Goal: Task Accomplishment & Management: Use online tool/utility

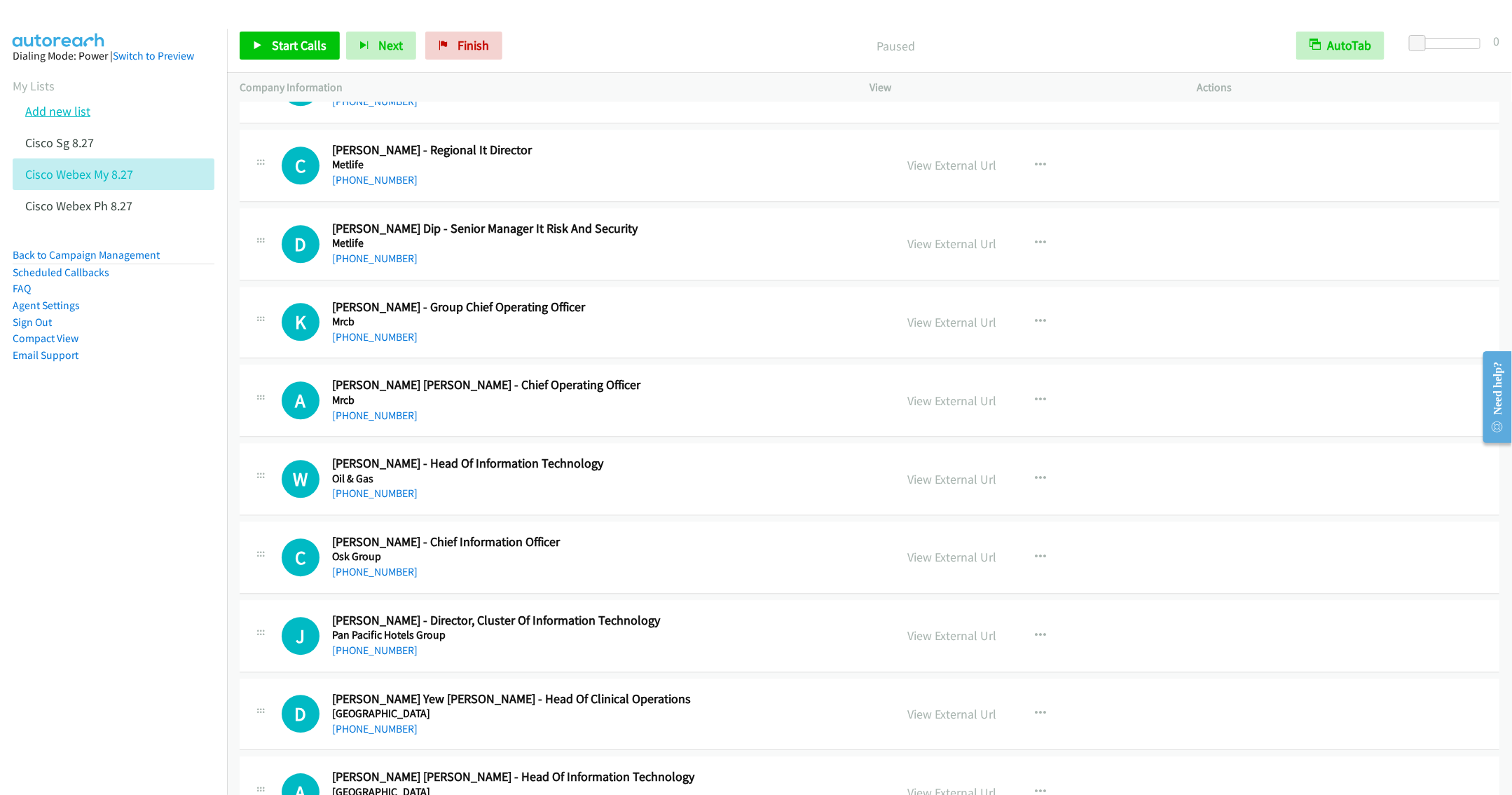
click at [59, 107] on link "Add new list" at bounding box center [57, 111] width 65 height 16
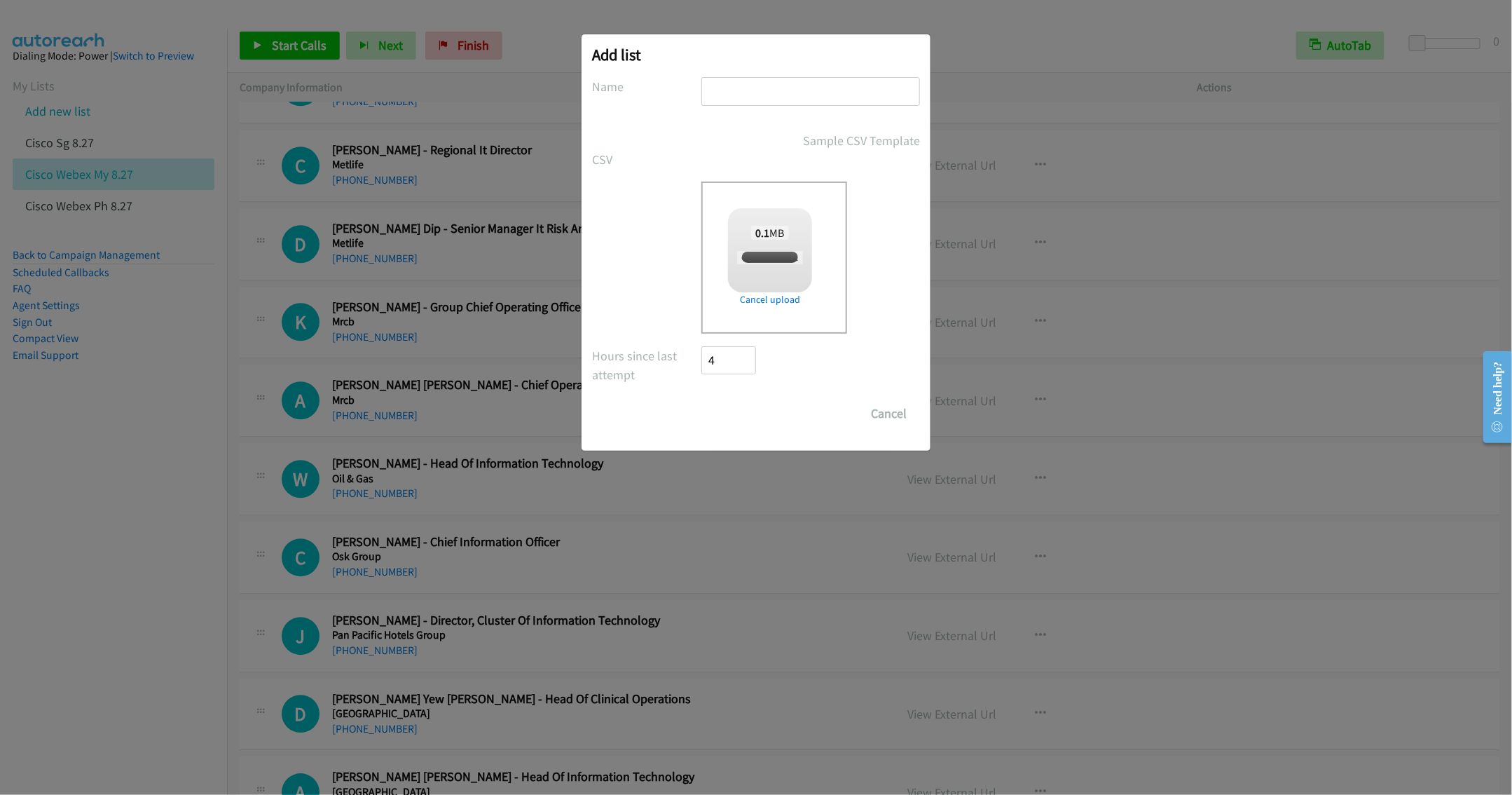
checkbox input "true"
click at [763, 99] on input "text" at bounding box center [810, 91] width 219 height 29
click at [742, 95] on input "text" at bounding box center [810, 91] width 219 height 29
click at [730, 84] on input "text" at bounding box center [810, 91] width 219 height 29
type input "Cisco Webex MY 8.28"
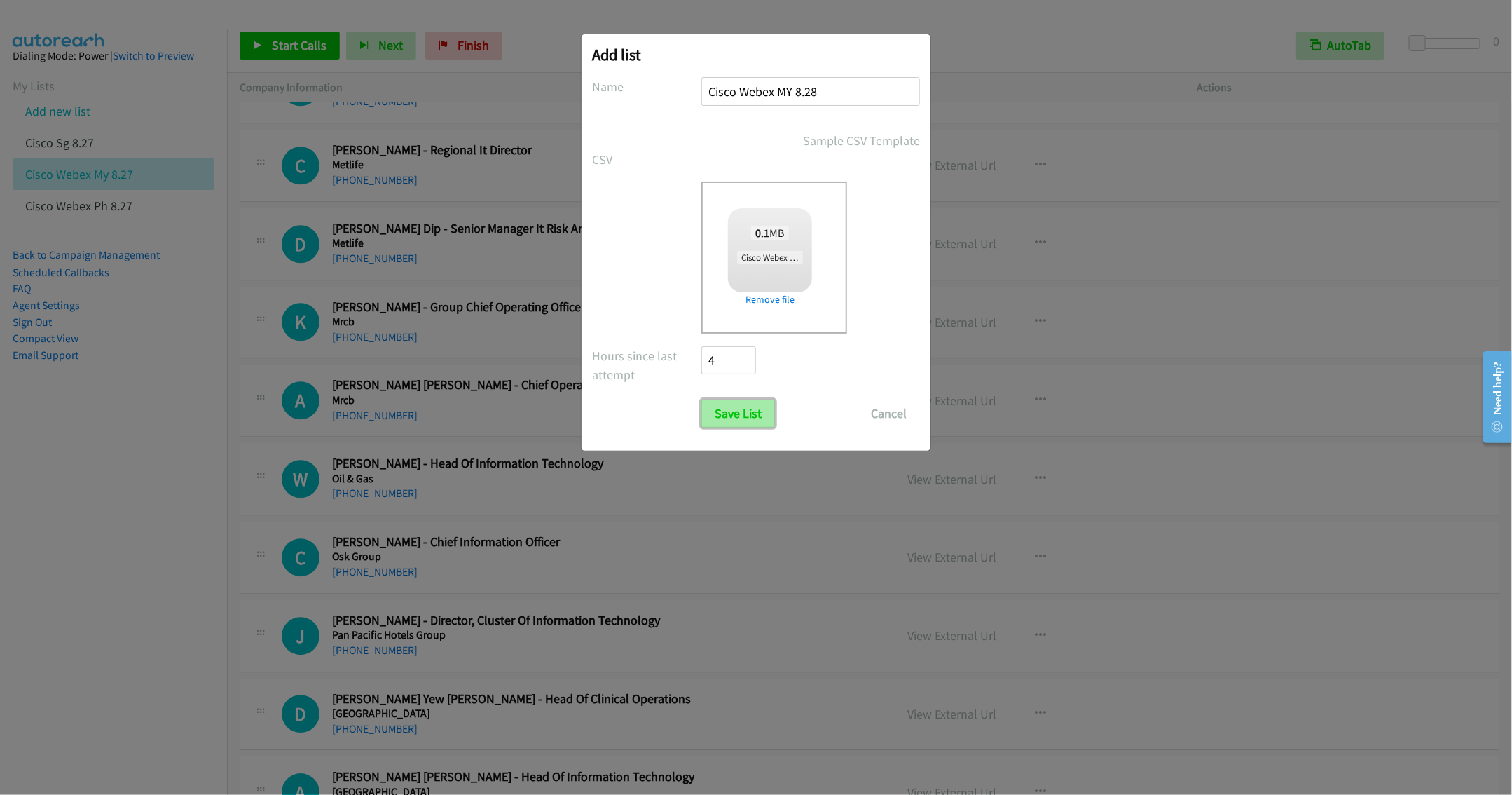
click at [719, 409] on input "Save List" at bounding box center [738, 413] width 73 height 28
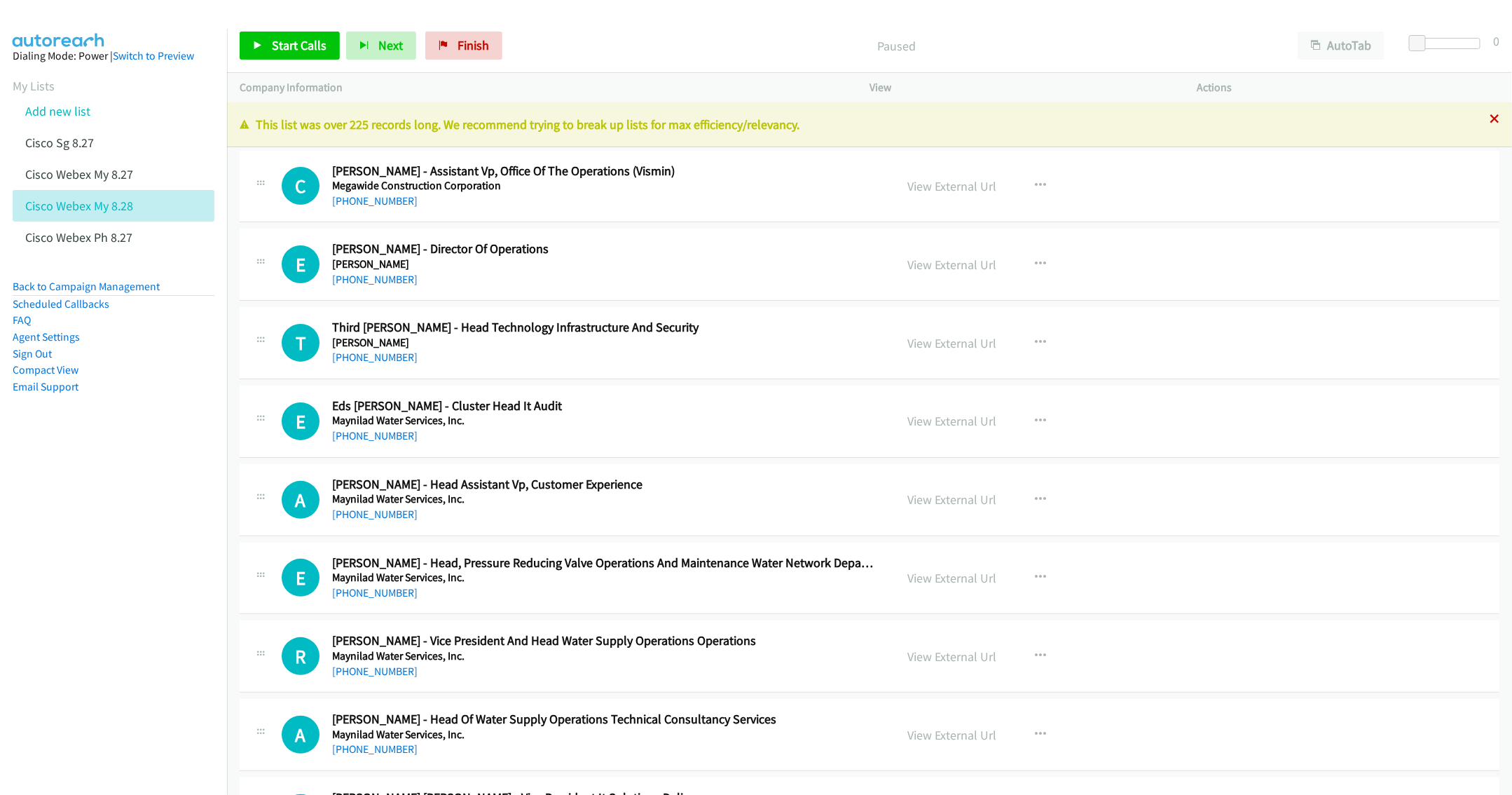
click at [1490, 121] on icon at bounding box center [1495, 120] width 10 height 10
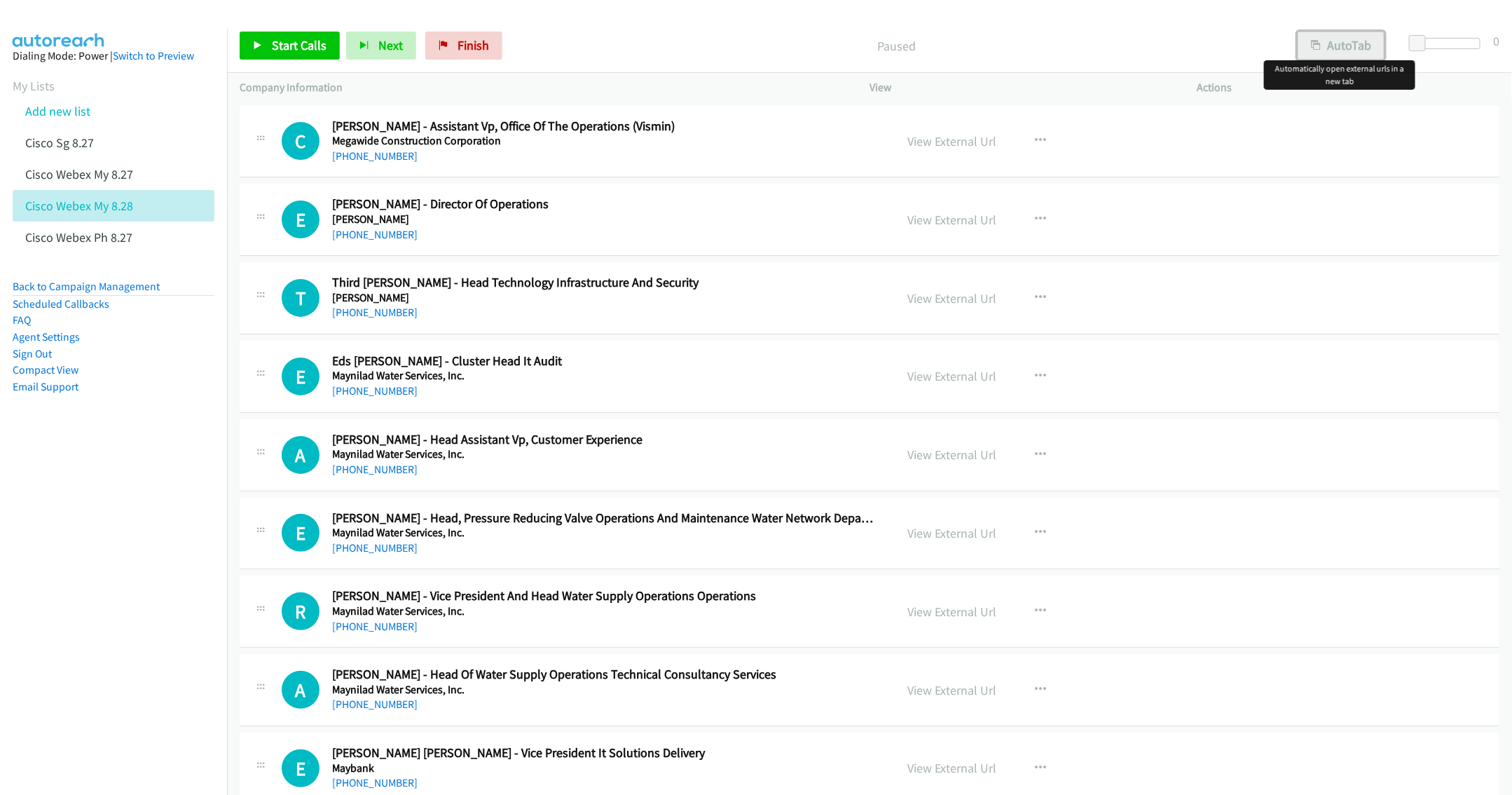
click at [1354, 45] on button "AutoTab" at bounding box center [1342, 46] width 87 height 28
click at [86, 208] on link "Cisco Webex My 8.28" at bounding box center [78, 206] width 108 height 16
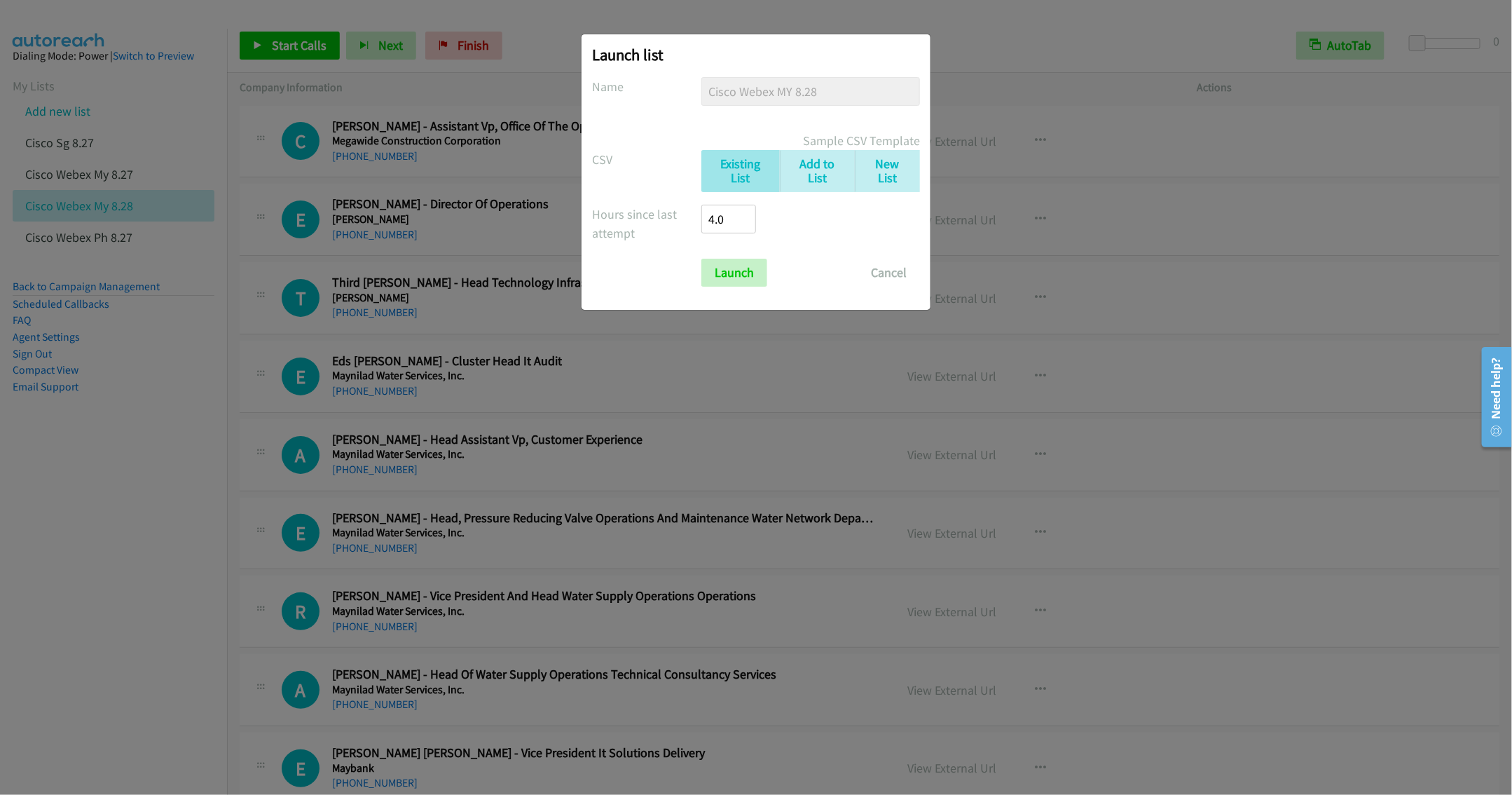
click at [651, 145] on div "Sample CSV Template" at bounding box center [756, 140] width 328 height 19
click at [975, 63] on div "Launch list No phone fields were returned for that Report or List View Please u…" at bounding box center [756, 404] width 1512 height 782
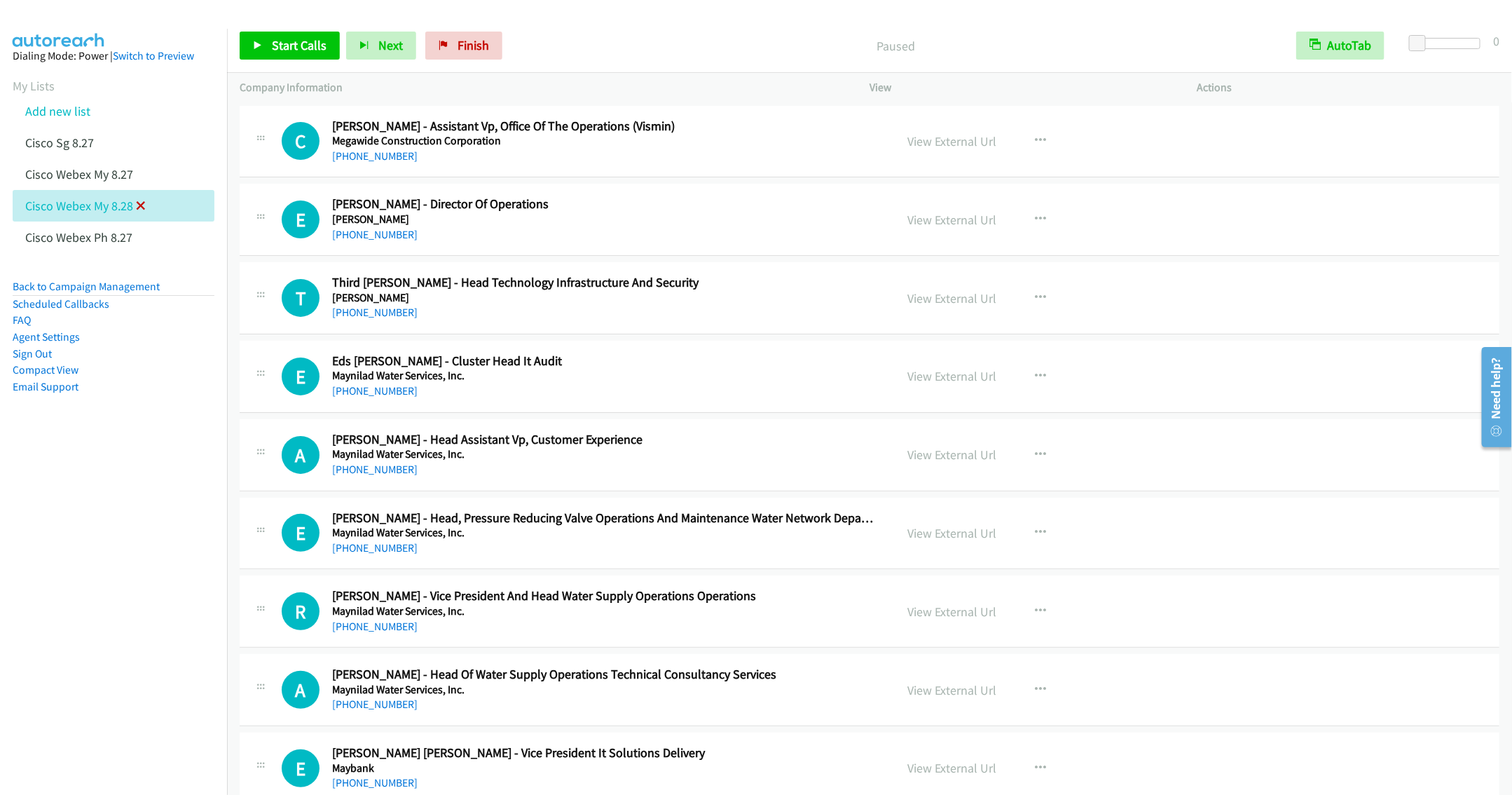
click at [142, 204] on icon at bounding box center [141, 207] width 10 height 10
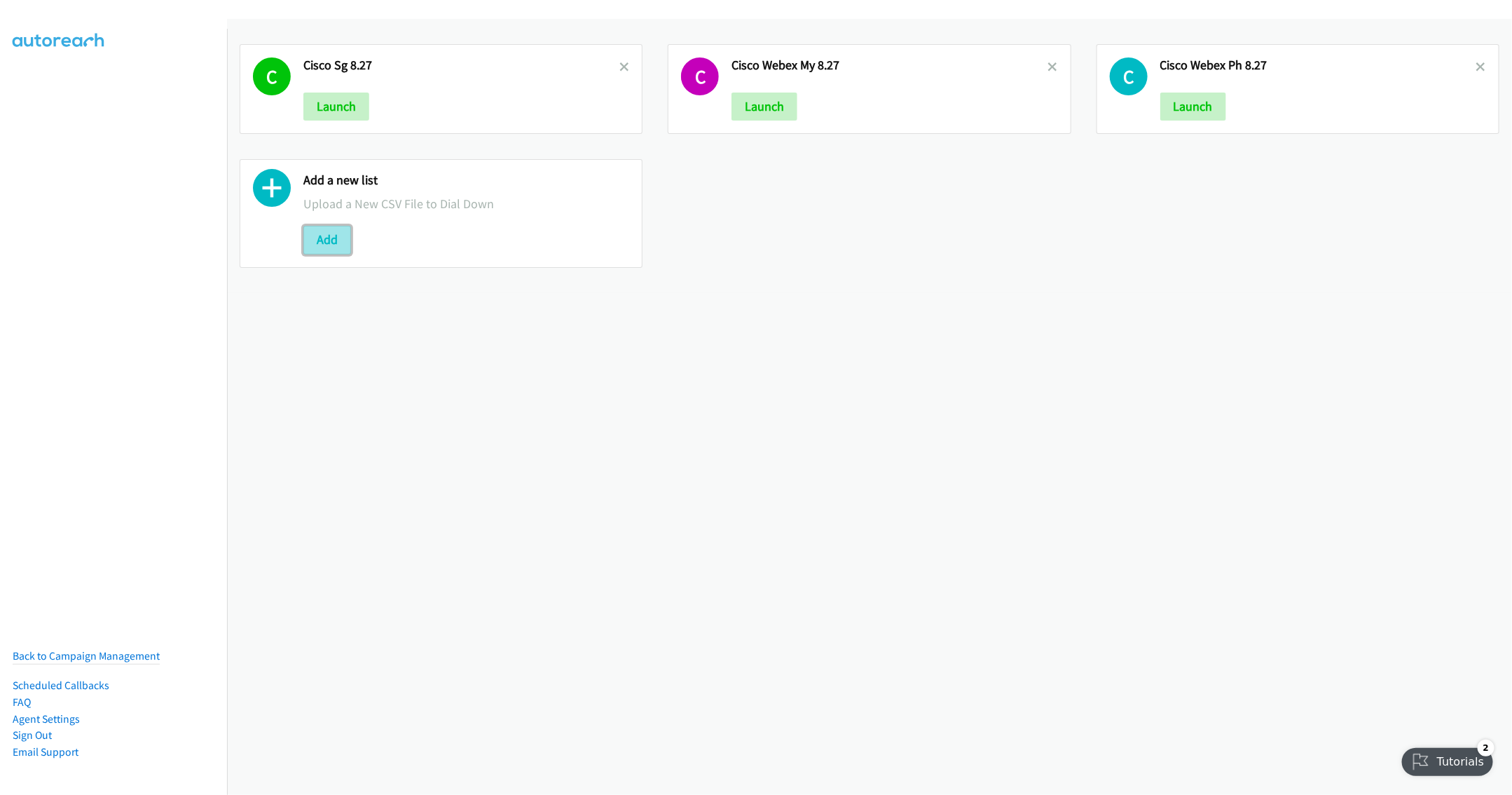
click at [330, 230] on button "Add" at bounding box center [327, 240] width 48 height 28
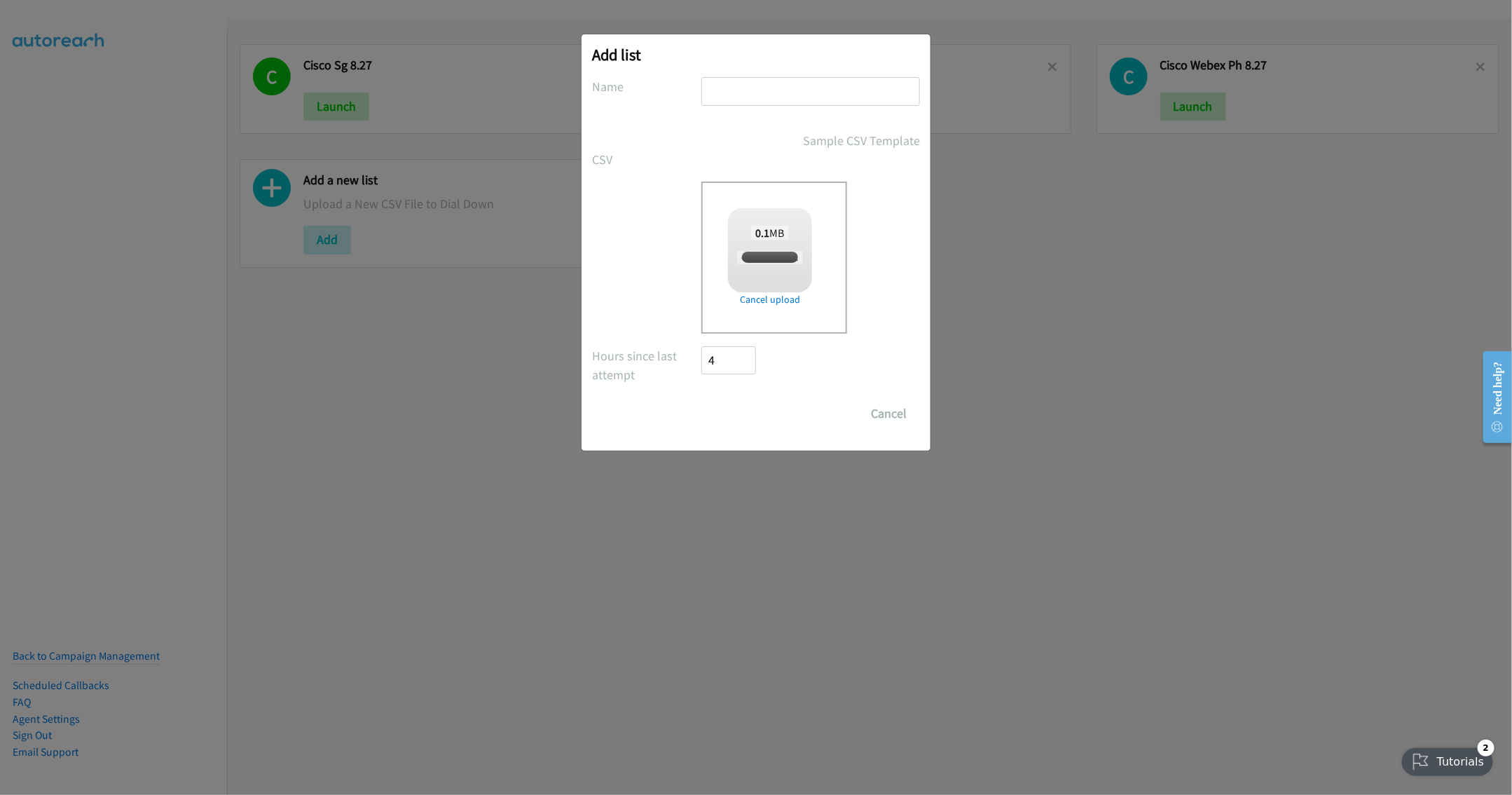
click at [754, 83] on input "text" at bounding box center [810, 91] width 219 height 29
type input "C"
checkbox input "true"
type input "Cisco Webex PH 8.28"
drag, startPoint x: 725, startPoint y: 415, endPoint x: 706, endPoint y: 387, distance: 33.8
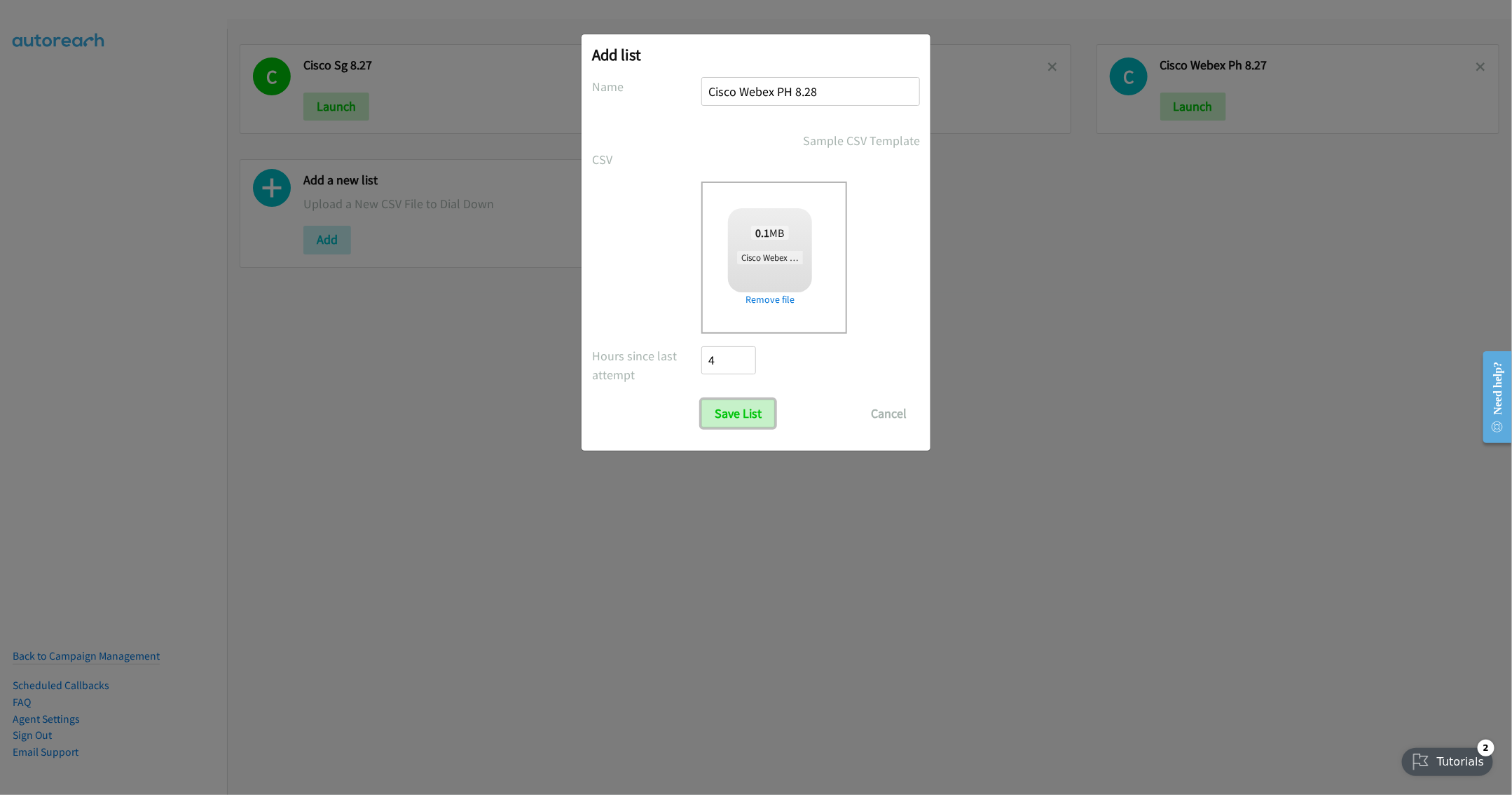
click at [725, 415] on input "Save List" at bounding box center [738, 413] width 73 height 28
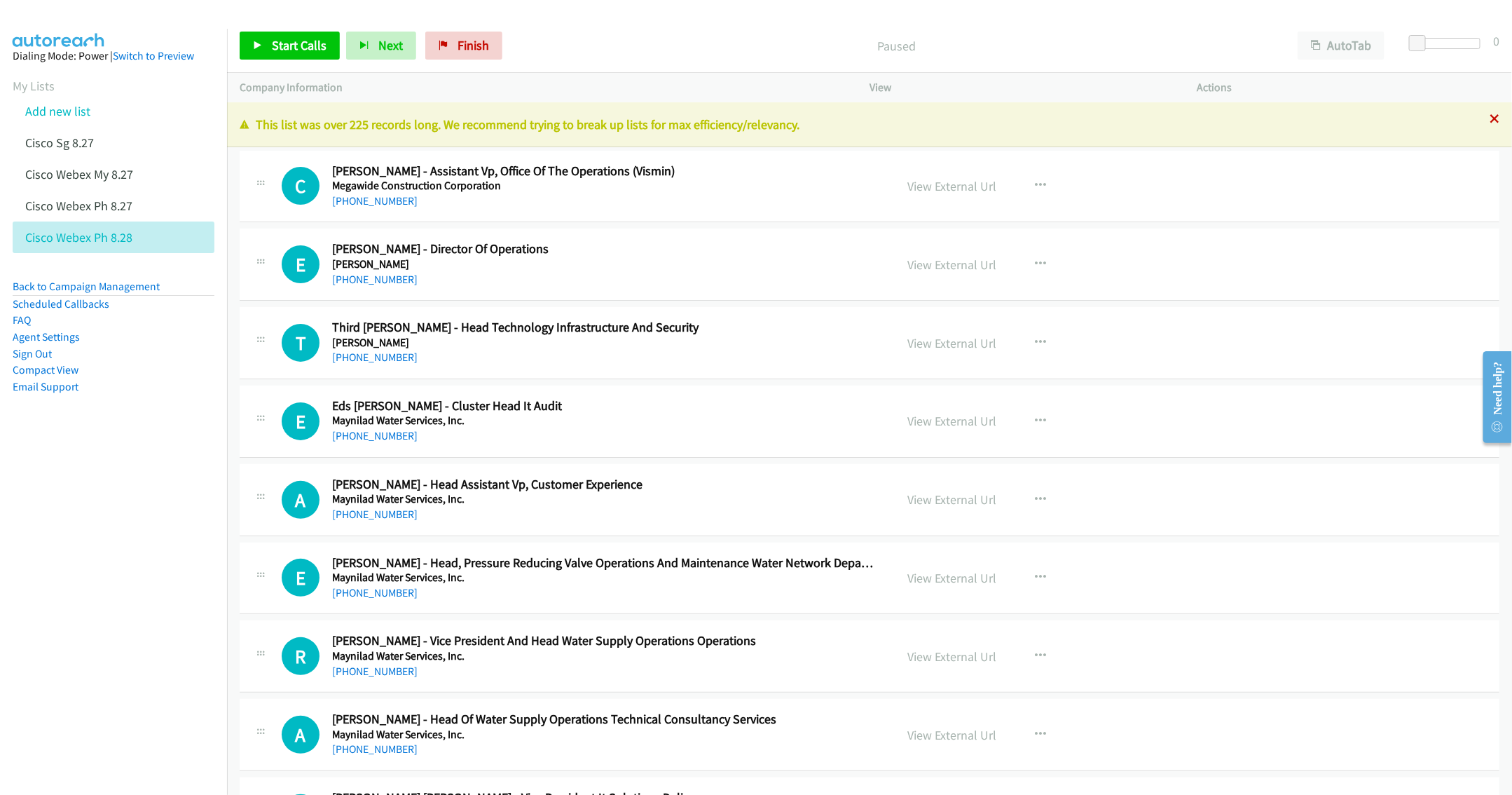
click at [1490, 120] on icon at bounding box center [1495, 120] width 10 height 10
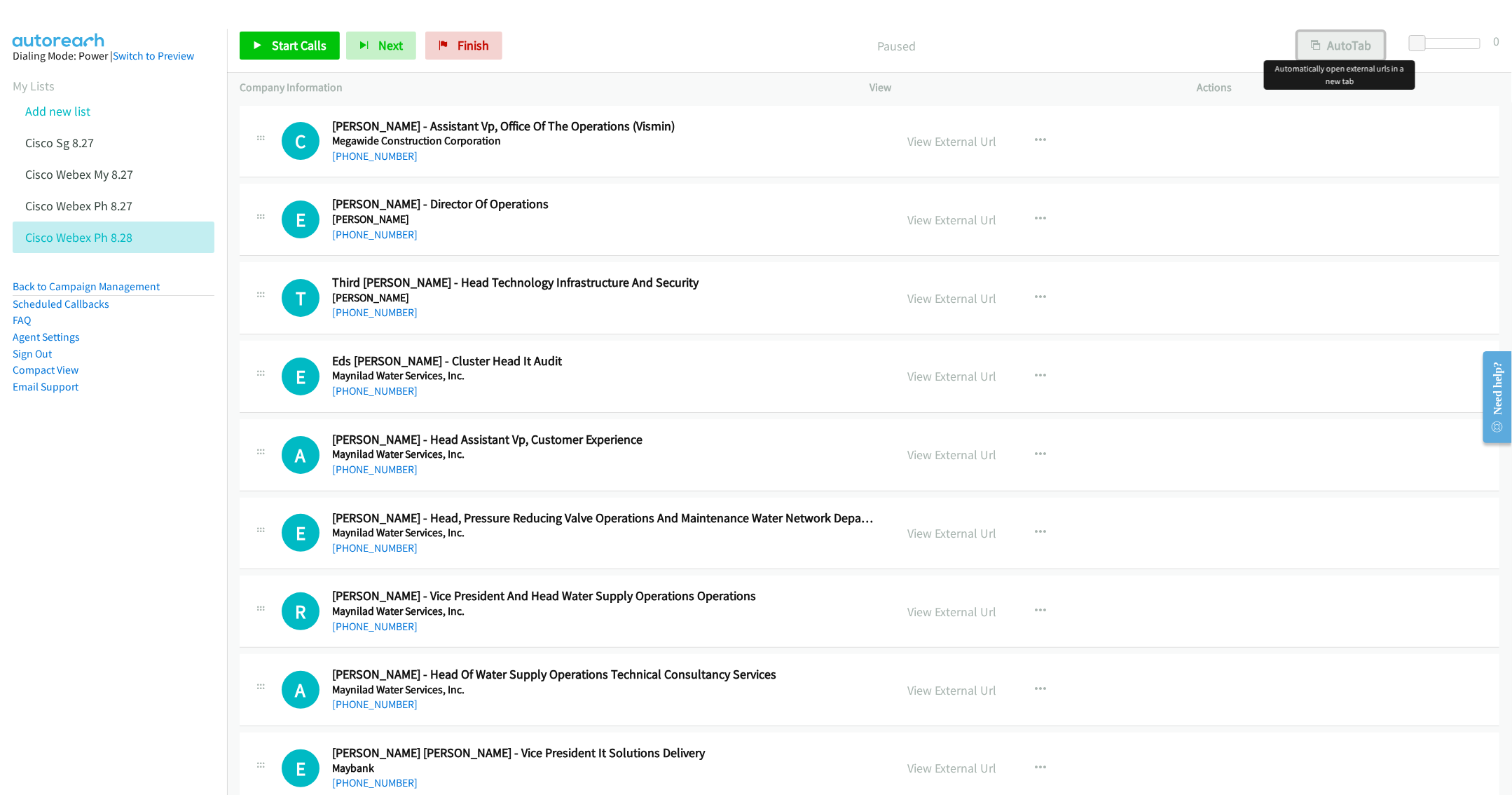
click at [1321, 49] on button "AutoTab" at bounding box center [1342, 46] width 87 height 28
click at [941, 139] on link "View External Url" at bounding box center [952, 141] width 89 height 16
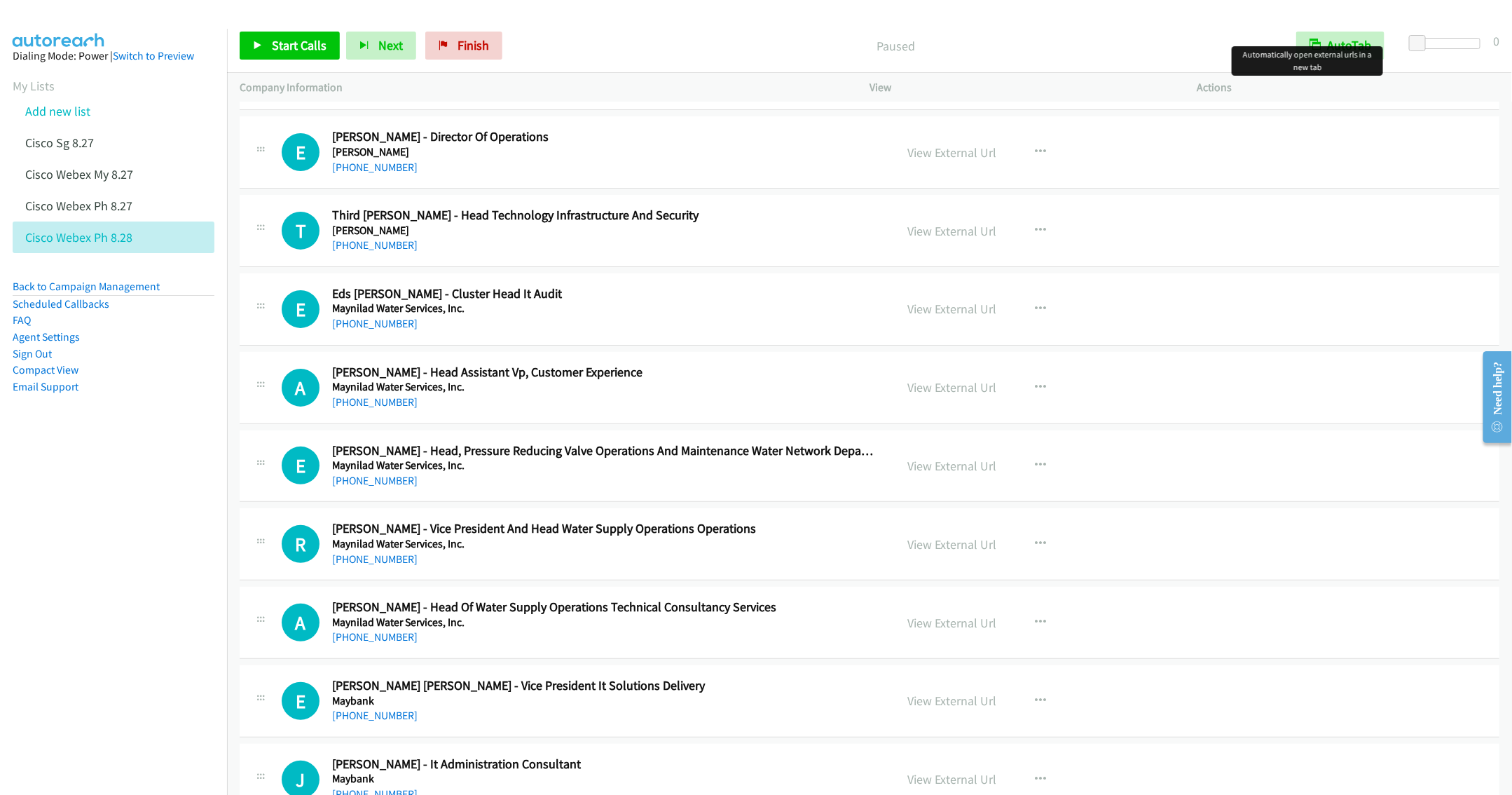
scroll to position [105, 0]
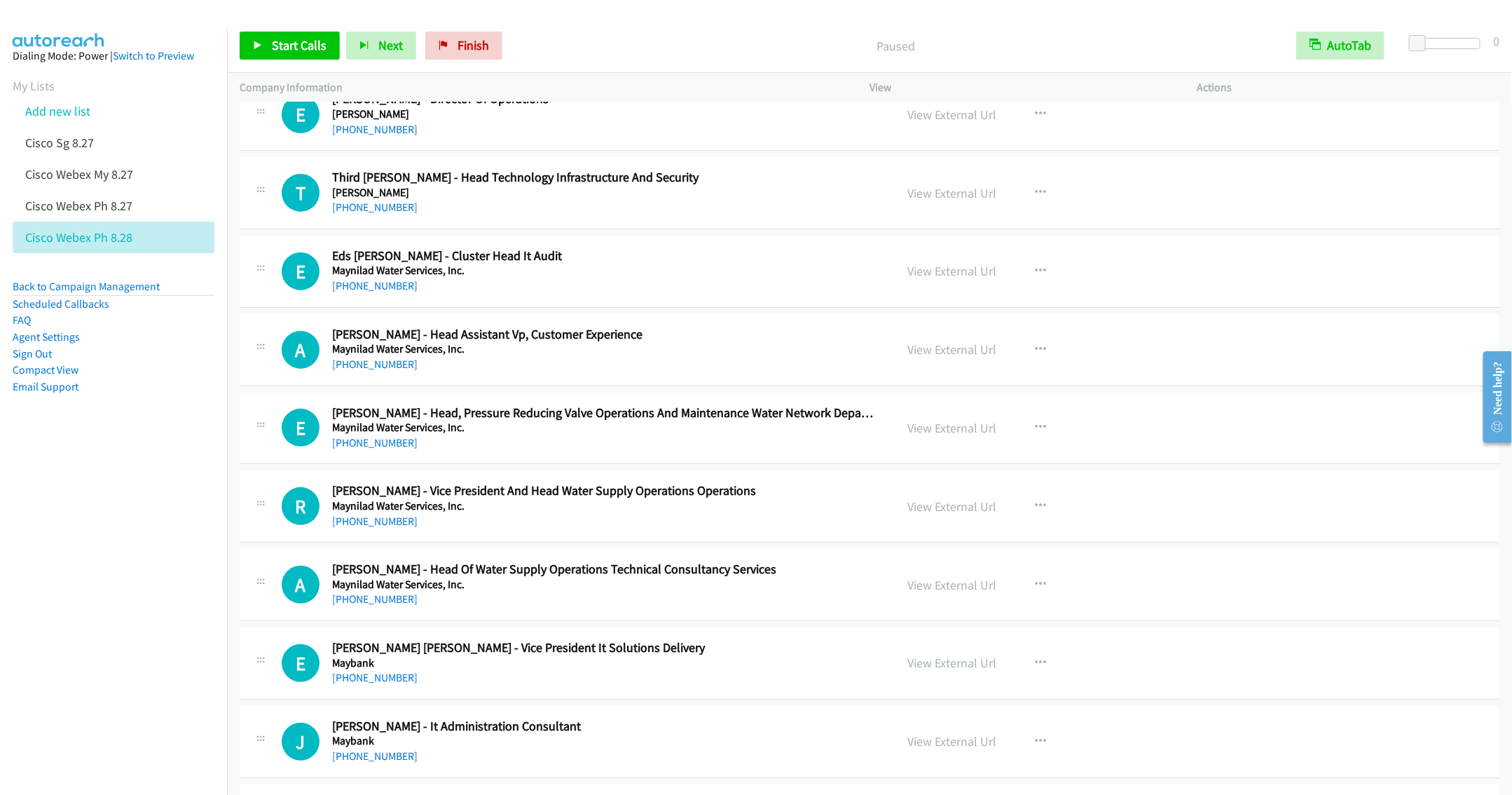
click at [50, 610] on nav "Dialing Mode: Power | Switch to Preview My Lists Add new list Cisco Sg 8.27 Cis…" at bounding box center [114, 426] width 228 height 795
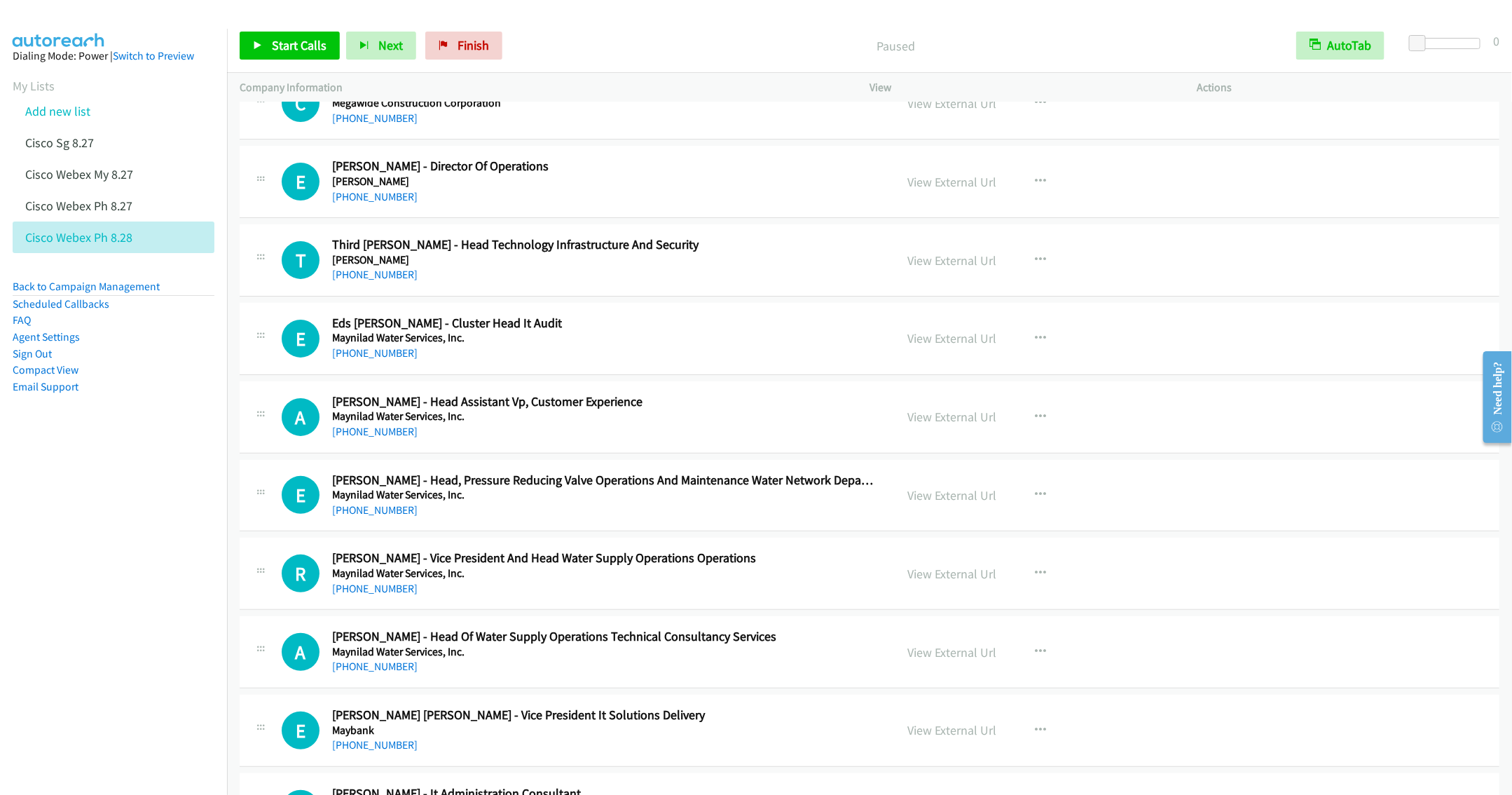
scroll to position [0, 0]
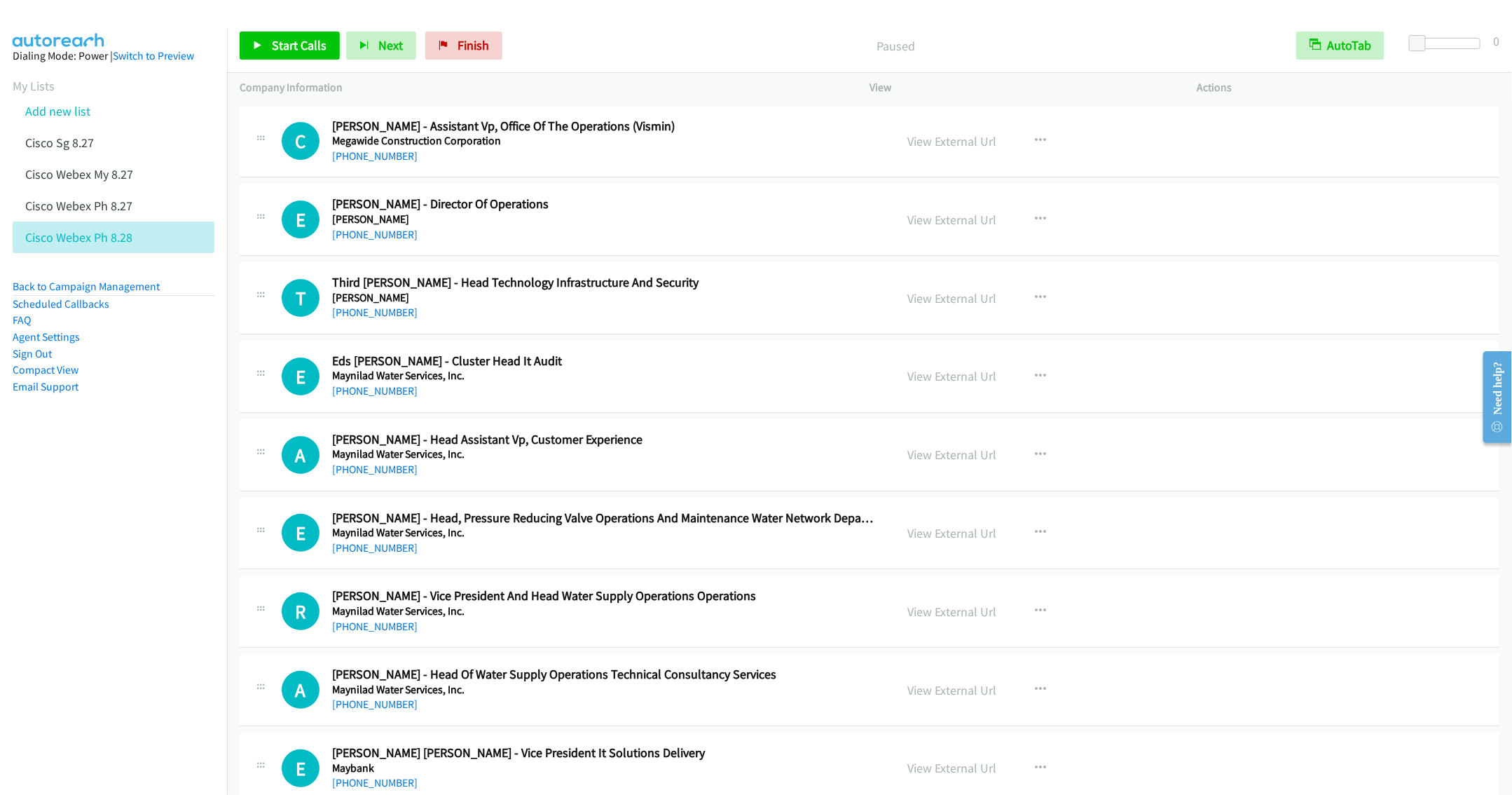
click at [670, 144] on h5 "Megawide Construction Corporation" at bounding box center [603, 141] width 543 height 14
click at [278, 39] on span "Start Calls" at bounding box center [299, 46] width 54 height 16
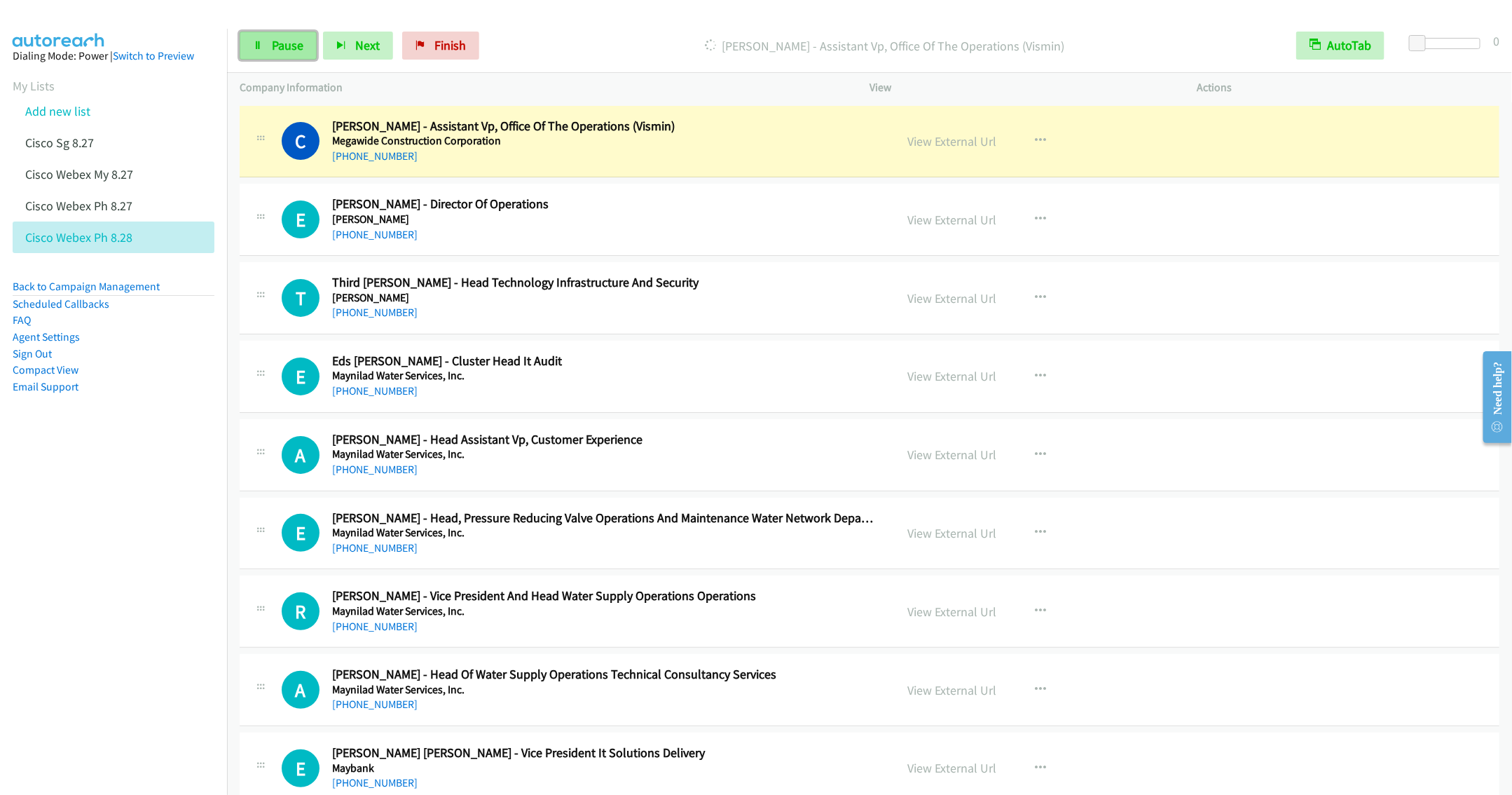
click at [265, 45] on link "Pause" at bounding box center [278, 46] width 77 height 28
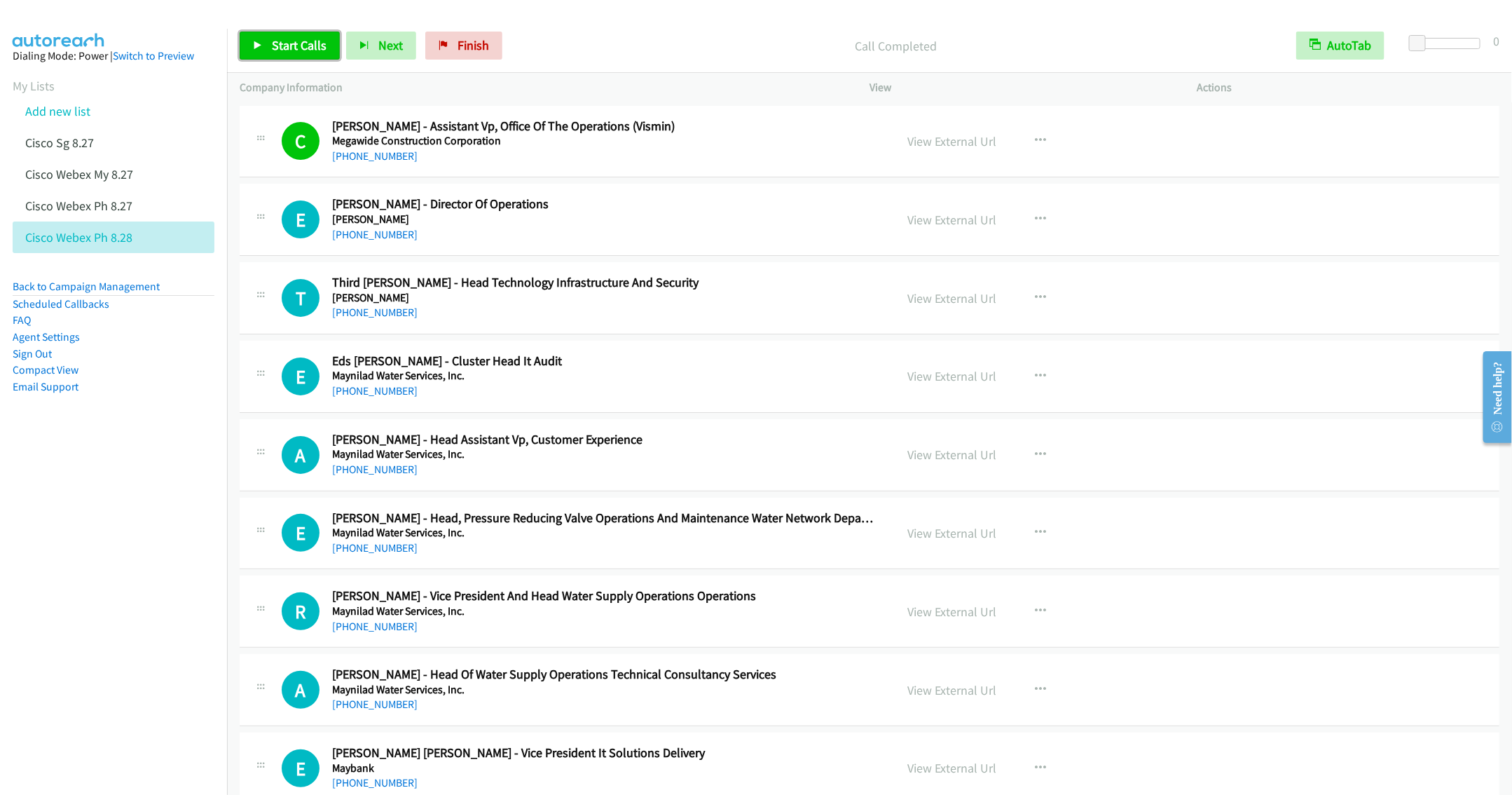
click at [262, 41] on link "Start Calls" at bounding box center [289, 46] width 100 height 28
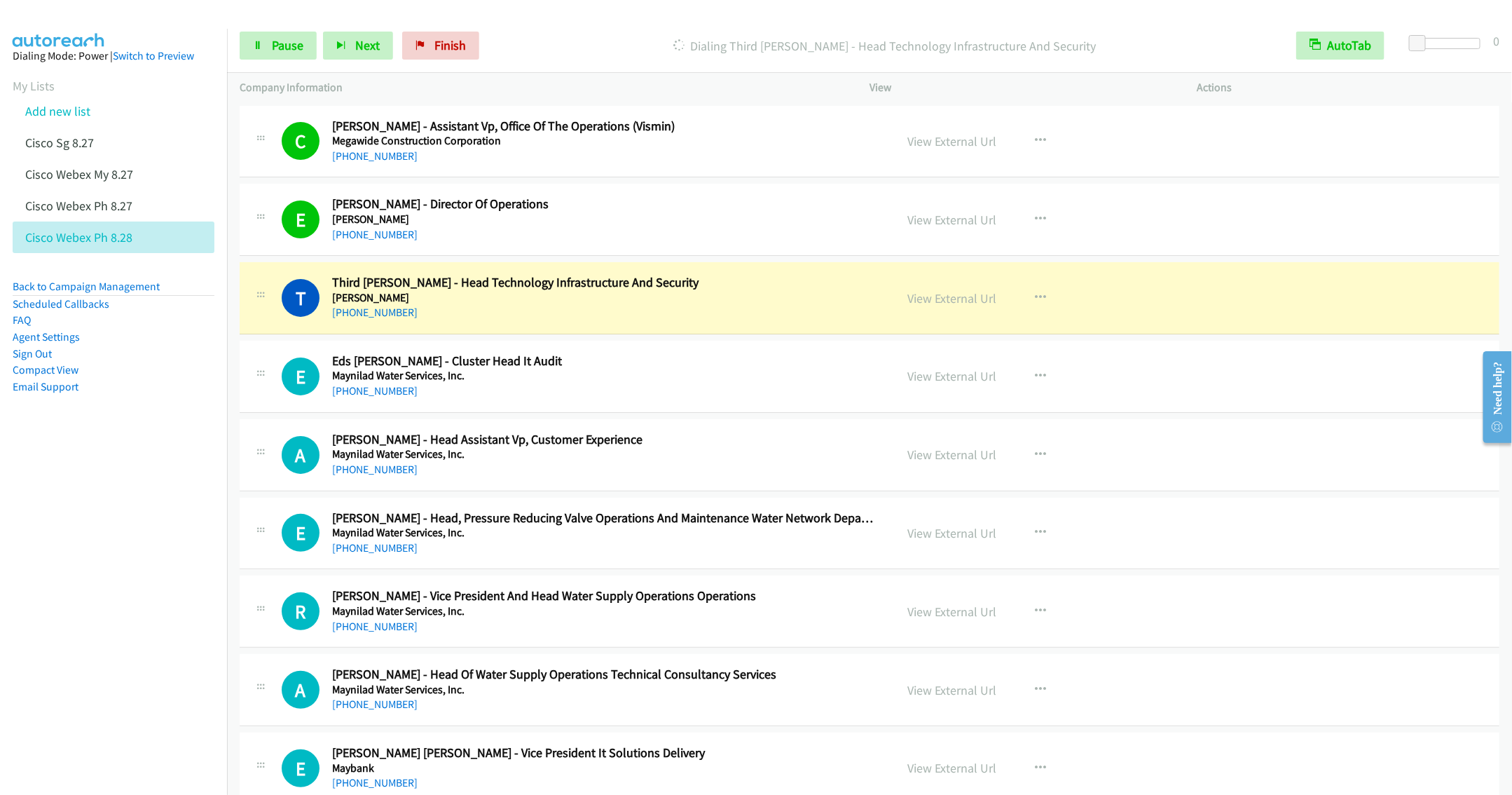
click at [666, 357] on h2 "Eds Edralin - Cluster Head It Audit" at bounding box center [603, 361] width 543 height 16
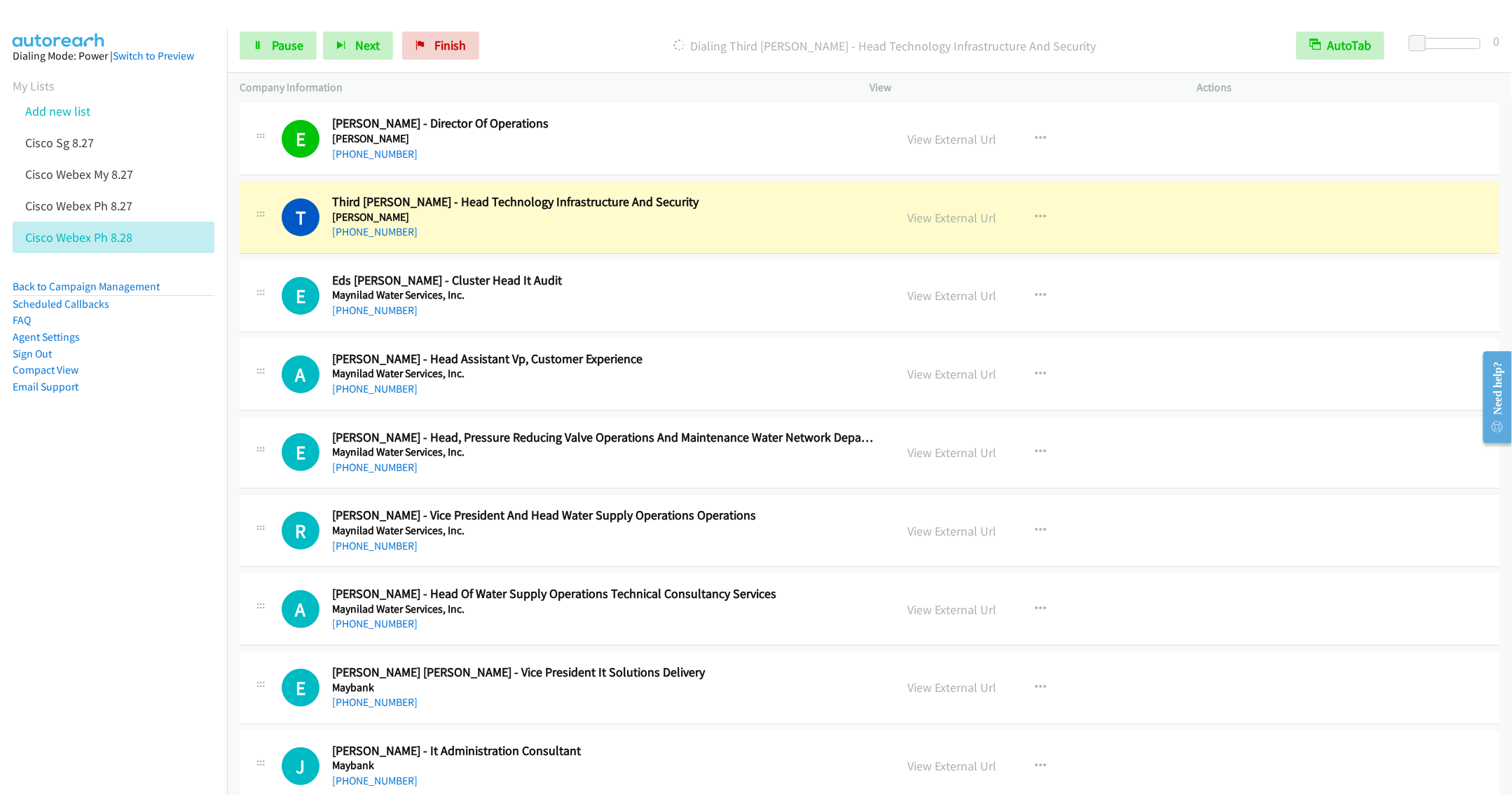
scroll to position [105, 0]
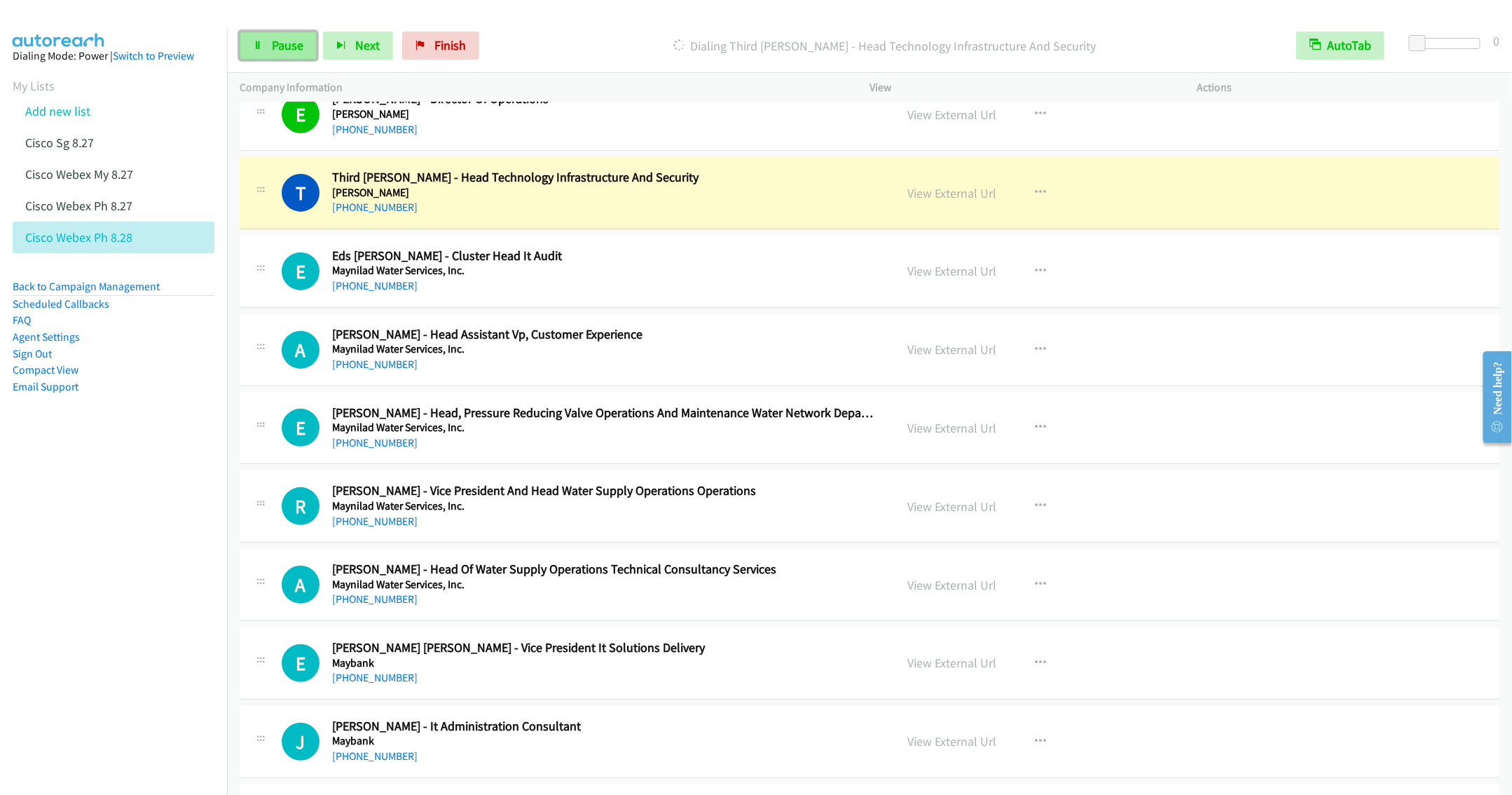
click at [258, 42] on icon at bounding box center [257, 47] width 10 height 10
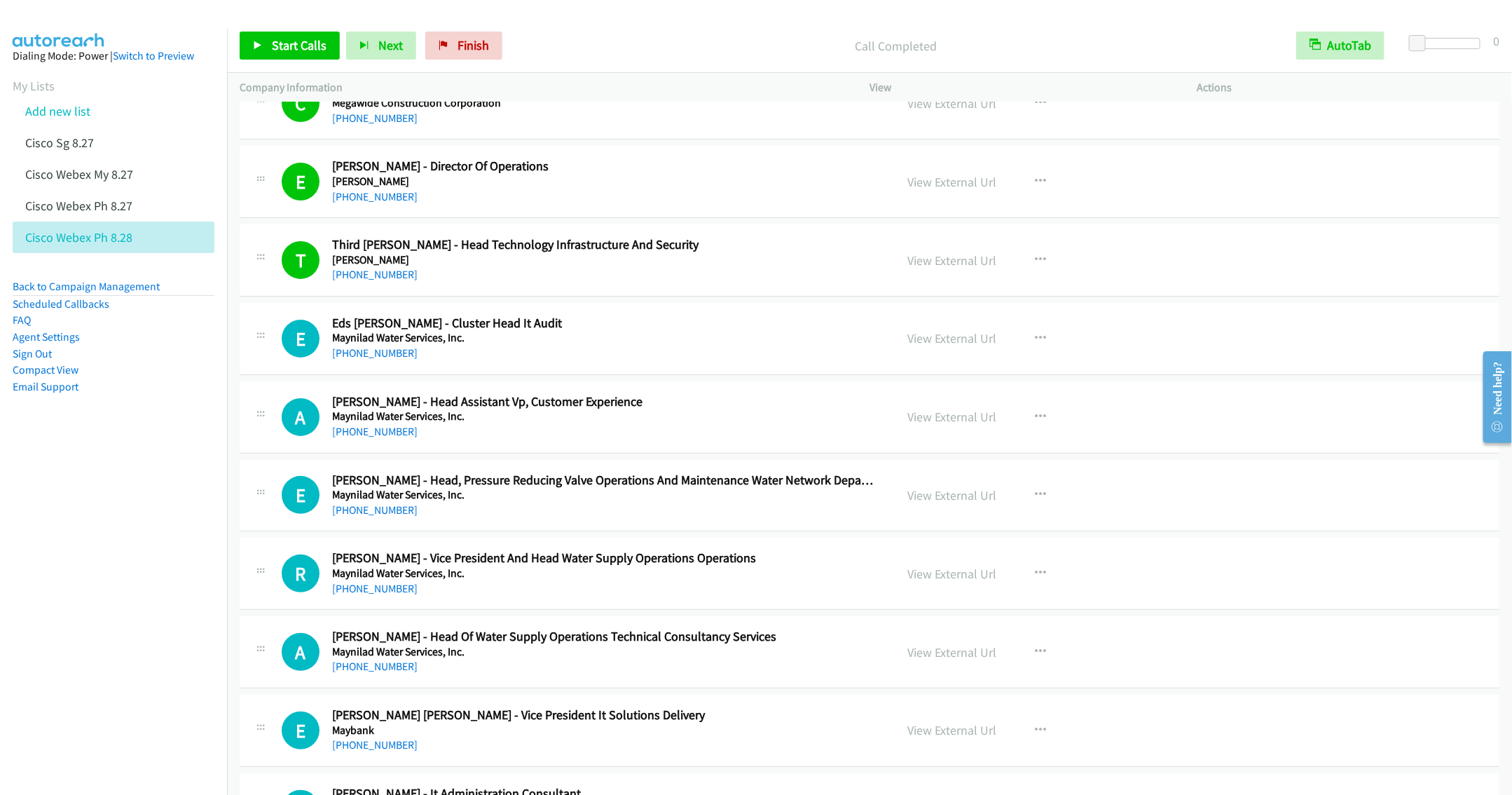
scroll to position [0, 0]
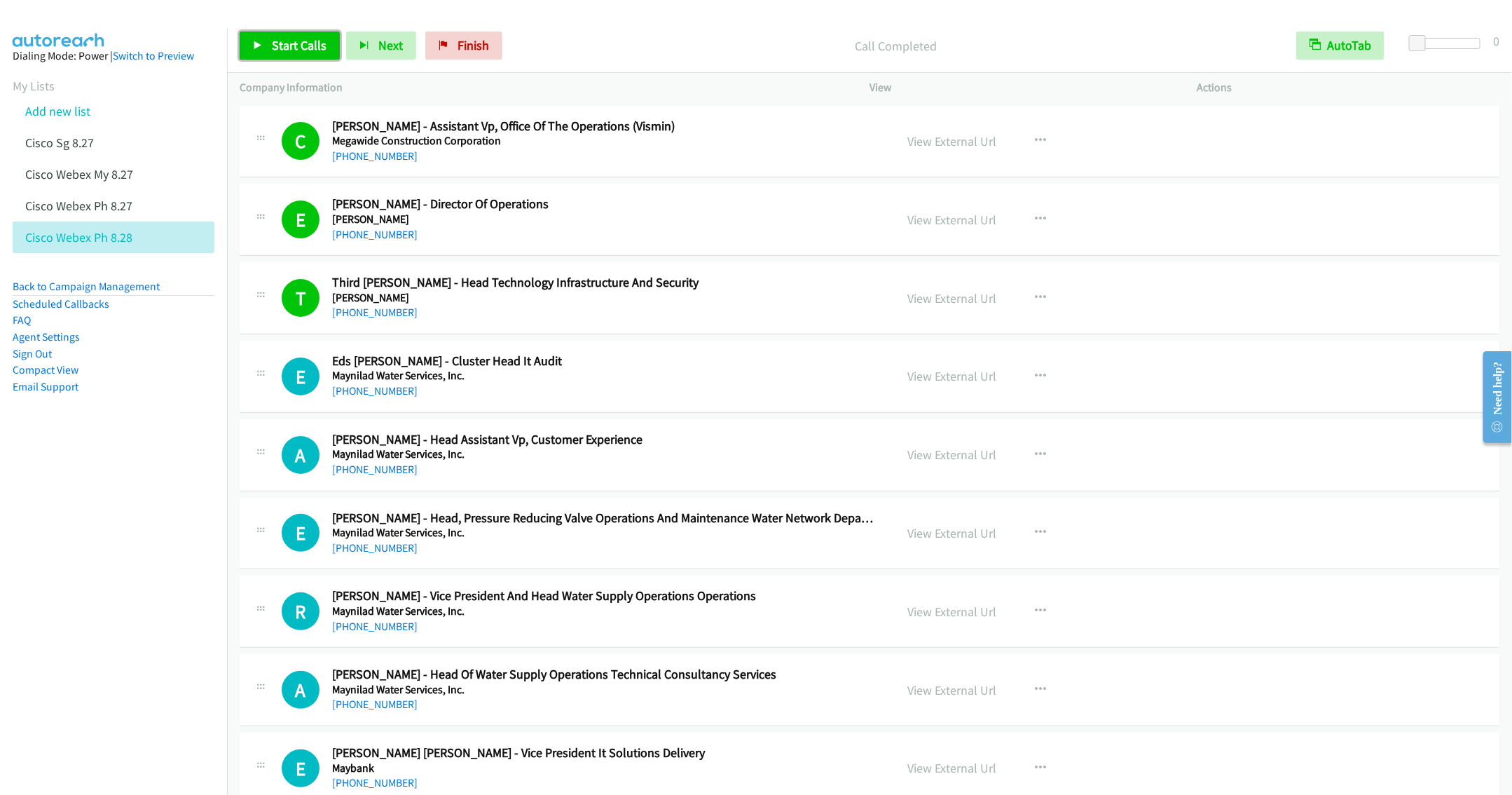
click at [272, 45] on span "Start Calls" at bounding box center [299, 46] width 54 height 16
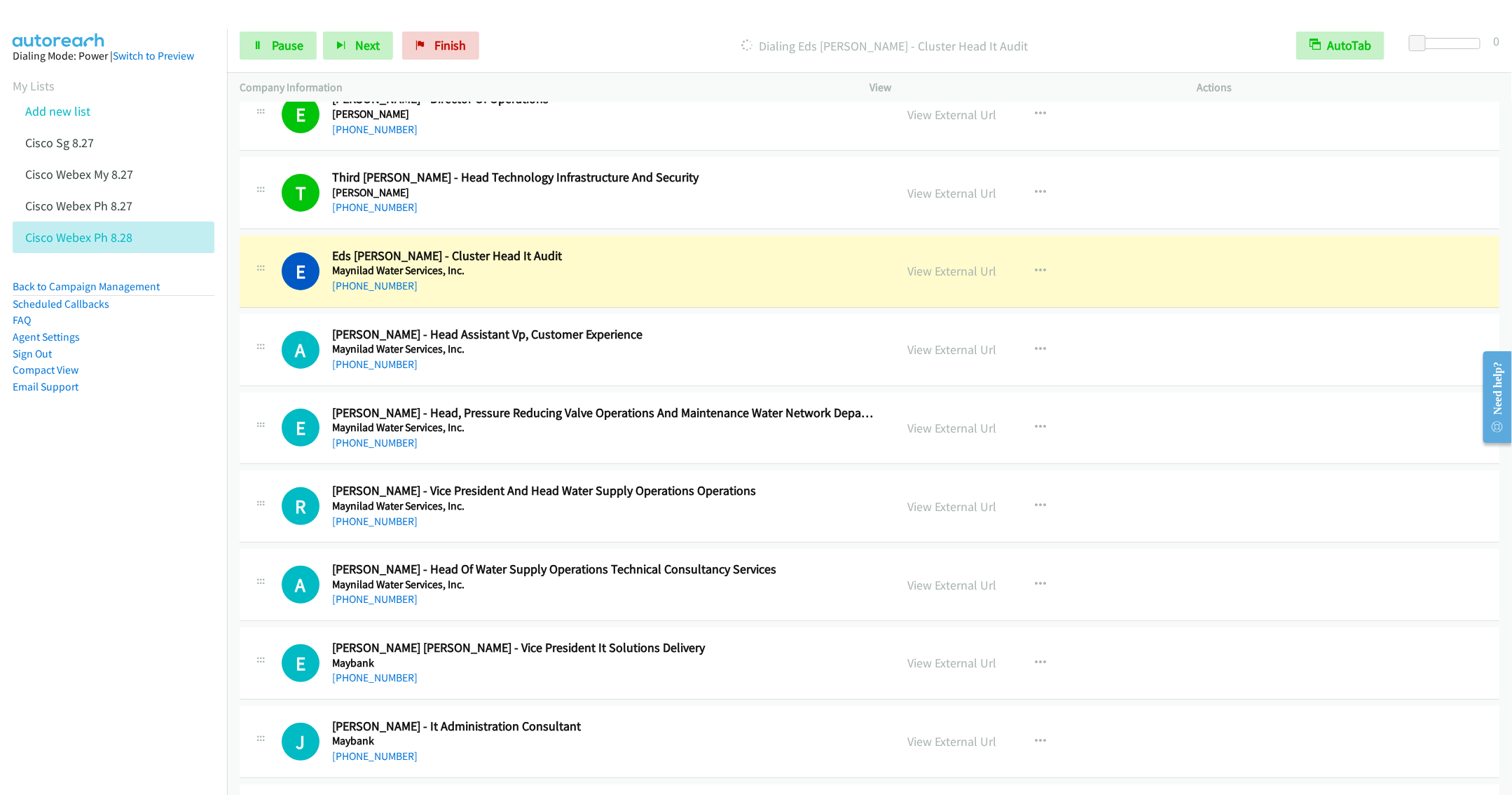
scroll to position [210, 0]
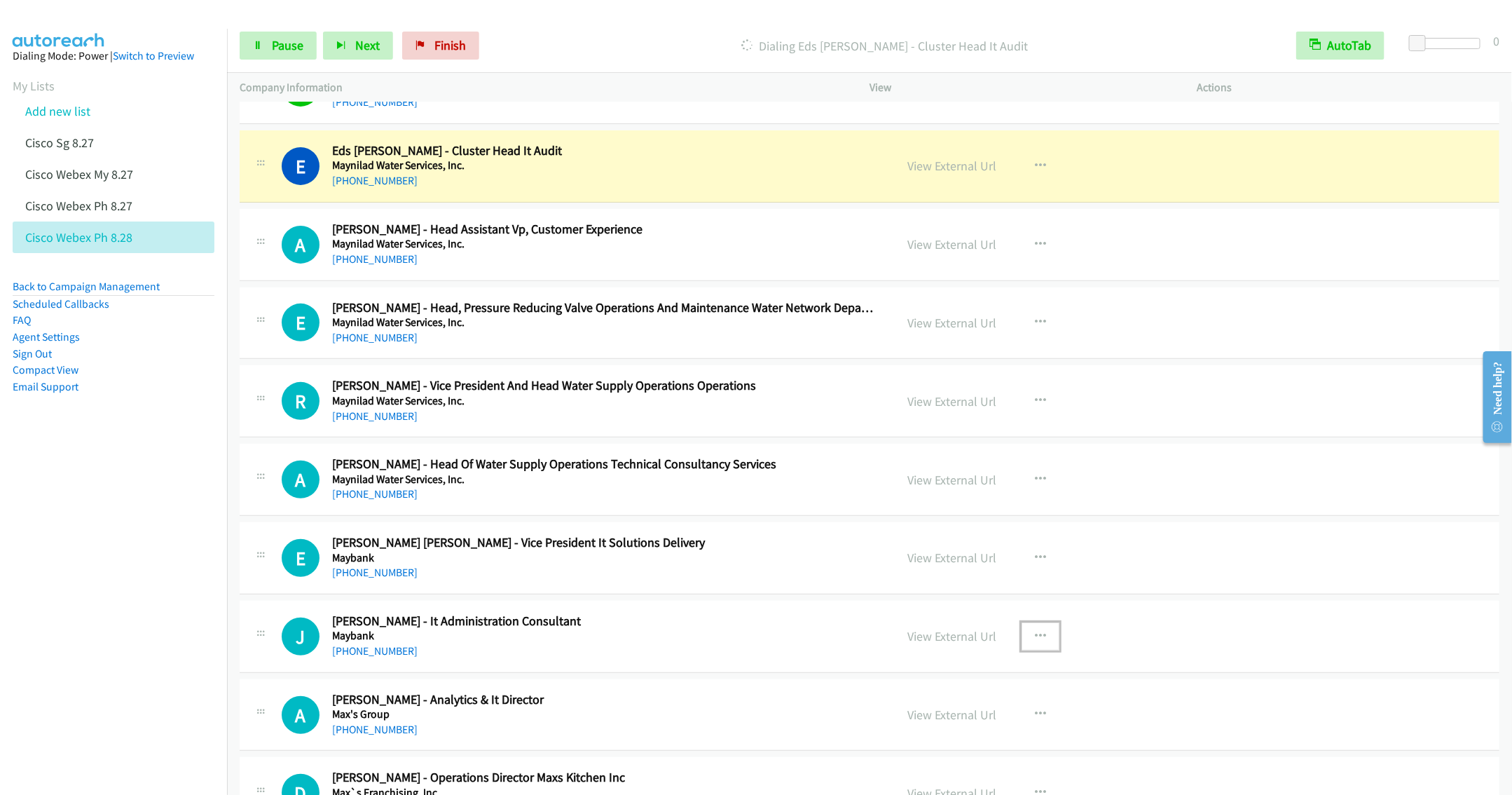
click at [1035, 635] on icon "button" at bounding box center [1040, 636] width 11 height 11
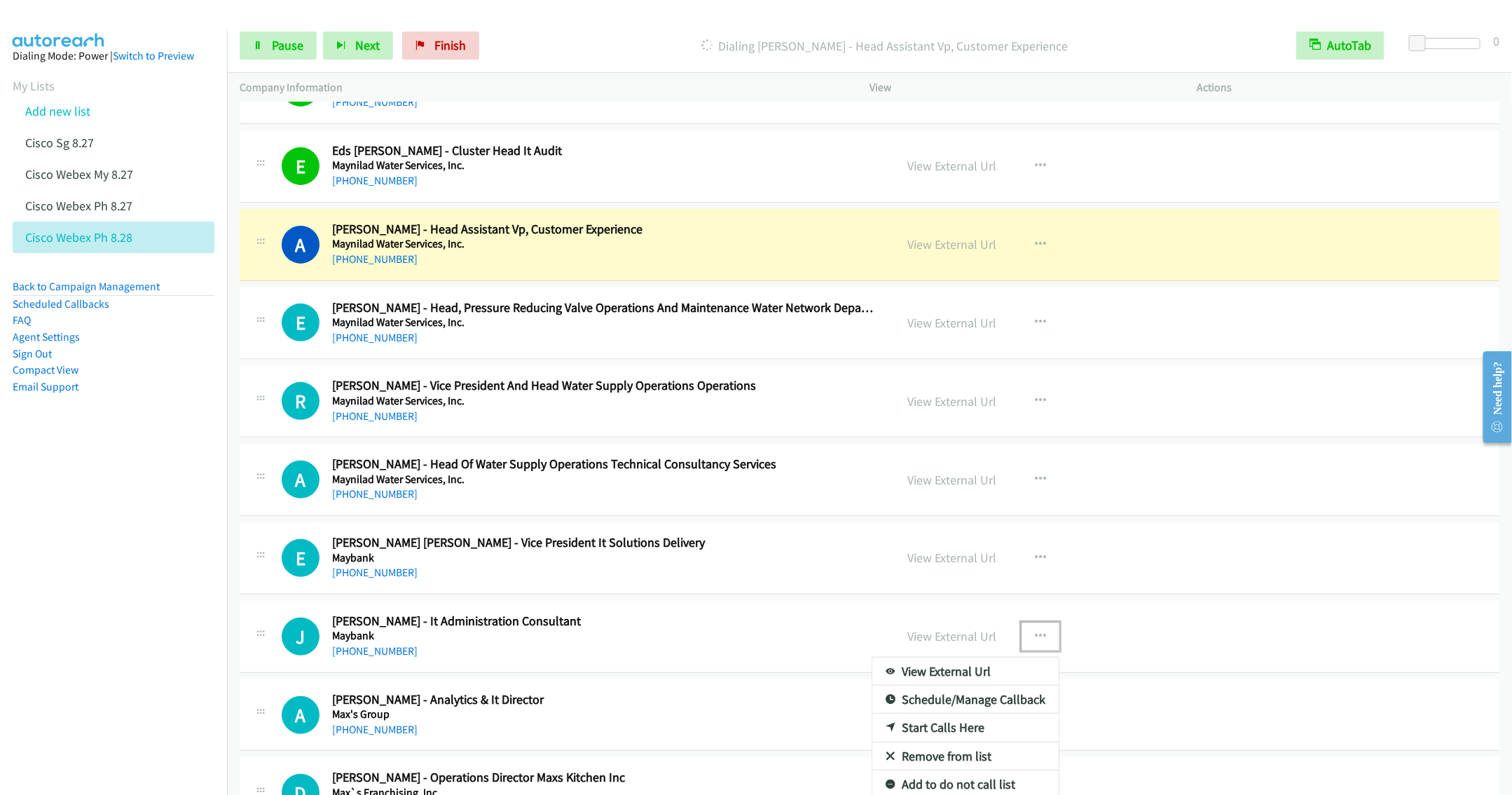
click at [1177, 734] on div at bounding box center [756, 397] width 1512 height 795
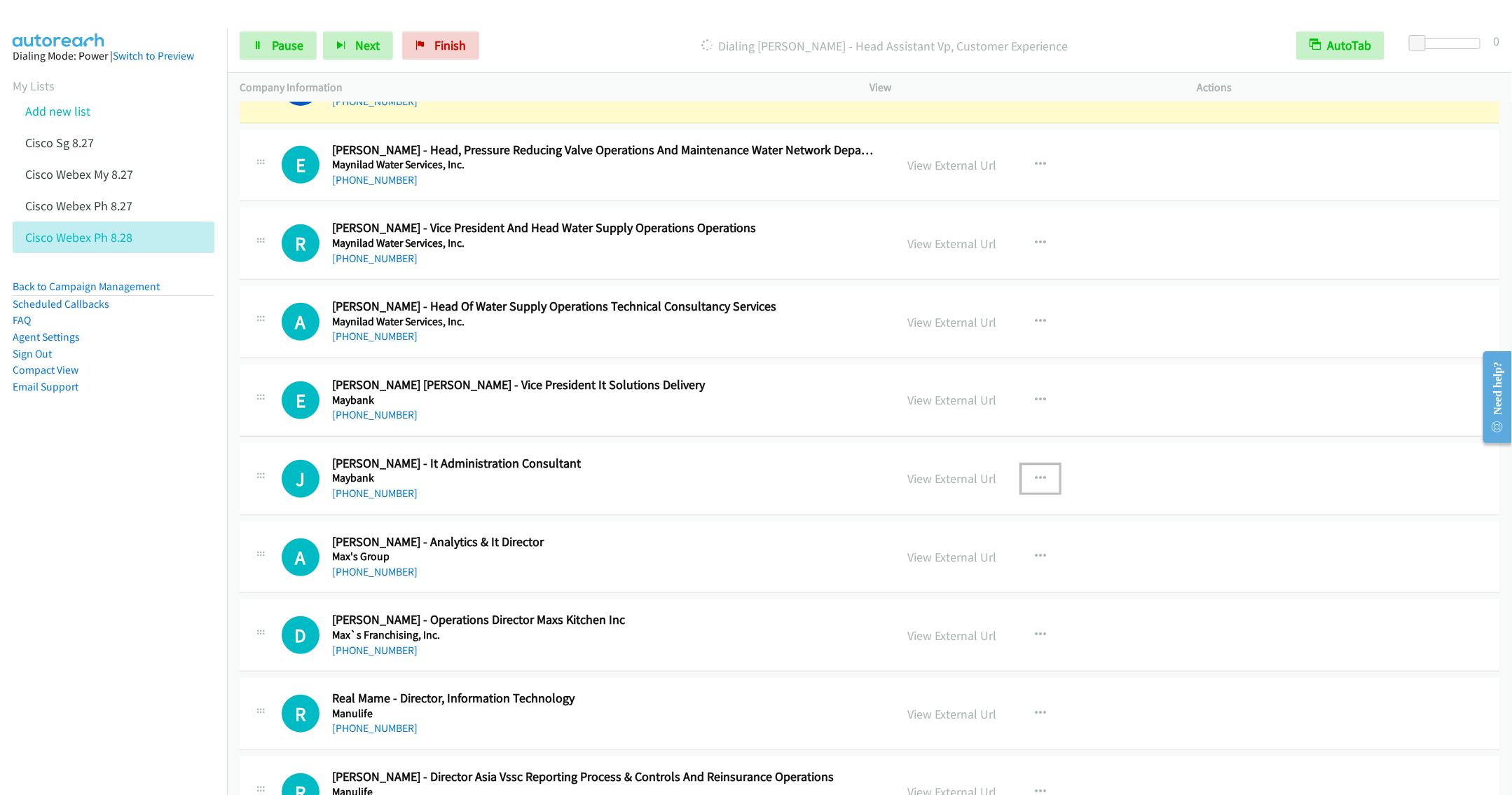
scroll to position [315, 0]
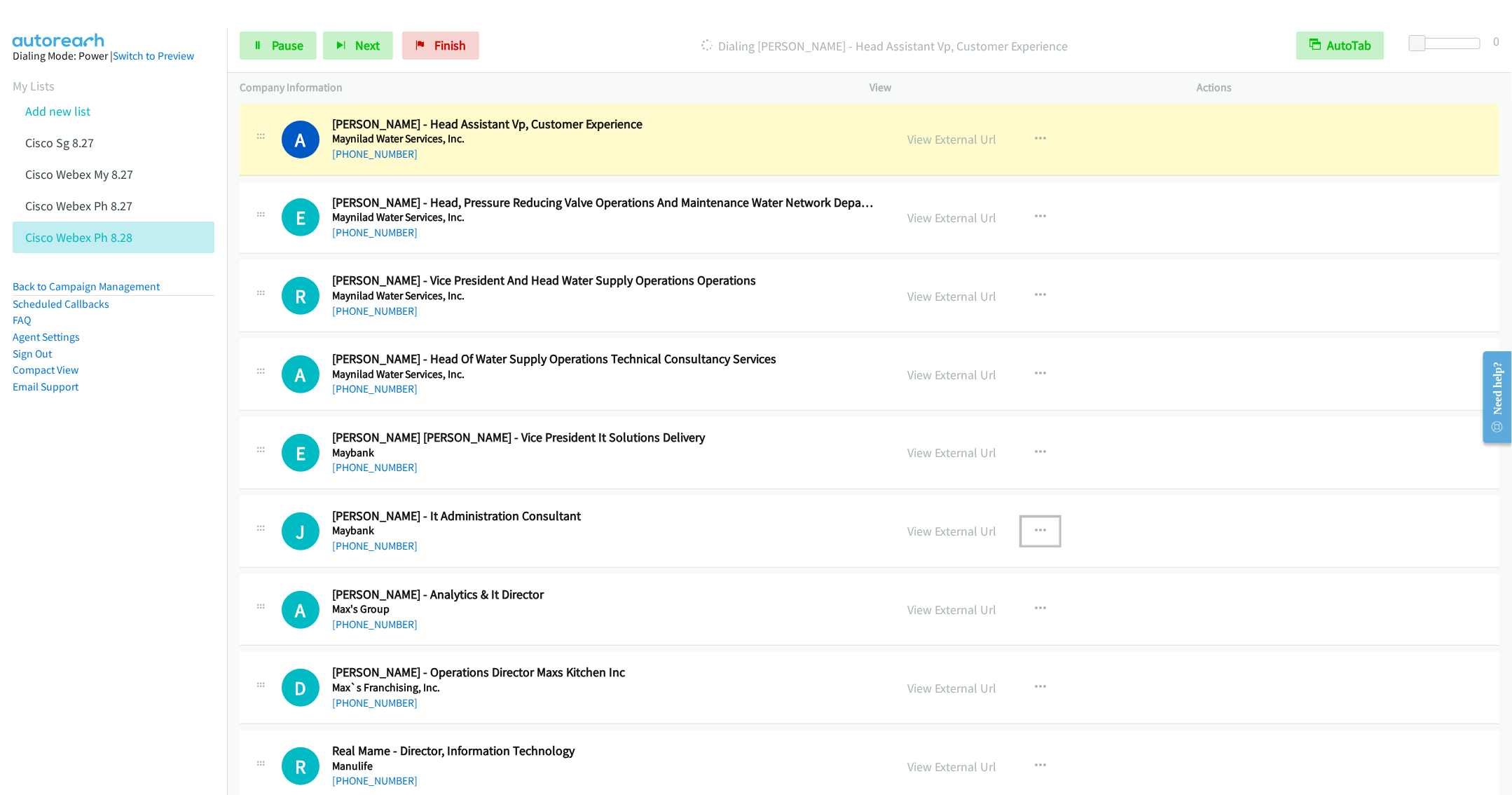
click at [1035, 533] on icon "button" at bounding box center [1040, 531] width 11 height 11
click at [960, 658] on link "Remove from list" at bounding box center [965, 650] width 186 height 28
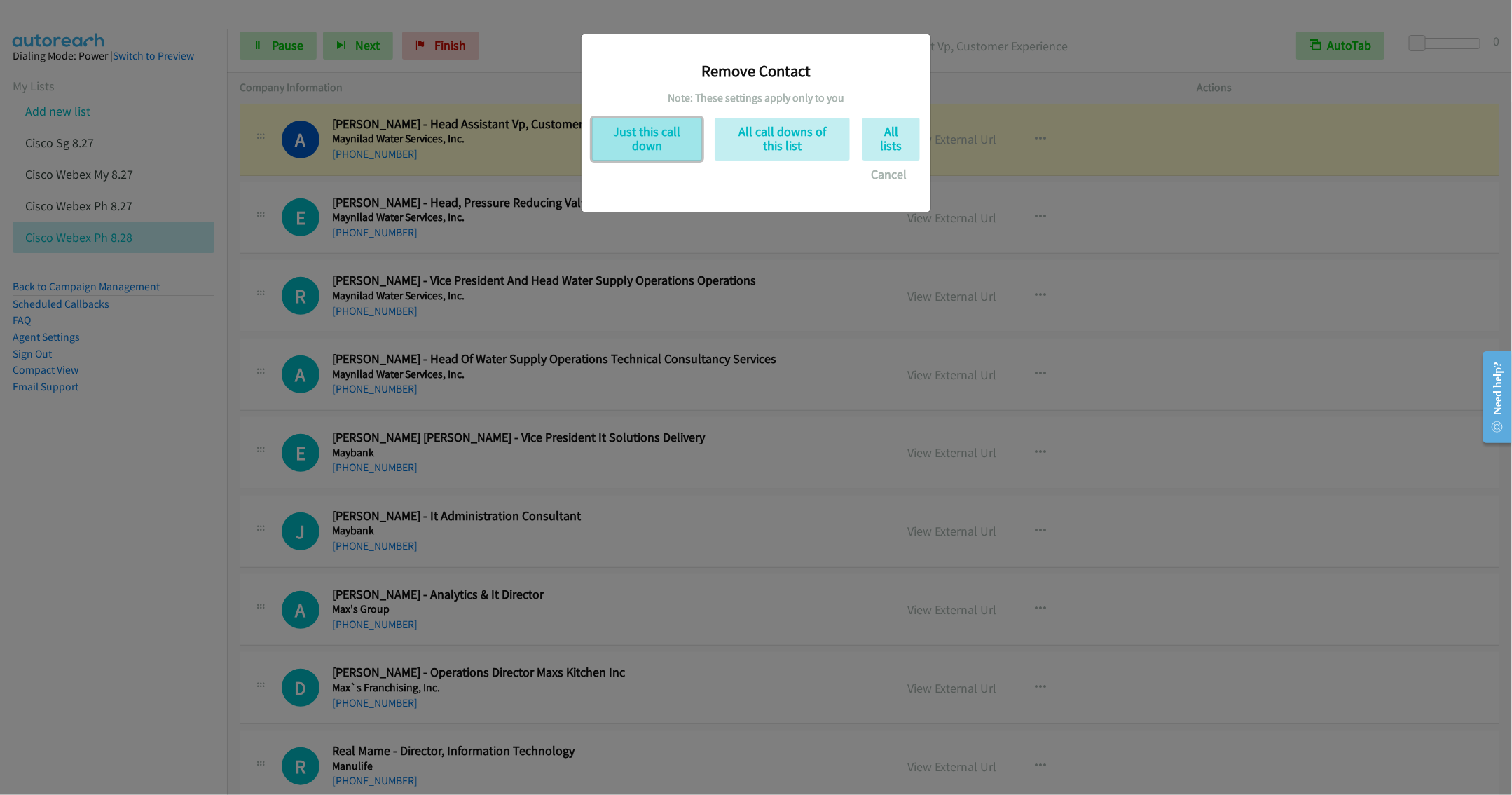
click at [672, 135] on button "Just this call down" at bounding box center [647, 139] width 110 height 43
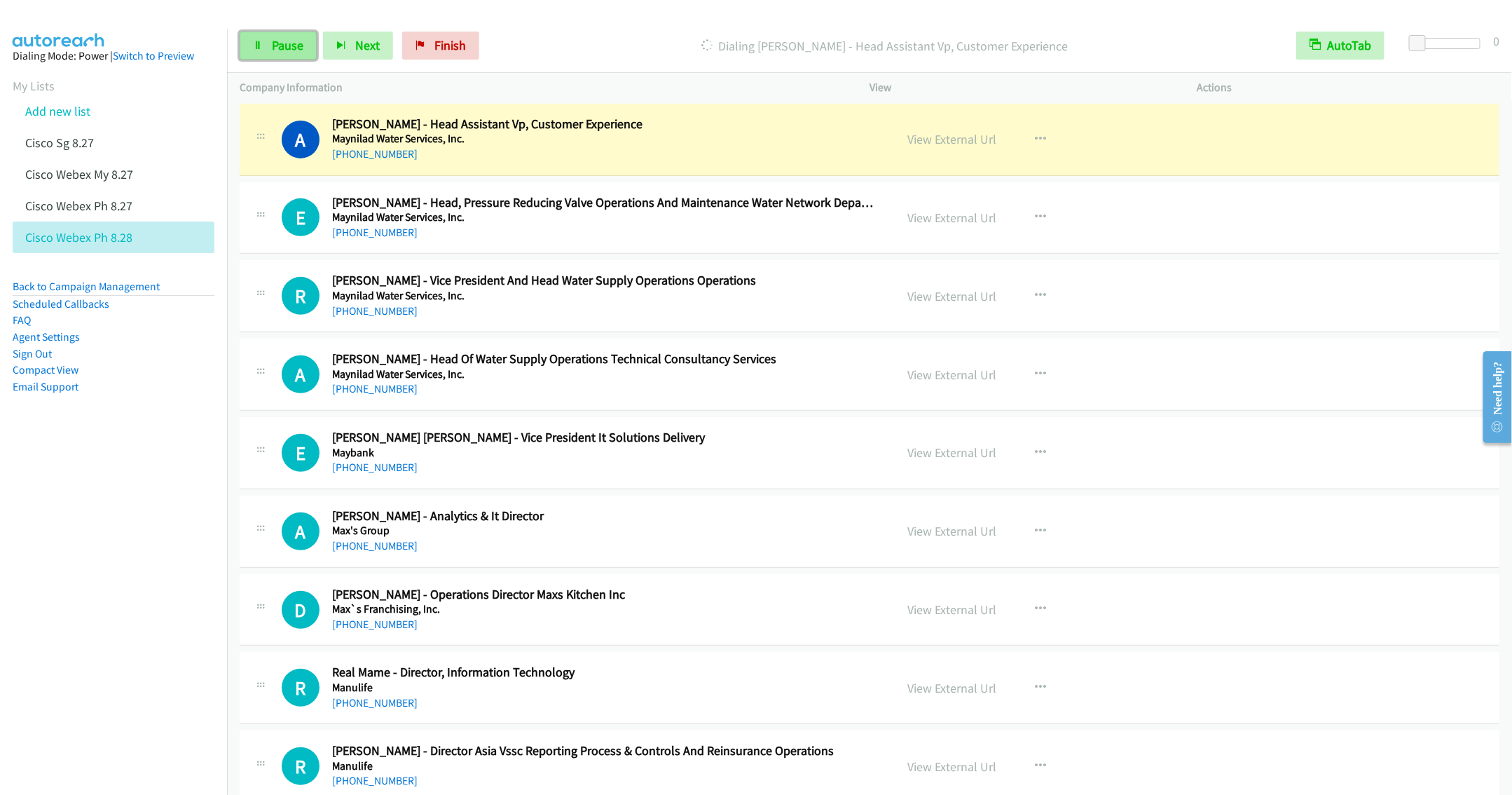
click at [273, 51] on span "Pause" at bounding box center [288, 46] width 32 height 16
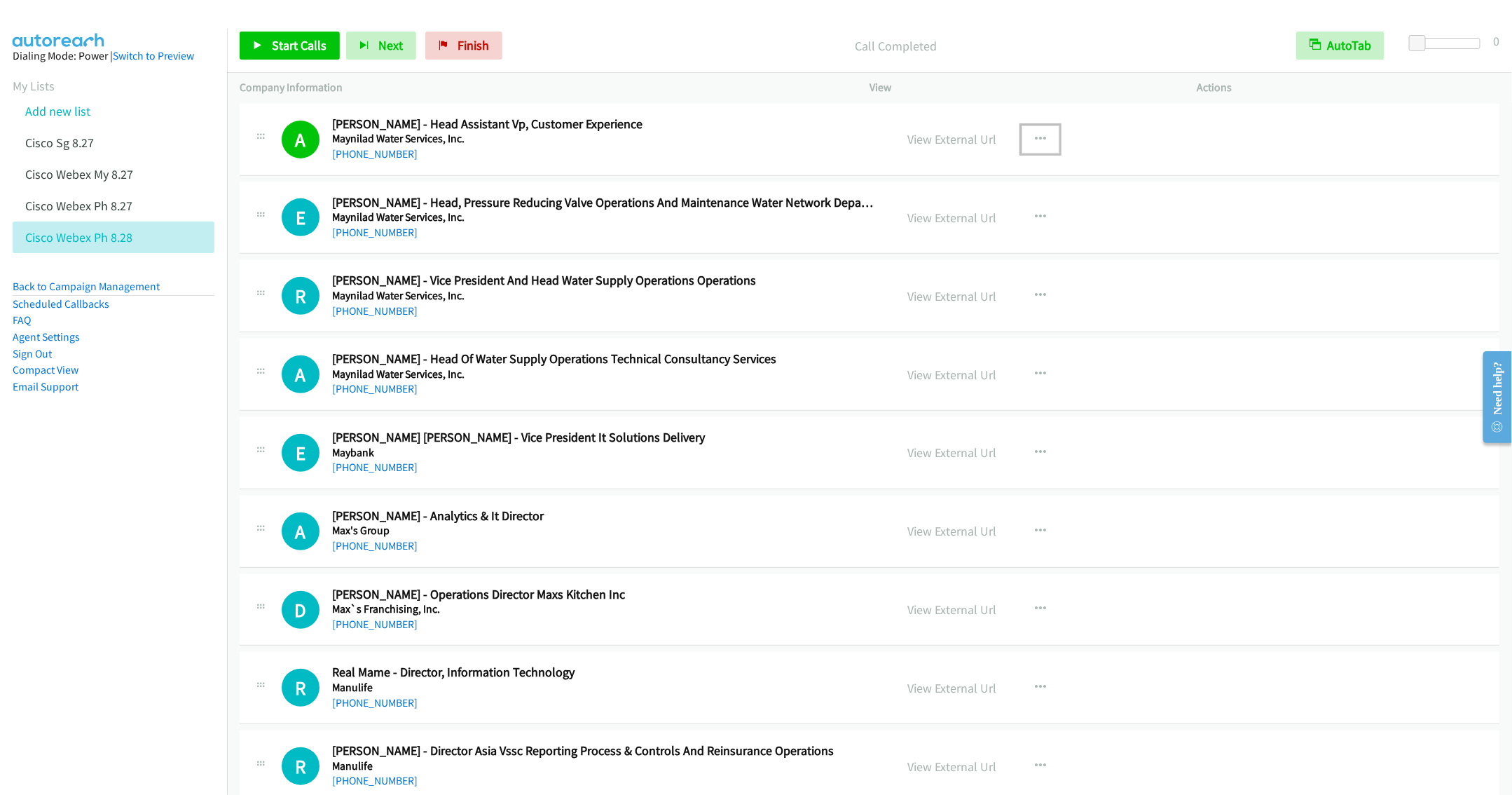
click at [1040, 136] on button "button" at bounding box center [1041, 140] width 38 height 28
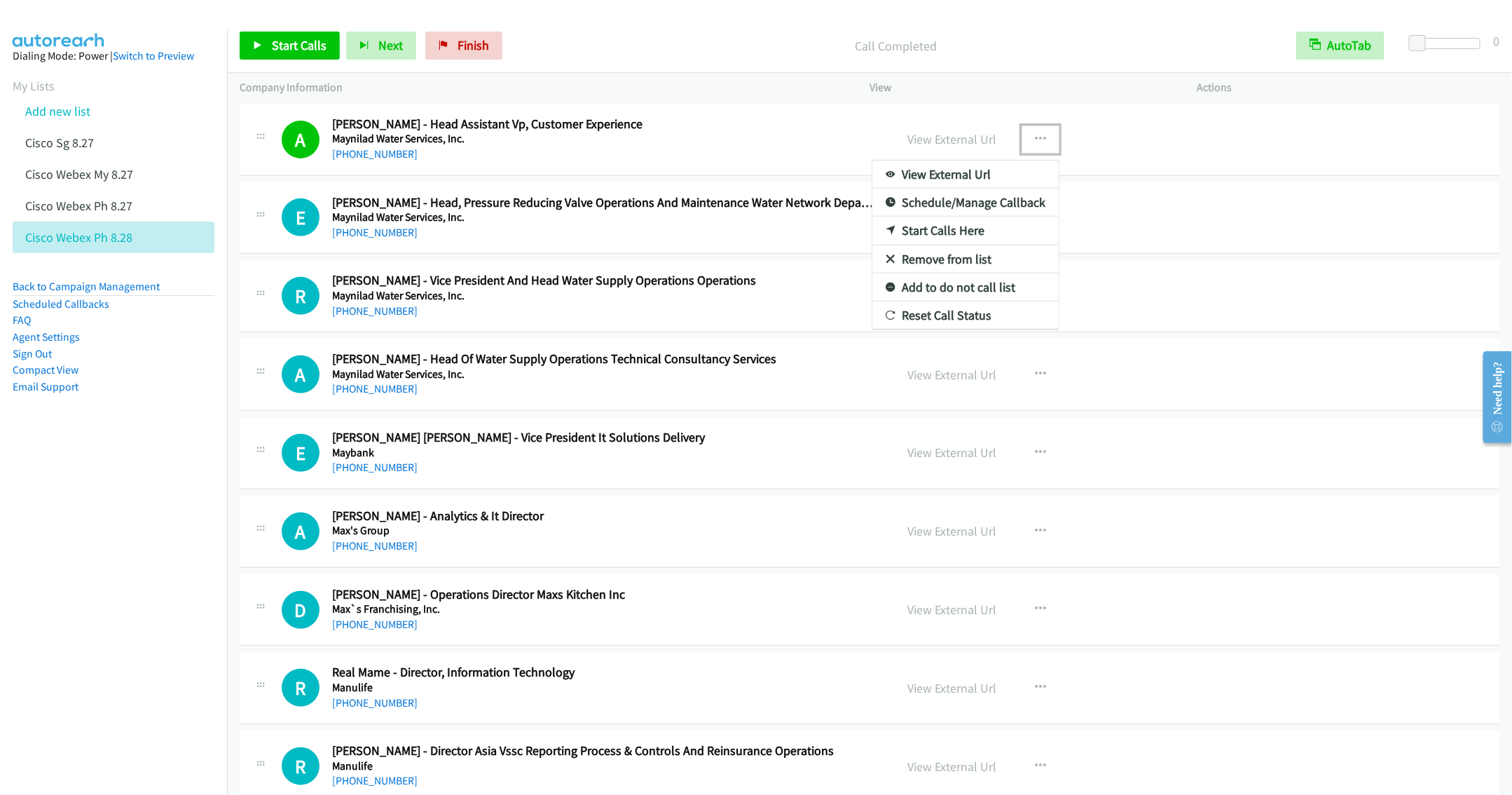
click at [938, 265] on link "Remove from list" at bounding box center [965, 259] width 186 height 28
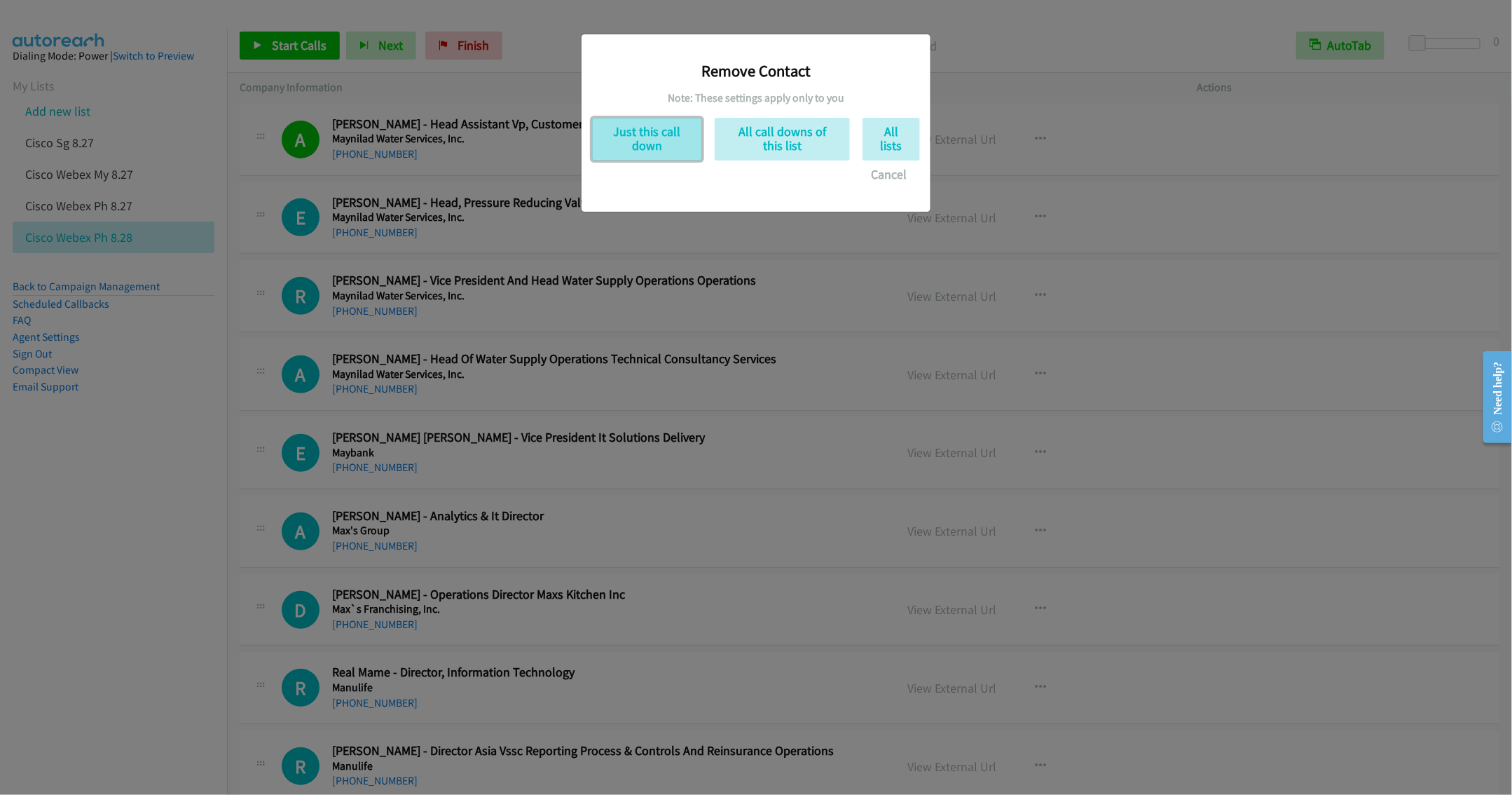
click at [655, 133] on button "Just this call down" at bounding box center [647, 139] width 110 height 43
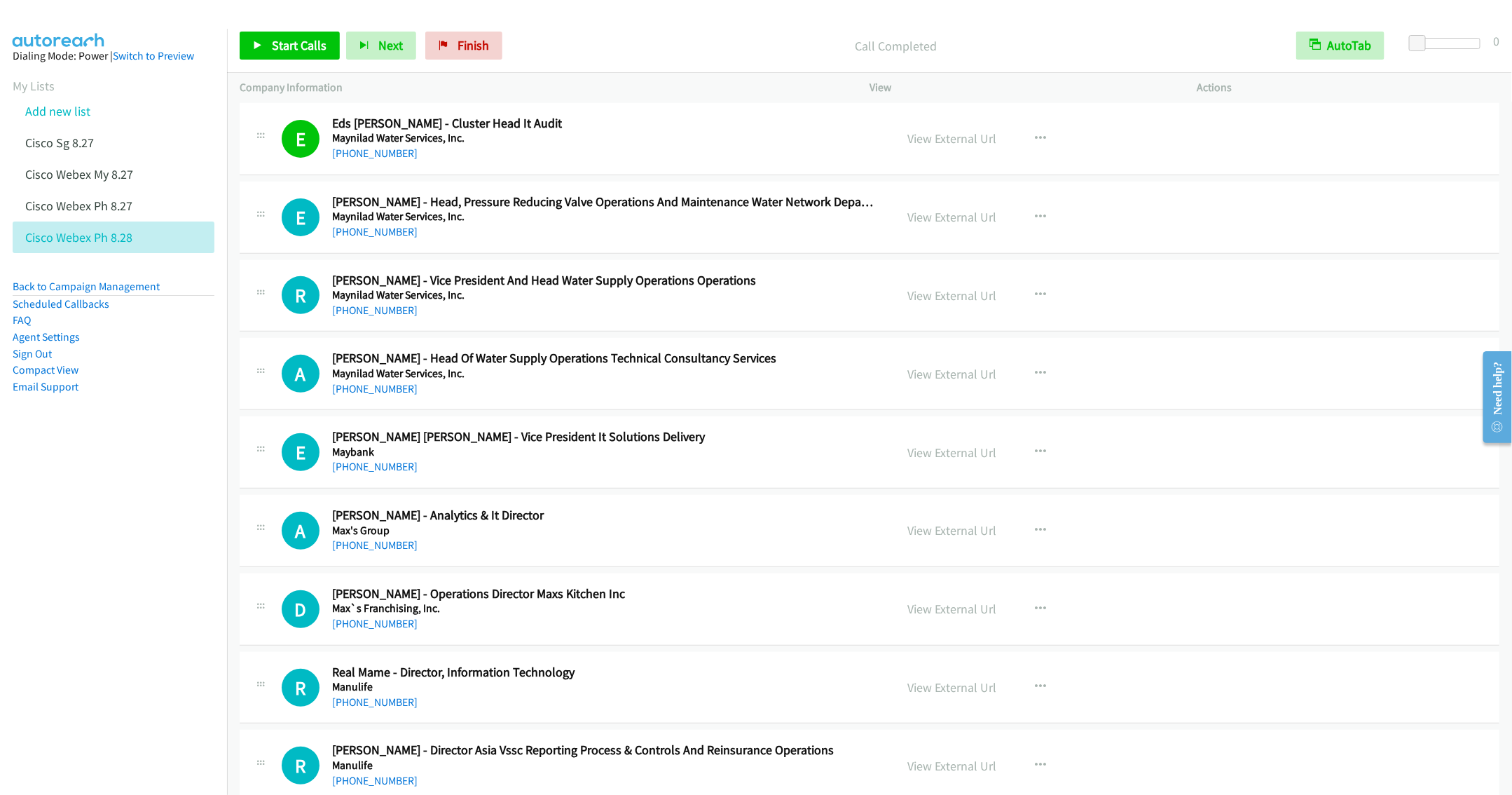
scroll to position [343, 0]
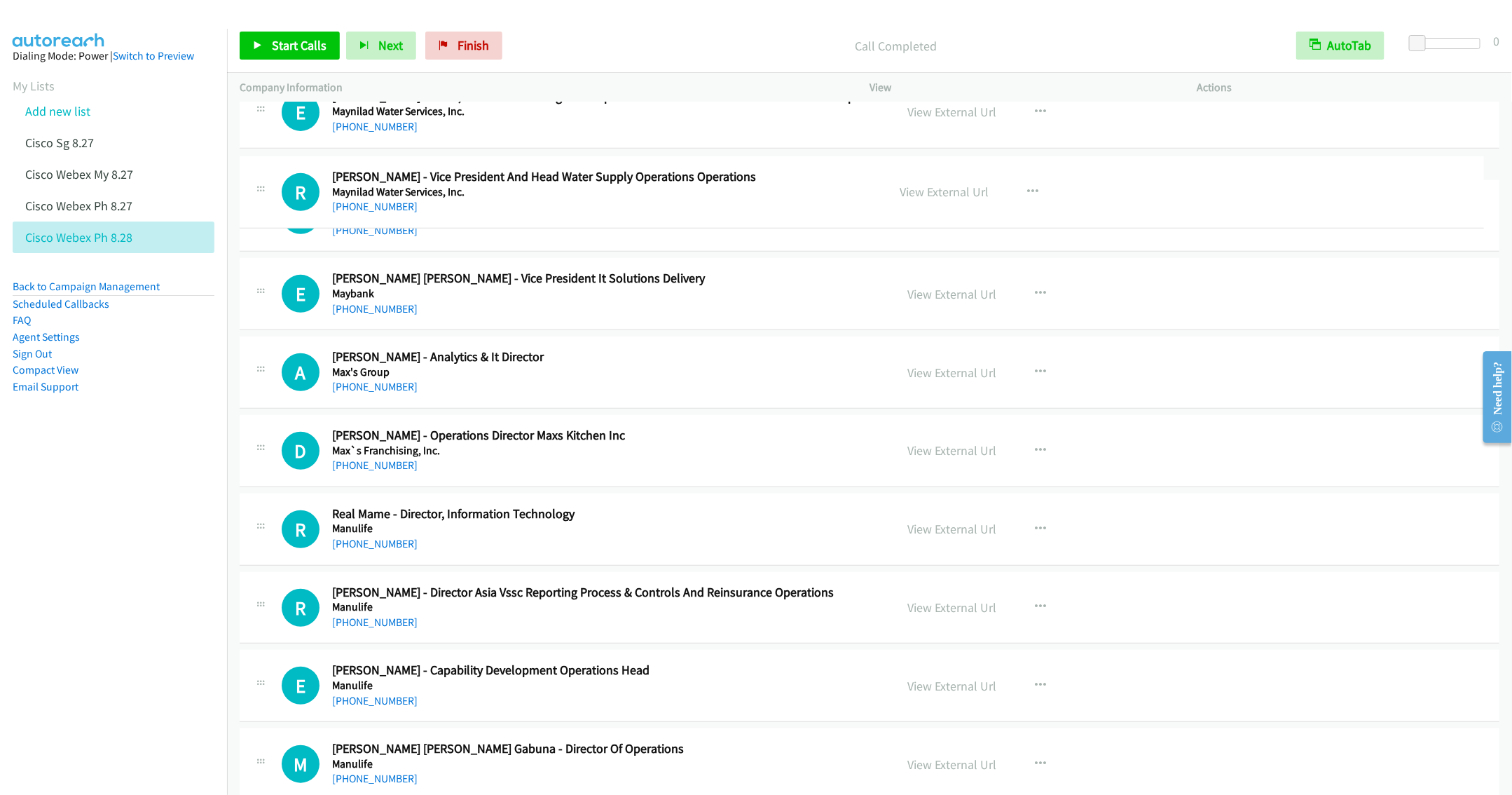
drag, startPoint x: 537, startPoint y: 181, endPoint x: 634, endPoint y: 181, distance: 97.0
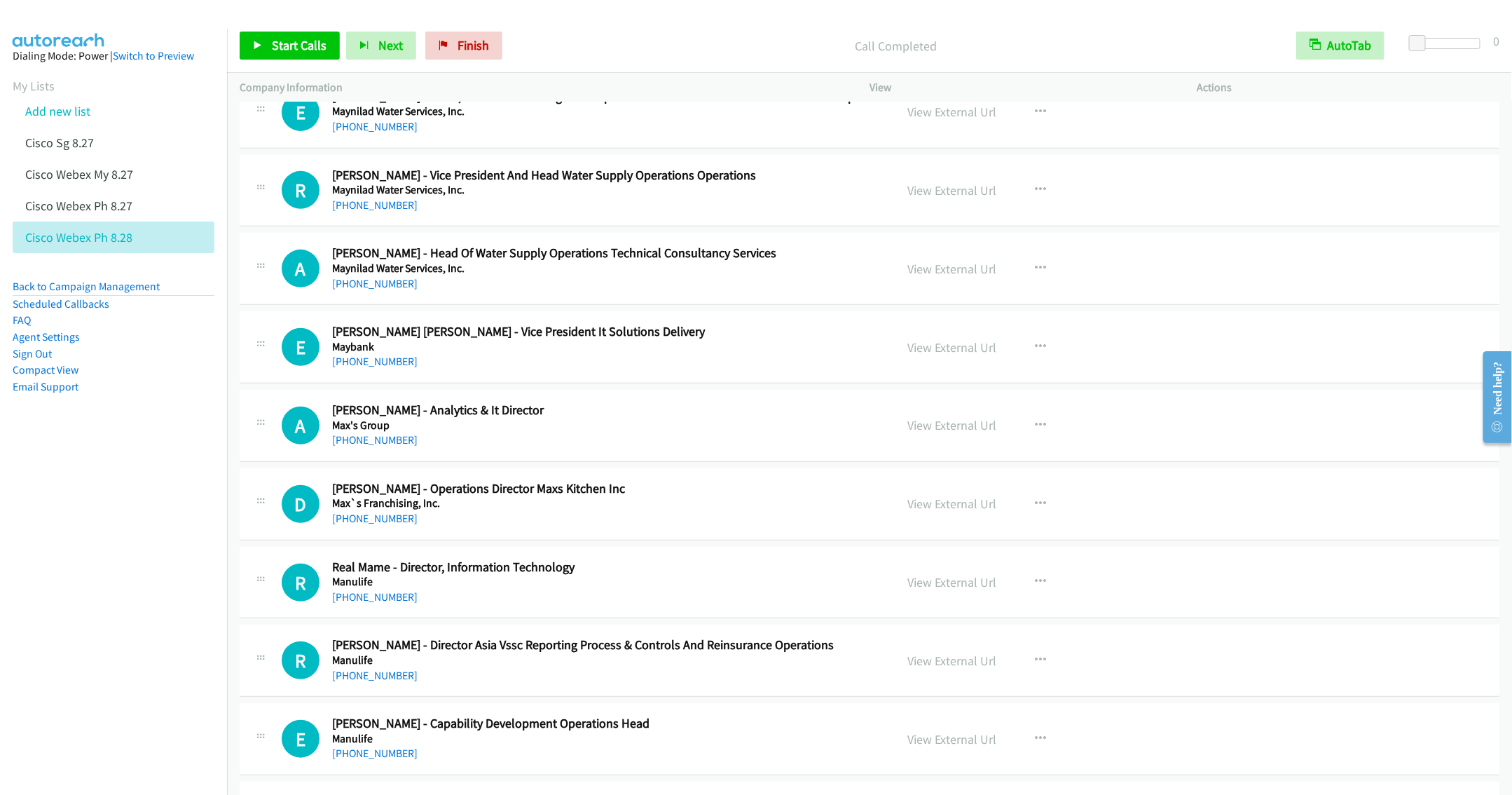
click at [608, 284] on div "+63 936 924 1120" at bounding box center [603, 283] width 543 height 17
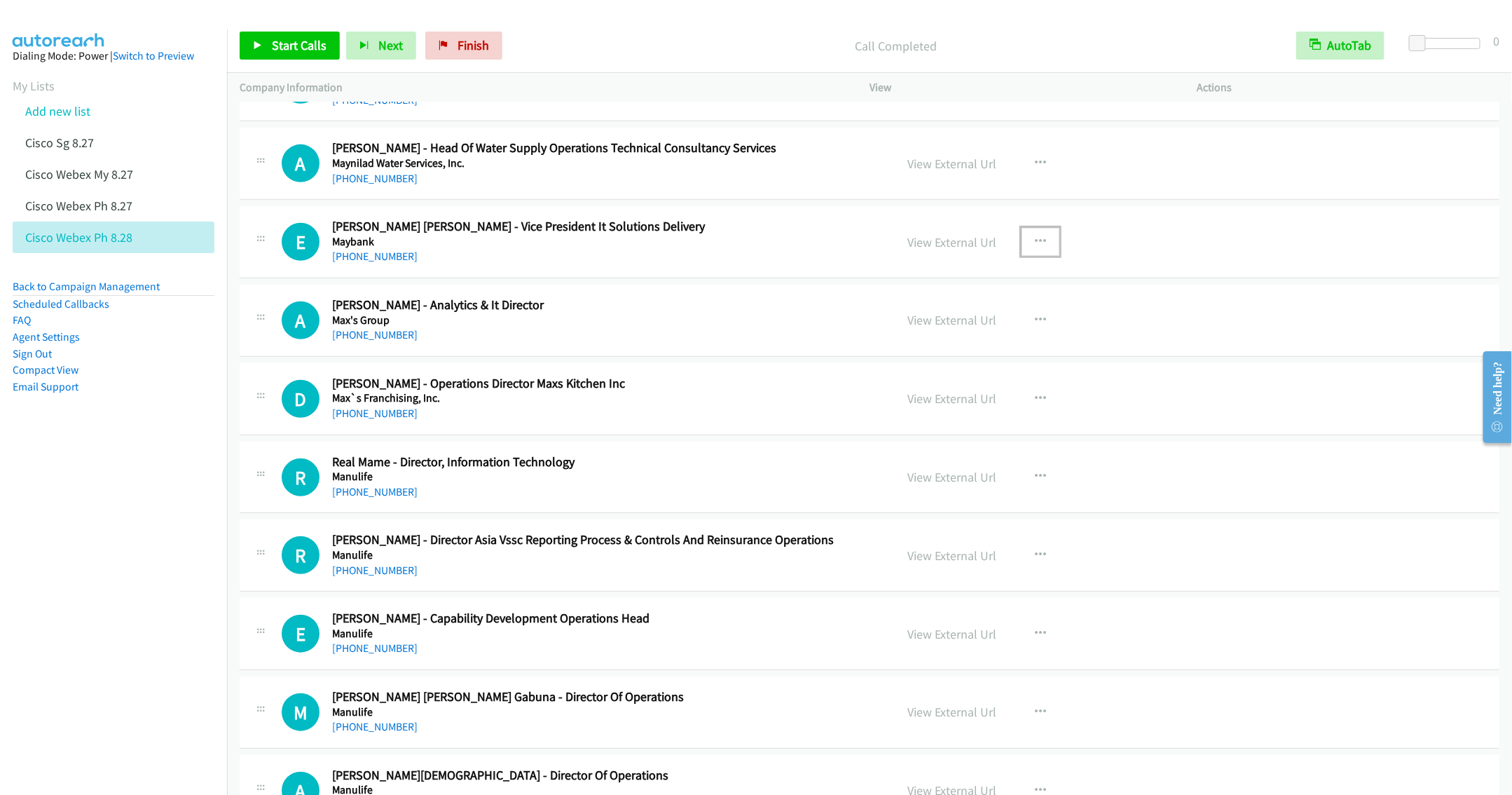
click at [1035, 244] on icon "button" at bounding box center [1040, 241] width 11 height 11
click at [925, 339] on link "Start Calls Here" at bounding box center [965, 334] width 186 height 28
click at [278, 47] on span "Start Calls" at bounding box center [299, 46] width 54 height 16
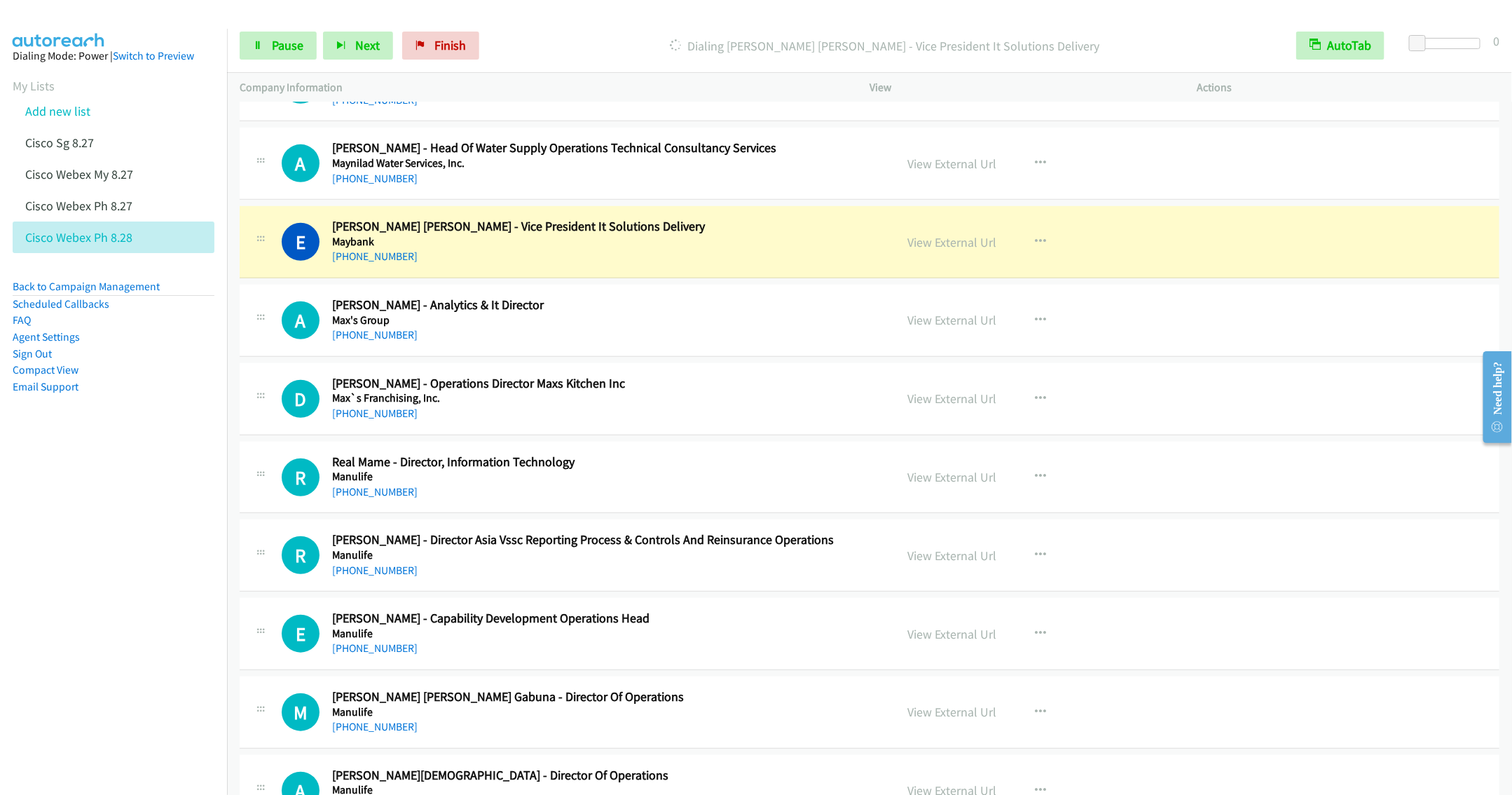
click at [728, 389] on h2 "Dean Singian - Operations Director Maxs Kitchen Inc" at bounding box center [603, 383] width 543 height 16
click at [281, 47] on span "Pause" at bounding box center [288, 46] width 32 height 16
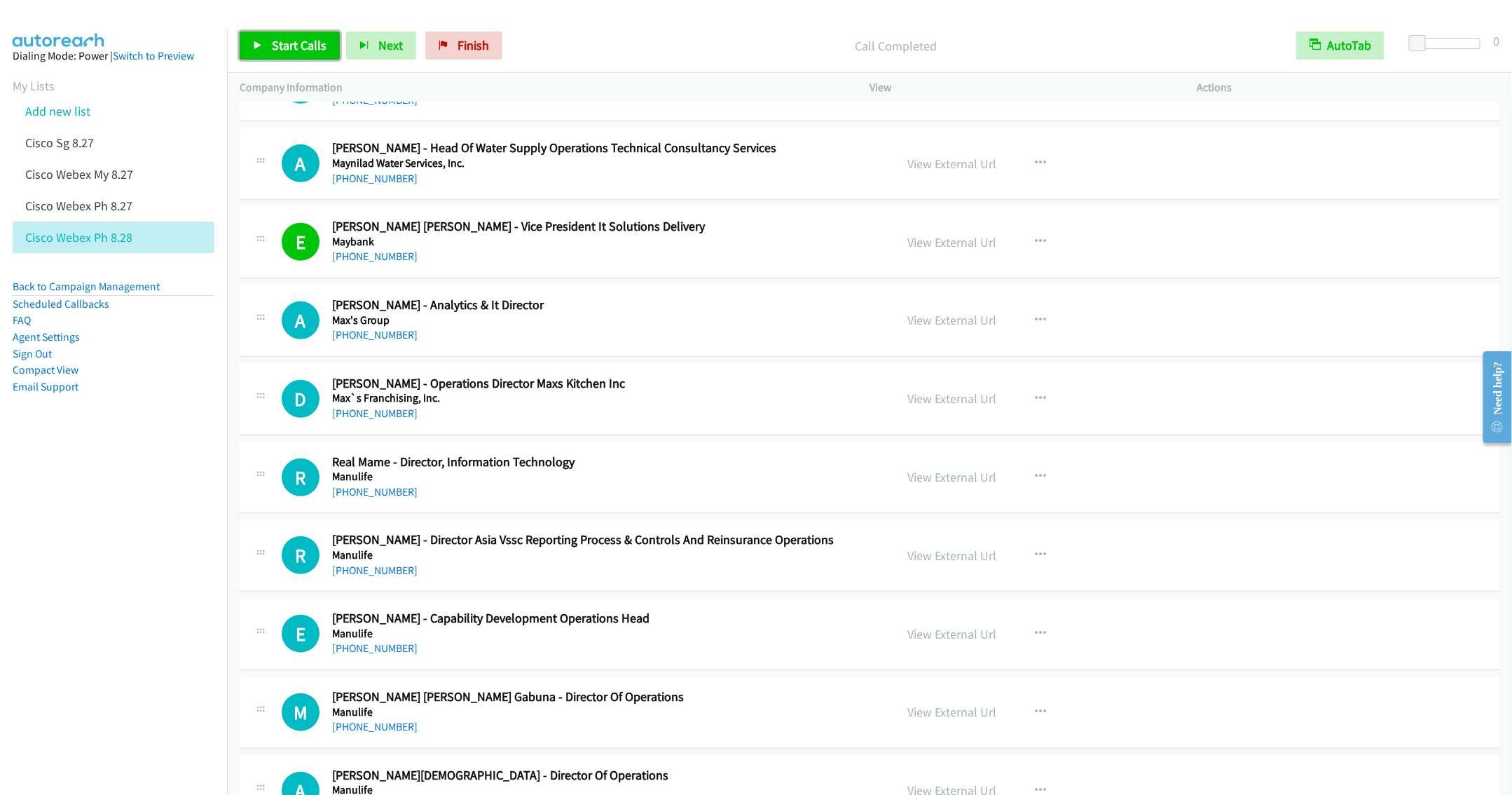
click at [284, 45] on span "Start Calls" at bounding box center [299, 46] width 54 height 16
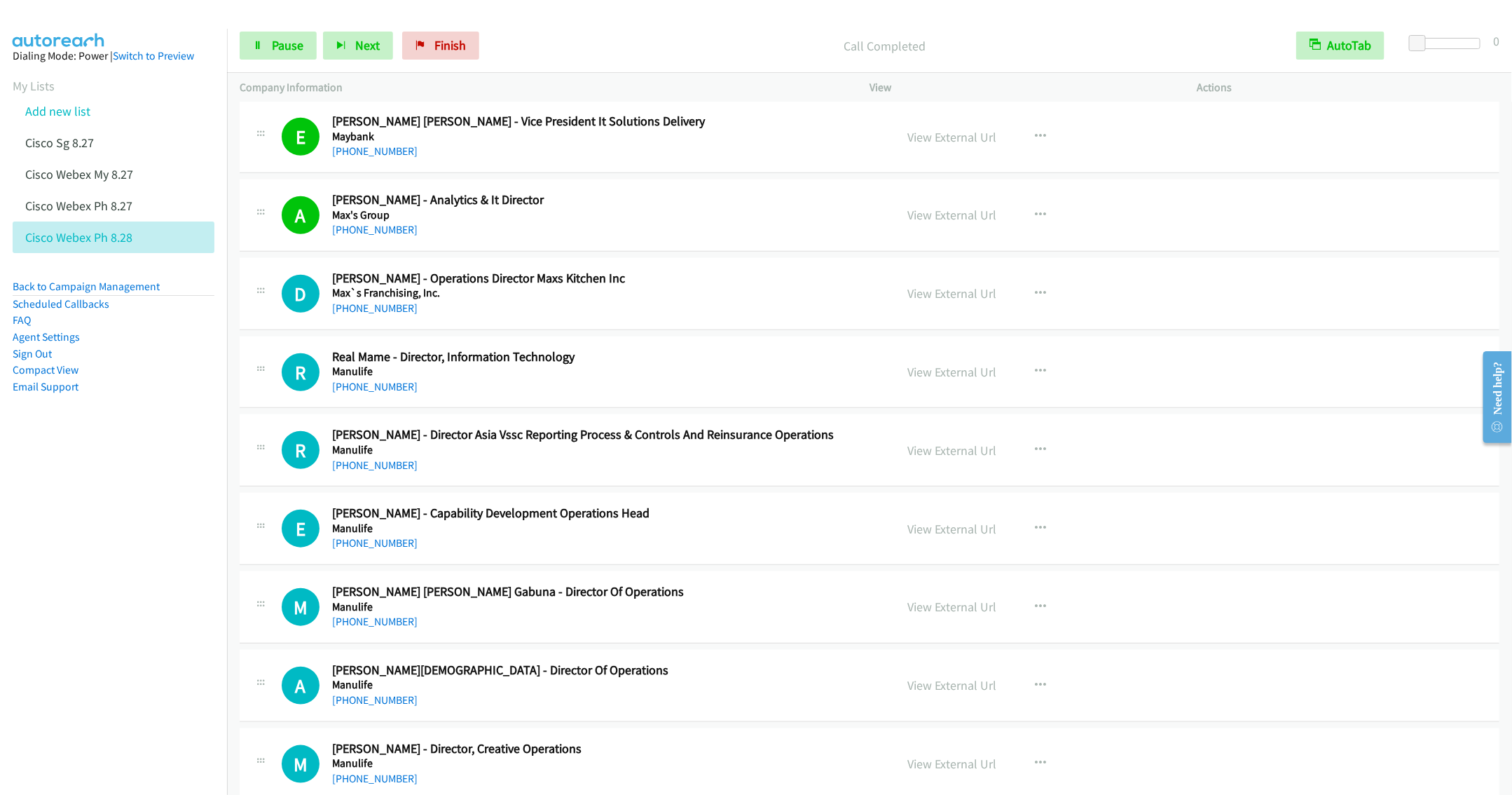
scroll to position [658, 0]
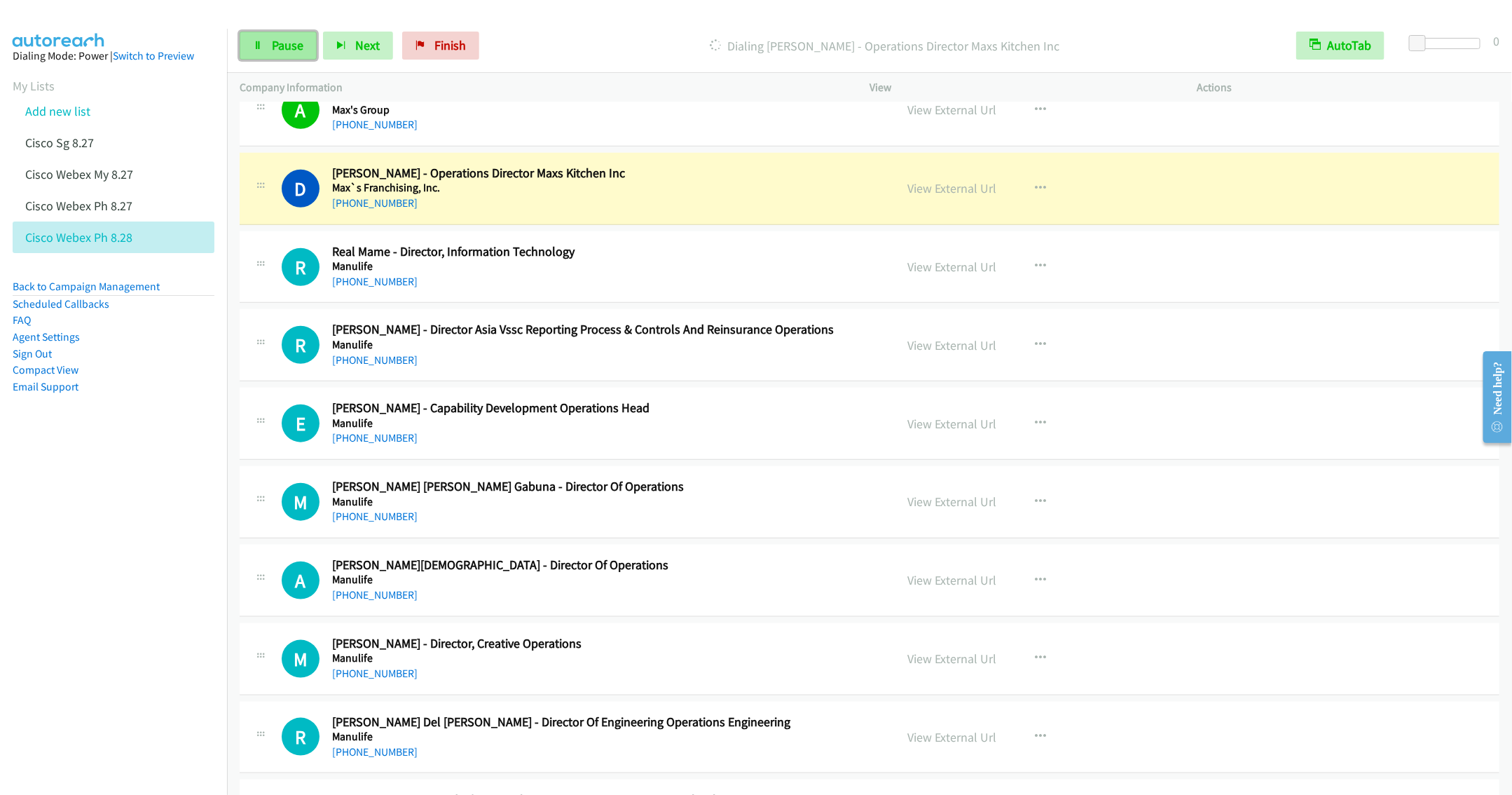
click at [269, 41] on link "Pause" at bounding box center [278, 46] width 77 height 28
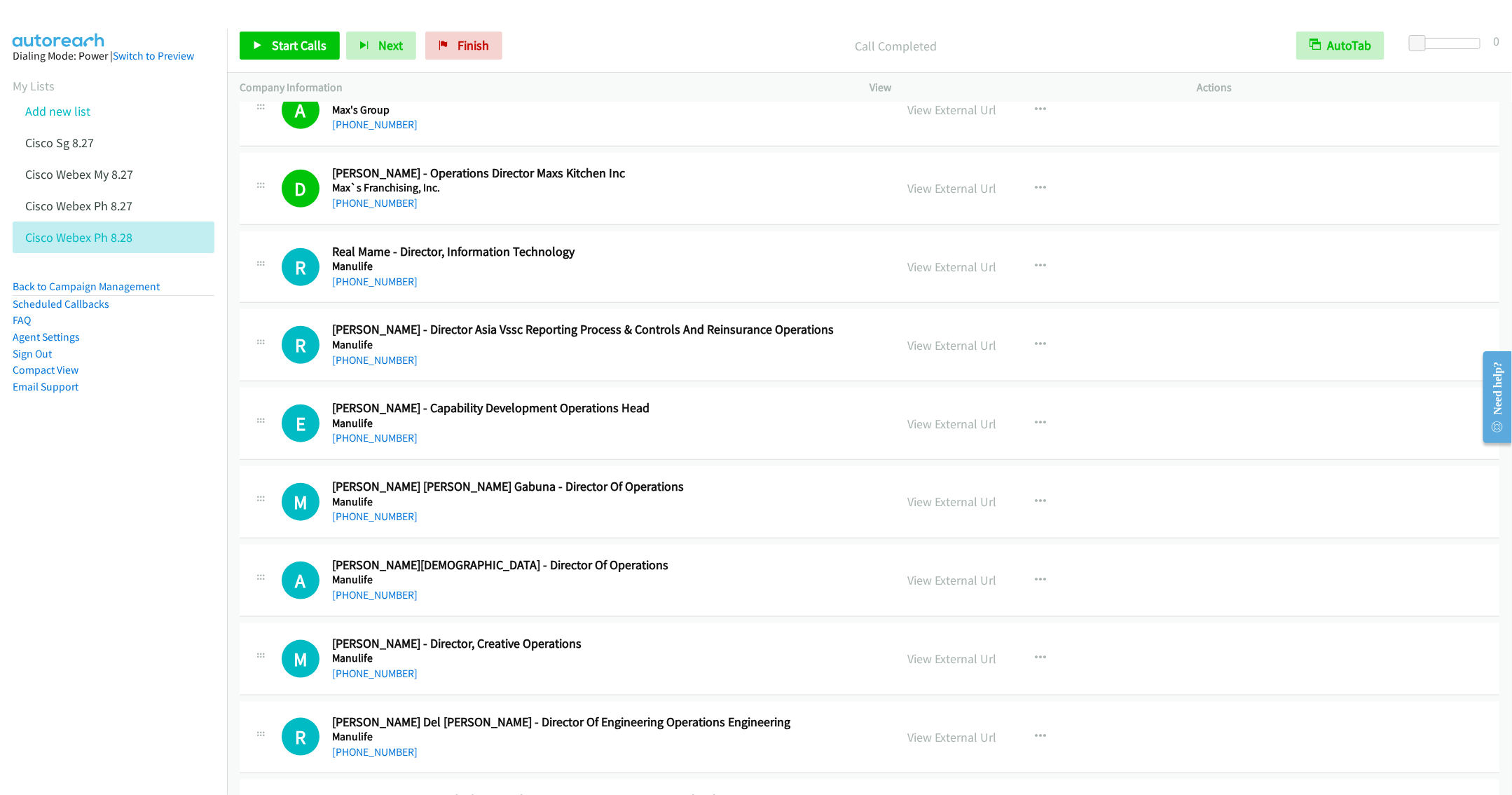
click at [795, 286] on div "+63 917 850 3439" at bounding box center [603, 281] width 543 height 17
click at [280, 49] on span "Start Calls" at bounding box center [299, 46] width 54 height 16
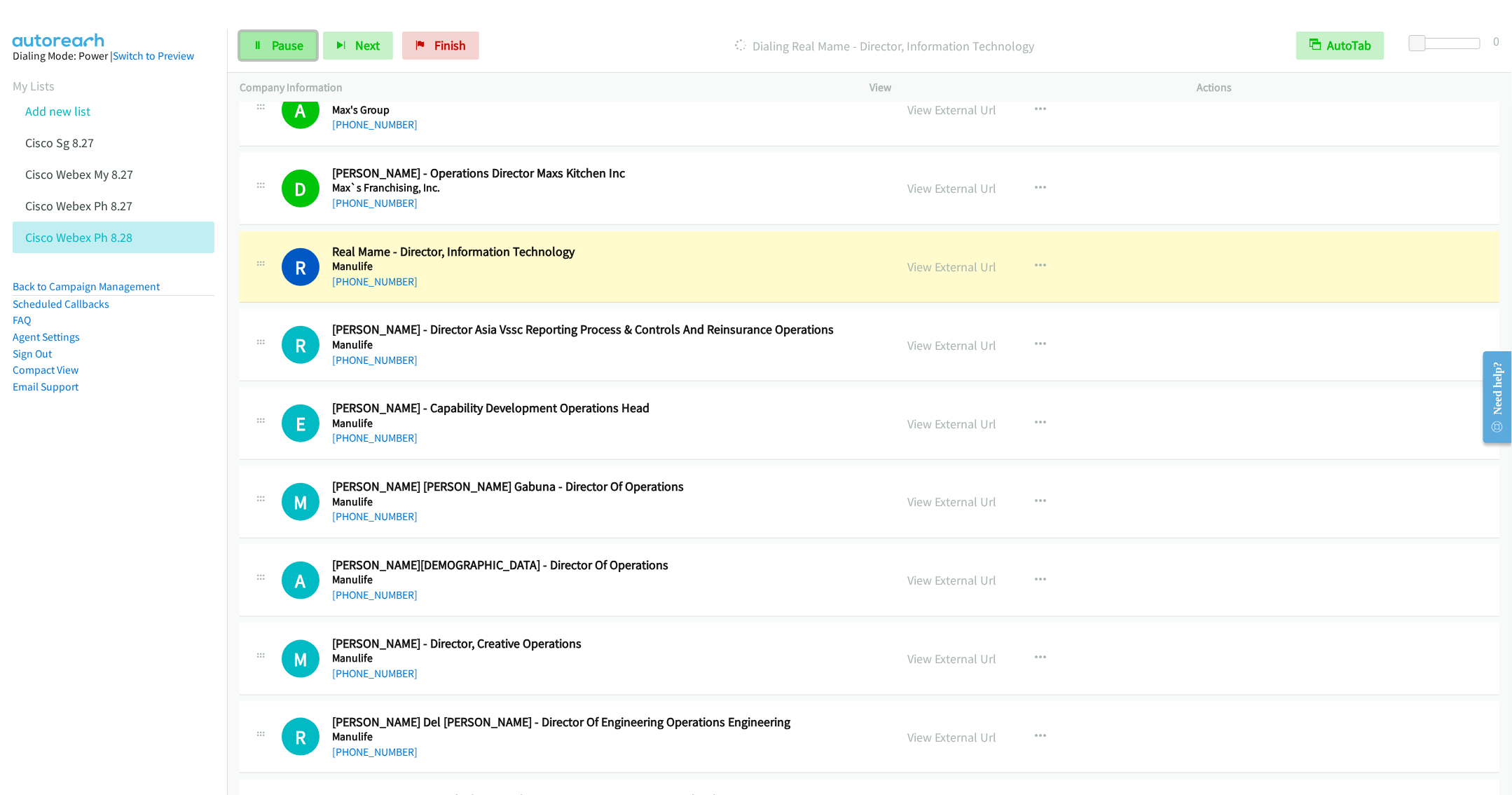
click at [284, 45] on span "Pause" at bounding box center [288, 46] width 32 height 16
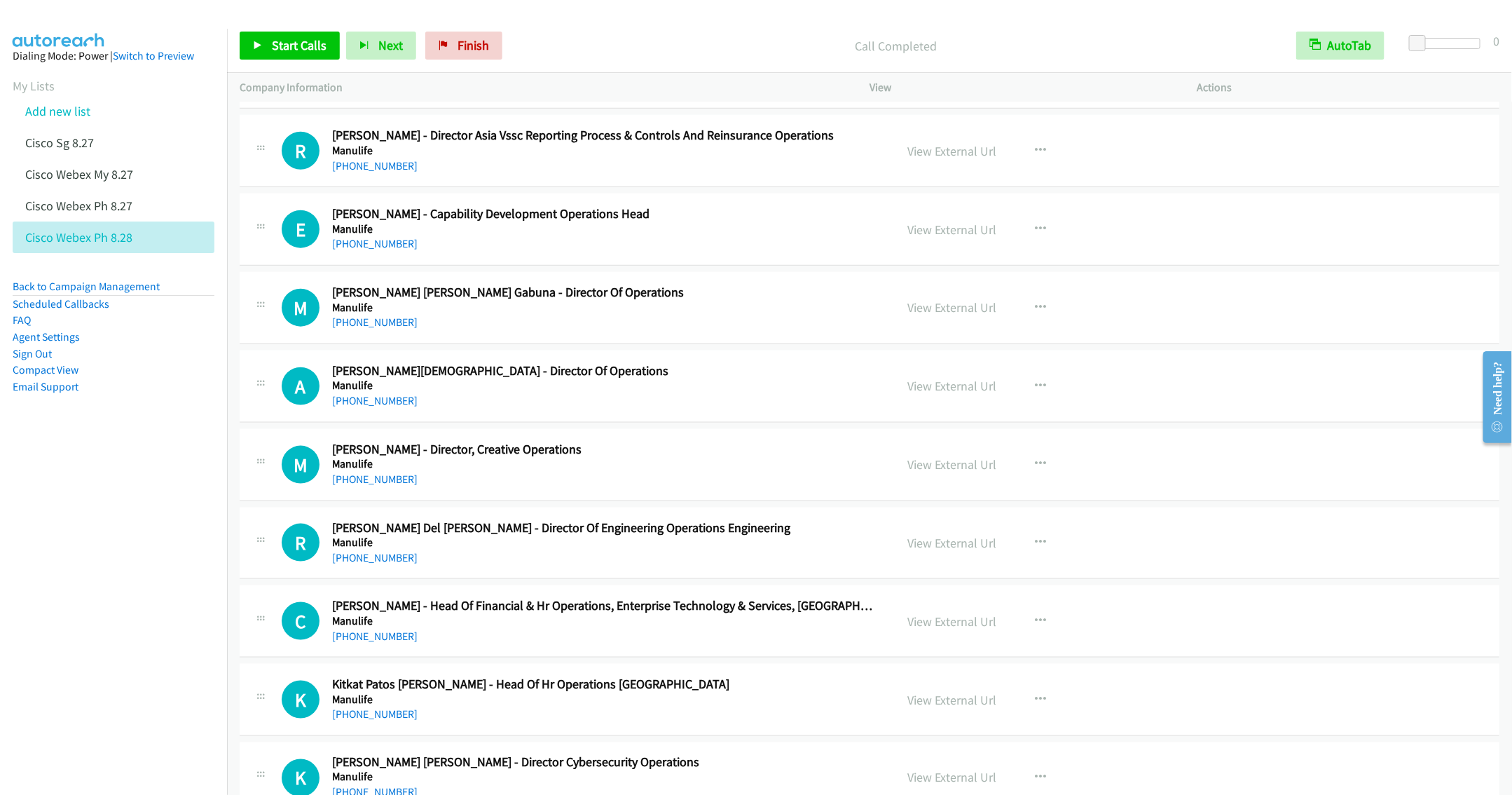
scroll to position [868, 0]
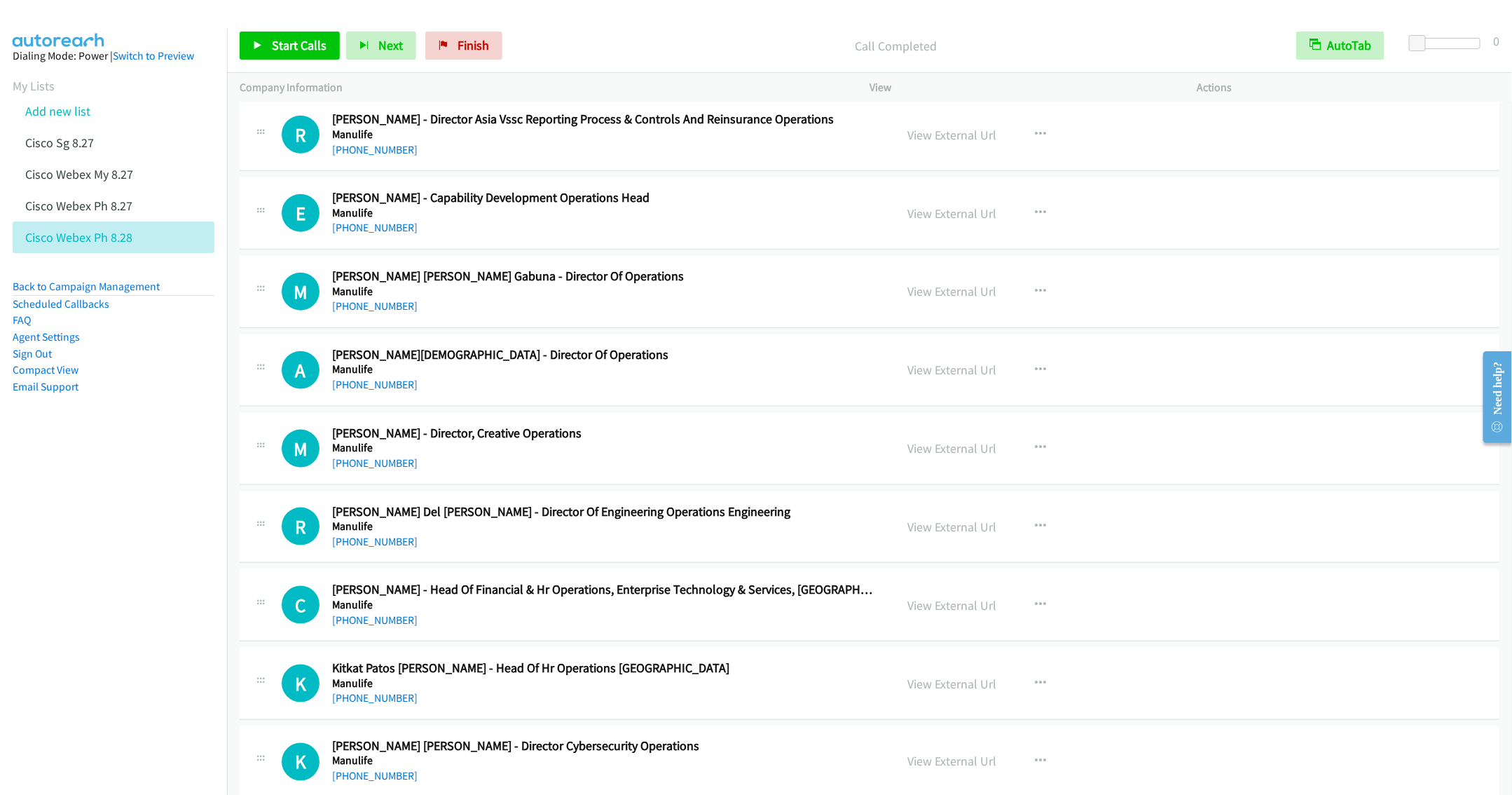
click at [449, 136] on h5 "Manulife" at bounding box center [603, 135] width 543 height 14
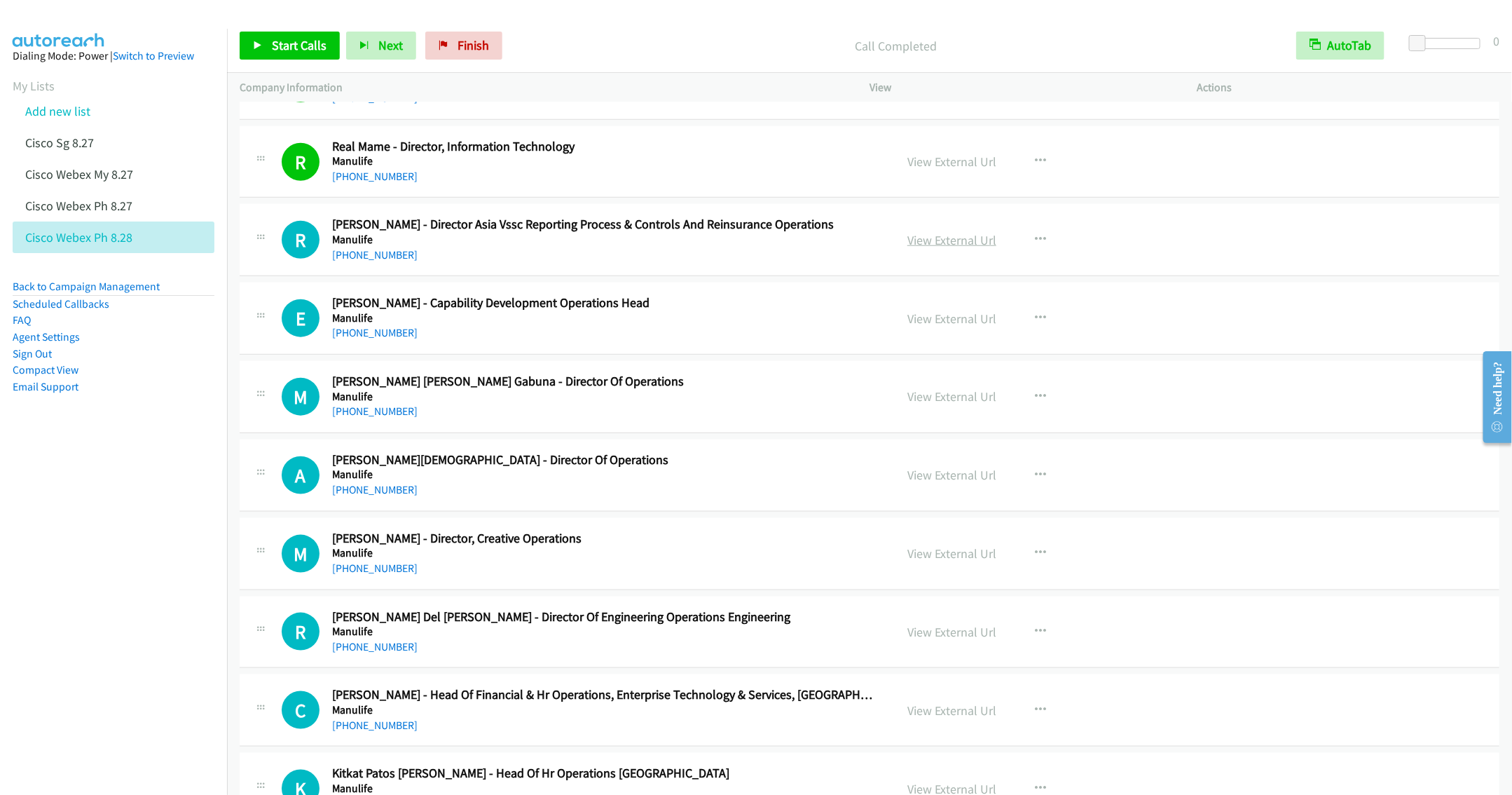
click at [938, 242] on link "View External Url" at bounding box center [952, 240] width 89 height 16
click at [1041, 315] on button "button" at bounding box center [1041, 318] width 38 height 28
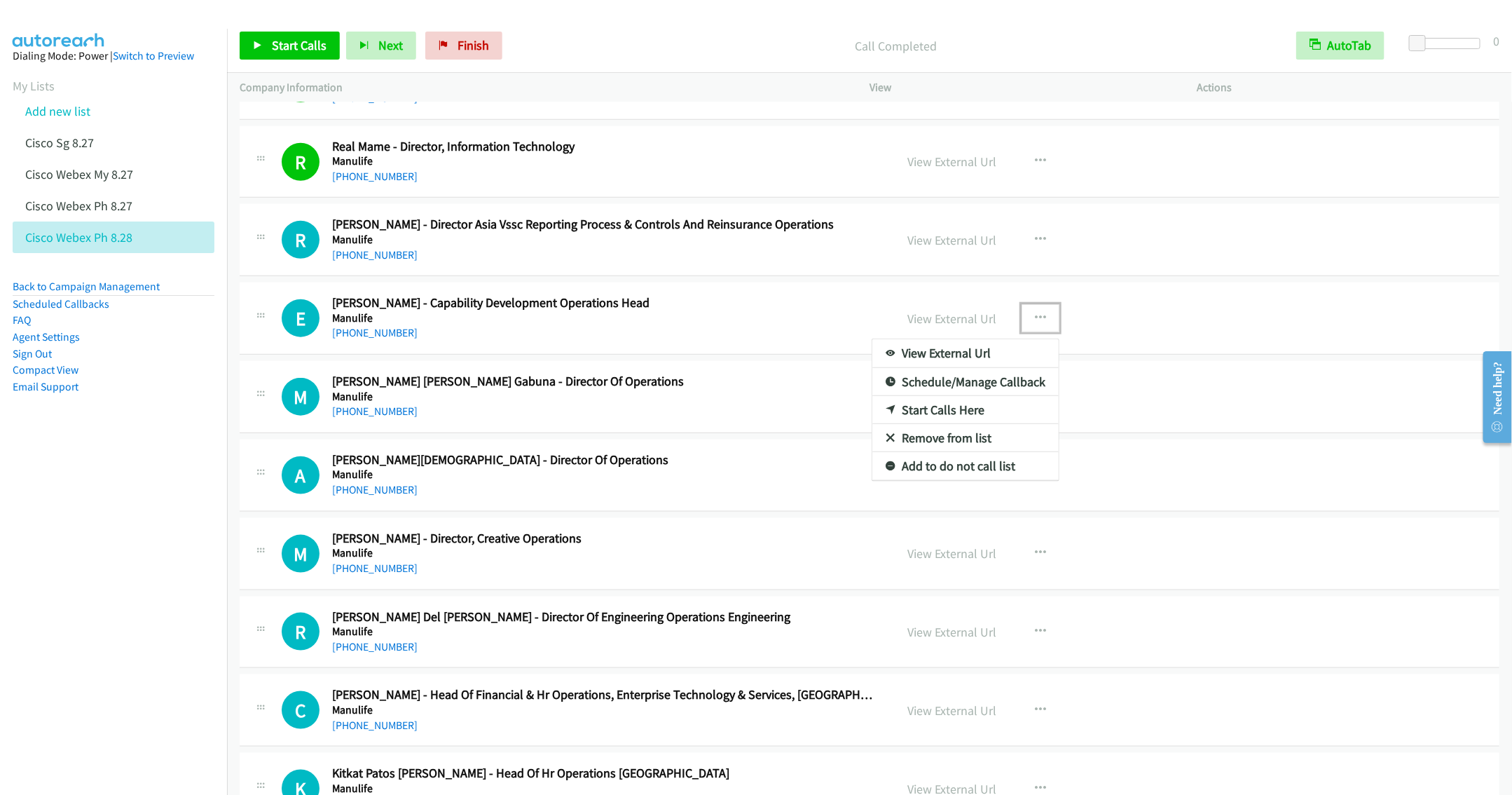
click at [934, 421] on link "Start Calls Here" at bounding box center [965, 410] width 186 height 28
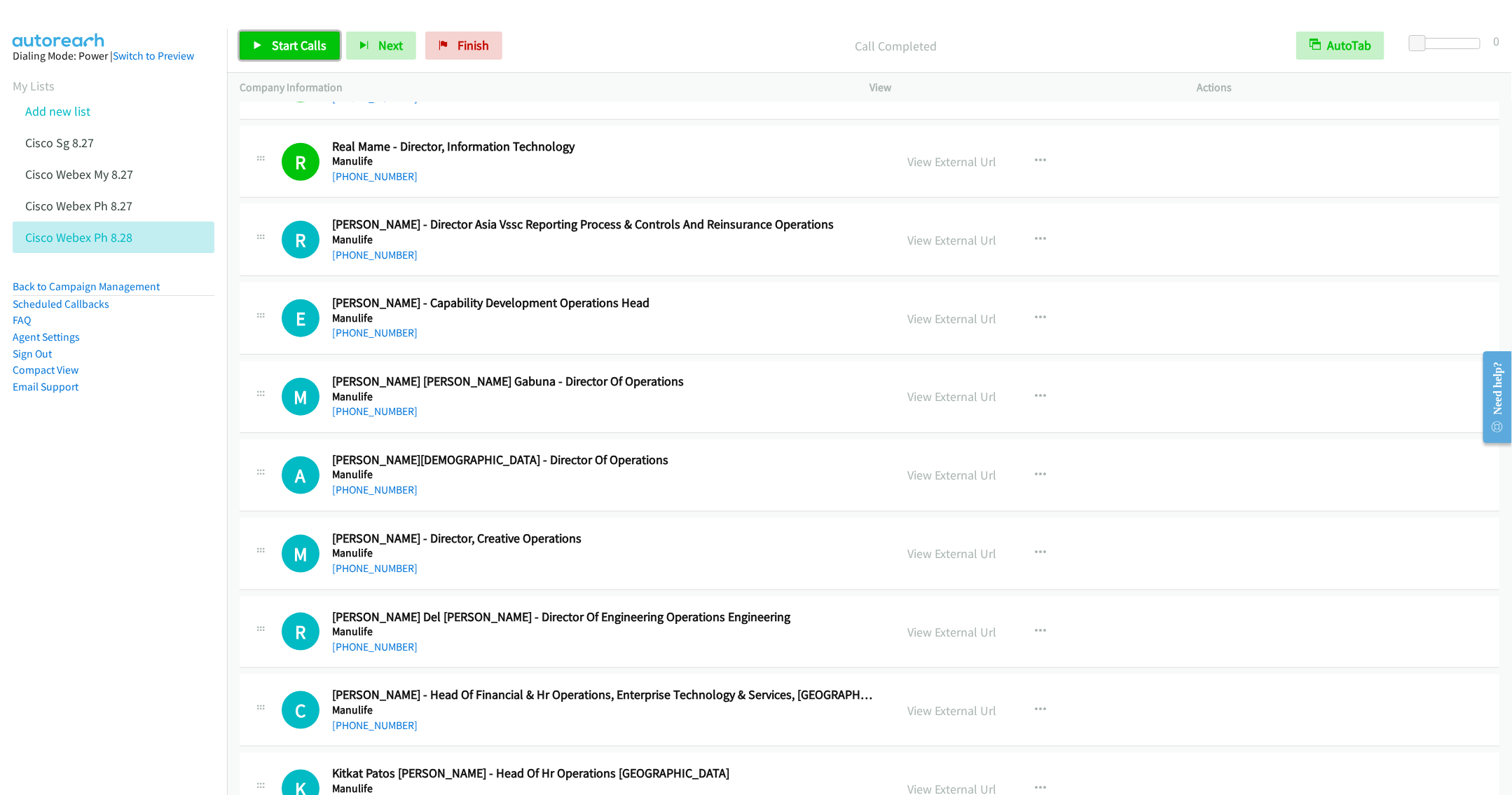
click at [284, 45] on span "Start Calls" at bounding box center [299, 46] width 54 height 16
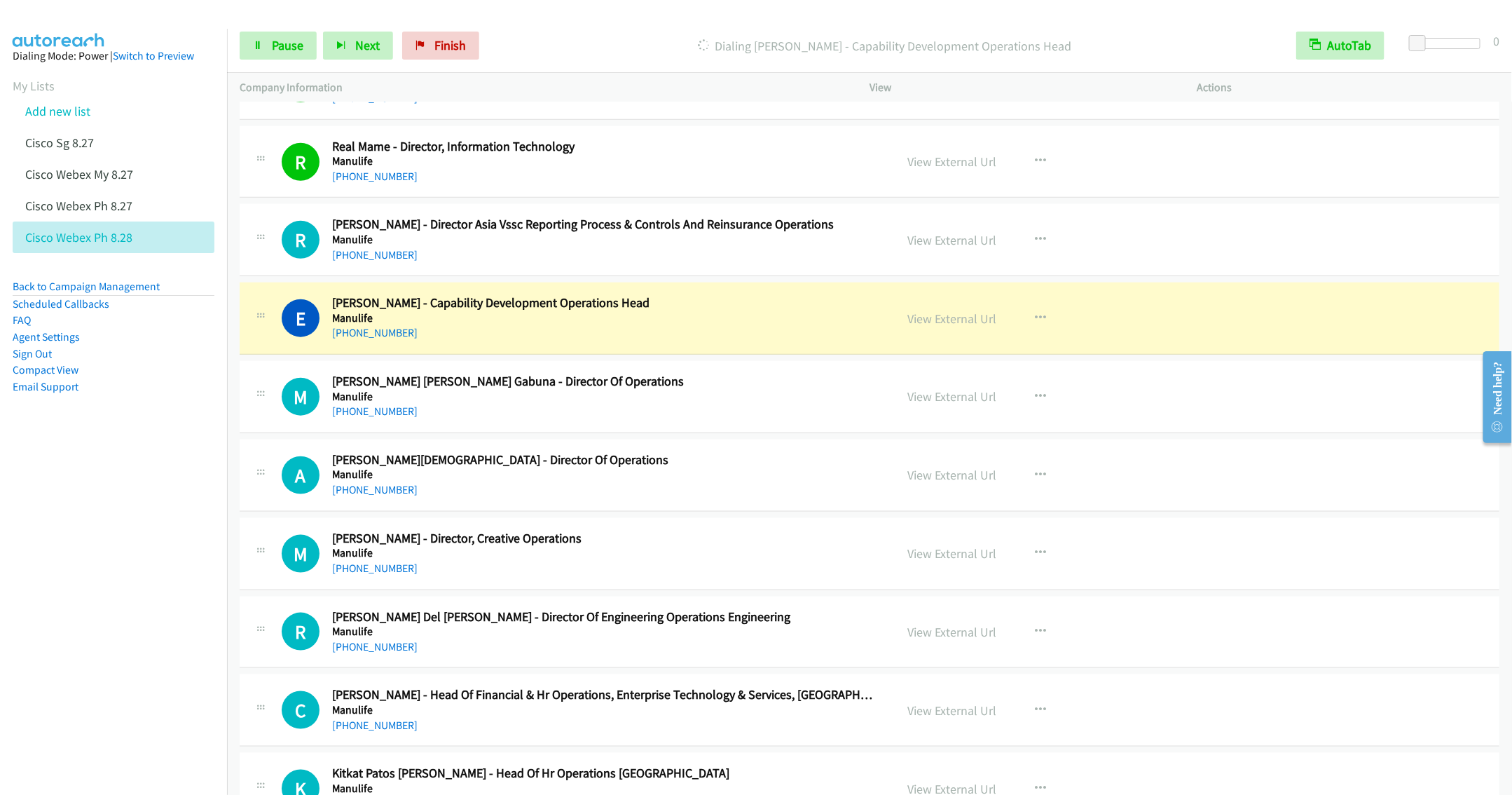
click at [526, 311] on h2 "Edgar Magaling - Capability Development Operations Head" at bounding box center [603, 303] width 543 height 16
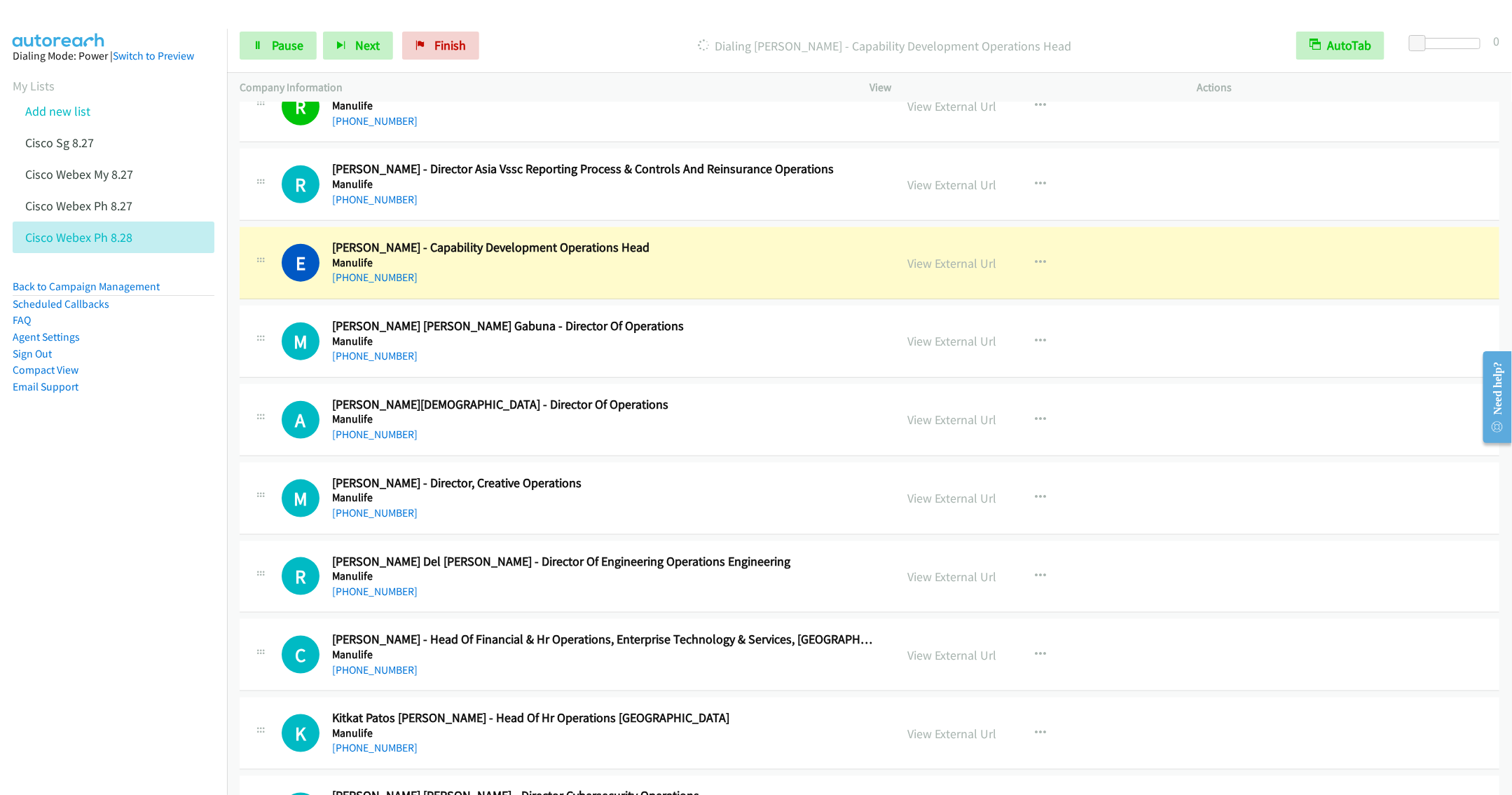
scroll to position [868, 0]
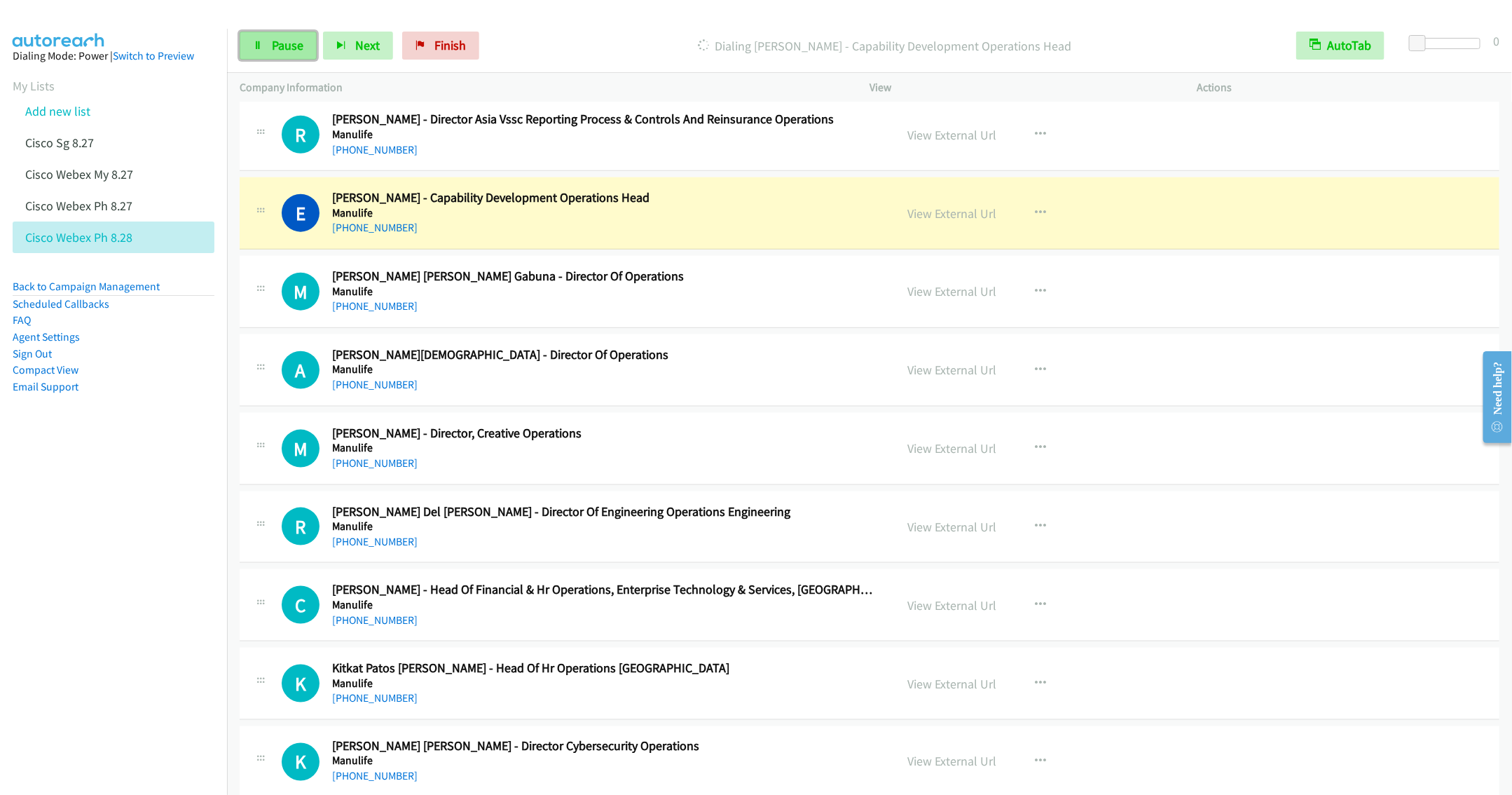
click at [262, 47] on link "Pause" at bounding box center [278, 46] width 77 height 28
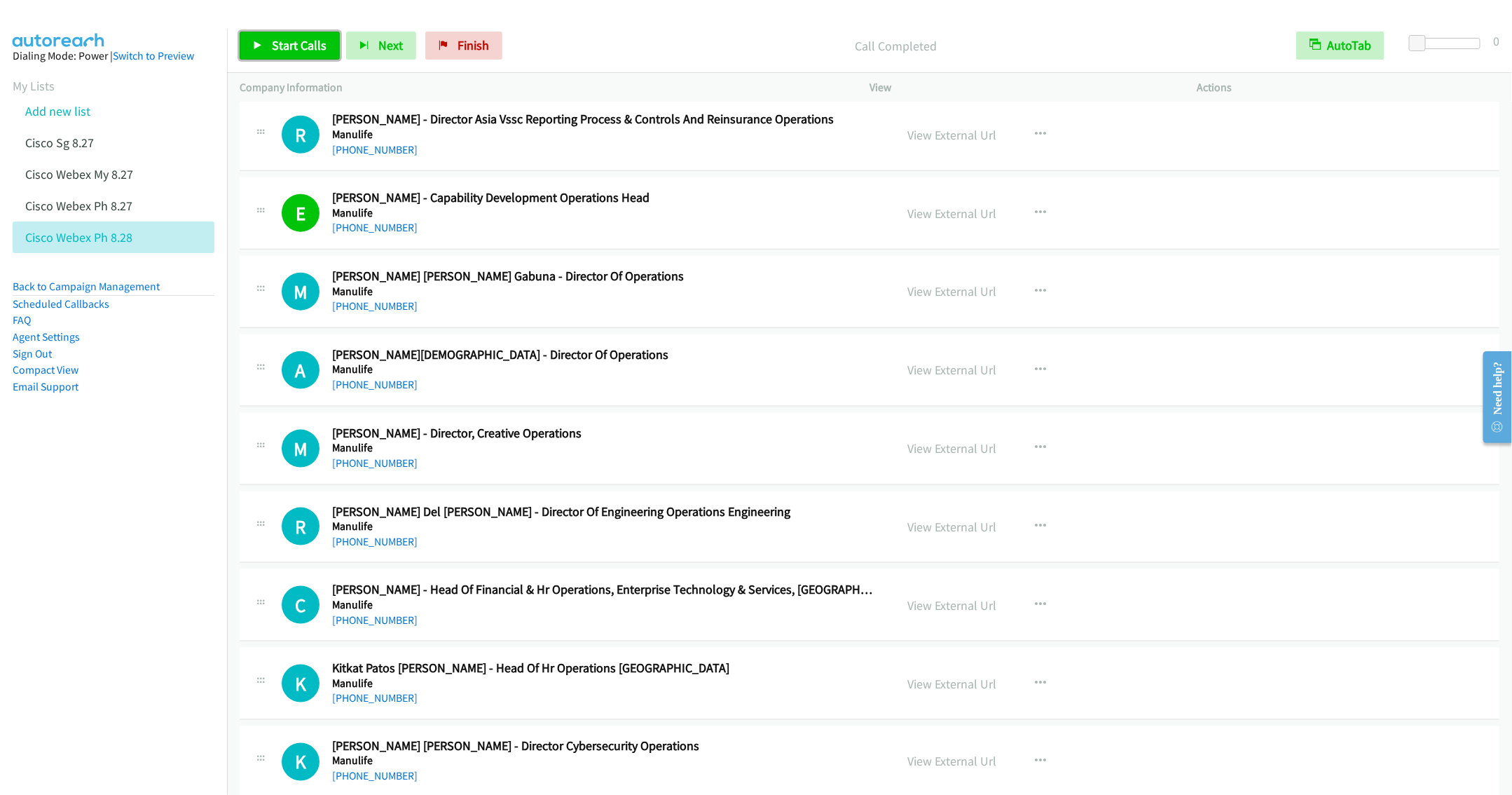
click at [289, 47] on span "Start Calls" at bounding box center [299, 46] width 54 height 16
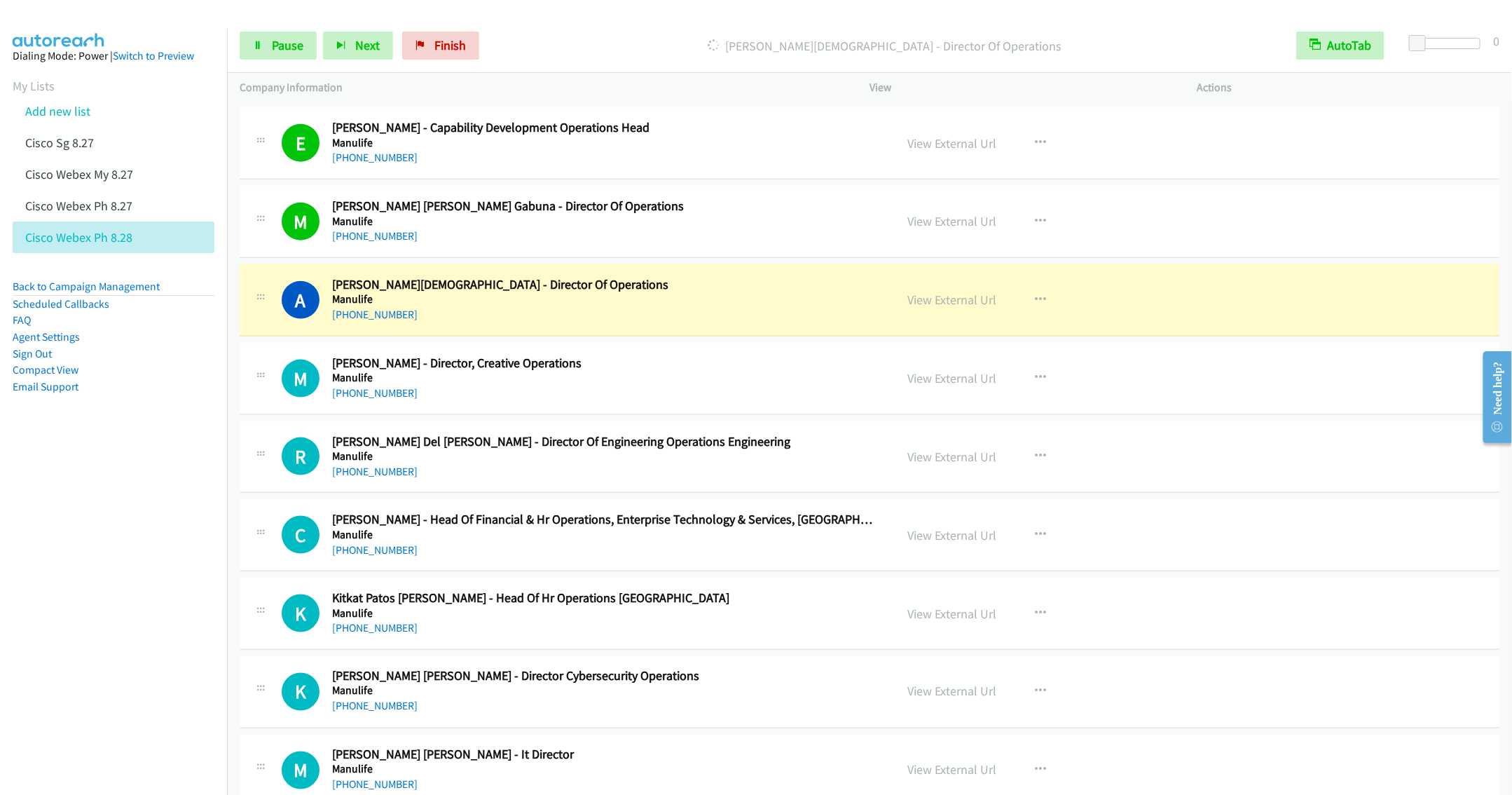
scroll to position [973, 0]
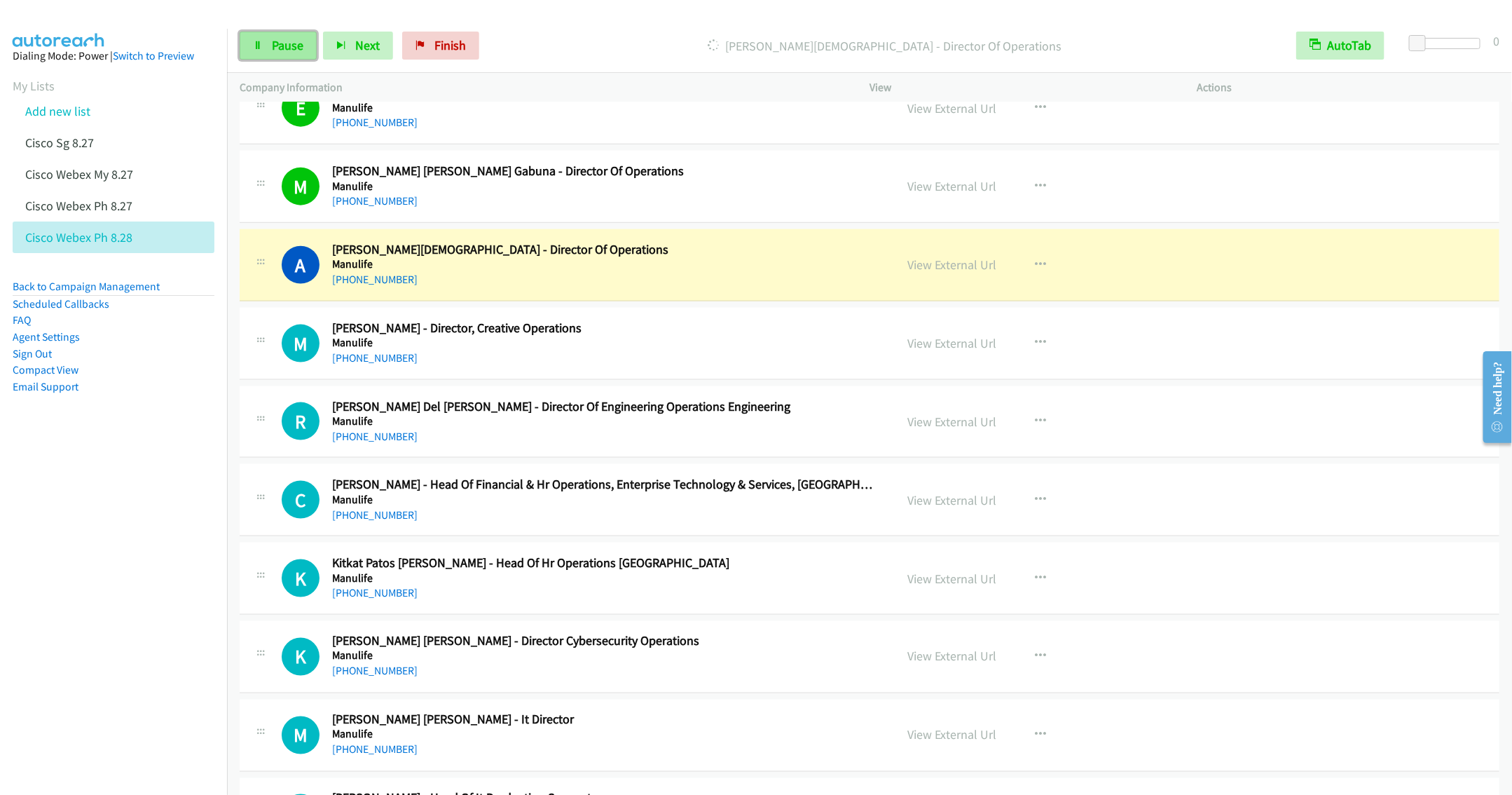
click at [276, 45] on span "Pause" at bounding box center [288, 46] width 32 height 16
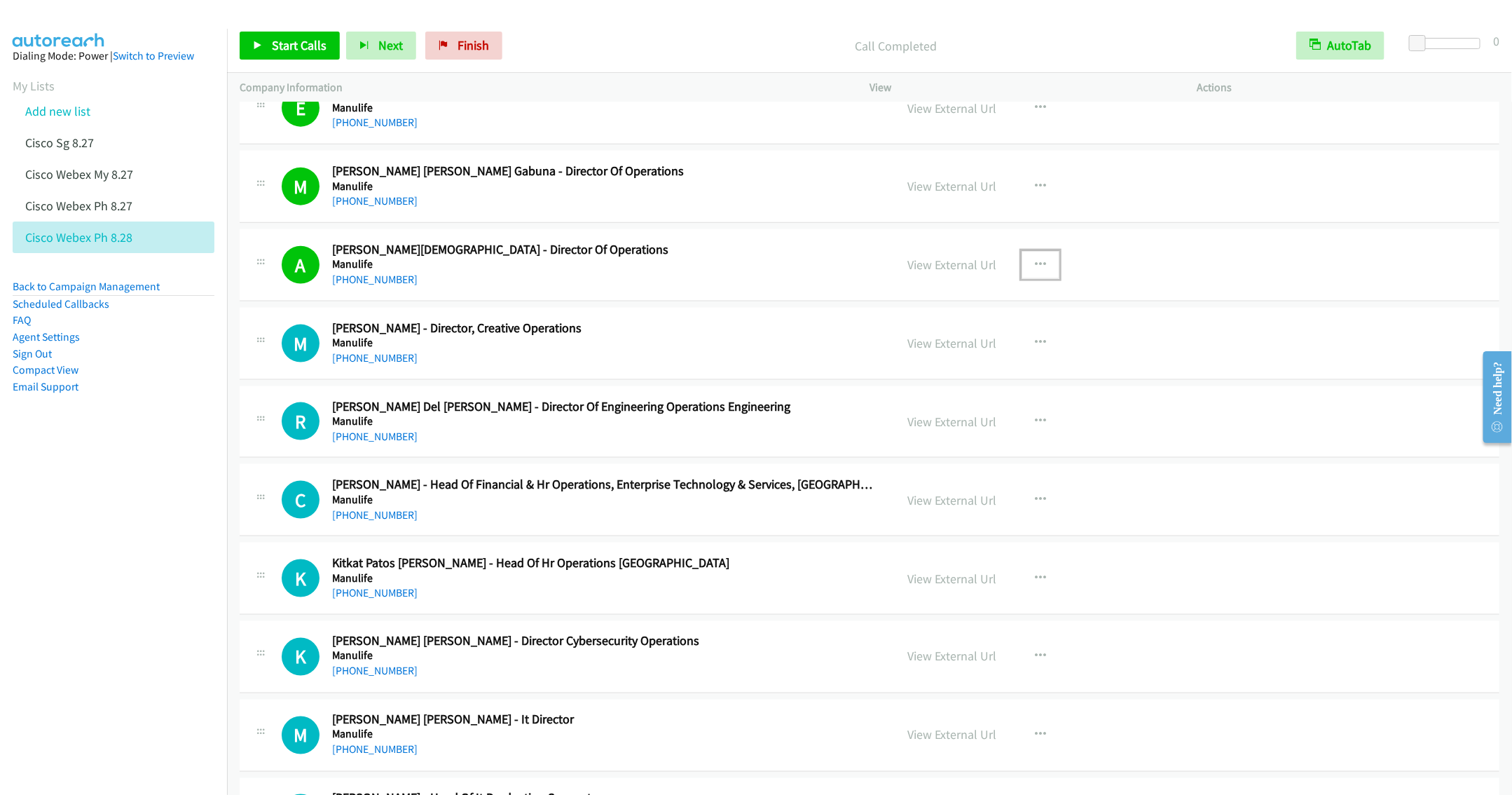
click at [1026, 267] on button "button" at bounding box center [1041, 264] width 38 height 28
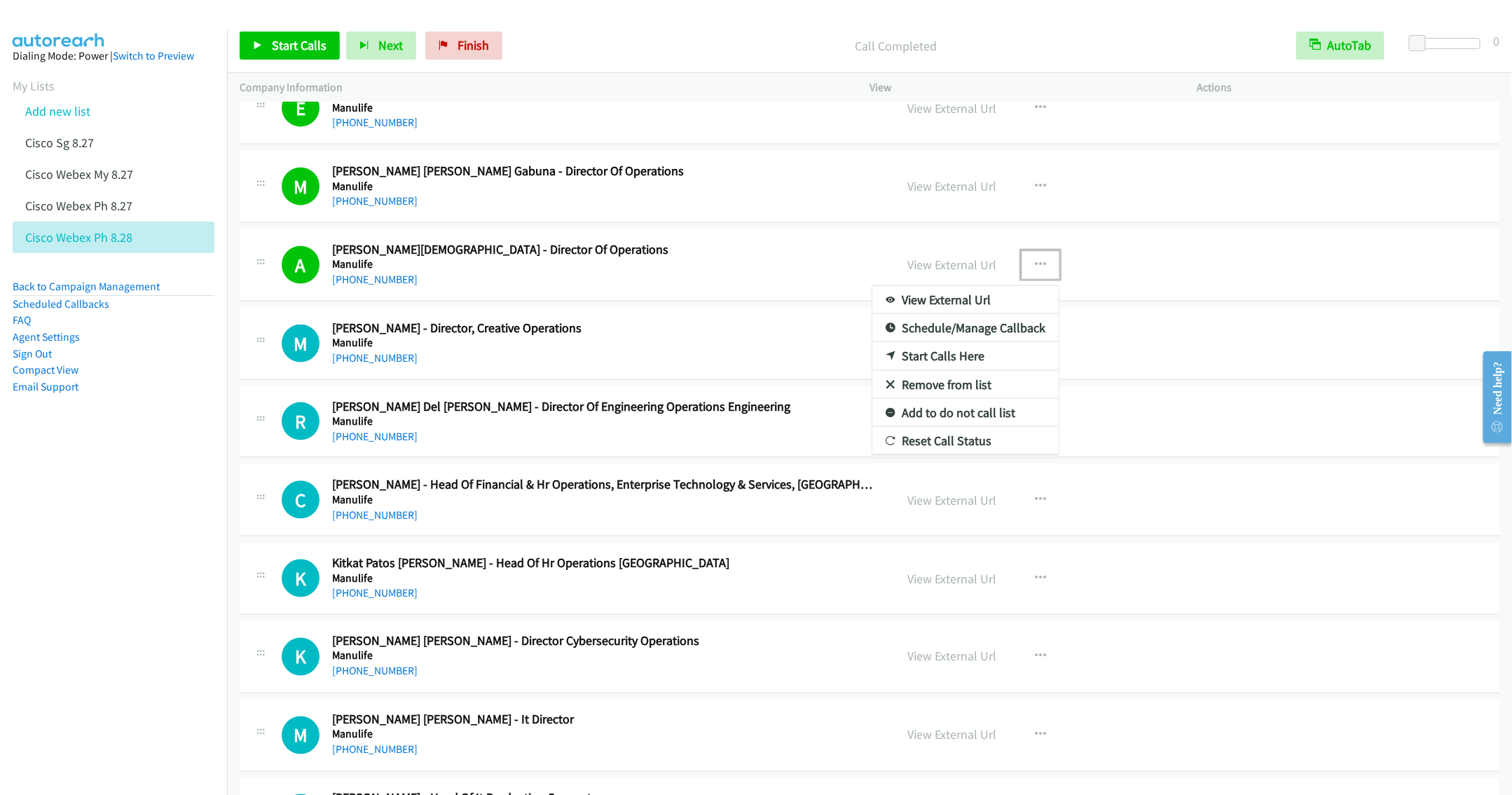
click at [925, 389] on link "Remove from list" at bounding box center [965, 384] width 186 height 28
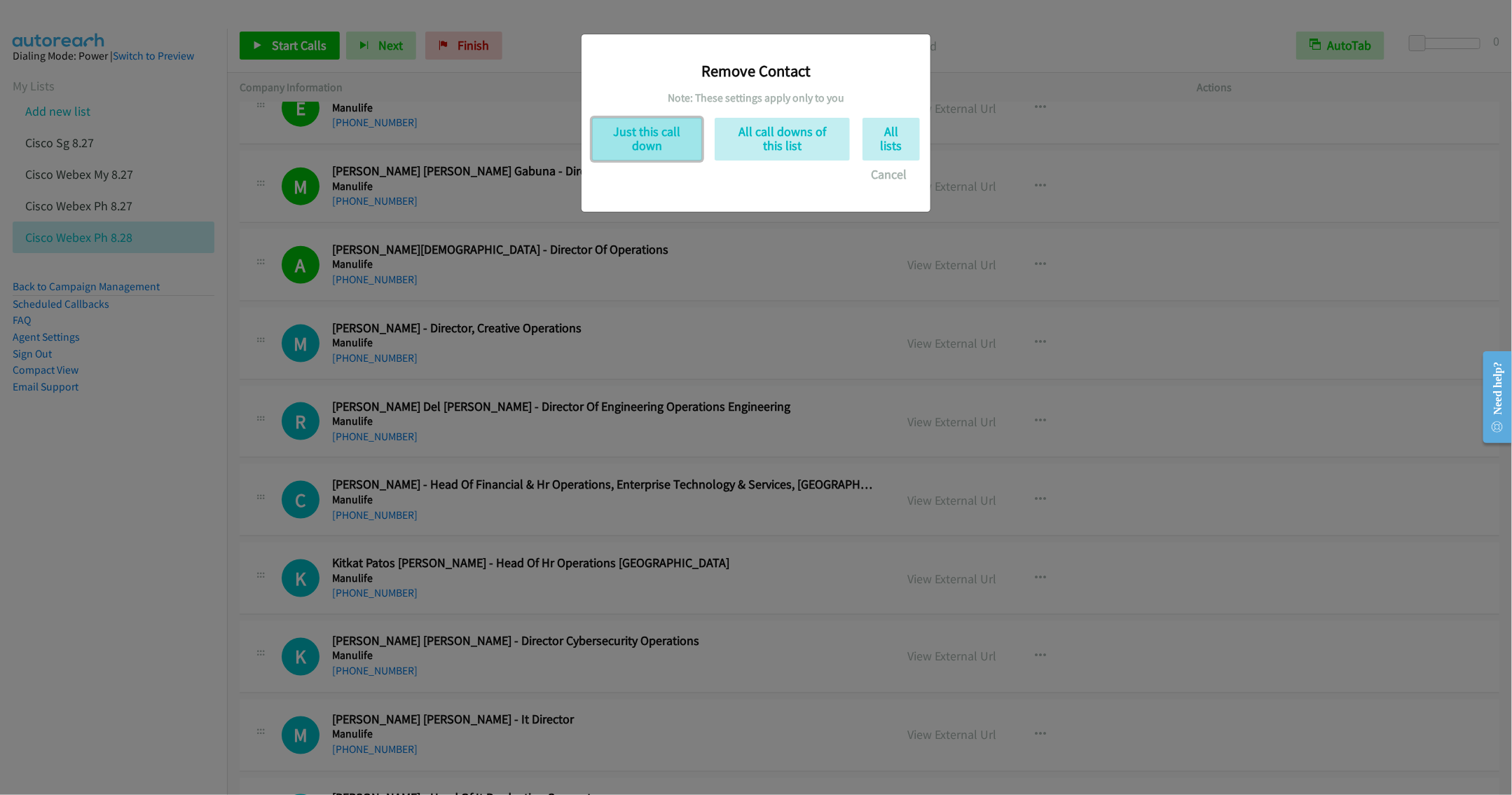
click at [621, 135] on button "Just this call down" at bounding box center [647, 139] width 110 height 43
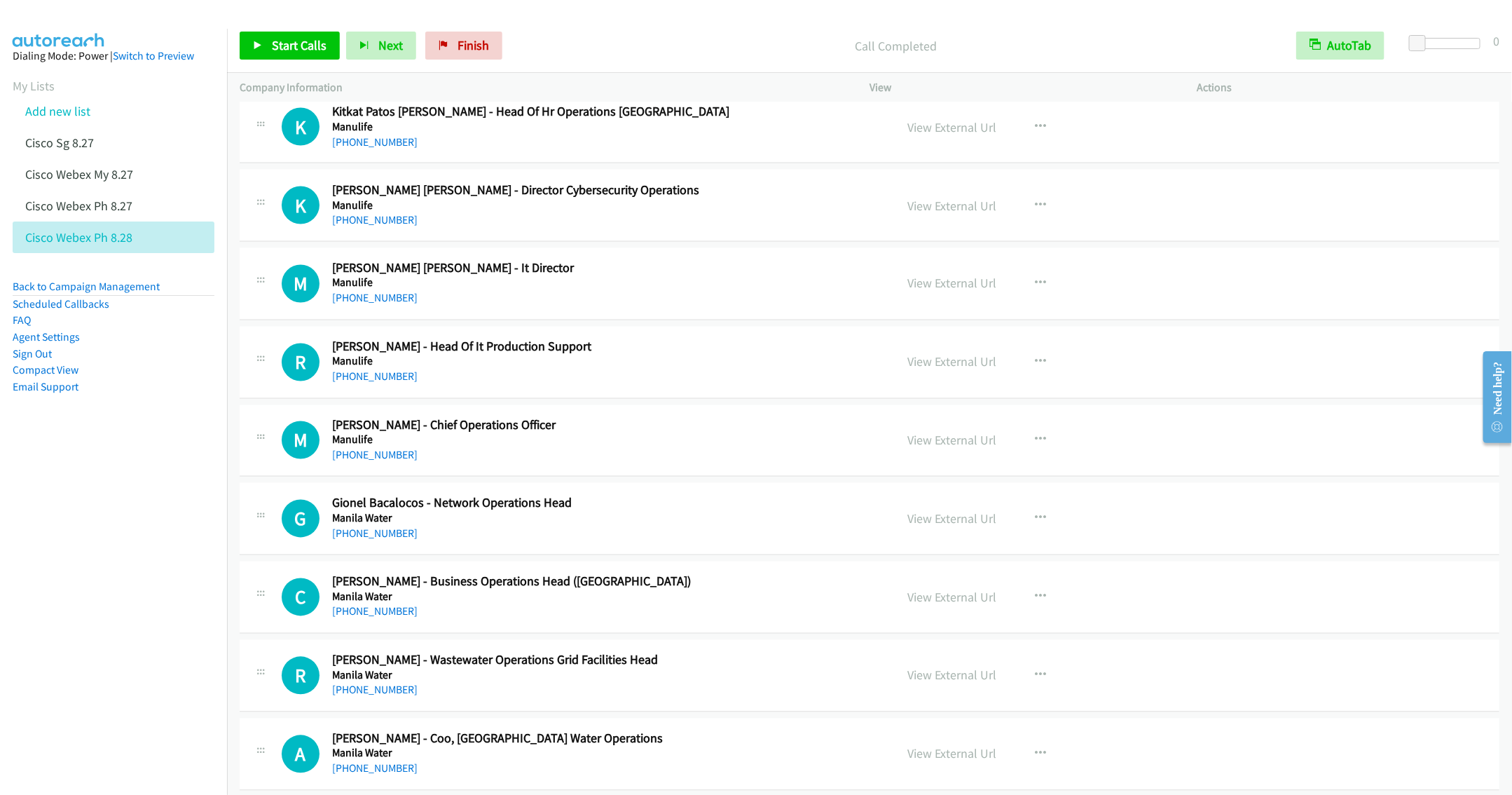
scroll to position [1394, 0]
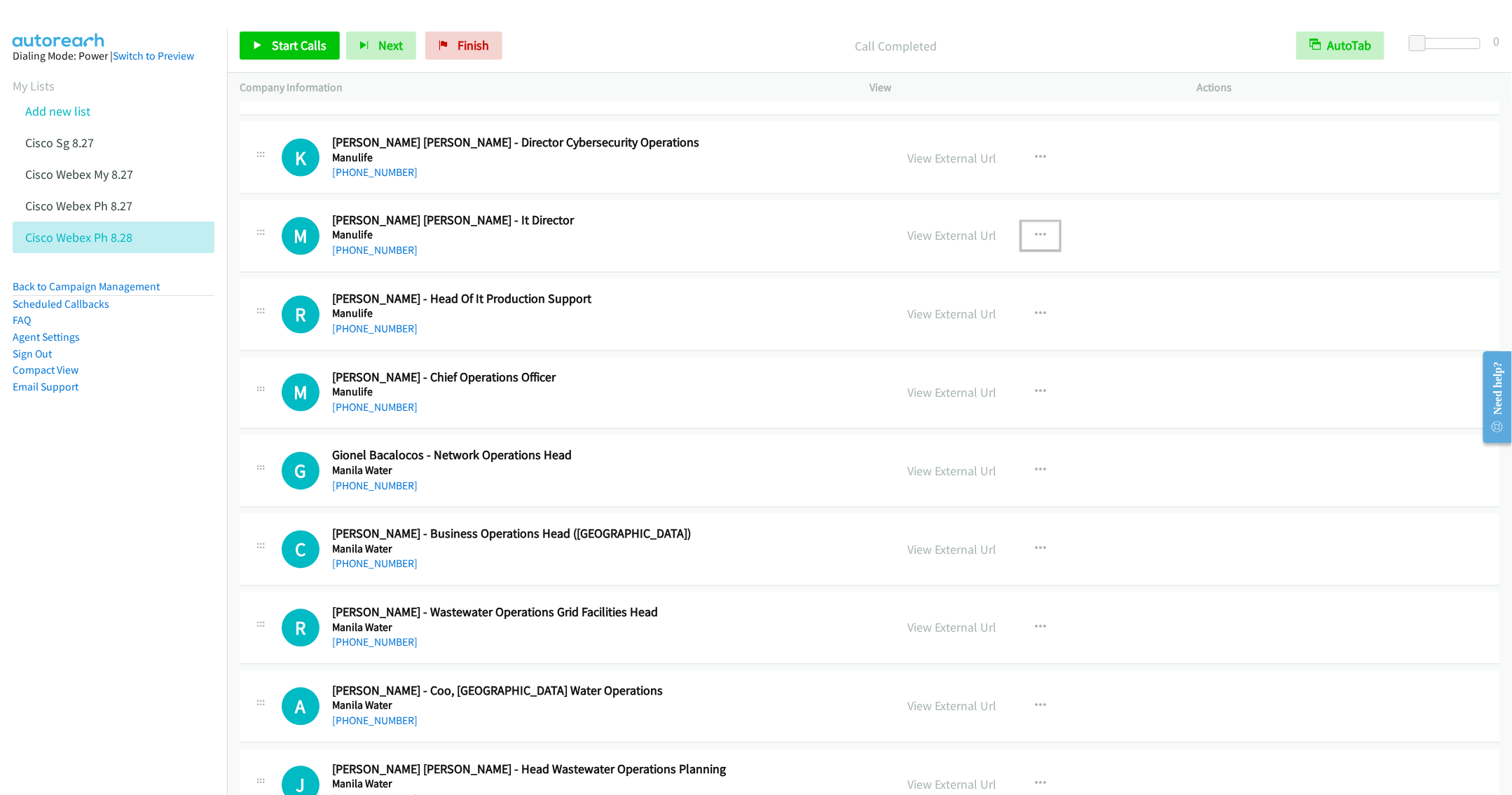
click at [1035, 242] on icon "button" at bounding box center [1040, 236] width 11 height 11
click at [917, 339] on link "Start Calls Here" at bounding box center [965, 327] width 186 height 28
click at [267, 51] on link "Start Calls" at bounding box center [289, 46] width 100 height 28
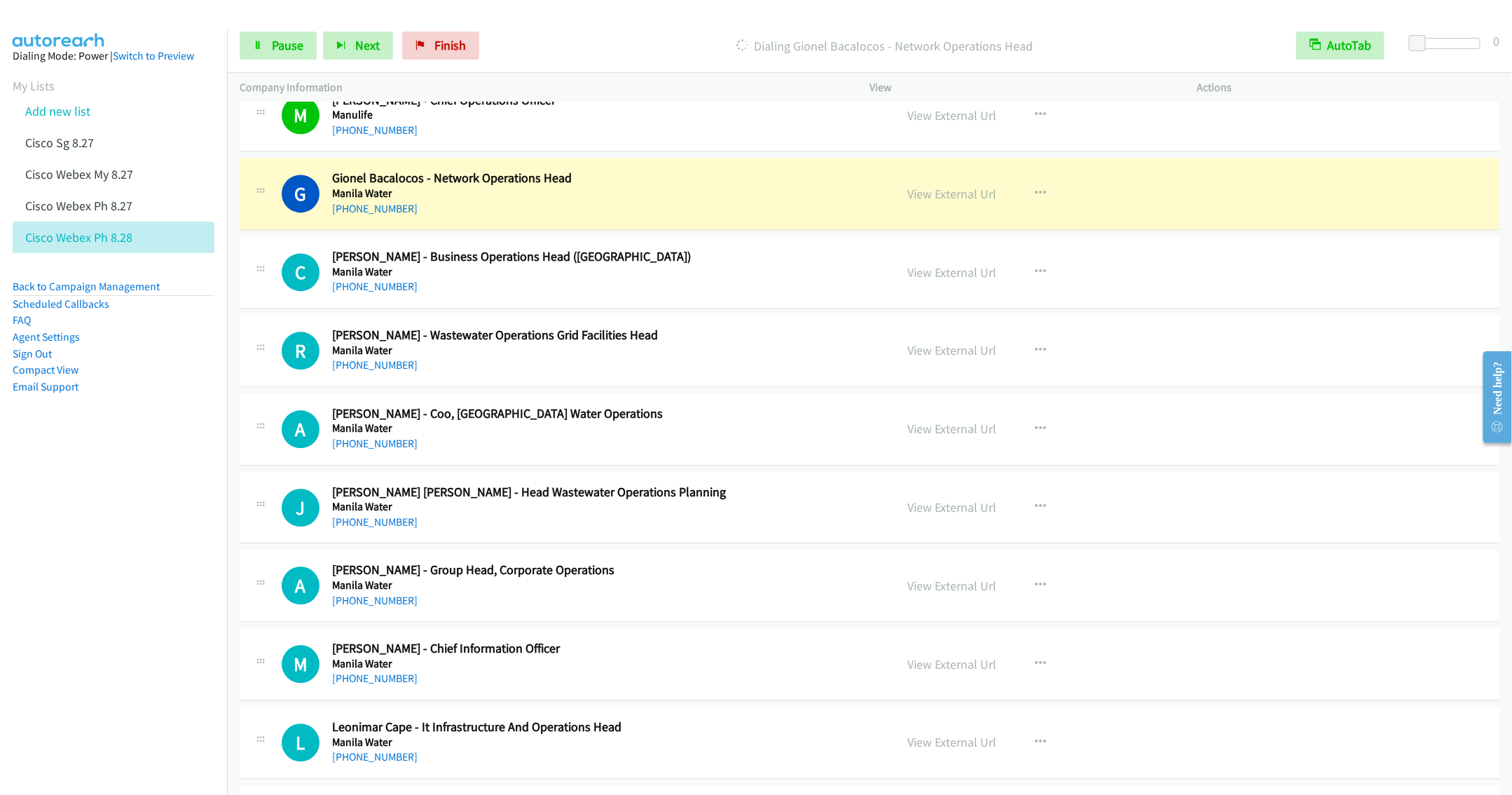
scroll to position [1709, 0]
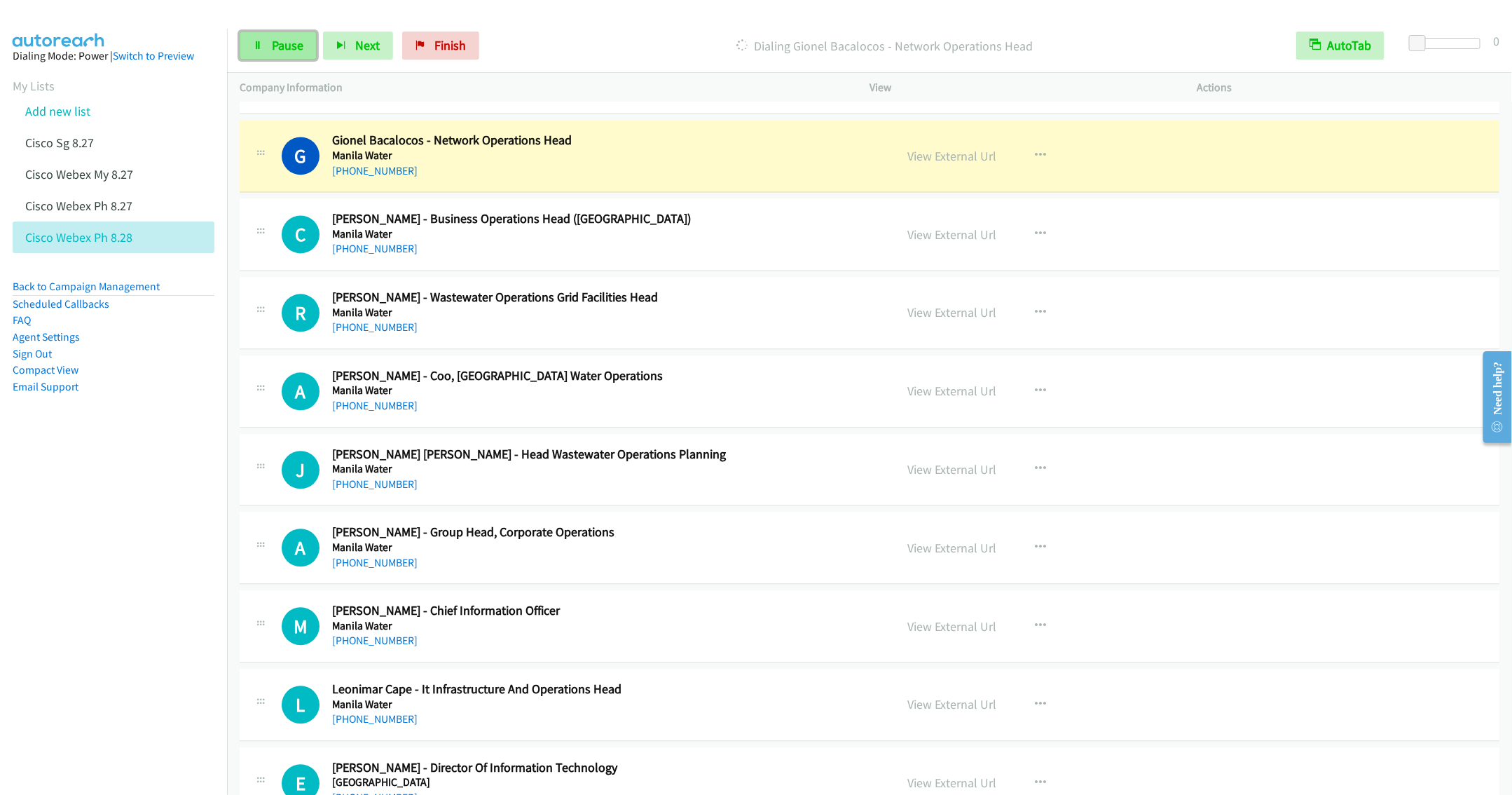
click at [281, 38] on span "Pause" at bounding box center [288, 46] width 32 height 16
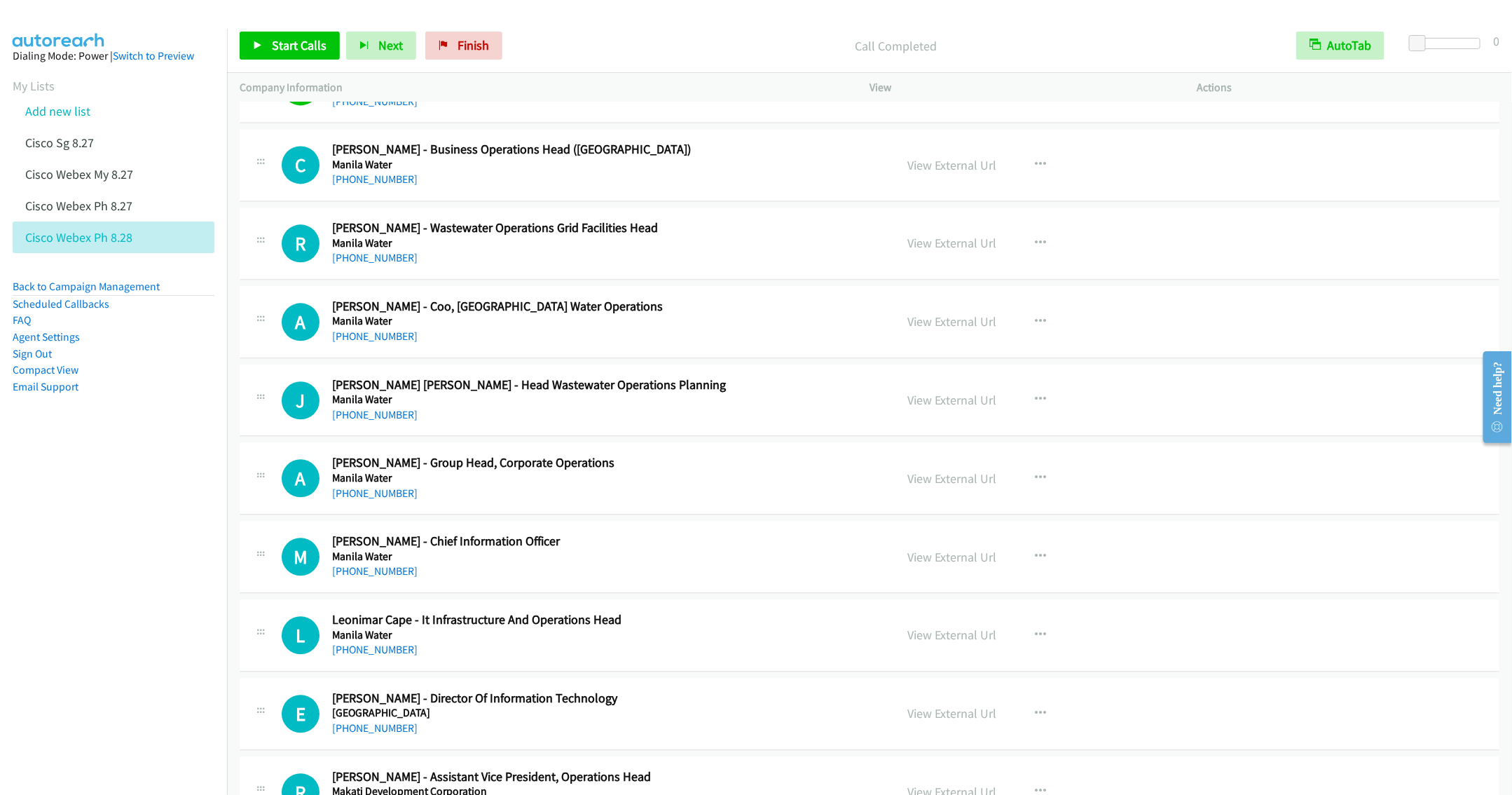
scroll to position [1814, 0]
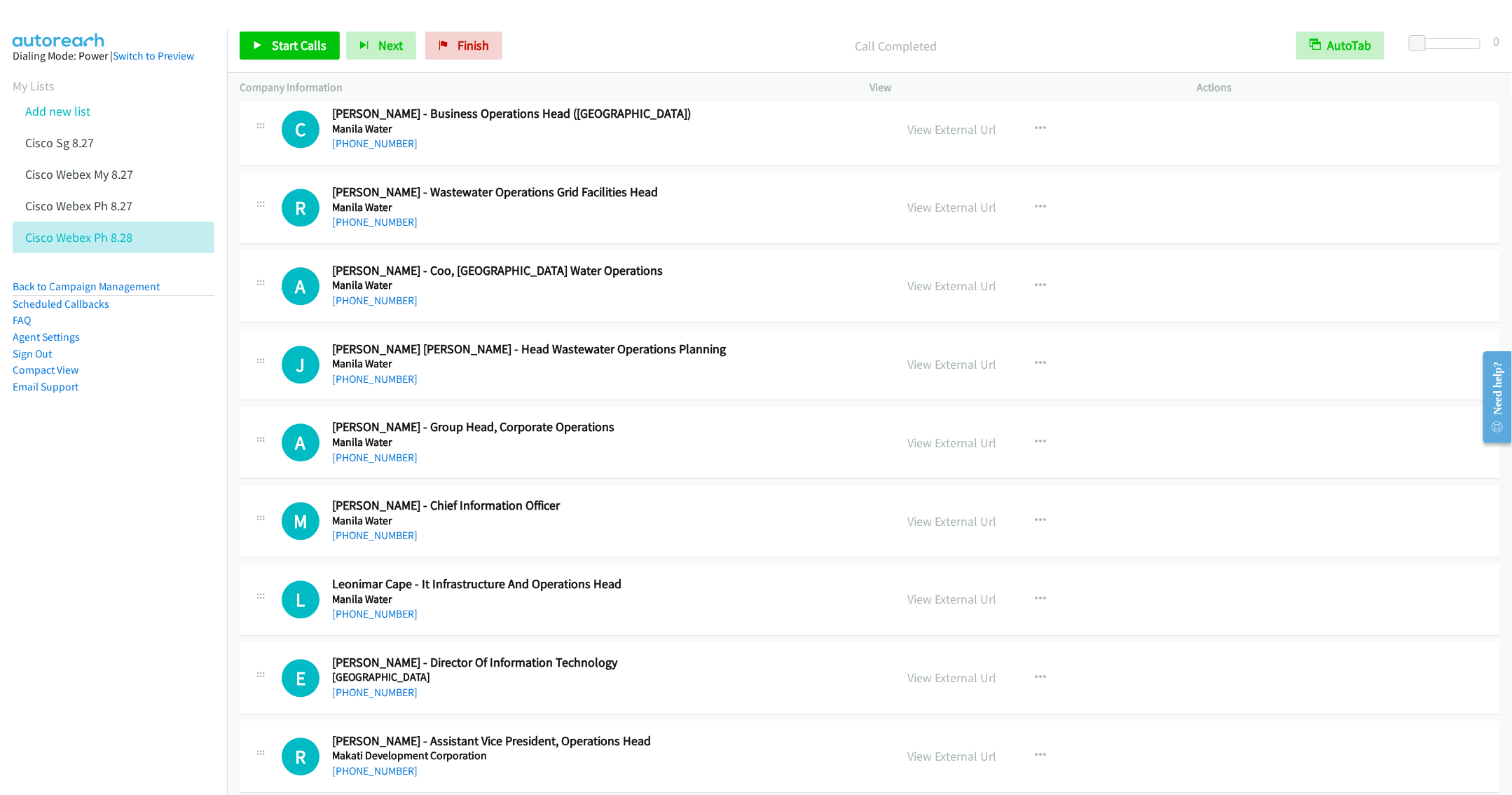
click at [682, 308] on div "+63 917 557 0626" at bounding box center [603, 300] width 543 height 17
click at [1035, 291] on icon "button" at bounding box center [1040, 285] width 11 height 11
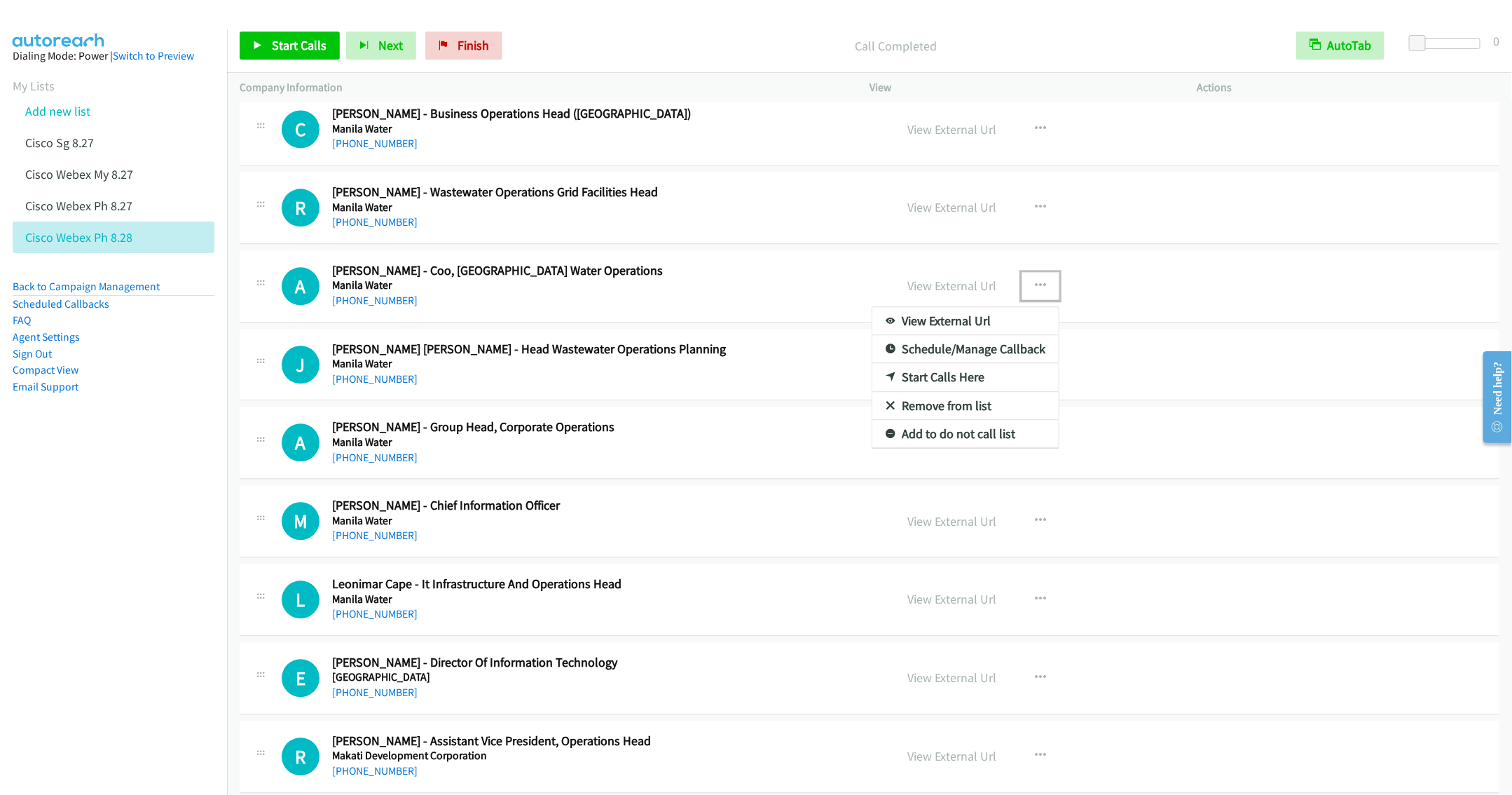
click at [941, 387] on link "Start Calls Here" at bounding box center [965, 377] width 186 height 28
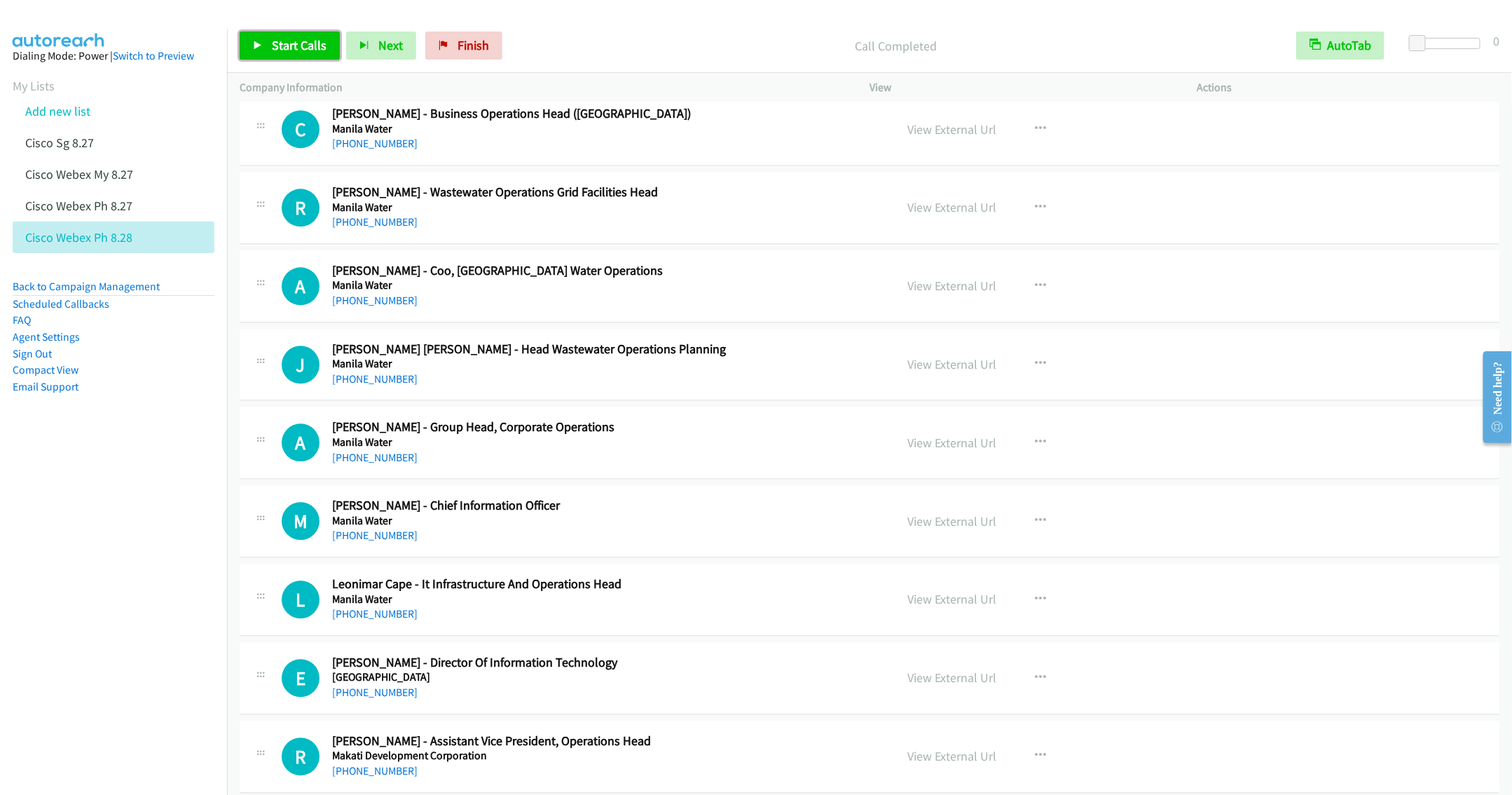
click at [276, 45] on span "Start Calls" at bounding box center [299, 46] width 54 height 16
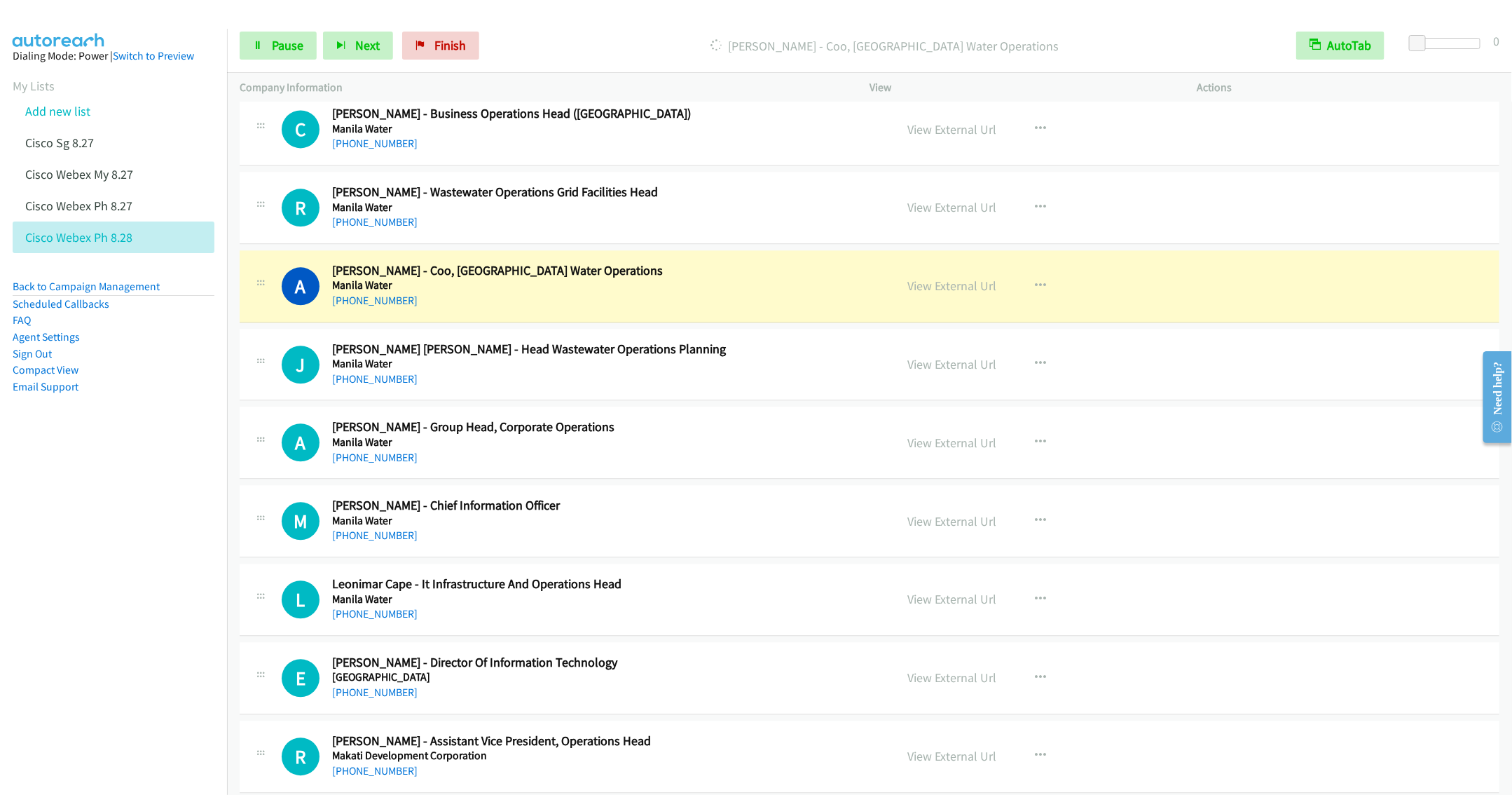
click at [665, 396] on div "J Callback Scheduled Jennifer Mitchell Vergara Chan - Head Wastewater Operation…" at bounding box center [869, 364] width 1260 height 72
click at [1035, 366] on icon "button" at bounding box center [1040, 363] width 11 height 11
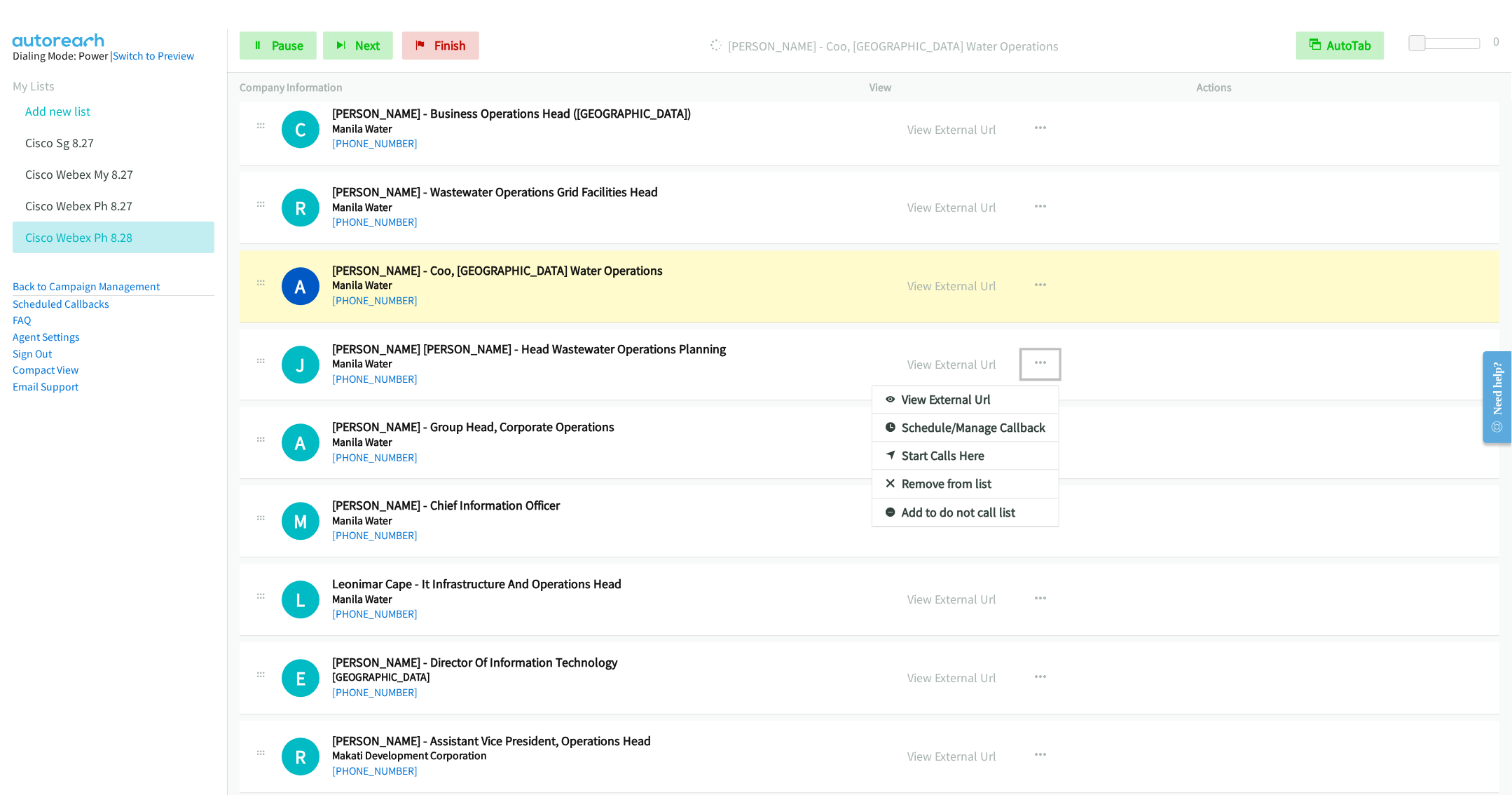
click at [919, 490] on link "Remove from list" at bounding box center [965, 483] width 186 height 28
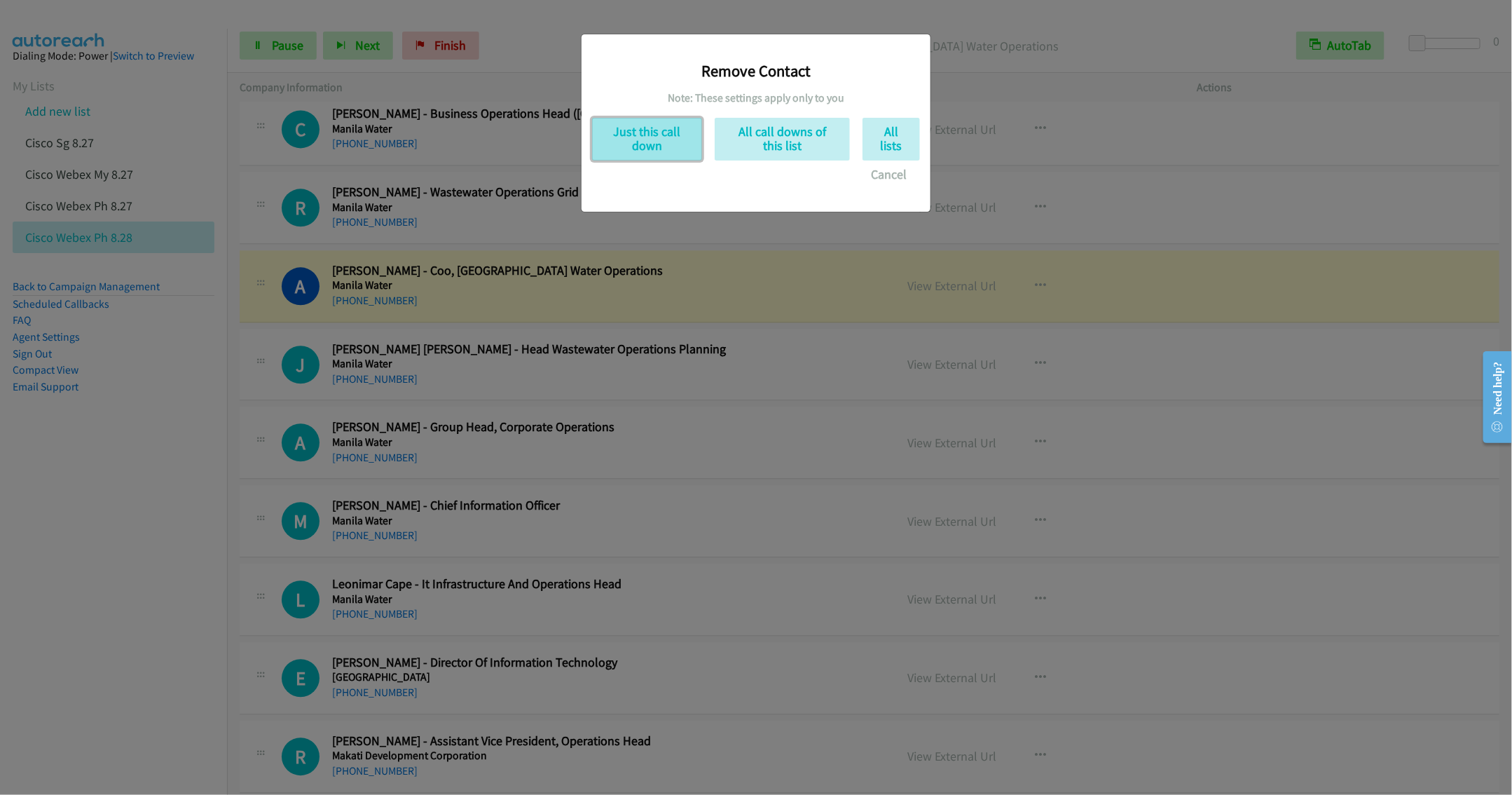
click at [613, 138] on button "Just this call down" at bounding box center [647, 139] width 110 height 43
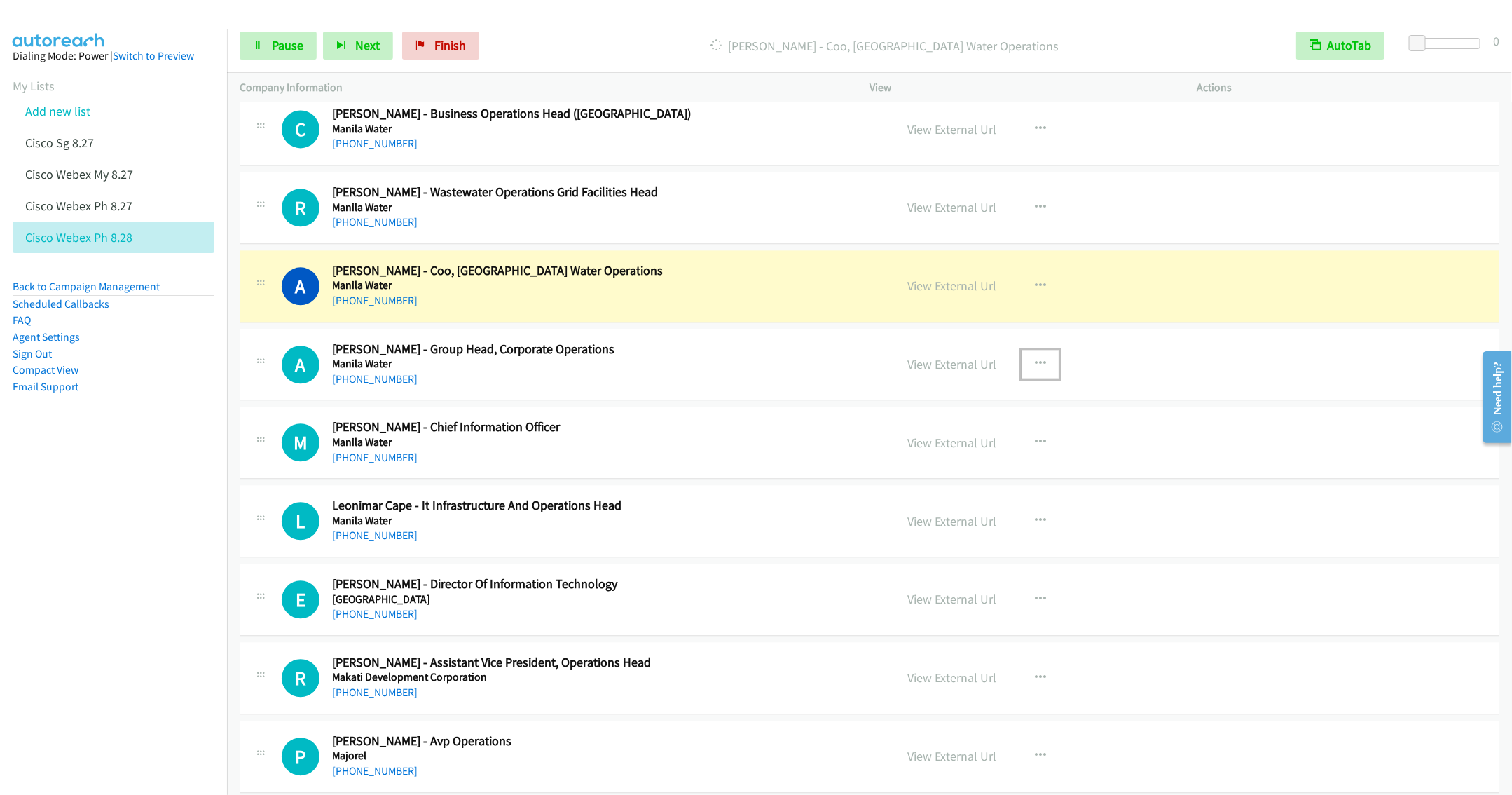
click at [1035, 369] on icon "button" at bounding box center [1040, 363] width 11 height 11
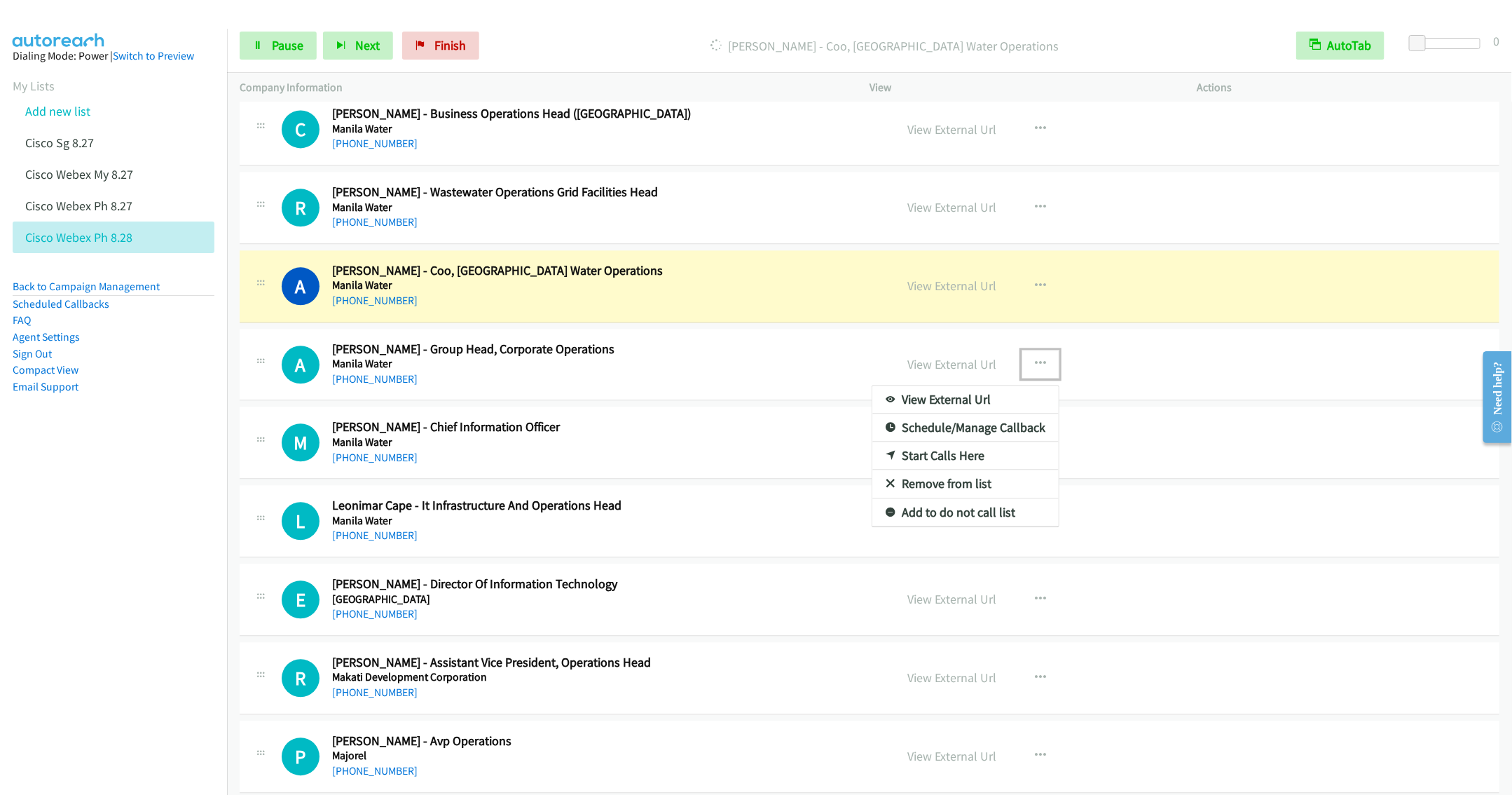
click at [929, 497] on link "Remove from list" at bounding box center [965, 483] width 186 height 28
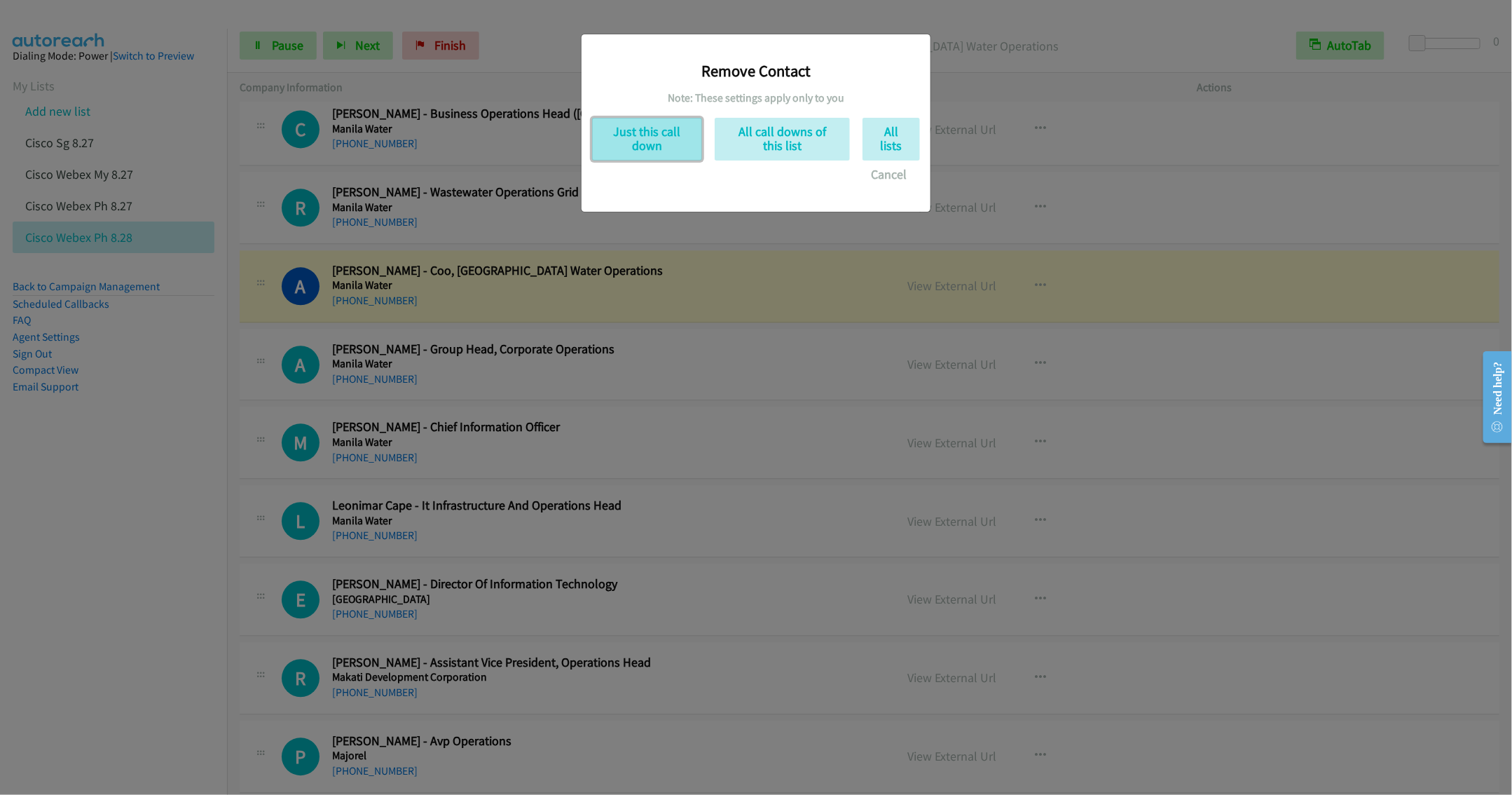
click at [640, 136] on button "Just this call down" at bounding box center [647, 139] width 110 height 43
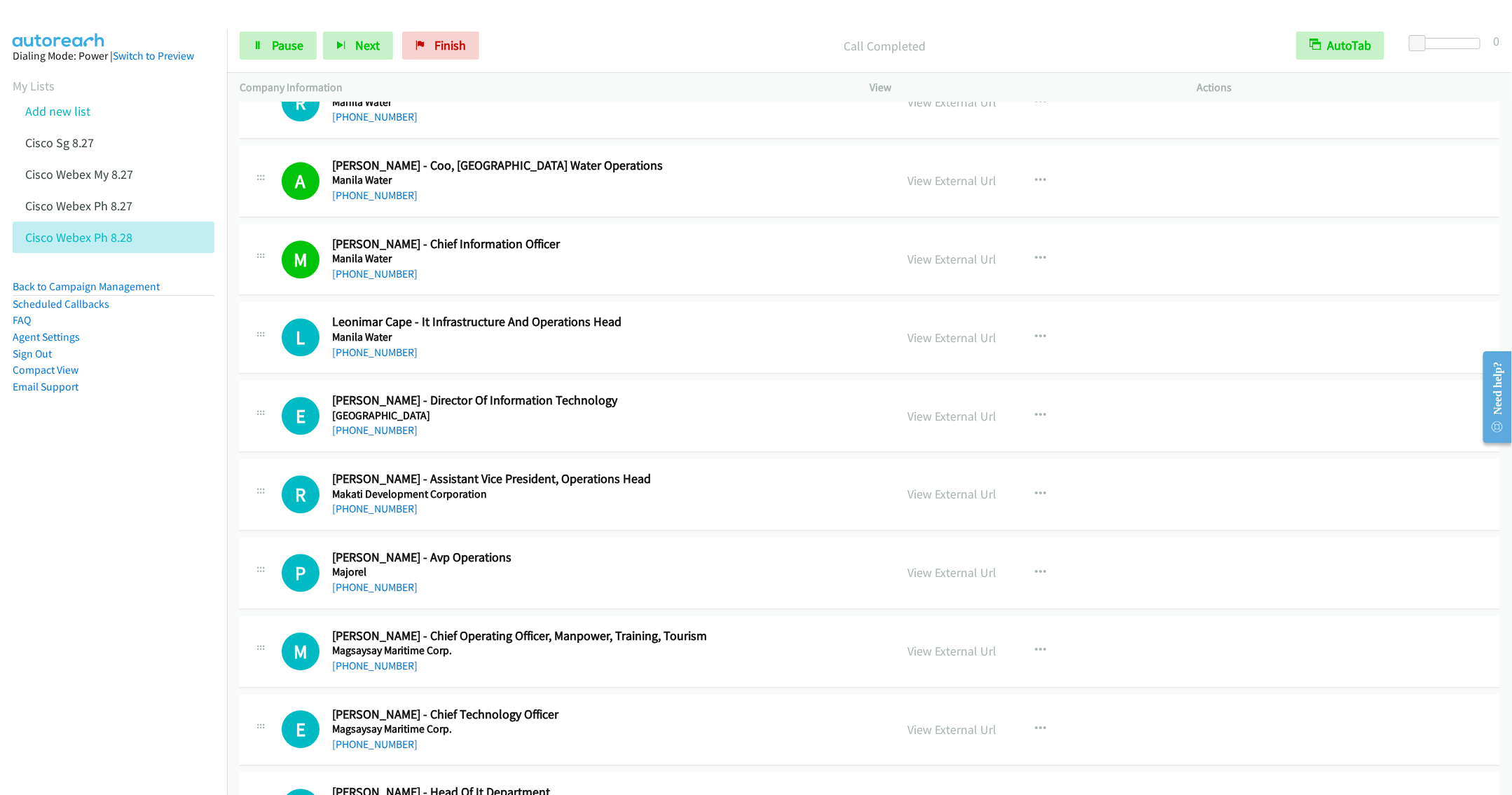
scroll to position [2025, 0]
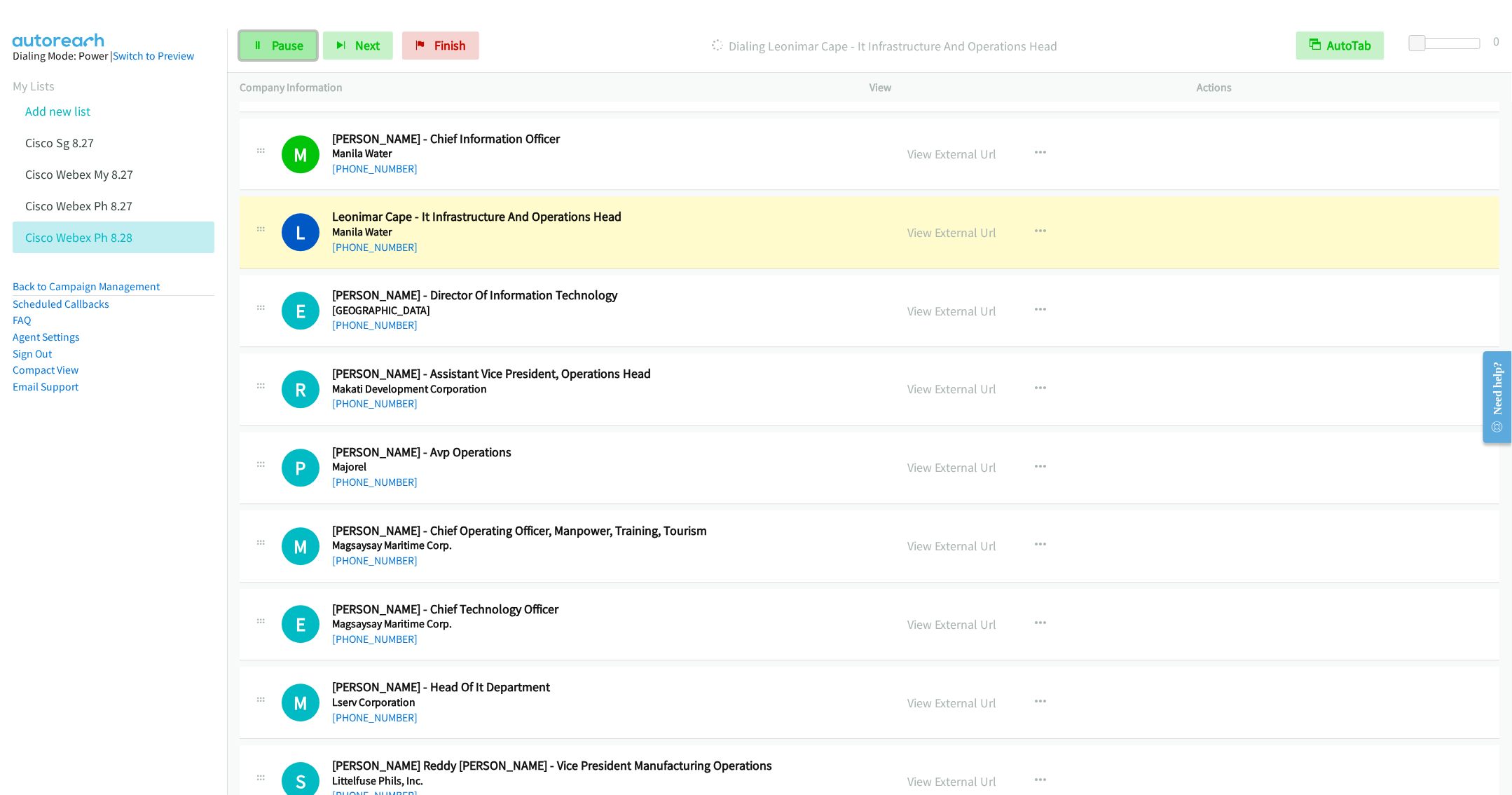
click at [279, 43] on span "Pause" at bounding box center [288, 46] width 32 height 16
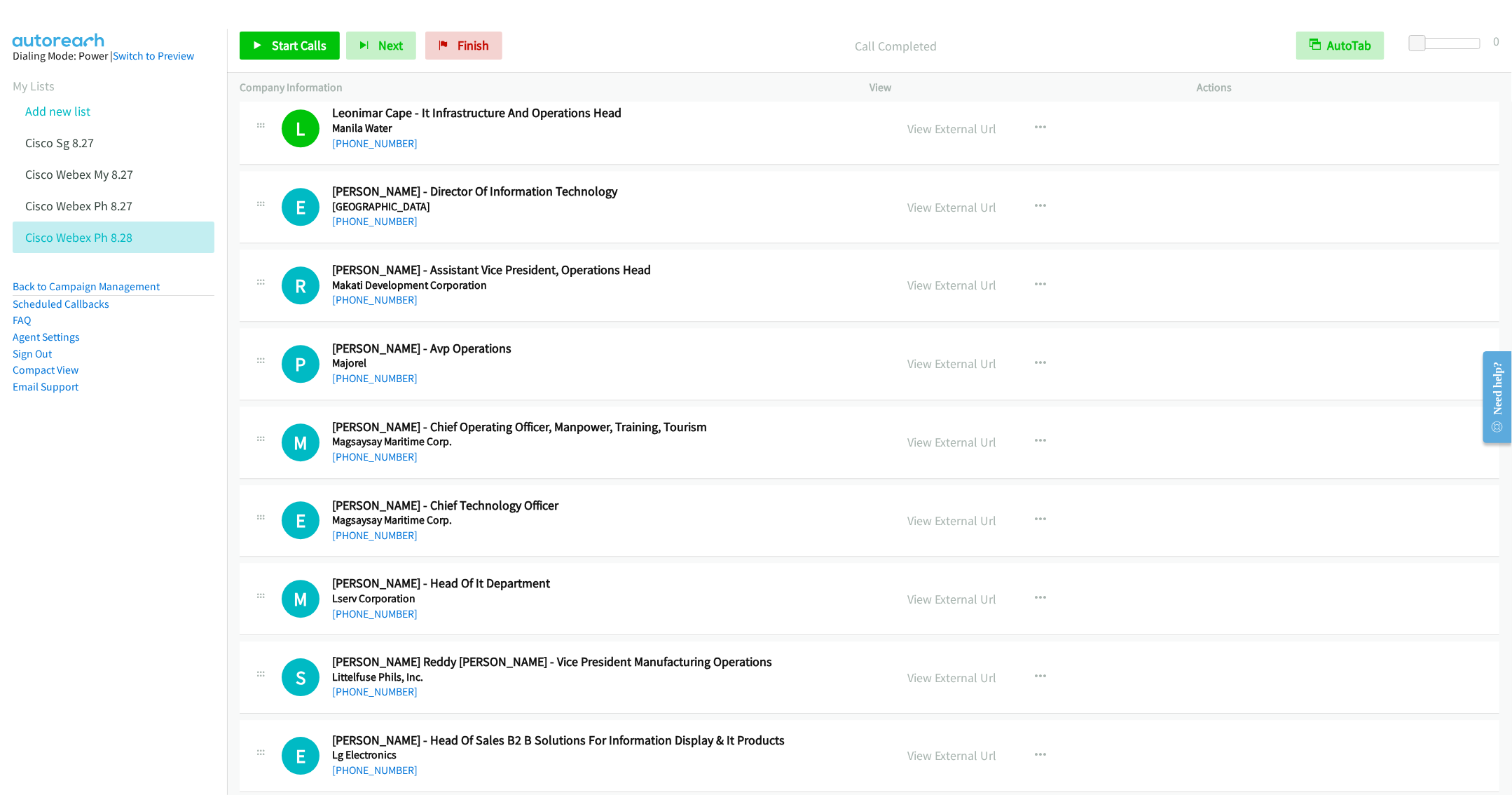
scroll to position [2130, 0]
click at [284, 51] on span "Start Calls" at bounding box center [299, 46] width 54 height 16
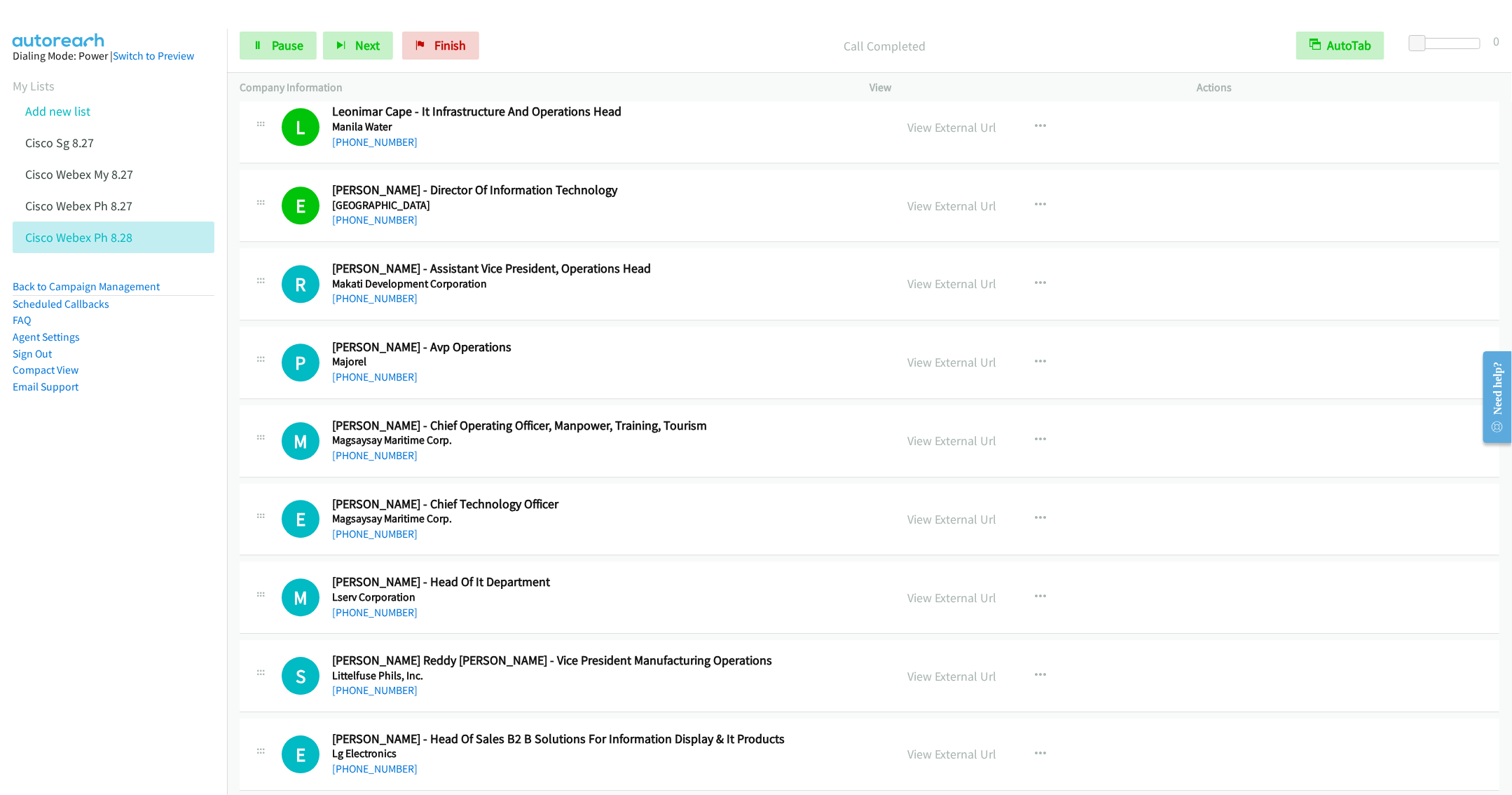
click at [551, 303] on div "+63 917 515 7748" at bounding box center [603, 298] width 543 height 17
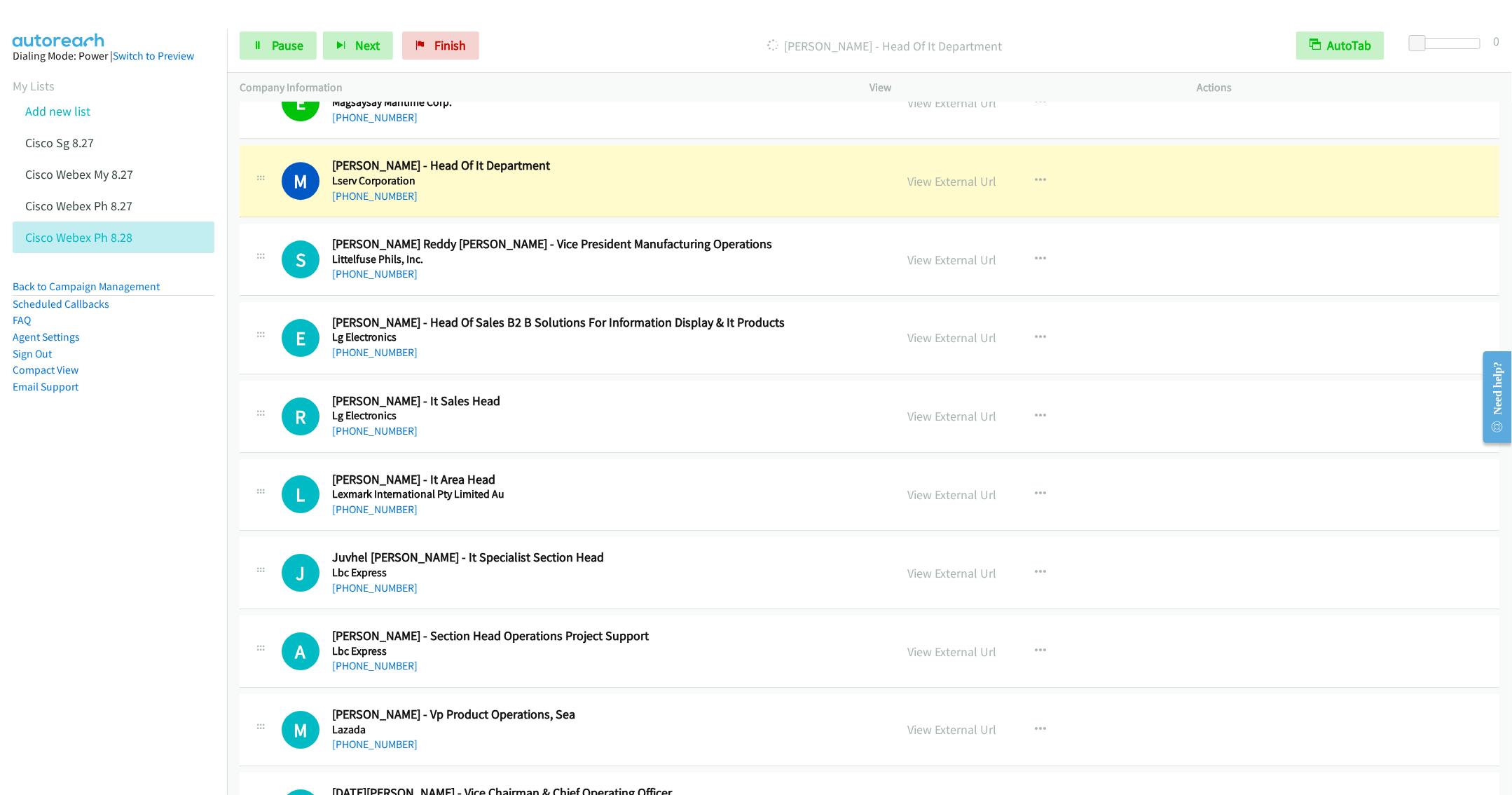
scroll to position [2549, 0]
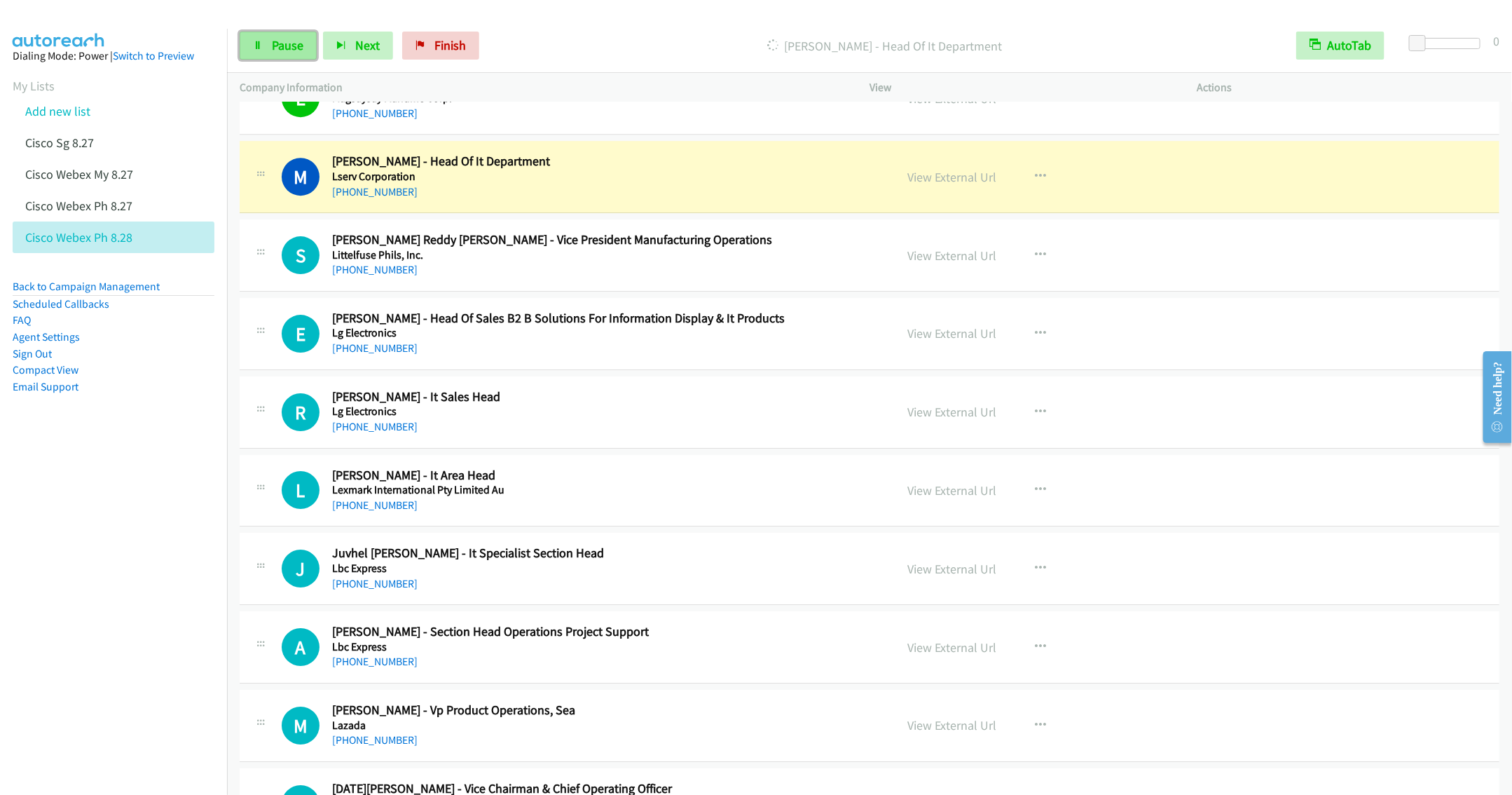
click at [252, 42] on icon at bounding box center [257, 47] width 10 height 10
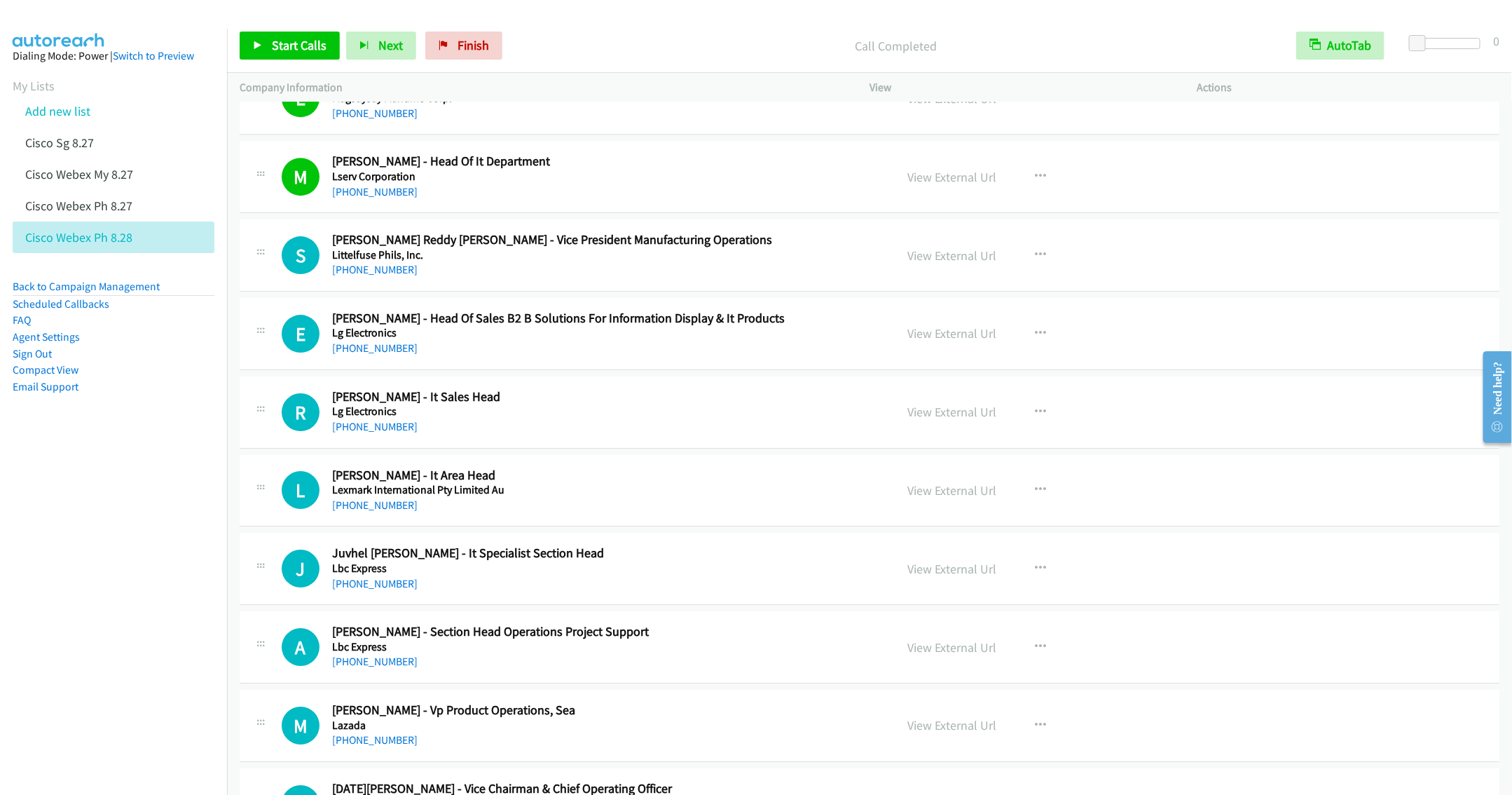
click at [669, 356] on div "+63 917 817 0171" at bounding box center [603, 348] width 543 height 17
click at [1035, 340] on icon "button" at bounding box center [1040, 333] width 11 height 11
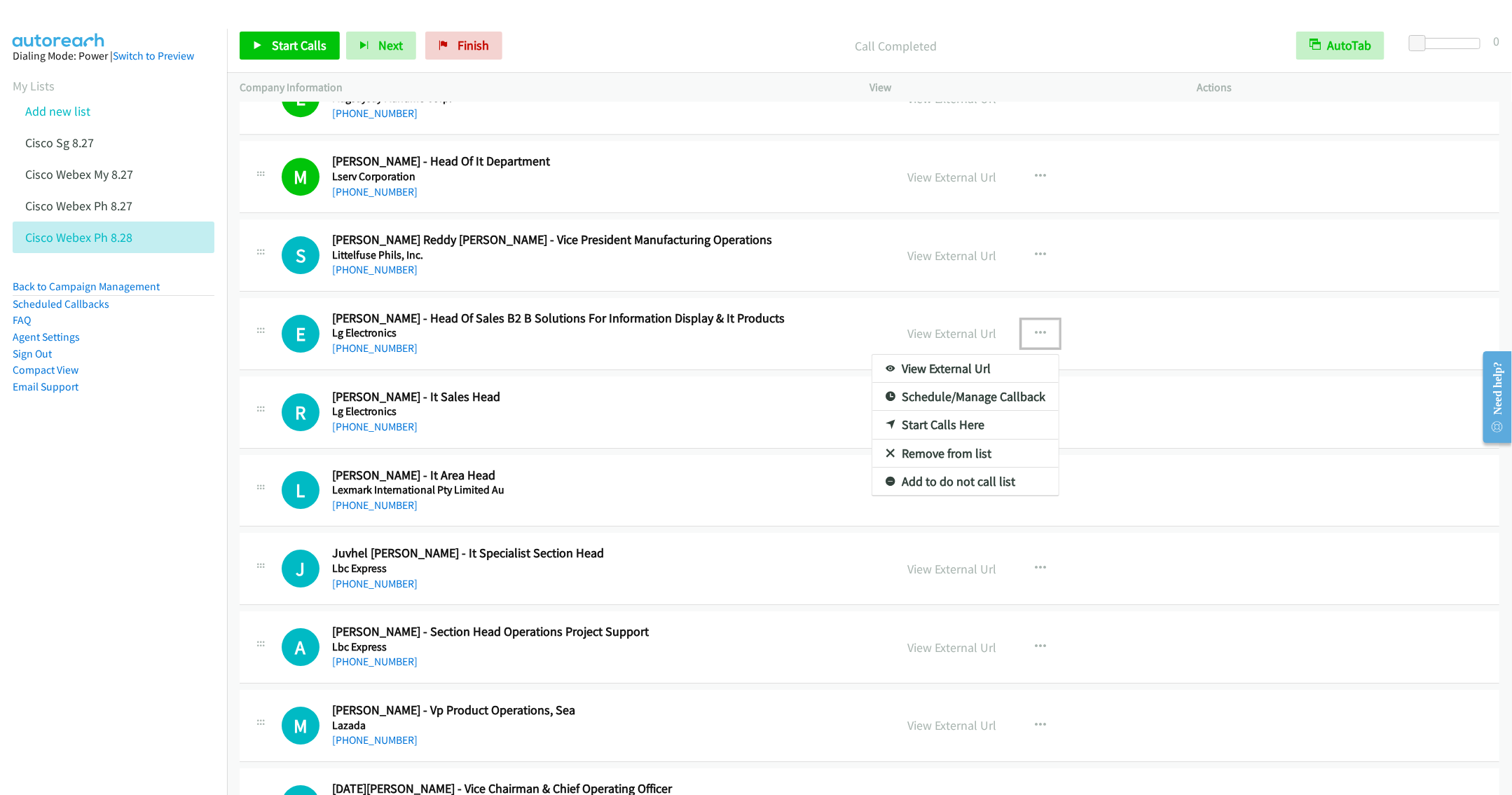
click at [947, 439] on link "Start Calls Here" at bounding box center [965, 425] width 186 height 28
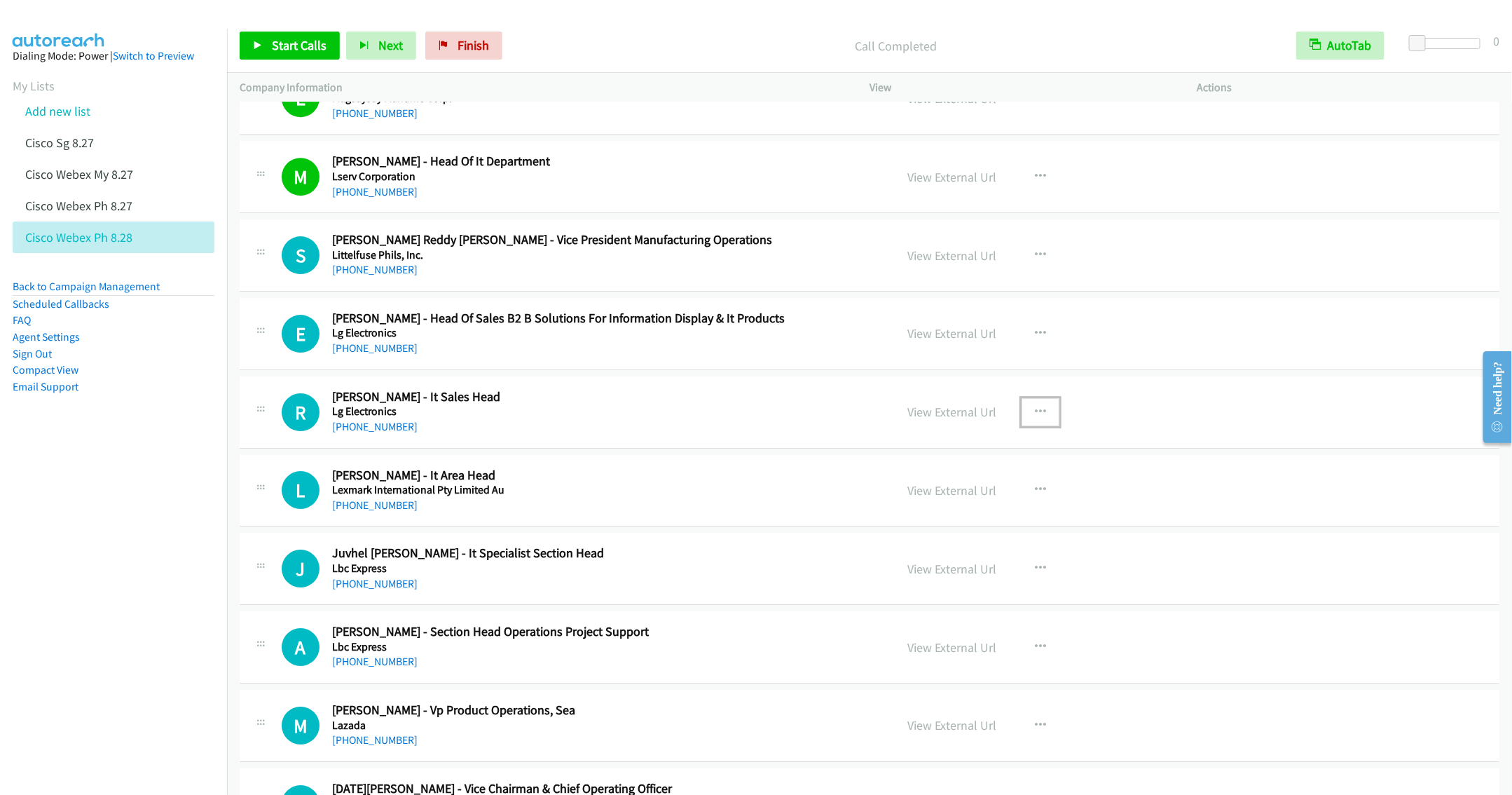
click at [1035, 418] on icon "button" at bounding box center [1040, 411] width 11 height 11
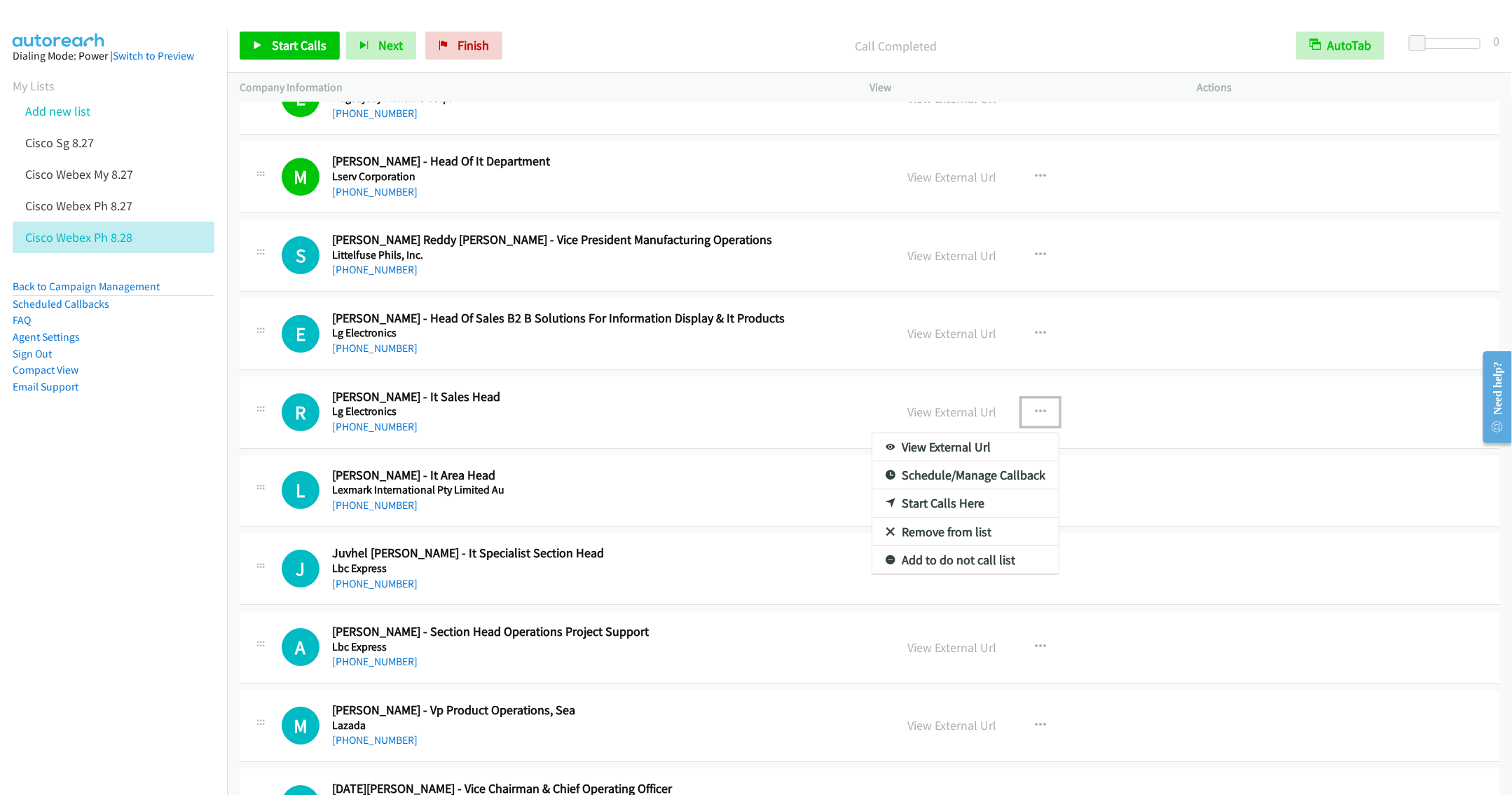
click at [728, 418] on div at bounding box center [756, 397] width 1512 height 795
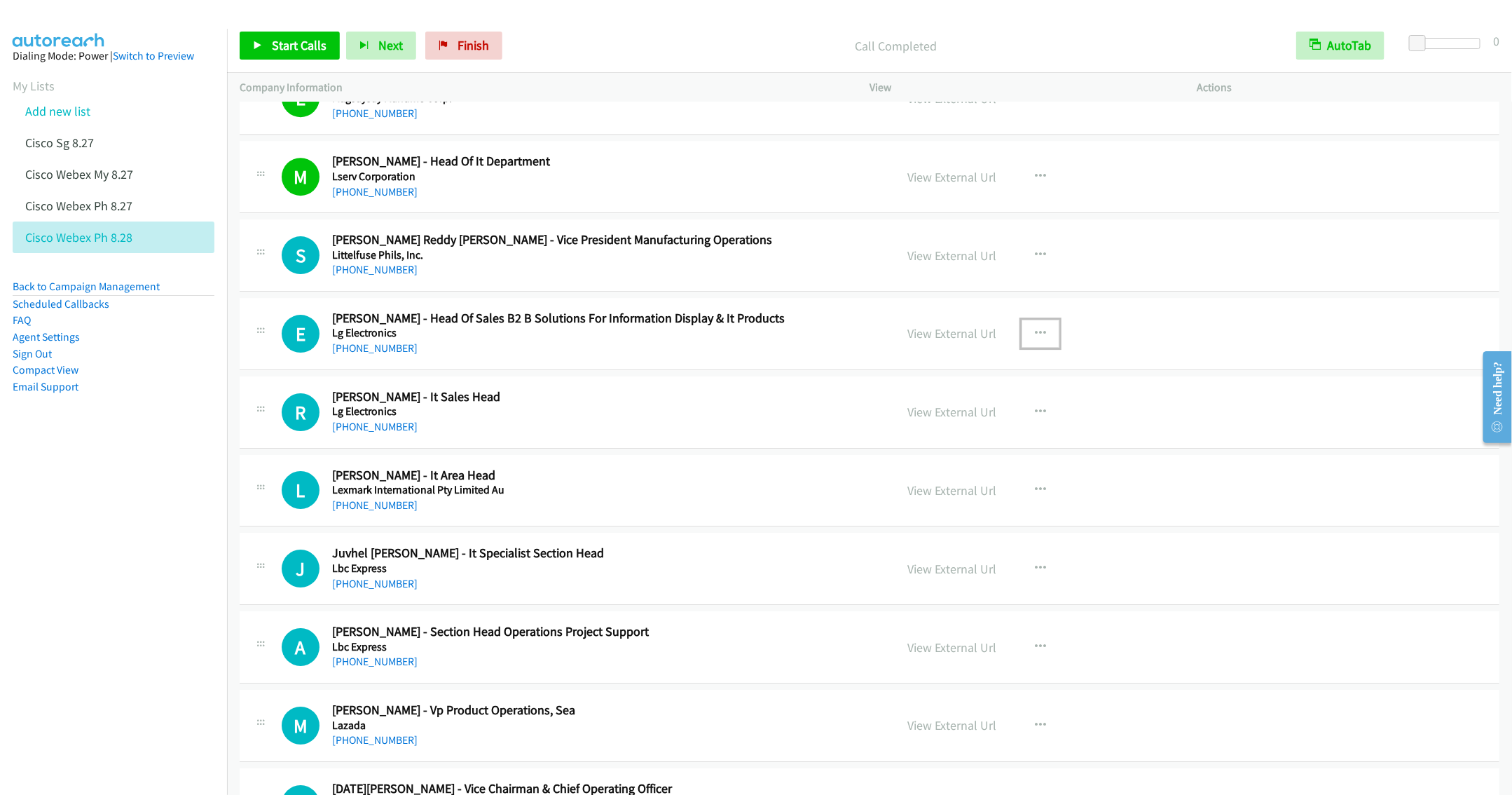
click at [1035, 340] on icon "button" at bounding box center [1040, 333] width 11 height 11
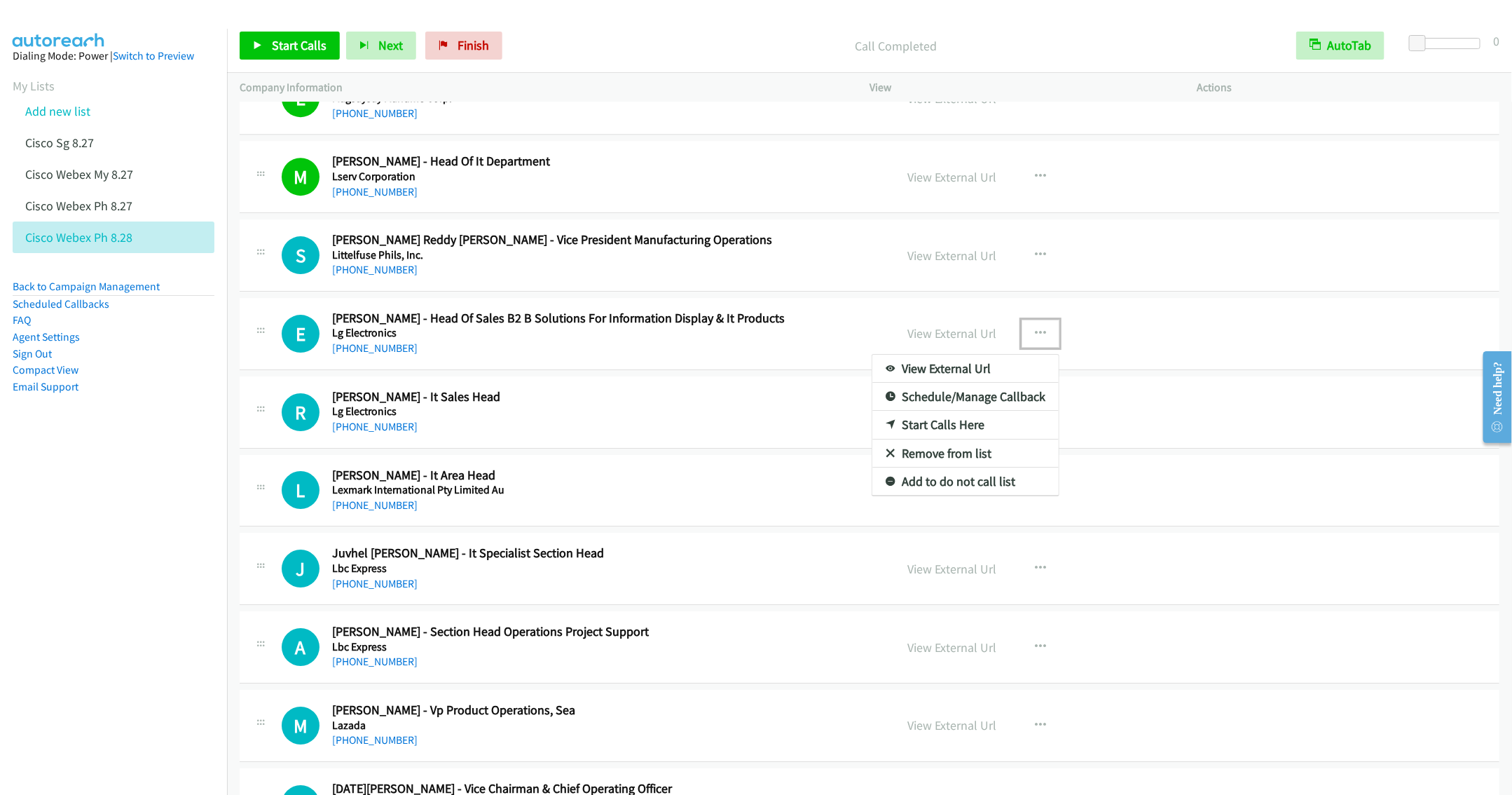
click at [928, 435] on link "Start Calls Here" at bounding box center [965, 425] width 186 height 28
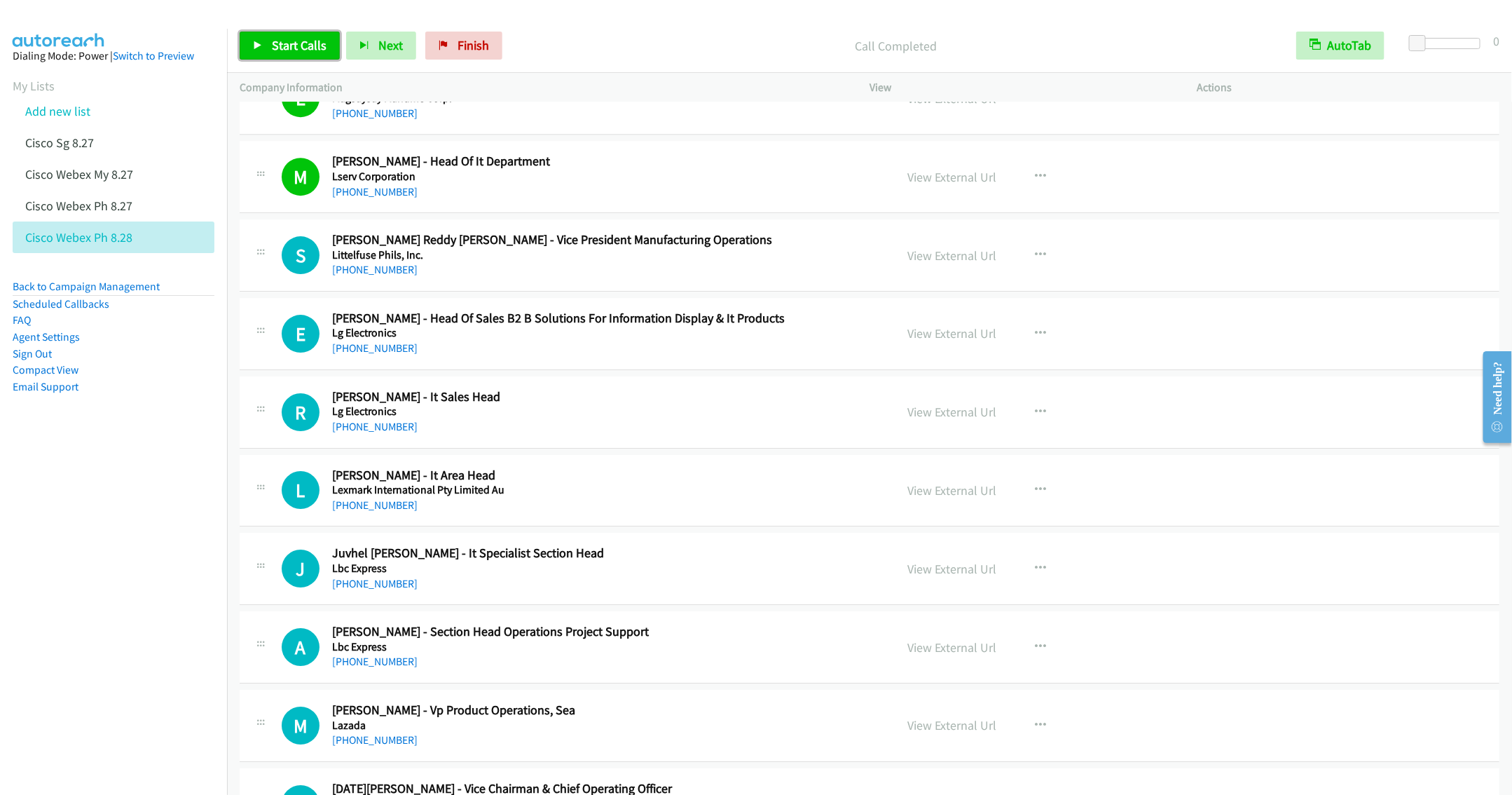
click at [280, 47] on span "Start Calls" at bounding box center [299, 46] width 54 height 16
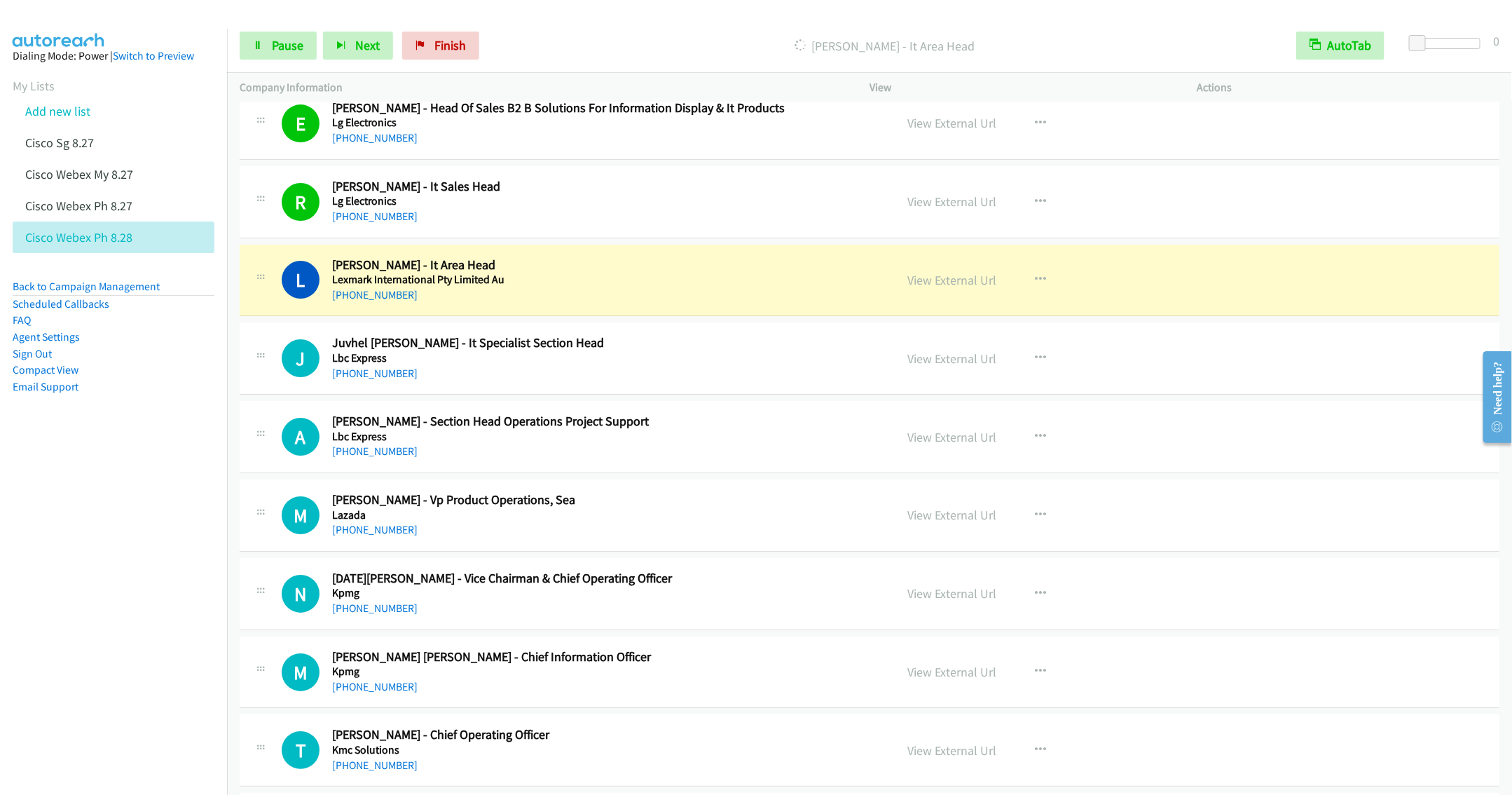
scroll to position [2865, 0]
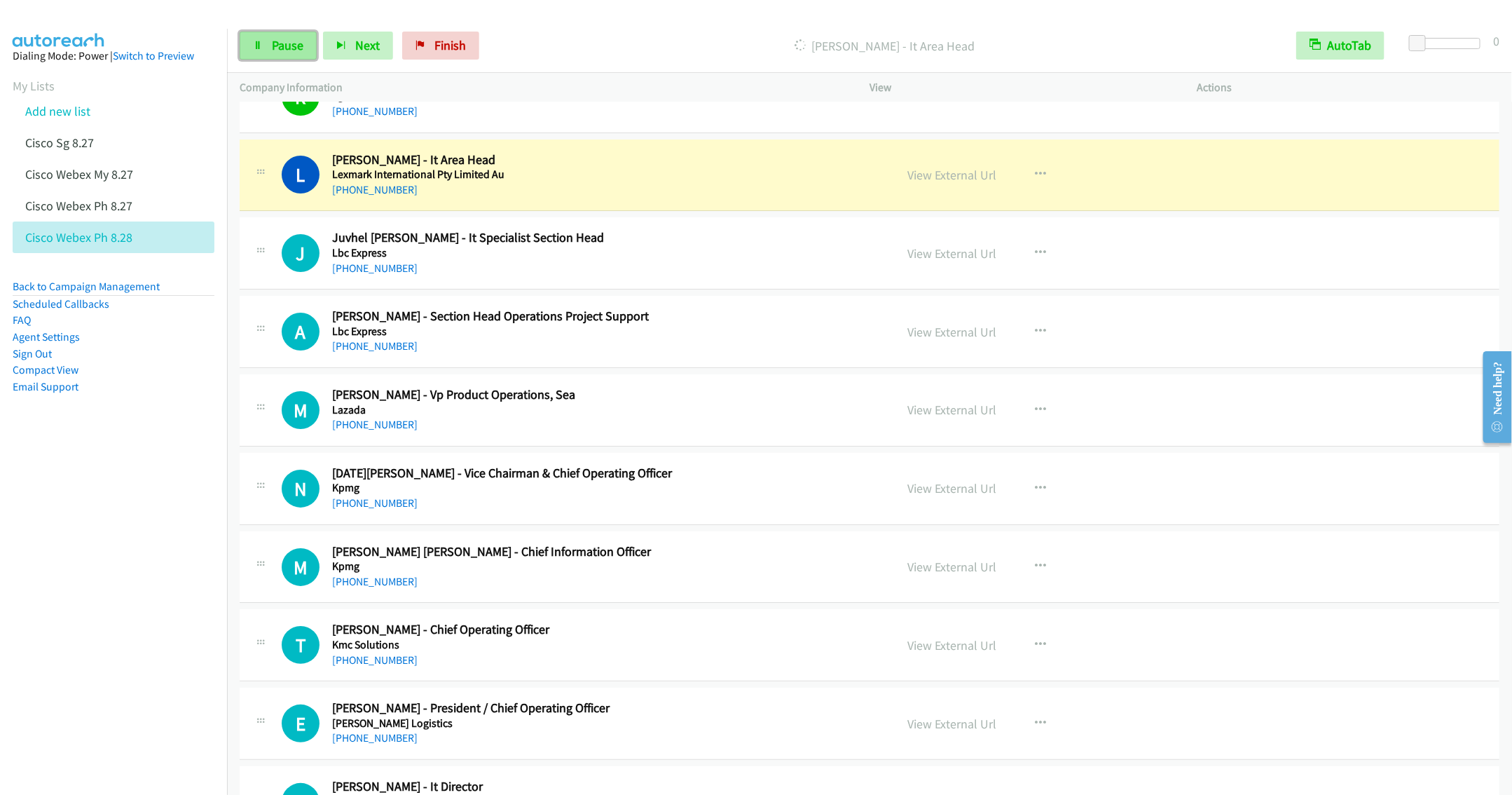
click at [273, 39] on span "Pause" at bounding box center [288, 46] width 32 height 16
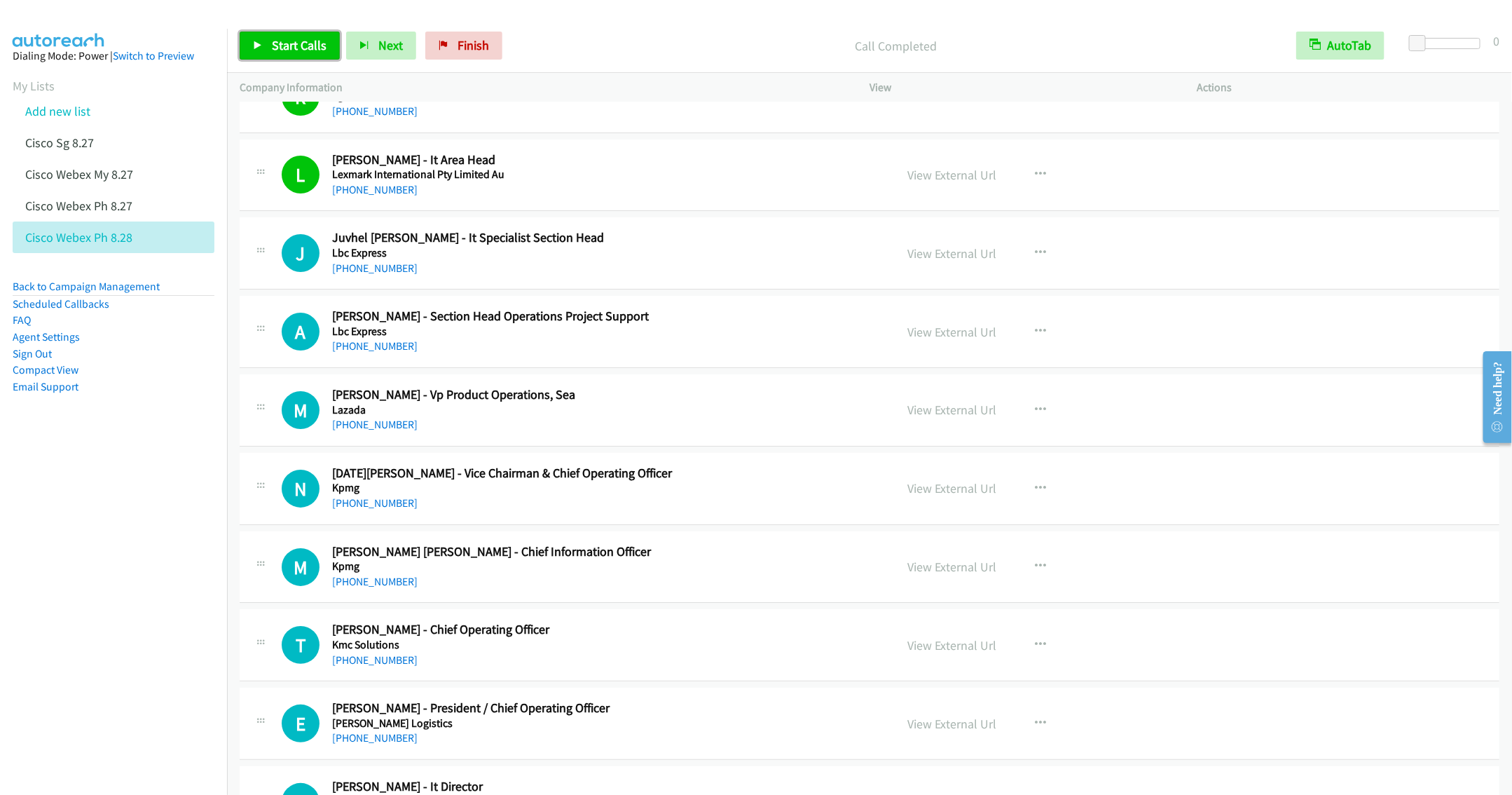
click at [296, 45] on span "Start Calls" at bounding box center [299, 46] width 54 height 16
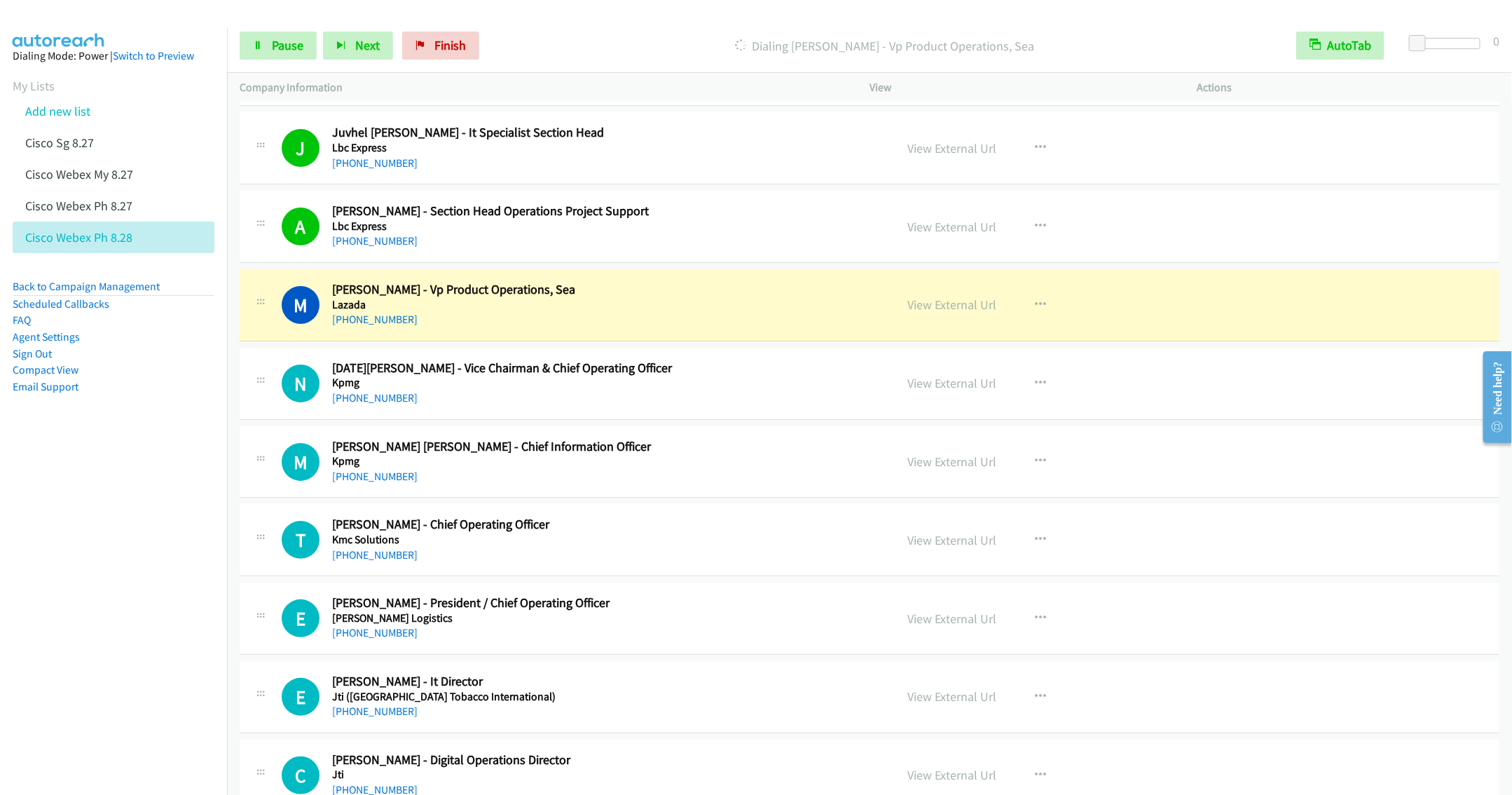
scroll to position [3075, 0]
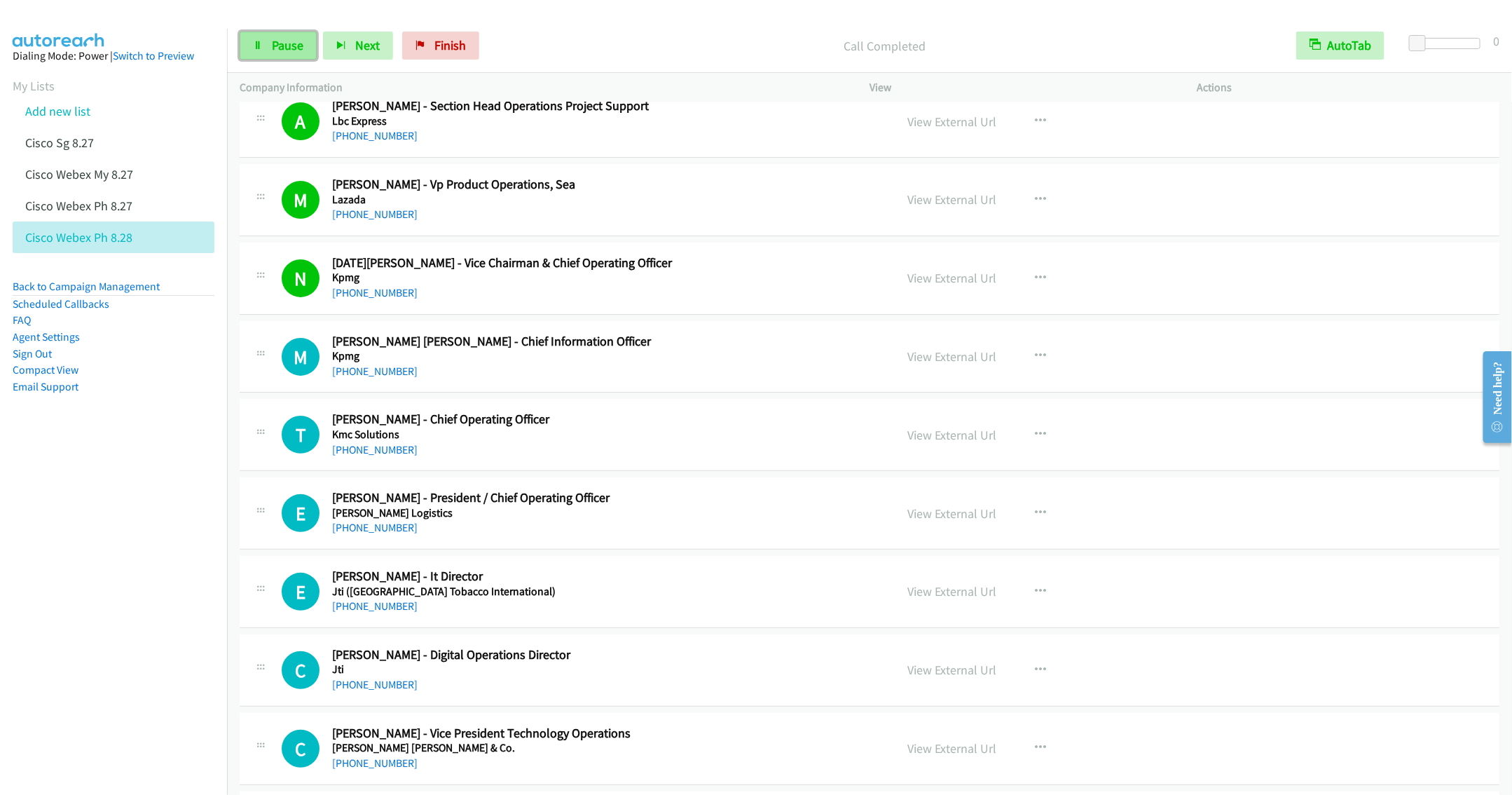
drag, startPoint x: 269, startPoint y: 38, endPoint x: 260, endPoint y: 34, distance: 9.8
click at [269, 38] on link "Pause" at bounding box center [278, 46] width 77 height 28
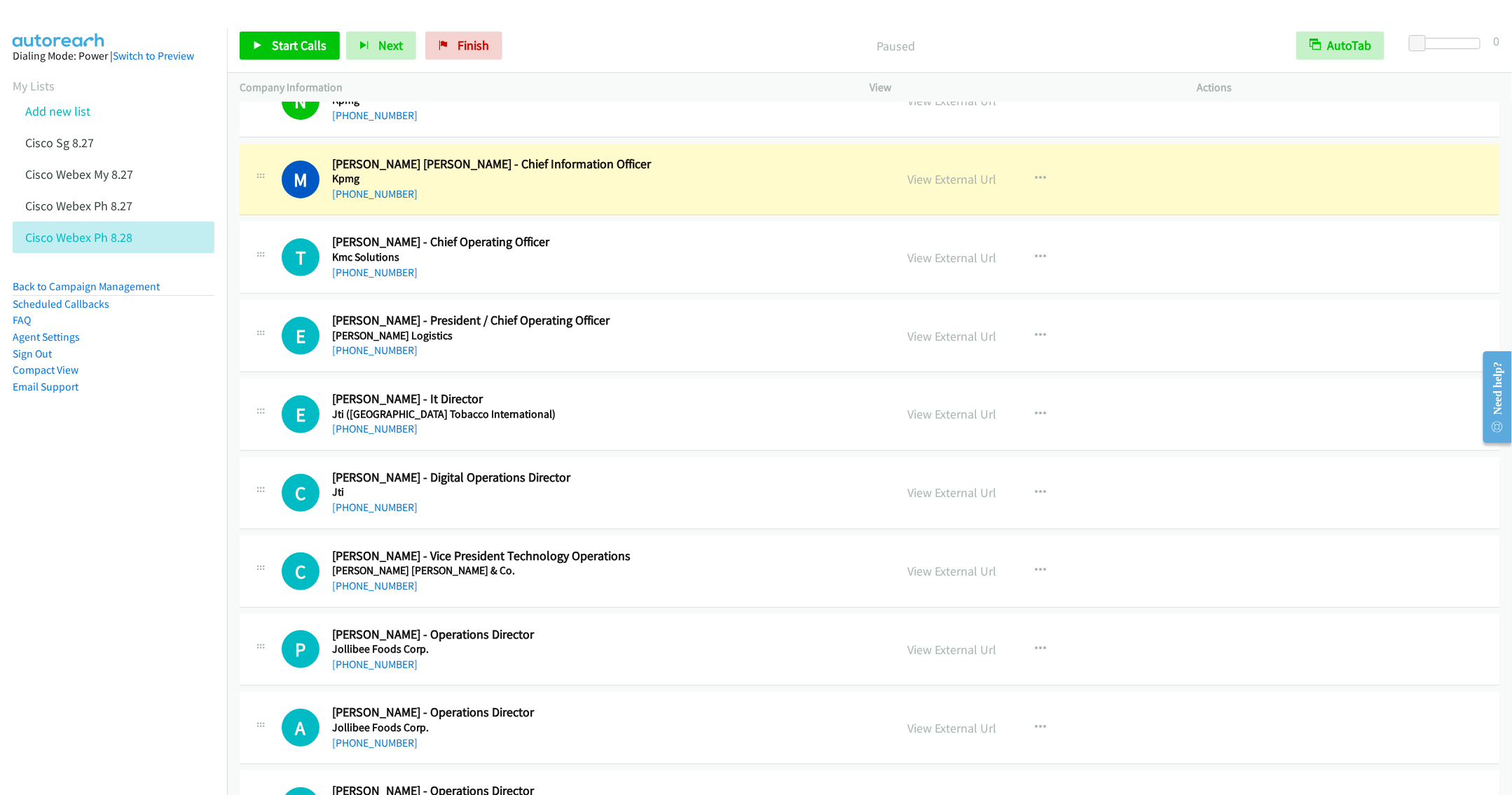
scroll to position [3285, 0]
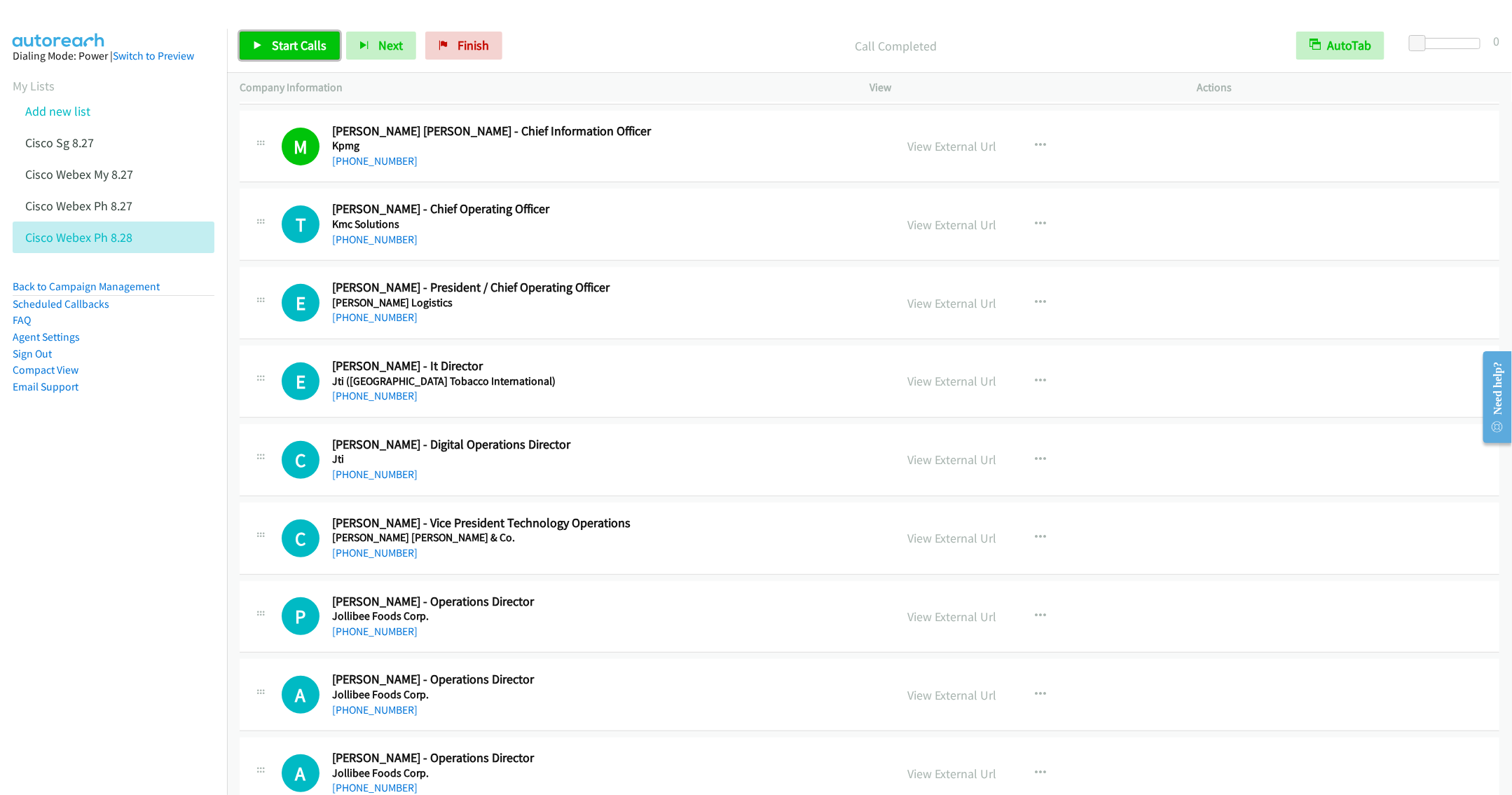
click at [301, 51] on span "Start Calls" at bounding box center [299, 46] width 54 height 16
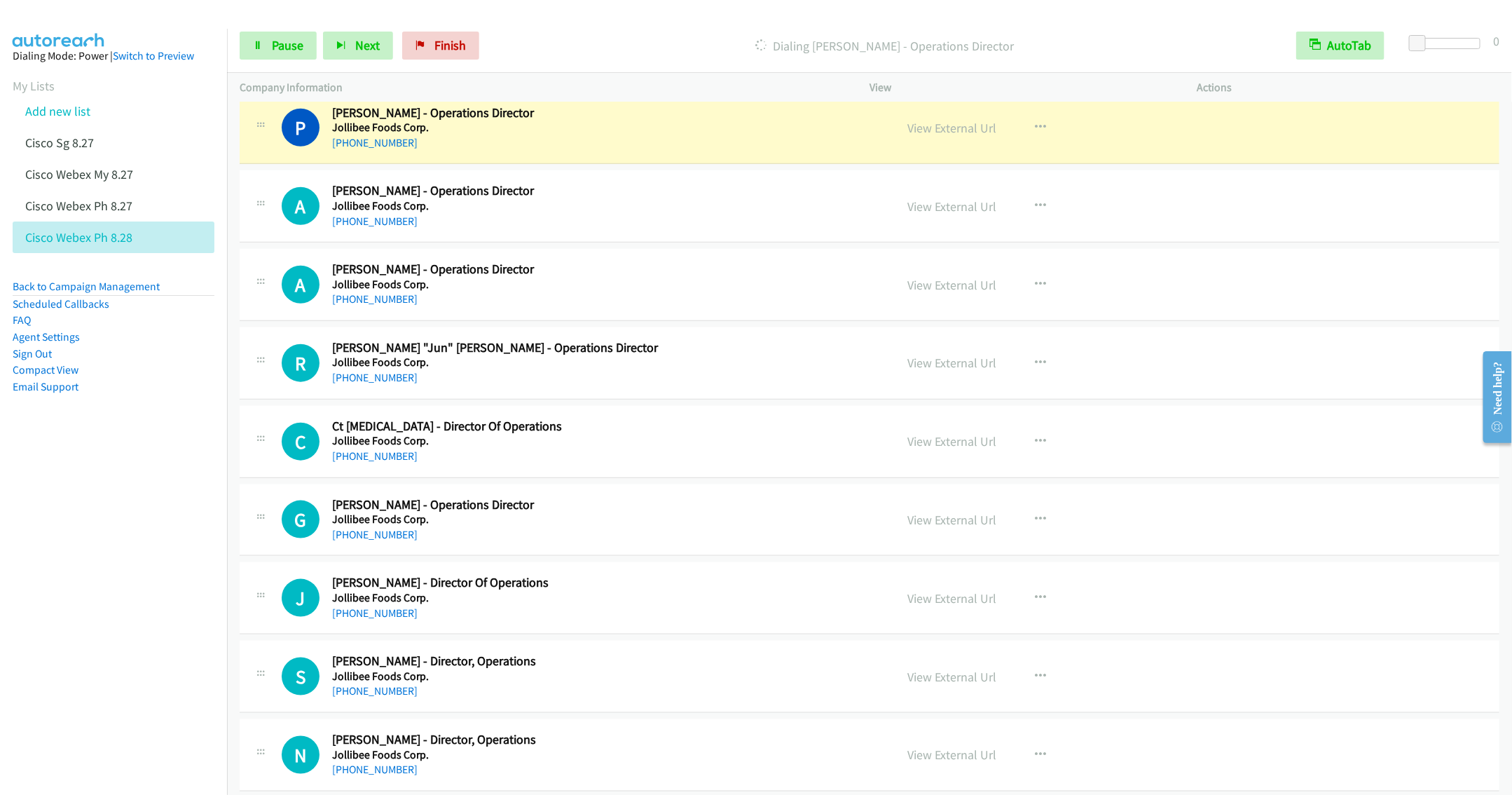
scroll to position [3811, 0]
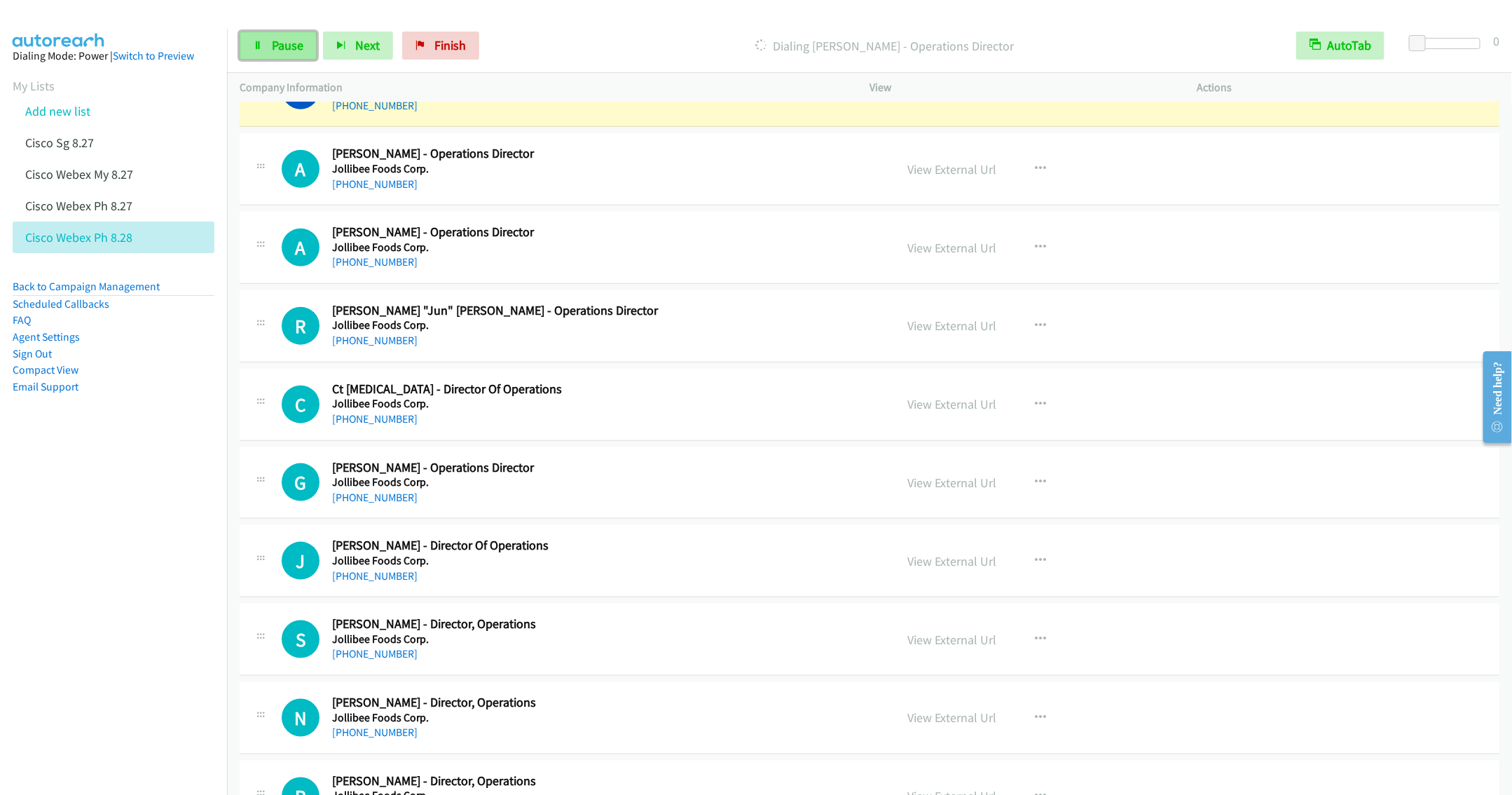
click at [279, 45] on span "Pause" at bounding box center [288, 46] width 32 height 16
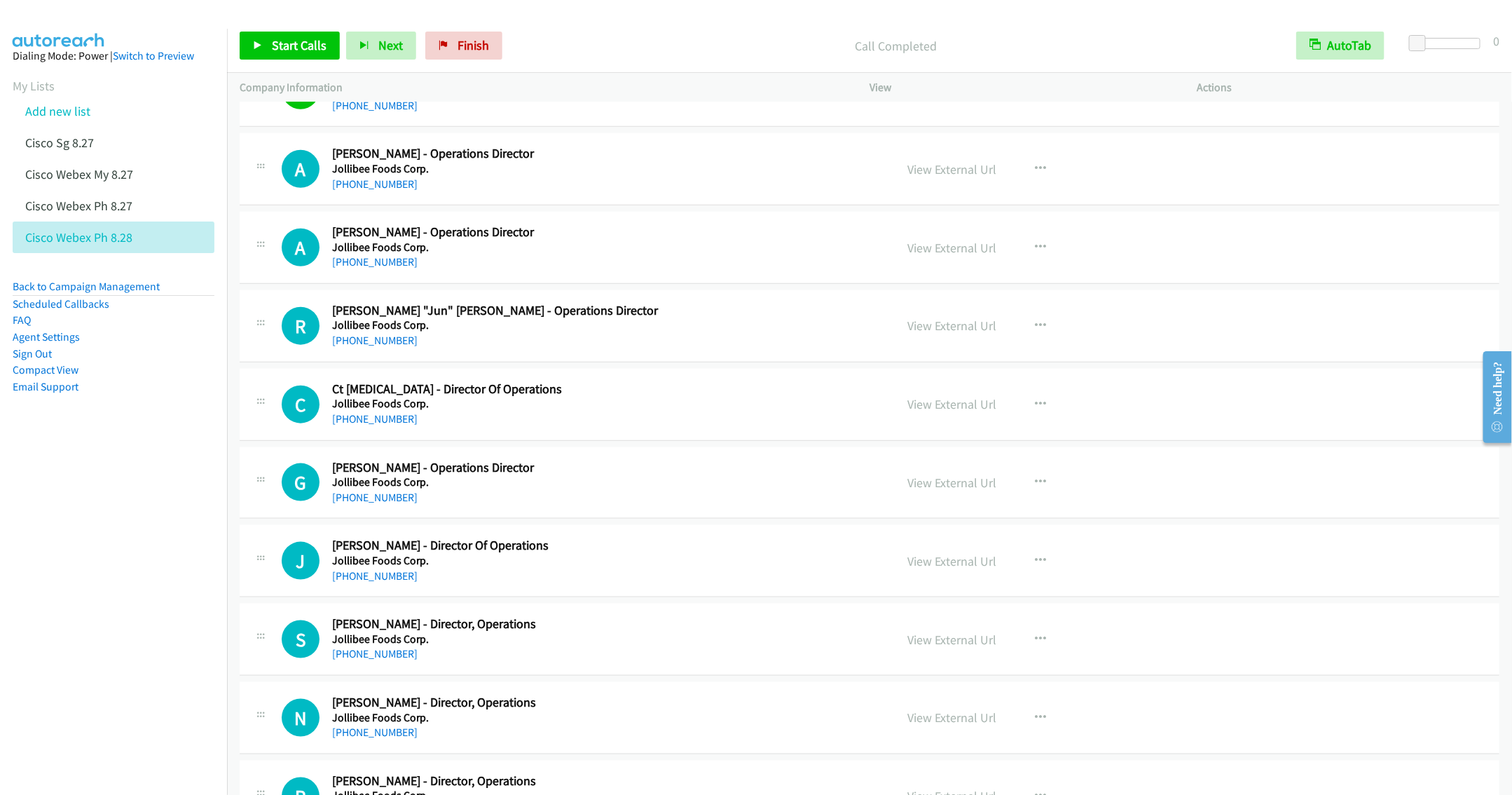
click at [662, 411] on h5 "Jollibee Foods Corp." at bounding box center [603, 404] width 543 height 14
click at [284, 33] on link "Start Calls" at bounding box center [289, 46] width 100 height 28
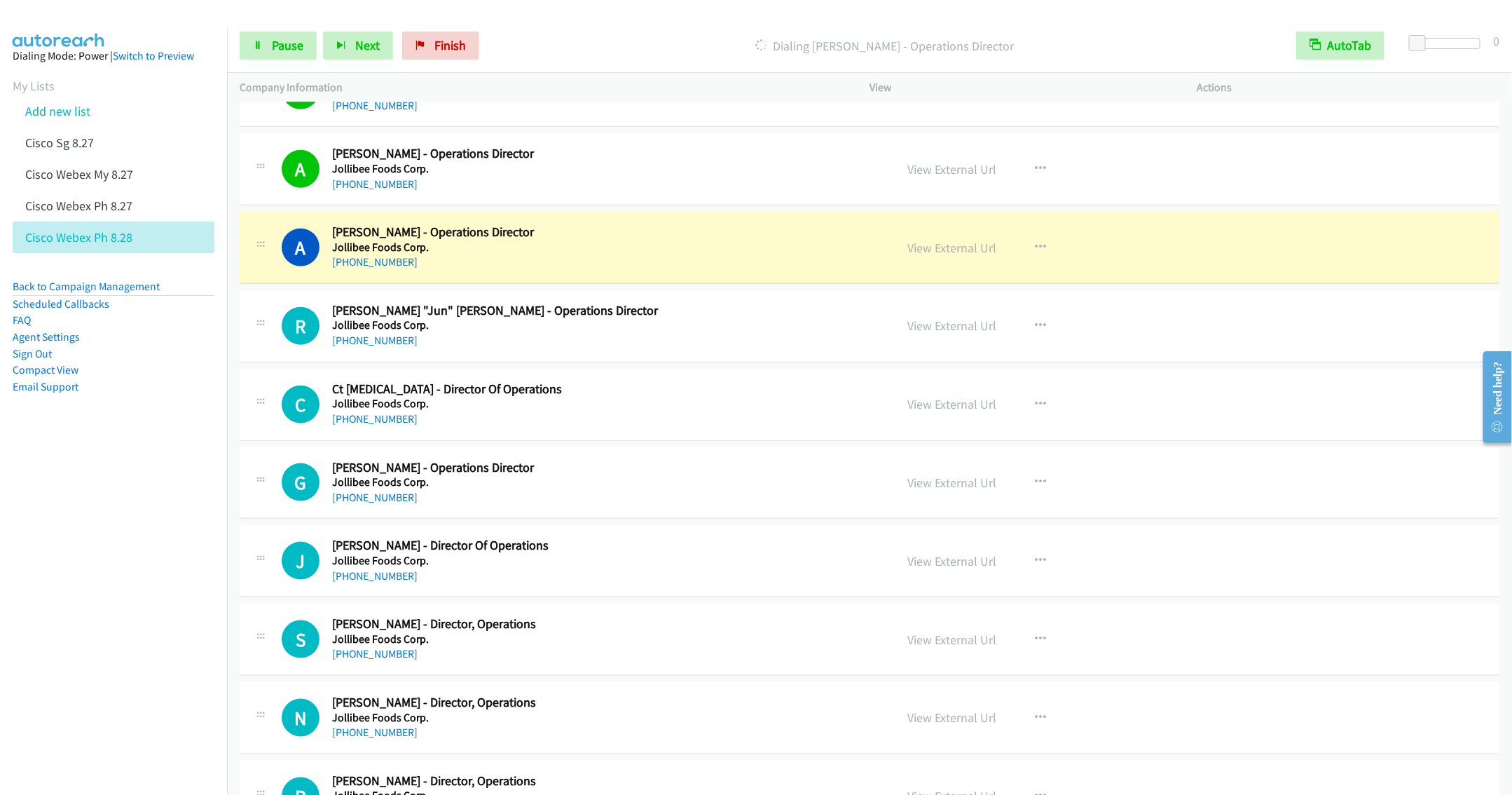
scroll to position [3916, 0]
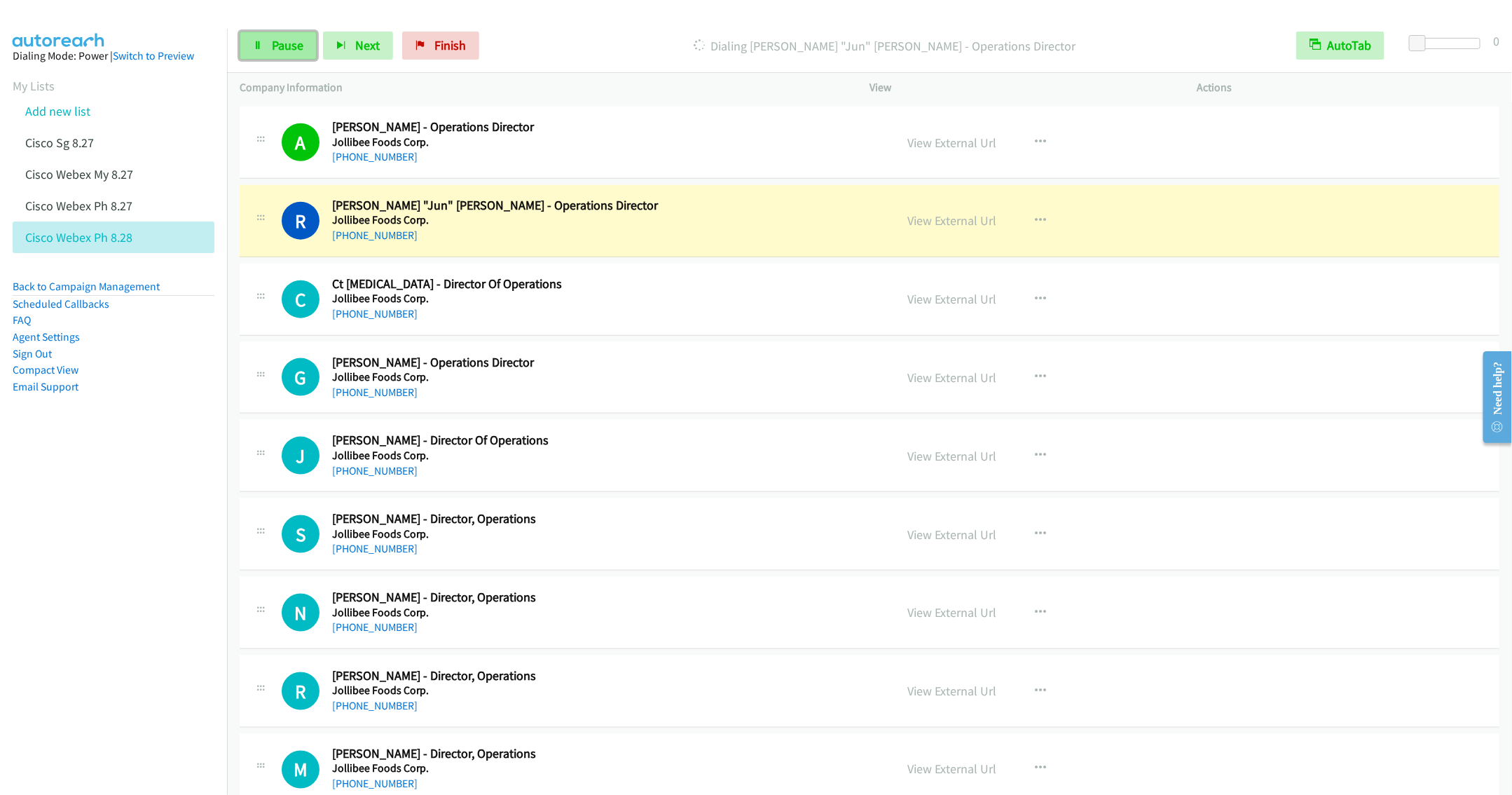
click at [273, 49] on span "Pause" at bounding box center [288, 46] width 32 height 16
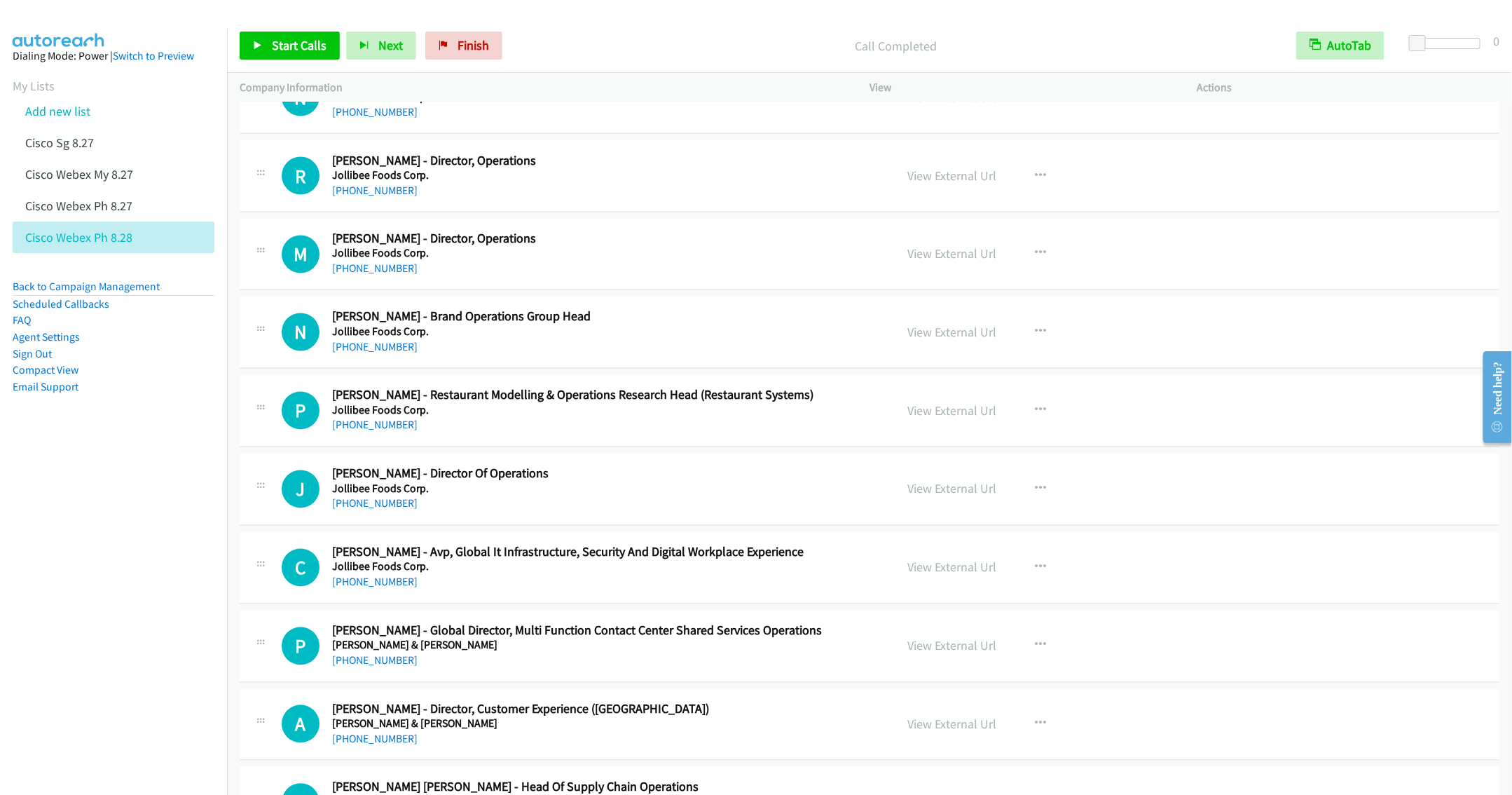
scroll to position [4441, 0]
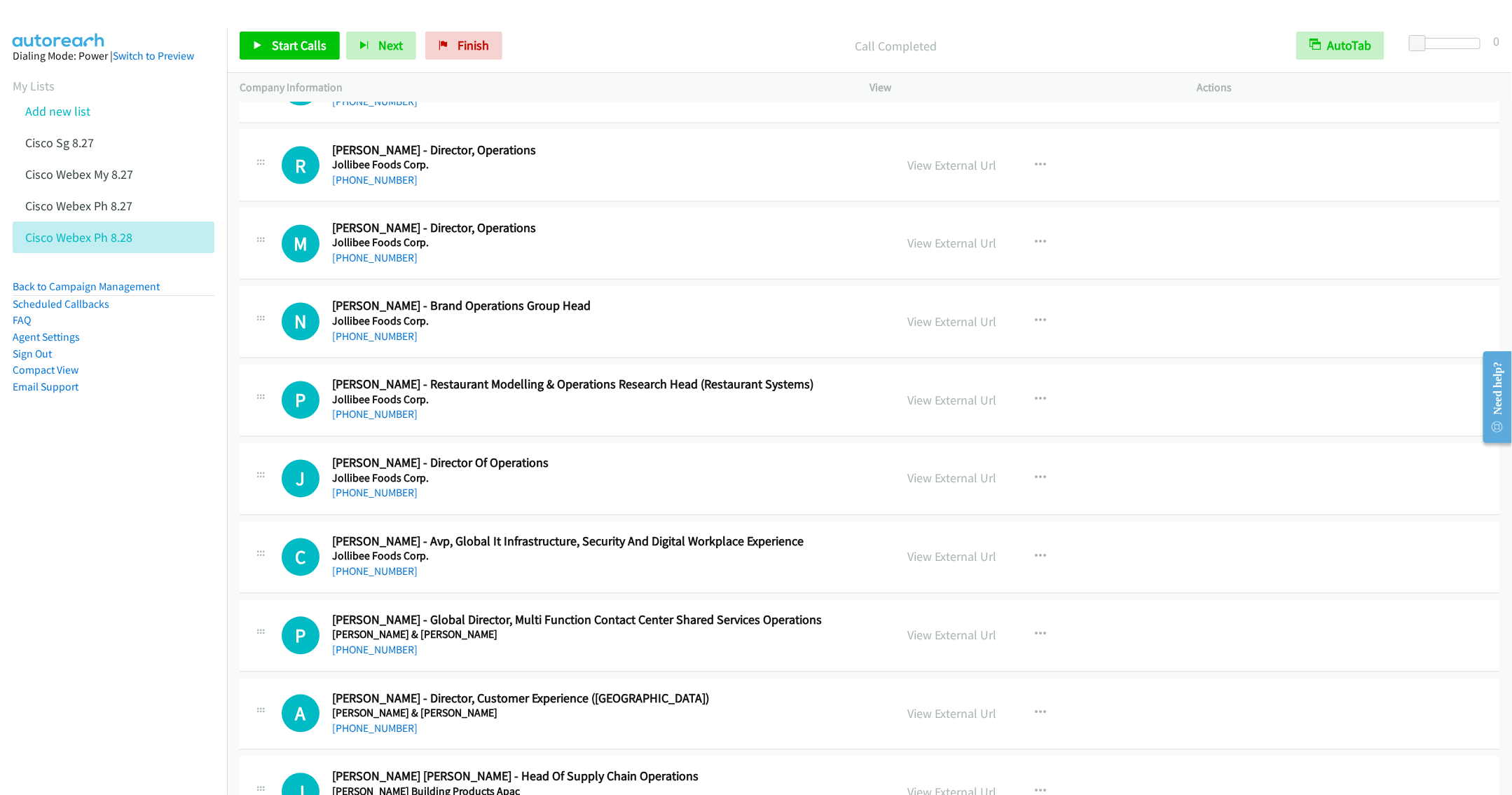
drag, startPoint x: 562, startPoint y: 515, endPoint x: 570, endPoint y: 511, distance: 8.9
click at [562, 502] on div "+63 918 963 1676" at bounding box center [603, 493] width 543 height 17
click at [567, 593] on div "C Callback Scheduled Carlo Lasala - Avp, Global It Infrastructure, Security And…" at bounding box center [869, 557] width 1260 height 72
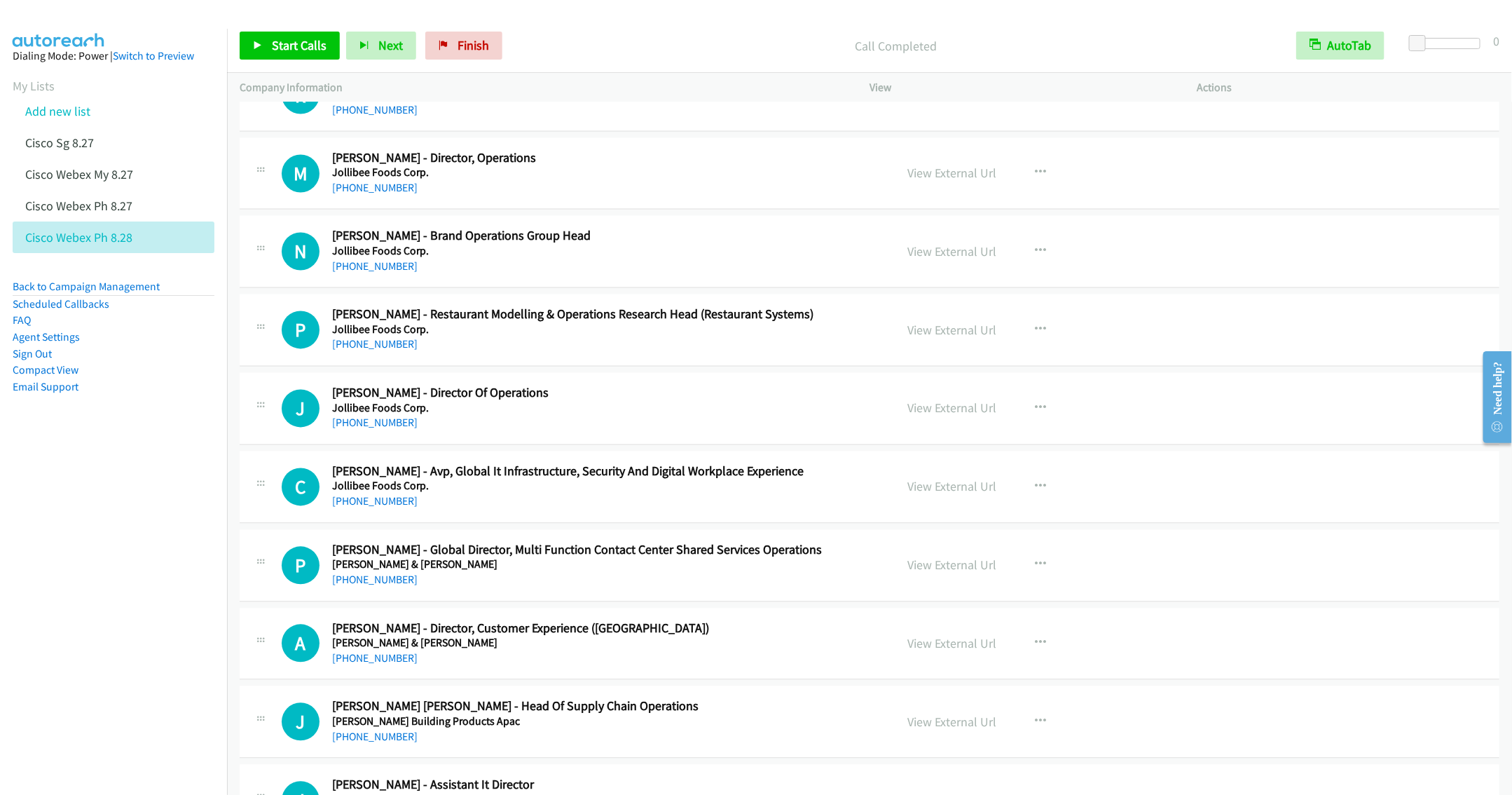
scroll to position [4546, 0]
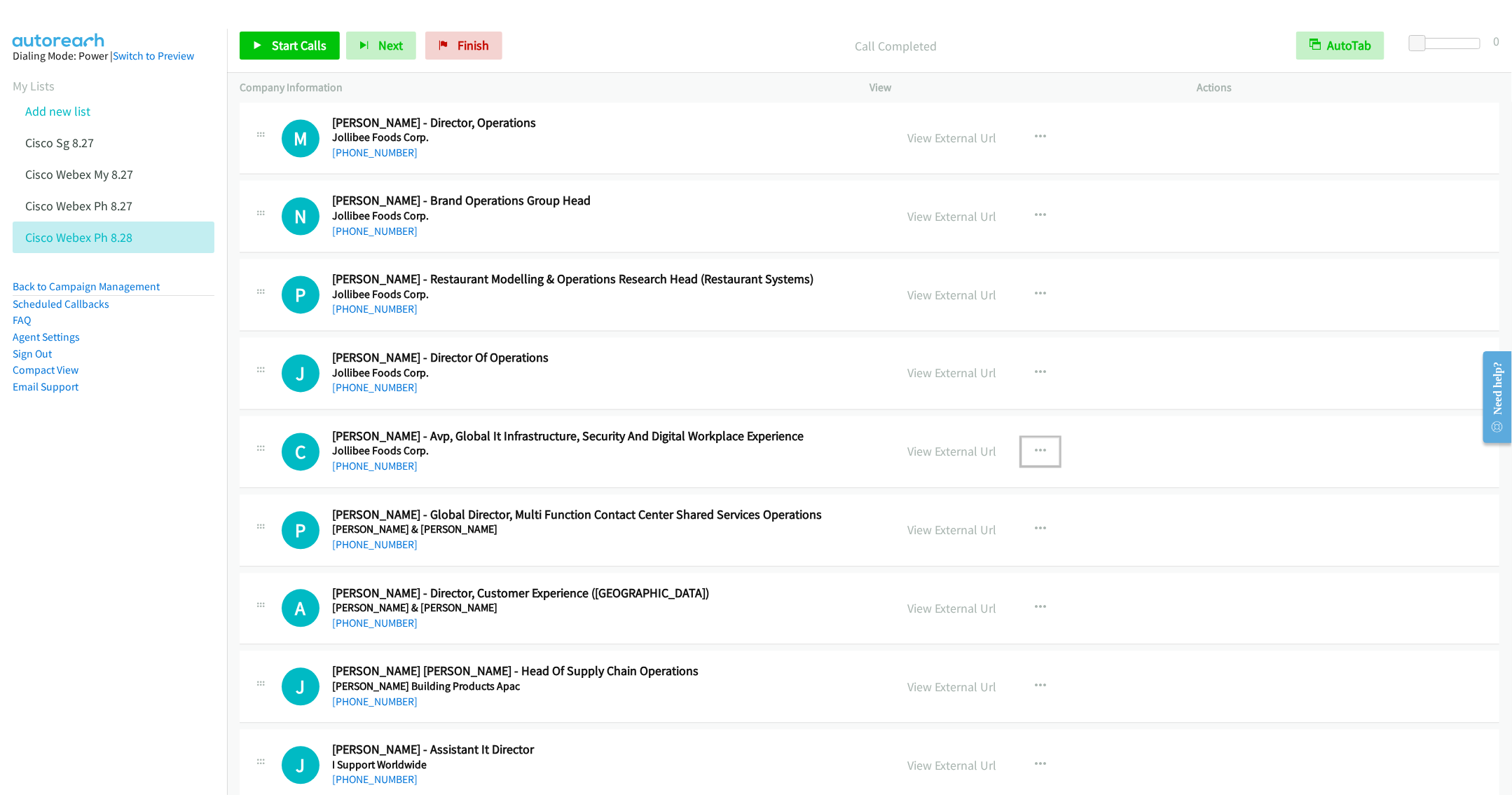
click at [1035, 457] on icon "button" at bounding box center [1040, 451] width 11 height 11
click at [910, 557] on link "Start Calls Here" at bounding box center [965, 543] width 186 height 28
click at [306, 43] on span "Start Calls" at bounding box center [299, 46] width 54 height 16
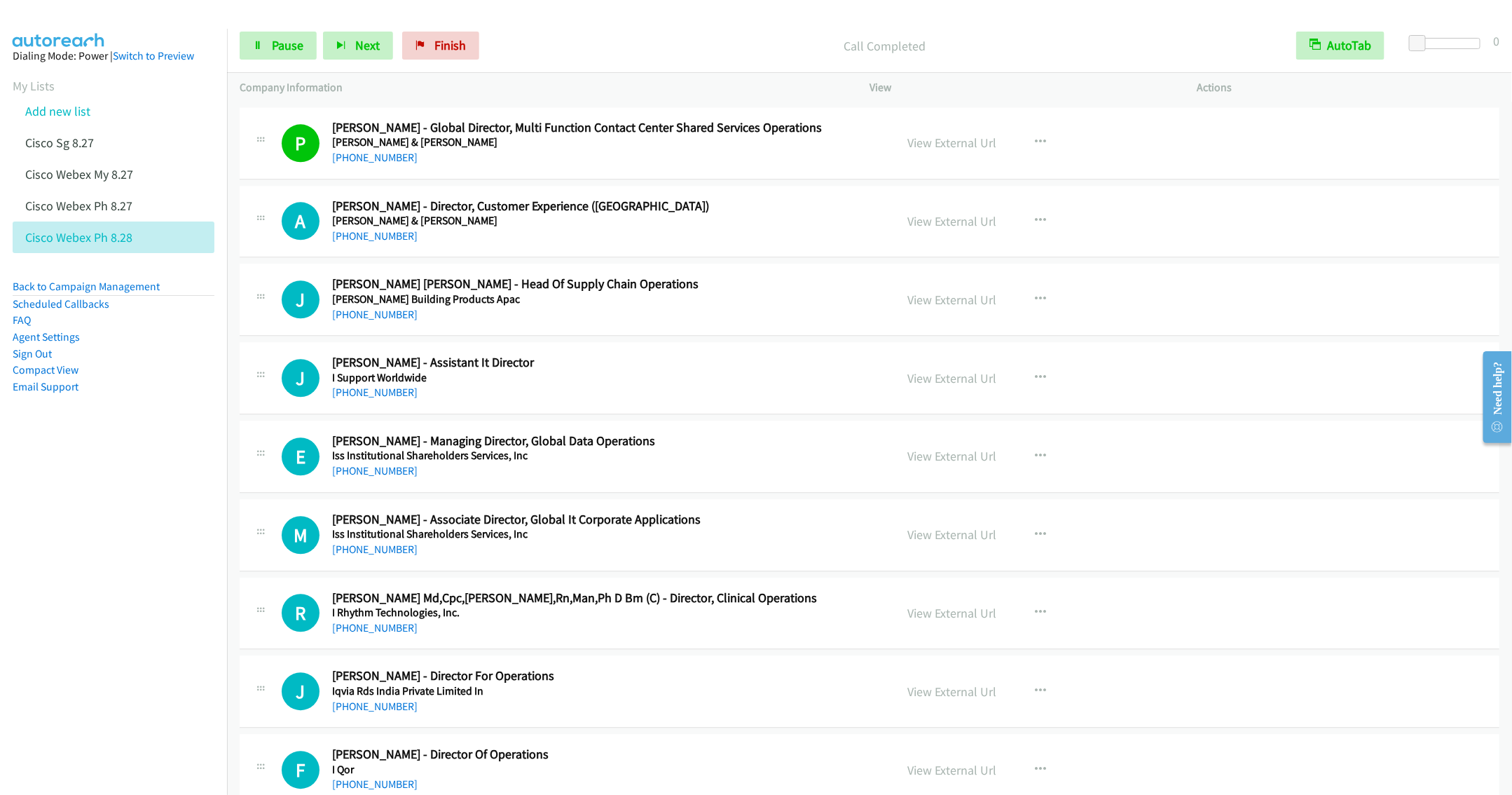
scroll to position [4967, 0]
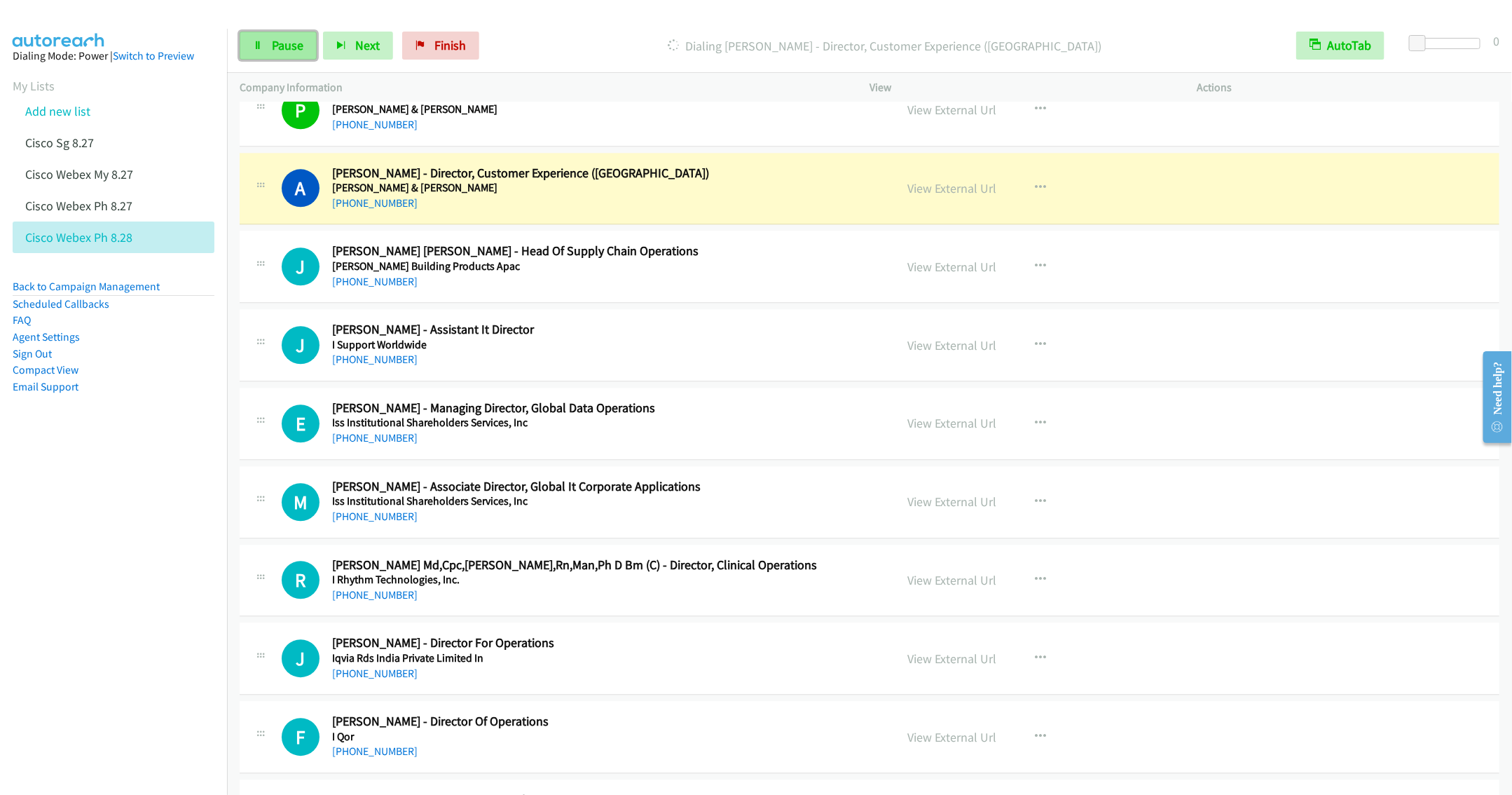
drag, startPoint x: 276, startPoint y: 53, endPoint x: 284, endPoint y: 56, distance: 8.5
click at [276, 53] on link "Pause" at bounding box center [278, 46] width 77 height 28
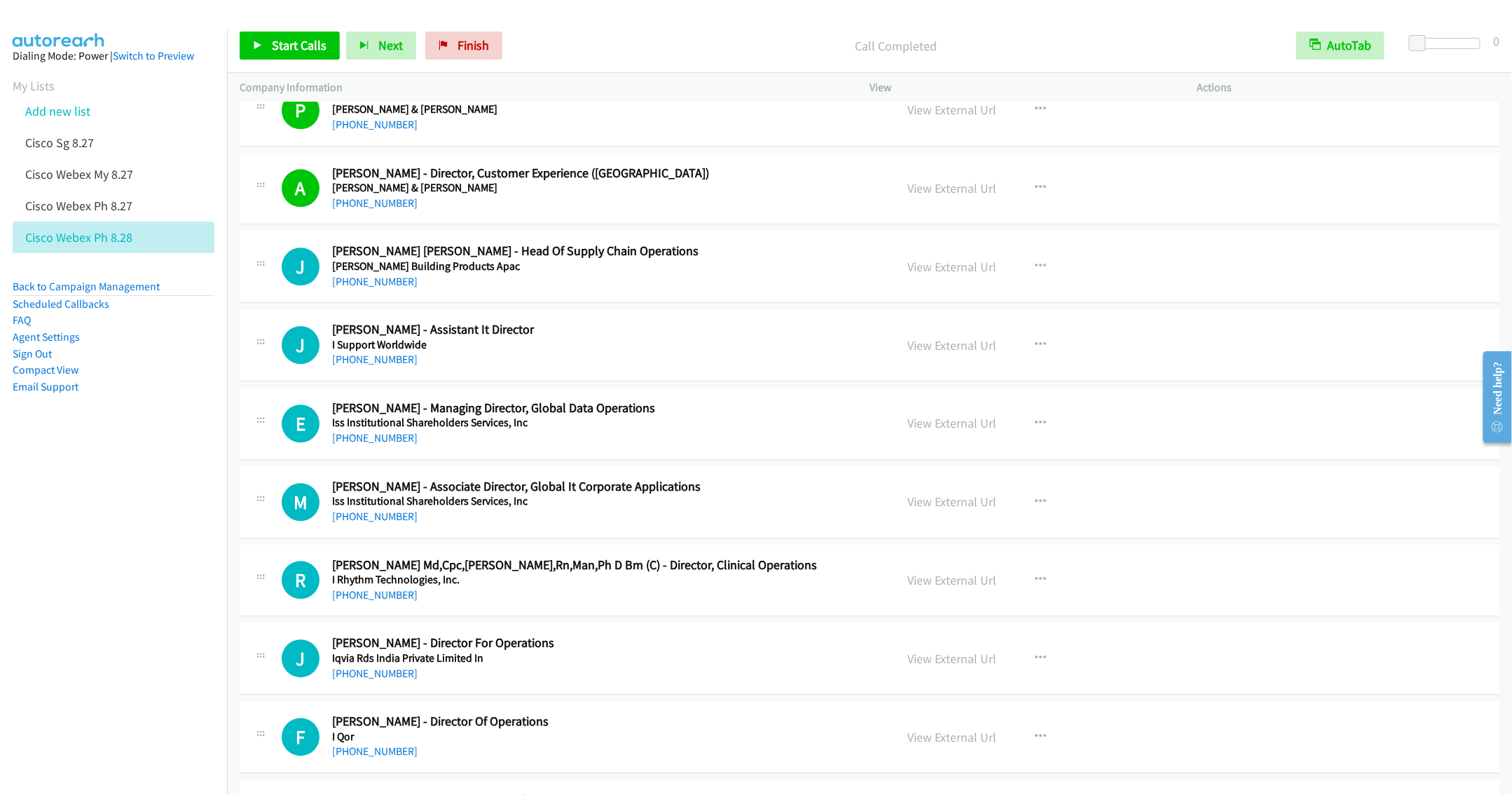
click at [669, 290] on div "+63 919 066 5928" at bounding box center [603, 281] width 543 height 17
click at [1040, 358] on button "button" at bounding box center [1041, 345] width 38 height 28
click at [923, 450] on link "Start Calls Here" at bounding box center [965, 437] width 186 height 28
click at [288, 52] on span "Start Calls" at bounding box center [299, 46] width 54 height 16
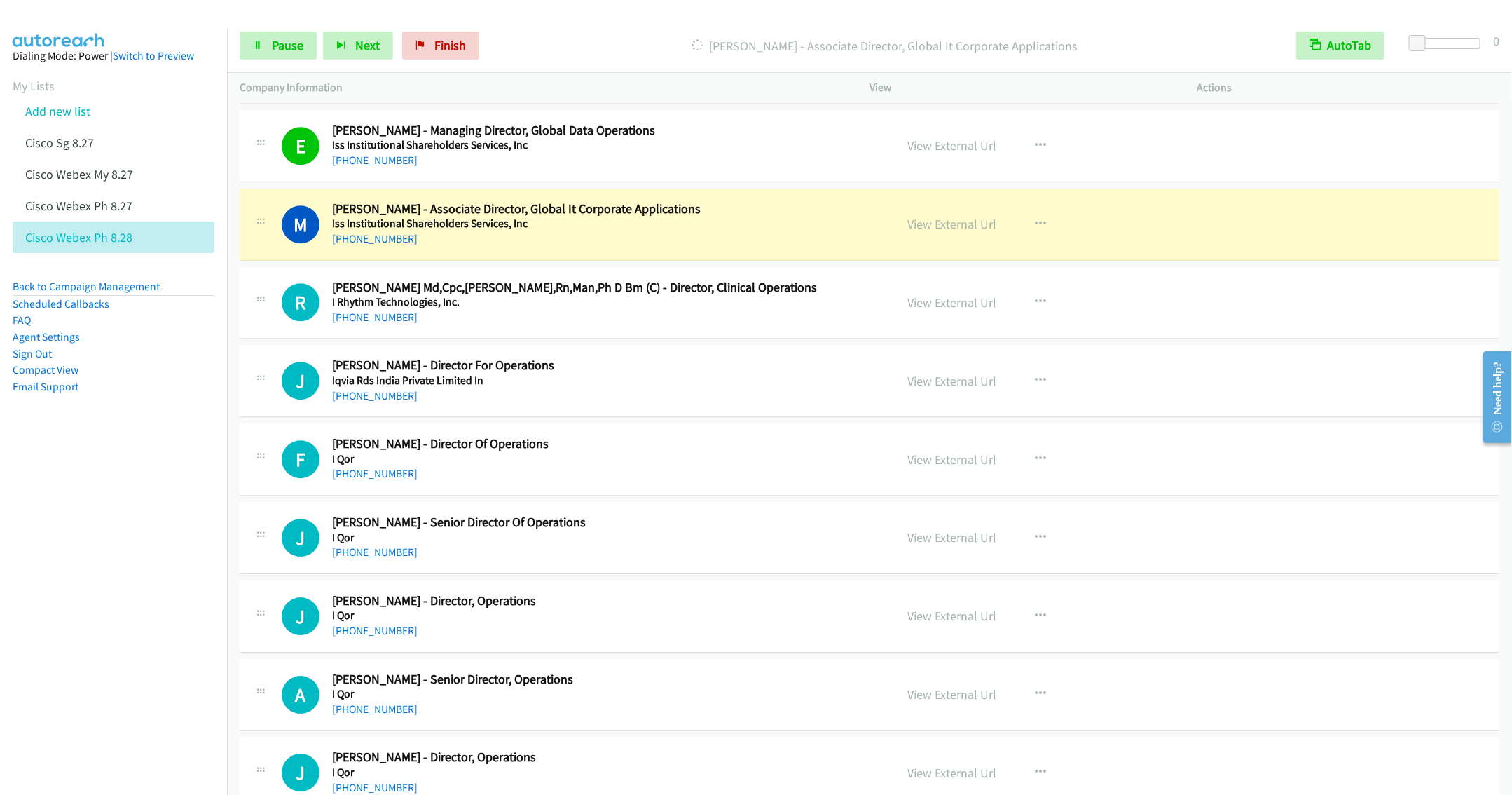
scroll to position [5282, 0]
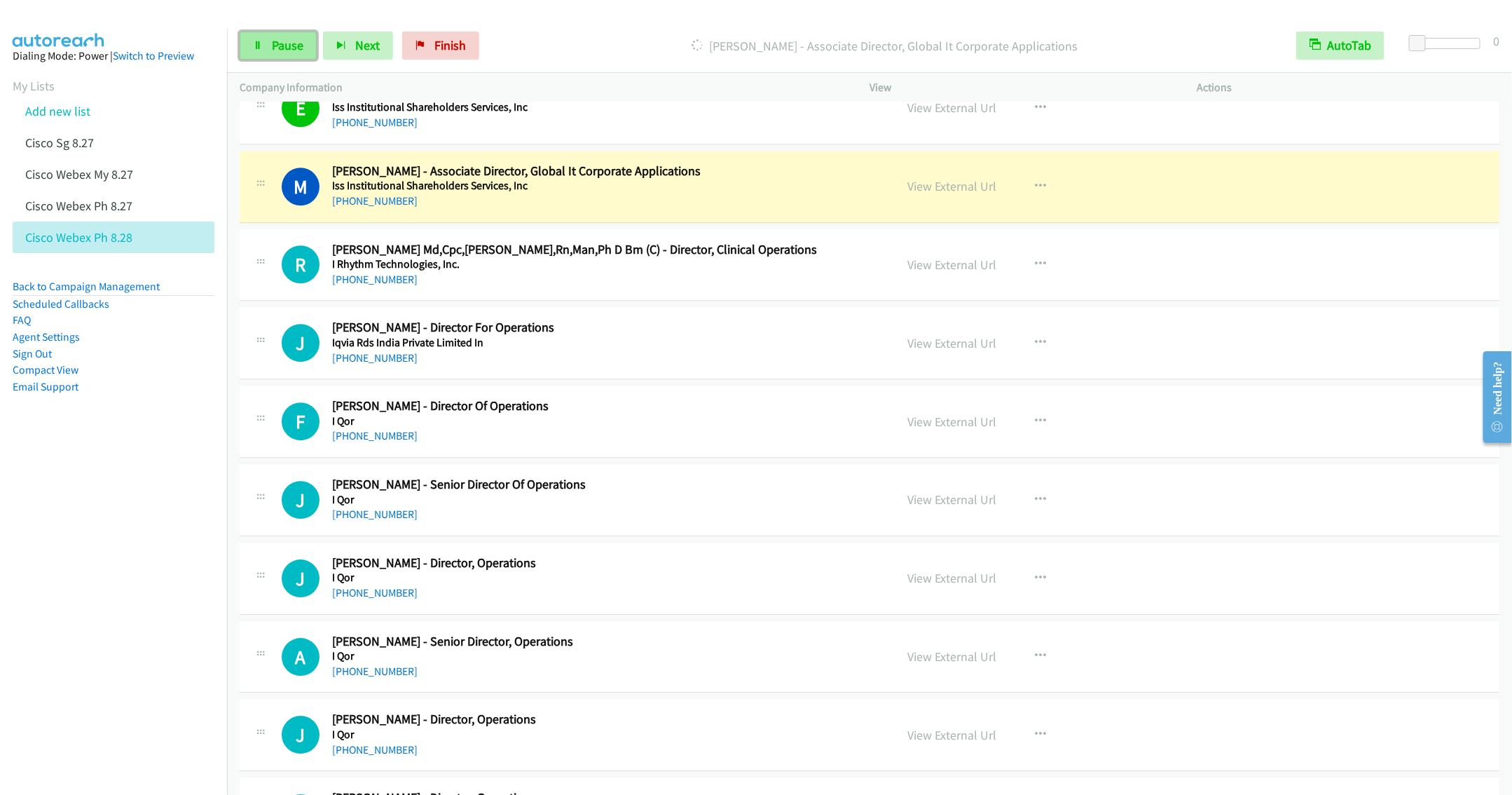
click at [257, 34] on link "Pause" at bounding box center [278, 46] width 77 height 28
click at [1035, 269] on icon "button" at bounding box center [1040, 263] width 11 height 11
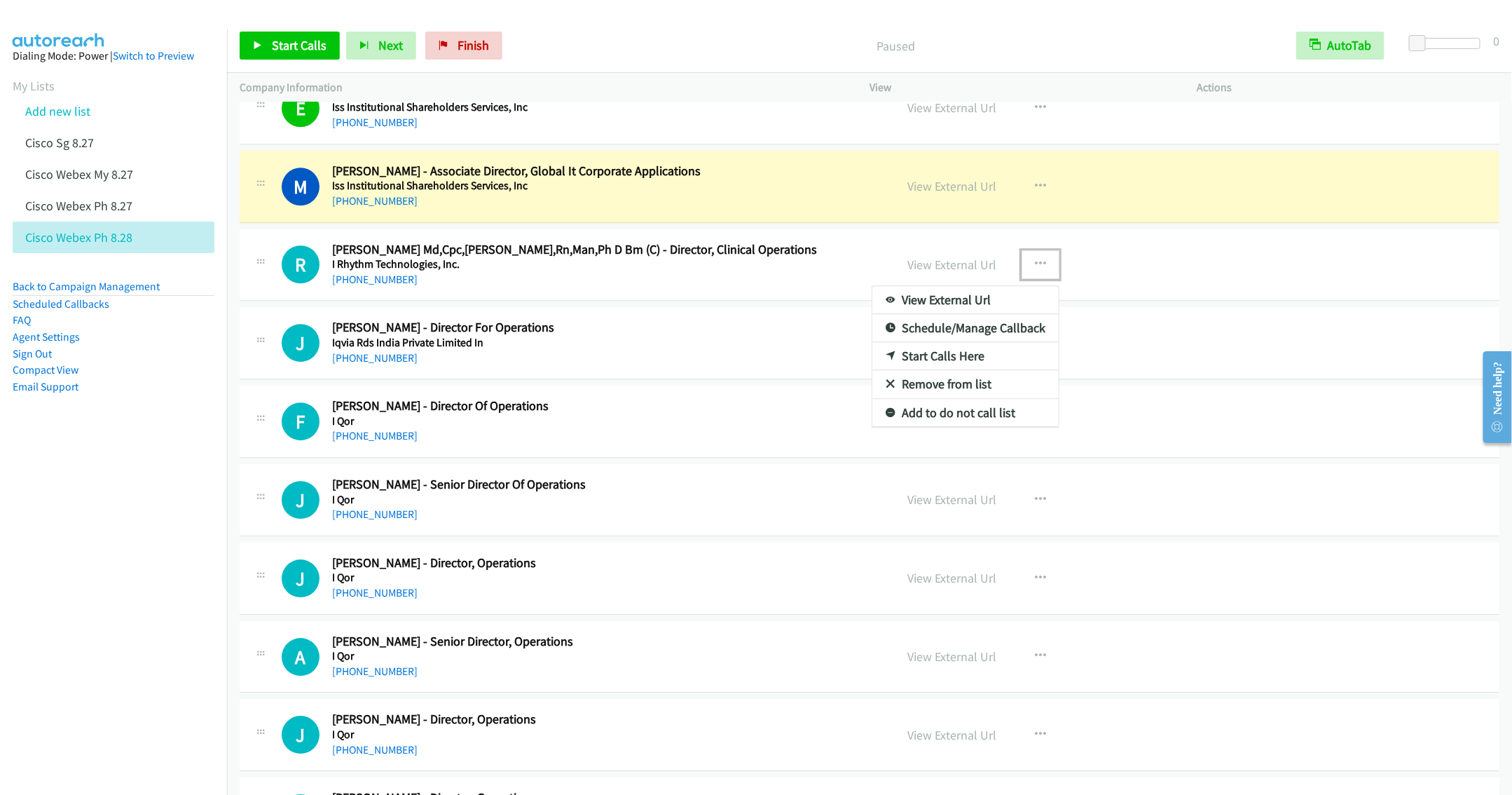
click at [925, 398] on link "Remove from list" at bounding box center [965, 384] width 186 height 28
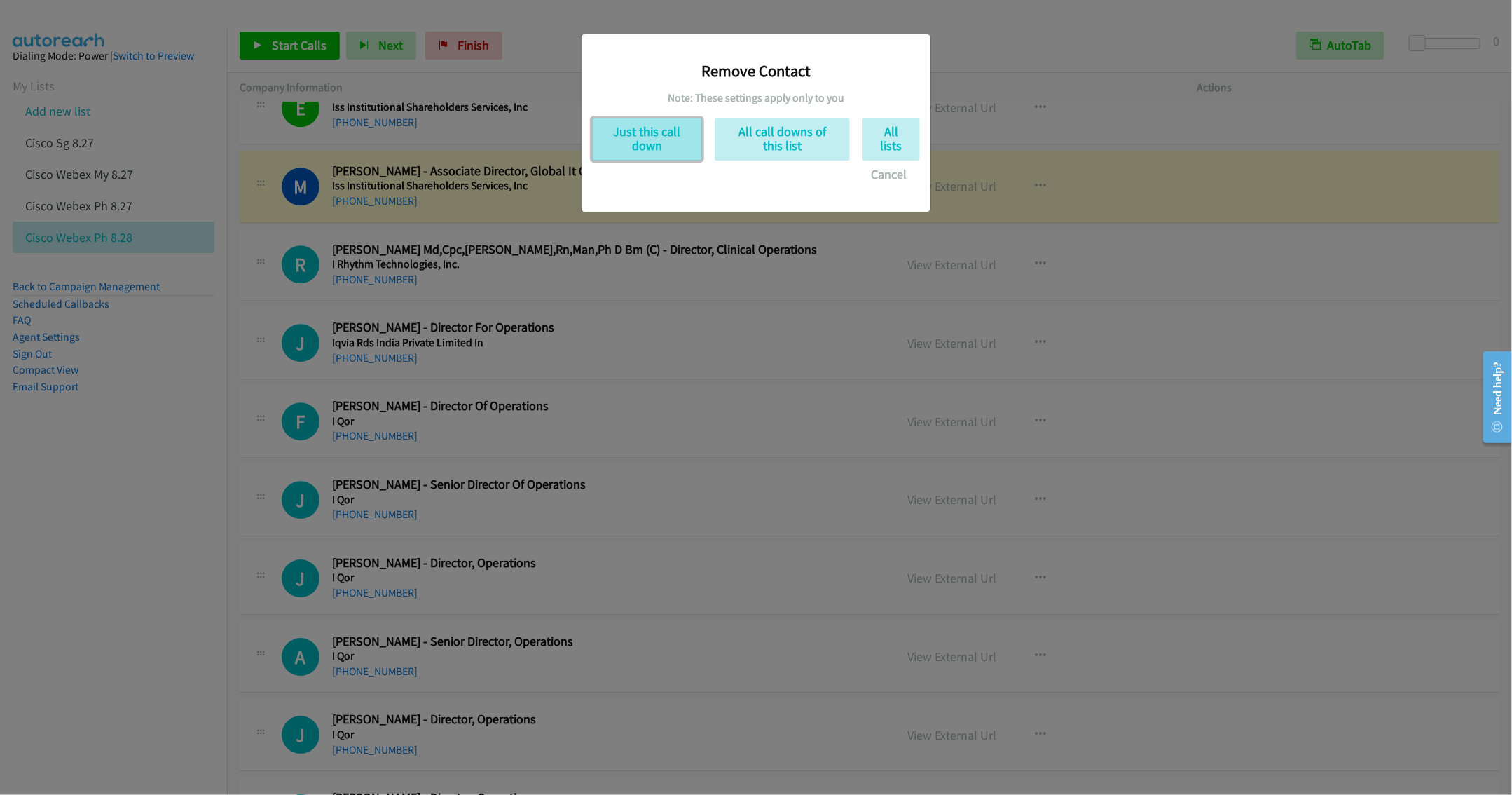
click at [644, 145] on button "Just this call down" at bounding box center [647, 139] width 110 height 43
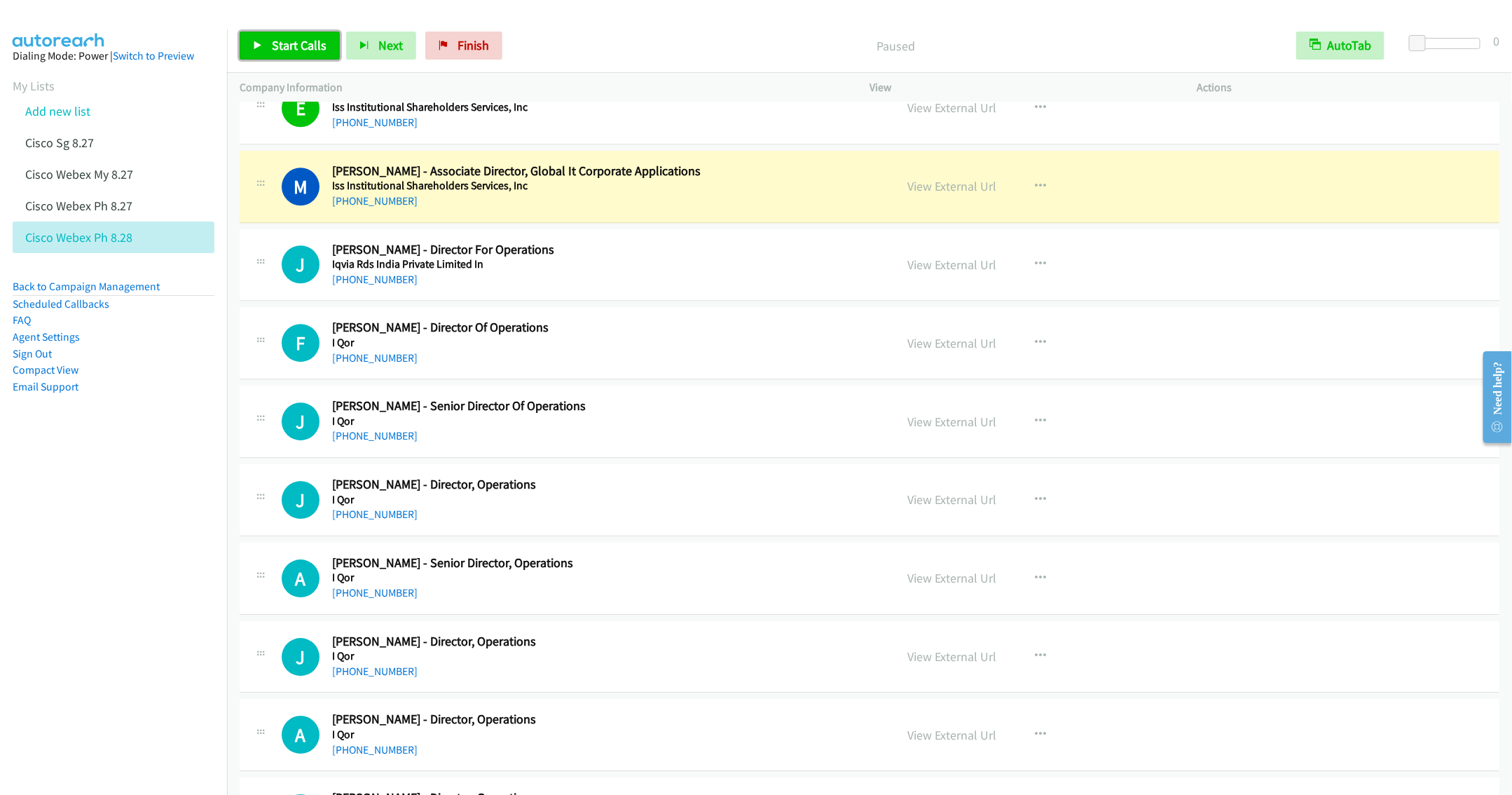
click at [269, 41] on link "Start Calls" at bounding box center [289, 46] width 100 height 28
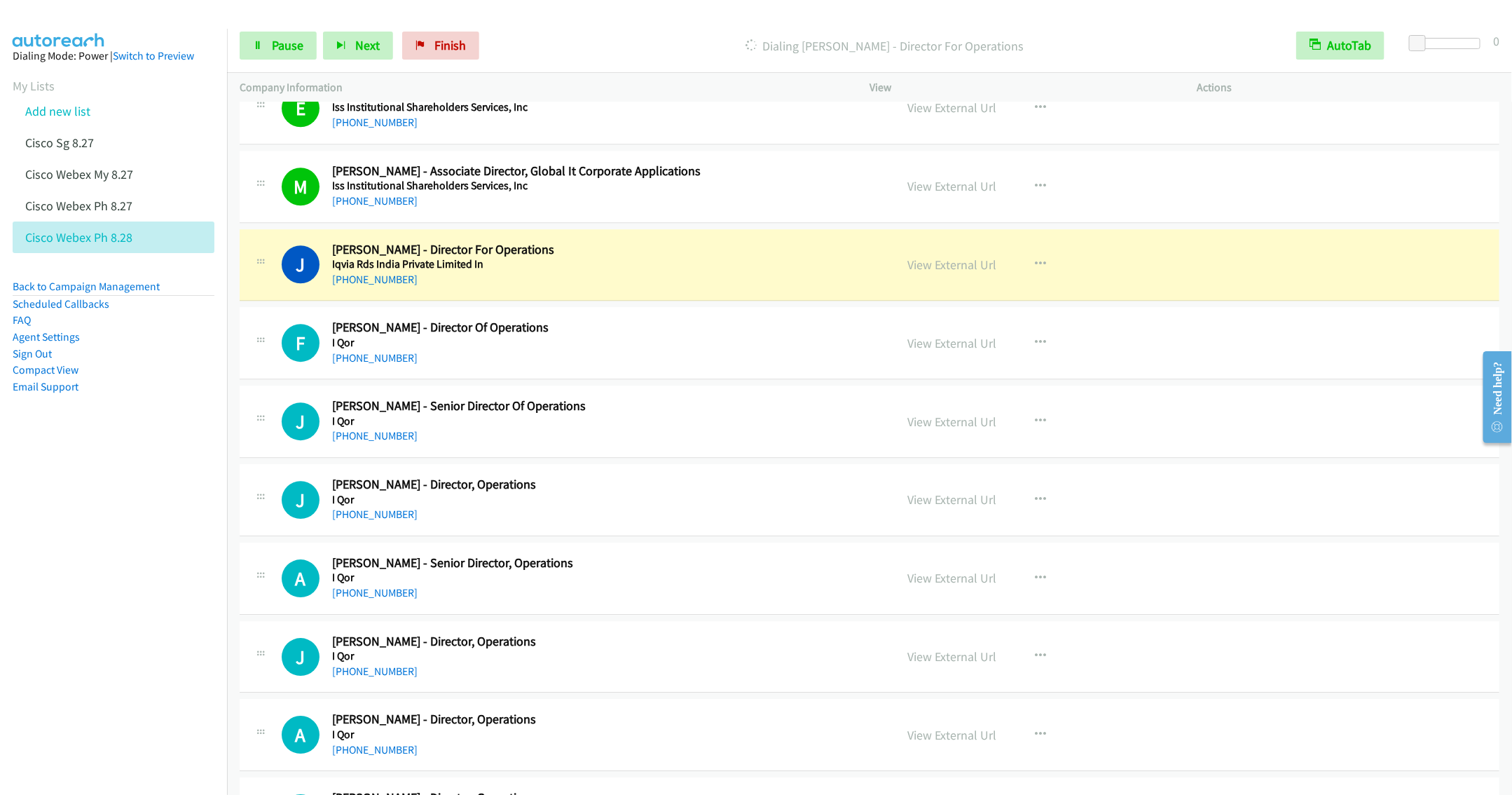
scroll to position [5388, 0]
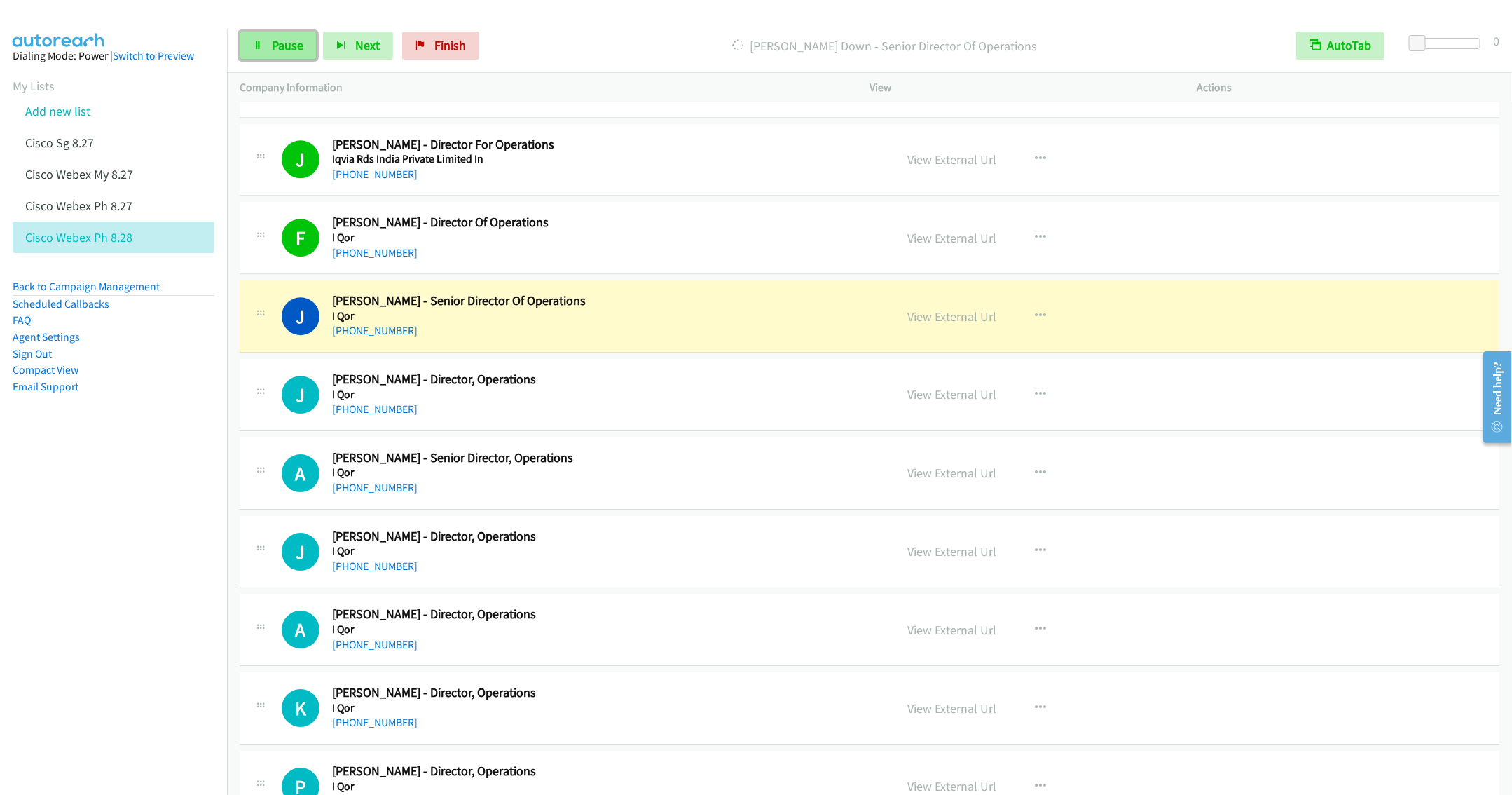
click at [274, 43] on span "Pause" at bounding box center [288, 46] width 32 height 16
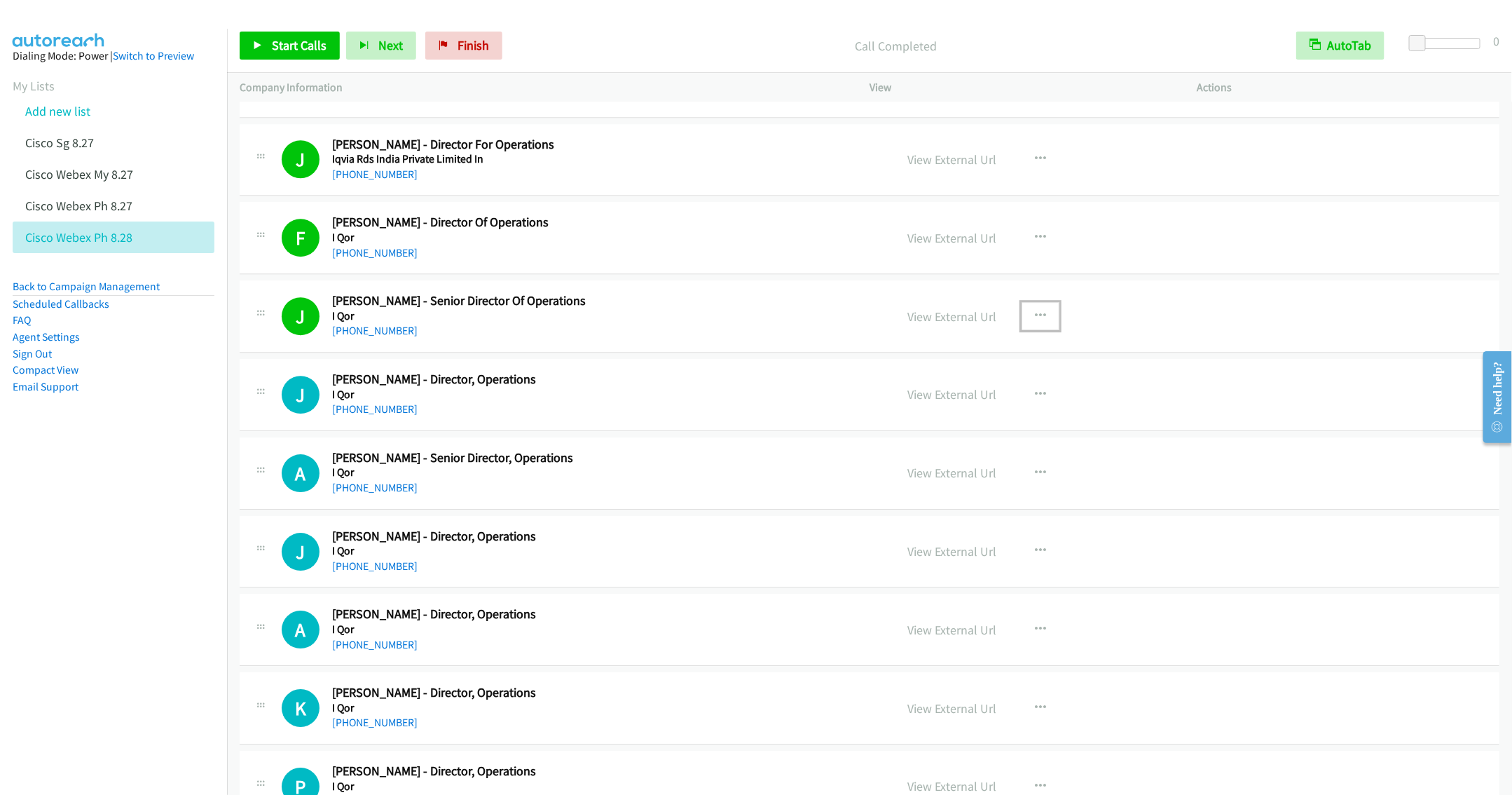
click at [1040, 330] on button "button" at bounding box center [1041, 316] width 38 height 28
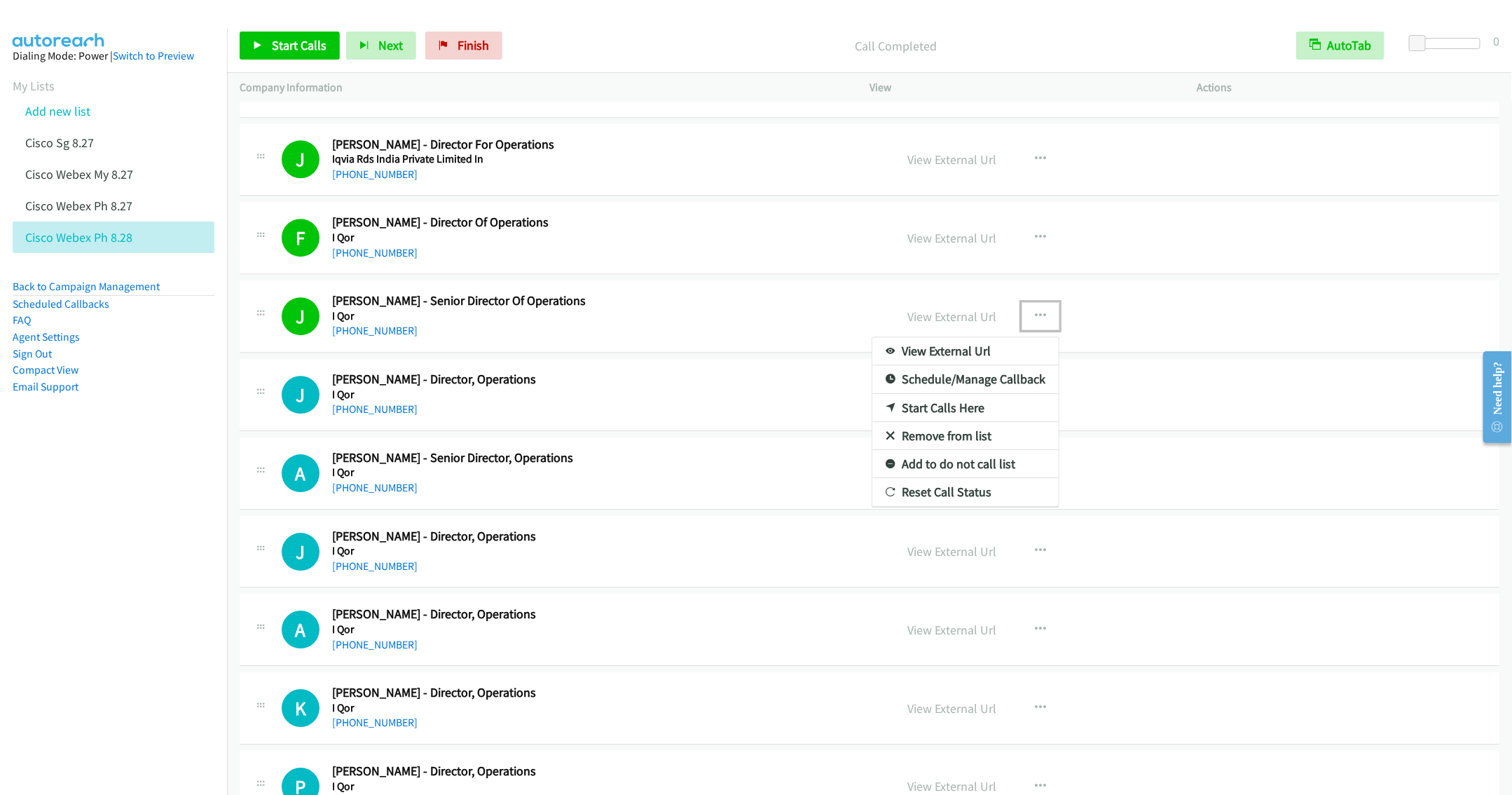
click at [932, 449] on link "Remove from list" at bounding box center [965, 436] width 186 height 28
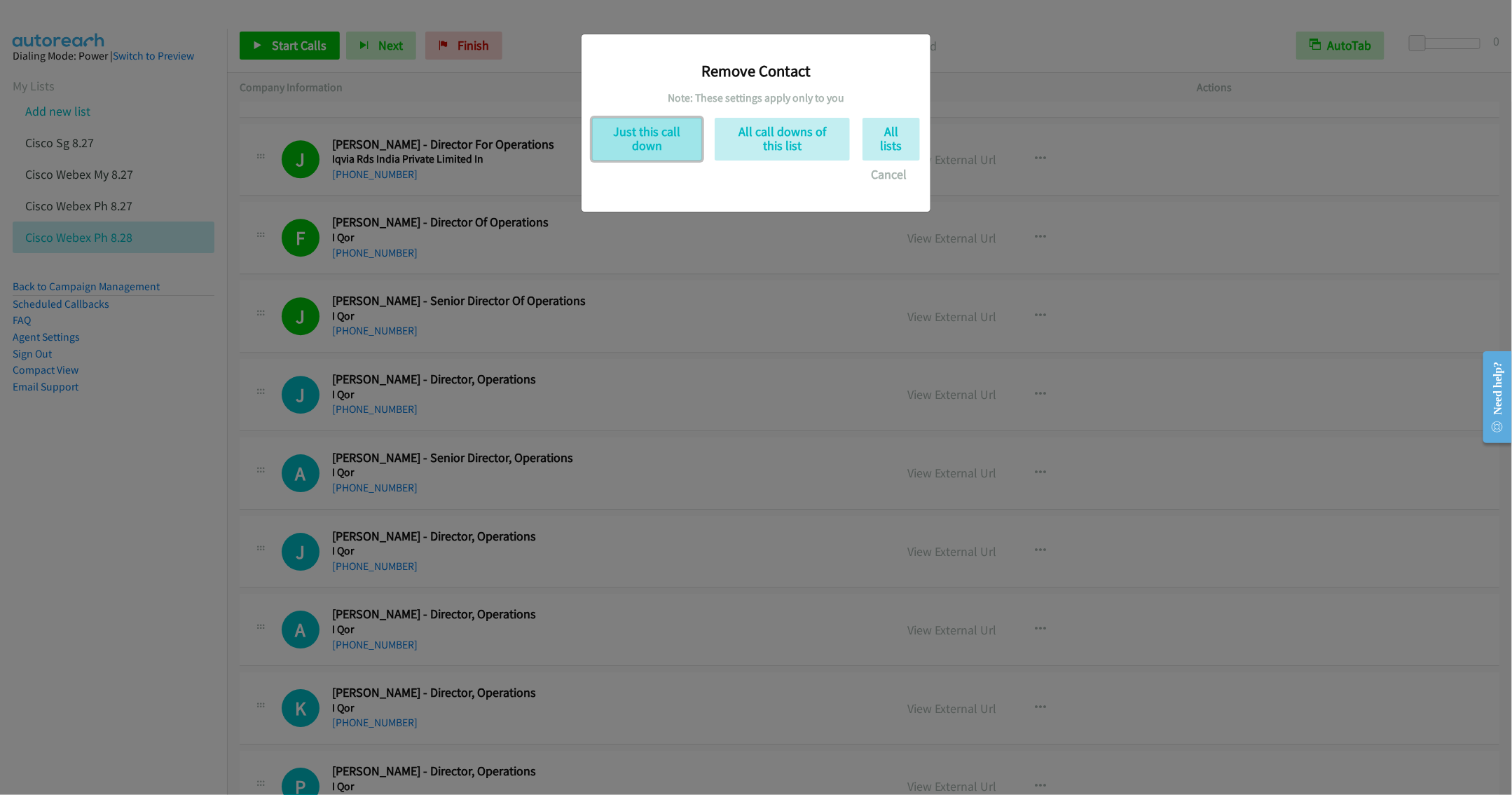
click at [625, 139] on button "Just this call down" at bounding box center [647, 139] width 110 height 43
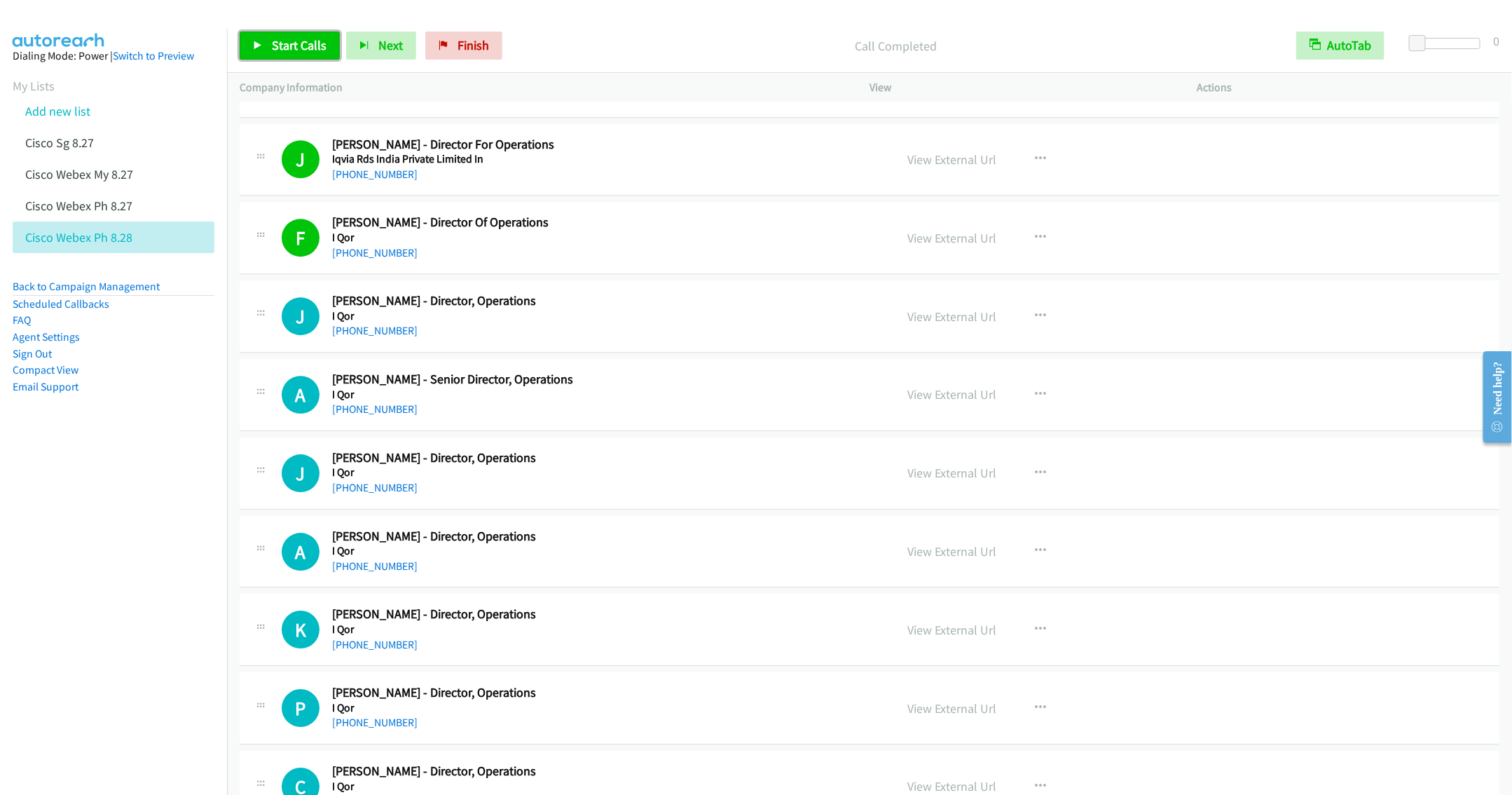
click at [286, 43] on span "Start Calls" at bounding box center [299, 46] width 54 height 16
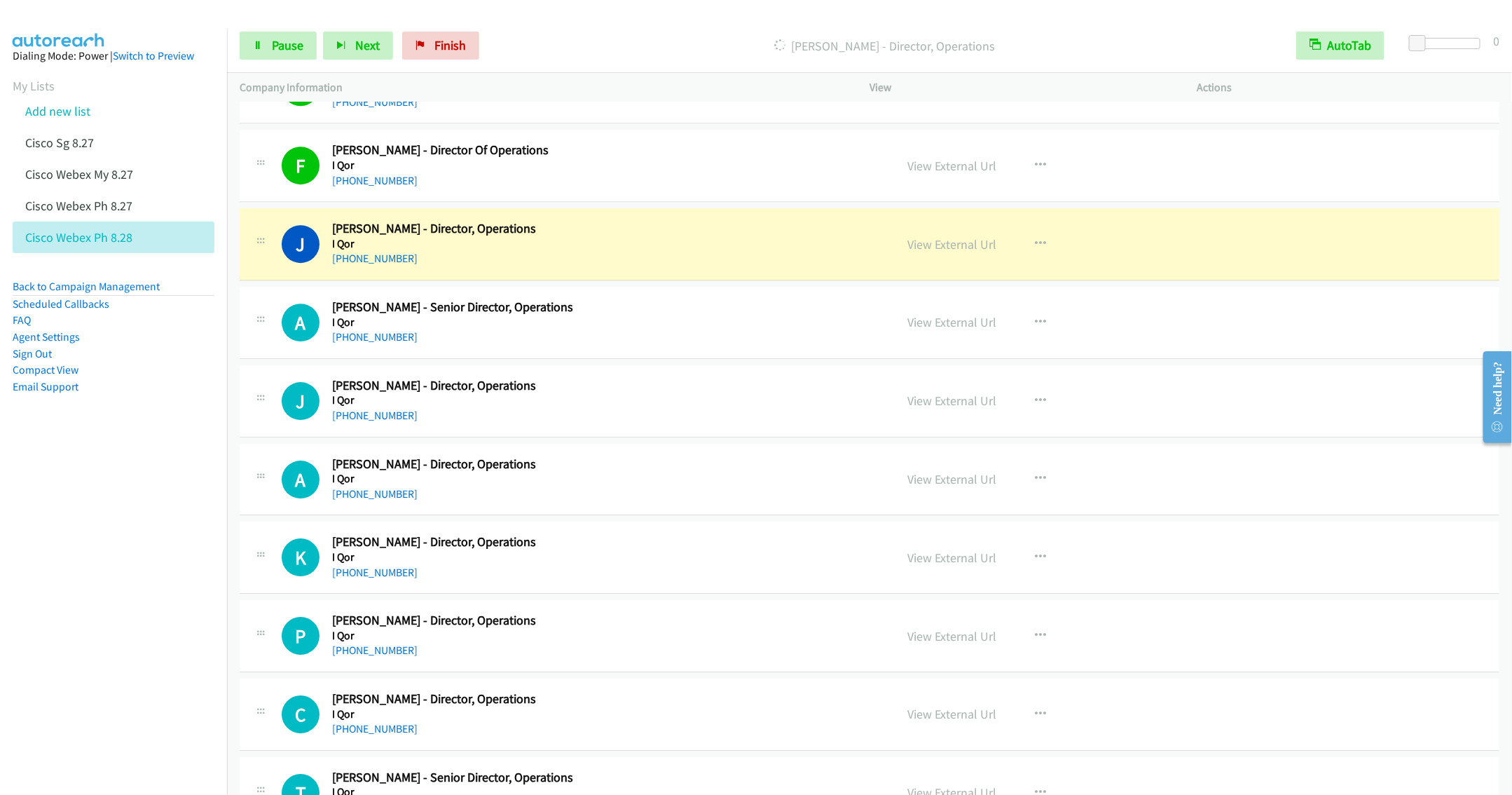
scroll to position [5493, 0]
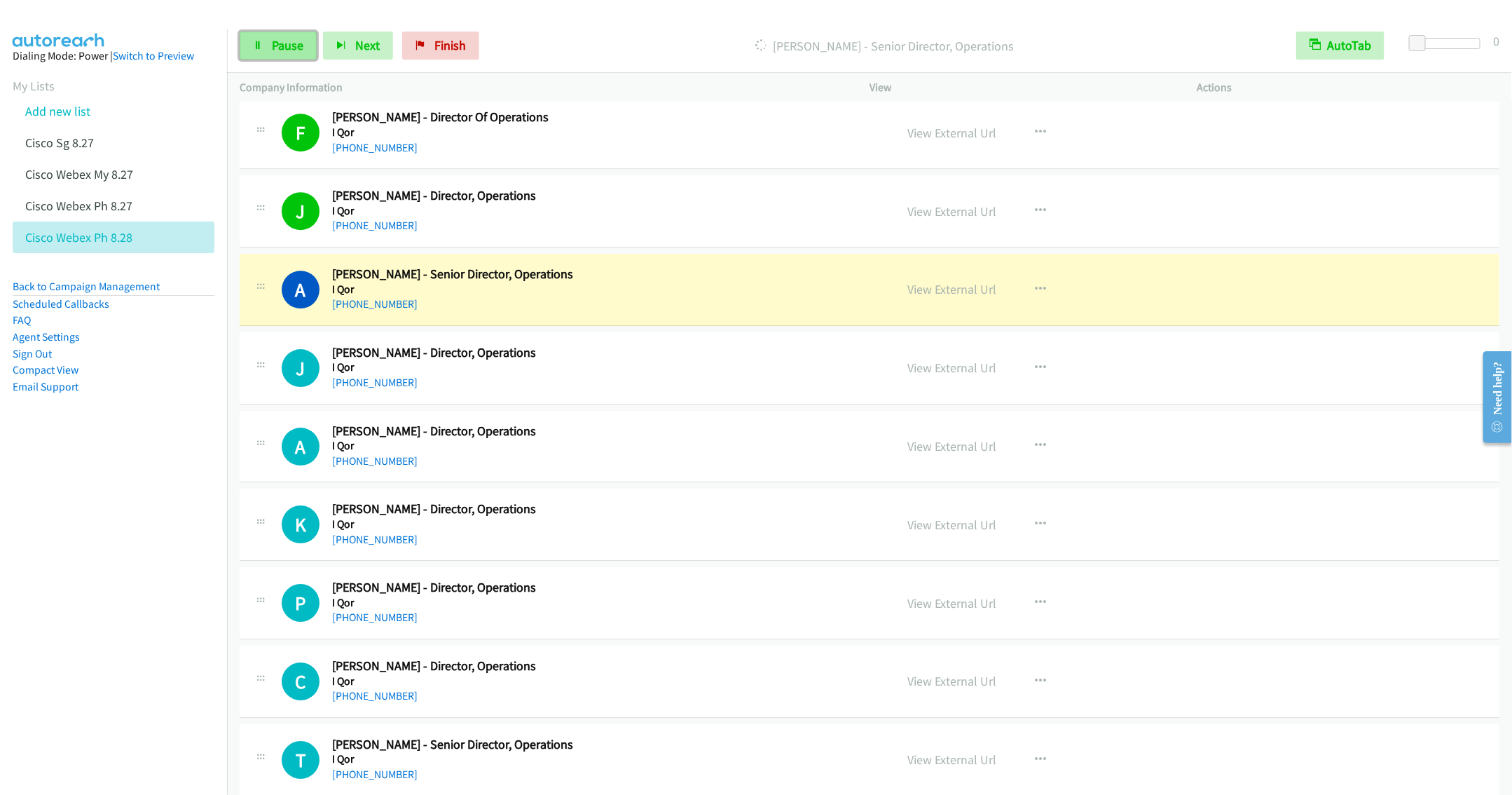
click at [275, 56] on link "Pause" at bounding box center [278, 46] width 77 height 28
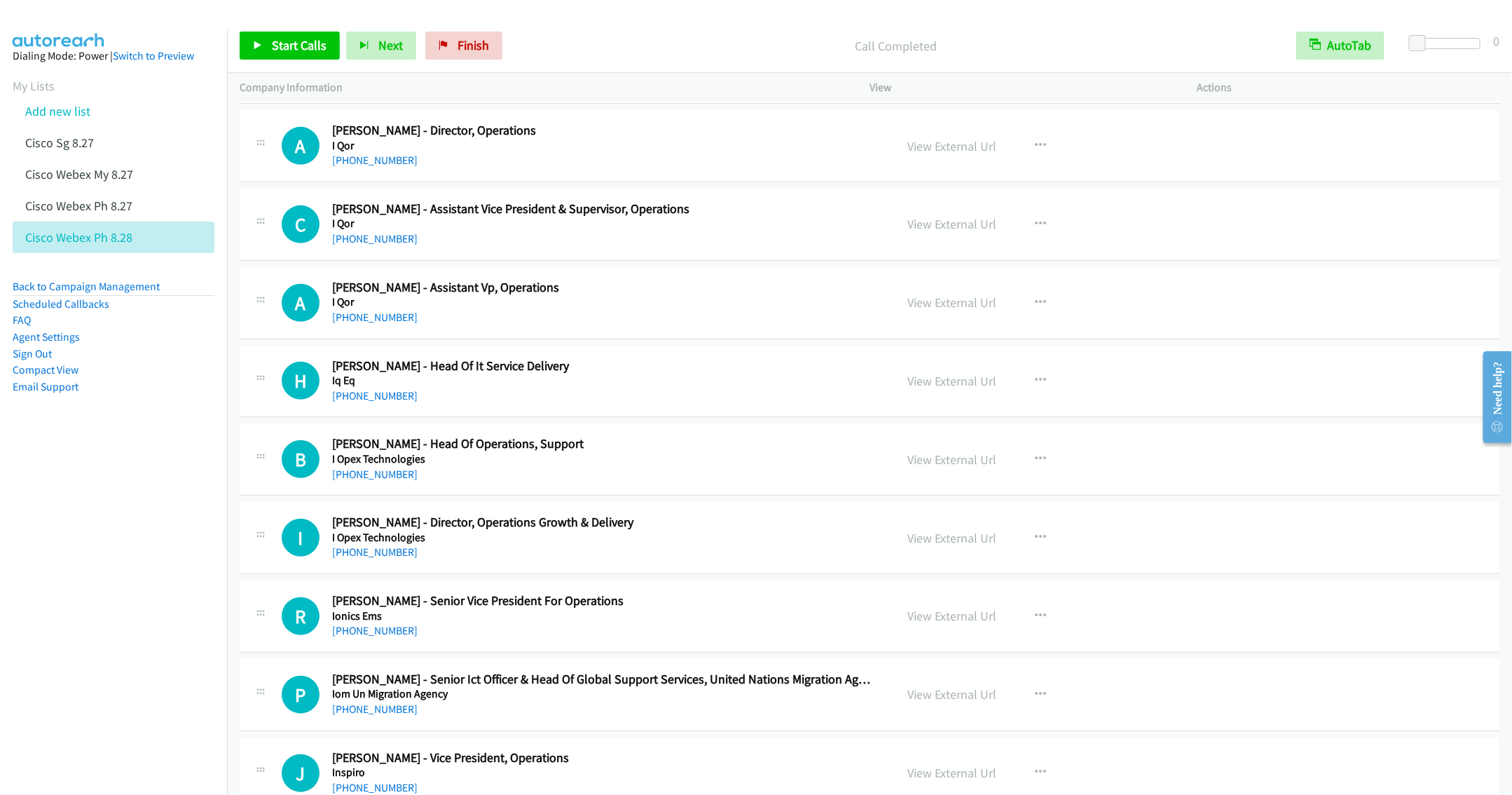
scroll to position [6438, 0]
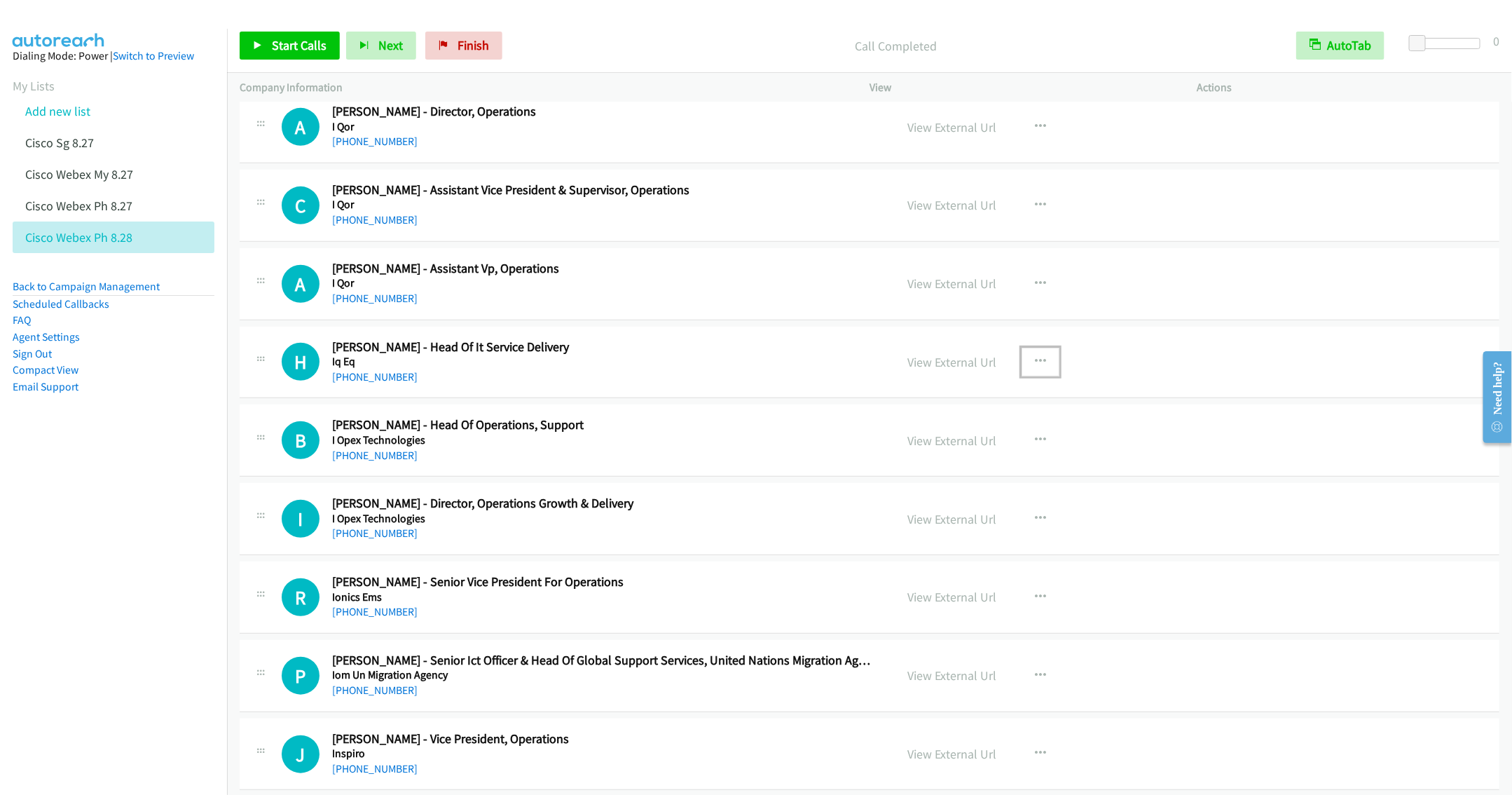
click at [1035, 367] on icon "button" at bounding box center [1040, 361] width 11 height 11
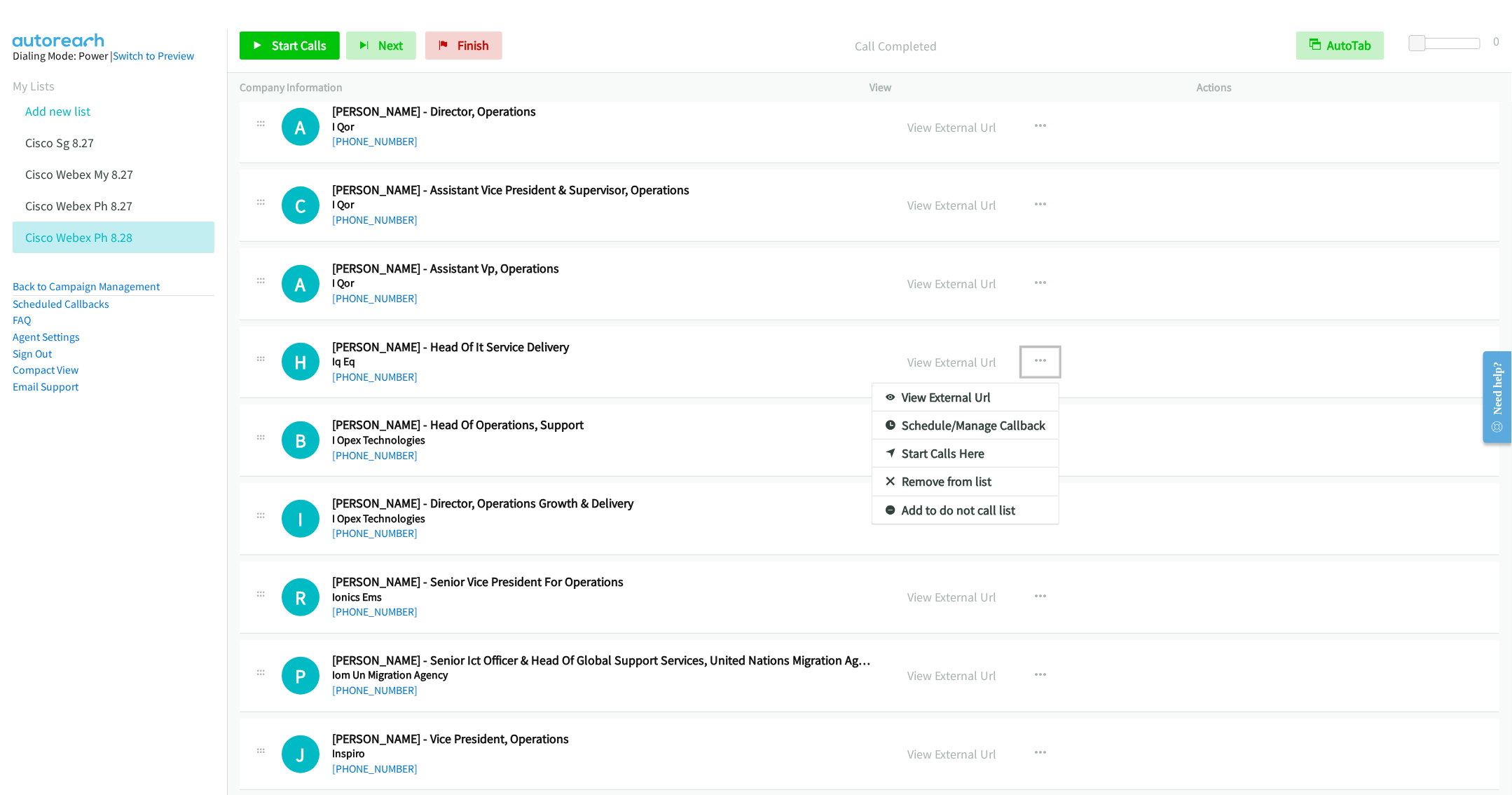
click at [920, 467] on link "Start Calls Here" at bounding box center [965, 453] width 186 height 28
click at [920, 463] on div "View External Url View External Url Schedule/Manage Callback Start Calls Here R…" at bounding box center [1065, 440] width 341 height 47
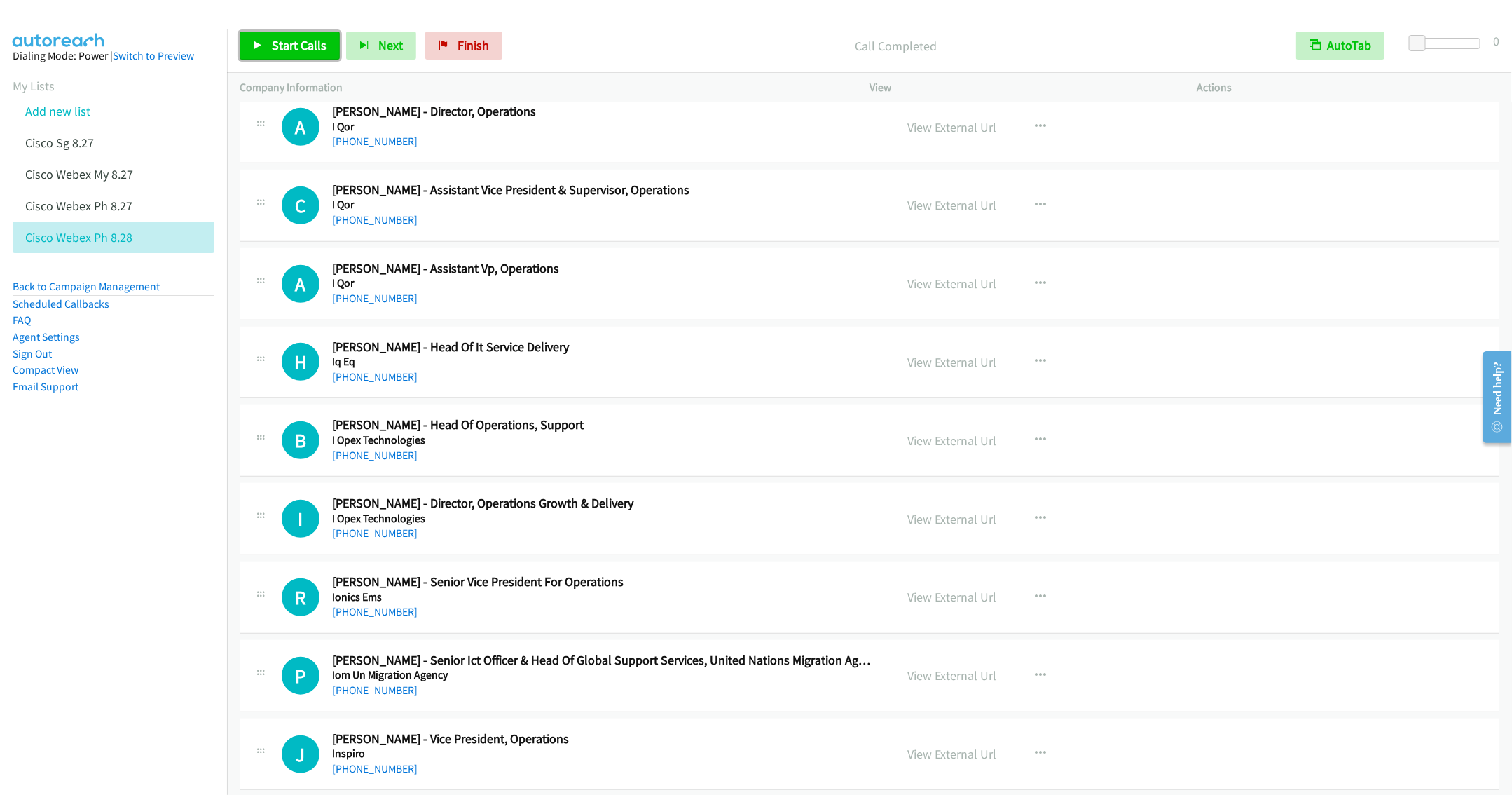
click at [284, 51] on span "Start Calls" at bounding box center [299, 46] width 54 height 16
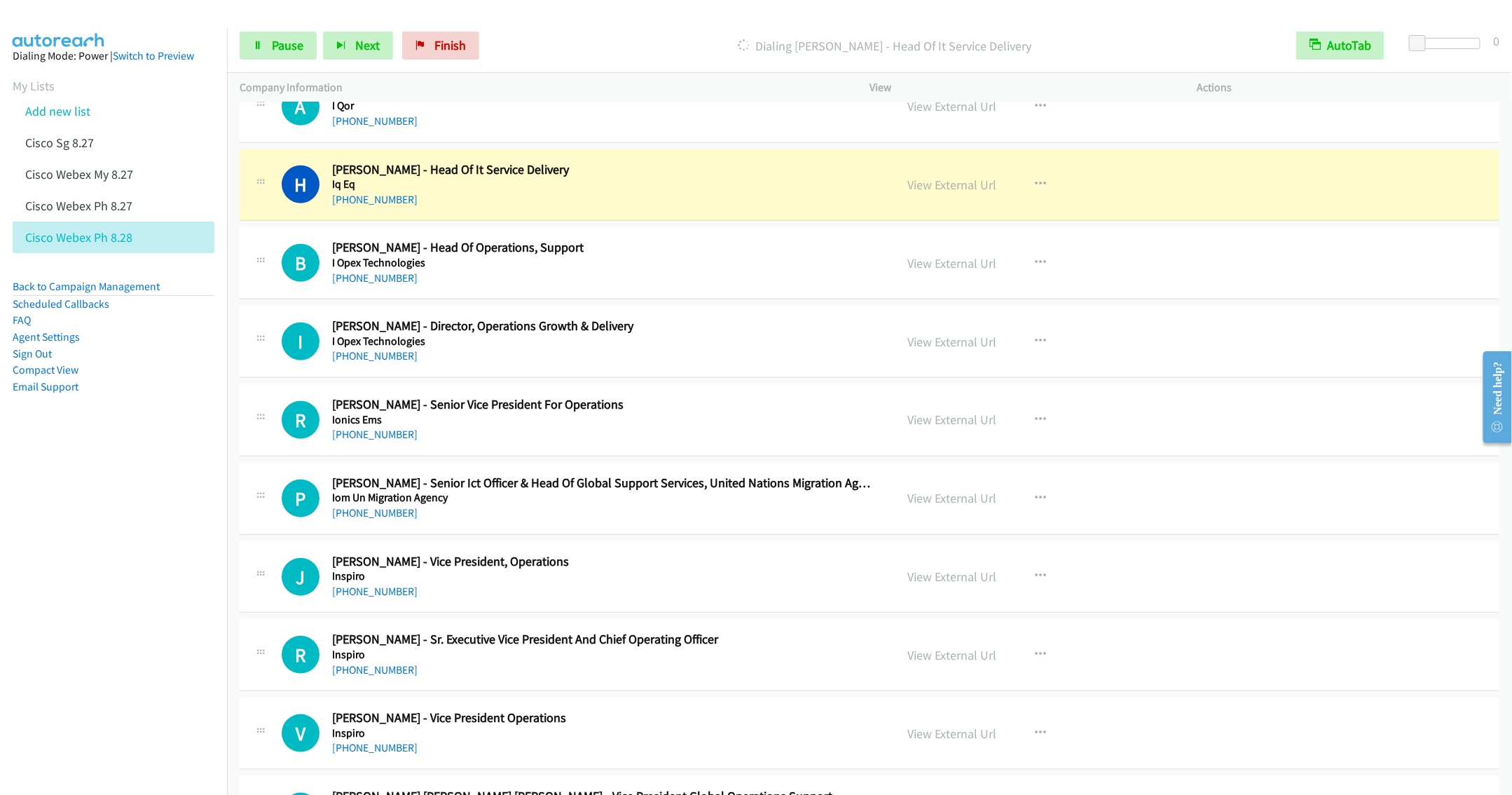
scroll to position [6648, 0]
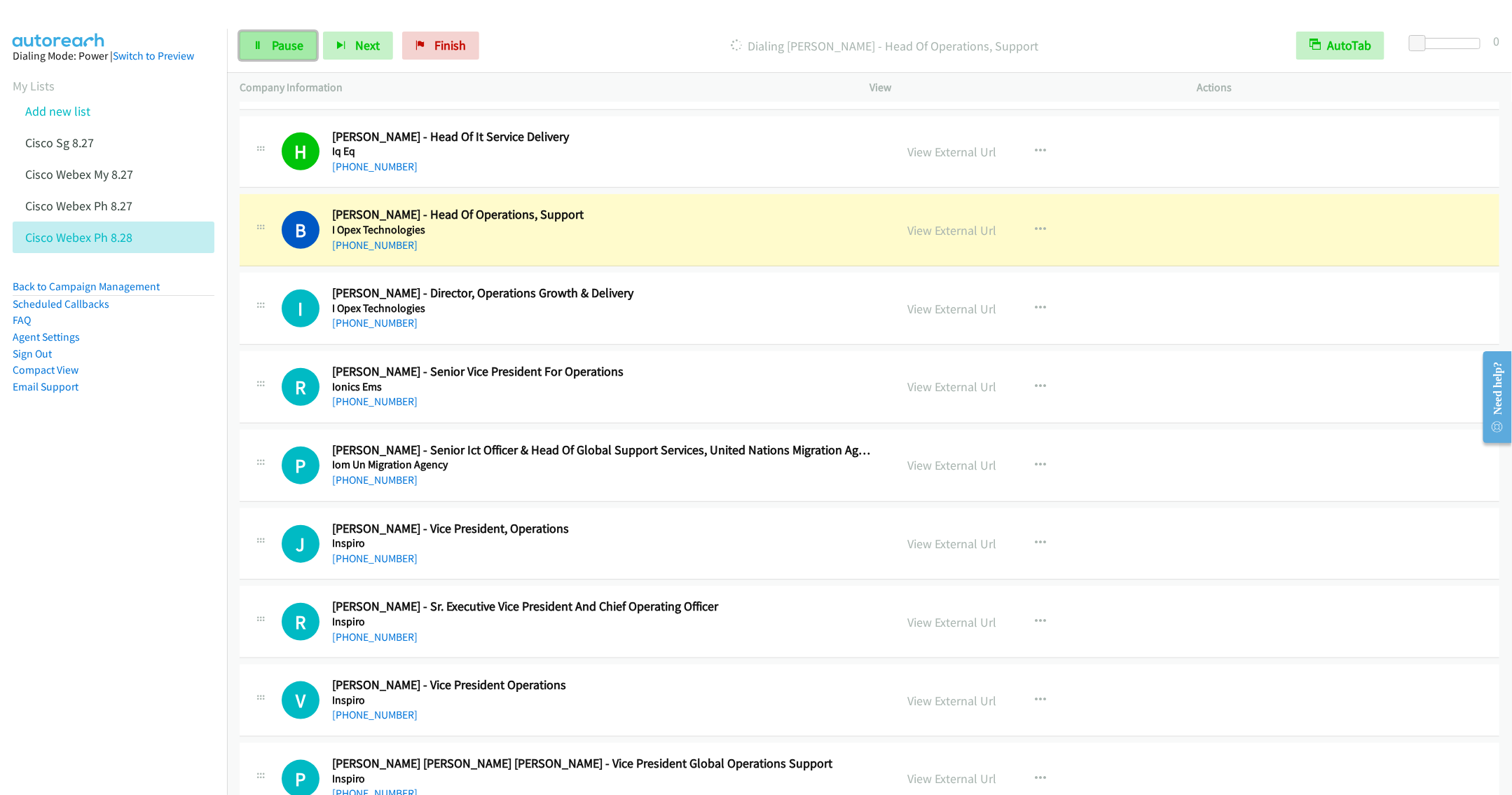
click at [265, 45] on link "Pause" at bounding box center [278, 46] width 77 height 28
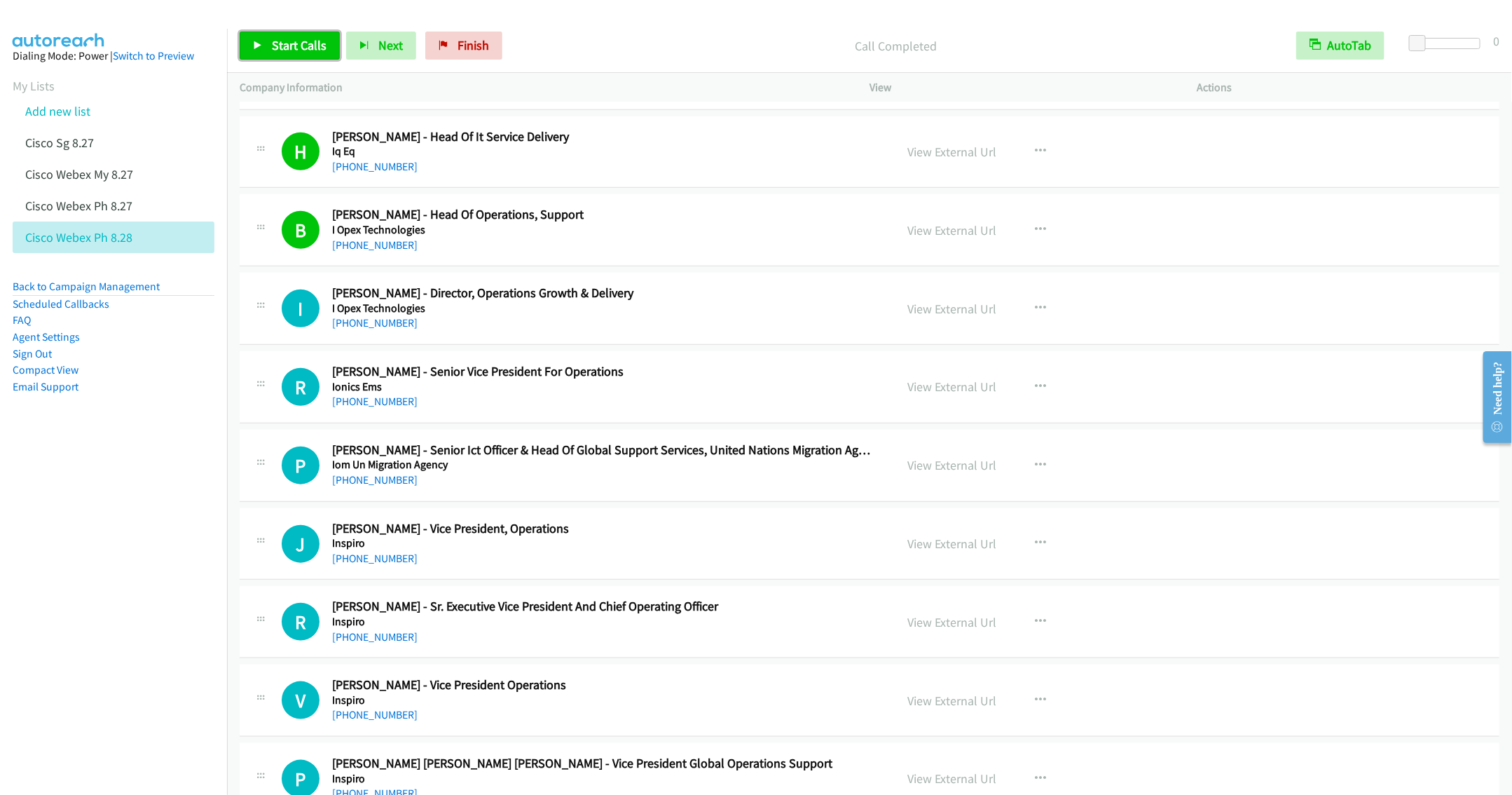
click at [297, 47] on span "Start Calls" at bounding box center [299, 46] width 54 height 16
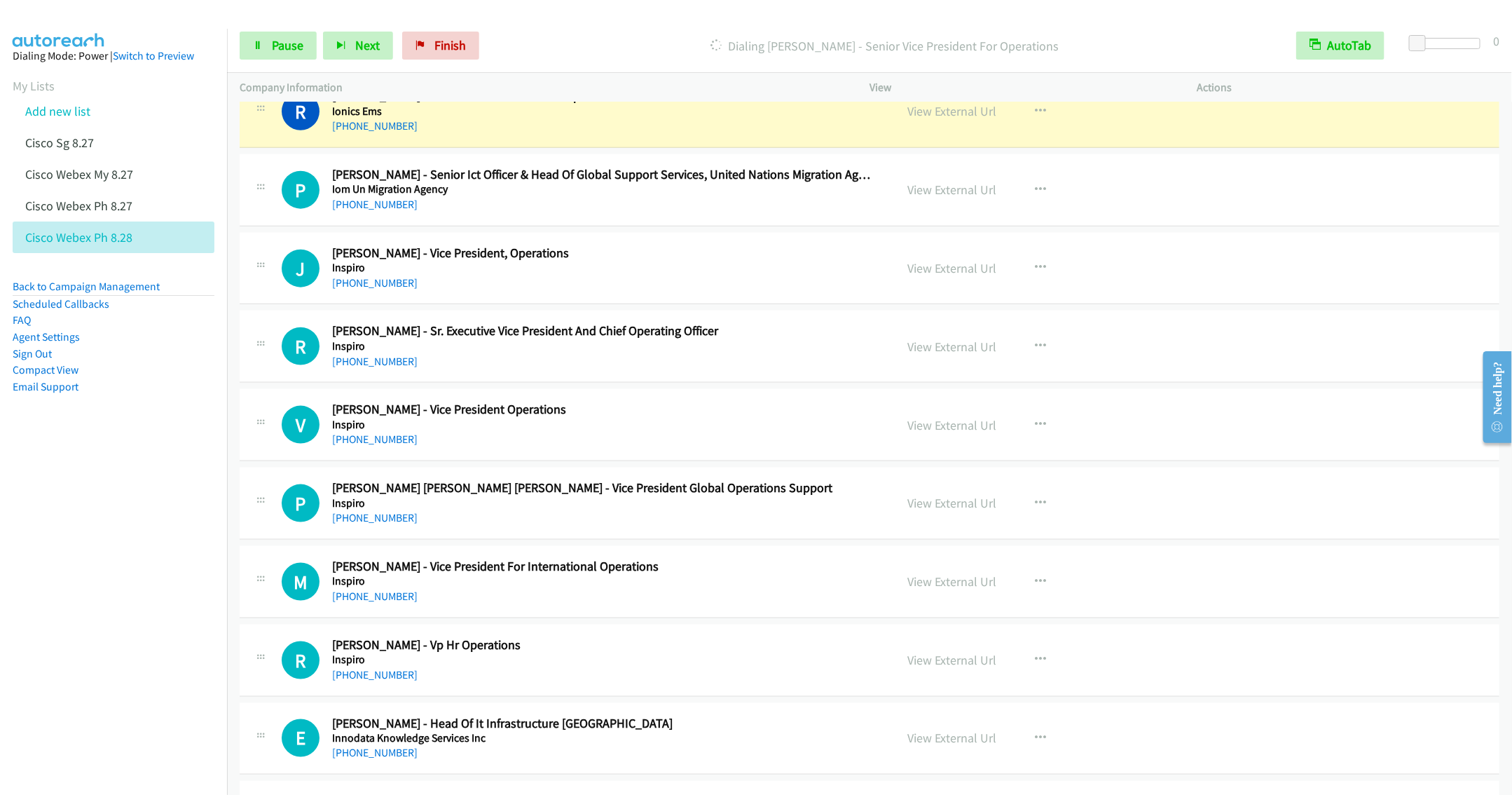
scroll to position [6964, 0]
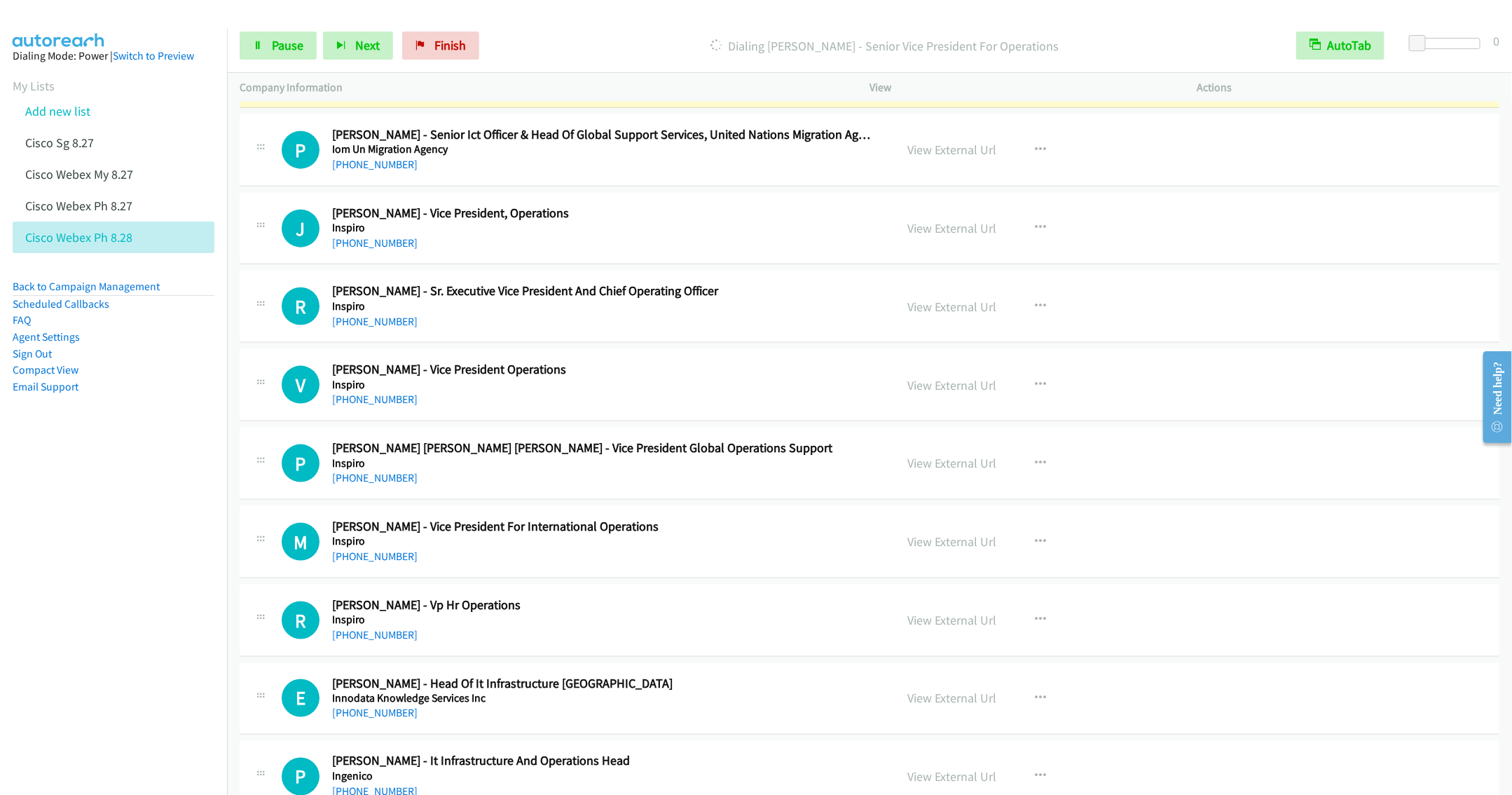
click at [644, 173] on div "+63 999 998 5363" at bounding box center [603, 164] width 543 height 17
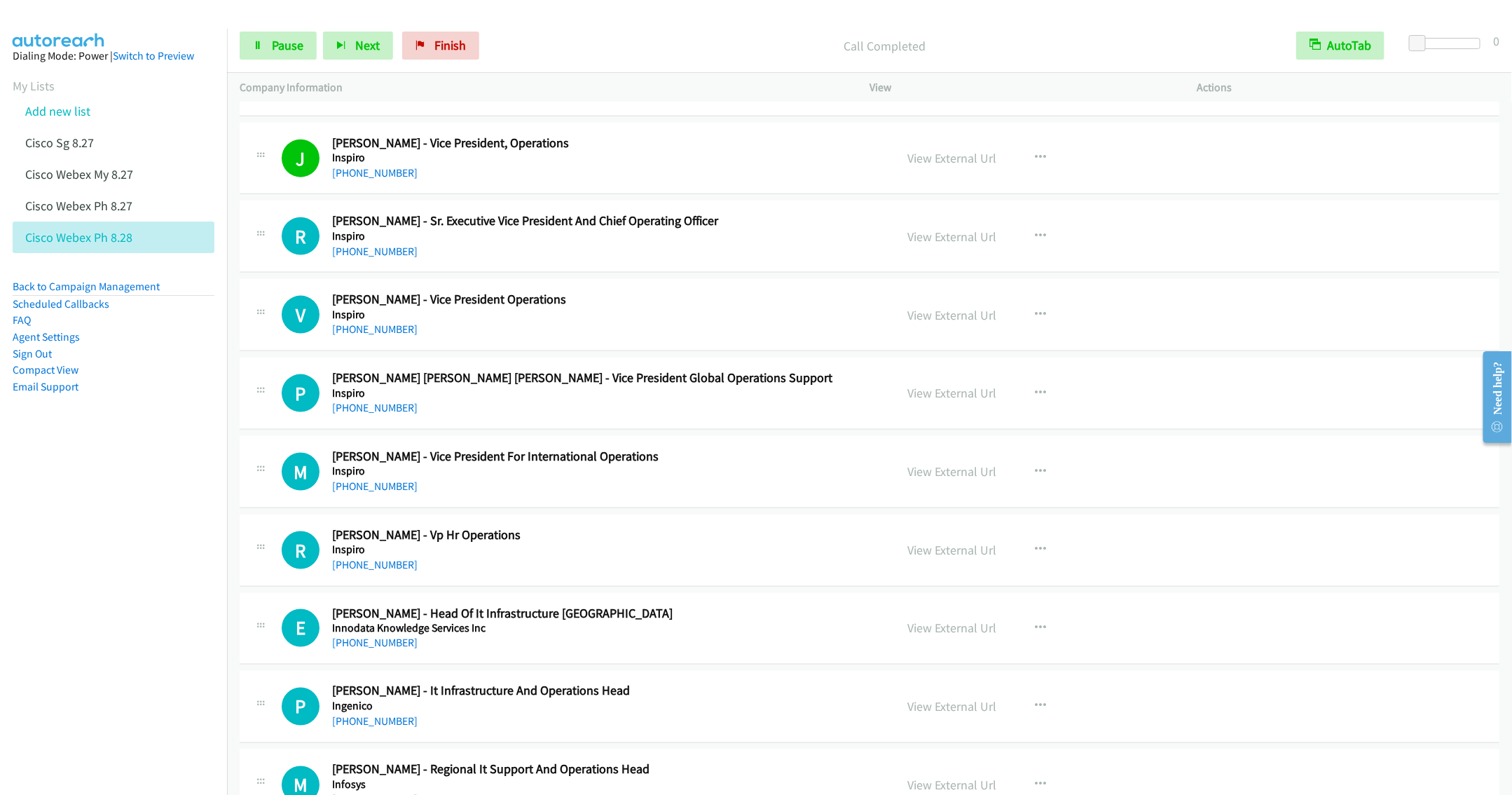
scroll to position [7069, 0]
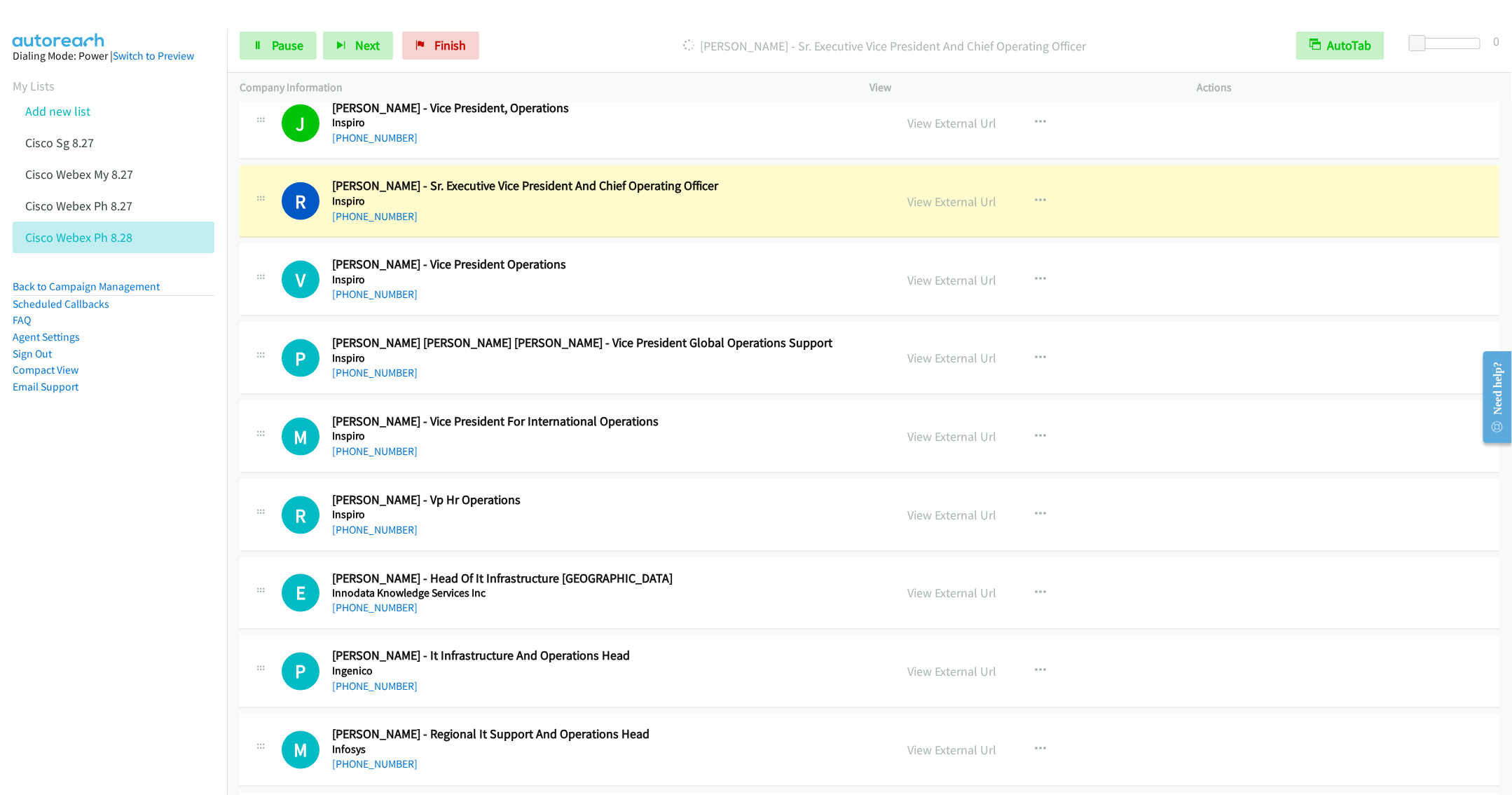
click at [484, 459] on div "+63 942 373 1587" at bounding box center [603, 450] width 543 height 17
click at [1041, 529] on button "button" at bounding box center [1041, 514] width 38 height 28
click at [951, 648] on link "Remove from list" at bounding box center [965, 634] width 186 height 28
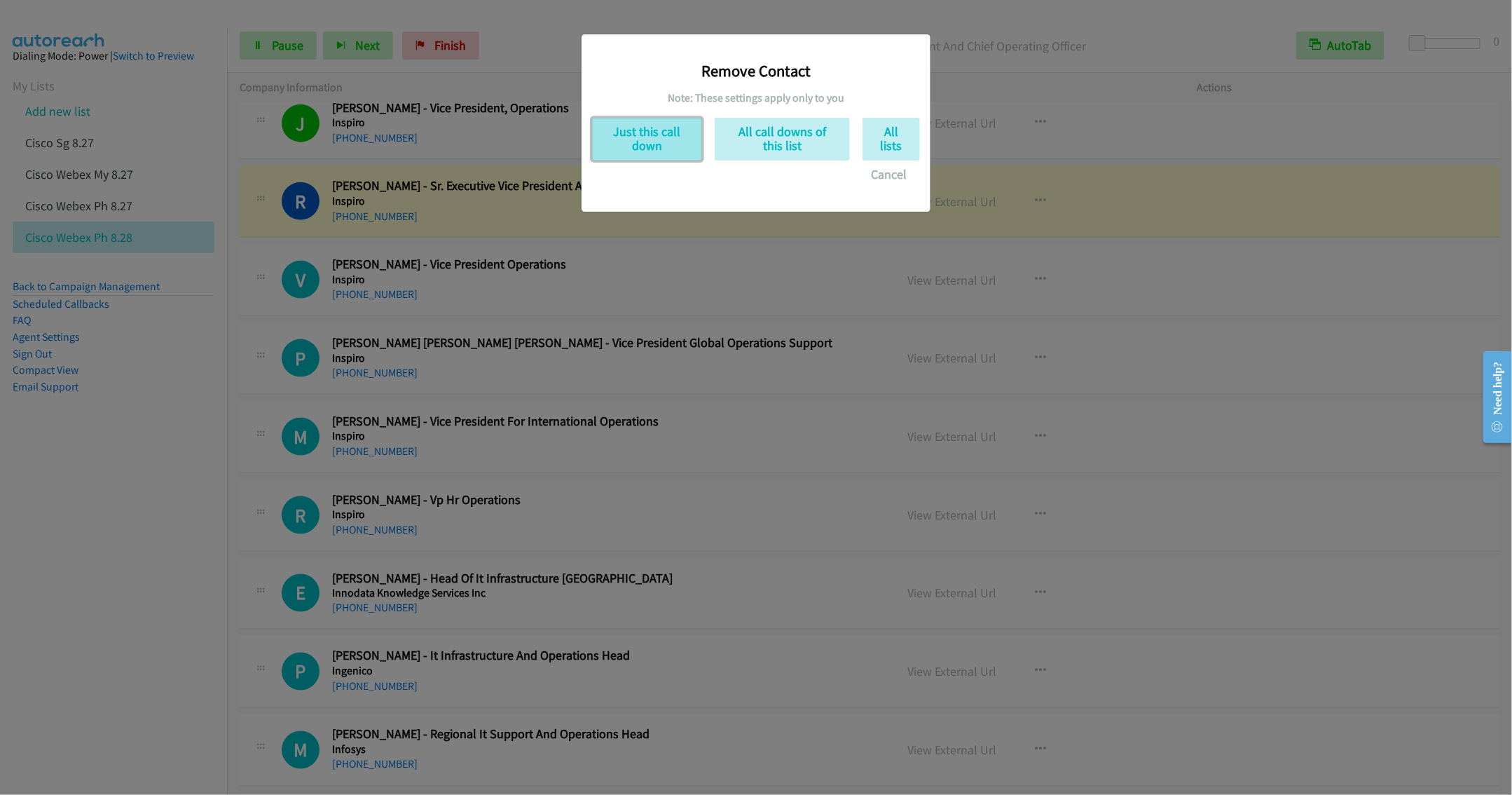
click at [629, 157] on button "Just this call down" at bounding box center [647, 139] width 110 height 43
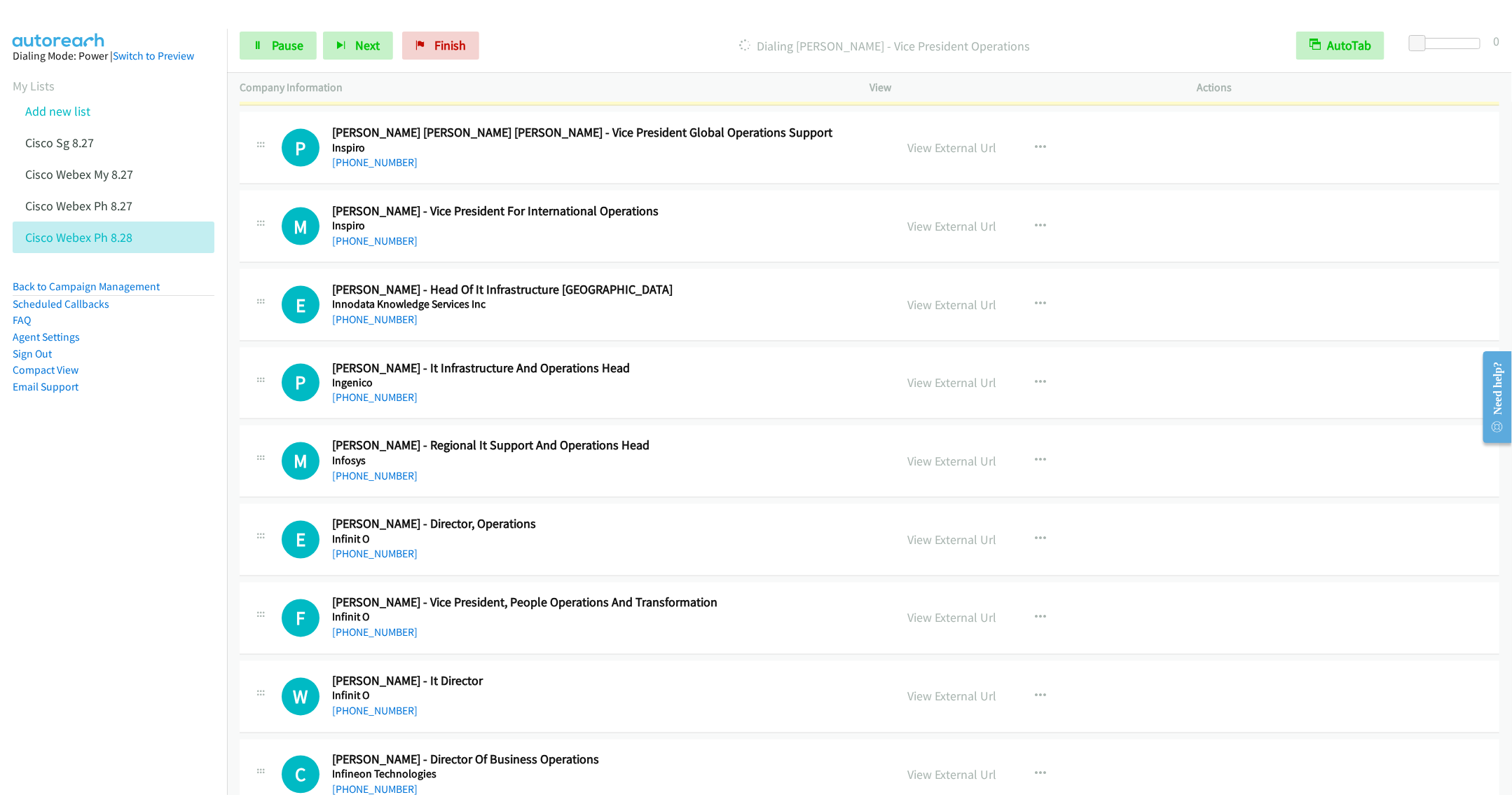
scroll to position [7174, 0]
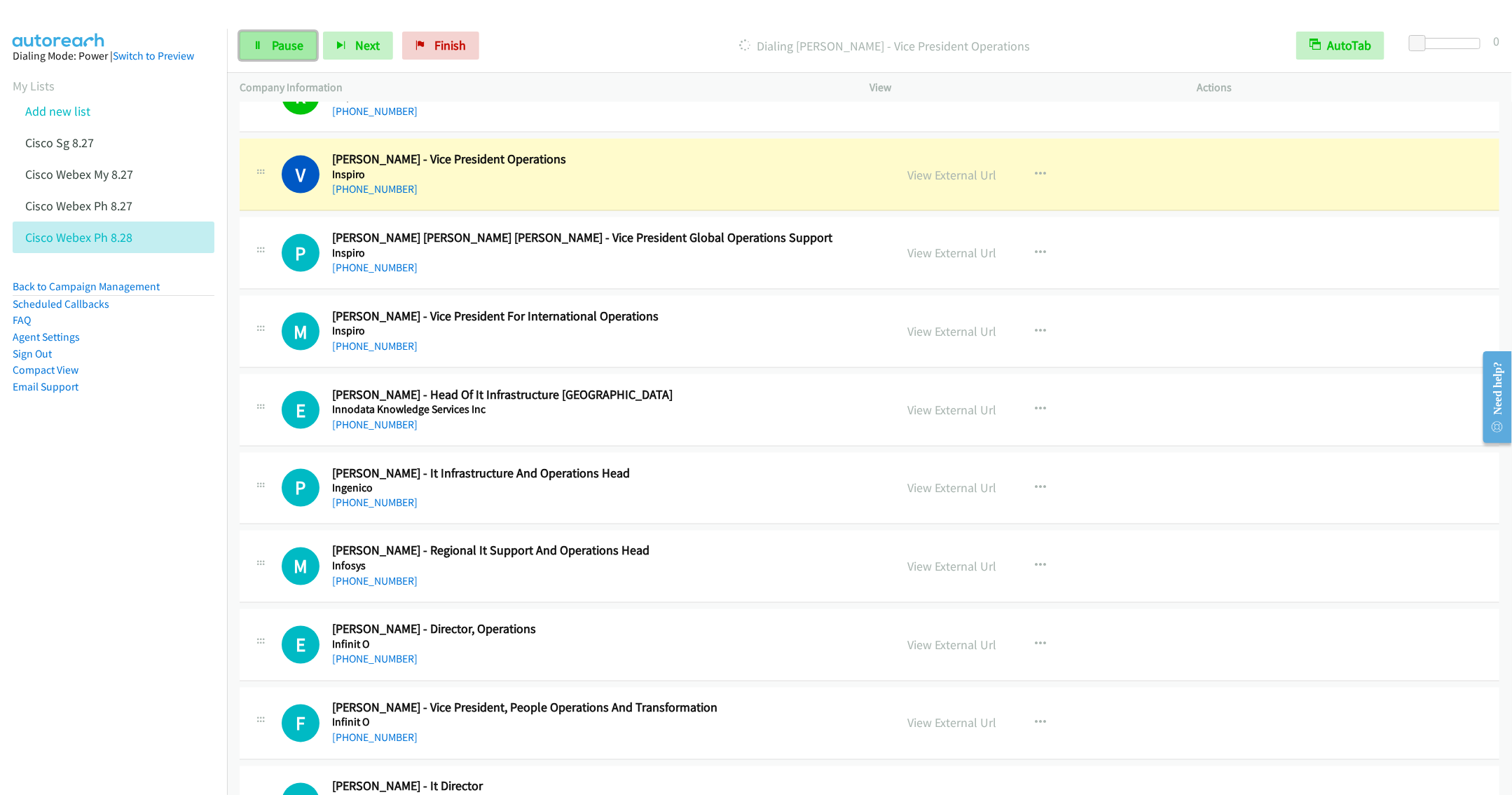
click at [269, 43] on link "Pause" at bounding box center [278, 46] width 77 height 28
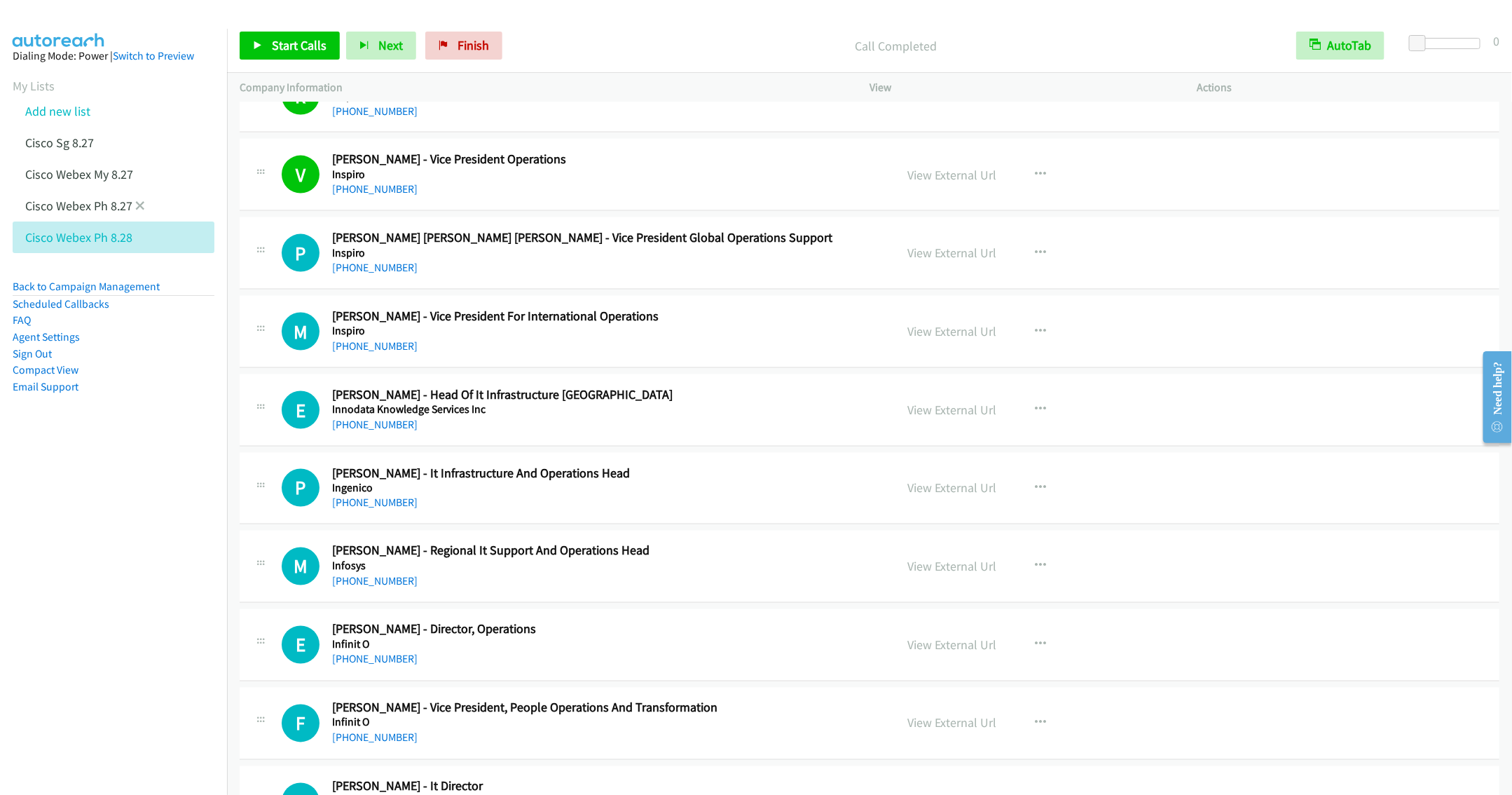
click at [148, 204] on li "Cisco Webex Ph 8.27" at bounding box center [126, 206] width 227 height 32
click at [140, 205] on icon at bounding box center [141, 207] width 10 height 10
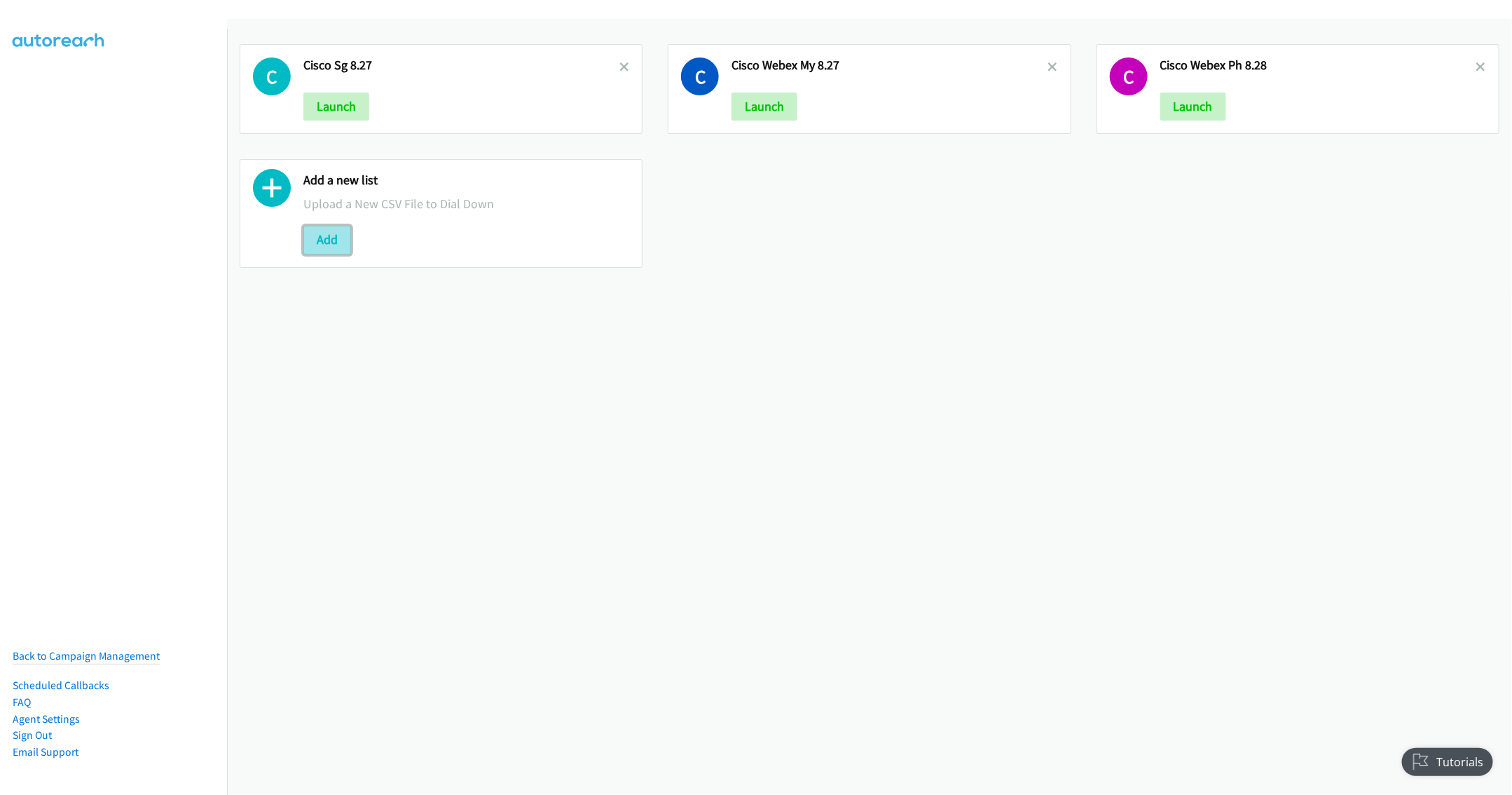
click at [327, 234] on button "Add" at bounding box center [327, 240] width 48 height 28
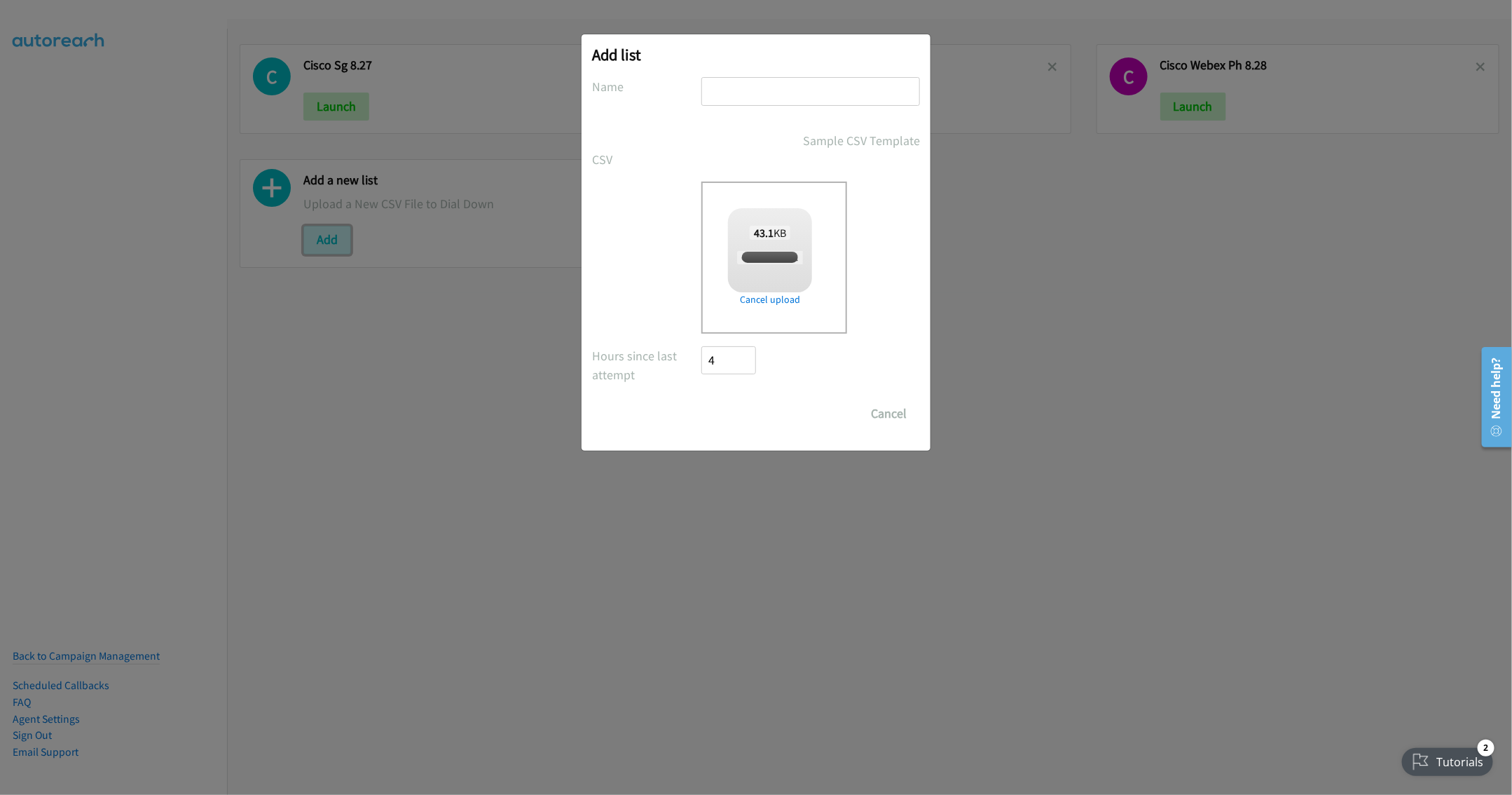
checkbox input "true"
click at [751, 84] on input "text" at bounding box center [810, 91] width 219 height 29
type input "Cisco Webex MY 8.28"
click at [745, 414] on input "Save List" at bounding box center [738, 413] width 73 height 28
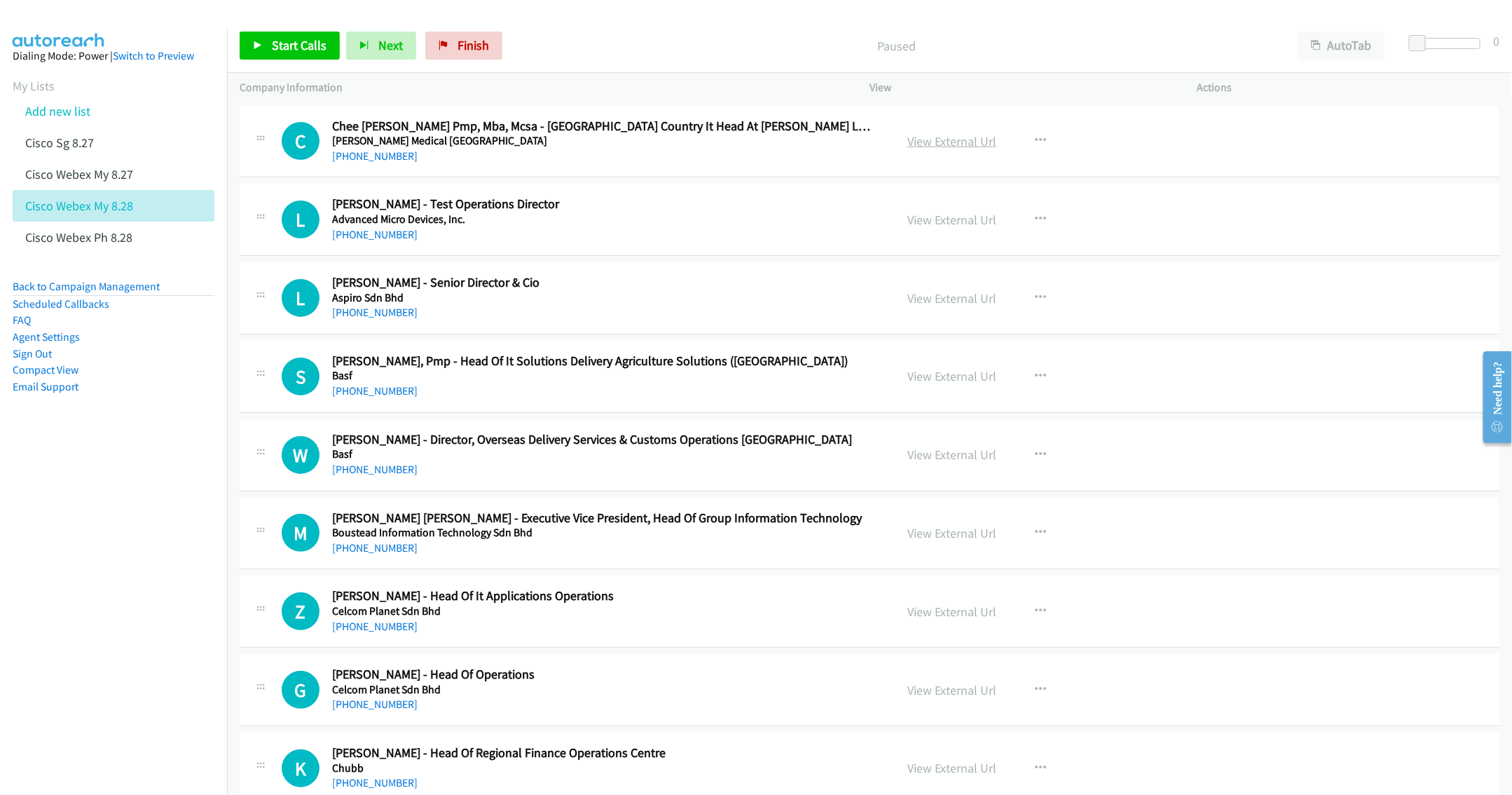
click at [951, 141] on link "View External Url" at bounding box center [952, 141] width 89 height 16
click at [1342, 50] on button "AutoTab" at bounding box center [1342, 46] width 87 height 28
click at [289, 47] on span "Start Calls" at bounding box center [299, 46] width 54 height 16
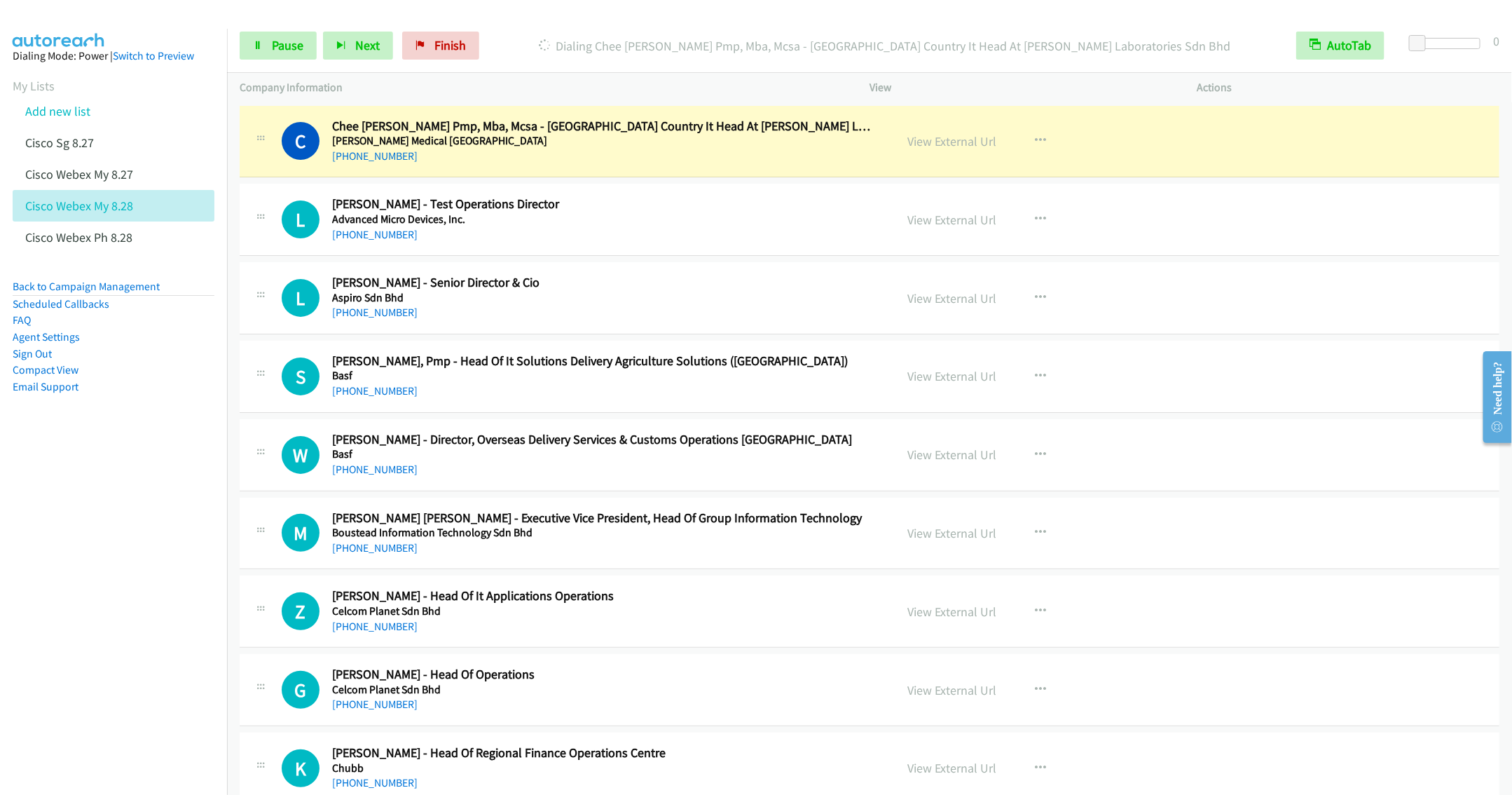
click at [625, 247] on div "L Callback Scheduled Lk Lee - Test Operations Director Advanced Micro Devices, …" at bounding box center [869, 219] width 1260 height 72
click at [1035, 215] on icon "button" at bounding box center [1040, 219] width 11 height 11
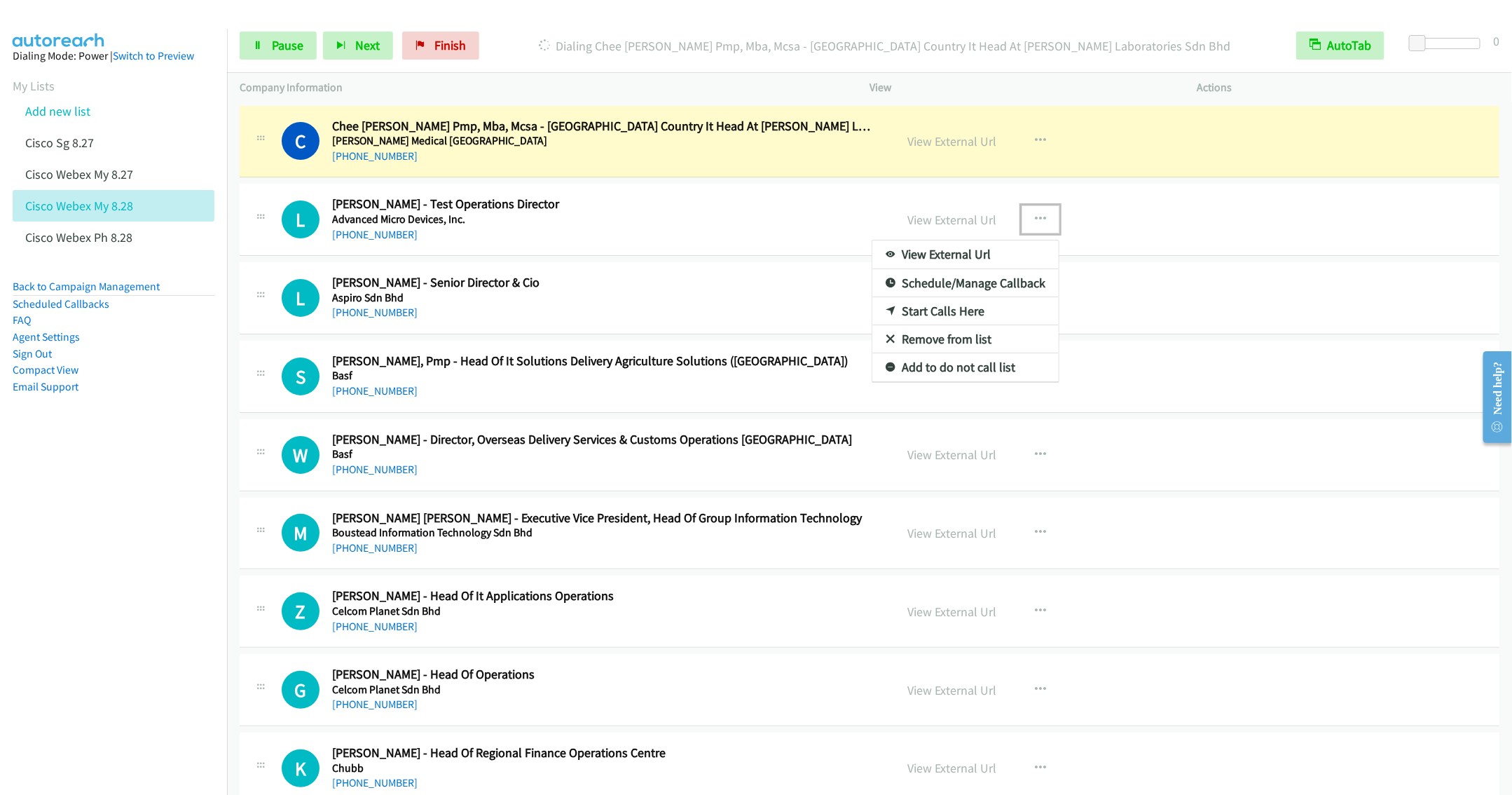
click at [694, 236] on div at bounding box center [756, 397] width 1512 height 795
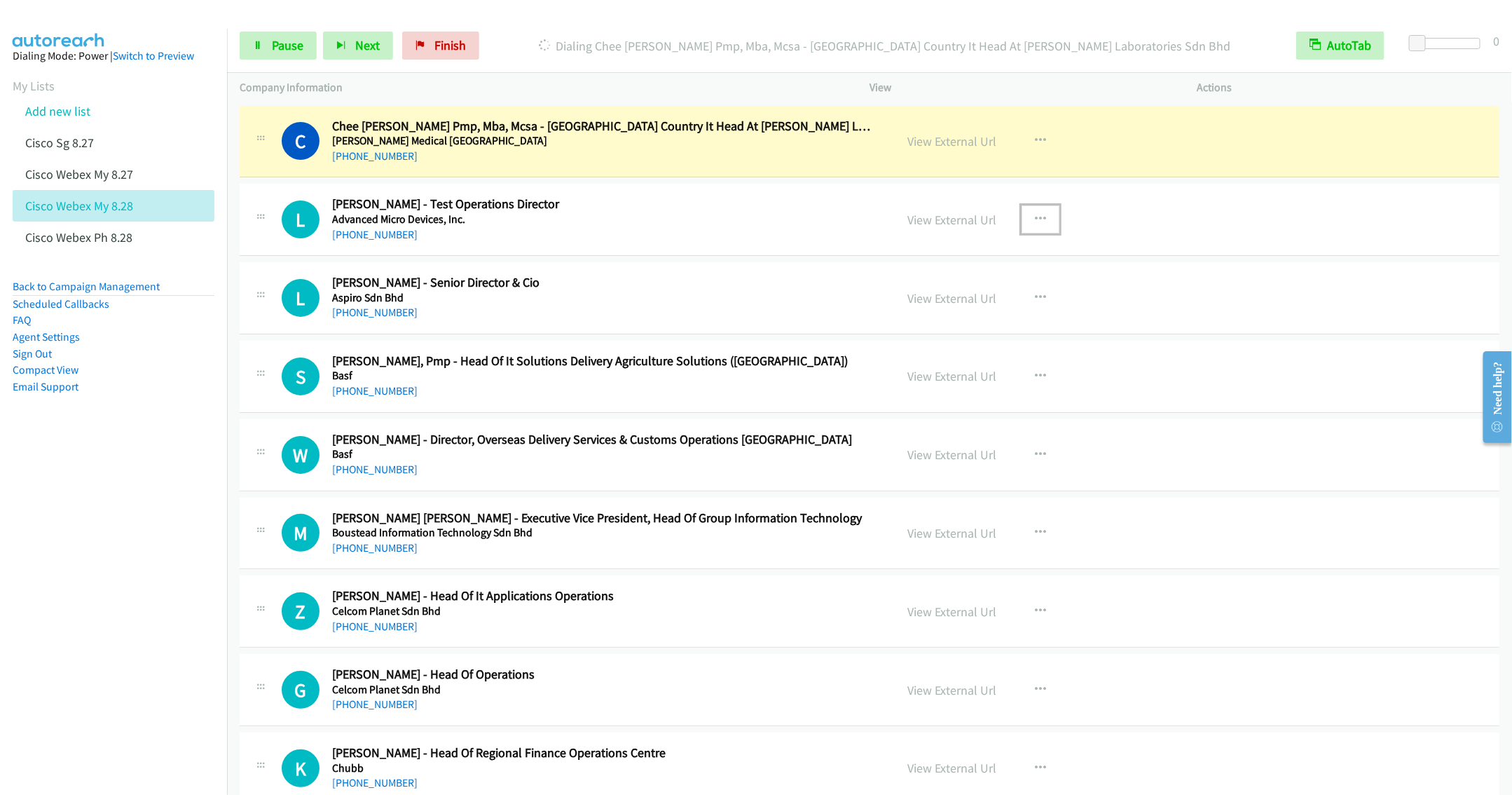
click at [1035, 222] on icon "button" at bounding box center [1040, 219] width 11 height 11
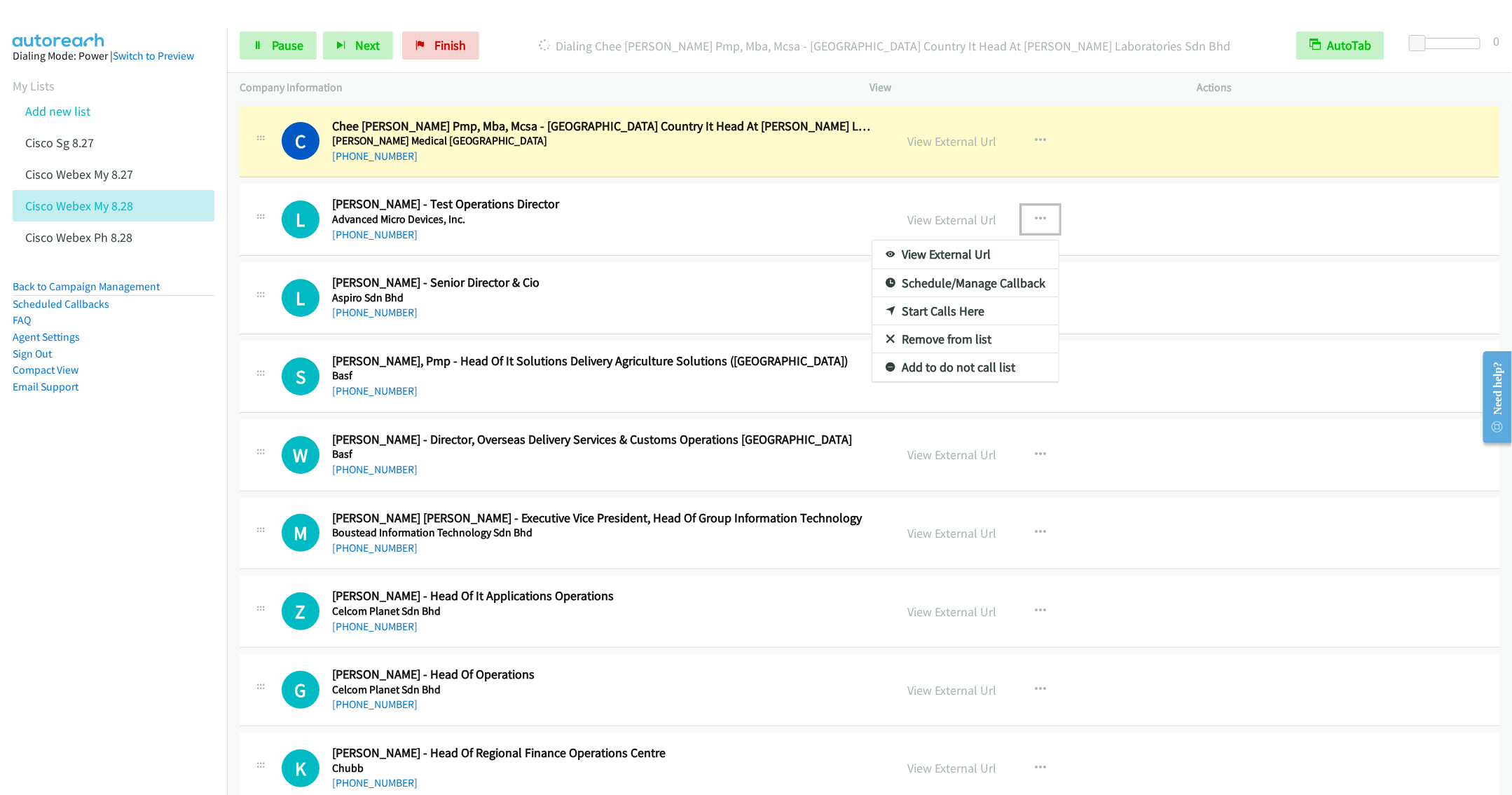
click at [960, 337] on link "Remove from list" at bounding box center [965, 339] width 186 height 28
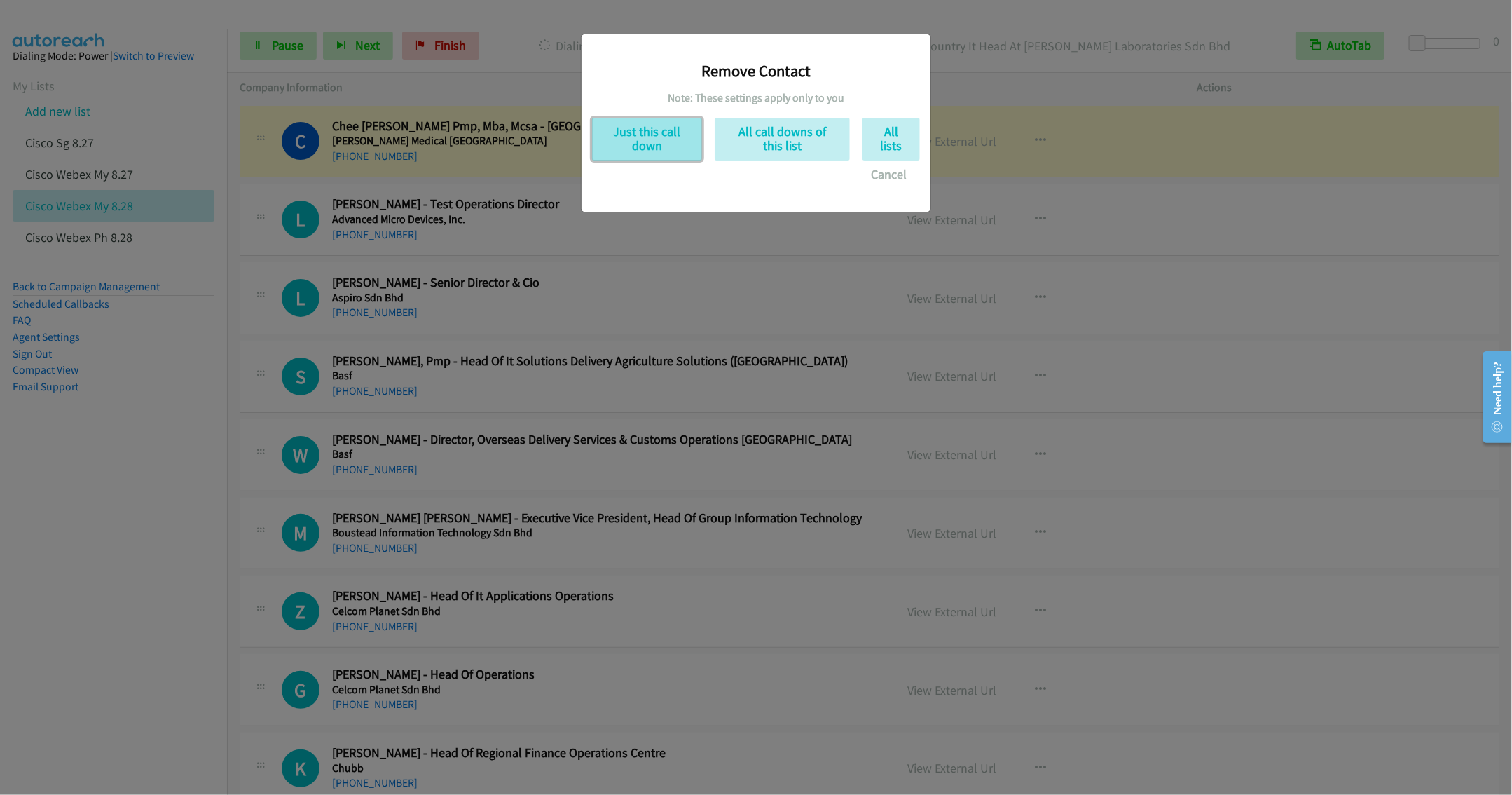
click at [638, 142] on button "Just this call down" at bounding box center [647, 139] width 110 height 43
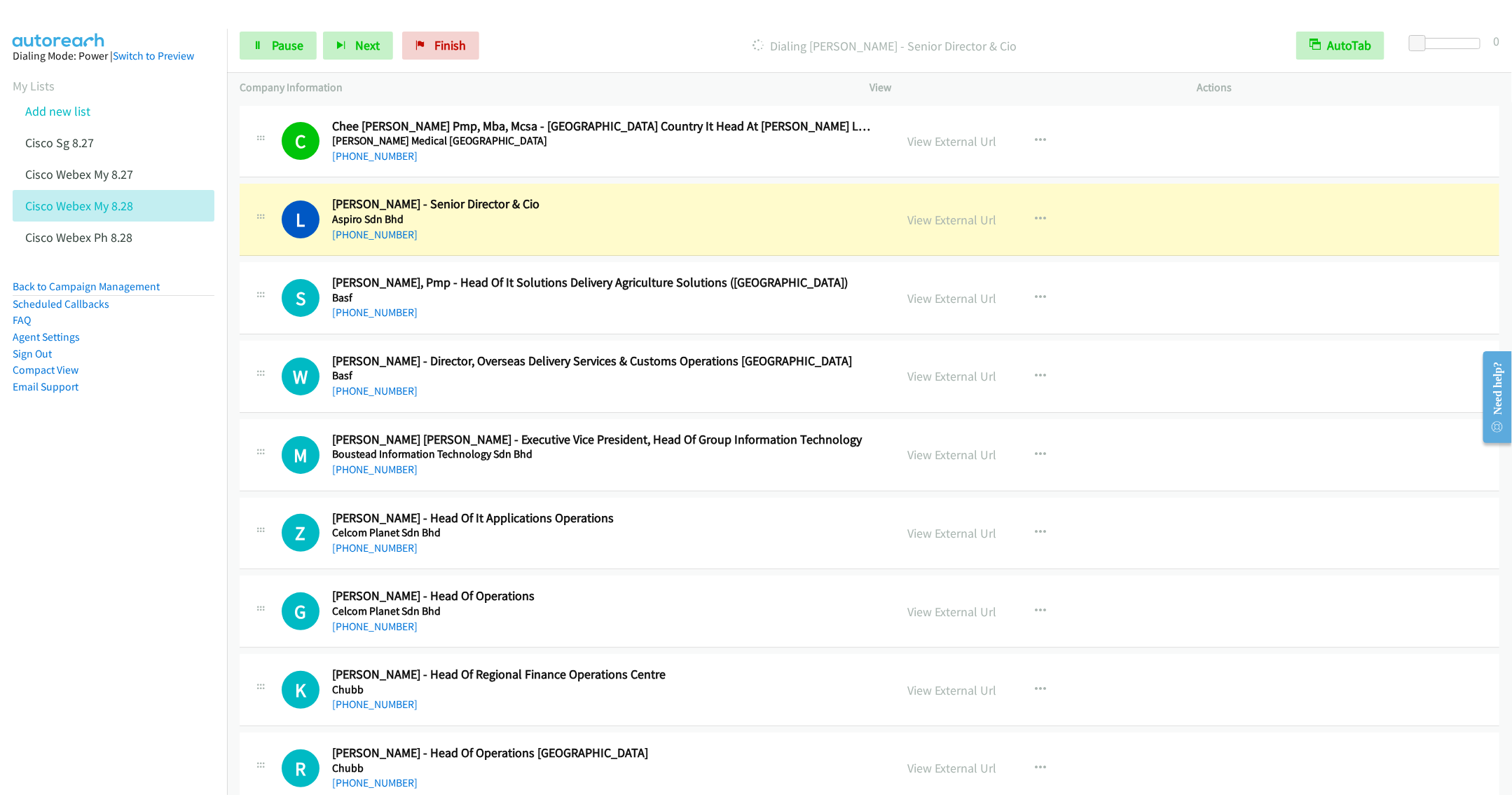
click at [505, 212] on h5 "Aspiro Sdn Bhd" at bounding box center [603, 219] width 543 height 14
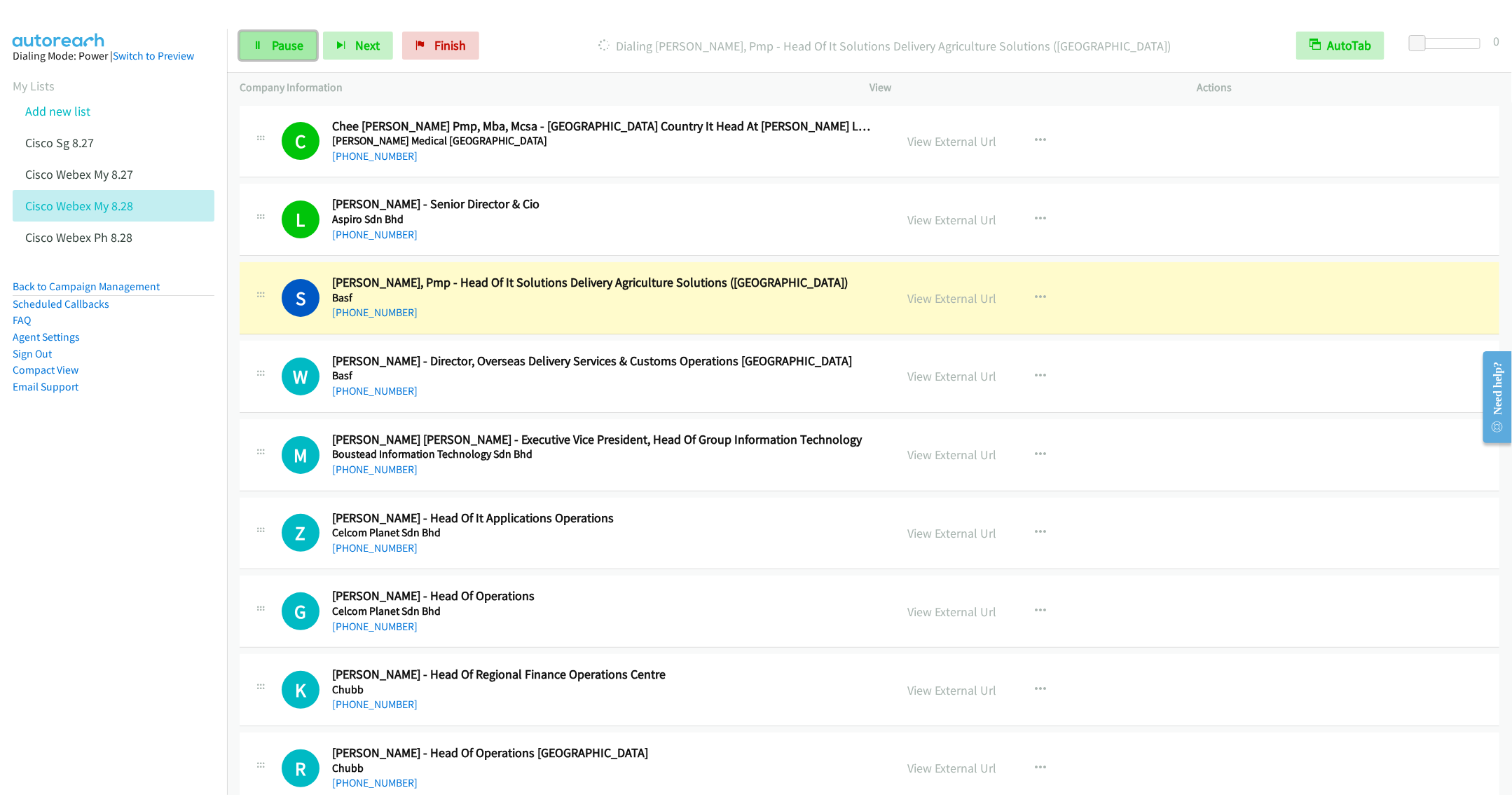
click at [274, 50] on span "Pause" at bounding box center [288, 46] width 32 height 16
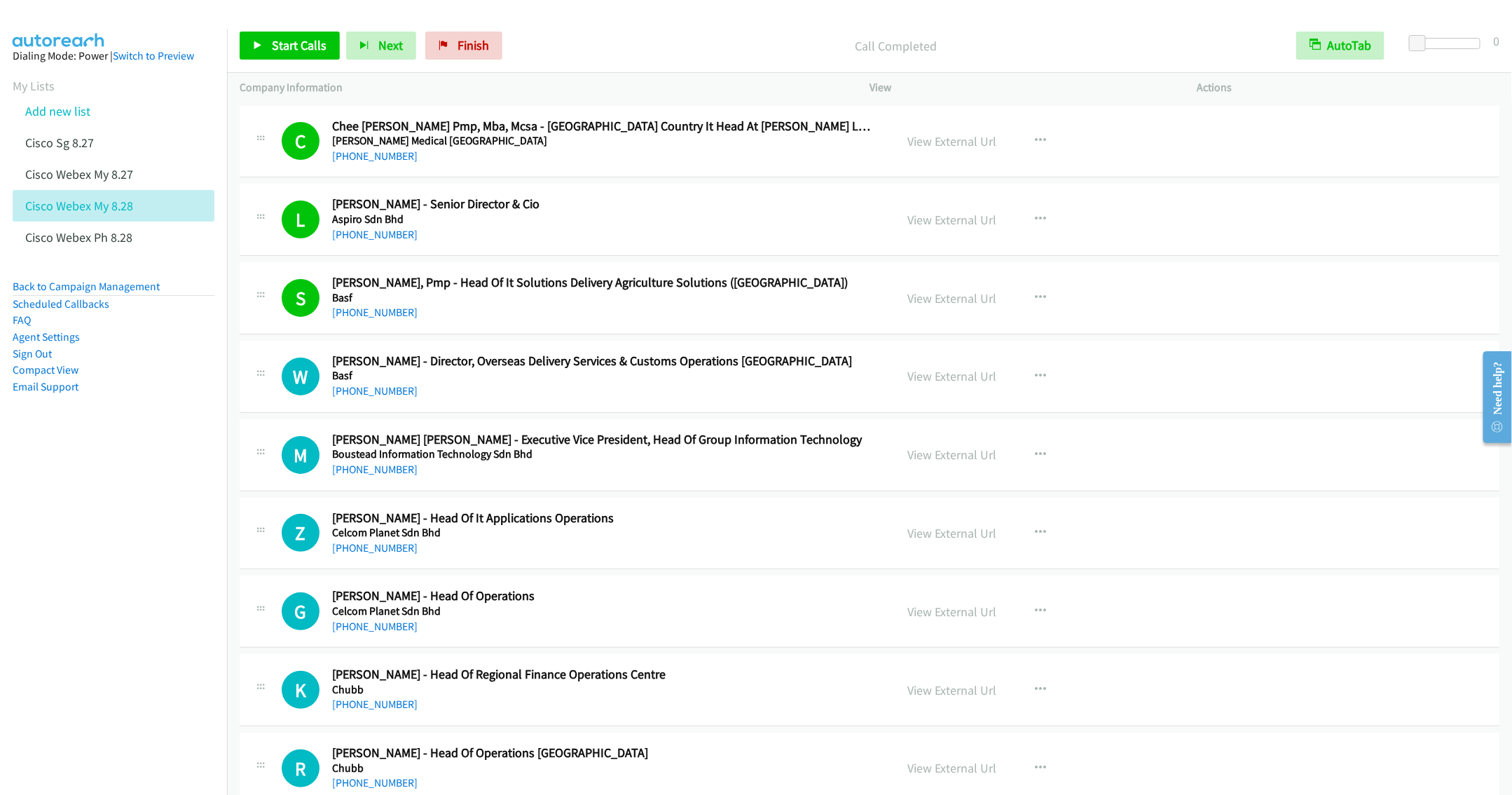
click at [423, 348] on div "W Callback Scheduled Wei Ling Tan - Director, Overseas Delivery Services & Cust…" at bounding box center [869, 376] width 1260 height 72
click at [423, 357] on h2 "Wei Ling Tan - Director, Overseas Delivery Services & Customs Operations Asia P…" at bounding box center [603, 361] width 543 height 16
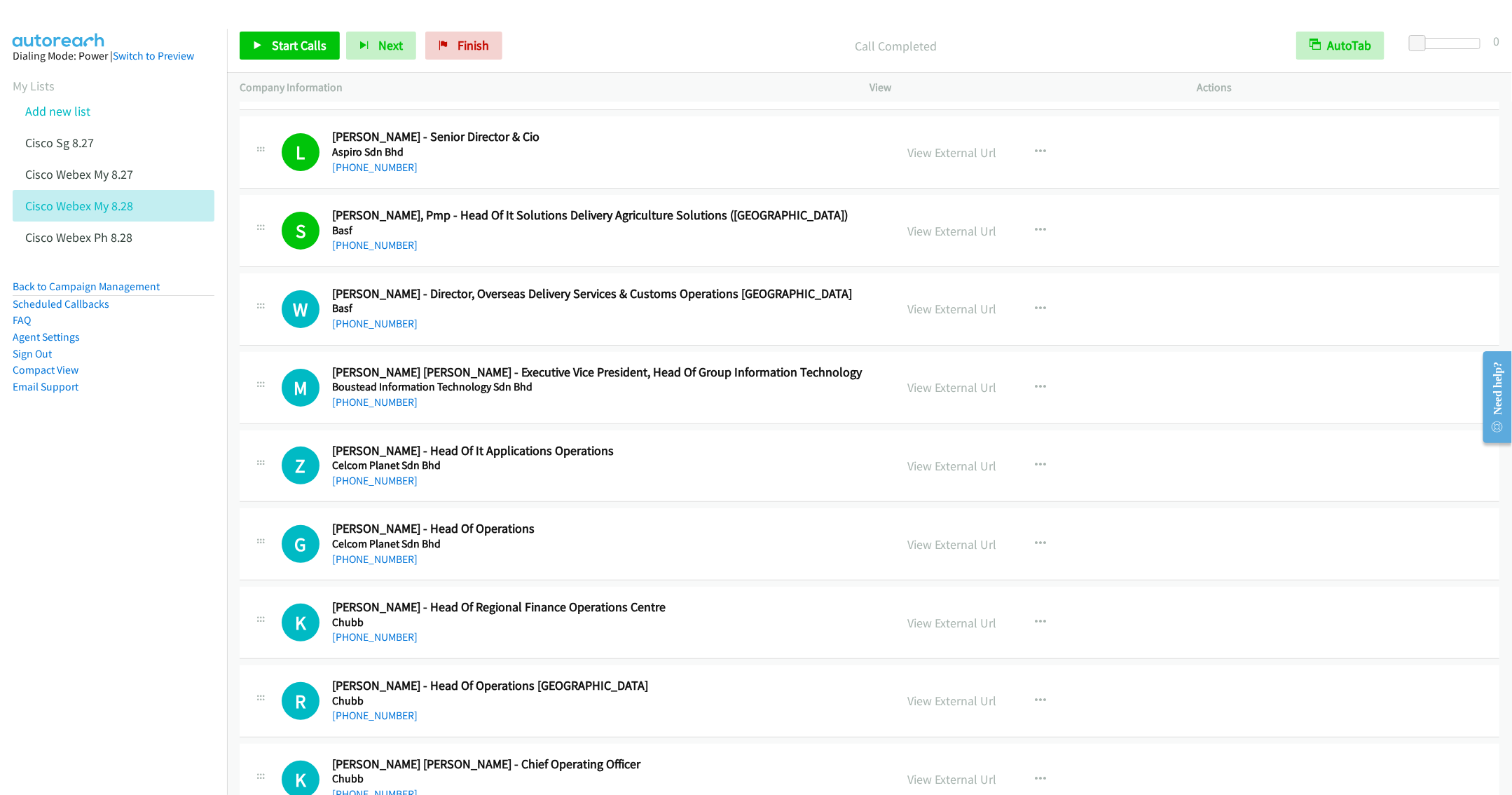
scroll to position [105, 0]
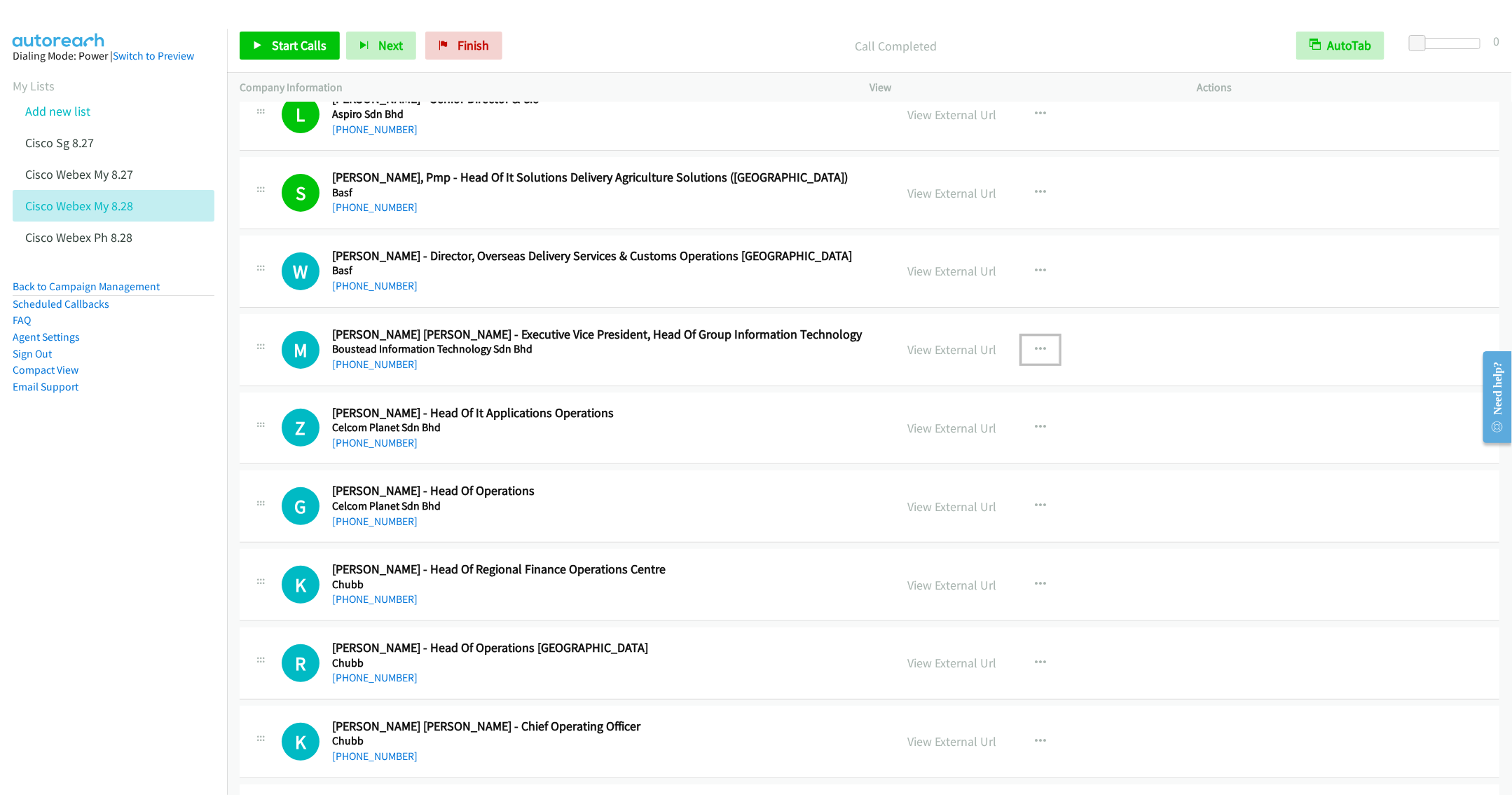
click at [1035, 348] on icon "button" at bounding box center [1040, 348] width 11 height 11
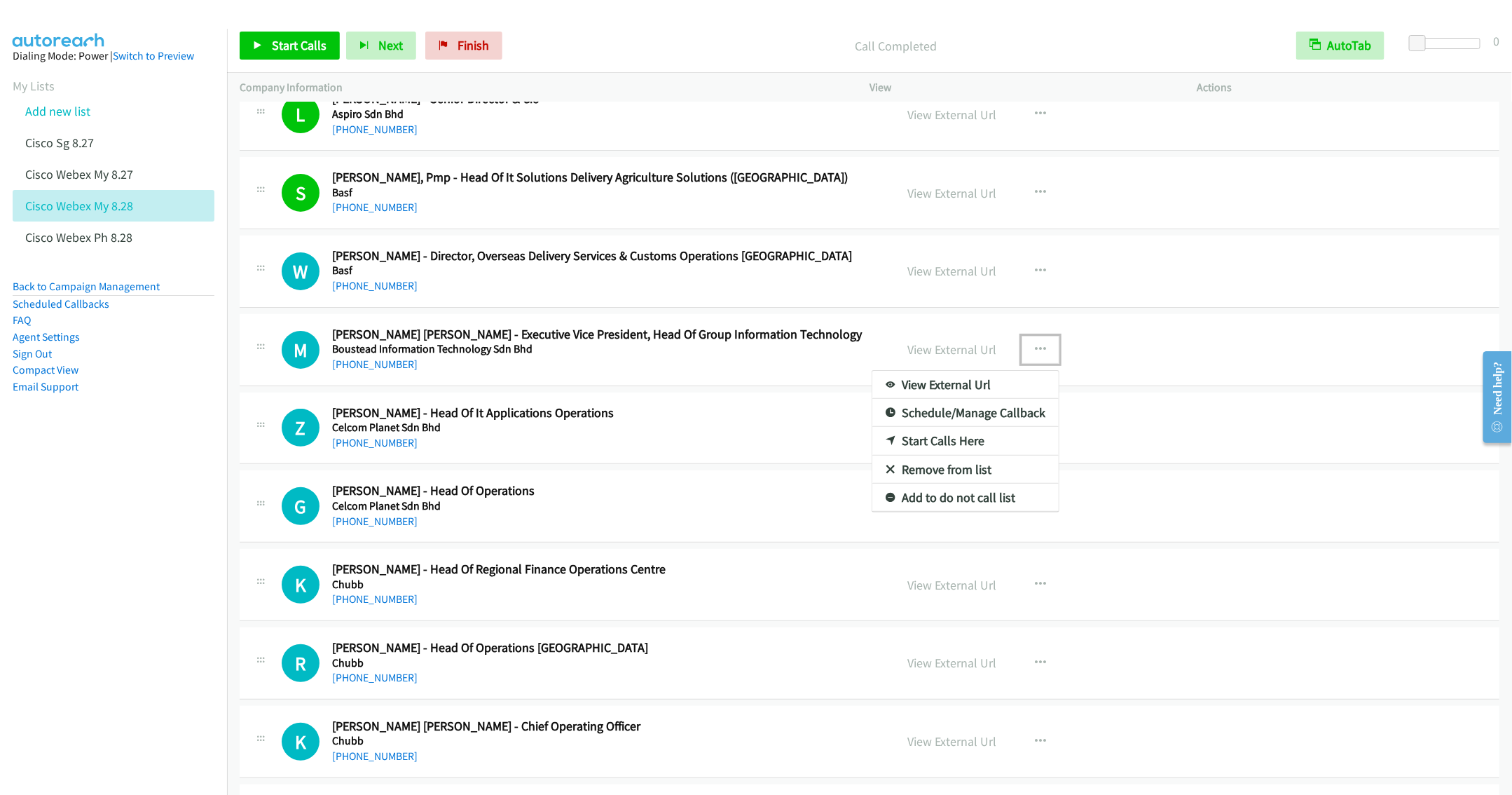
click at [927, 452] on link "Start Calls Here" at bounding box center [965, 441] width 186 height 28
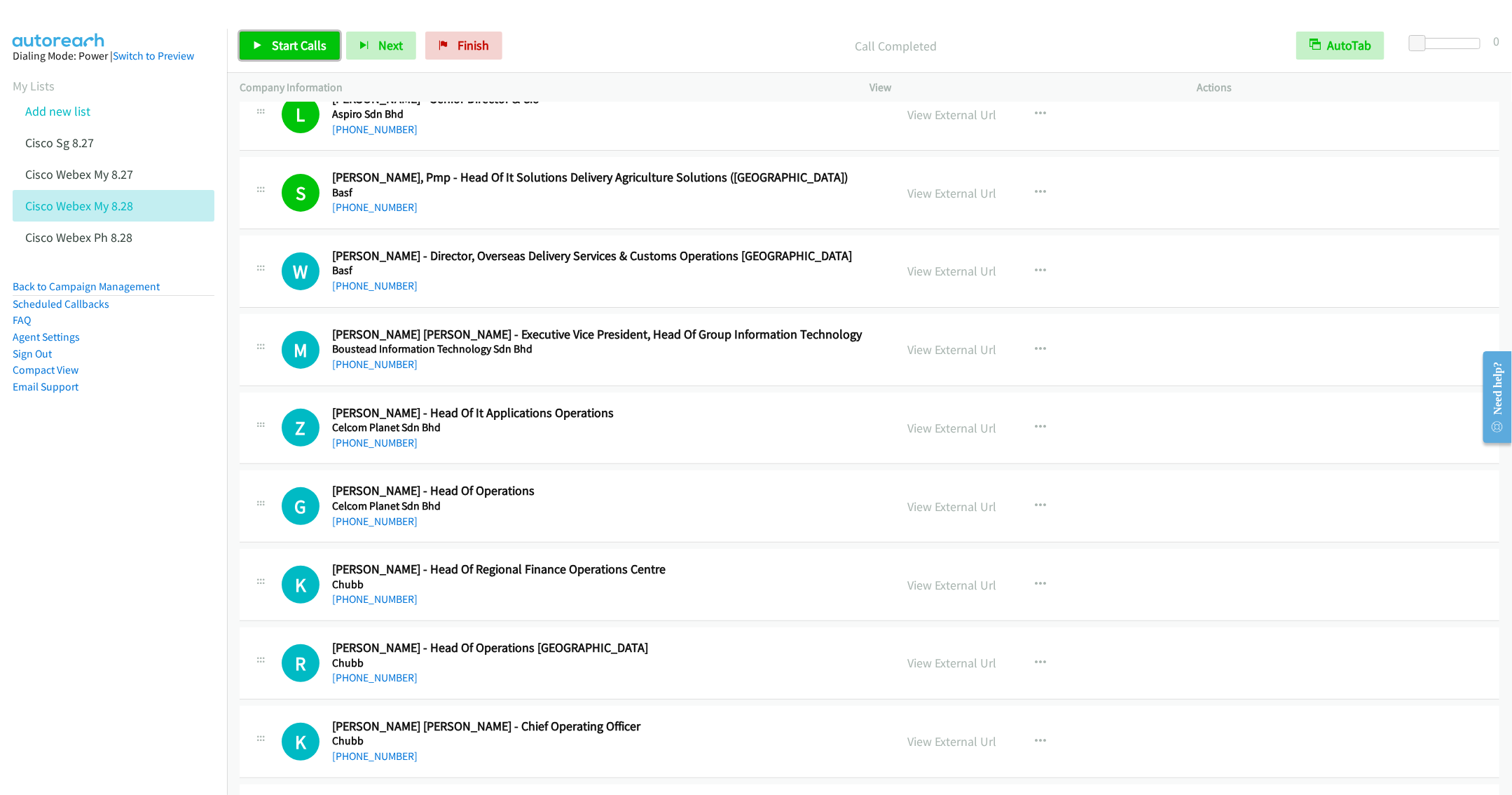
click at [303, 45] on span "Start Calls" at bounding box center [299, 46] width 54 height 16
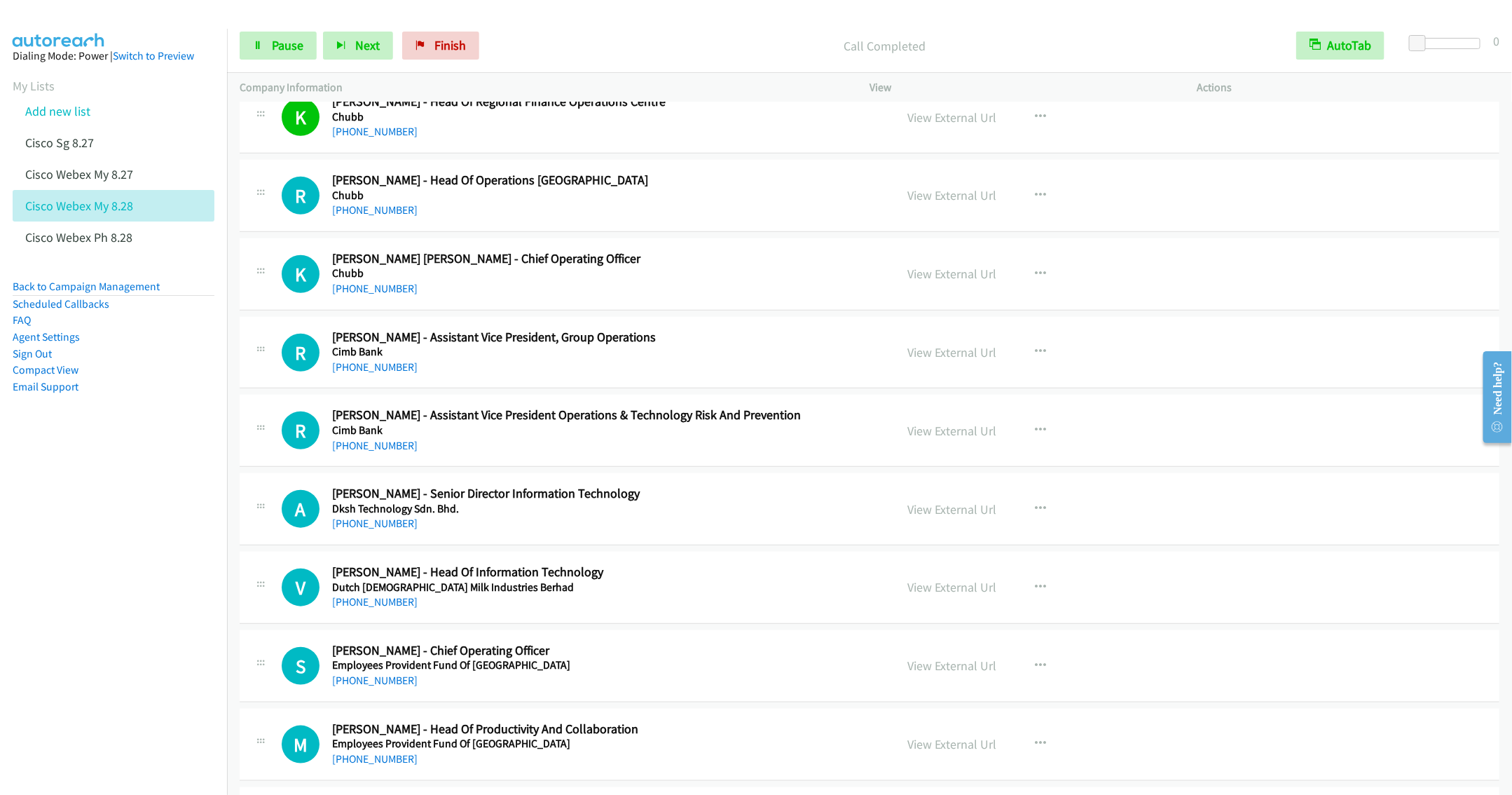
scroll to position [526, 0]
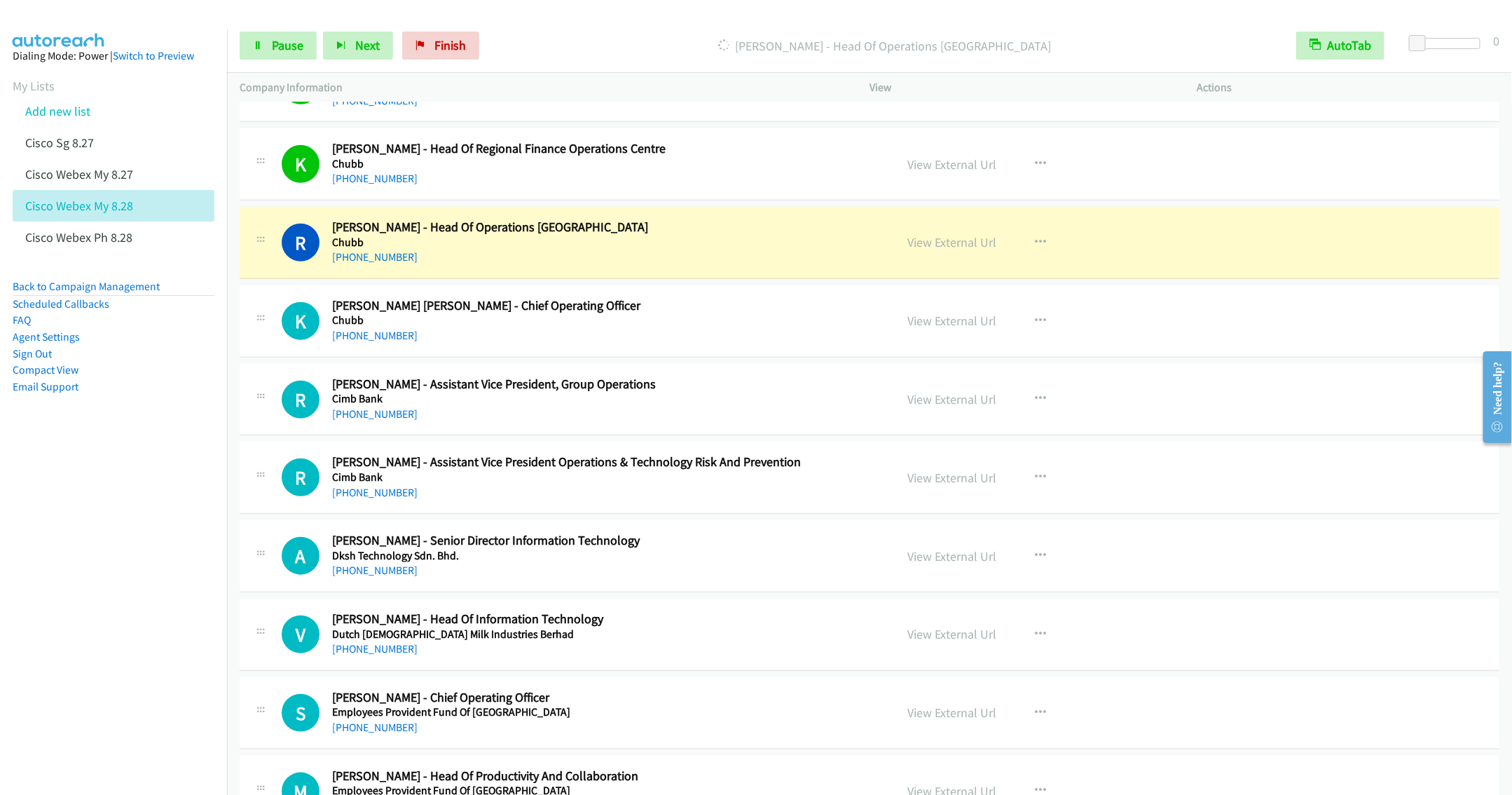
click at [627, 327] on h5 "Chubb" at bounding box center [603, 320] width 543 height 14
click at [1035, 482] on icon "button" at bounding box center [1040, 476] width 11 height 11
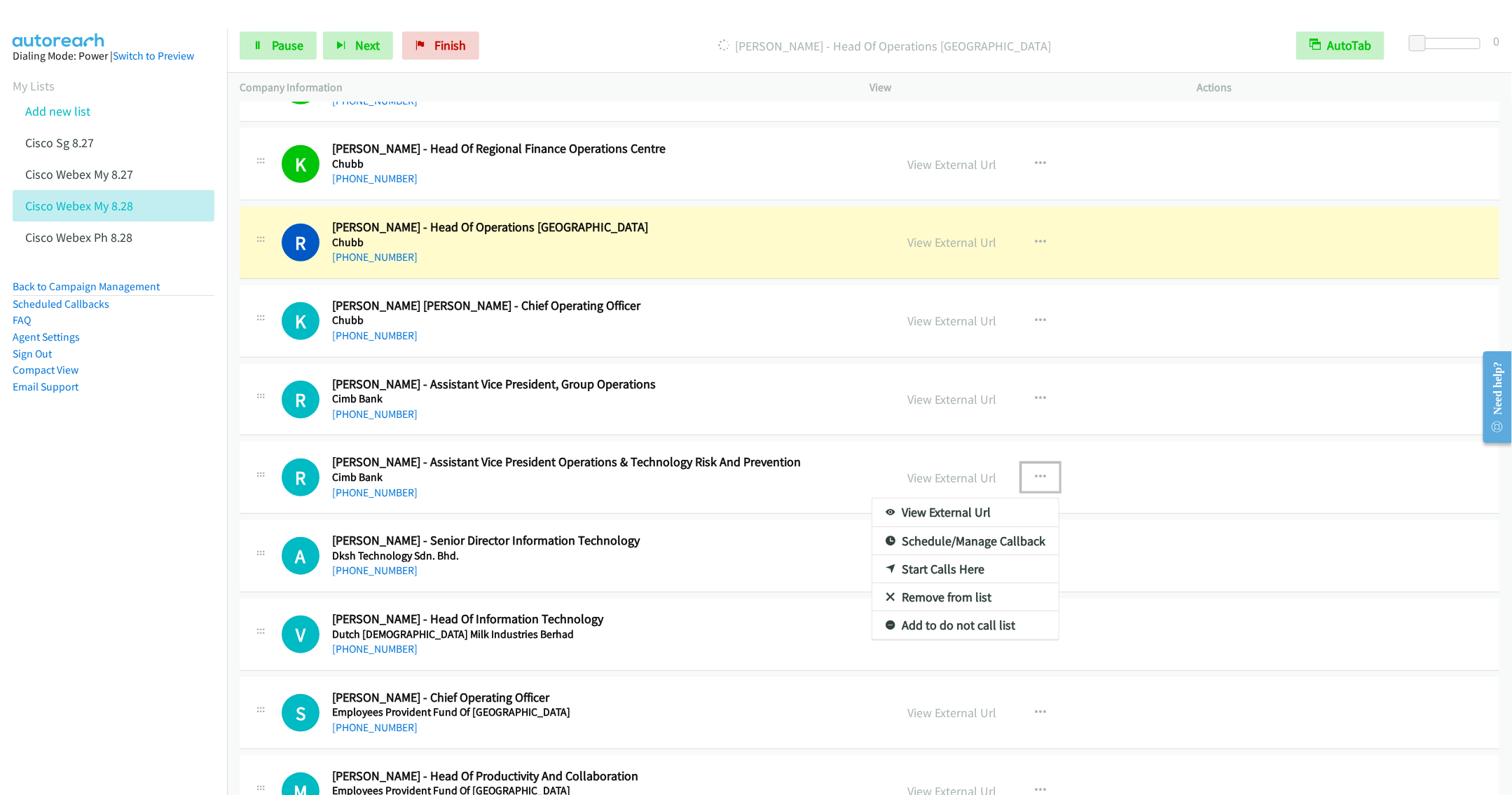
click at [934, 601] on link "Remove from list" at bounding box center [965, 597] width 186 height 28
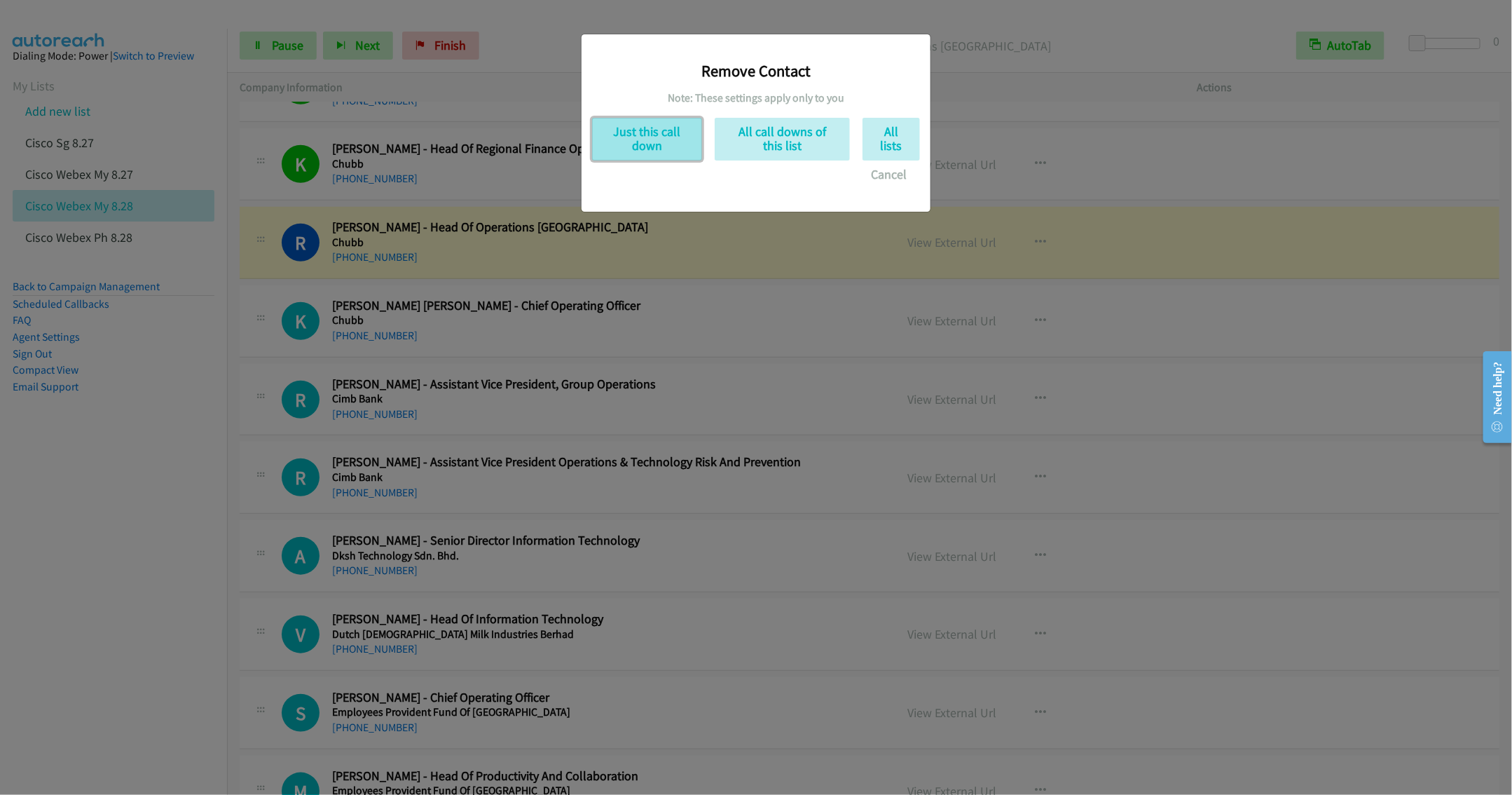
click at [679, 145] on button "Just this call down" at bounding box center [647, 139] width 110 height 43
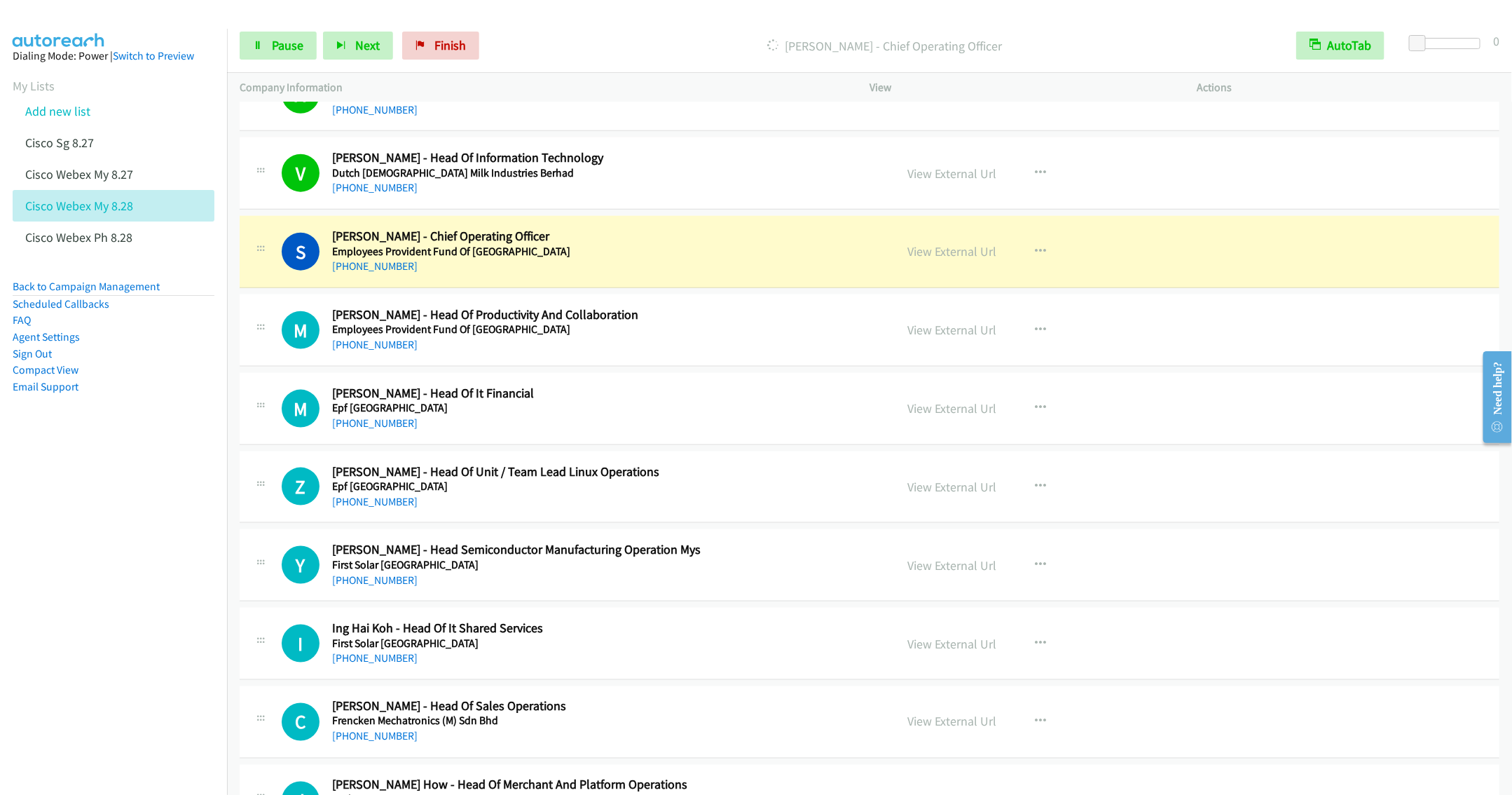
scroll to position [945, 0]
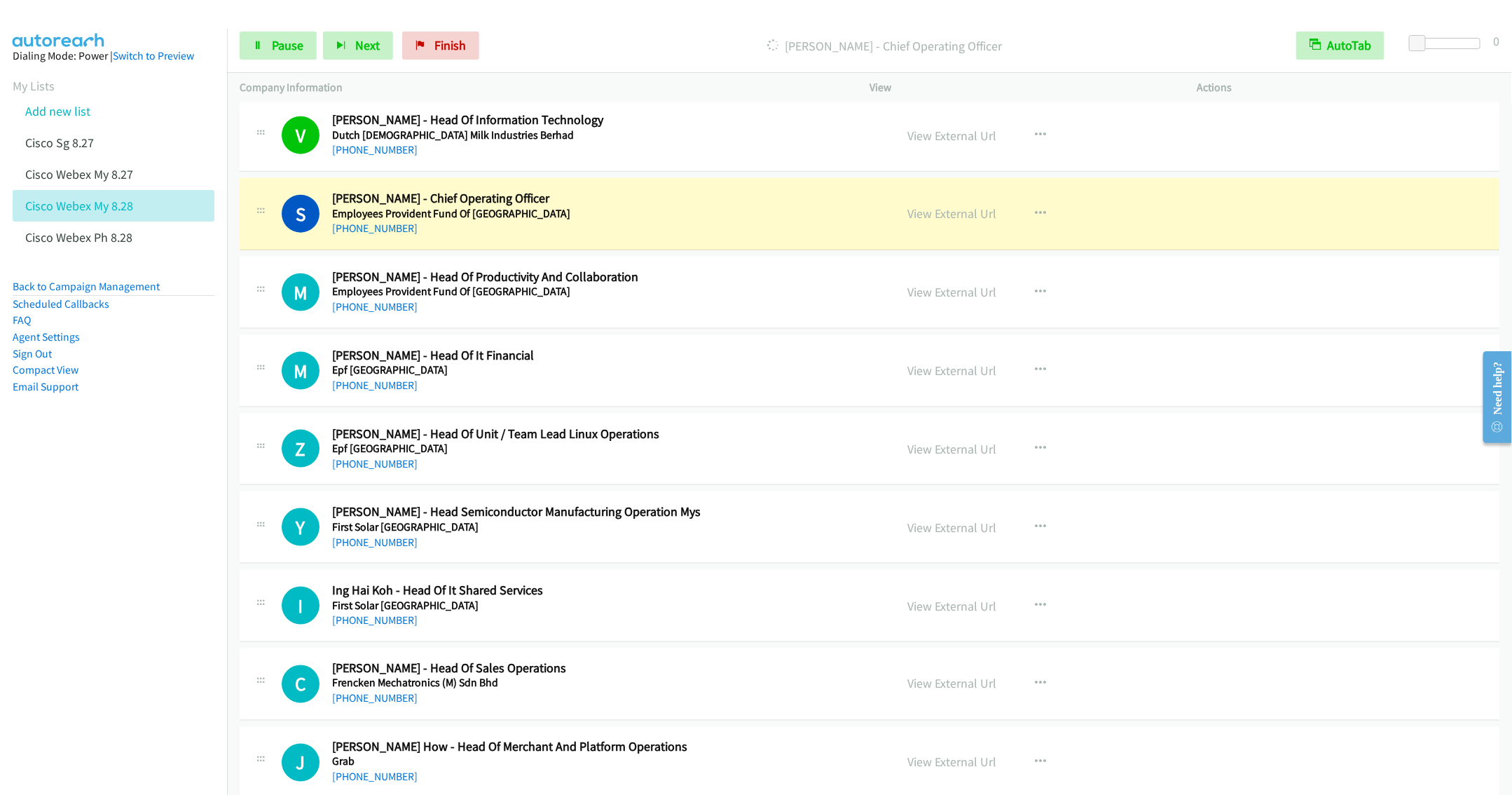
click at [622, 358] on h2 "Maryana Sedik - Head Of It Financial" at bounding box center [603, 355] width 543 height 16
click at [1035, 375] on icon "button" at bounding box center [1040, 369] width 11 height 11
click at [929, 500] on link "Remove from list" at bounding box center [965, 490] width 186 height 28
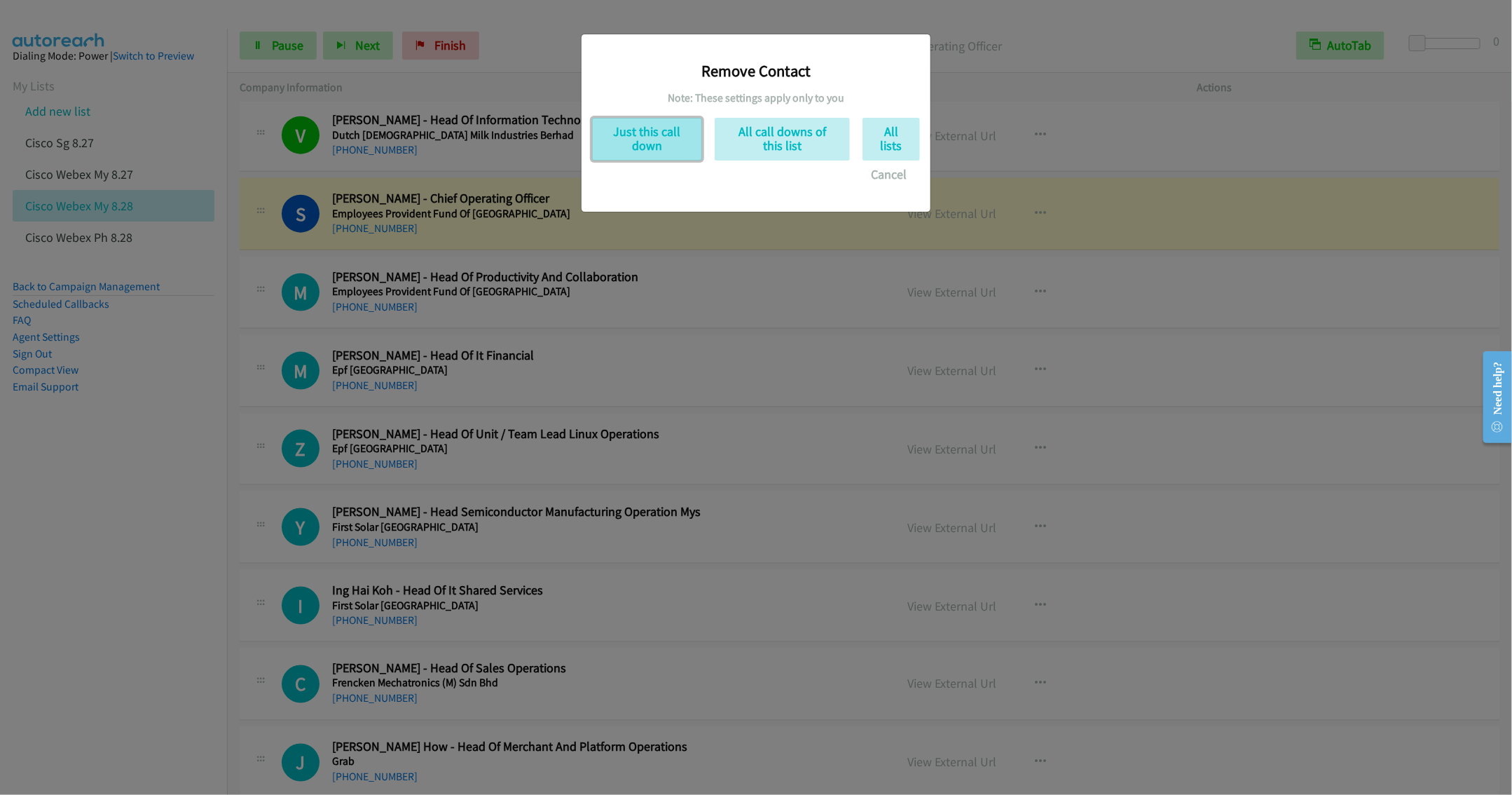
click at [669, 145] on button "Just this call down" at bounding box center [647, 139] width 110 height 43
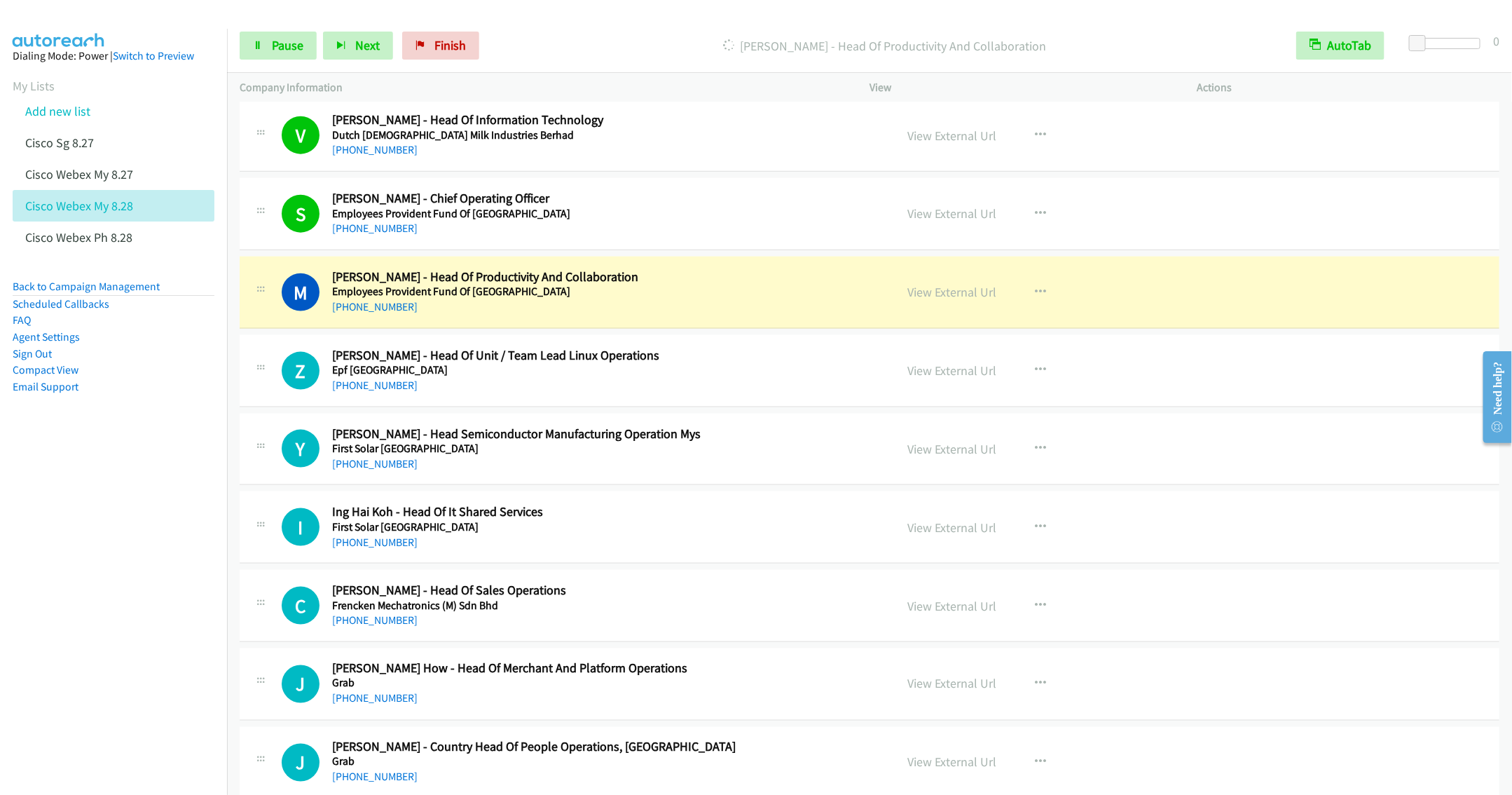
click at [589, 391] on div "+60 16-208 4779" at bounding box center [603, 385] width 543 height 17
click at [289, 55] on link "Pause" at bounding box center [278, 46] width 77 height 28
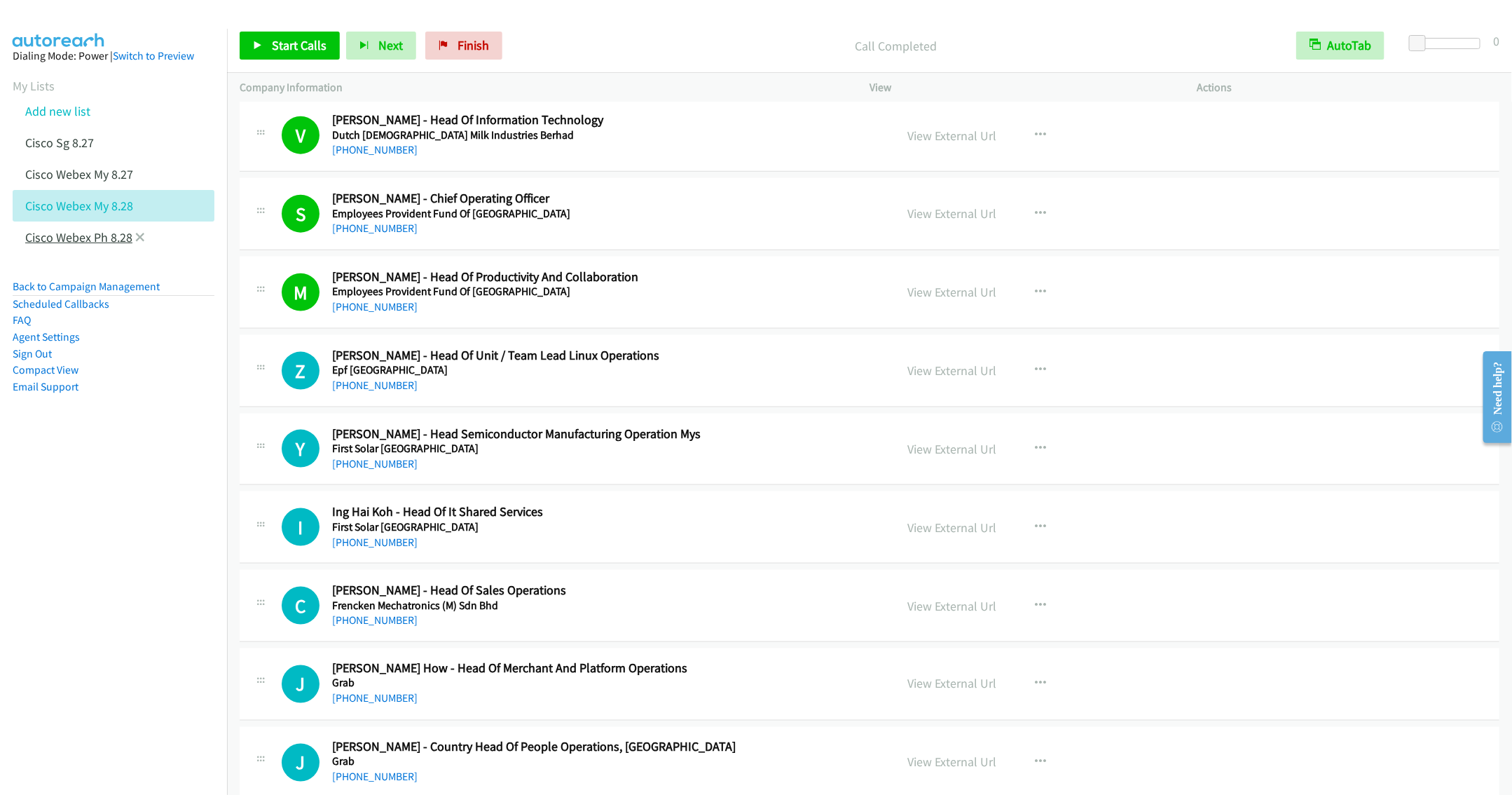
click at [89, 240] on link "Cisco Webex Ph 8.28" at bounding box center [78, 237] width 107 height 16
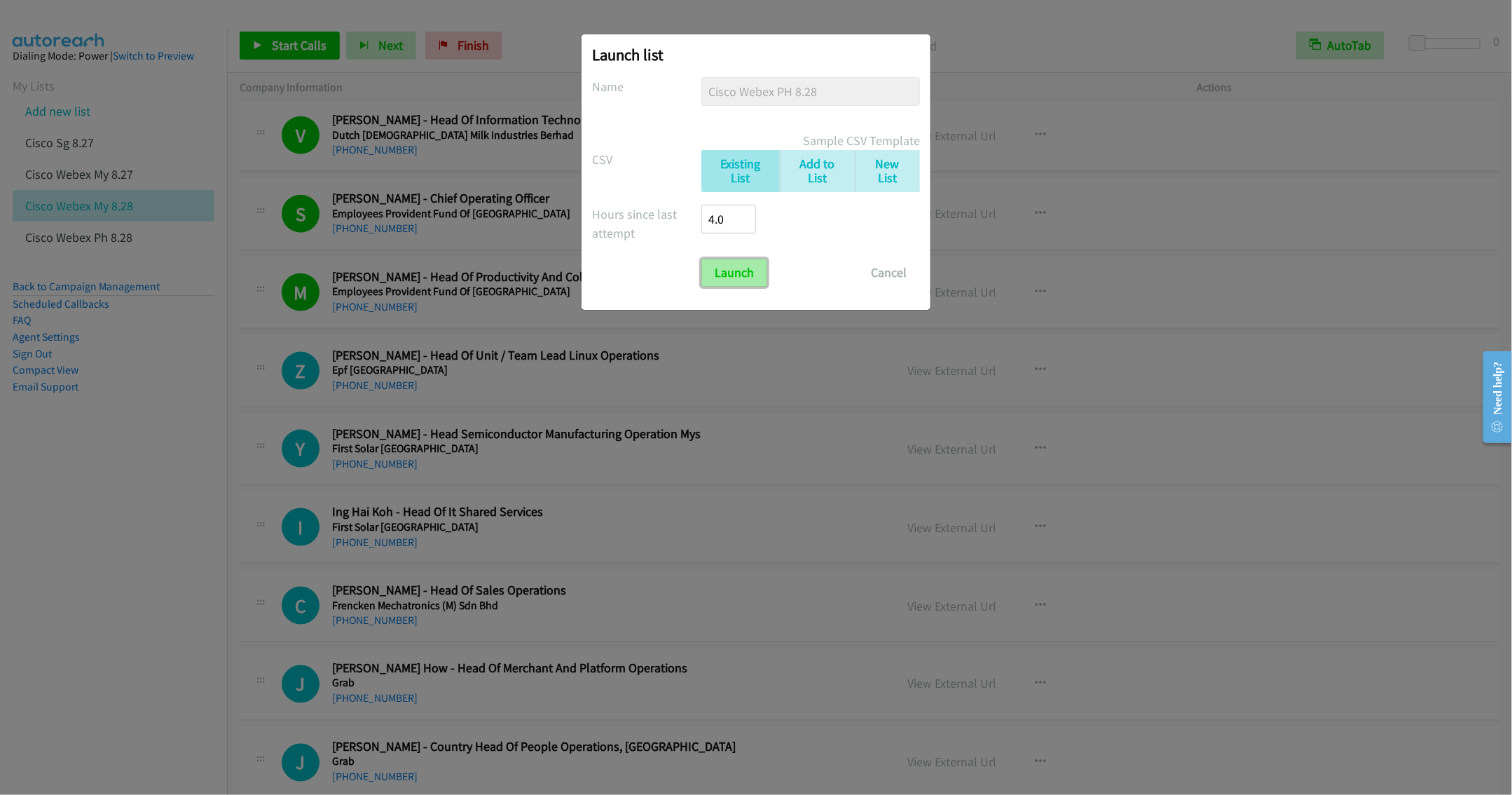
click at [730, 272] on input "Launch" at bounding box center [734, 272] width 66 height 28
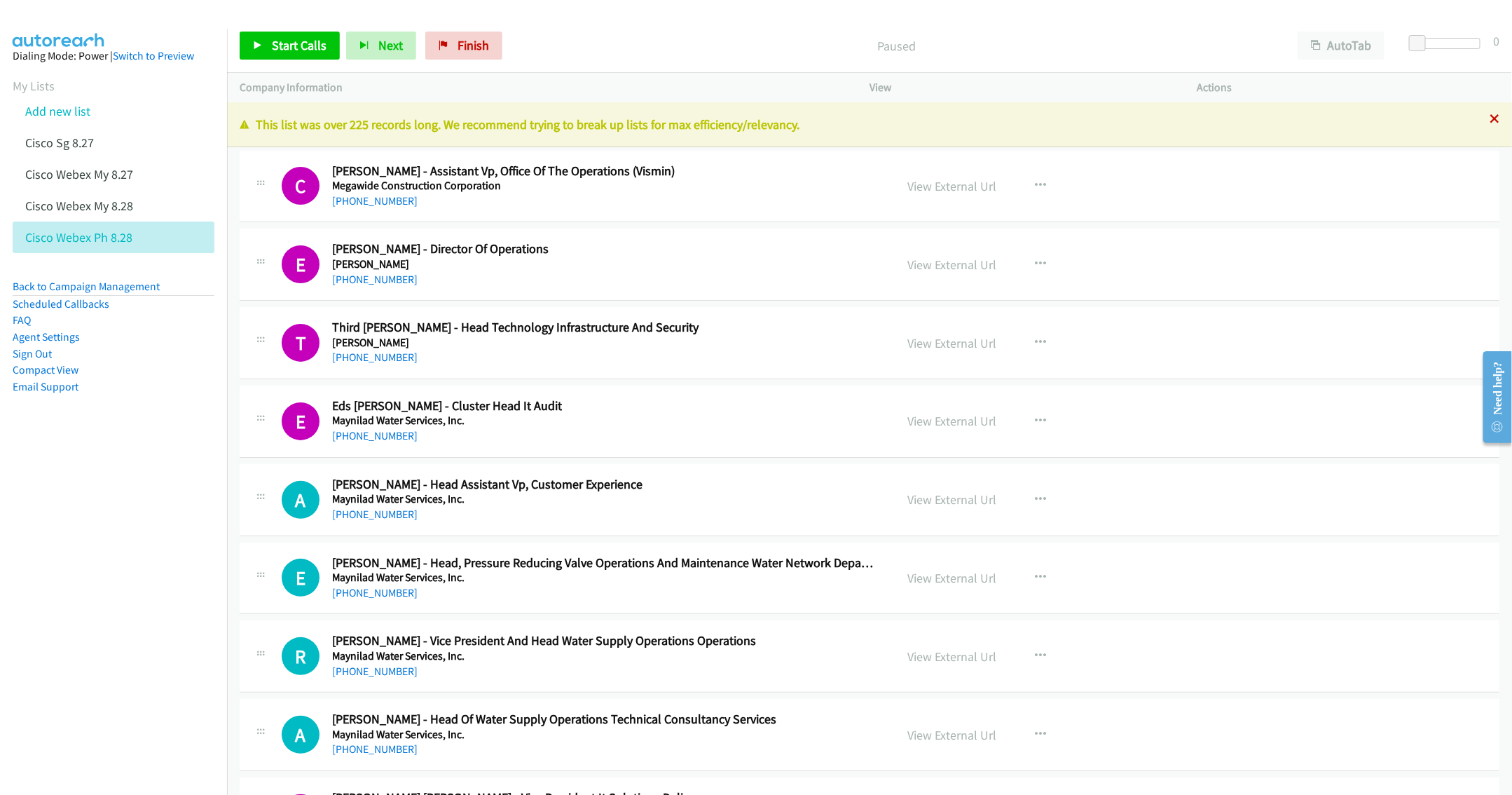
click at [1490, 122] on icon at bounding box center [1495, 120] width 10 height 10
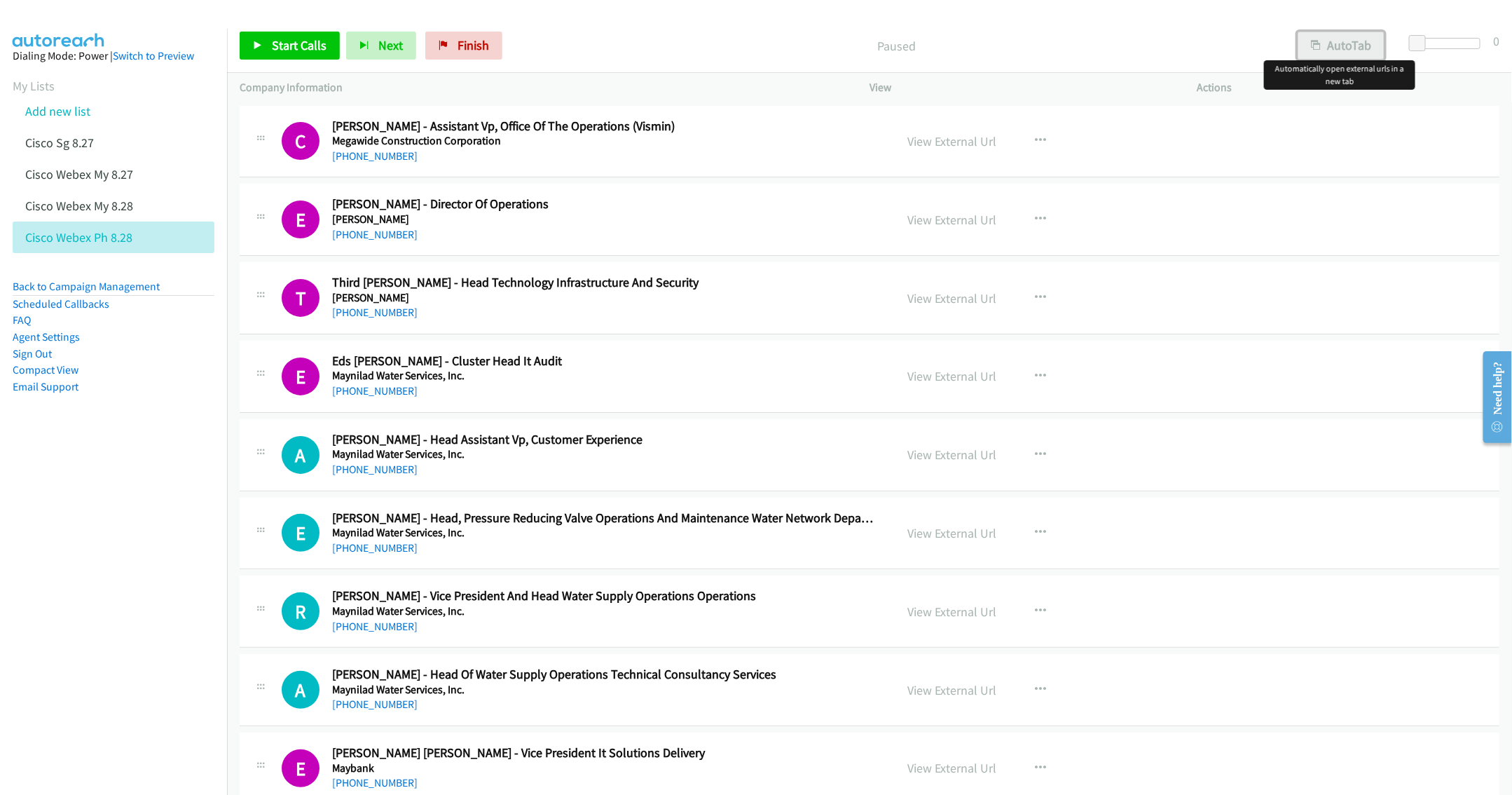
click at [1346, 45] on button "AutoTab" at bounding box center [1342, 46] width 87 height 28
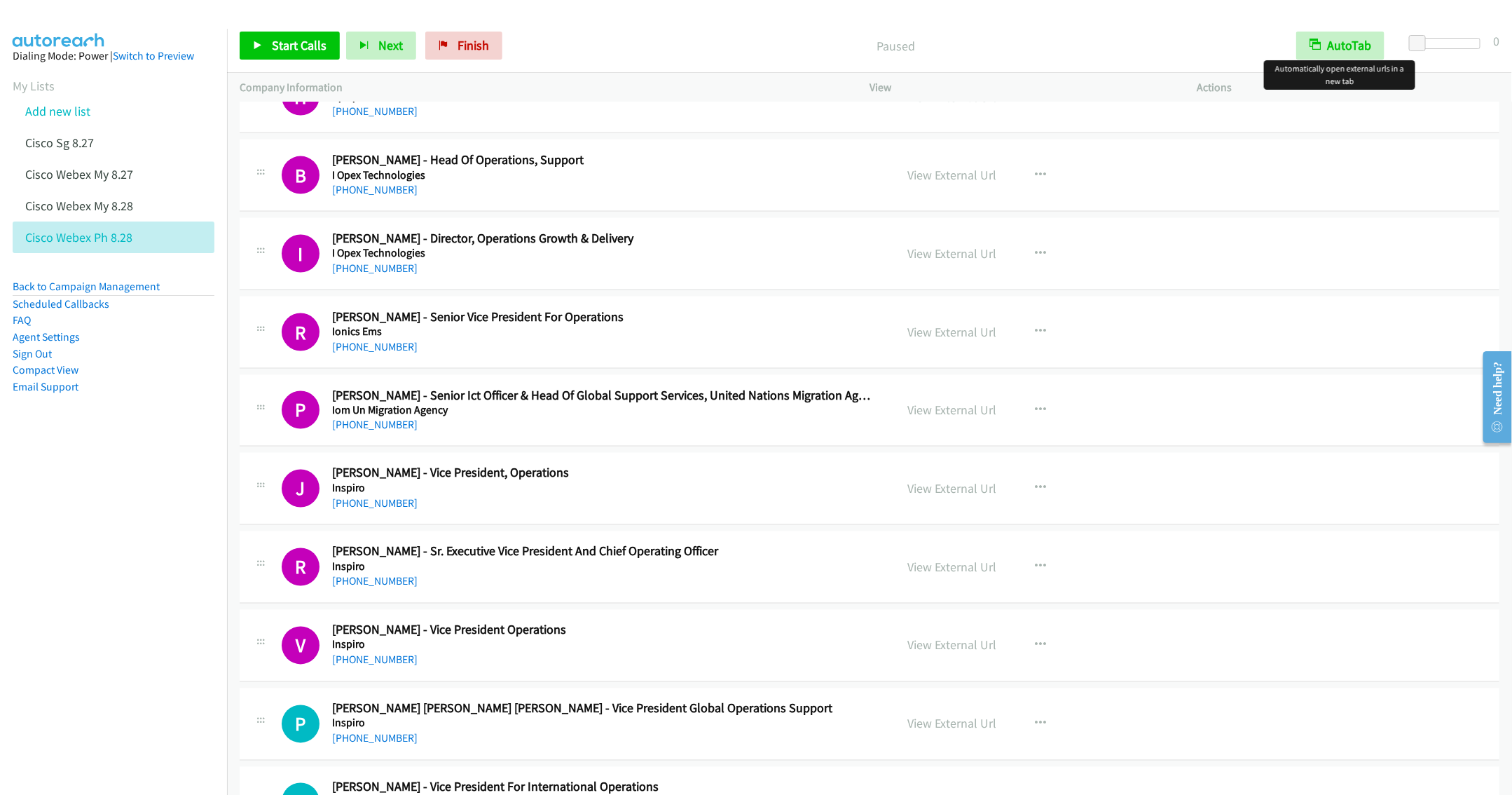
scroll to position [7672, 0]
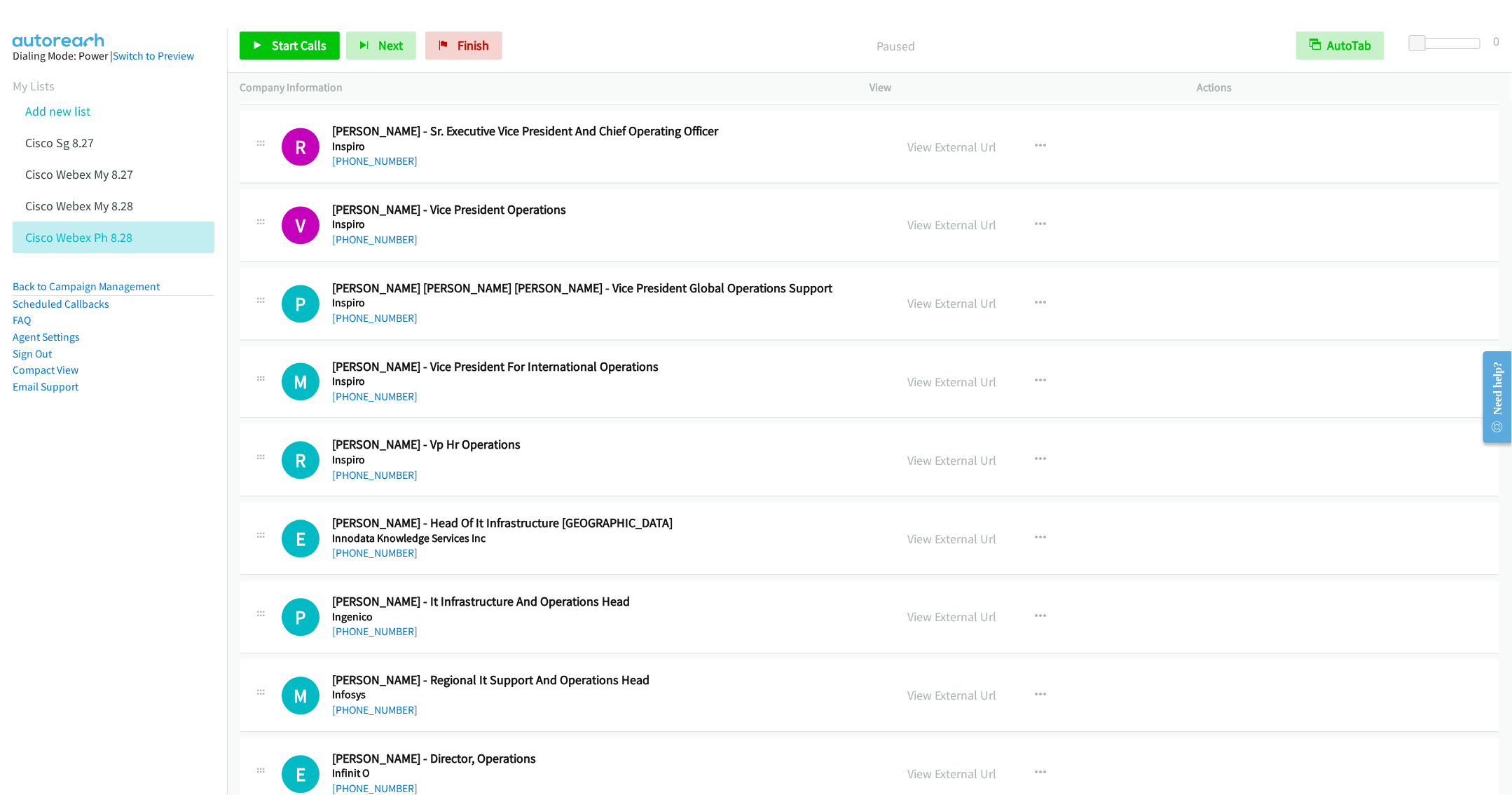
drag, startPoint x: 591, startPoint y: 357, endPoint x: 580, endPoint y: 359, distance: 11.2
click at [591, 327] on div "+63 918 951 1126" at bounding box center [603, 318] width 543 height 17
click at [496, 327] on div "+63 918 951 1126" at bounding box center [603, 318] width 543 height 17
click at [572, 340] on div "P Callback Scheduled Phoebe Lorelei Magsino Erni - Vice President Global Operat…" at bounding box center [869, 303] width 1260 height 72
click at [1035, 309] on icon "button" at bounding box center [1040, 303] width 11 height 11
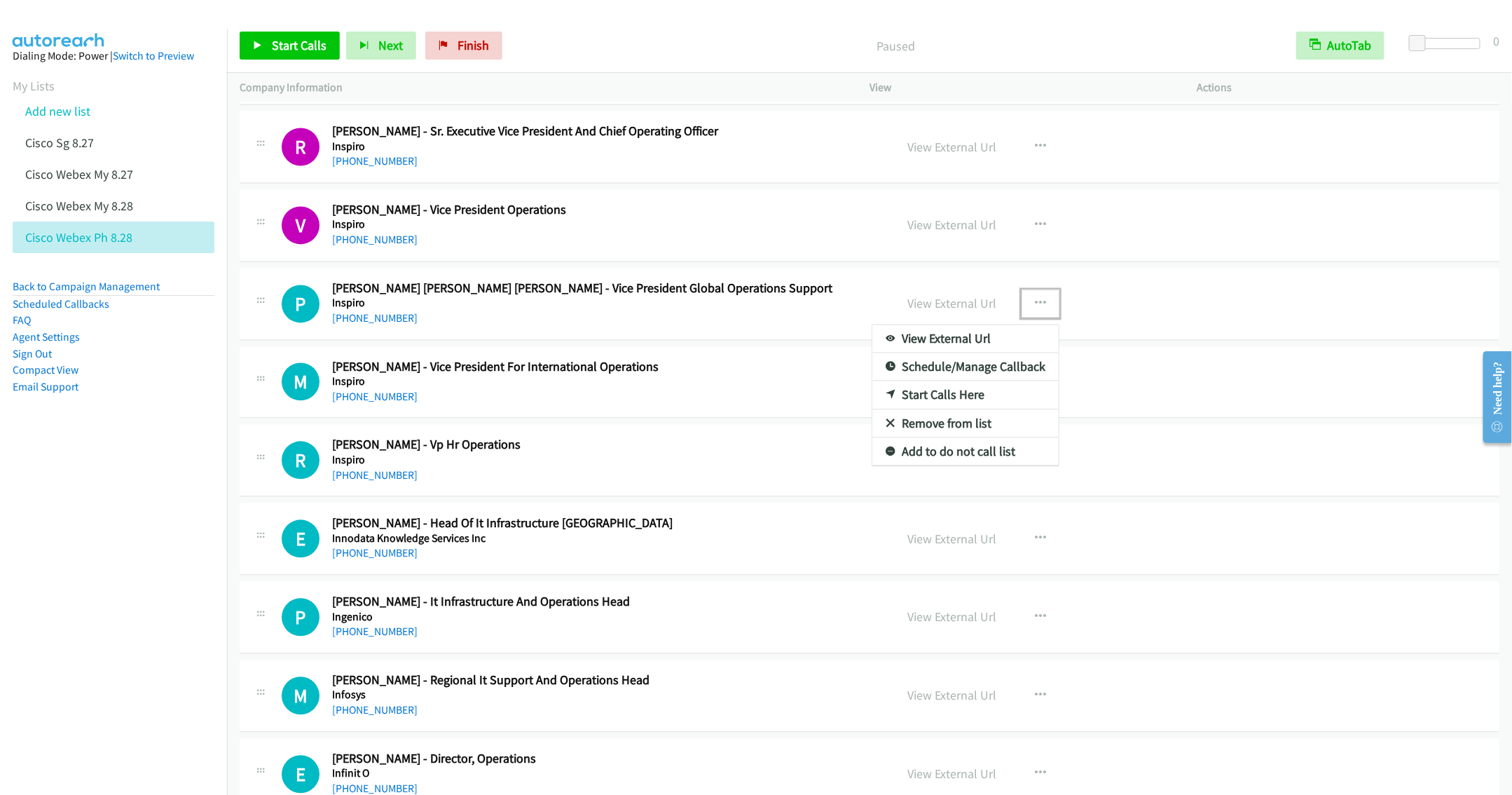
click at [917, 409] on link "Start Calls Here" at bounding box center [965, 394] width 186 height 28
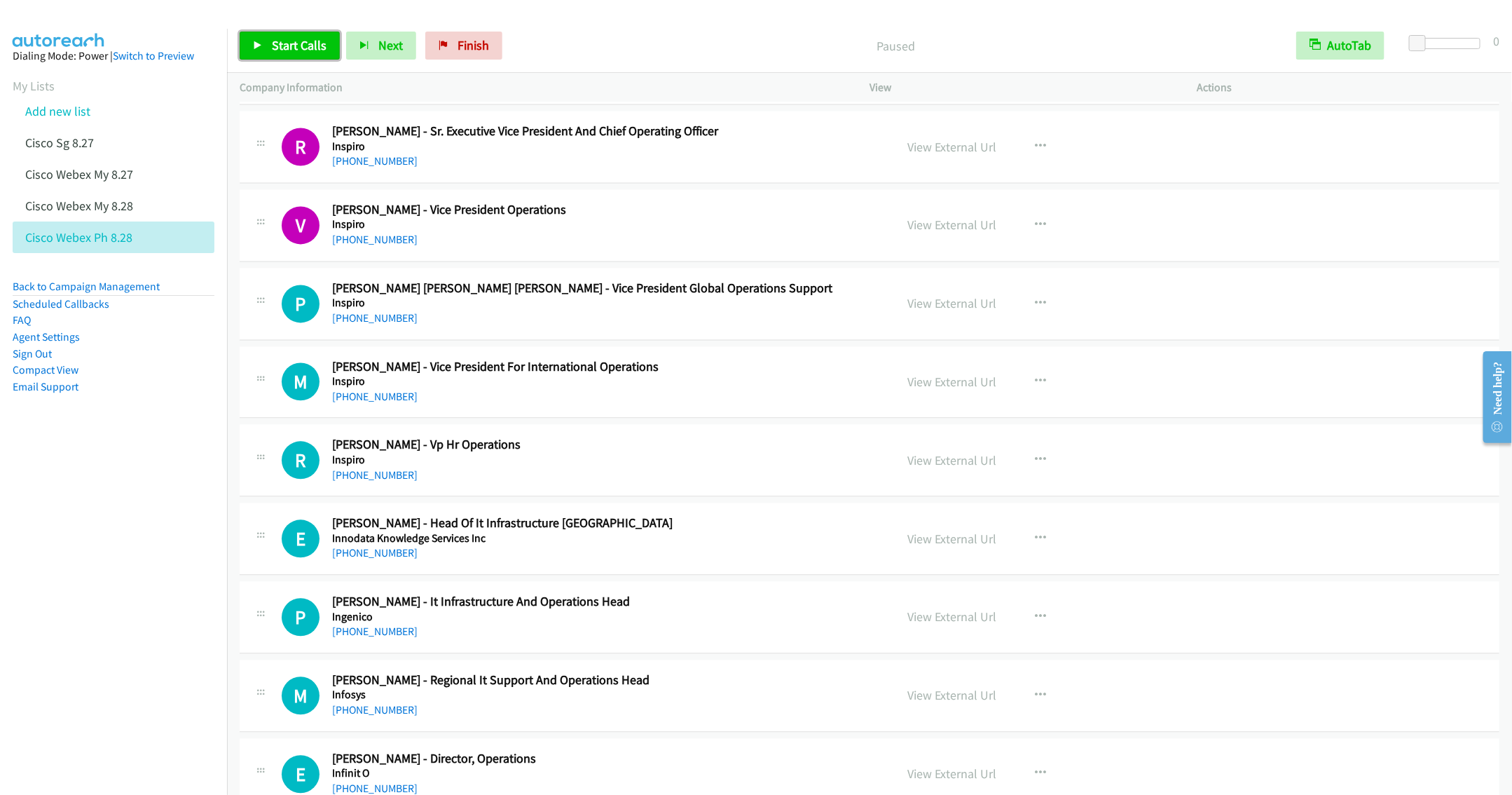
click at [277, 49] on span "Start Calls" at bounding box center [299, 46] width 54 height 16
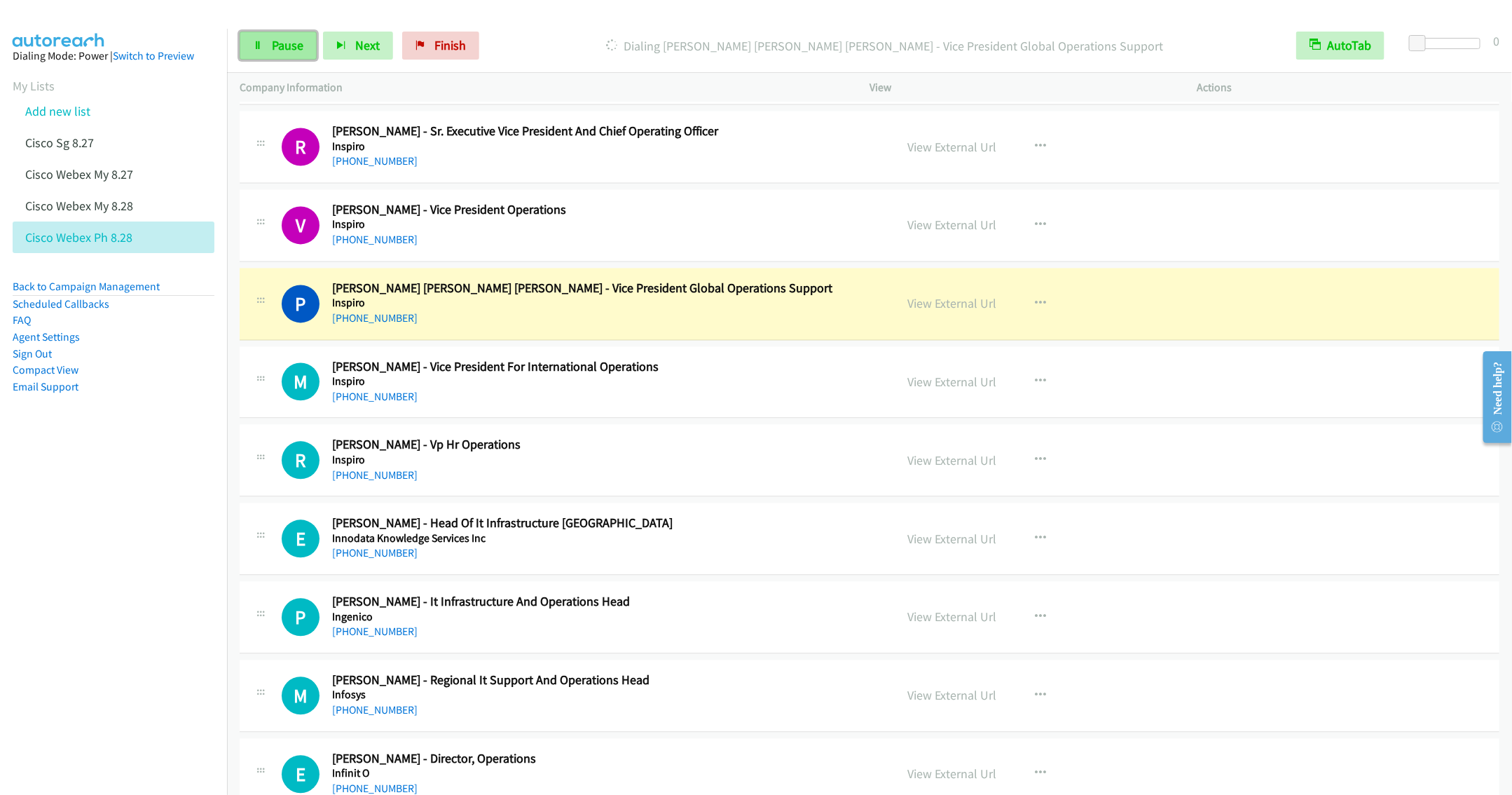
click at [284, 50] on span "Pause" at bounding box center [288, 46] width 32 height 16
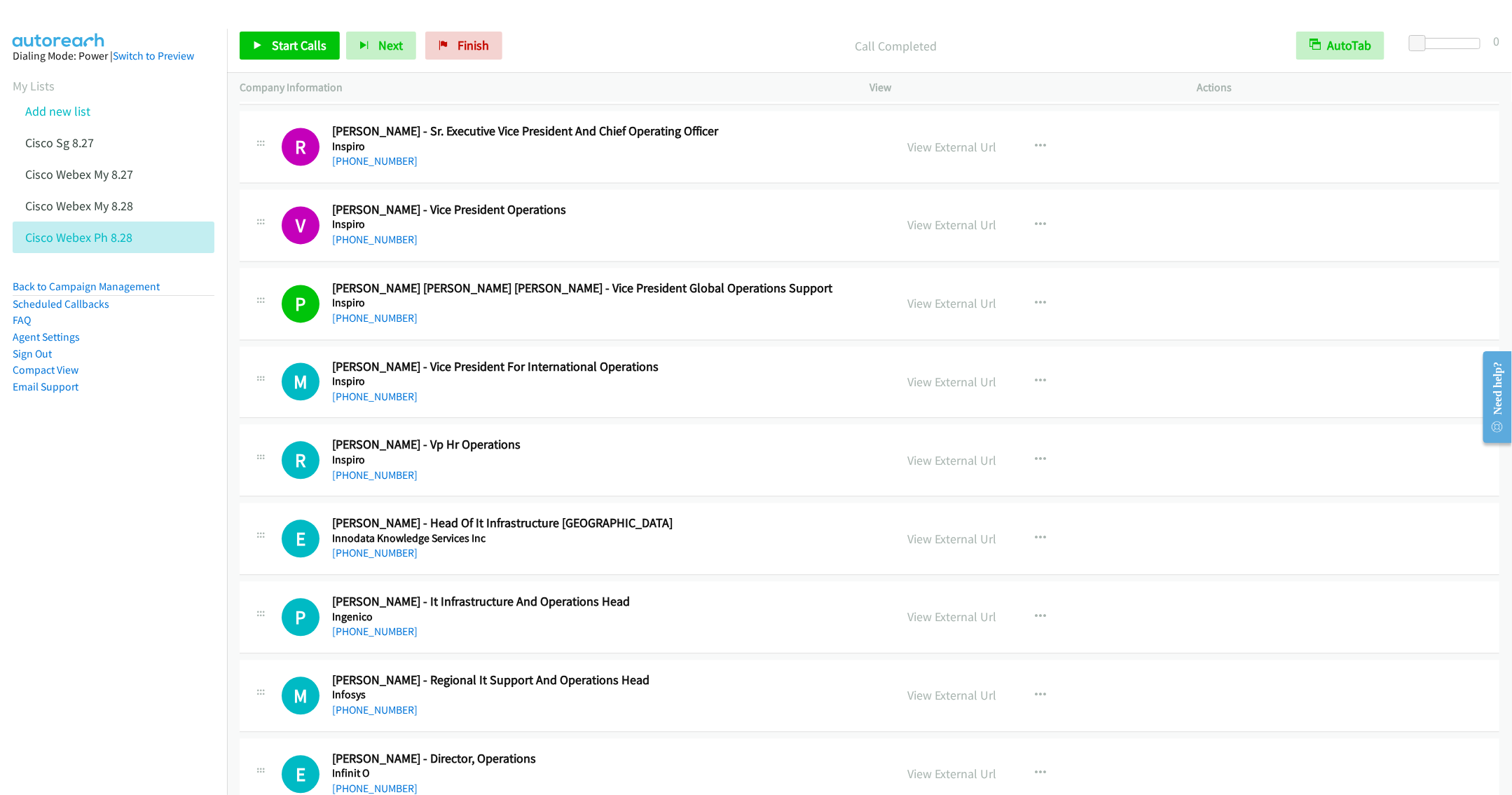
click at [567, 405] on div "+63 942 373 1587" at bounding box center [603, 396] width 543 height 17
click at [1035, 387] on icon "button" at bounding box center [1040, 380] width 11 height 11
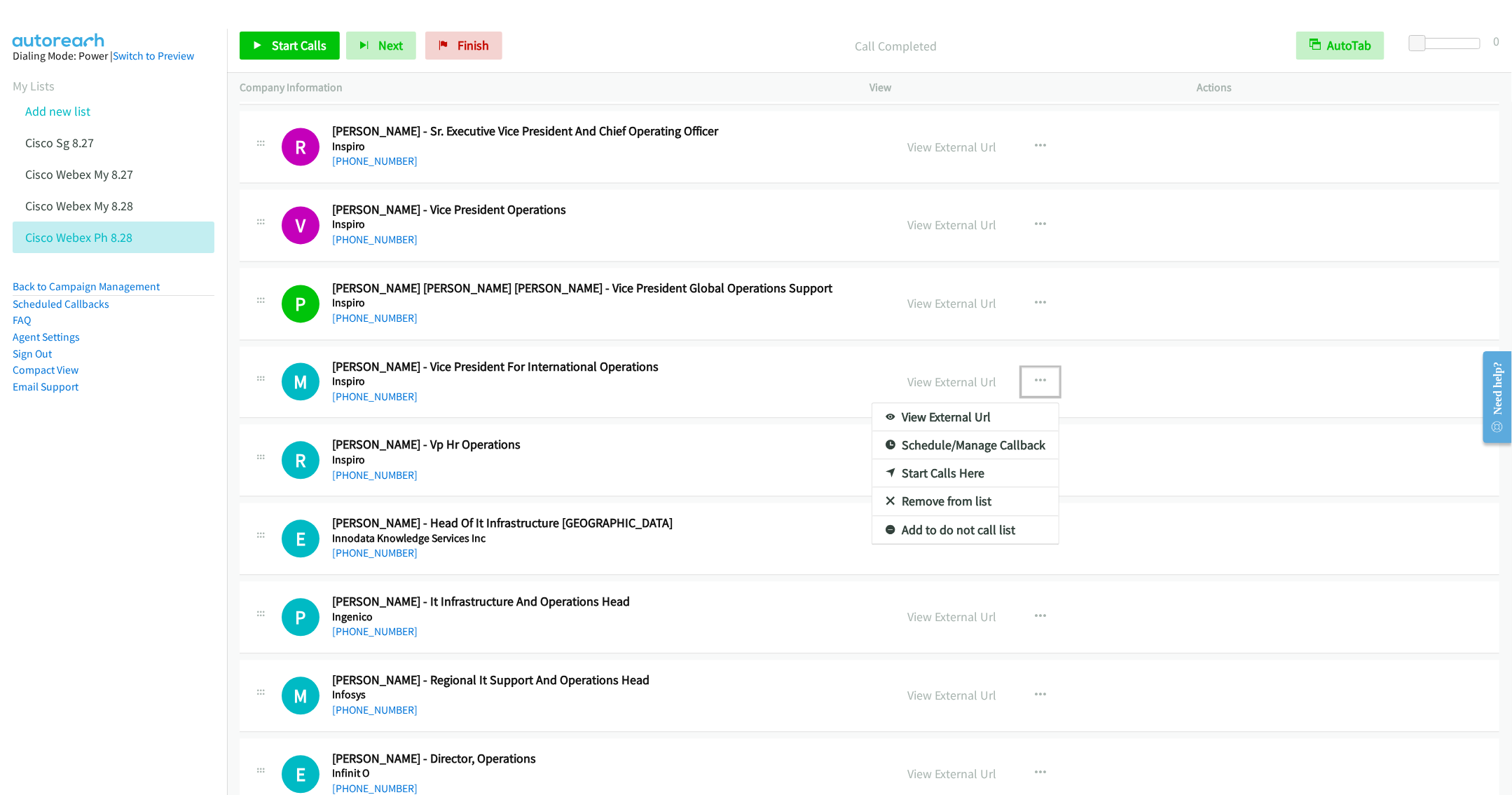
click at [926, 515] on link "Remove from list" at bounding box center [965, 501] width 186 height 28
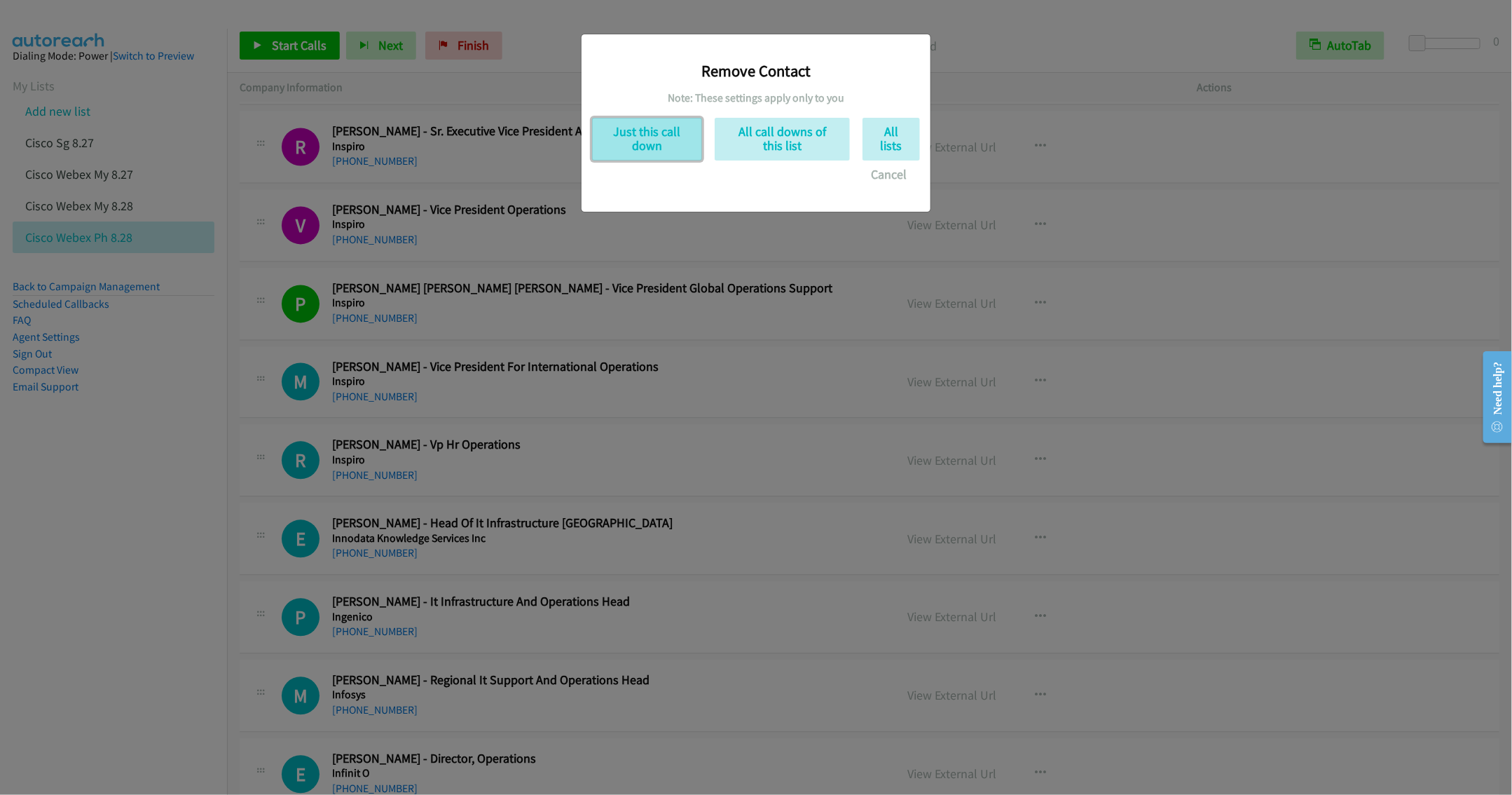
click at [660, 144] on button "Just this call down" at bounding box center [647, 139] width 110 height 43
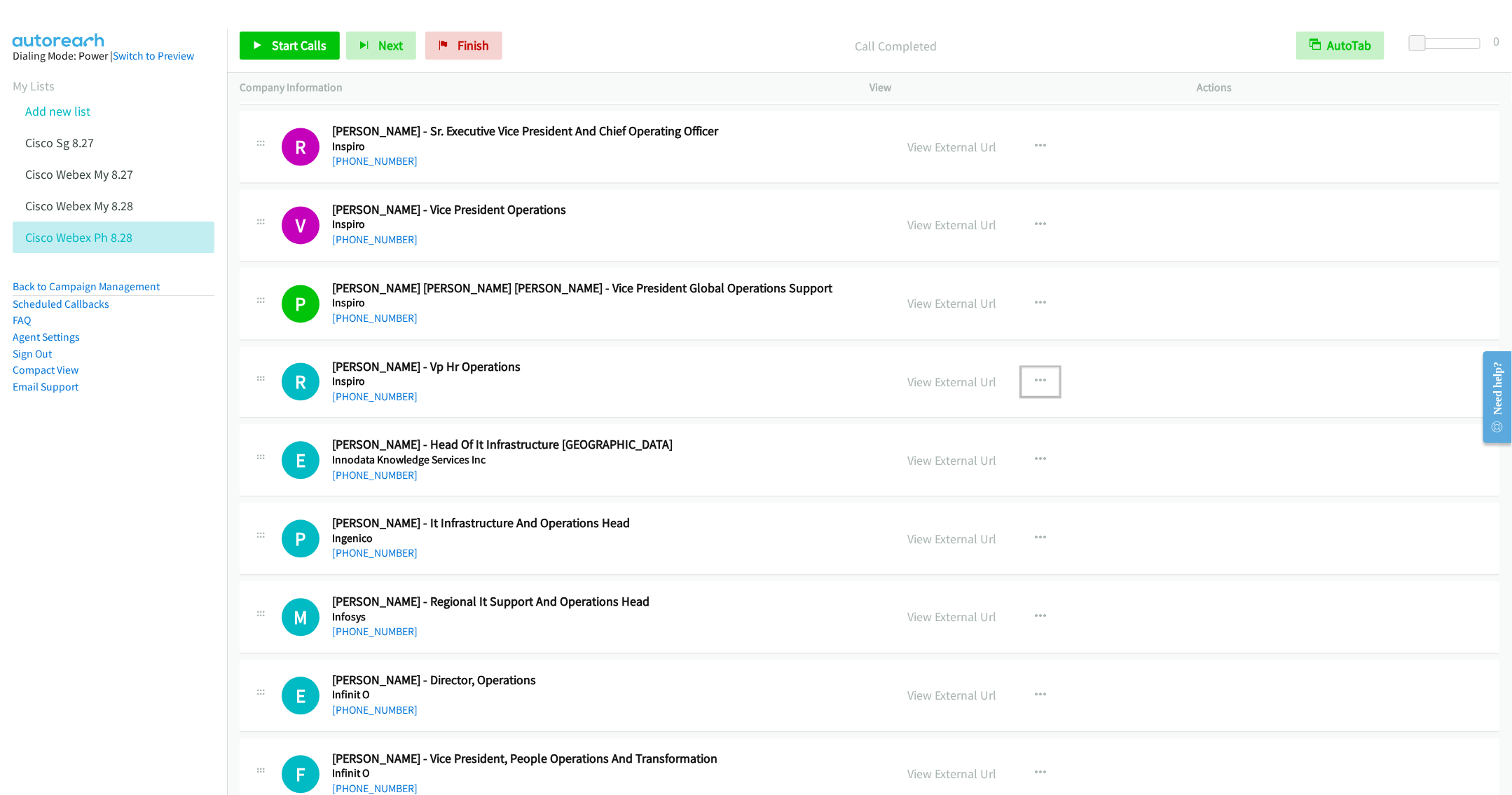
click at [1040, 395] on button "button" at bounding box center [1041, 381] width 38 height 28
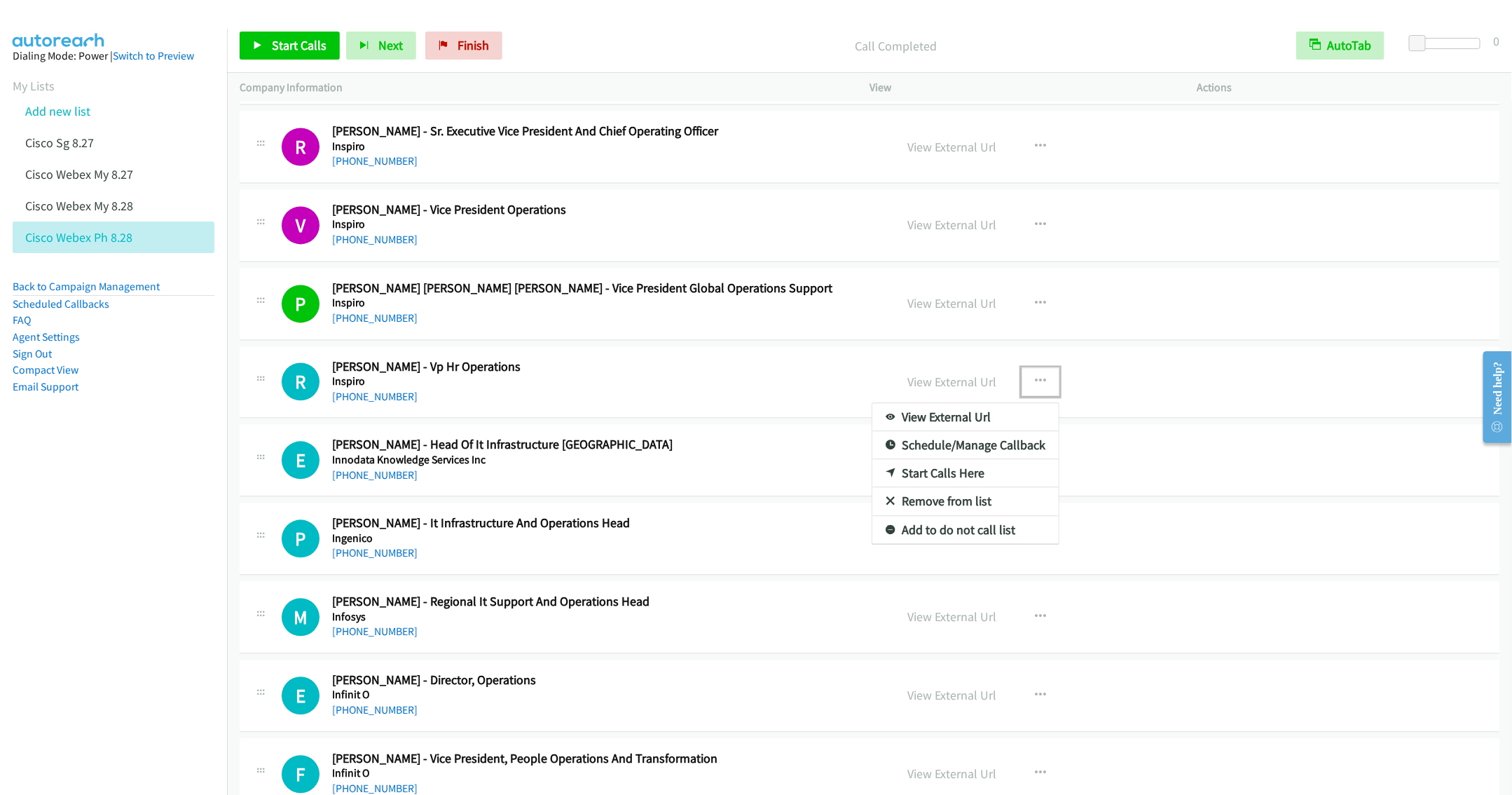
click at [936, 515] on link "Remove from list" at bounding box center [965, 501] width 186 height 28
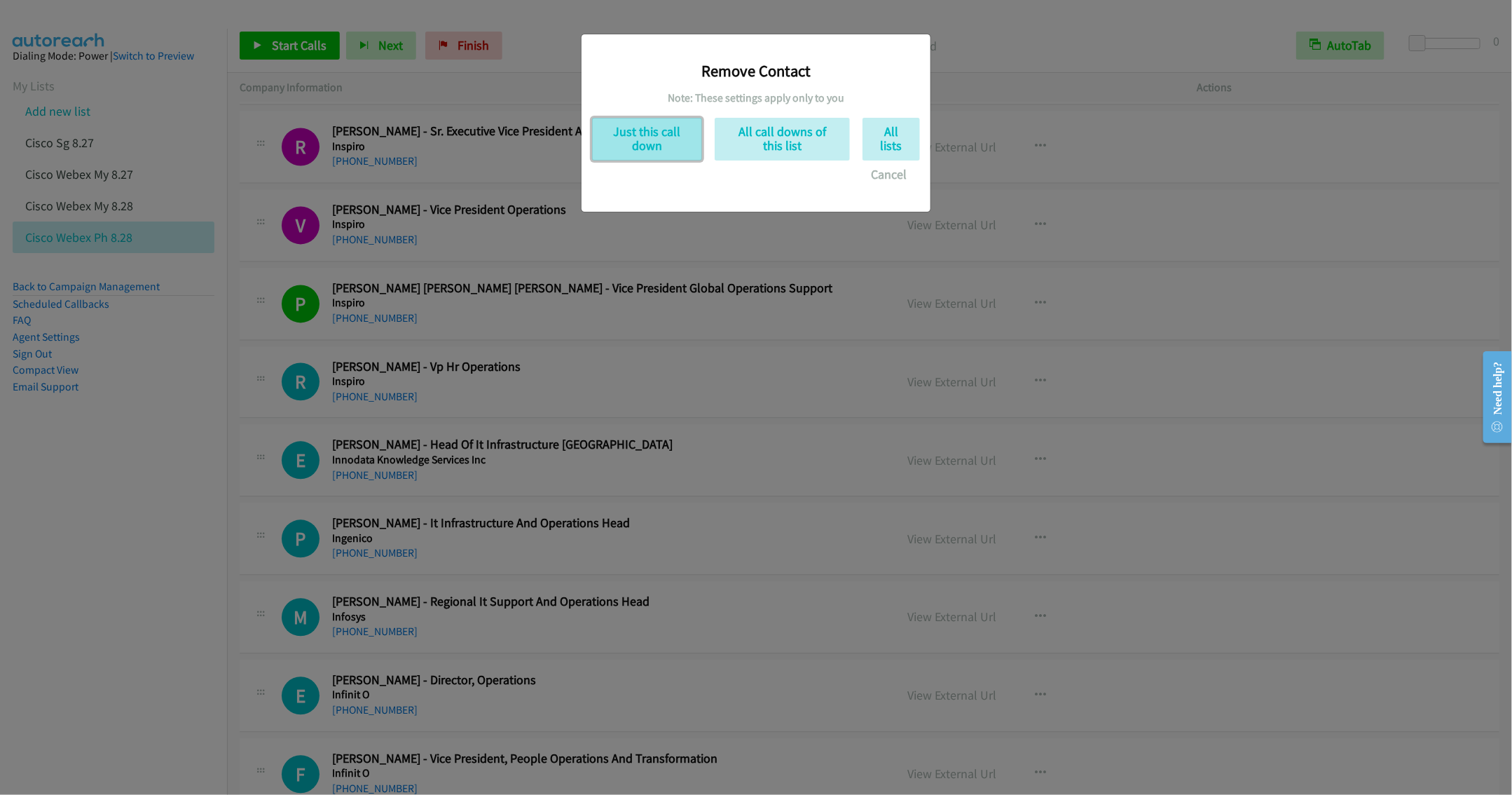
click at [647, 136] on button "Just this call down" at bounding box center [647, 139] width 110 height 43
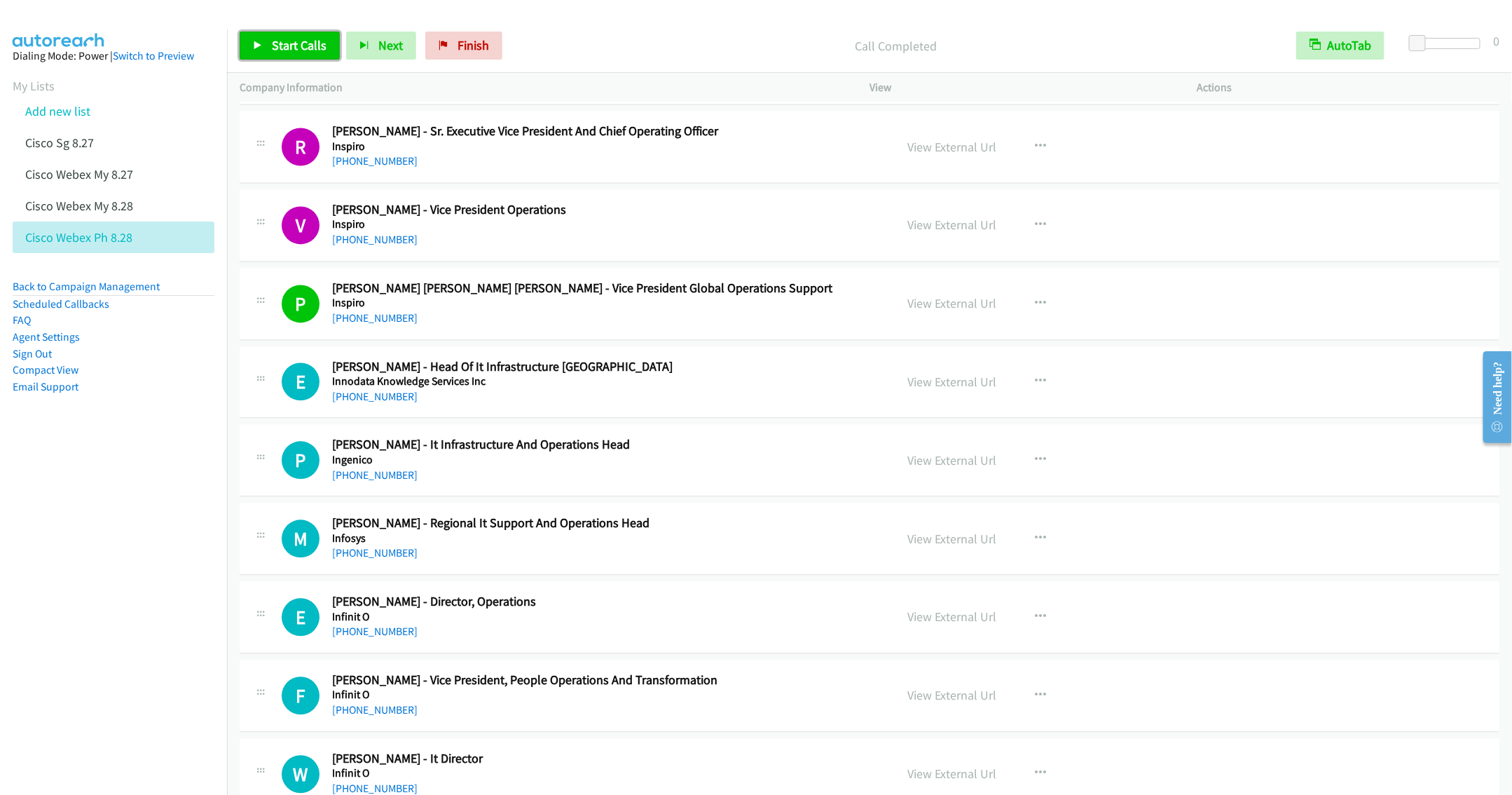
click at [275, 53] on link "Start Calls" at bounding box center [289, 46] width 100 height 28
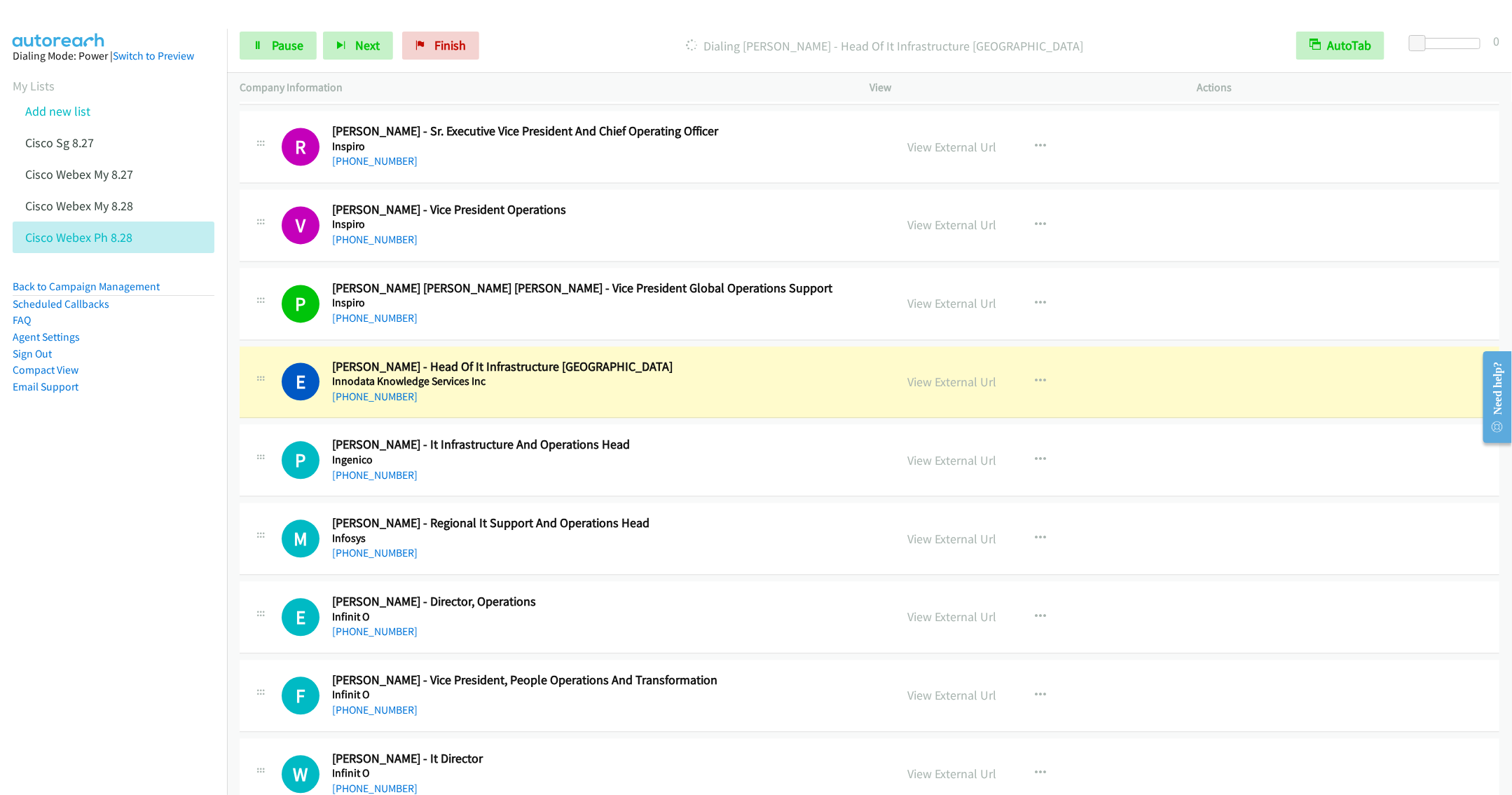
click at [488, 418] on div "E Callback Scheduled Edgardo Zamora - Head Of It Infrastructure Philippines Inn…" at bounding box center [869, 382] width 1260 height 72
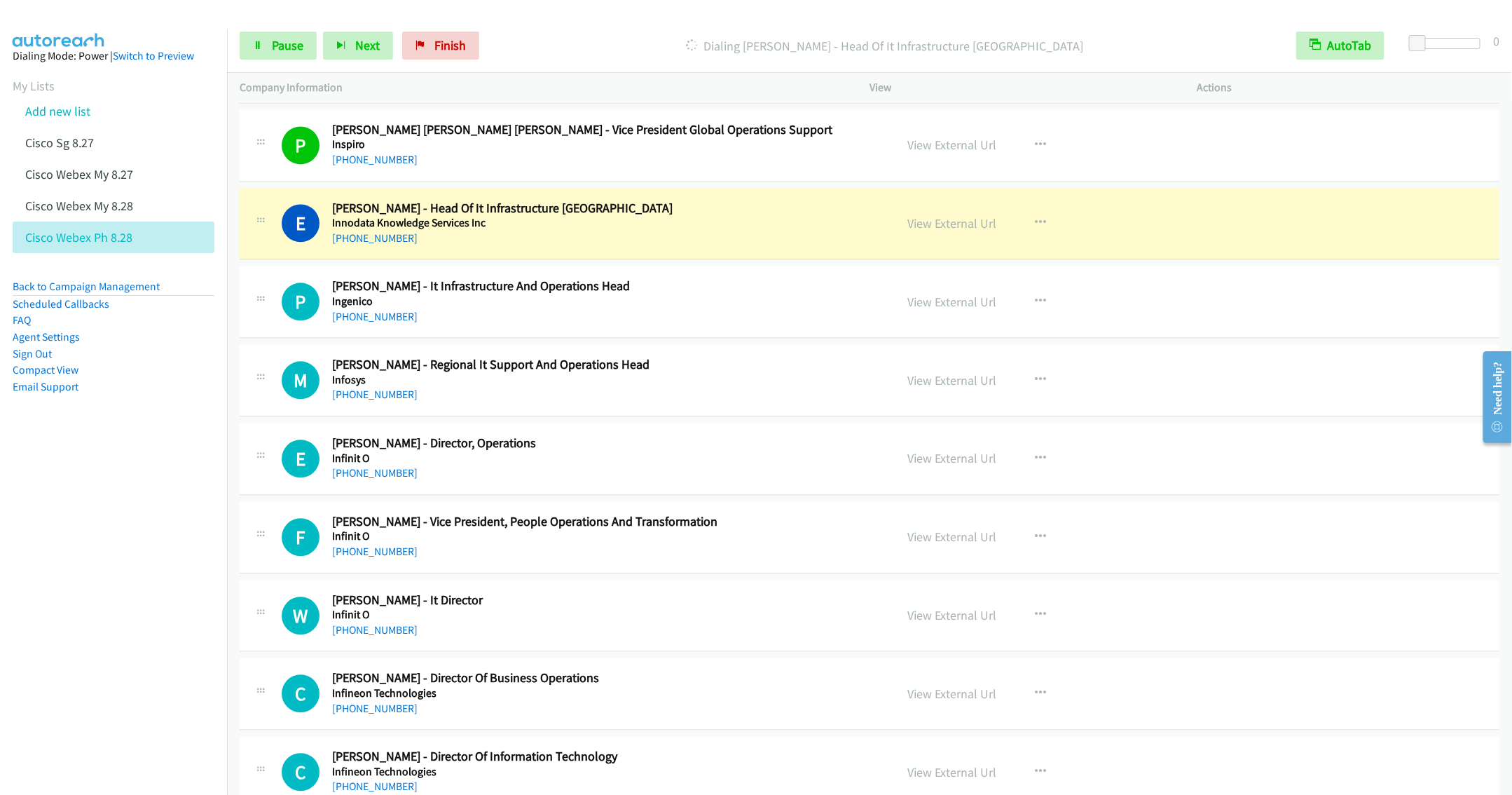
scroll to position [7883, 0]
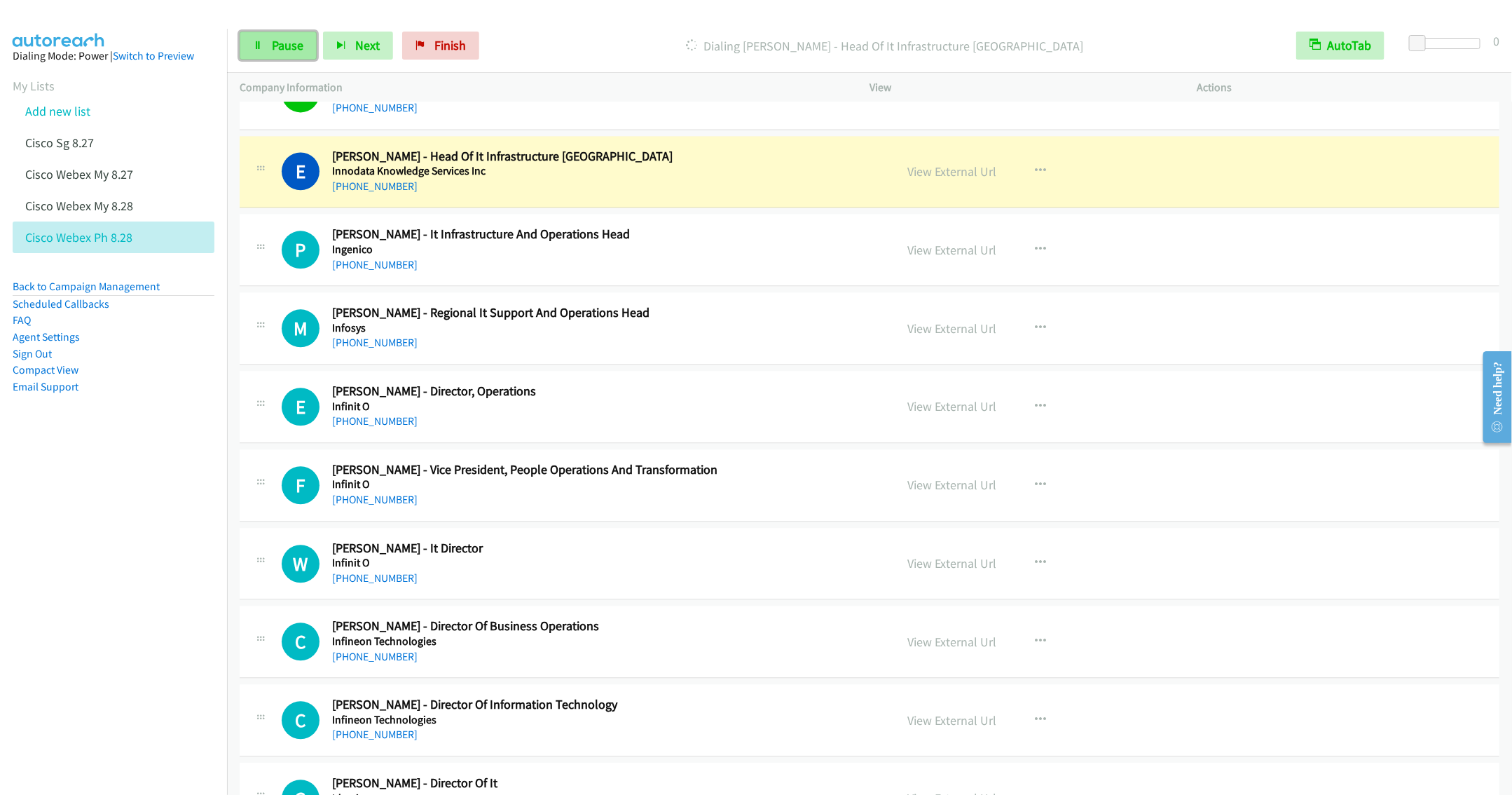
click at [256, 45] on icon at bounding box center [257, 47] width 10 height 10
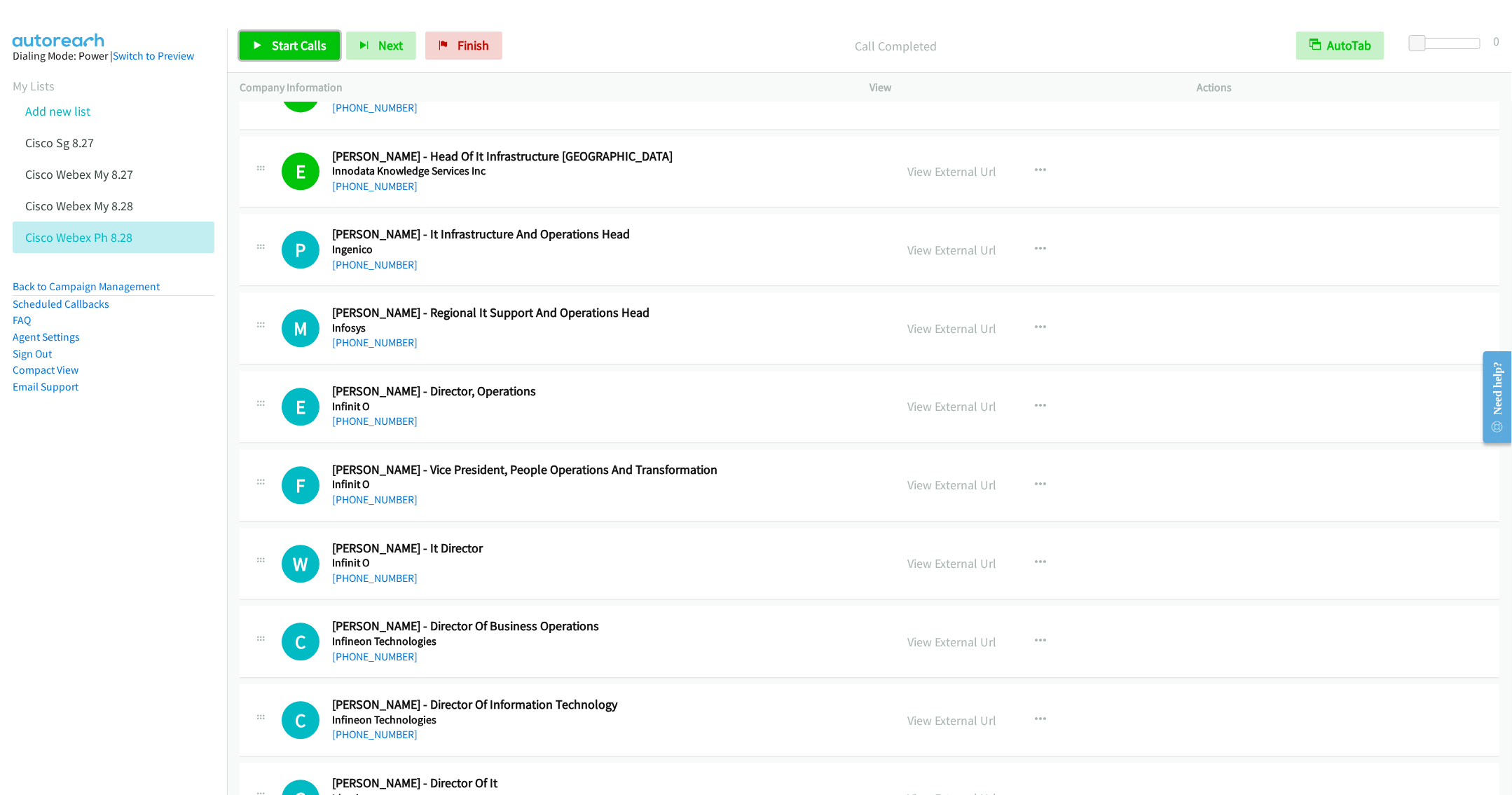
click at [284, 51] on span "Start Calls" at bounding box center [299, 46] width 54 height 16
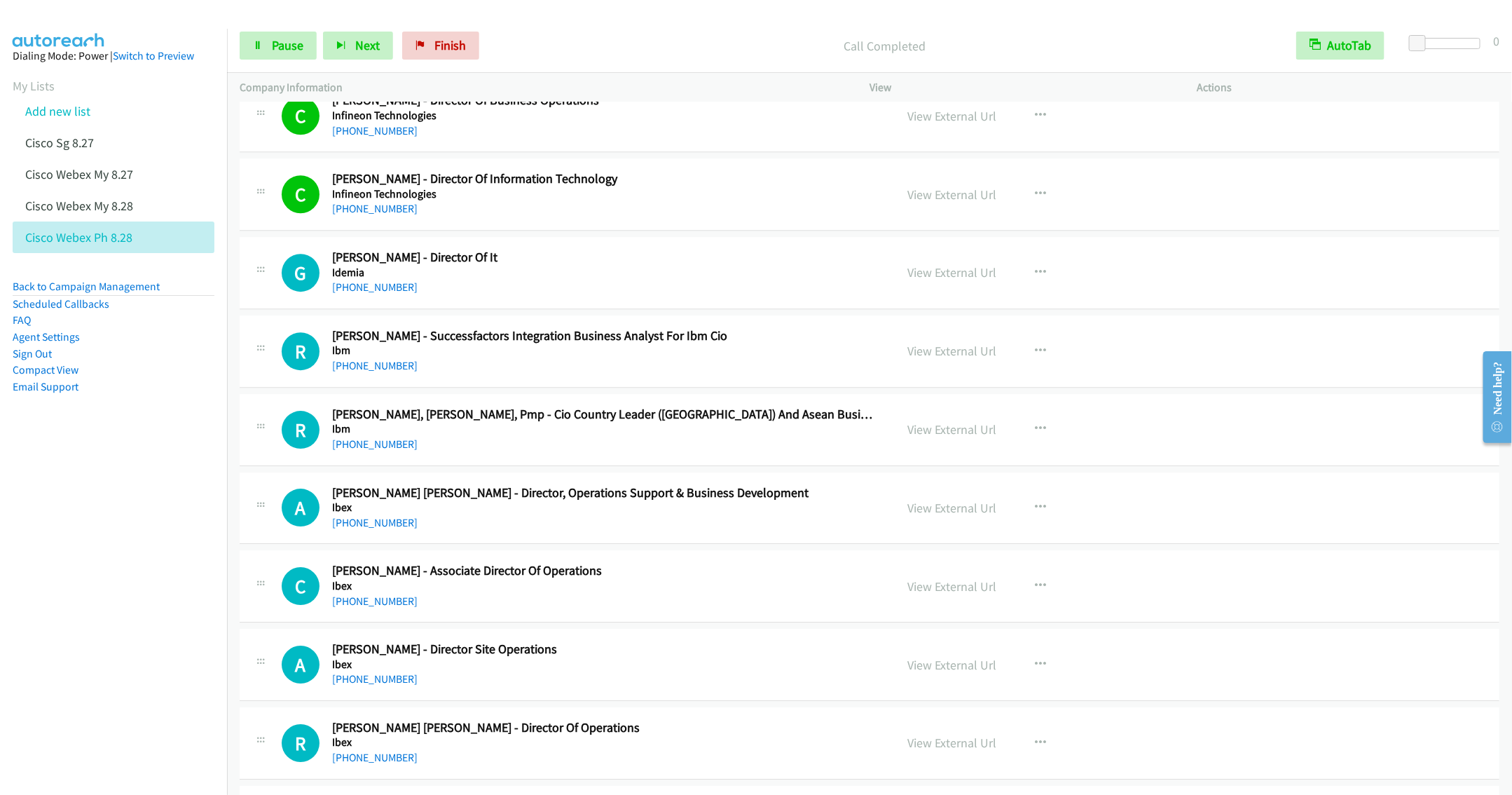
scroll to position [8513, 0]
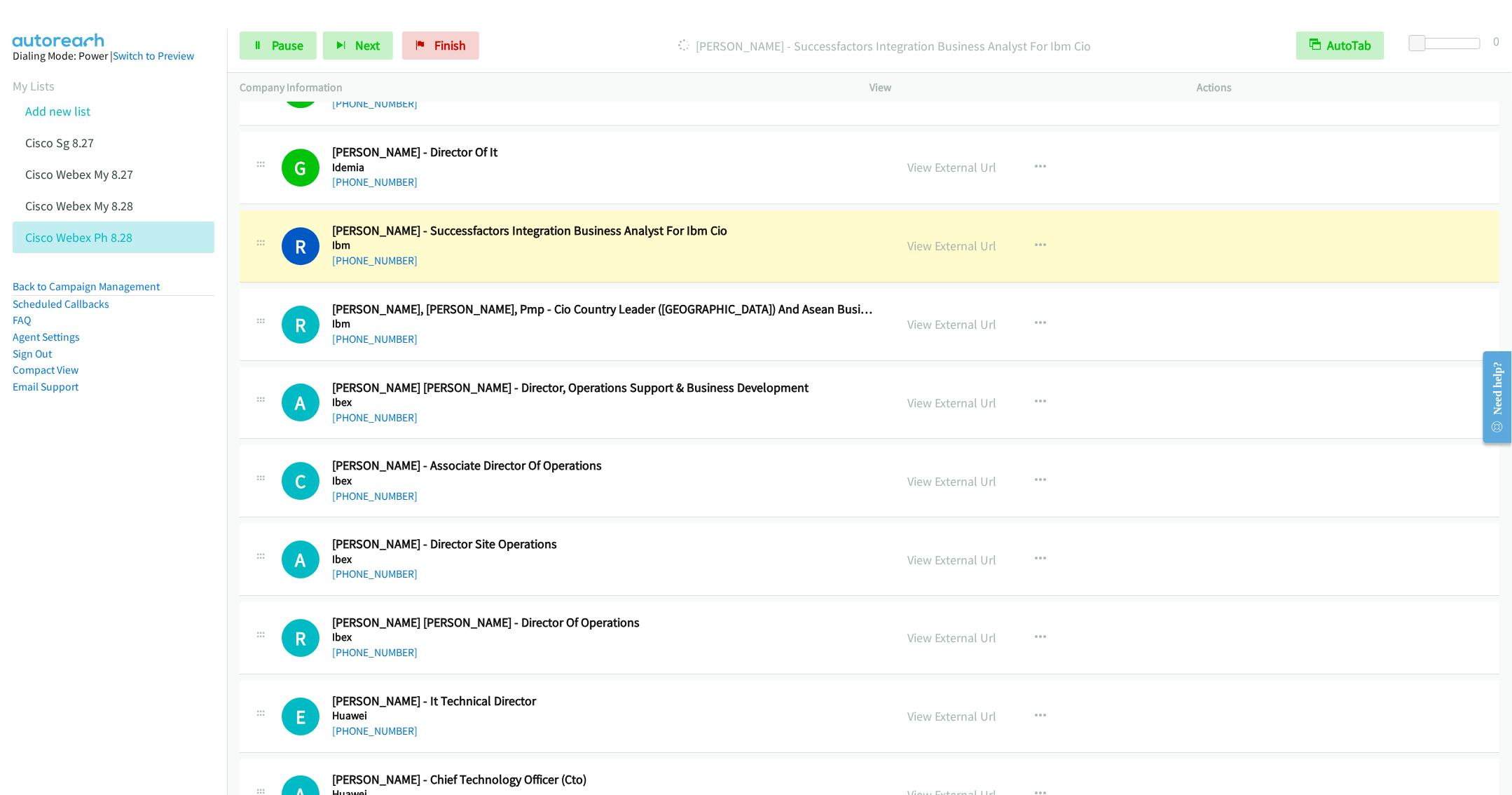
click at [511, 348] on div "+63 917 885 9359" at bounding box center [603, 339] width 543 height 17
click at [267, 49] on link "Pause" at bounding box center [278, 46] width 77 height 28
drag, startPoint x: 658, startPoint y: 436, endPoint x: 642, endPoint y: 440, distance: 16.5
click at [658, 409] on h5 "Ibex" at bounding box center [603, 402] width 543 height 14
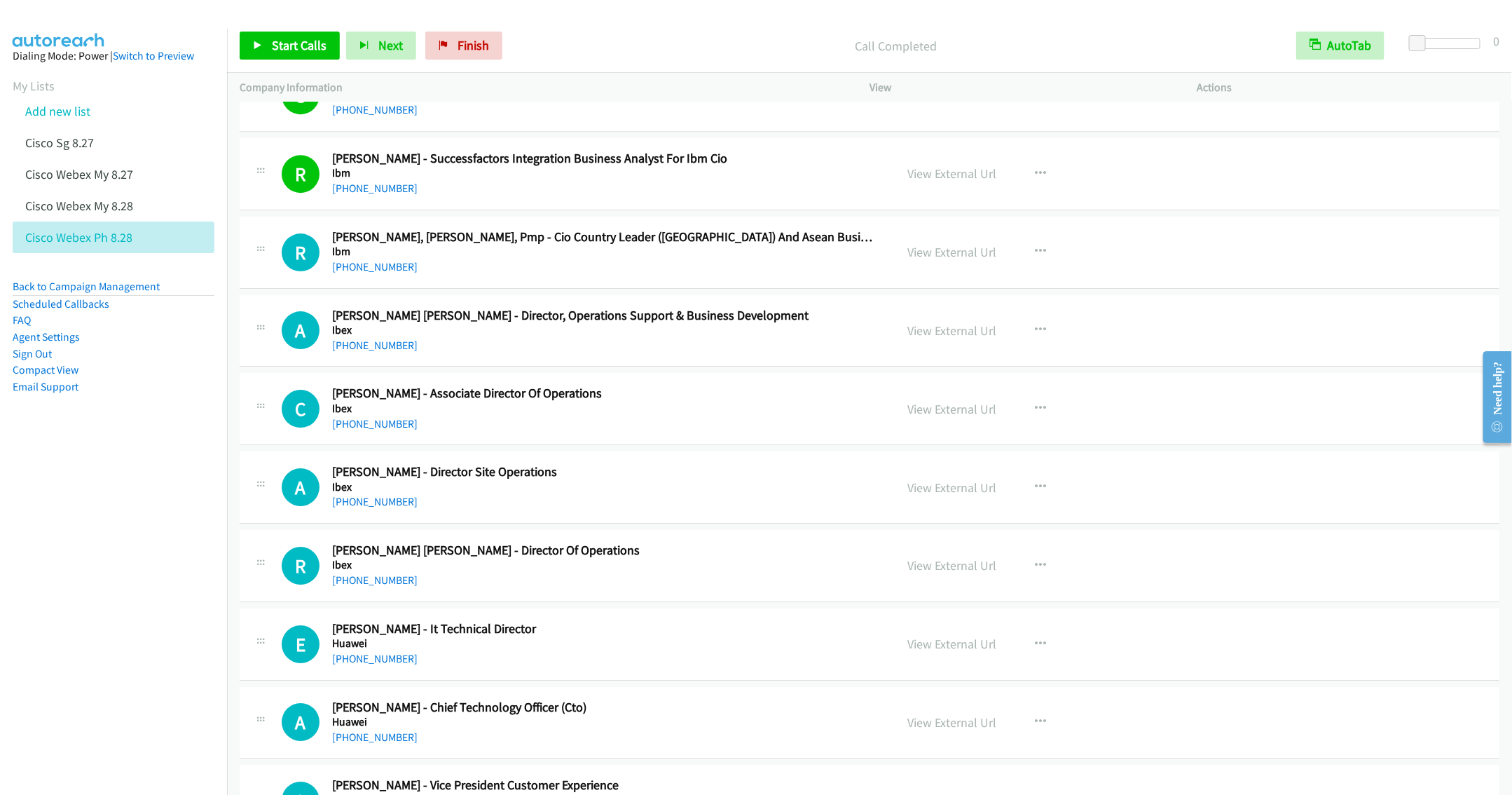
scroll to position [8618, 0]
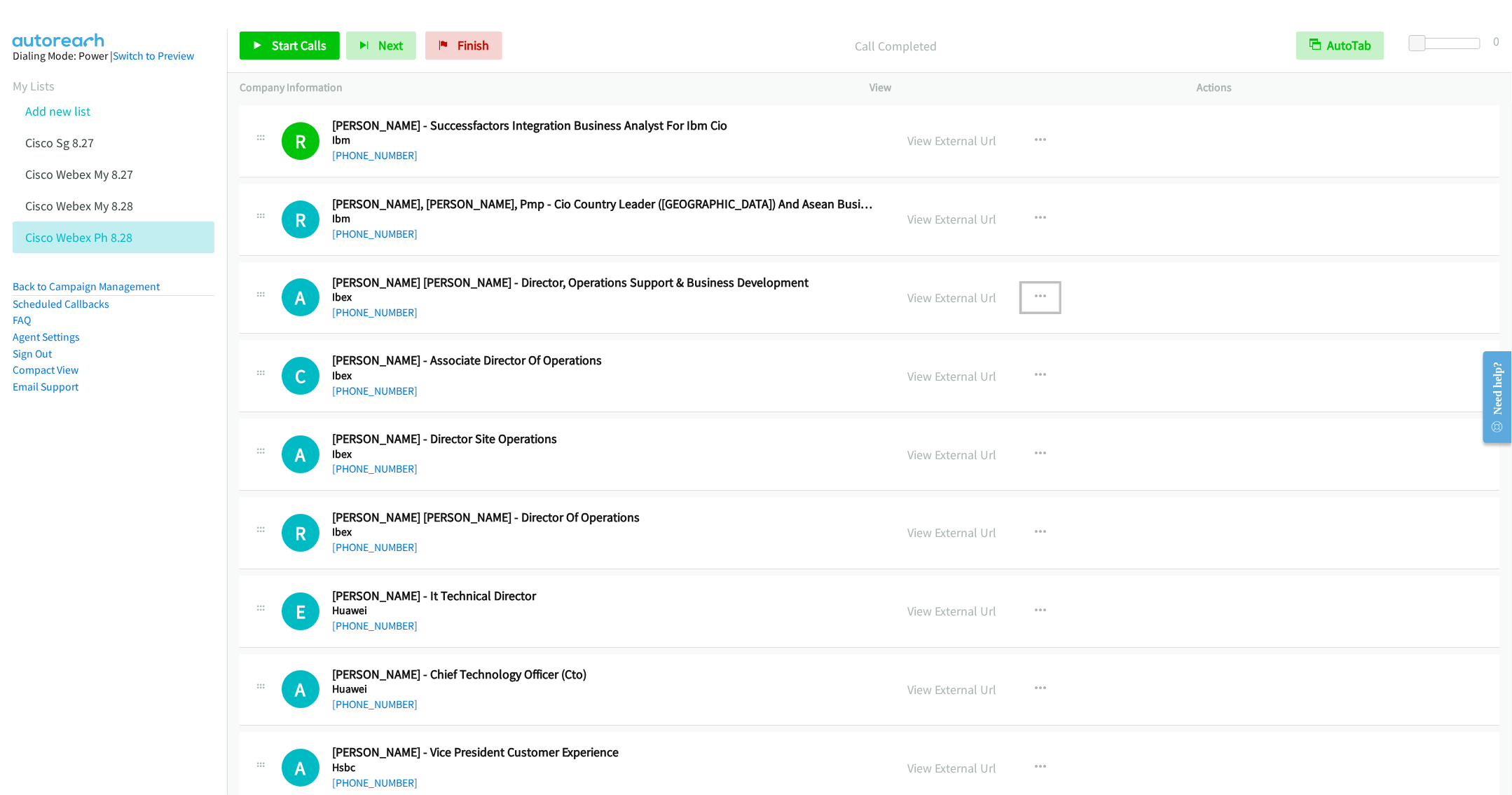
click at [1035, 303] on icon "button" at bounding box center [1040, 296] width 11 height 11
click at [926, 403] on link "Start Calls Here" at bounding box center [965, 389] width 186 height 28
click at [289, 49] on span "Start Calls" at bounding box center [299, 46] width 54 height 16
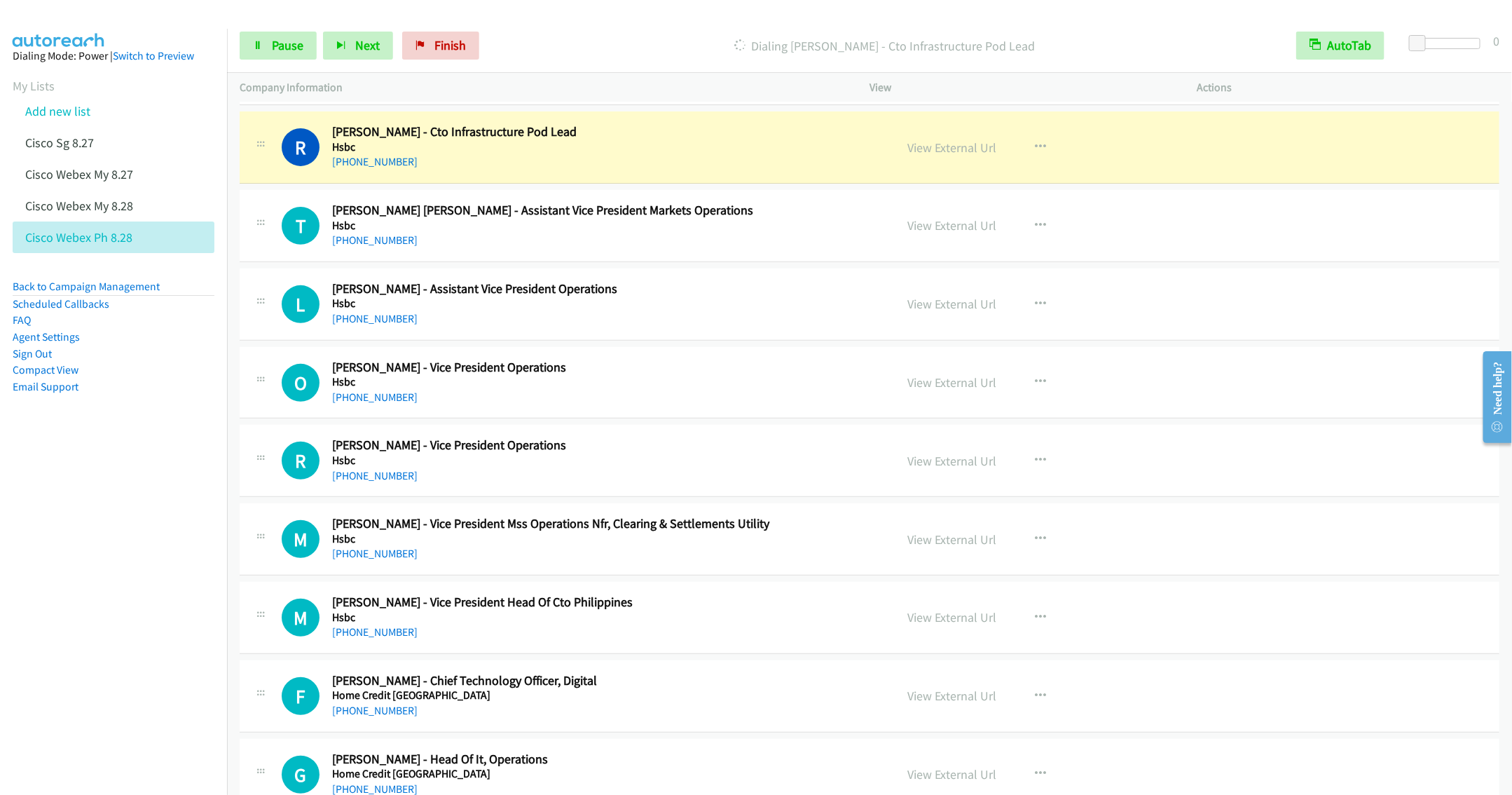
scroll to position [9354, 0]
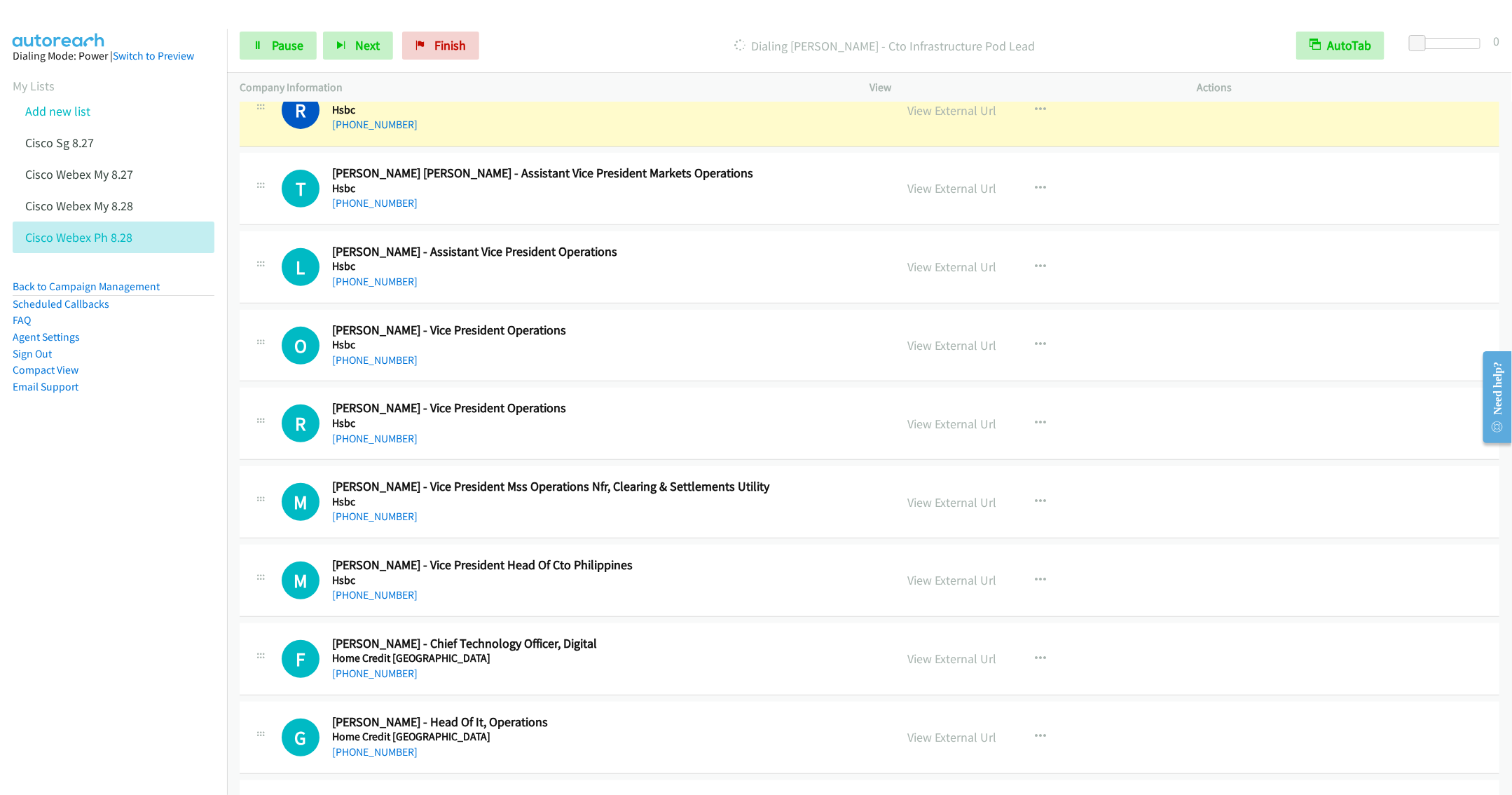
click at [656, 225] on div "T Callback Scheduled Tabetha Uy Prado - Assistant Vice President Markets Operat…" at bounding box center [869, 188] width 1260 height 72
click at [1035, 194] on icon "button" at bounding box center [1040, 188] width 11 height 11
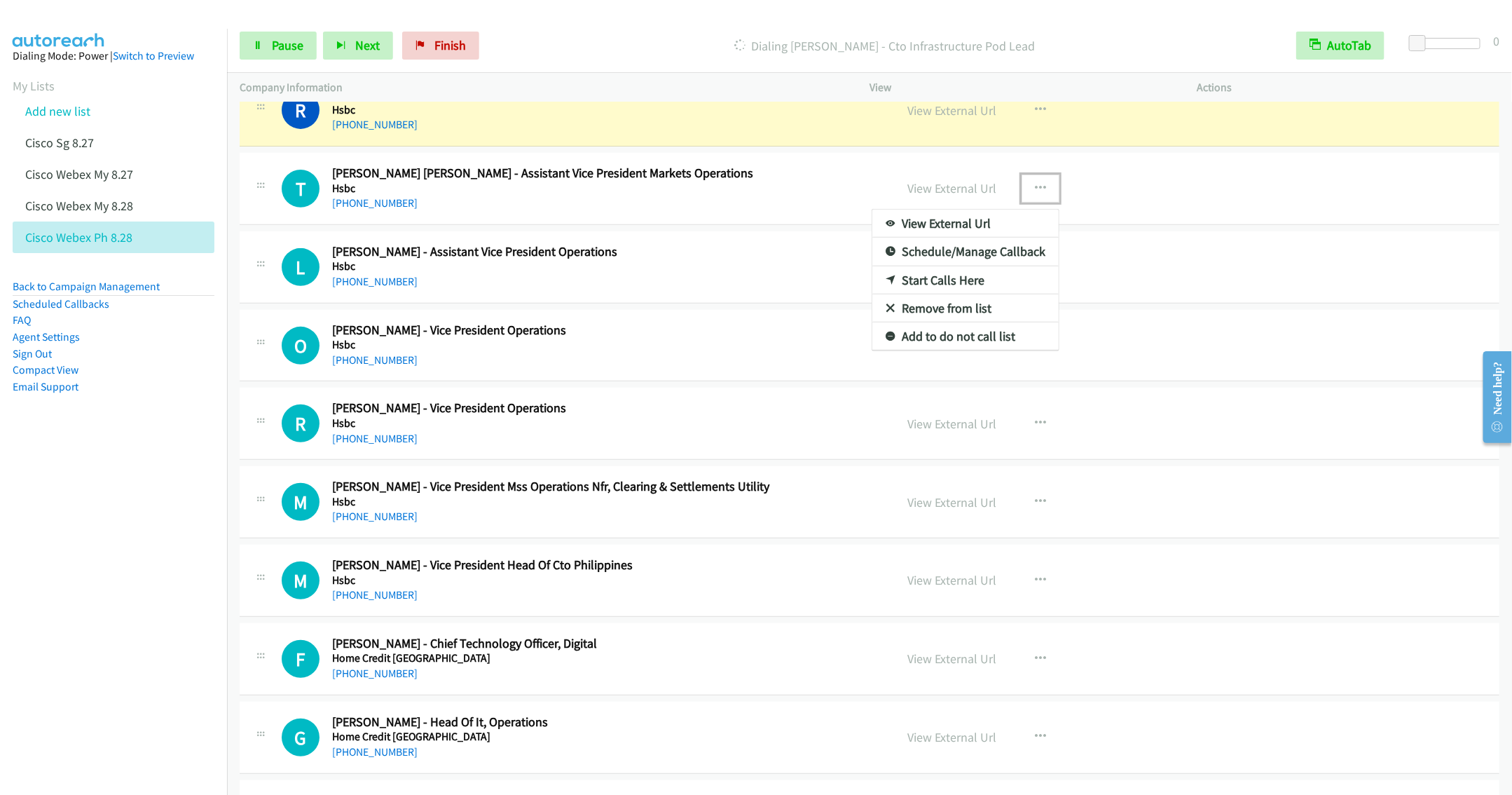
click at [936, 323] on link "Remove from list" at bounding box center [965, 308] width 186 height 28
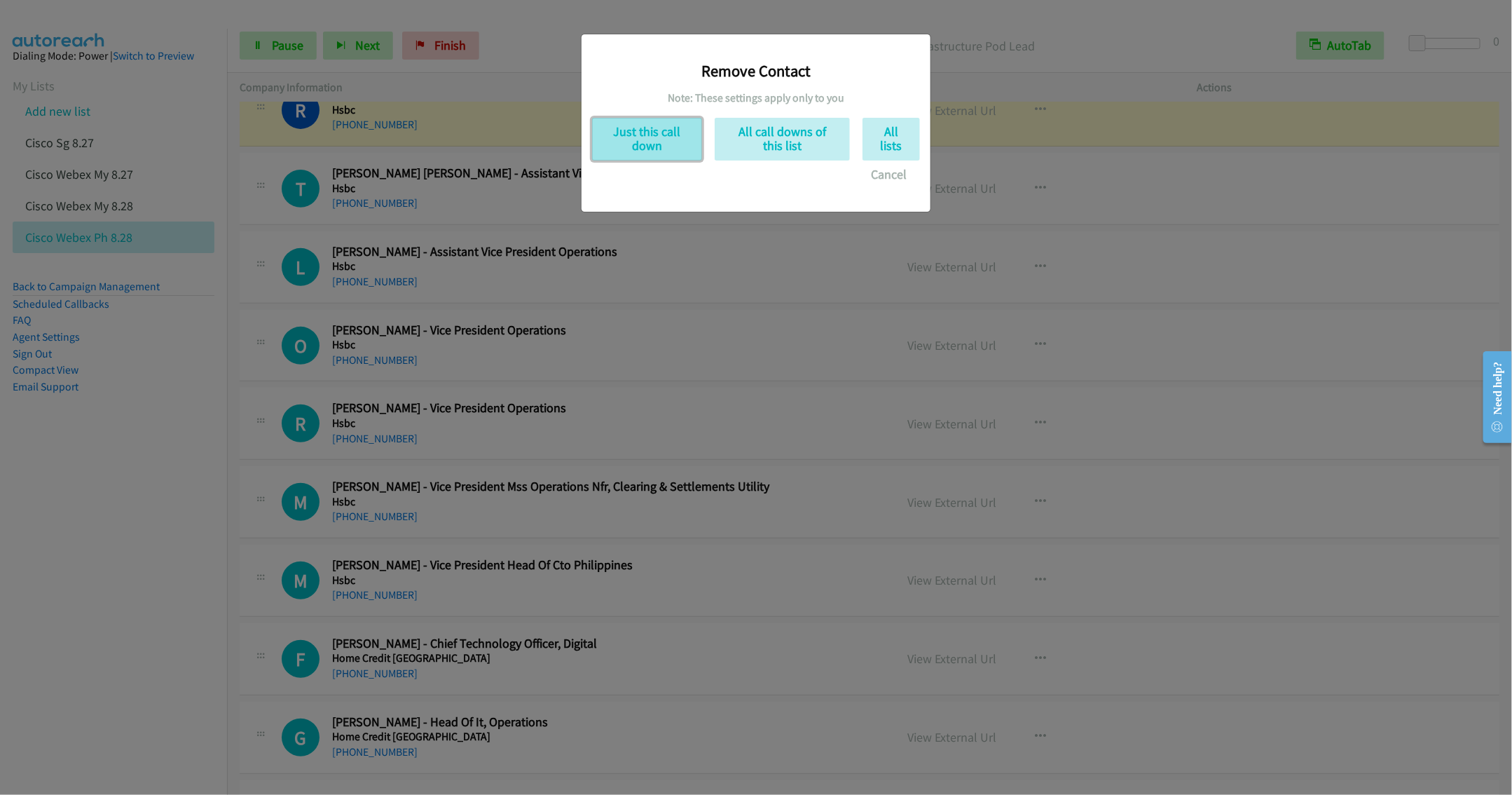
click at [649, 146] on button "Just this call down" at bounding box center [647, 139] width 110 height 43
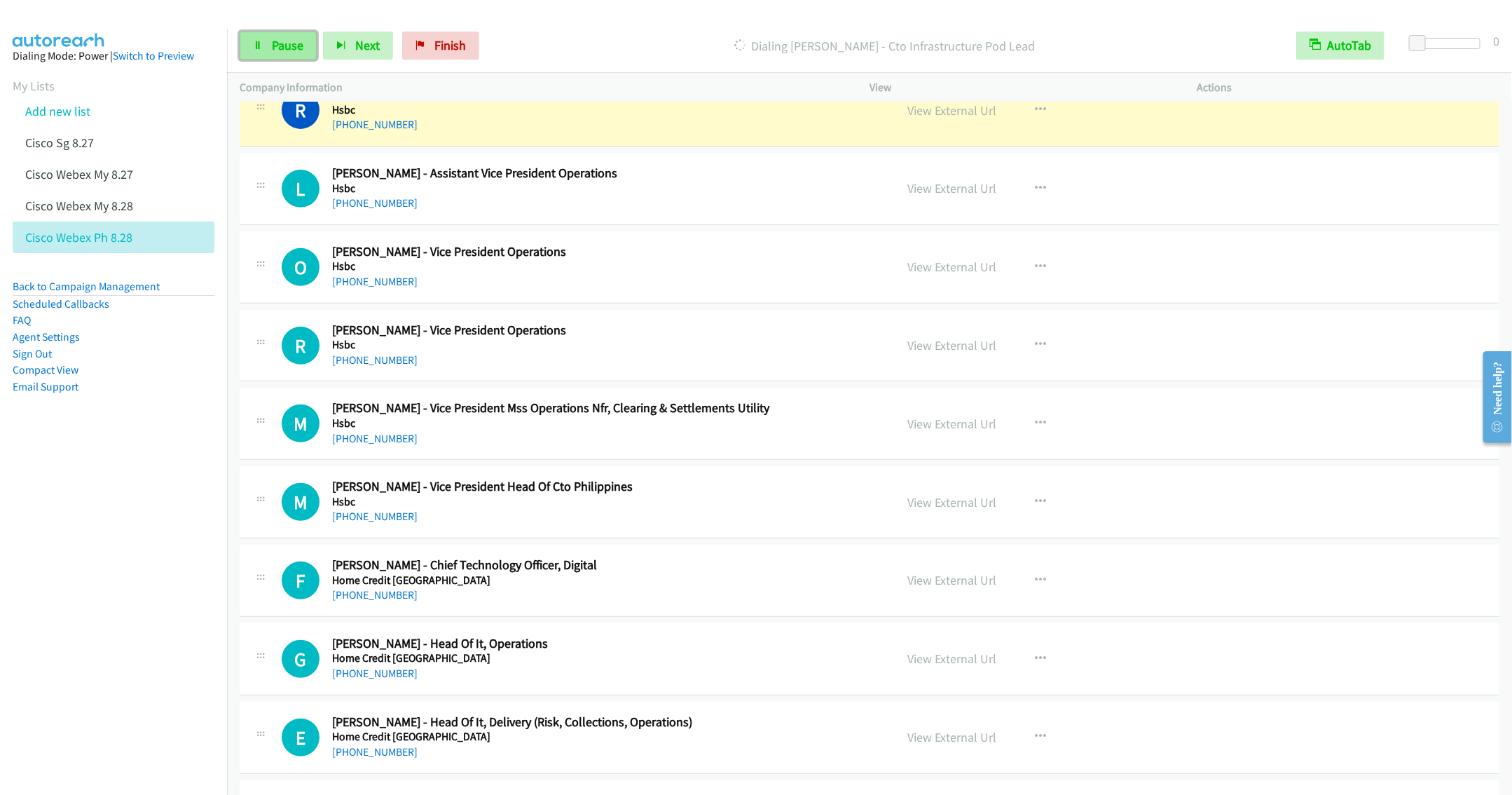
click at [277, 50] on span "Pause" at bounding box center [288, 46] width 32 height 16
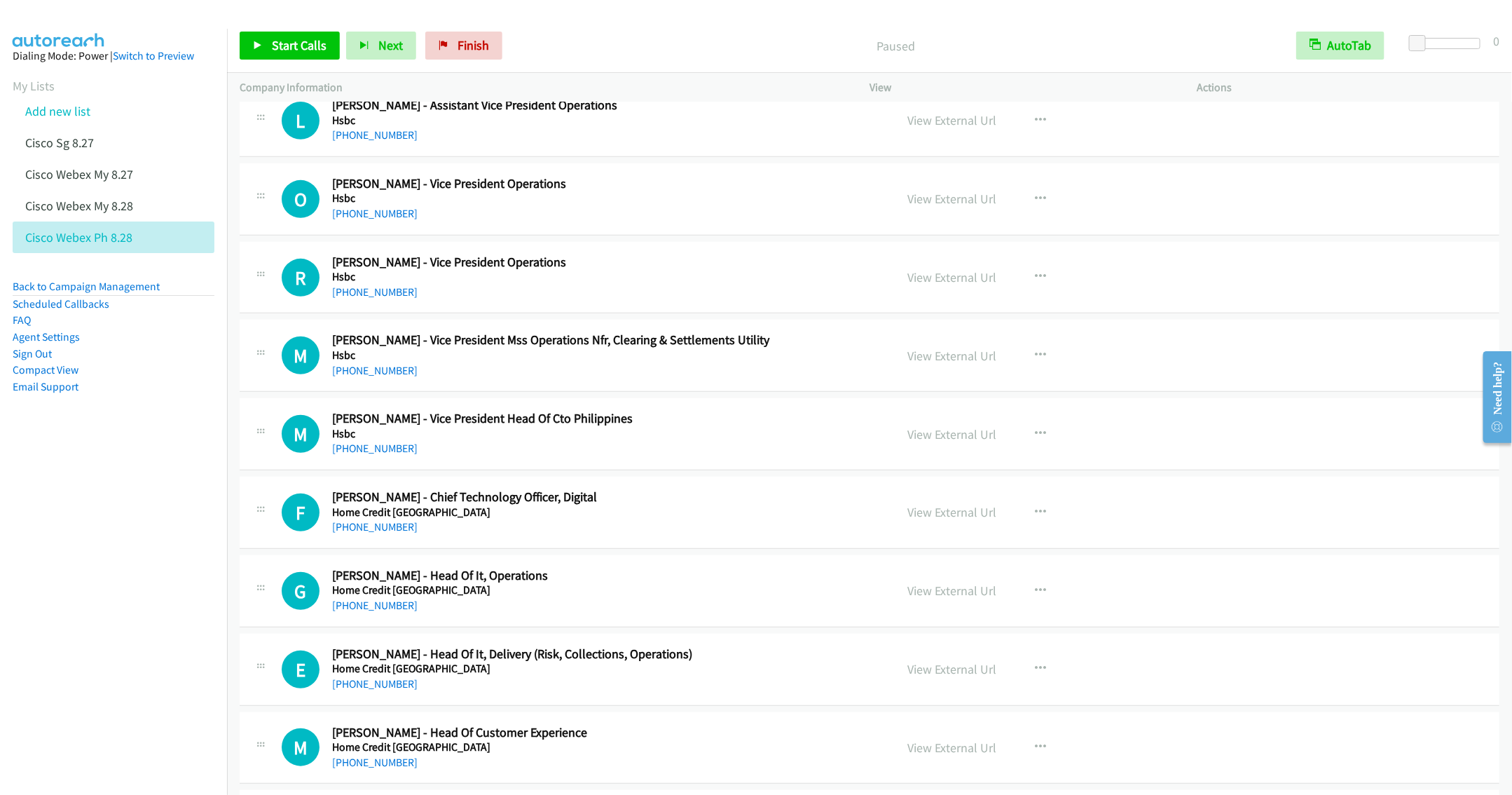
scroll to position [9459, 0]
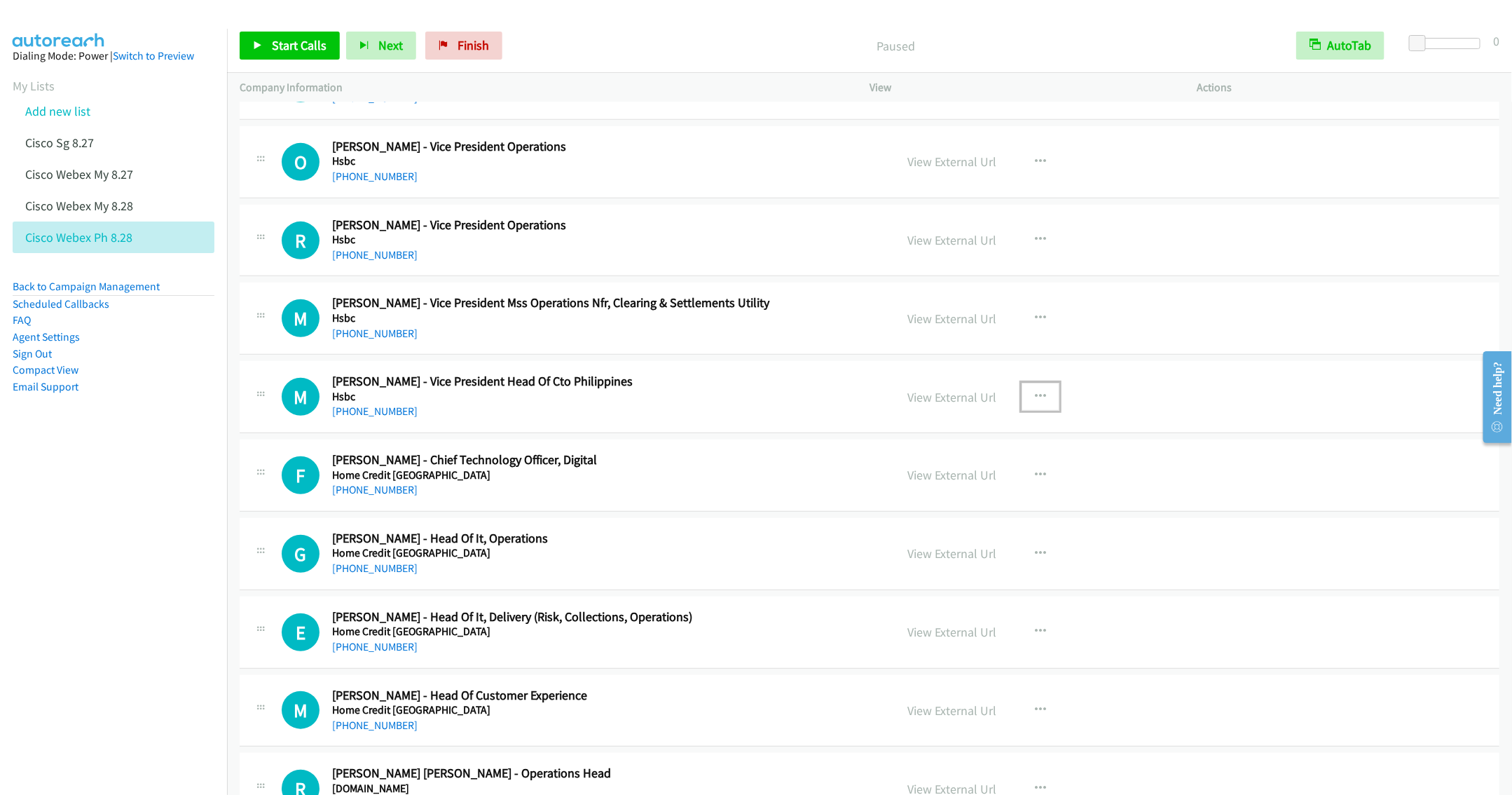
click at [1035, 402] on icon "button" at bounding box center [1040, 396] width 11 height 11
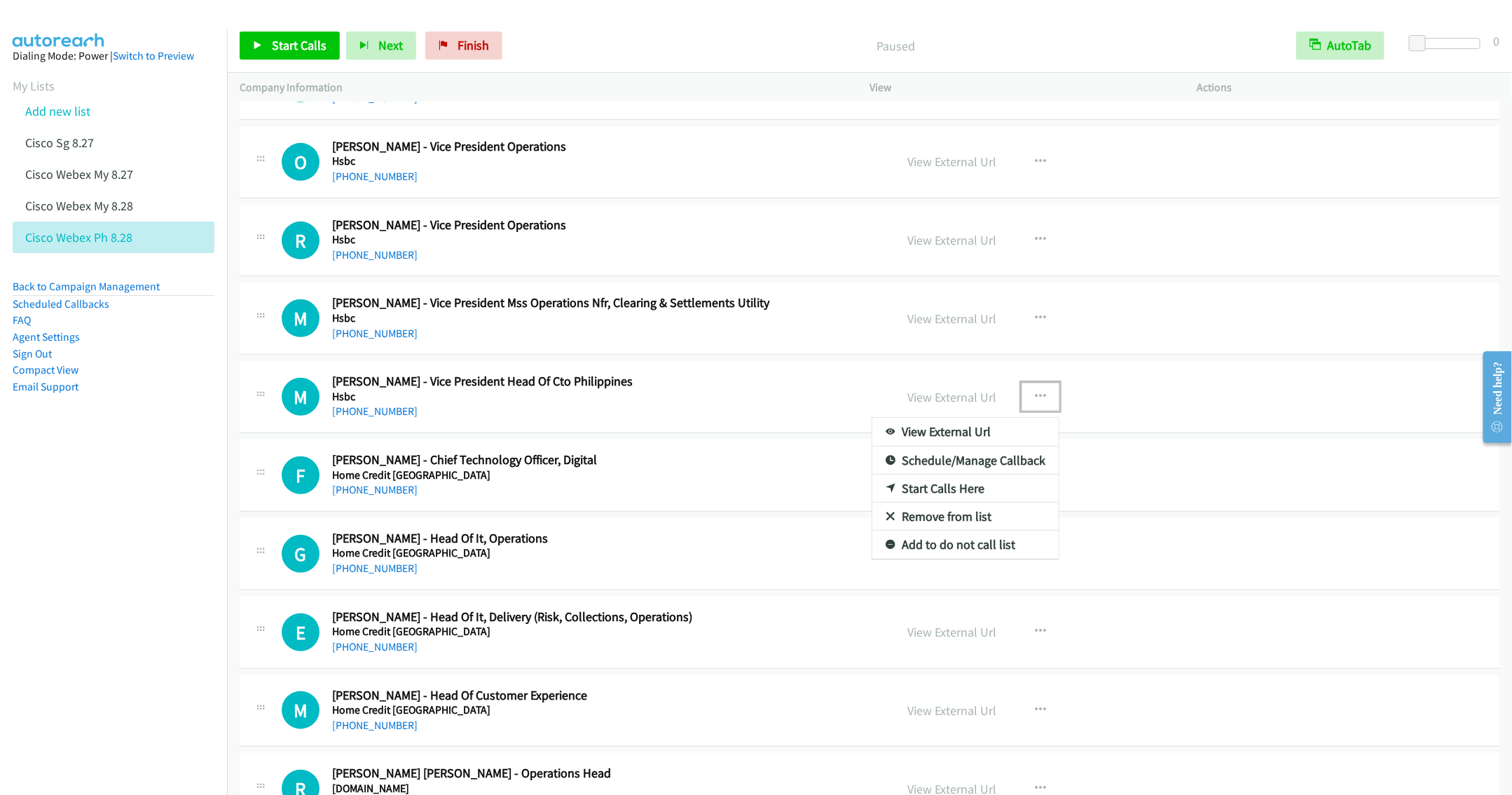
click at [936, 502] on link "Start Calls Here" at bounding box center [965, 488] width 186 height 28
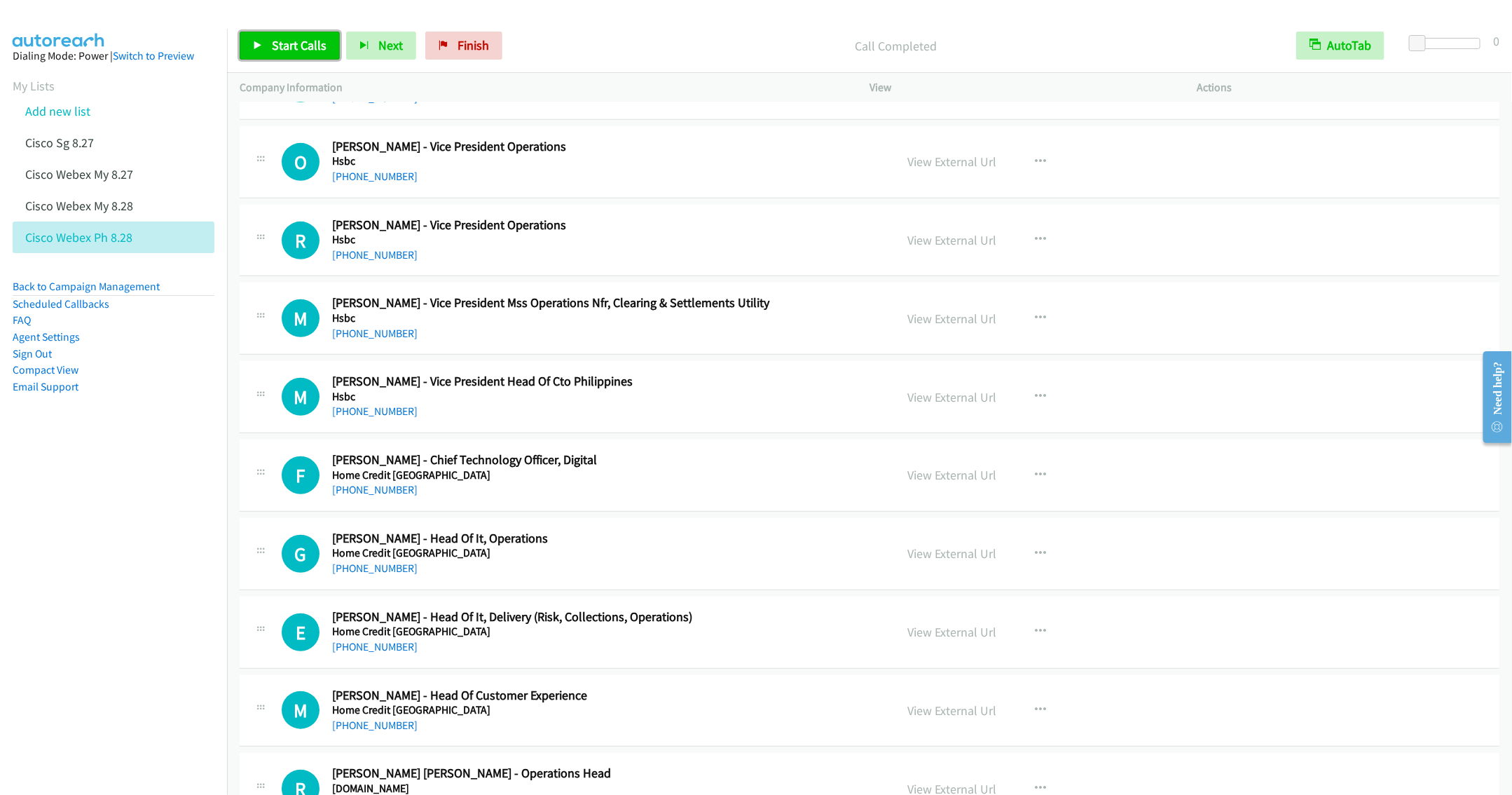
click at [284, 41] on span "Start Calls" at bounding box center [299, 46] width 54 height 16
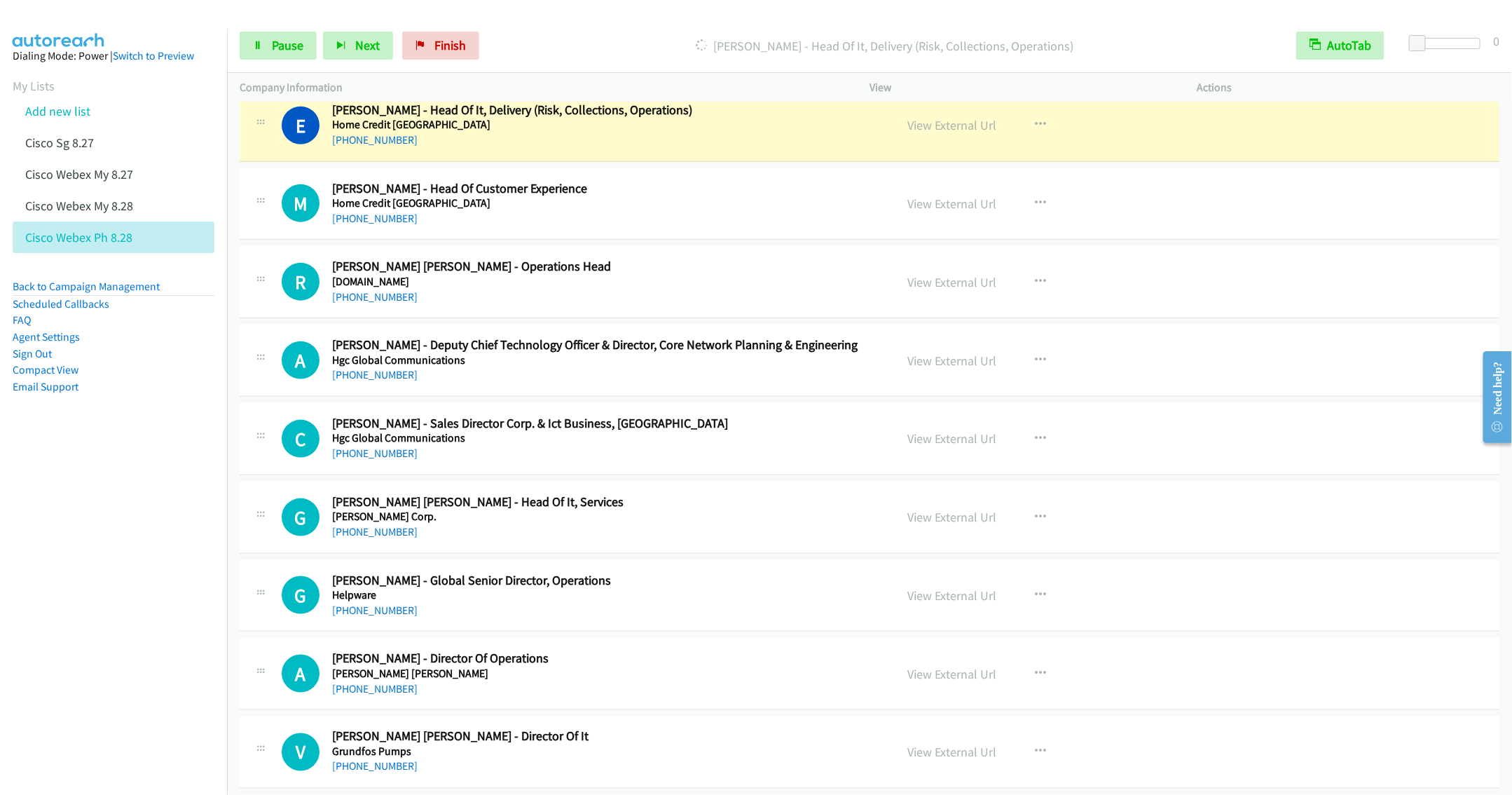
scroll to position [9985, 0]
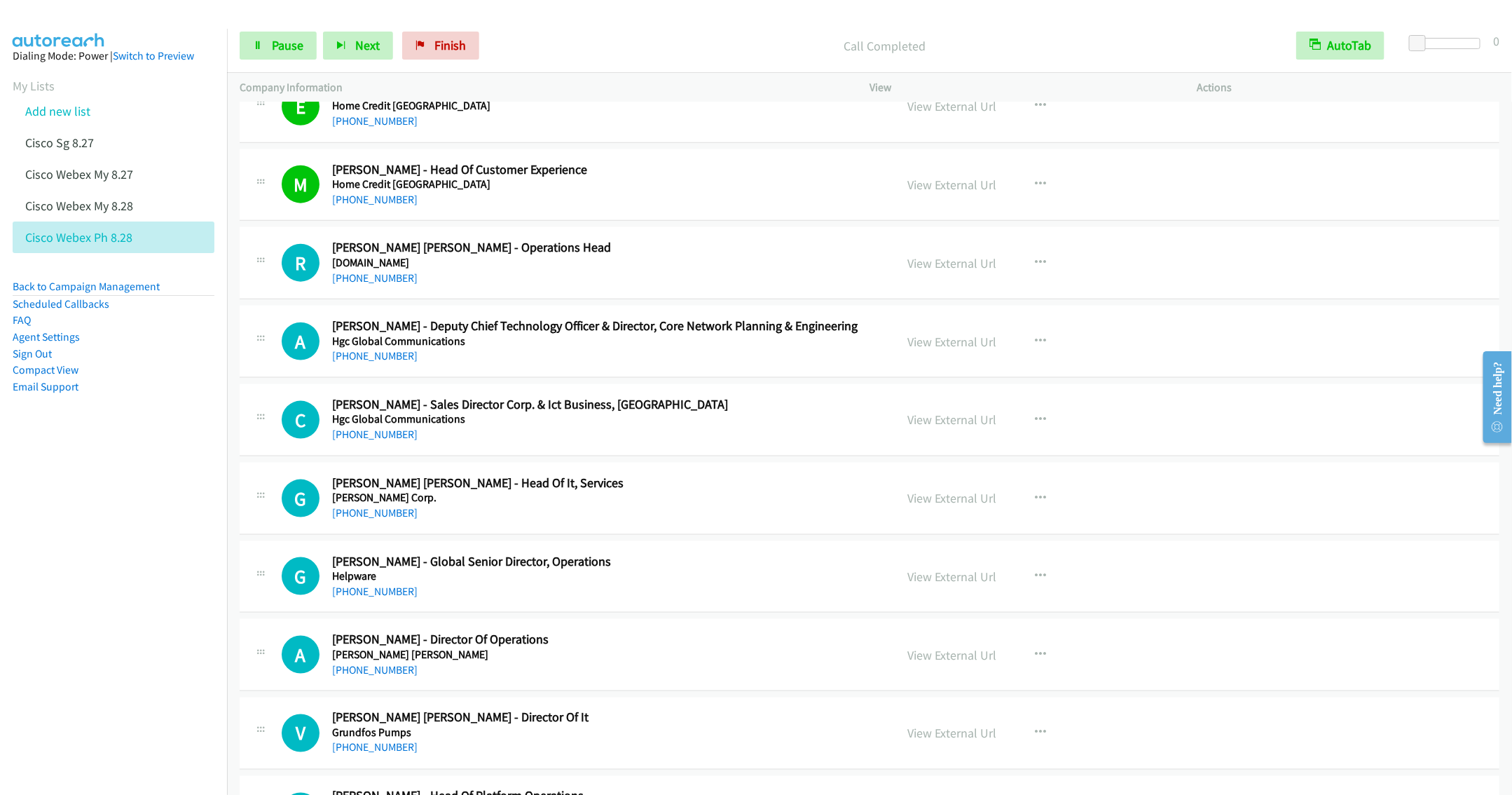
click at [543, 364] on div "+63 906 365 5088" at bounding box center [603, 355] width 543 height 17
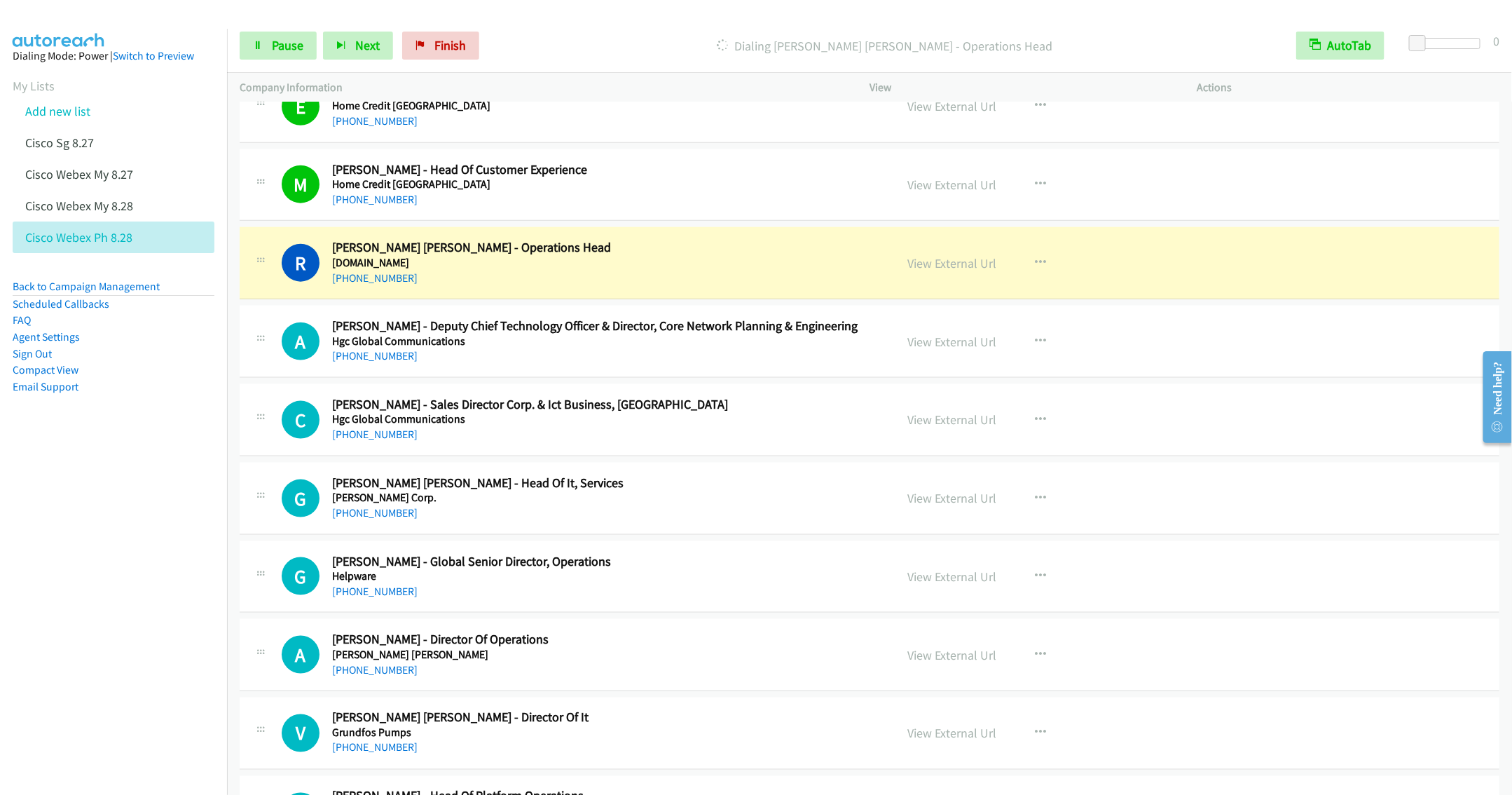
click at [591, 364] on div "+63 906 365 5088" at bounding box center [603, 355] width 543 height 17
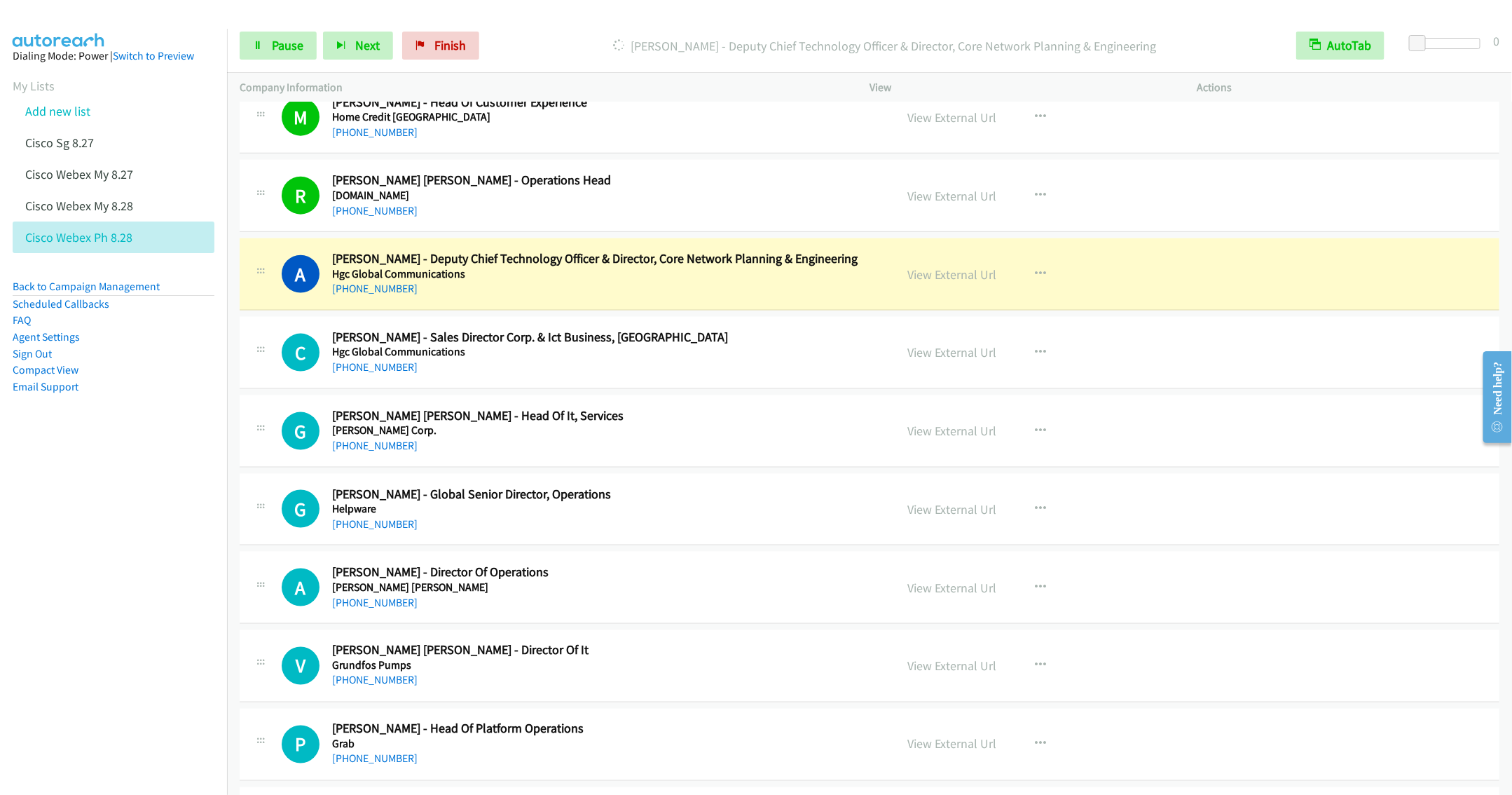
scroll to position [10089, 0]
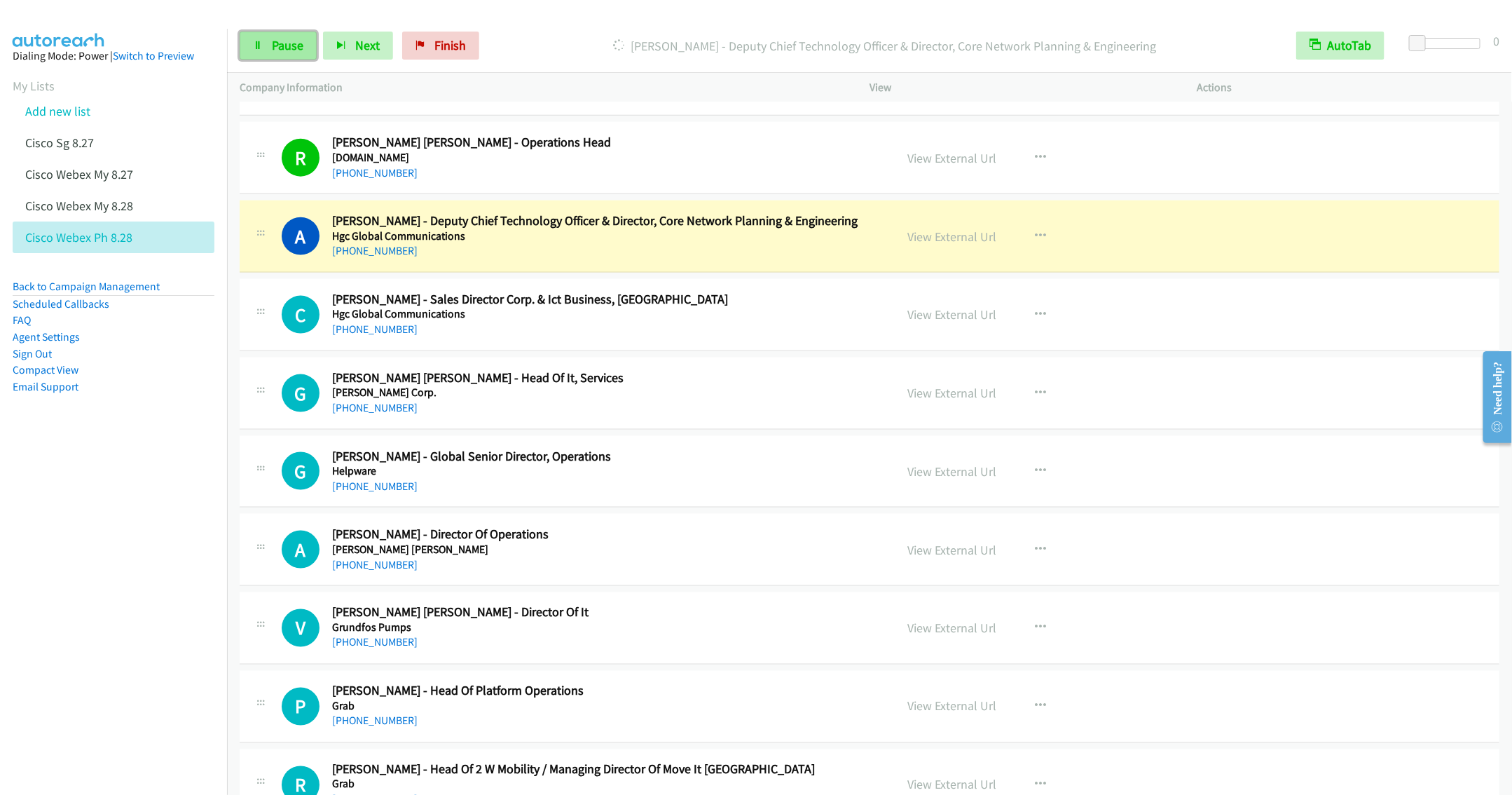
click at [275, 51] on link "Pause" at bounding box center [278, 46] width 77 height 28
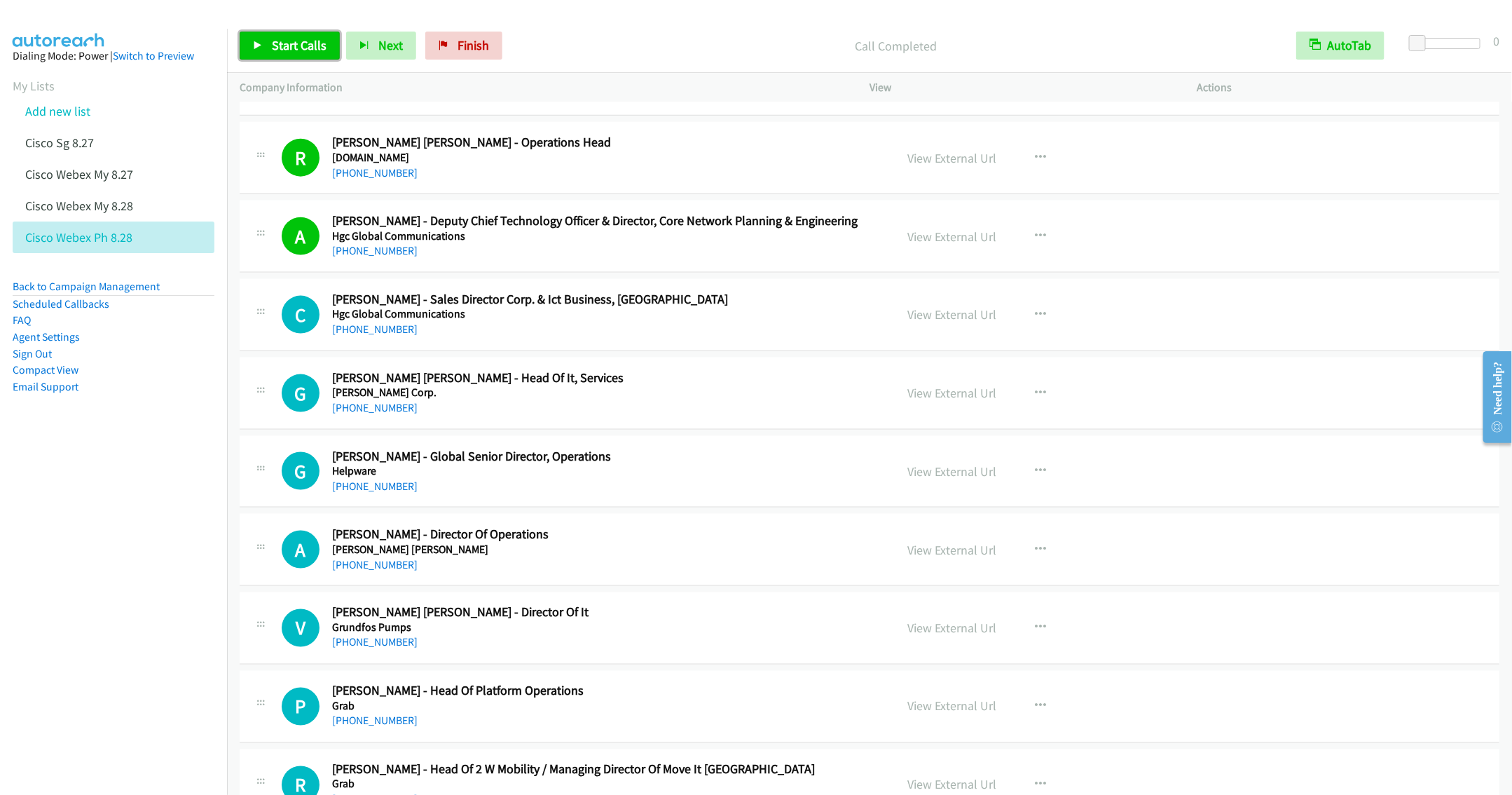
click at [280, 40] on span "Start Calls" at bounding box center [299, 46] width 54 height 16
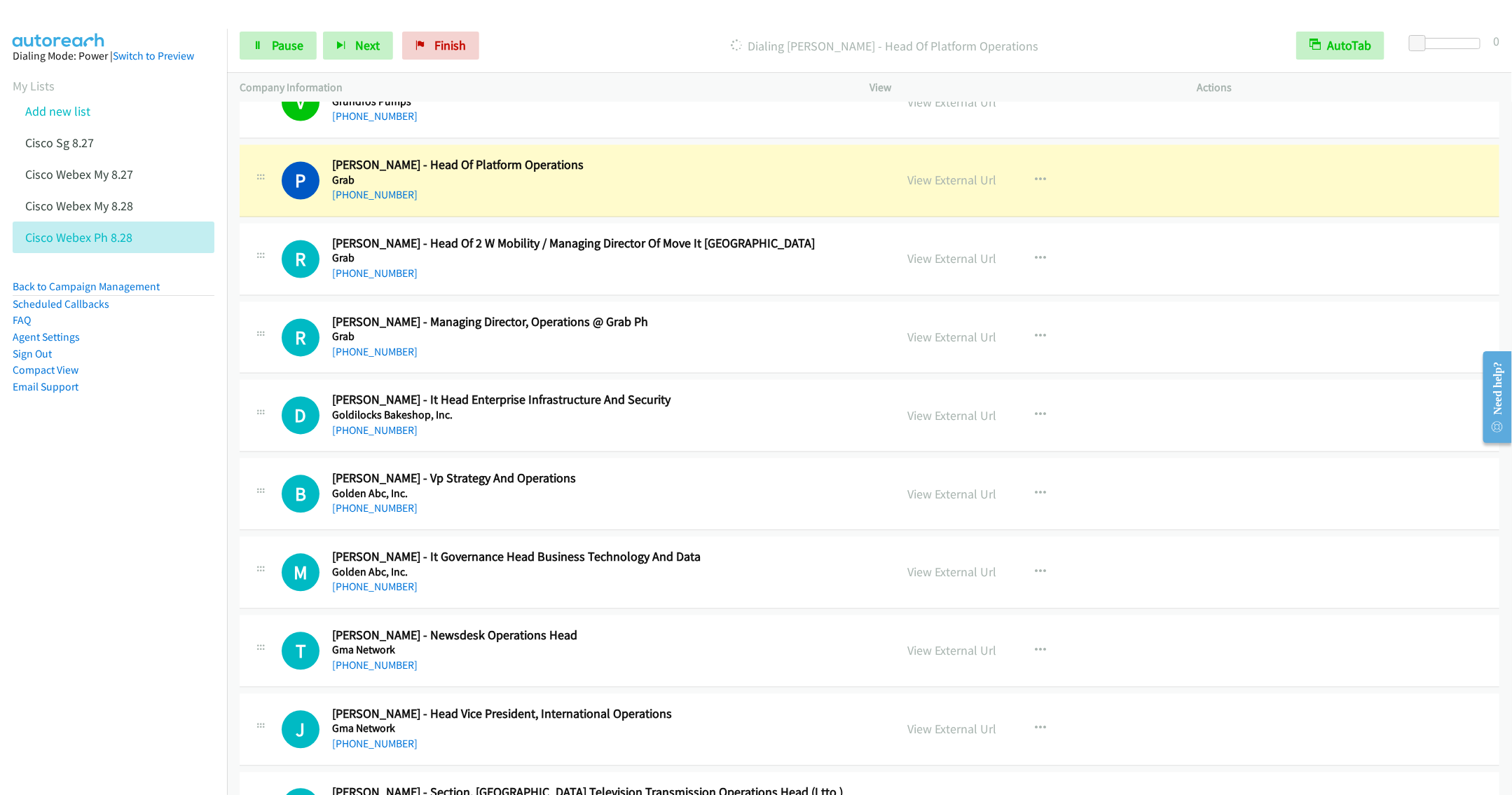
scroll to position [10720, 0]
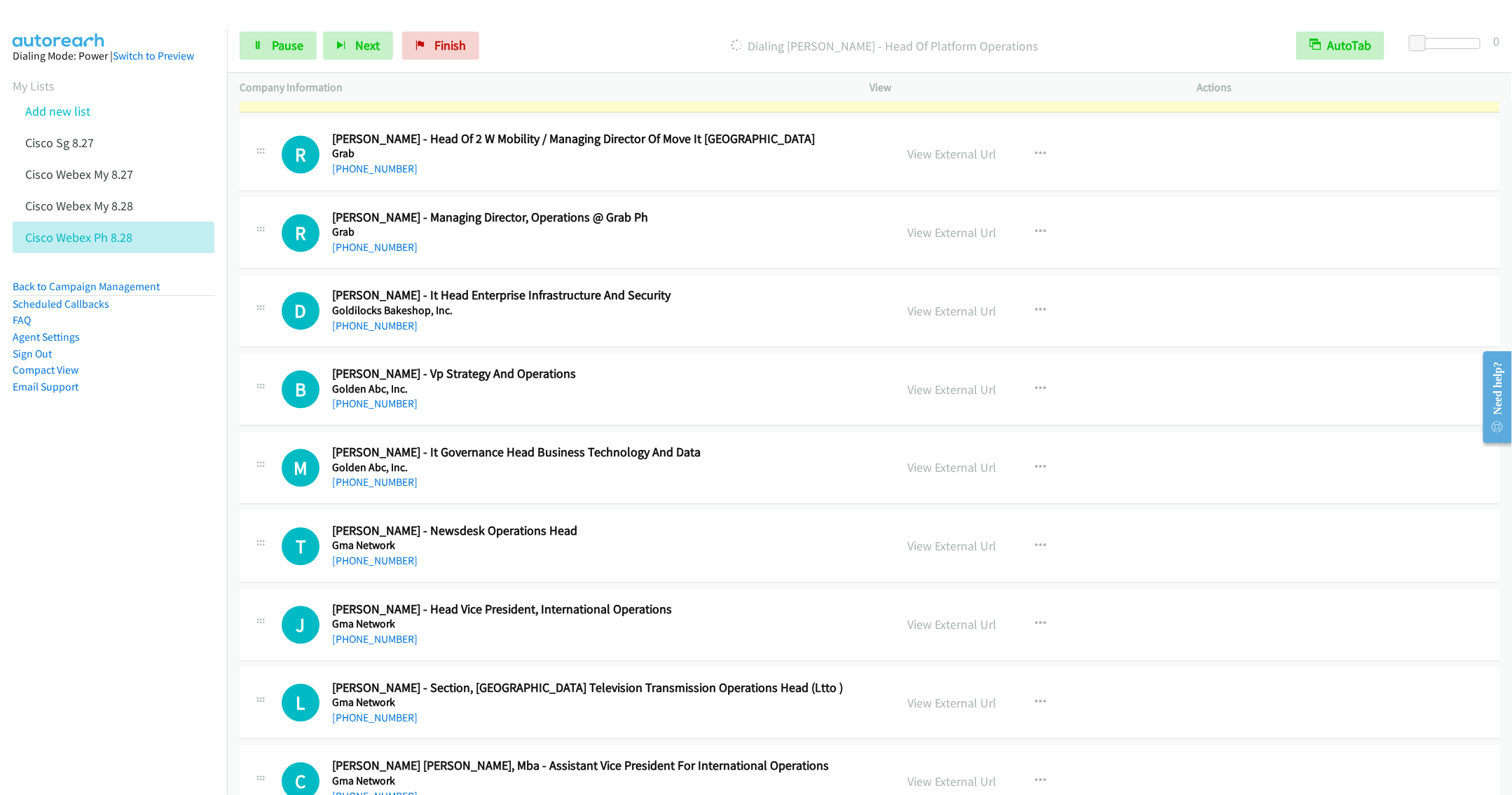
click at [686, 226] on h2 "Ronald Roda - Managing Director, Operations @ Grab Ph" at bounding box center [603, 218] width 543 height 16
click at [673, 255] on div "+63 917 888 8960" at bounding box center [603, 247] width 543 height 17
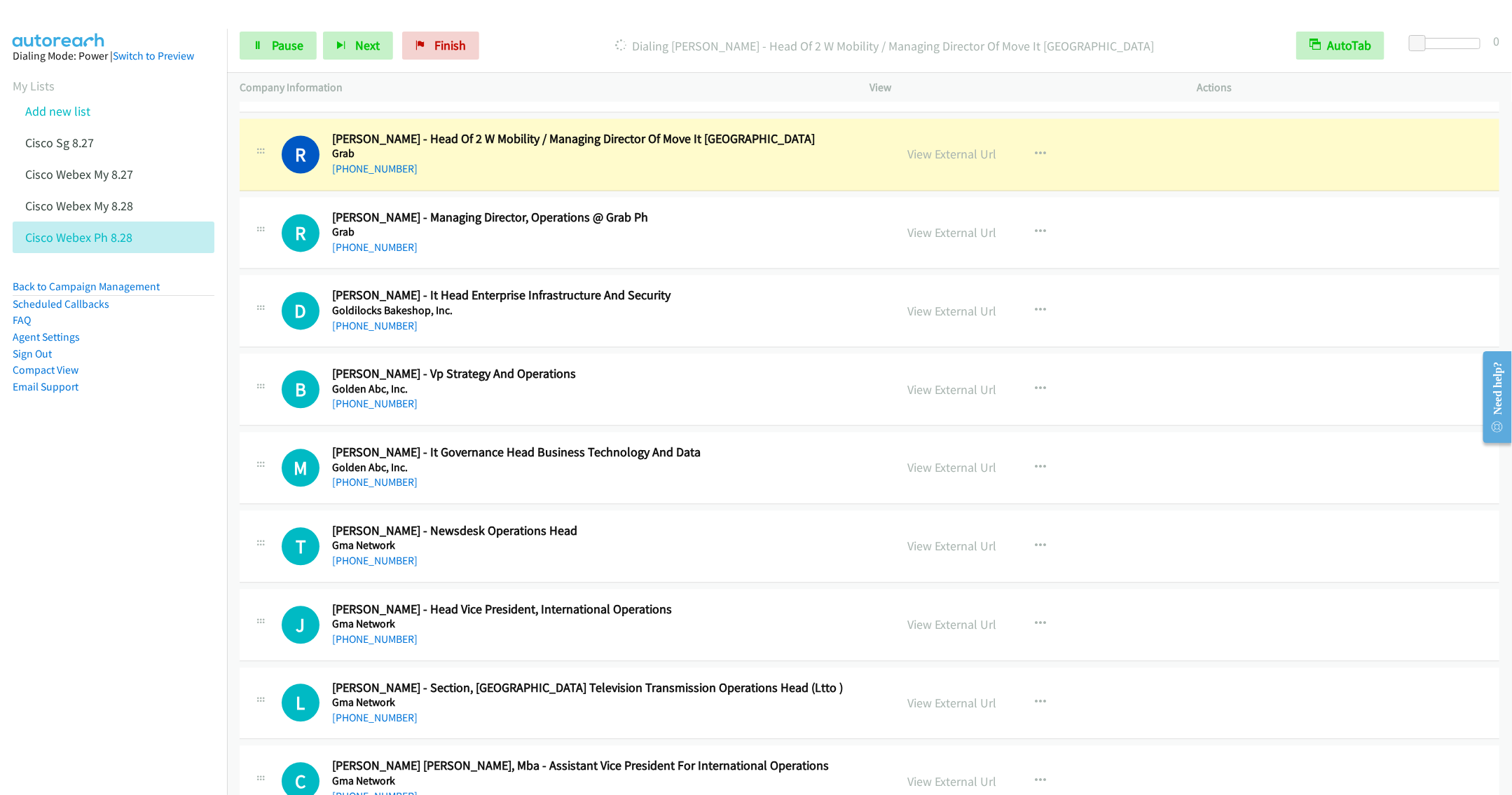
click at [735, 239] on h5 "Grab" at bounding box center [603, 232] width 543 height 14
click at [273, 45] on span "Pause" at bounding box center [288, 46] width 32 height 16
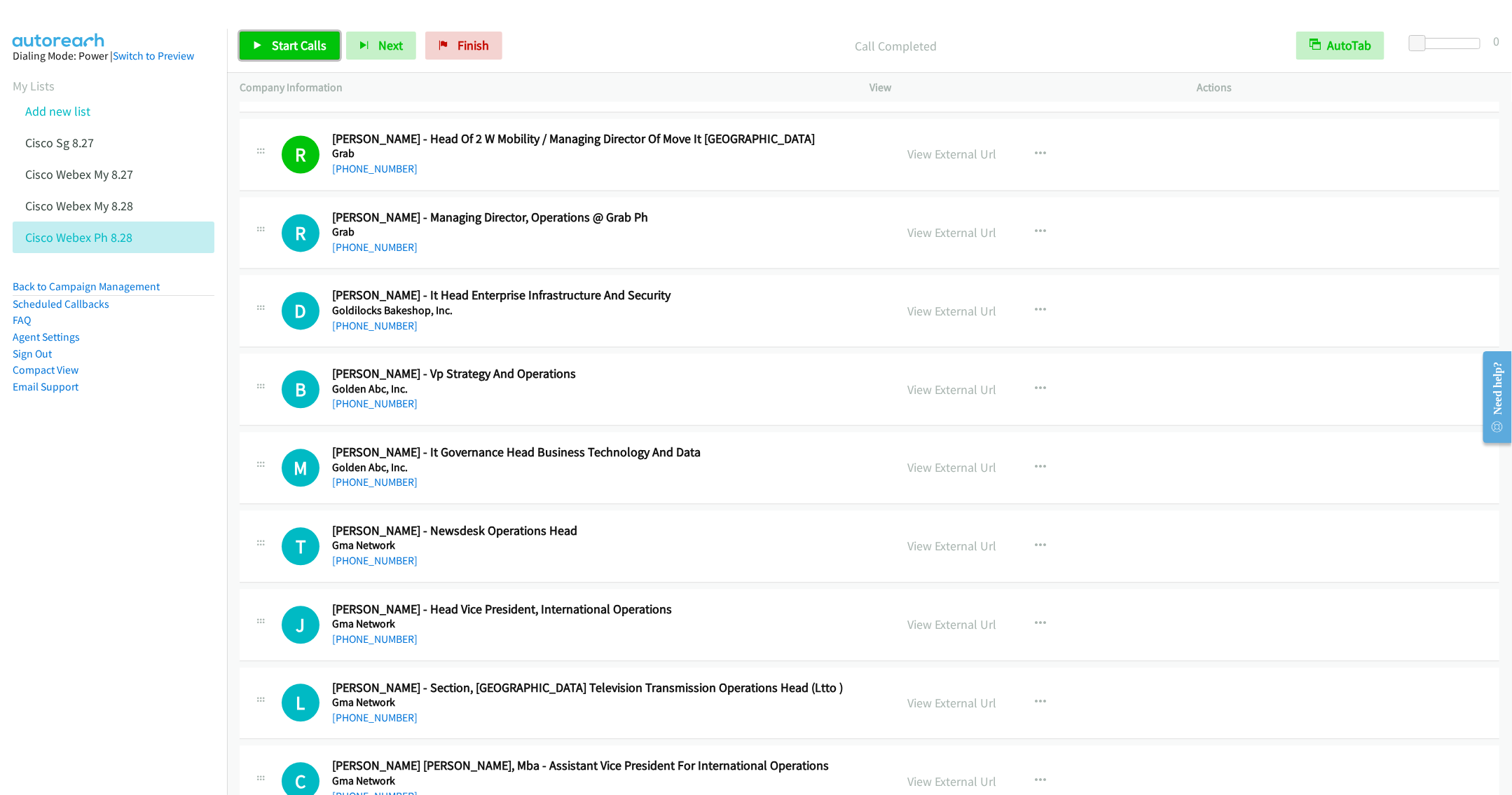
click at [296, 55] on link "Start Calls" at bounding box center [289, 46] width 100 height 28
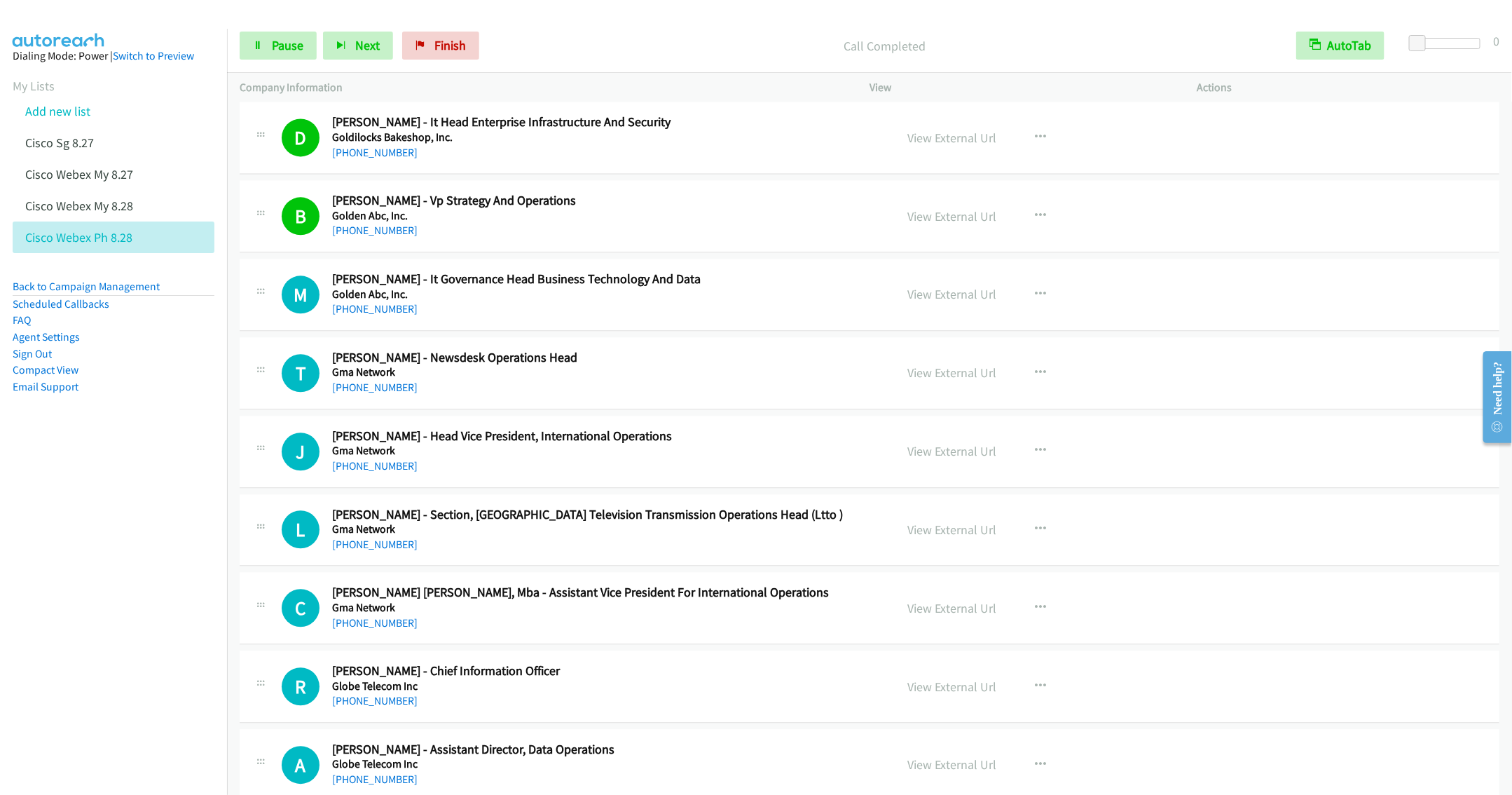
scroll to position [10930, 0]
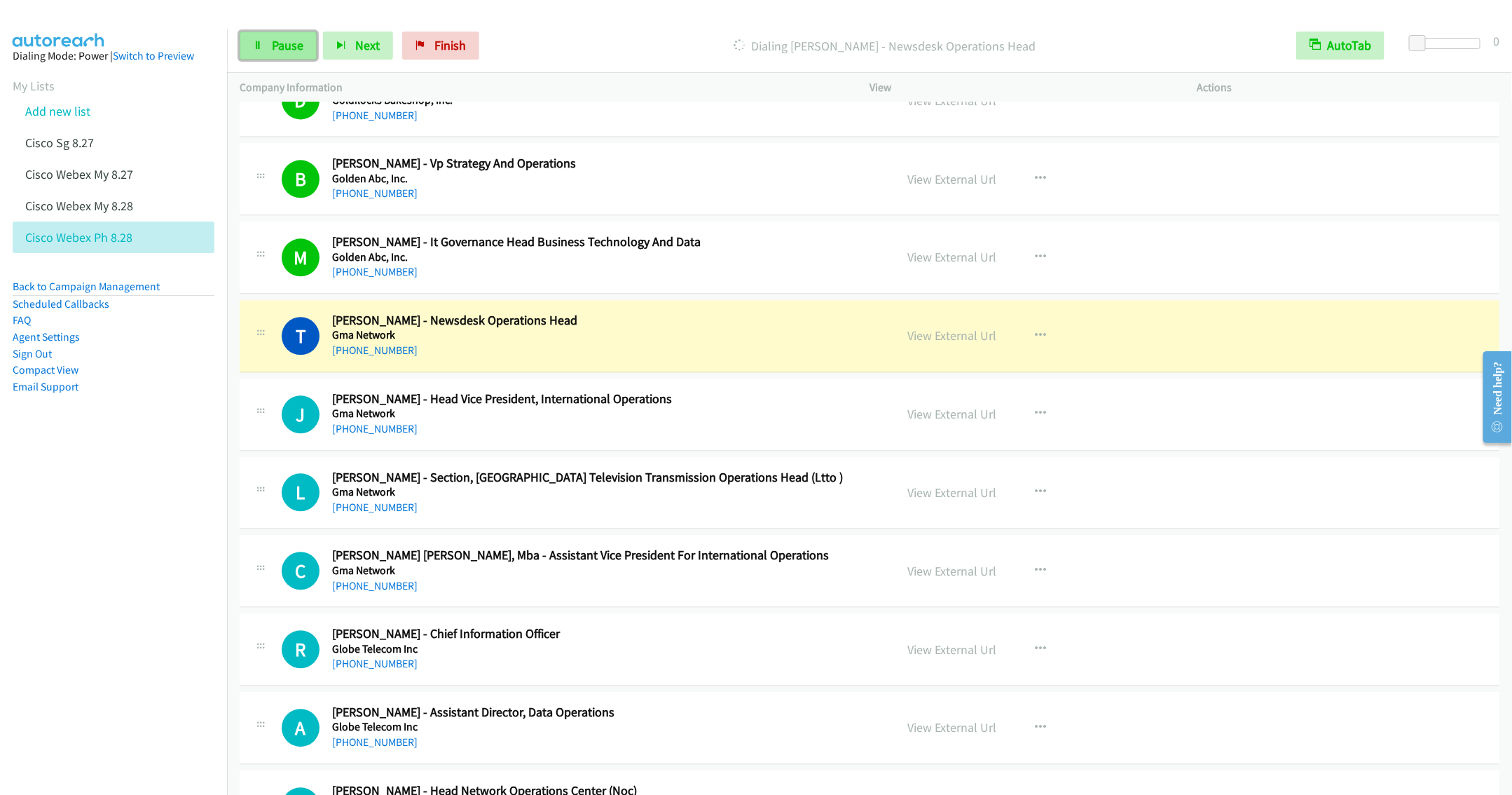
click at [272, 51] on span "Pause" at bounding box center [288, 46] width 32 height 16
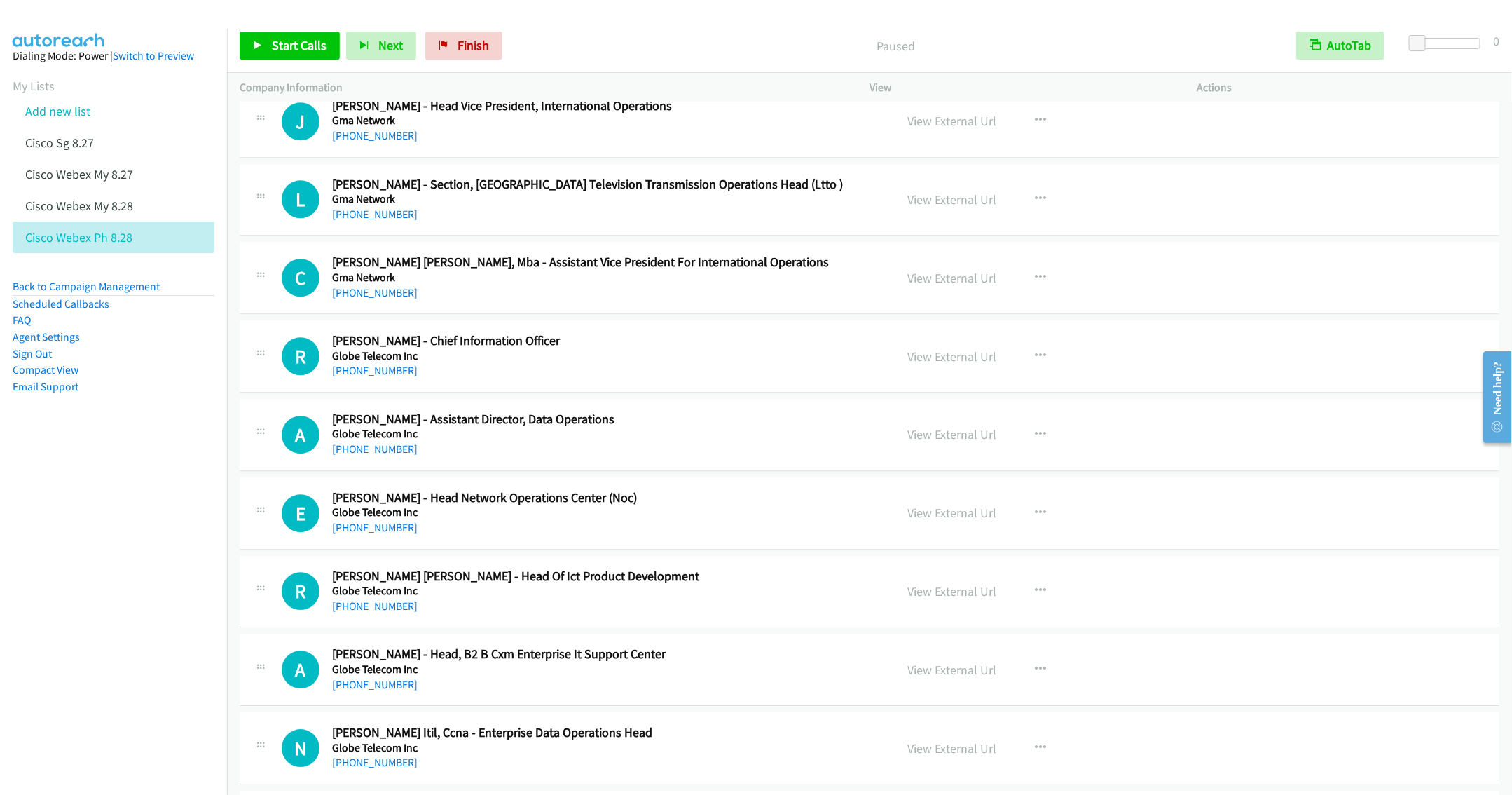
scroll to position [11246, 0]
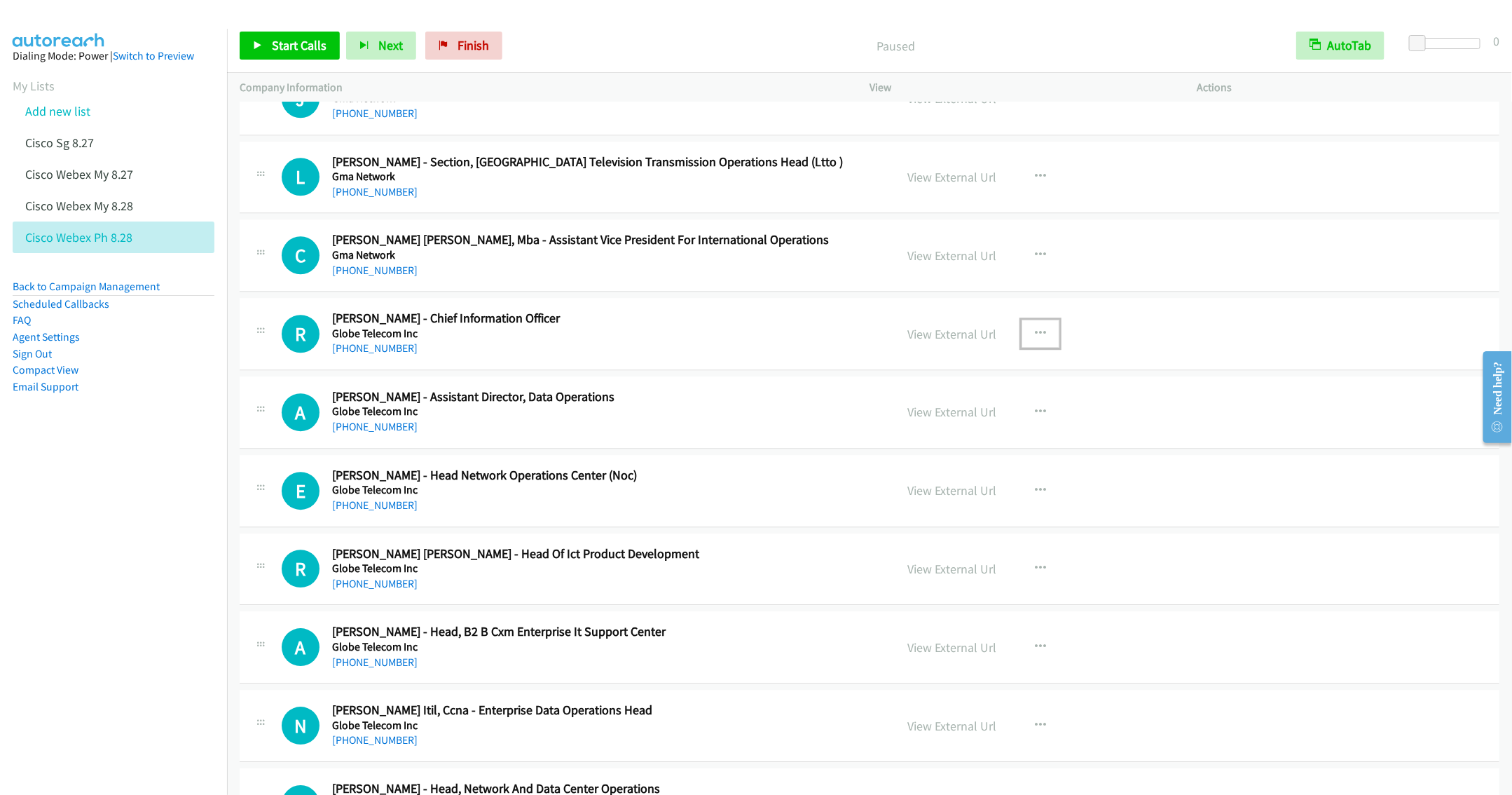
click at [1041, 348] on button "button" at bounding box center [1041, 334] width 38 height 28
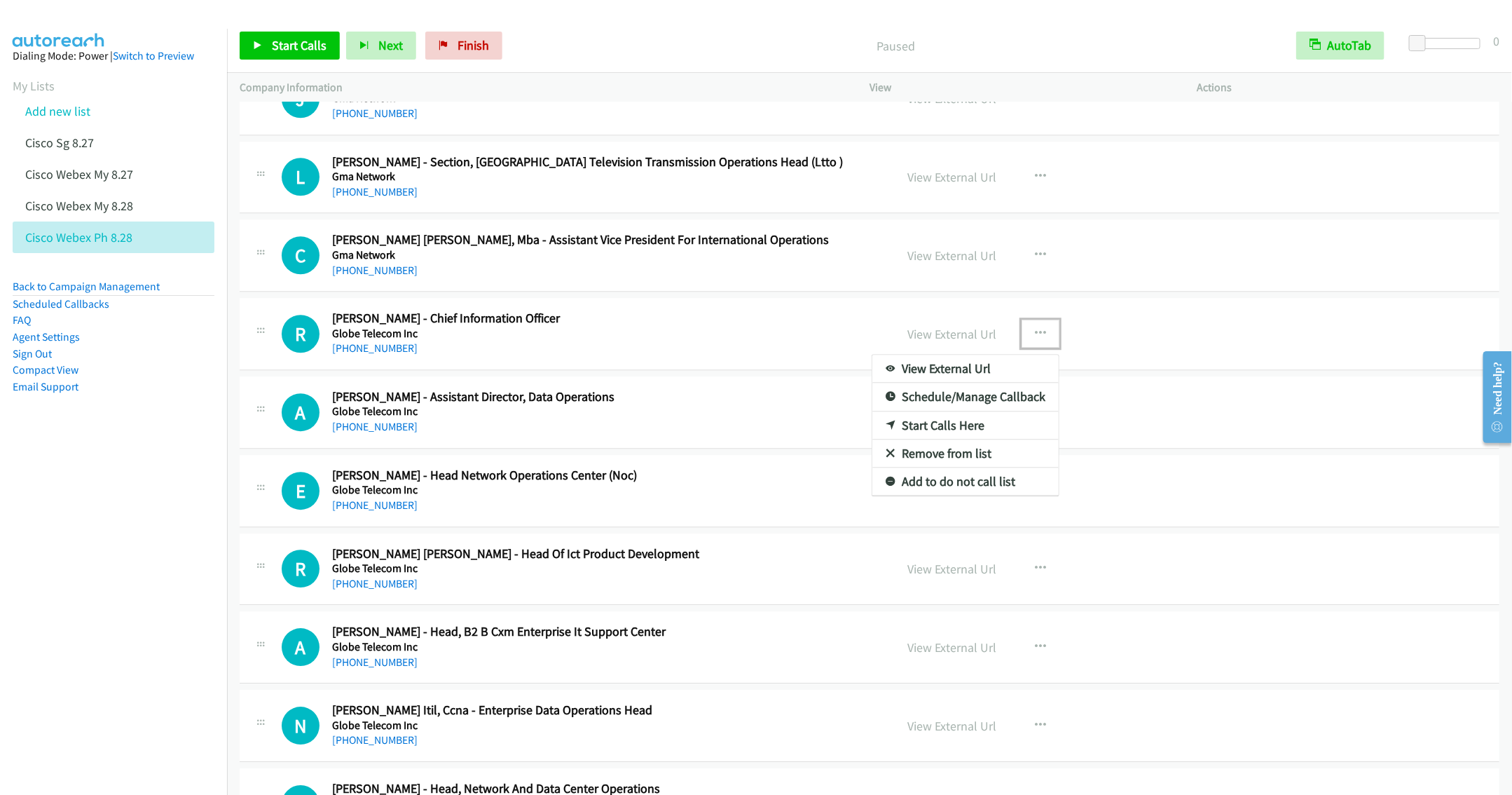
click at [957, 440] on link "Start Calls Here" at bounding box center [965, 425] width 186 height 28
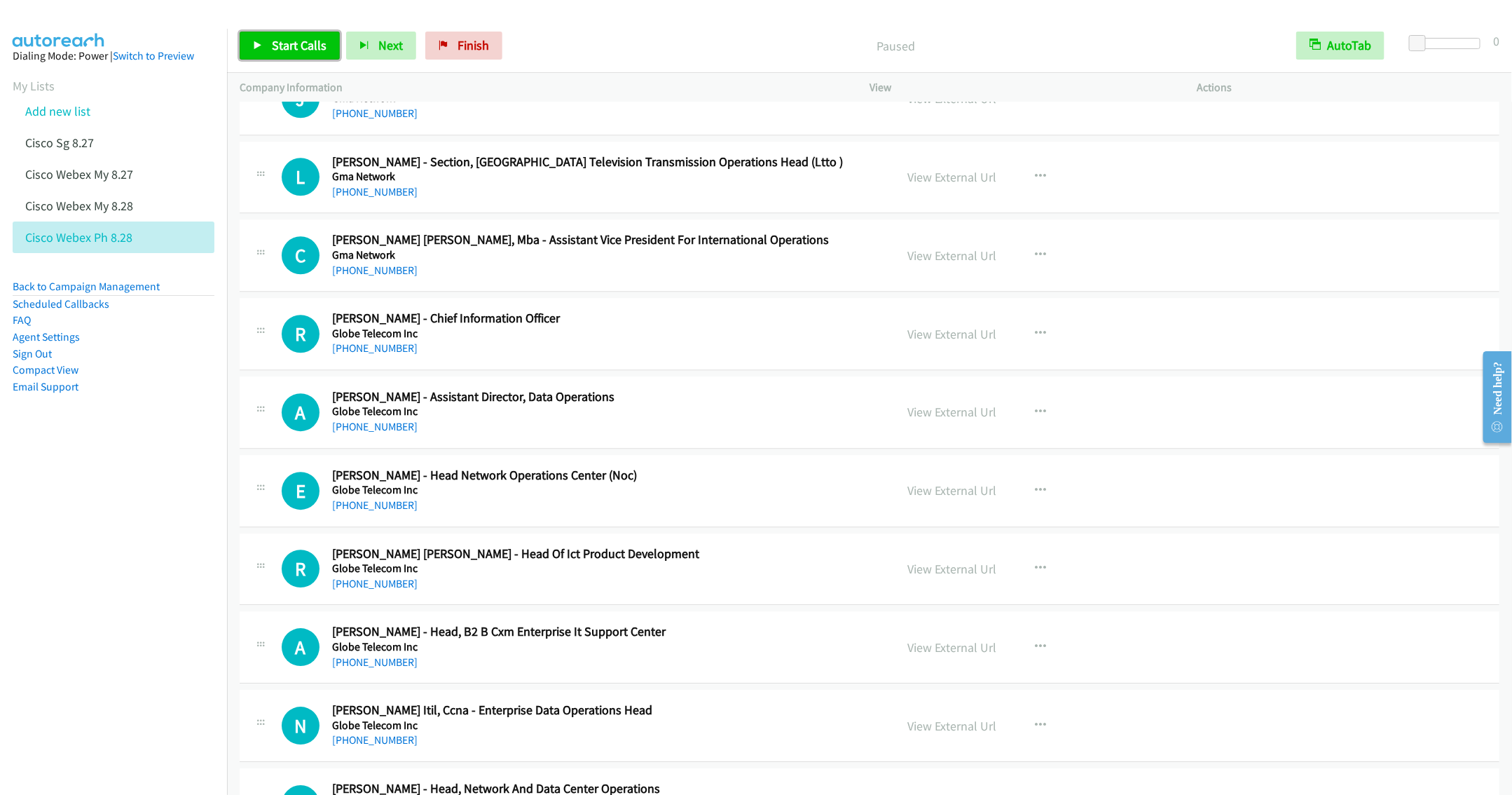
click at [293, 39] on span "Start Calls" at bounding box center [299, 46] width 54 height 16
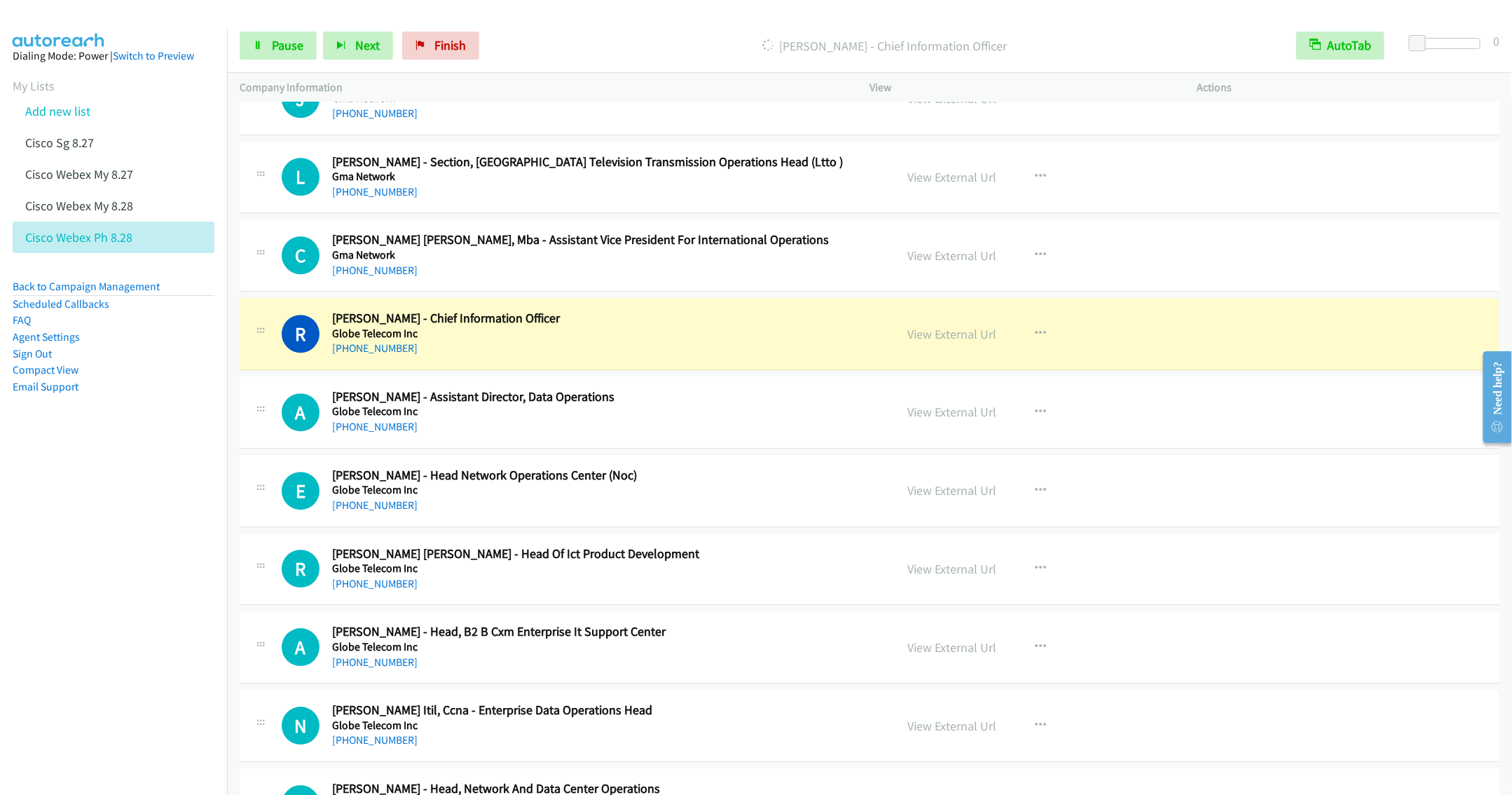
click at [86, 543] on nav "Dialing Mode: Power | Switch to Preview My Lists Add new list Cisco Sg 8.27 Cis…" at bounding box center [114, 426] width 228 height 795
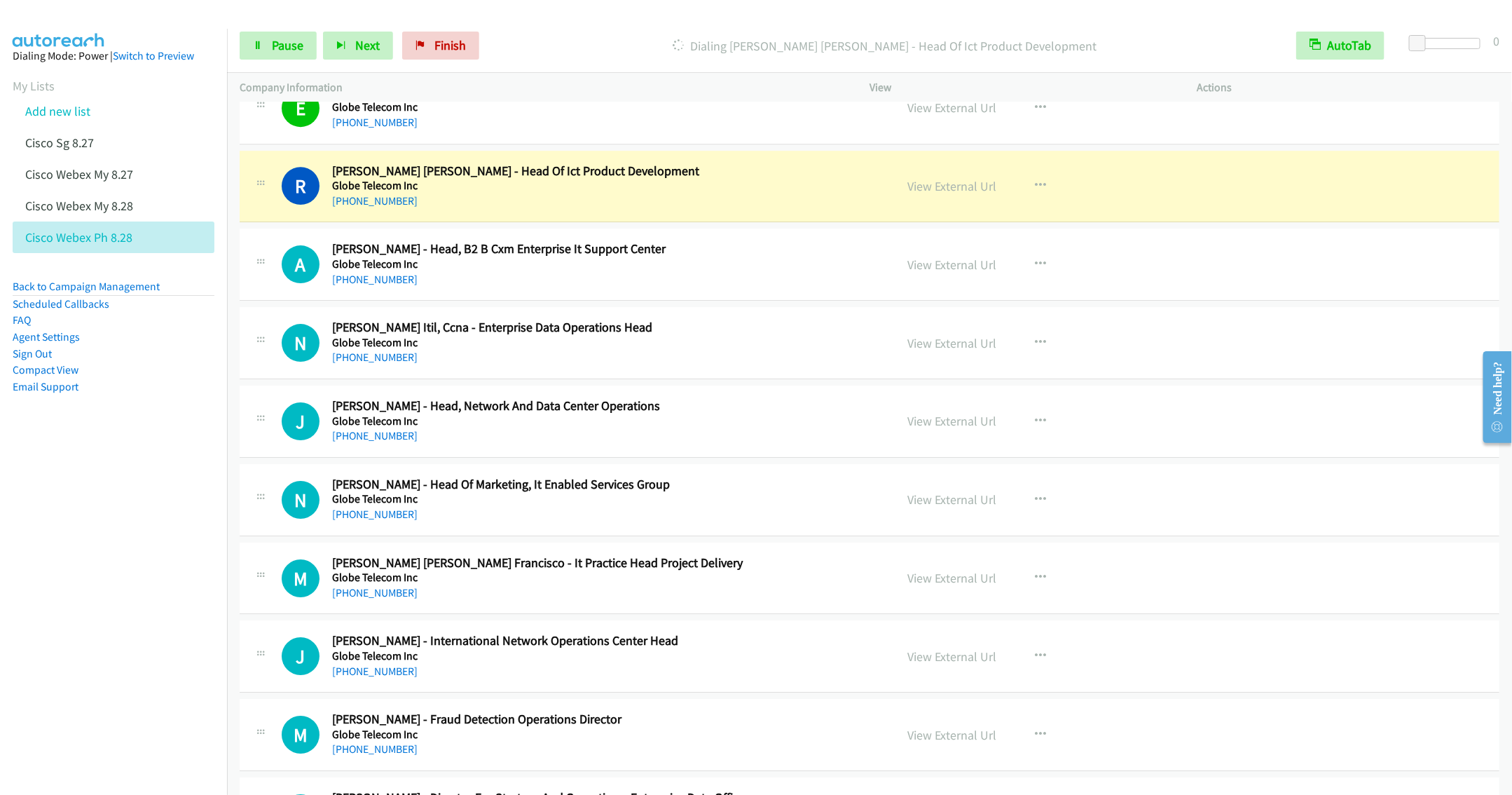
scroll to position [11666, 0]
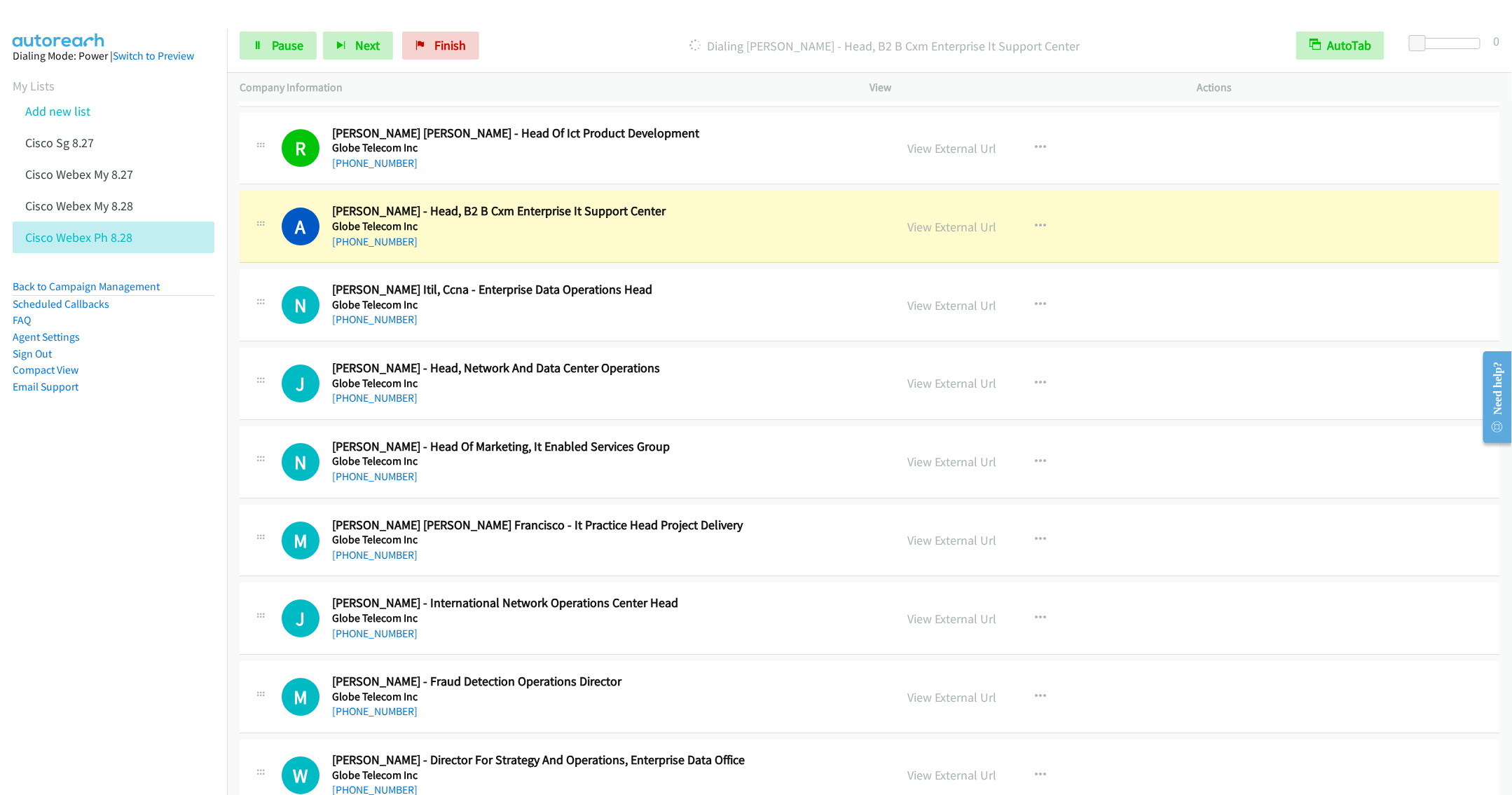
click at [555, 328] on div "+63 917 588 0854" at bounding box center [603, 319] width 543 height 17
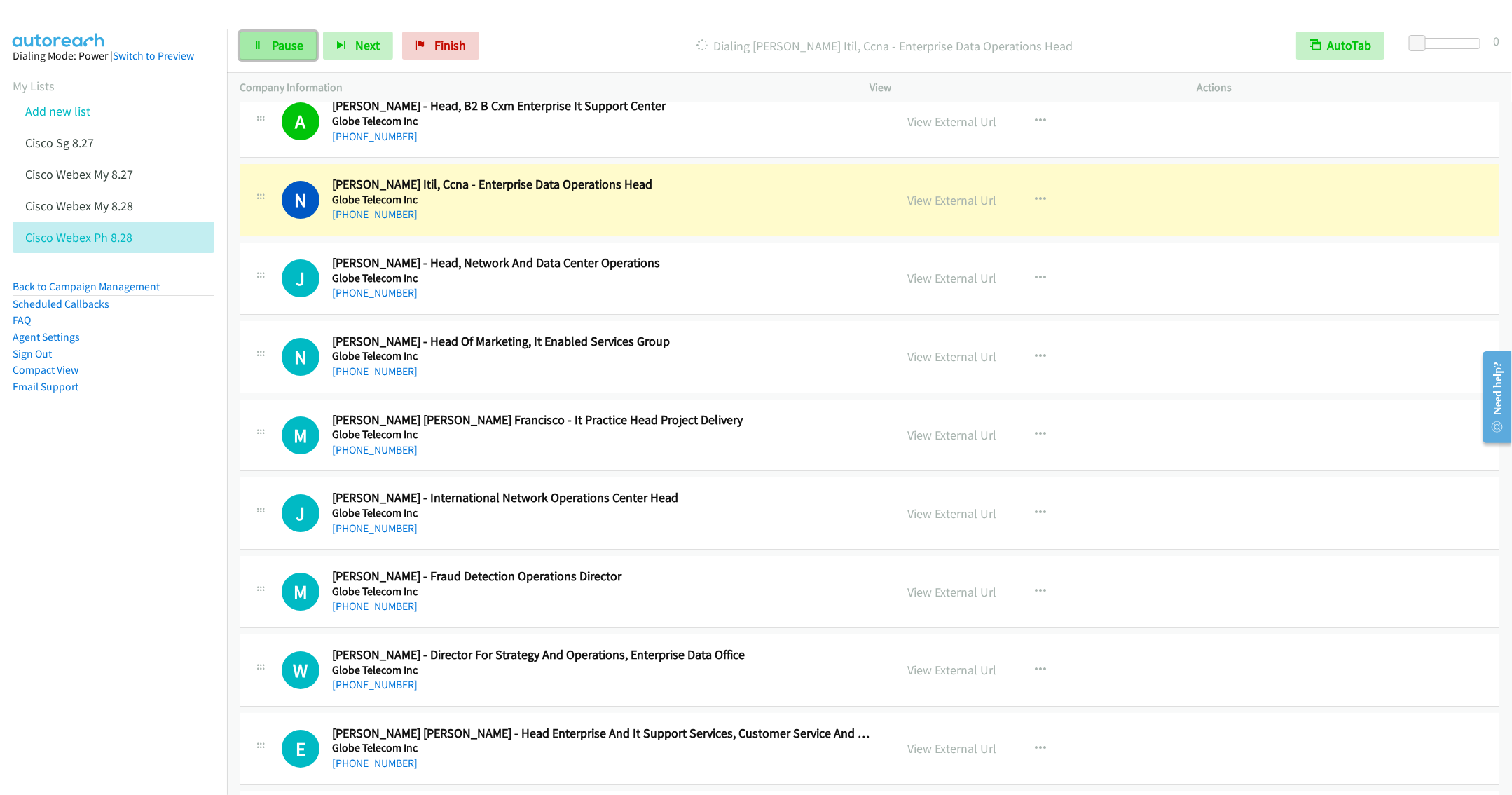
click at [286, 47] on span "Pause" at bounding box center [288, 46] width 32 height 16
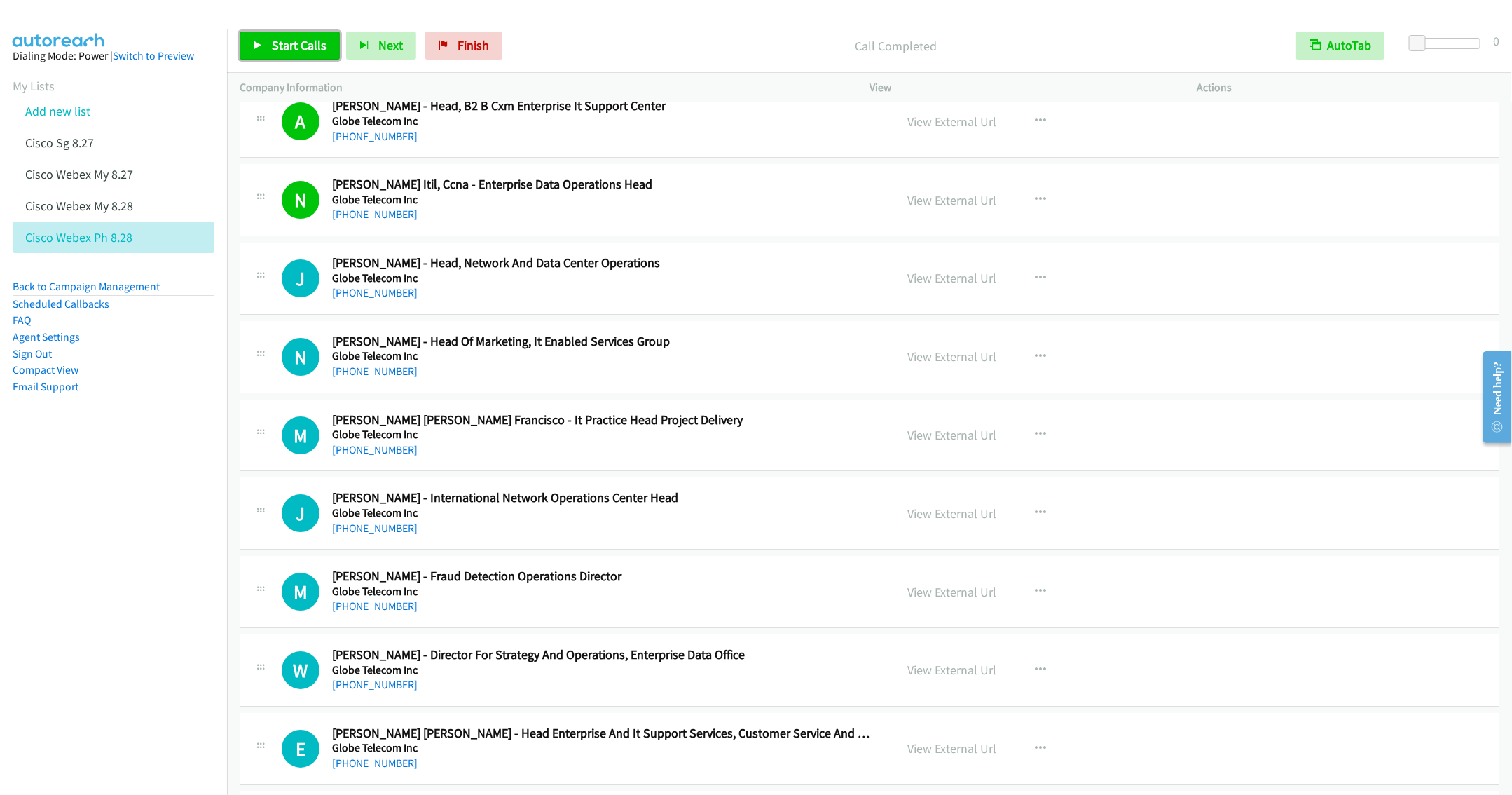
click at [282, 50] on span "Start Calls" at bounding box center [299, 46] width 54 height 16
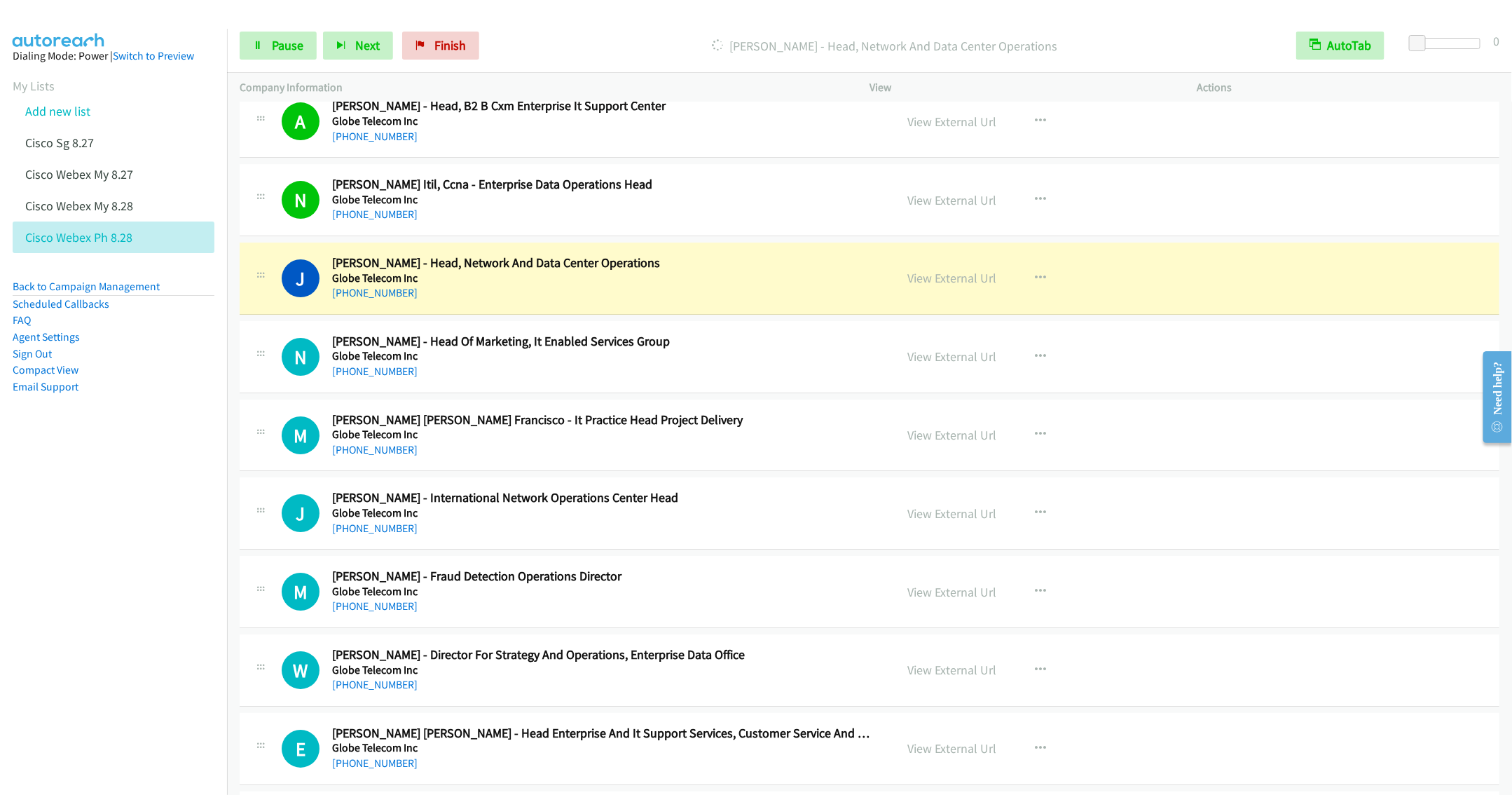
click at [675, 363] on h5 "Globe Telecom Inc" at bounding box center [603, 355] width 543 height 14
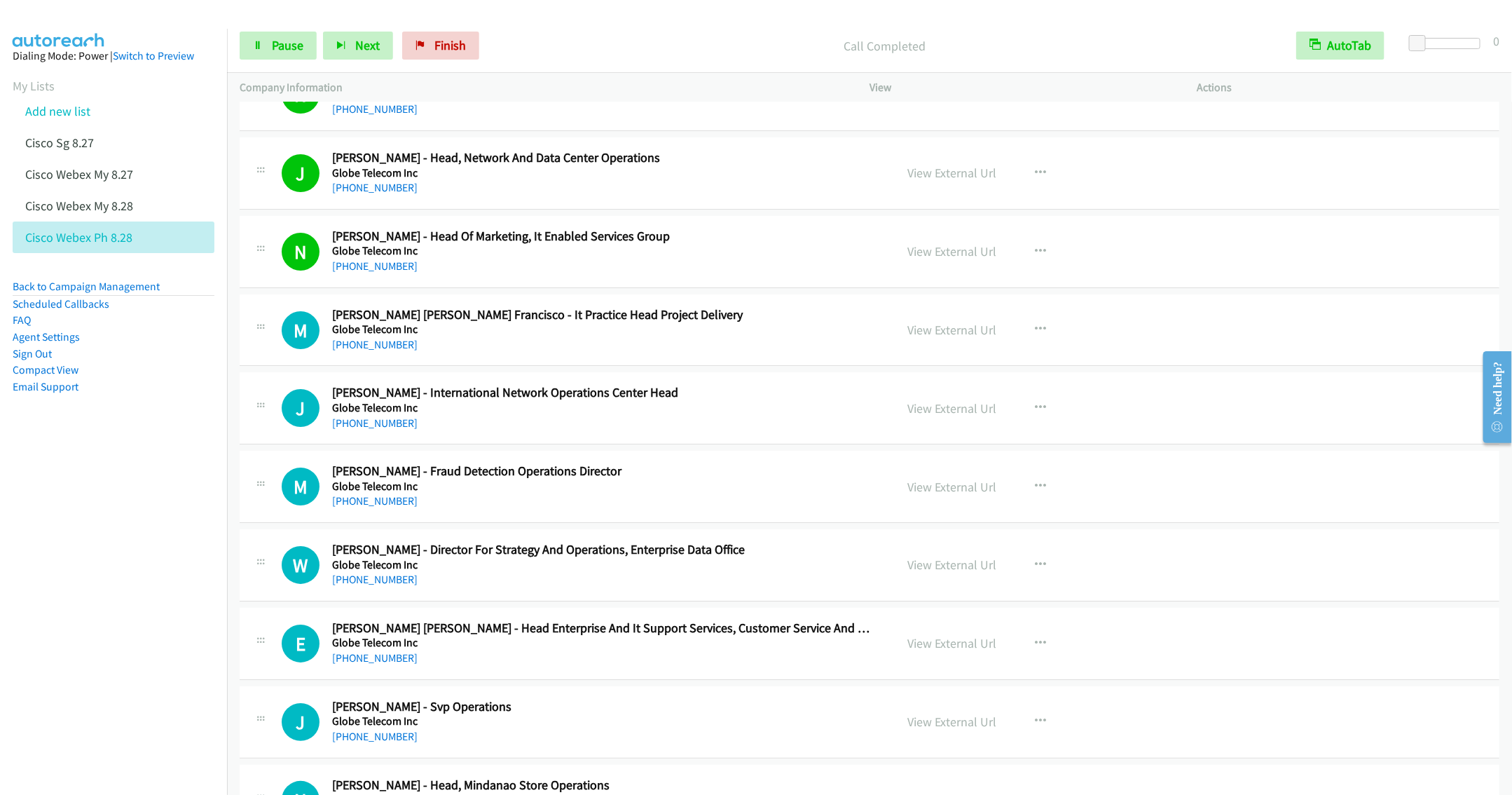
scroll to position [11981, 0]
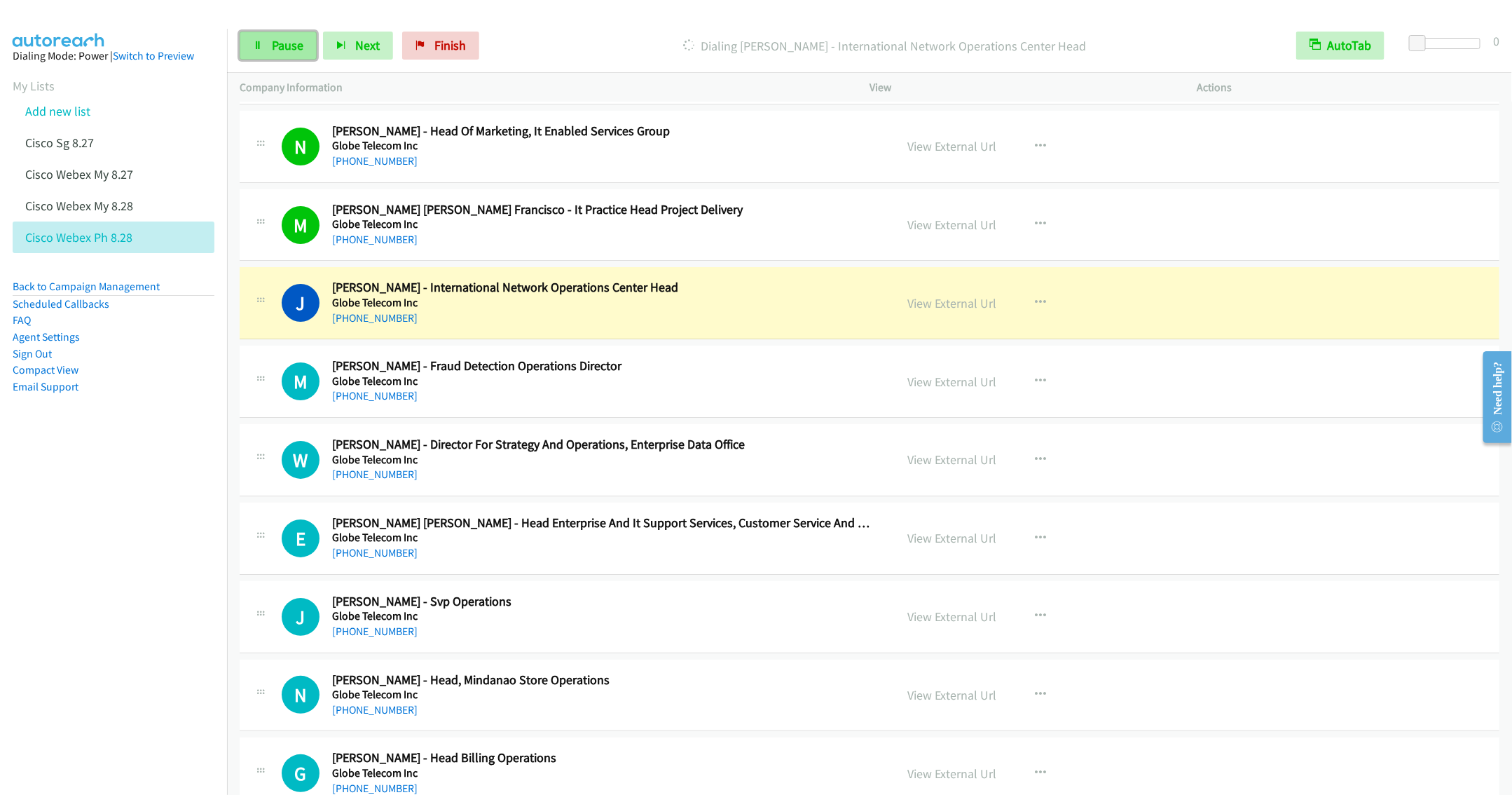
click at [276, 45] on span "Pause" at bounding box center [288, 46] width 32 height 16
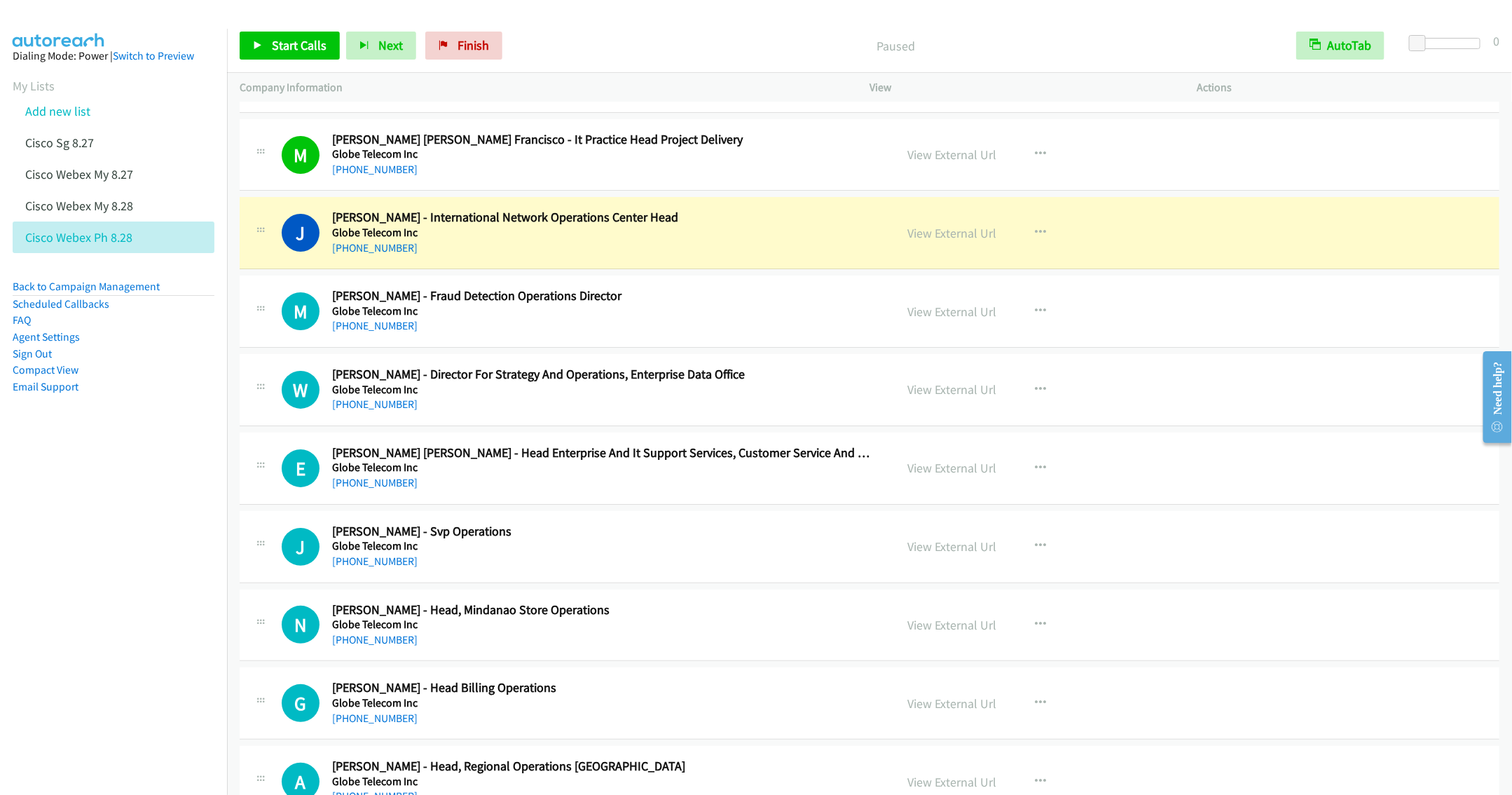
scroll to position [12086, 0]
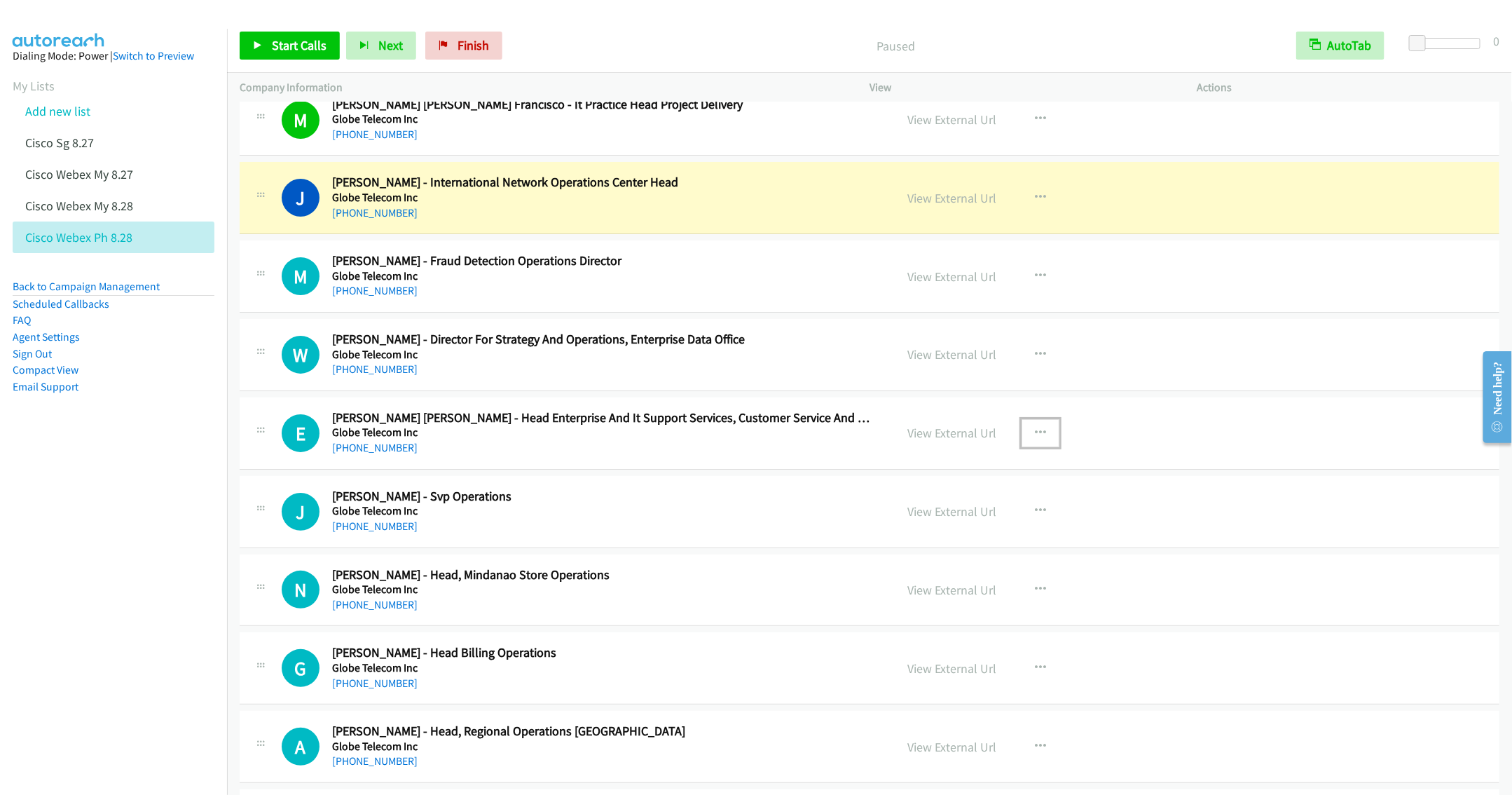
click at [1037, 439] on icon "button" at bounding box center [1040, 433] width 11 height 11
click at [911, 539] on link "Start Calls Here" at bounding box center [965, 524] width 186 height 28
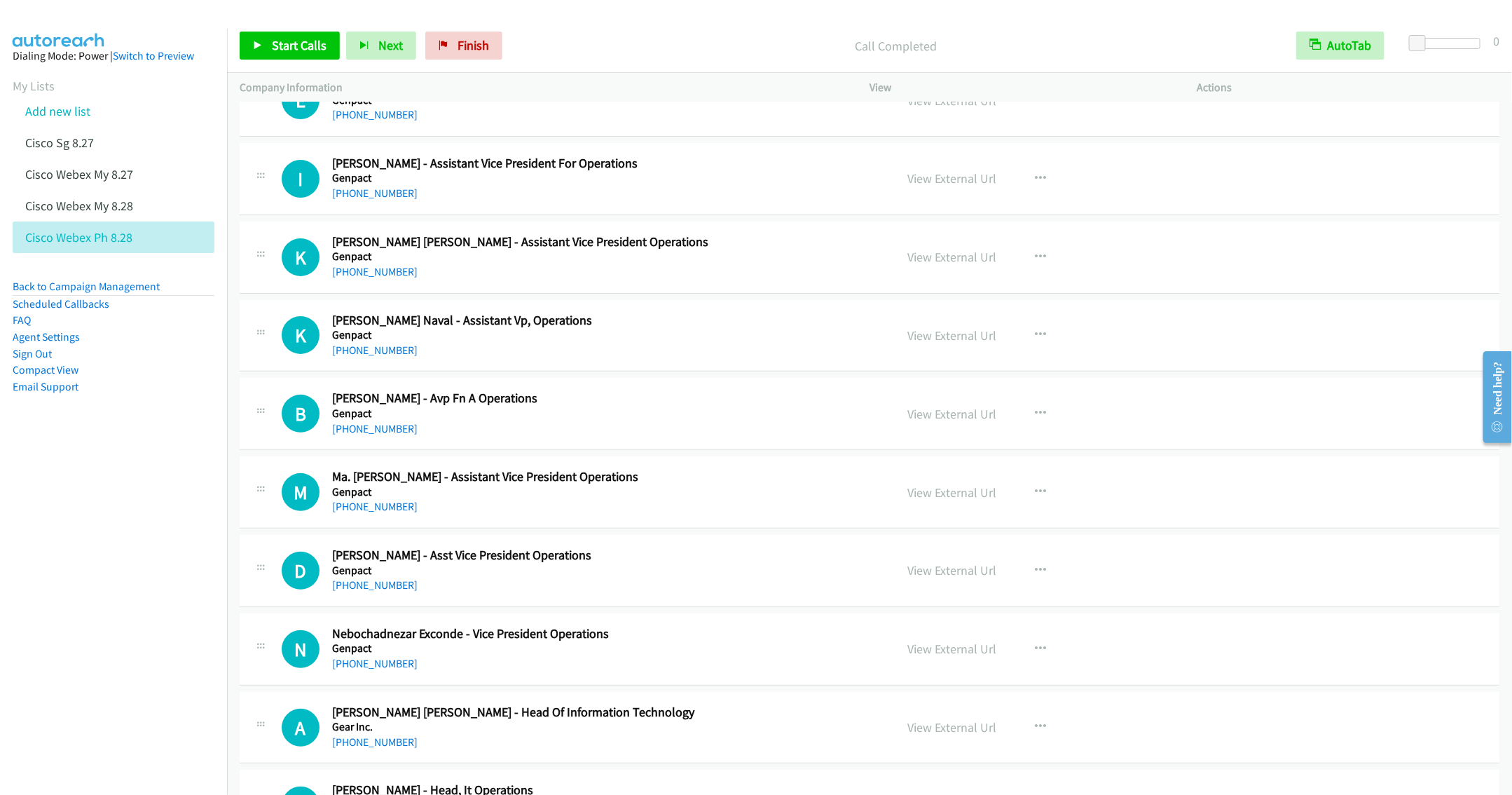
scroll to position [15450, 0]
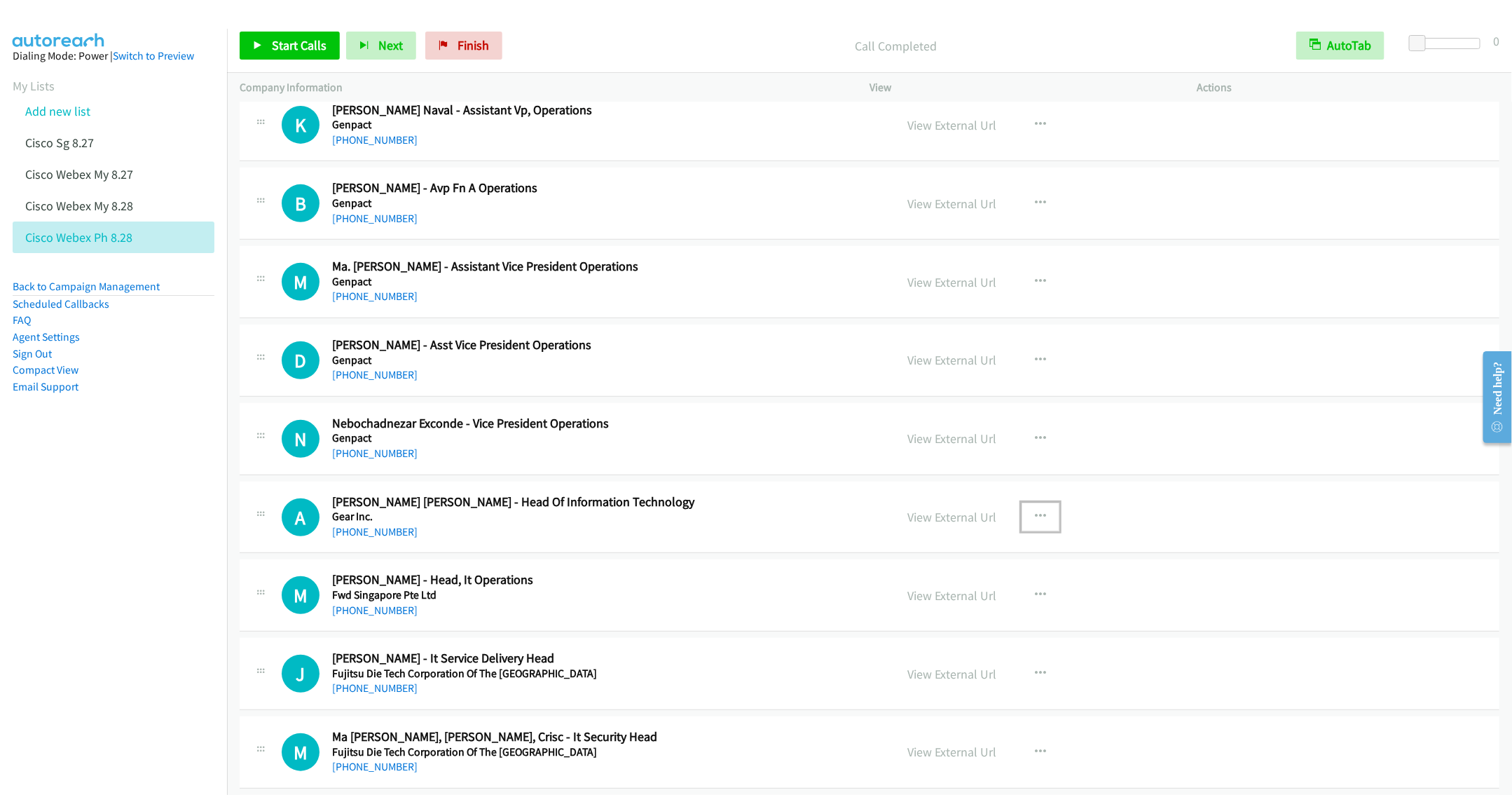
click at [1035, 522] on icon "button" at bounding box center [1040, 516] width 11 height 11
click at [707, 399] on div at bounding box center [756, 397] width 1512 height 795
click at [1035, 365] on icon "button" at bounding box center [1040, 359] width 11 height 11
click at [934, 466] on link "Start Calls Here" at bounding box center [965, 451] width 186 height 28
click at [274, 47] on span "Start Calls" at bounding box center [299, 46] width 54 height 16
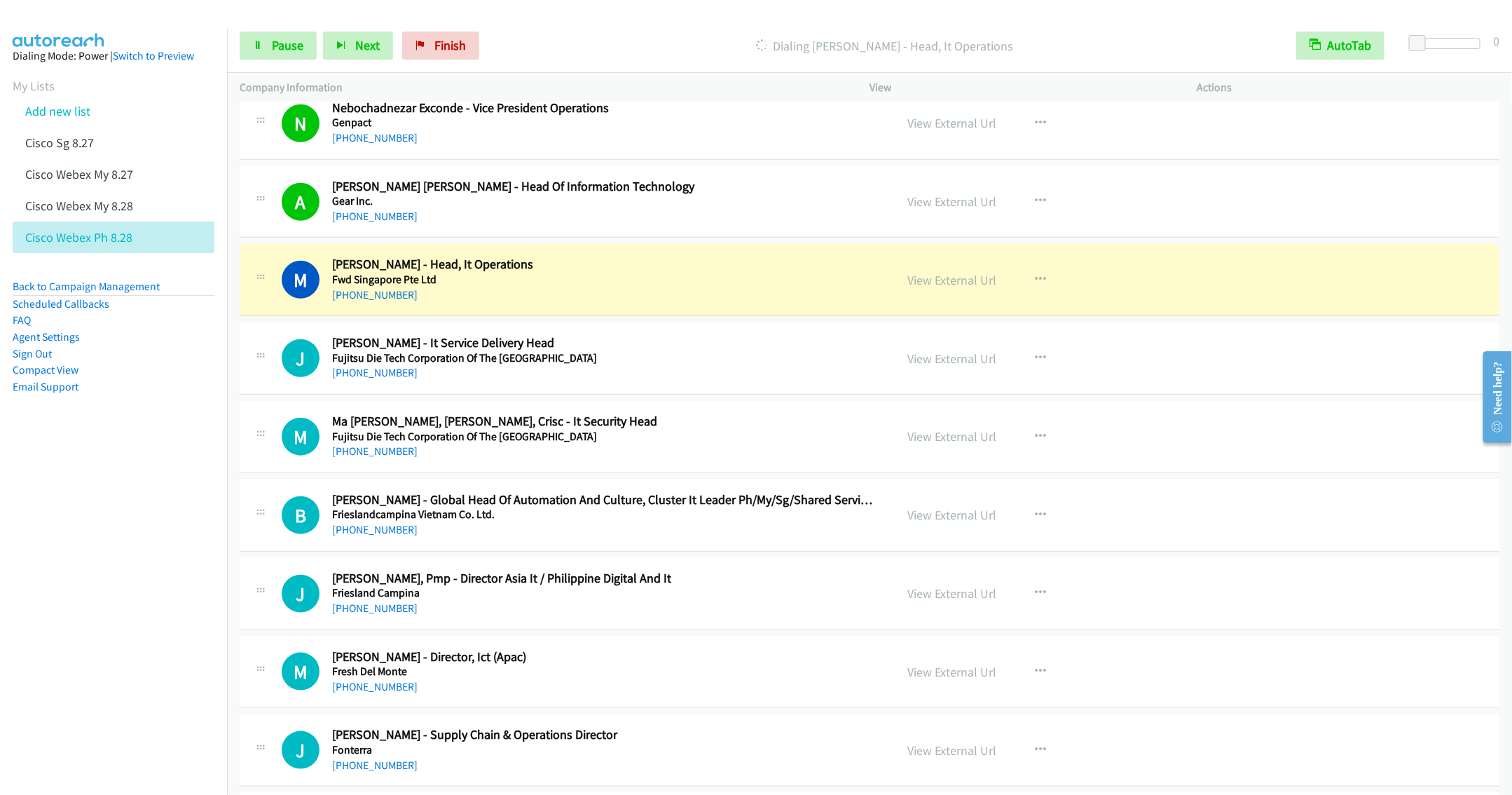
scroll to position [15869, 0]
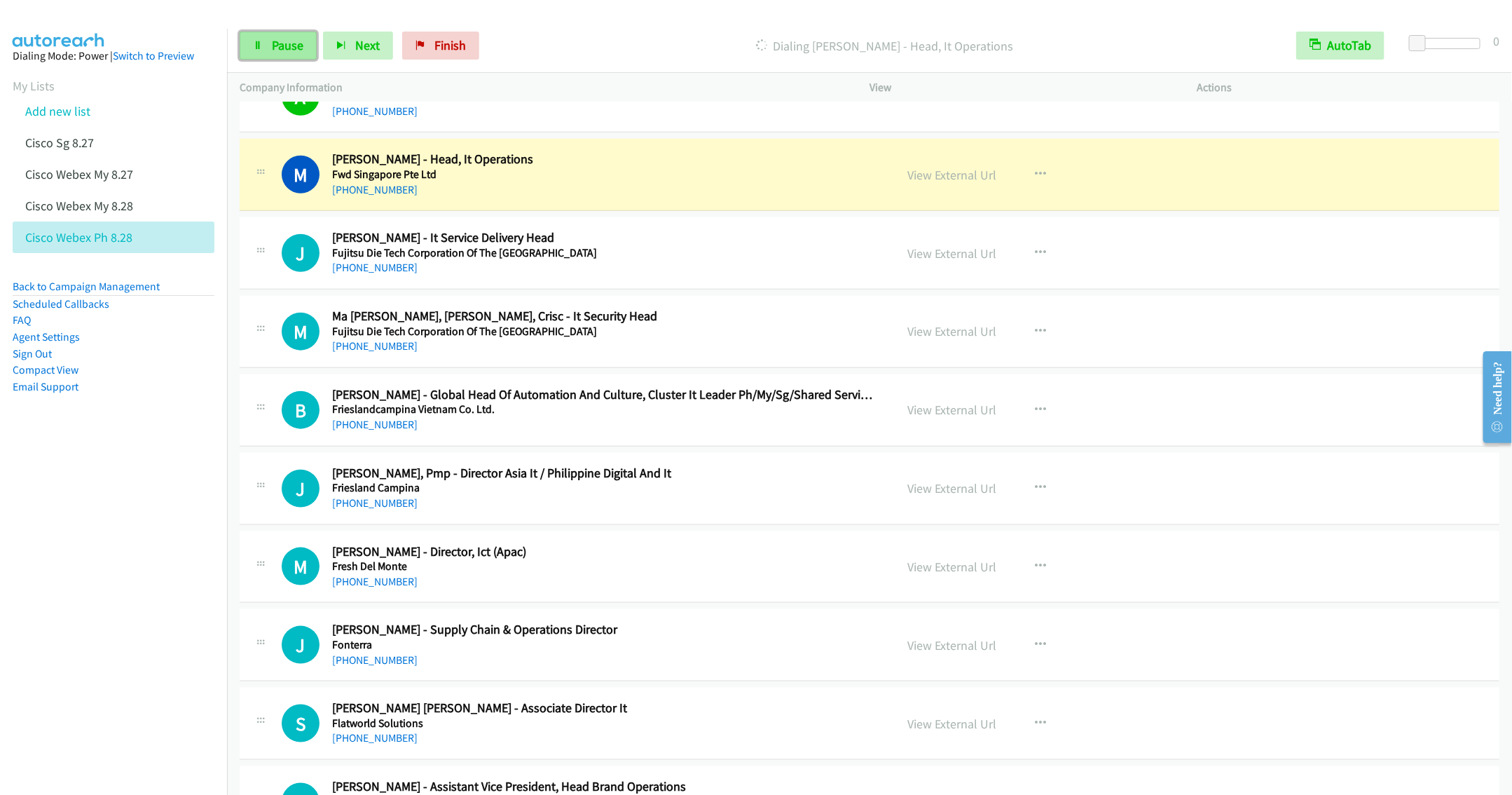
click at [289, 43] on span "Pause" at bounding box center [288, 46] width 32 height 16
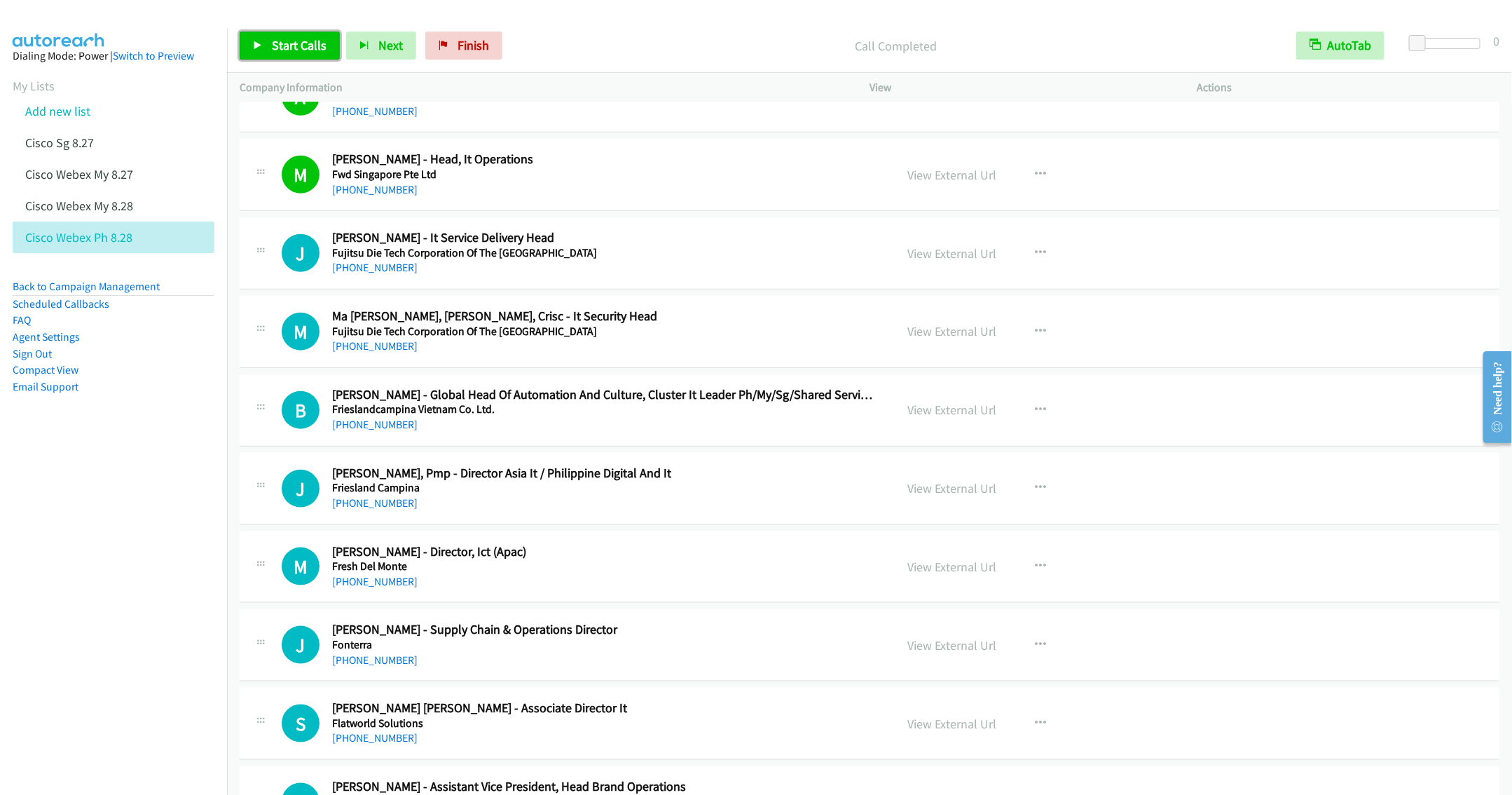
click at [269, 51] on link "Start Calls" at bounding box center [289, 46] width 100 height 28
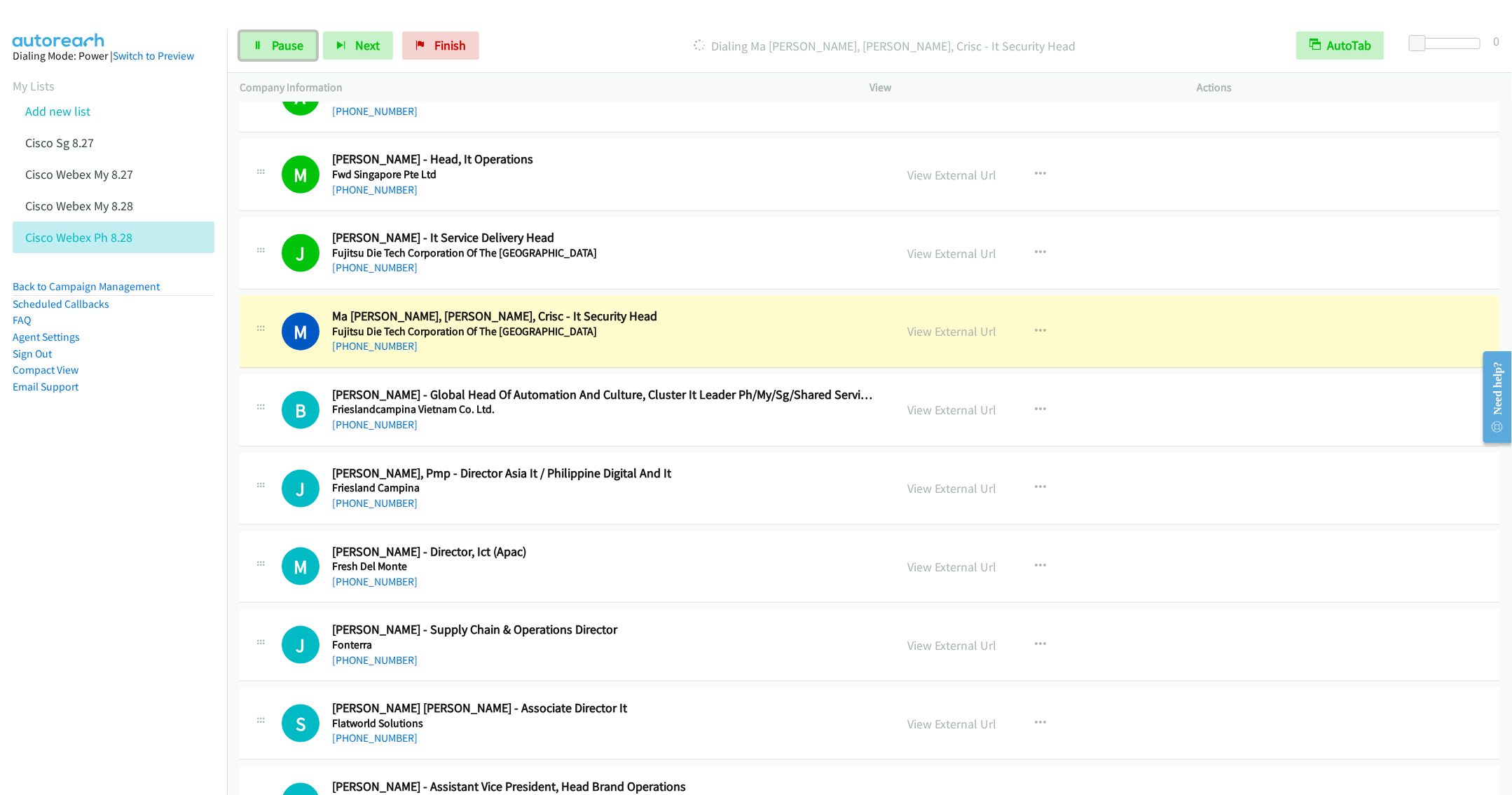
drag, startPoint x: 273, startPoint y: 49, endPoint x: 274, endPoint y: 61, distance: 12.0
click at [272, 47] on span "Pause" at bounding box center [288, 46] width 32 height 16
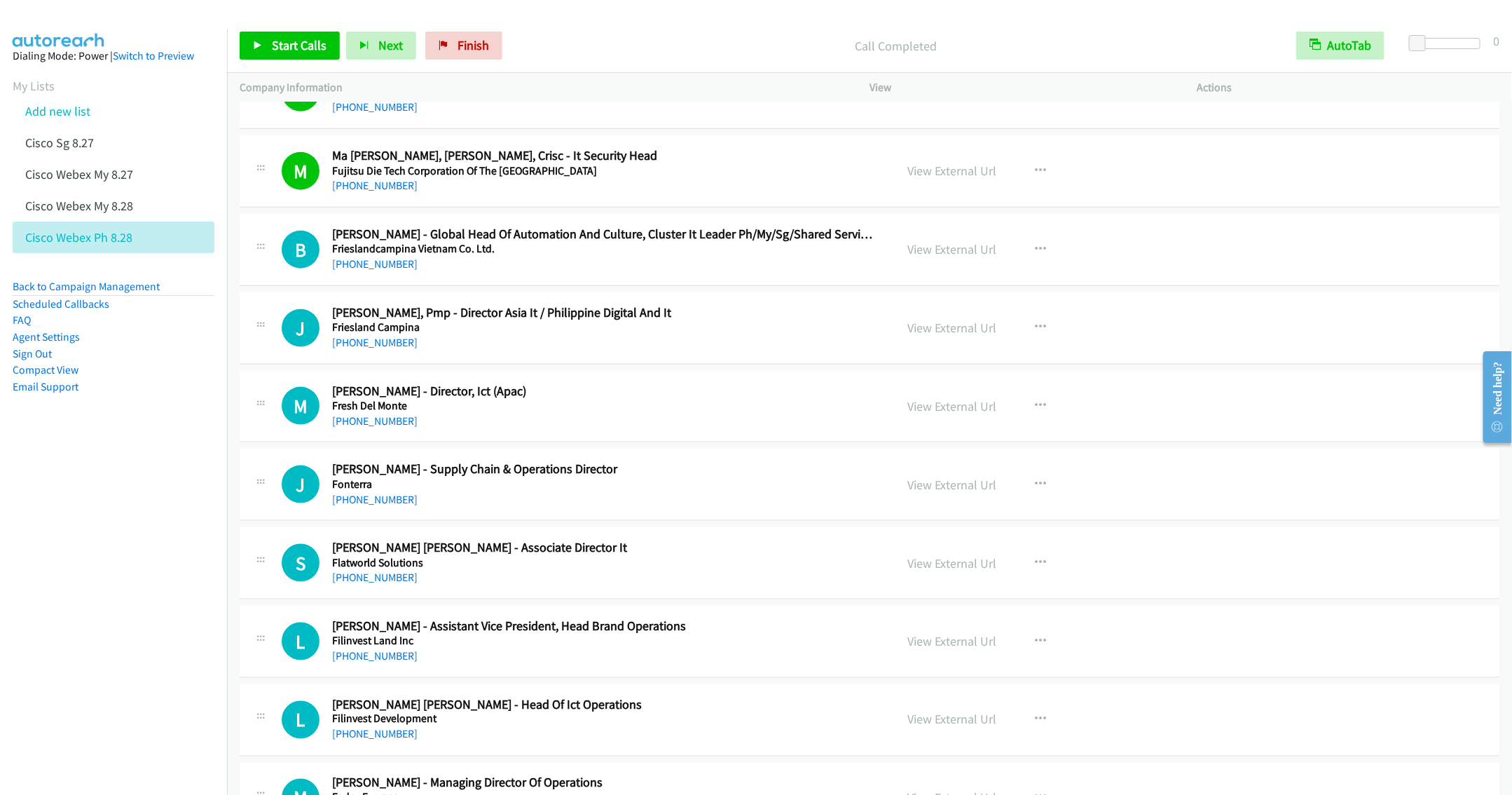
scroll to position [16080, 0]
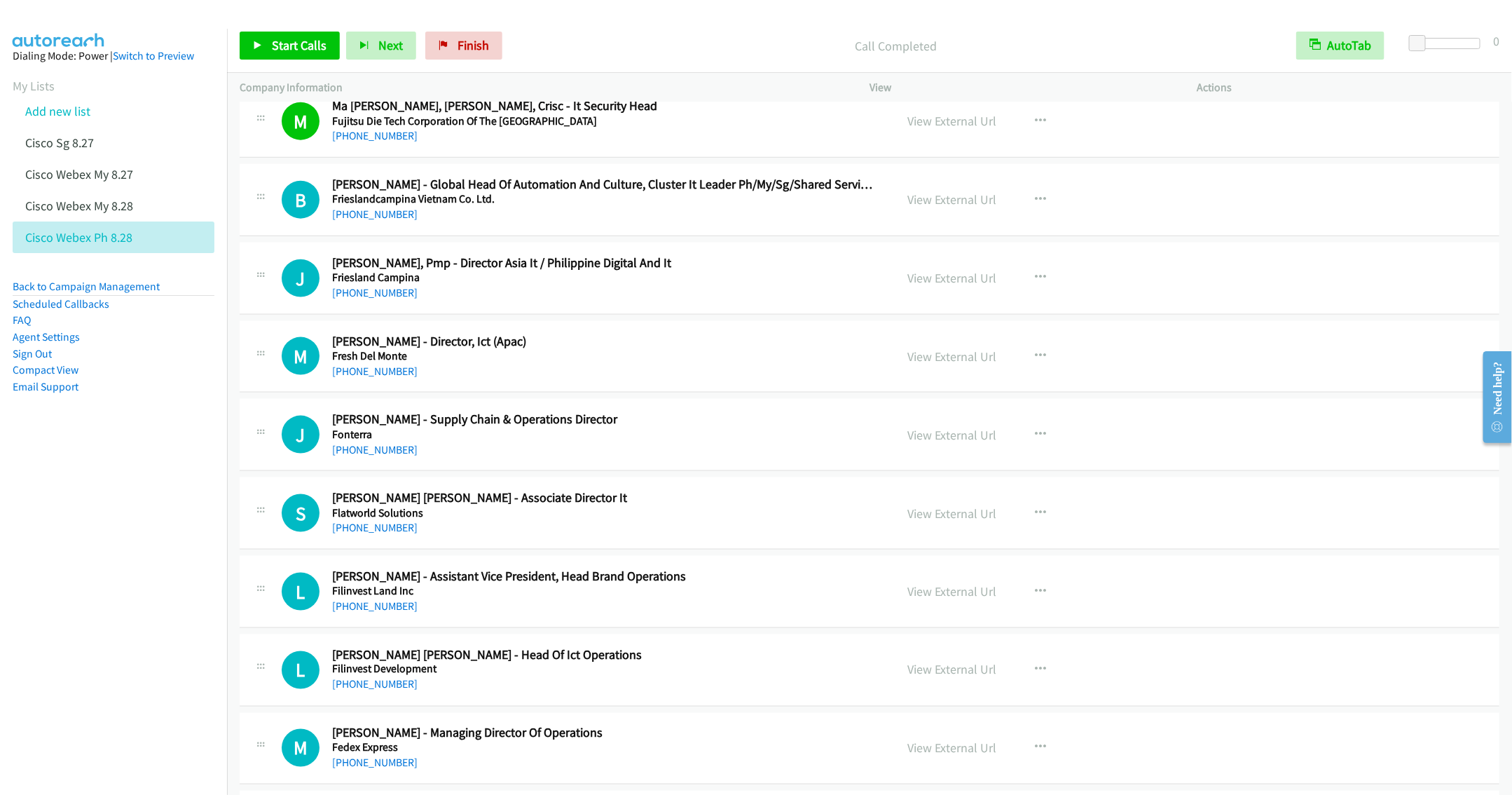
click at [520, 193] on h2 "Bryan Leo Asis - Global Head Of Automation And Culture, Cluster It Leader Ph/My…" at bounding box center [603, 184] width 543 height 16
click at [610, 193] on h2 "Bryan Leo Asis - Global Head Of Automation And Culture, Cluster It Leader Ph/My…" at bounding box center [603, 184] width 543 height 16
click at [655, 193] on h2 "Bryan Leo Asis - Global Head Of Automation And Culture, Cluster It Leader Ph/My…" at bounding box center [603, 184] width 543 height 16
click at [297, 54] on link "Start Calls" at bounding box center [289, 46] width 100 height 28
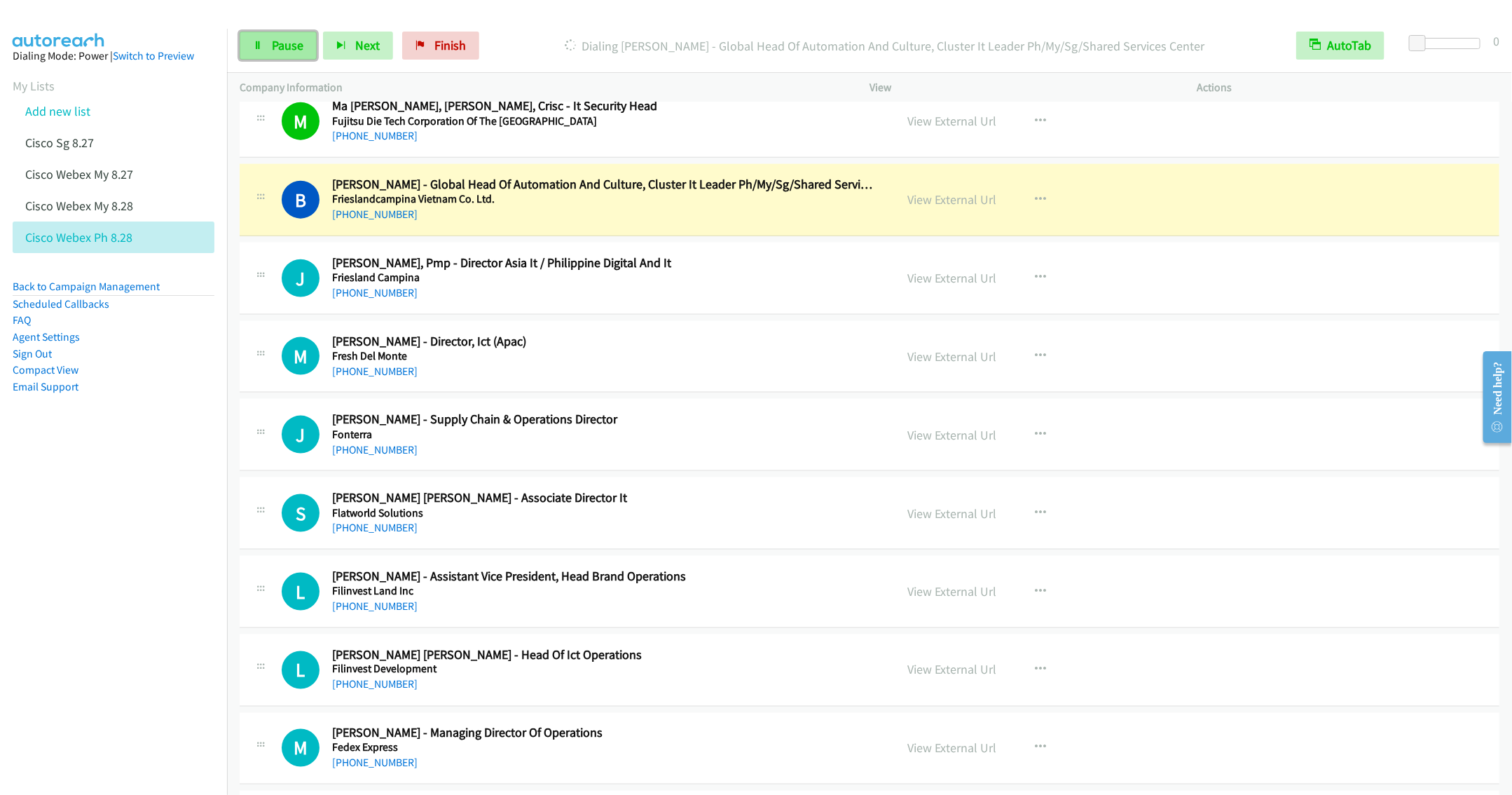
click at [269, 50] on link "Pause" at bounding box center [278, 46] width 77 height 28
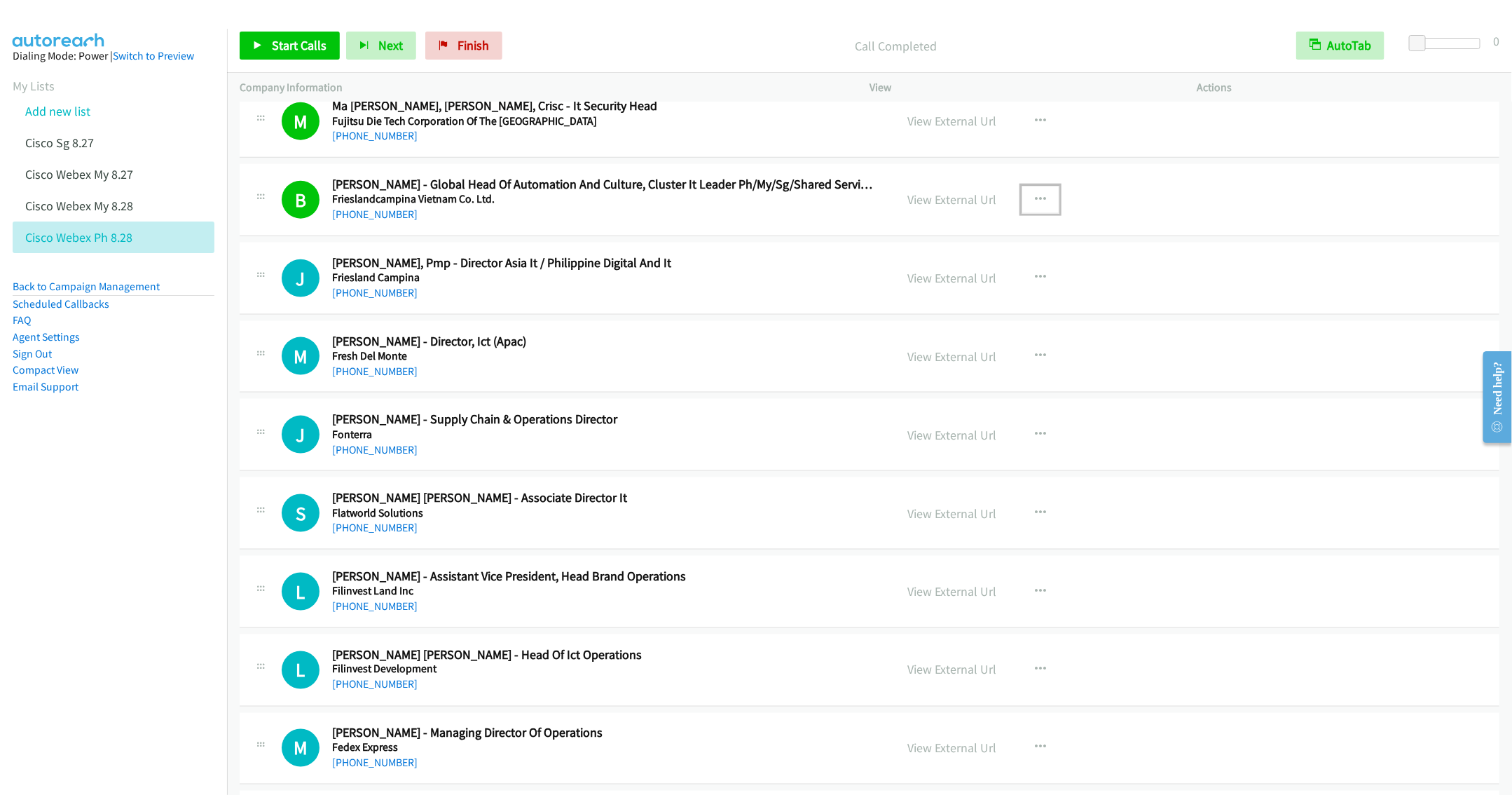
click at [1035, 205] on icon "button" at bounding box center [1040, 199] width 11 height 11
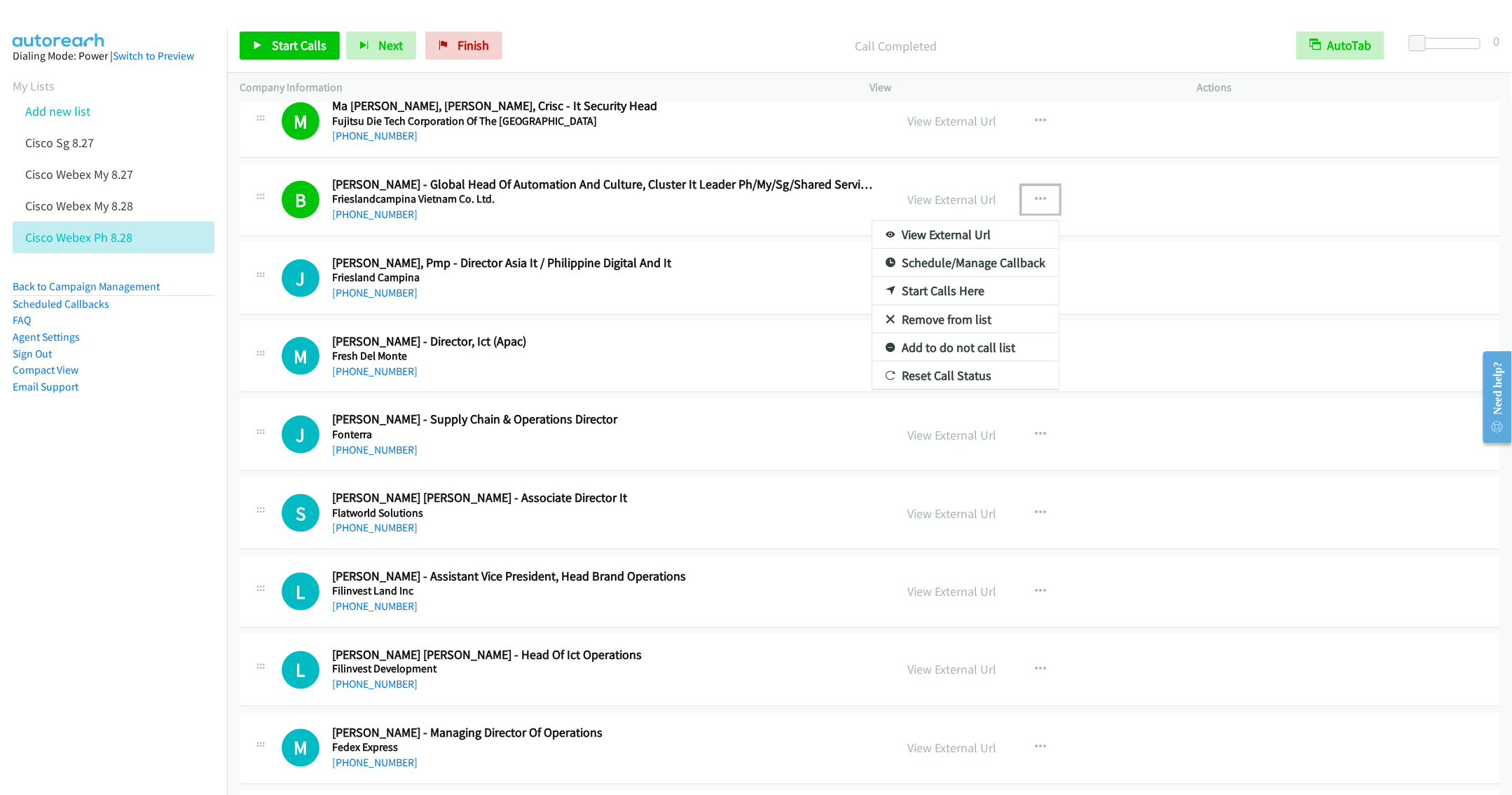
click at [947, 334] on link "Remove from list" at bounding box center [965, 320] width 186 height 28
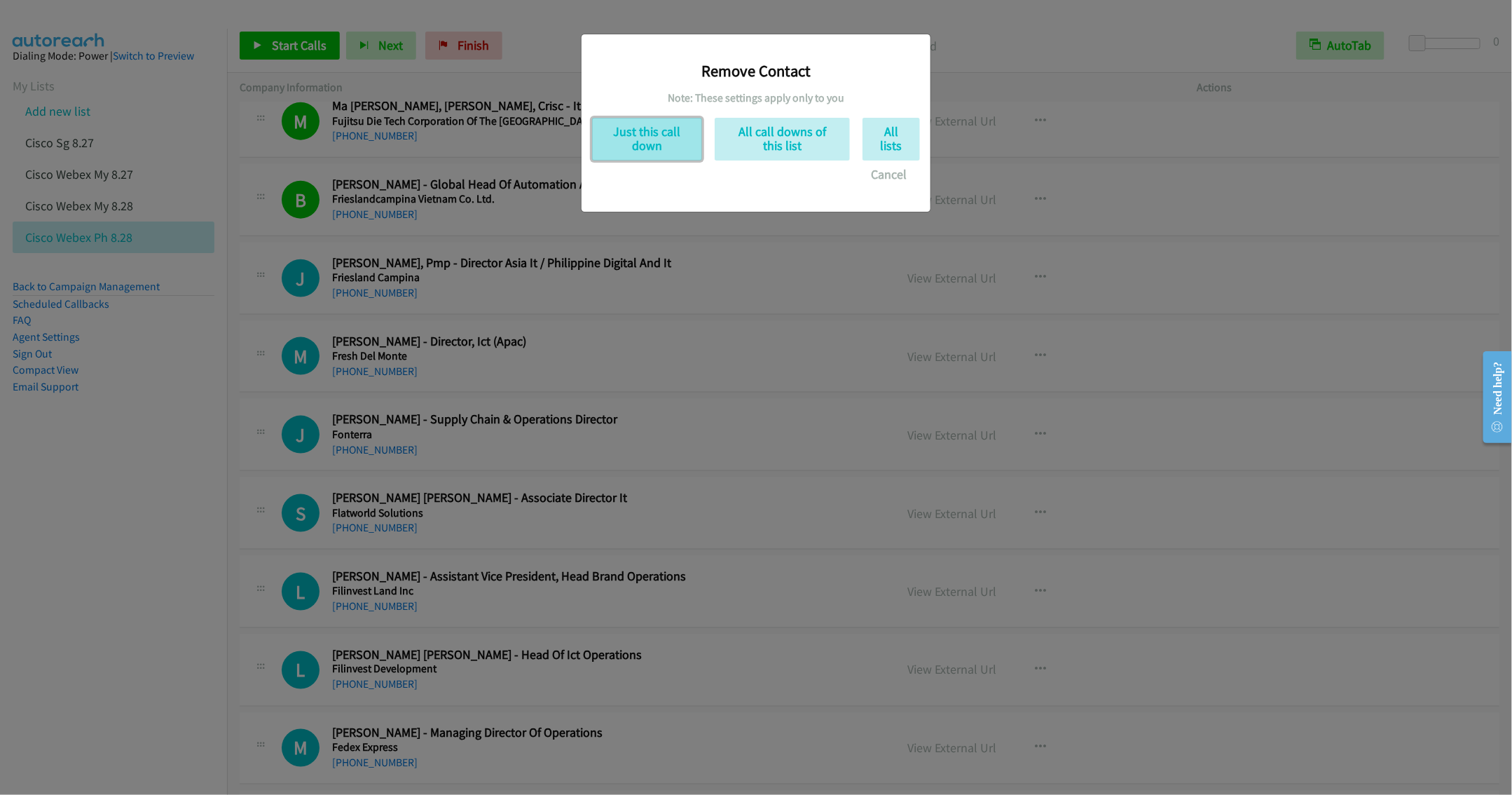
click at [644, 123] on button "Just this call down" at bounding box center [647, 139] width 110 height 43
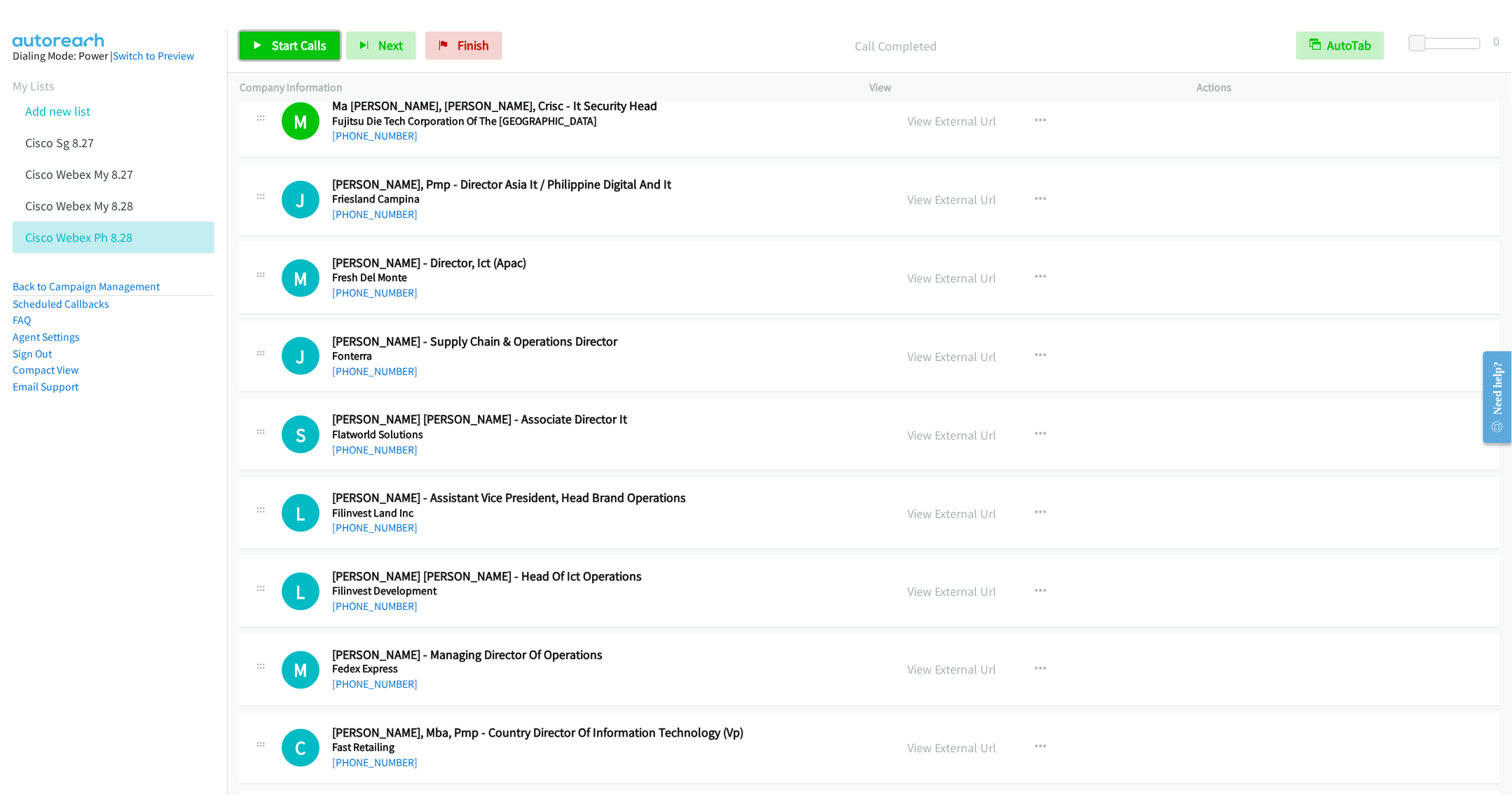
click at [279, 40] on span "Start Calls" at bounding box center [299, 46] width 54 height 16
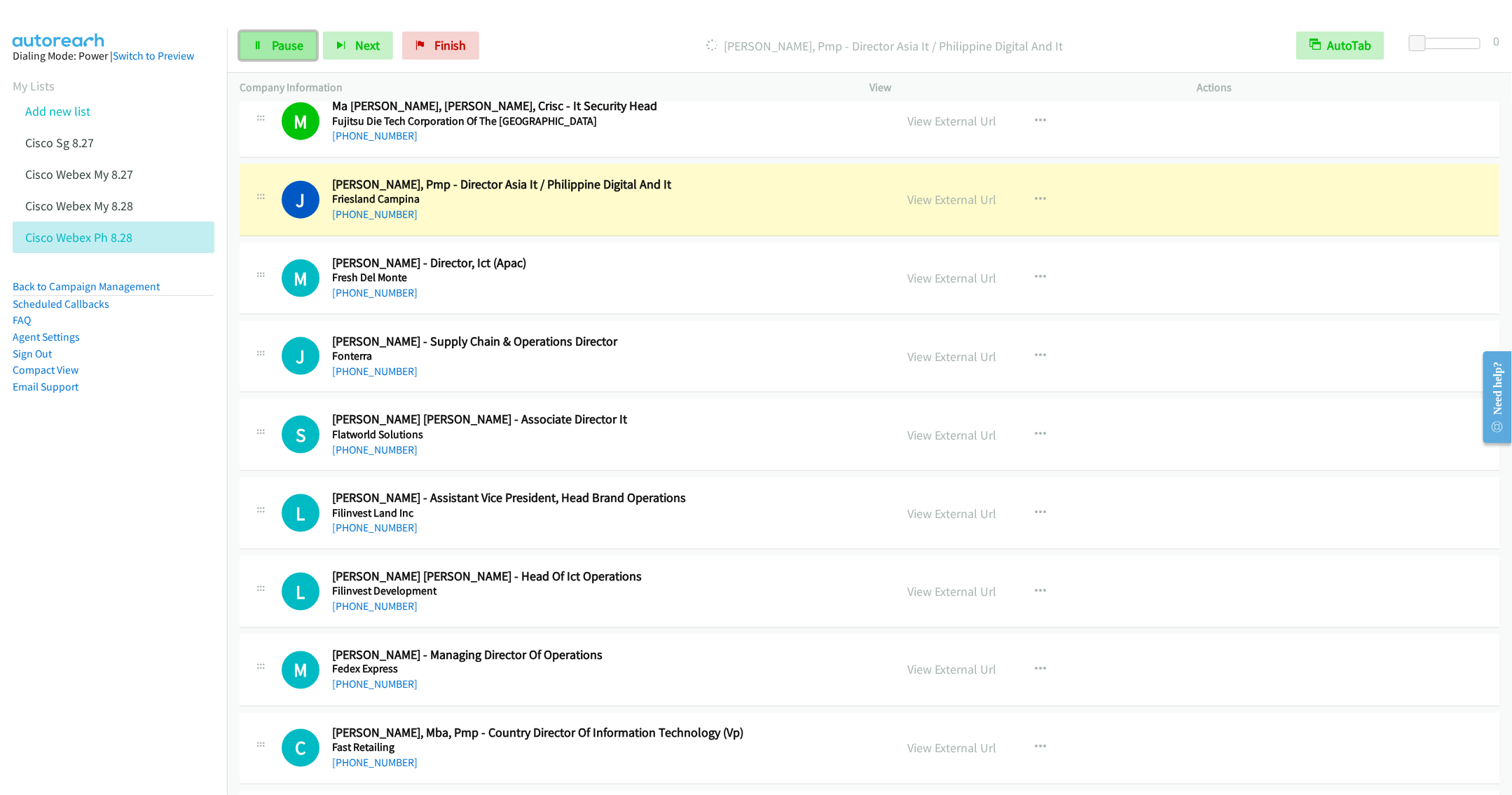
click at [265, 34] on link "Pause" at bounding box center [278, 46] width 77 height 28
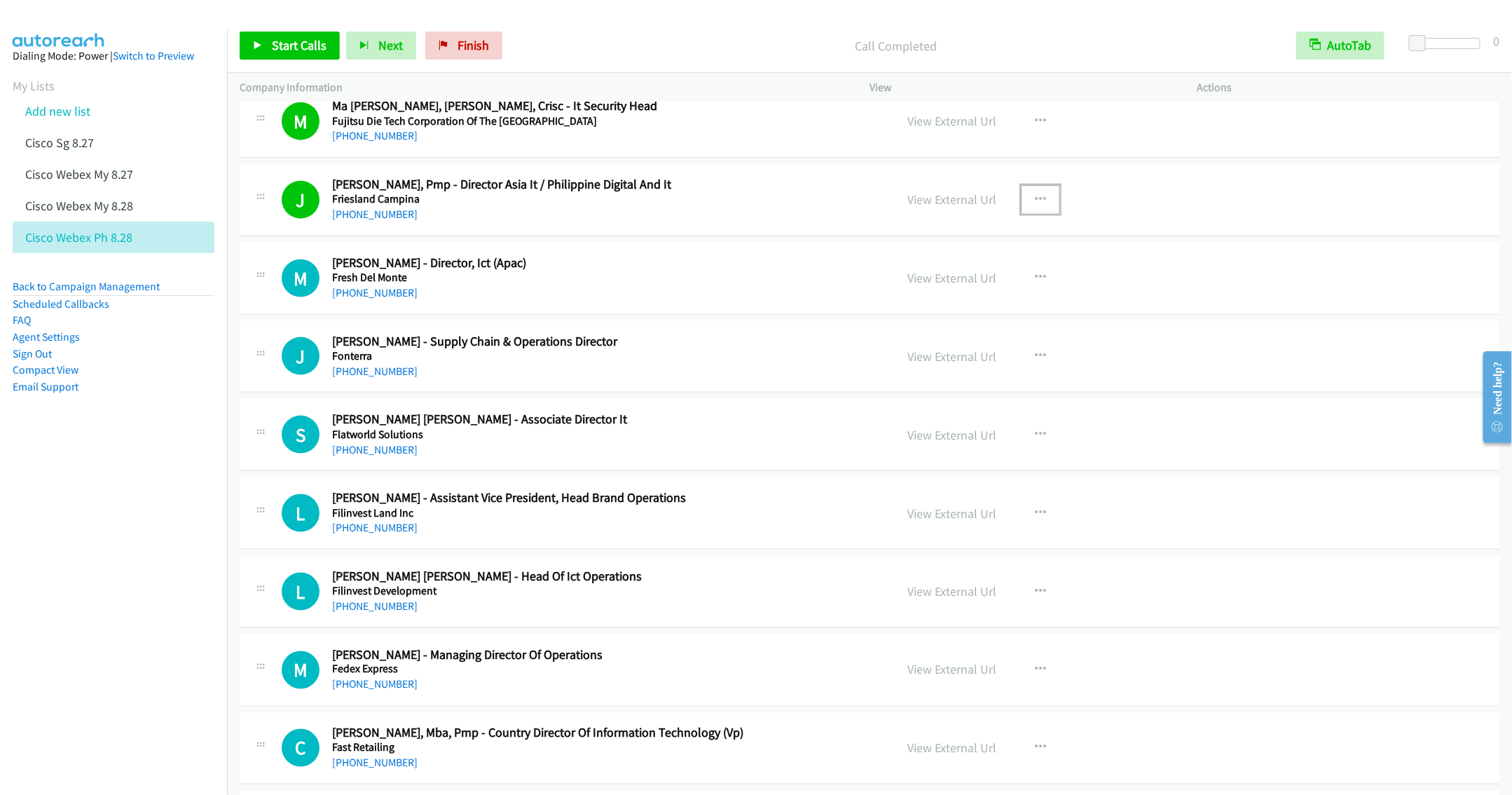
click at [1022, 214] on button "button" at bounding box center [1041, 200] width 38 height 28
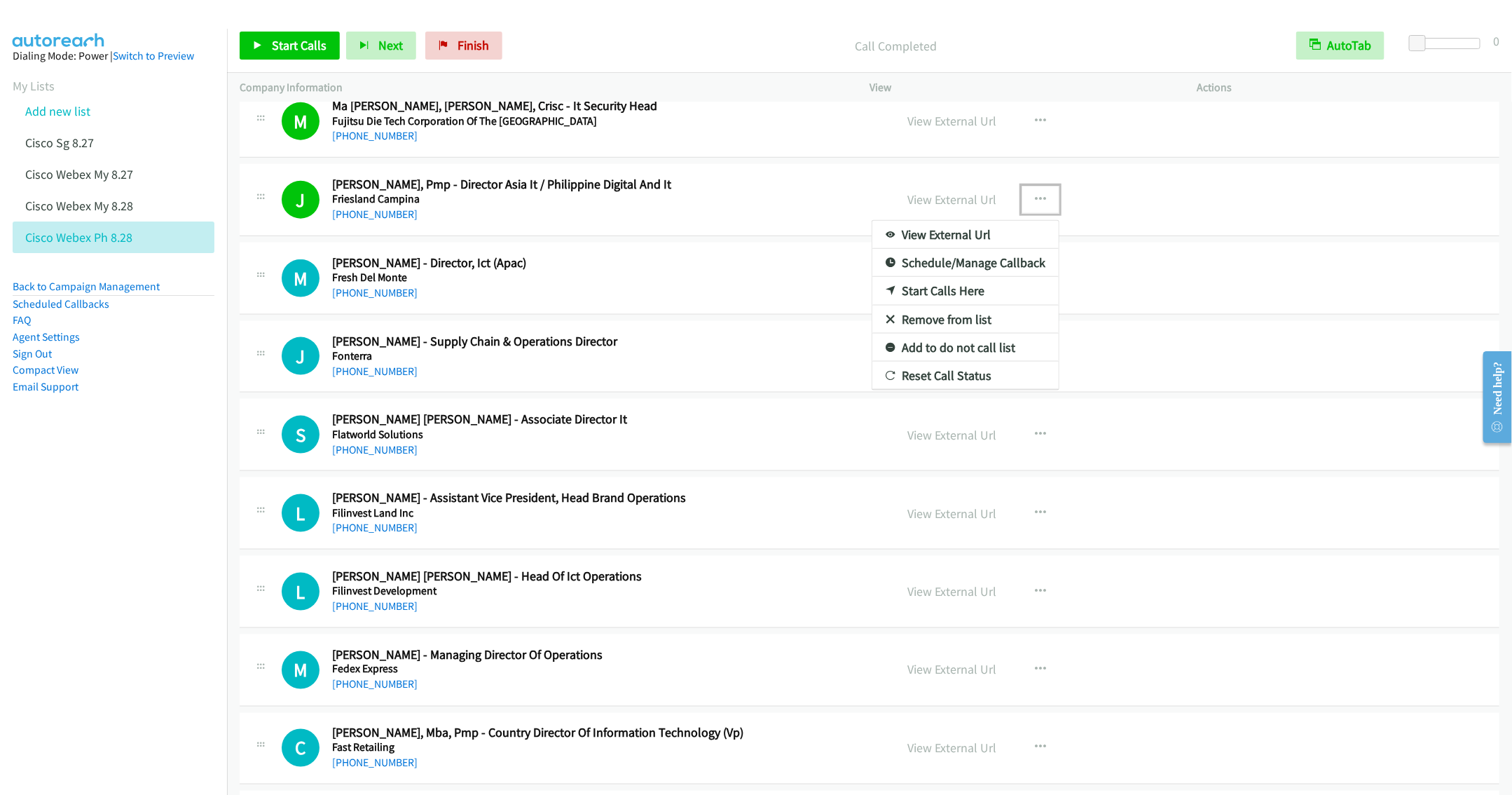
click at [946, 334] on link "Remove from list" at bounding box center [965, 320] width 186 height 28
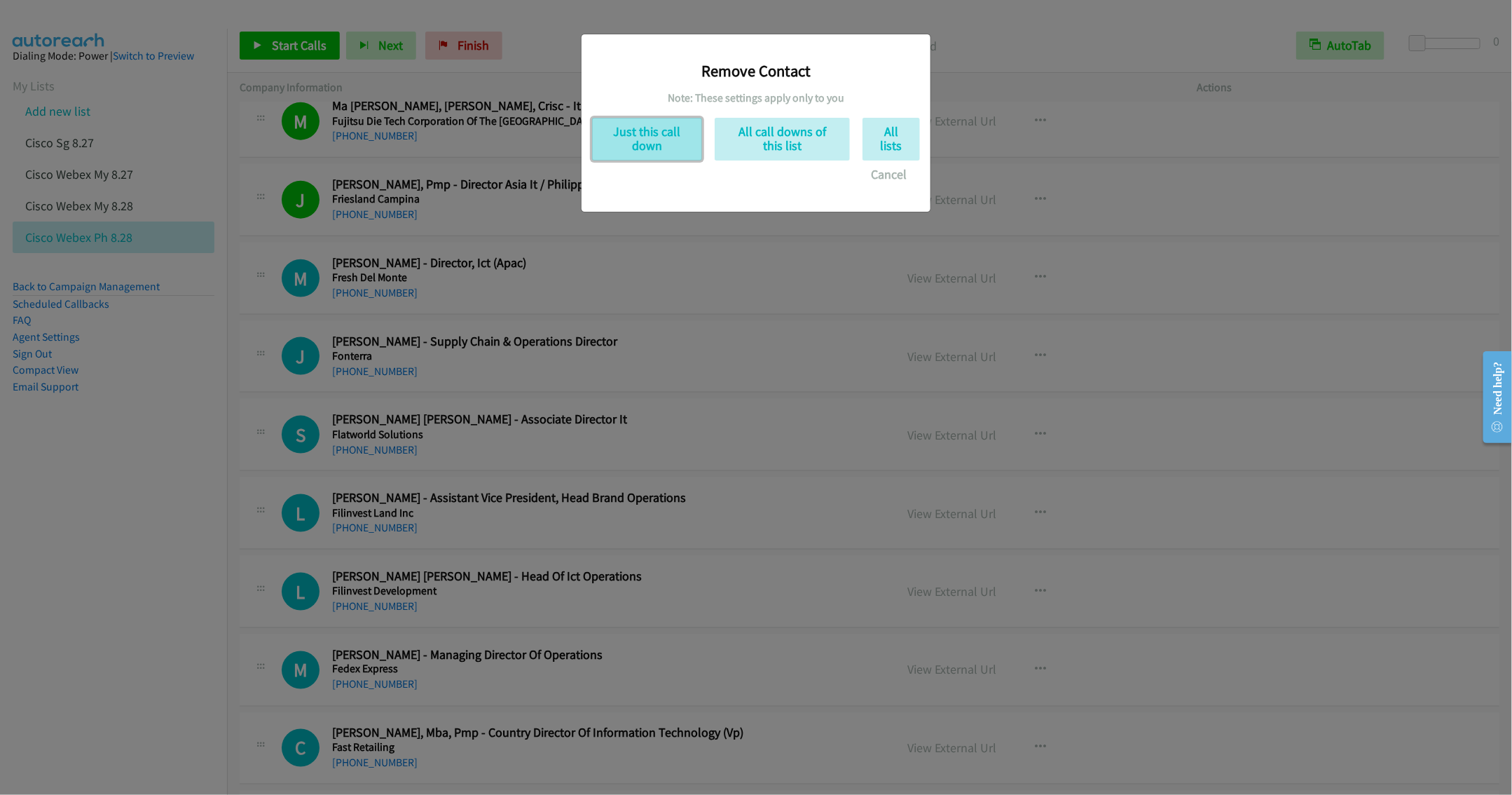
click at [644, 159] on button "Just this call down" at bounding box center [647, 139] width 110 height 43
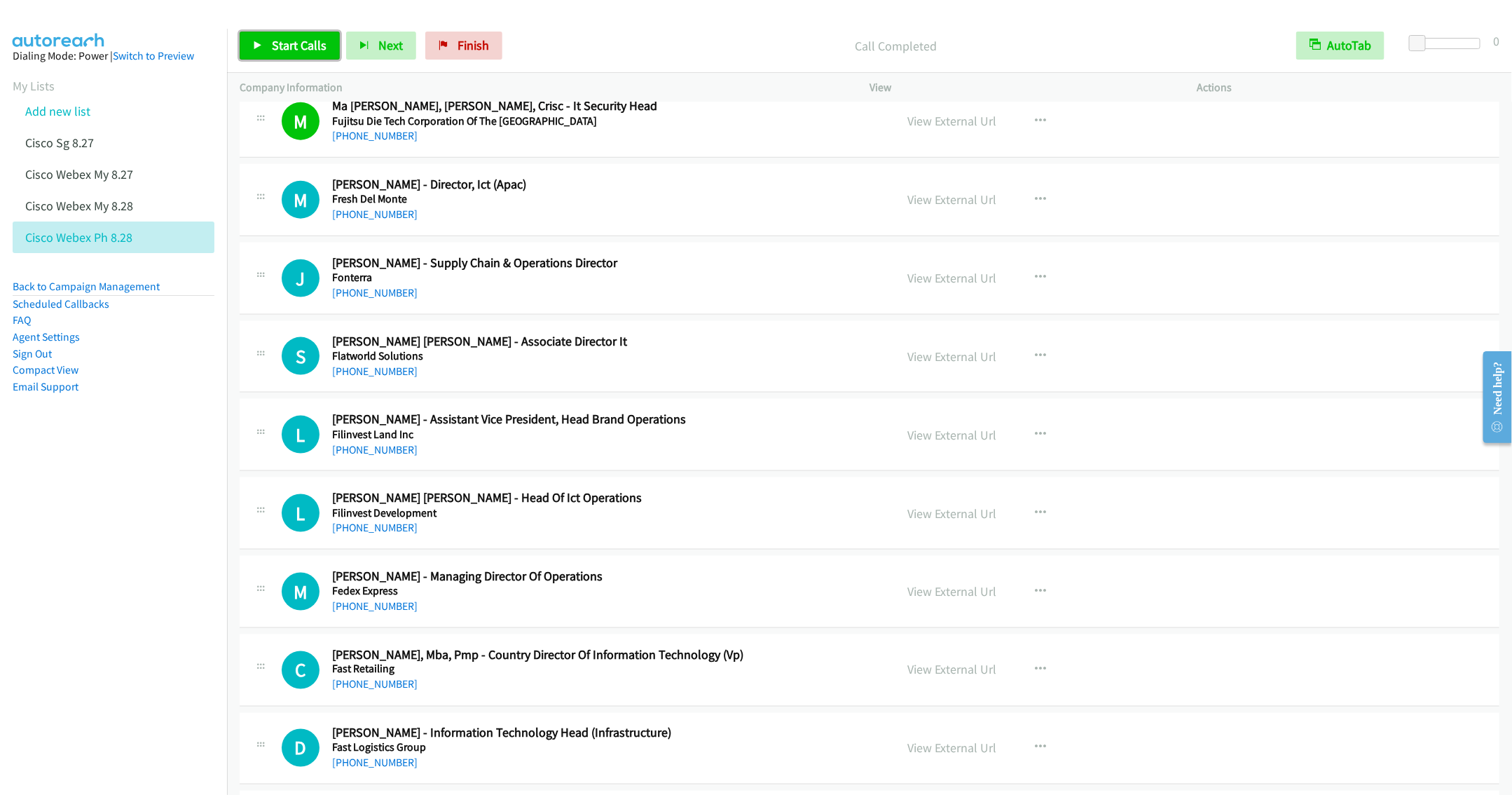
click at [263, 37] on link "Start Calls" at bounding box center [289, 46] width 100 height 28
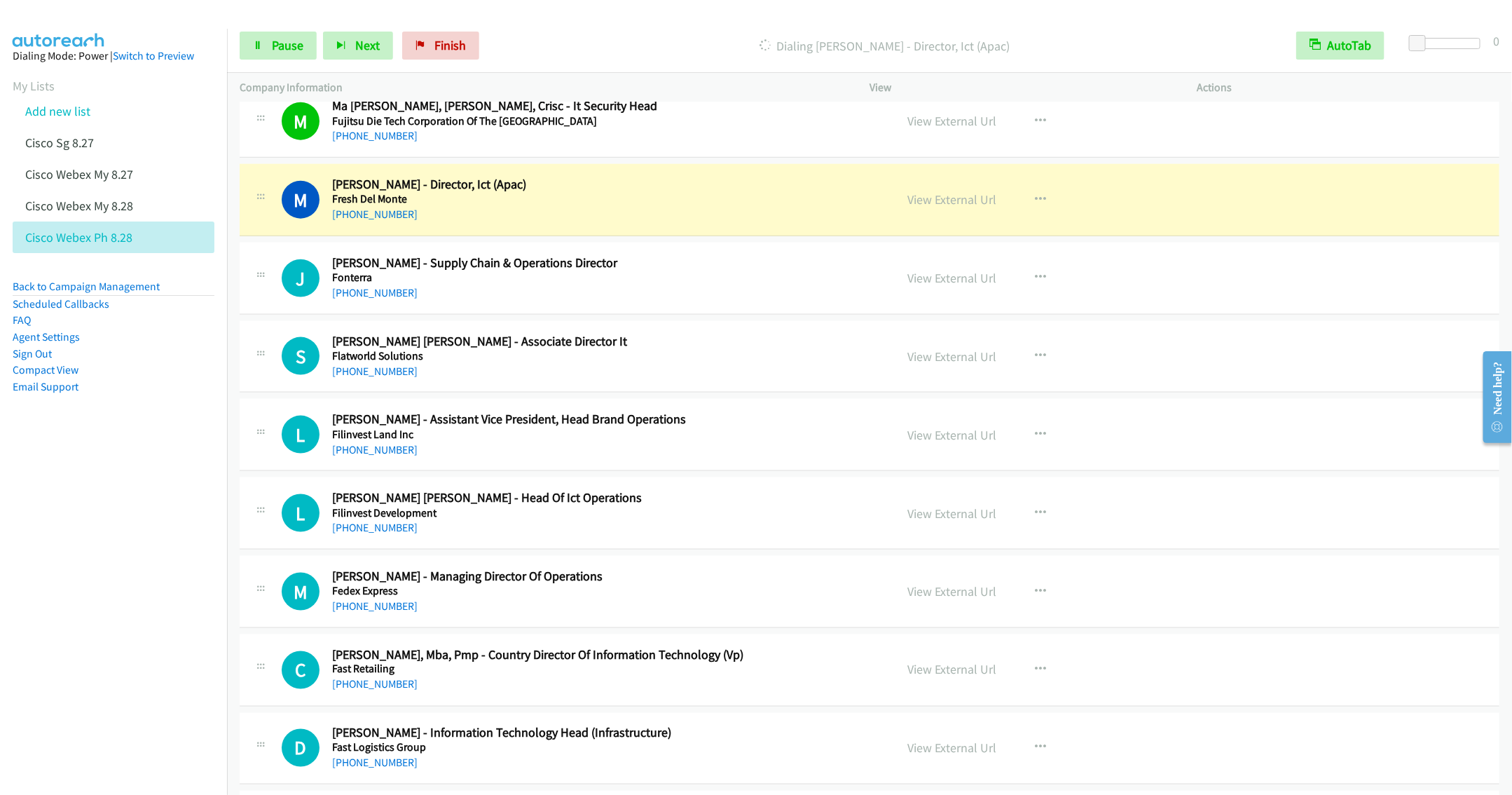
click at [681, 315] on div "J Callback Scheduled Jenny Lynn Mercado - Supply Chain & Operations Director Fo…" at bounding box center [869, 278] width 1260 height 72
click at [277, 40] on span "Pause" at bounding box center [288, 46] width 32 height 16
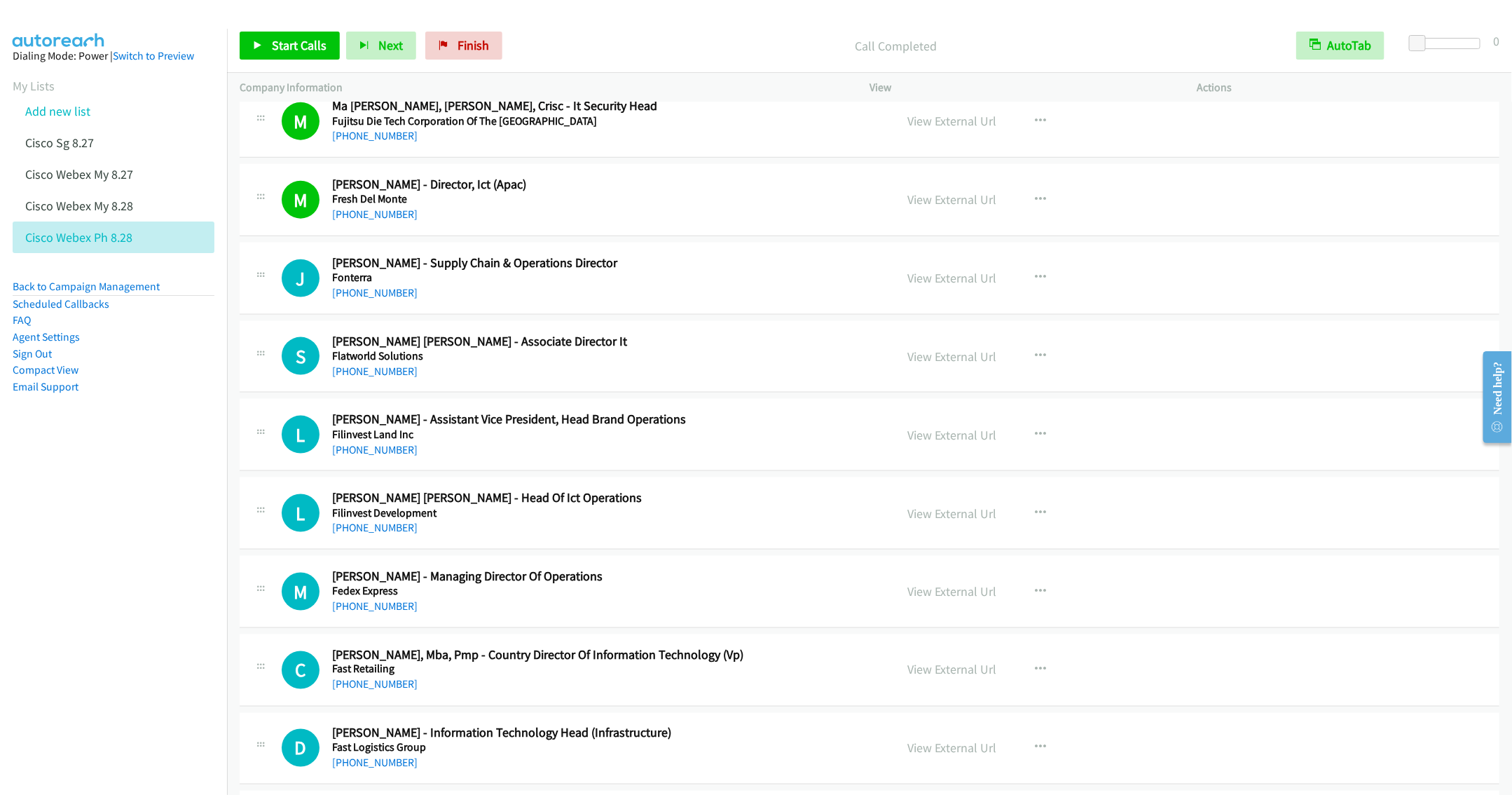
scroll to position [16185, 0]
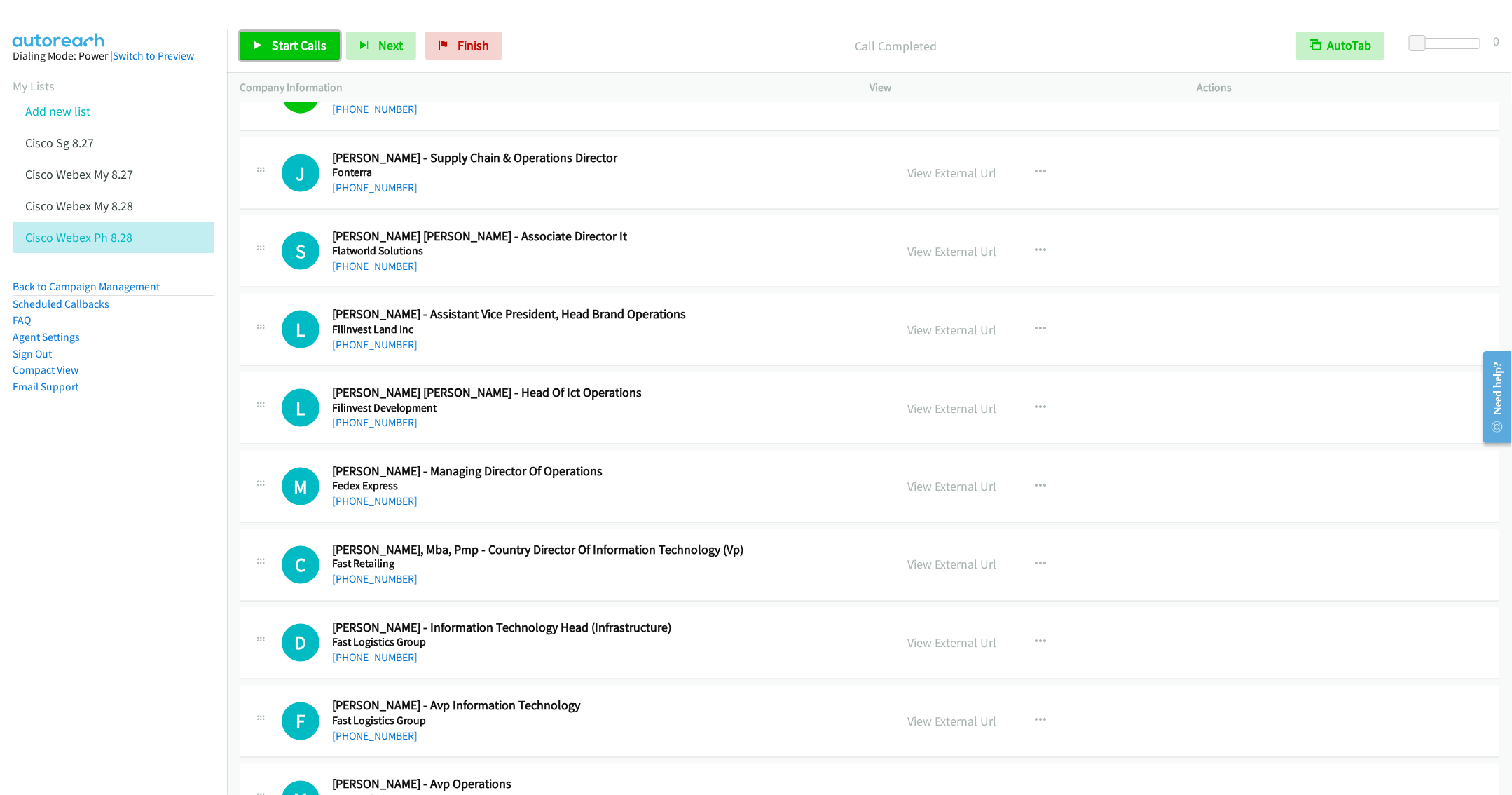
click at [291, 38] on span "Start Calls" at bounding box center [299, 46] width 54 height 16
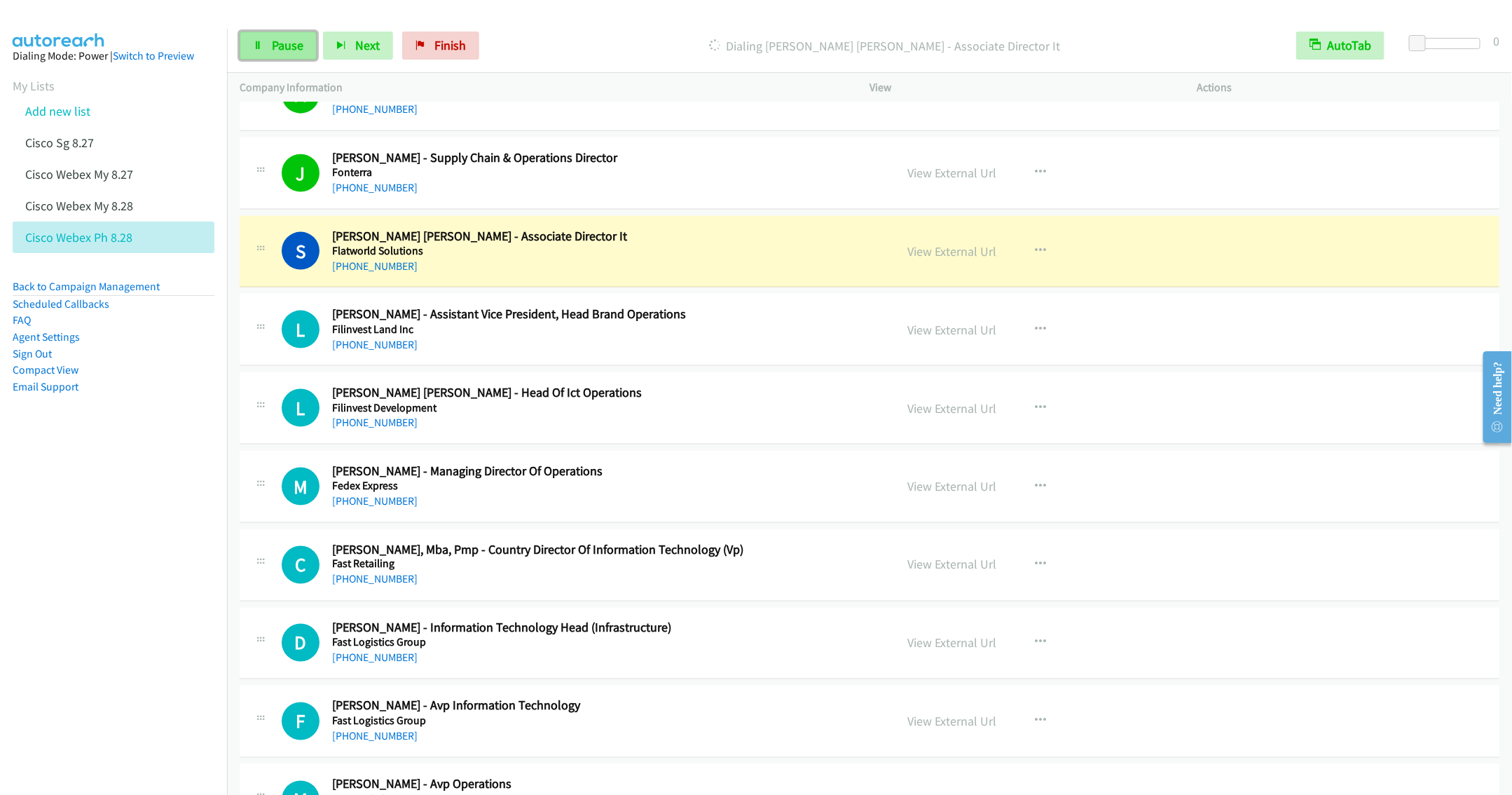
click at [275, 50] on span "Pause" at bounding box center [288, 46] width 32 height 16
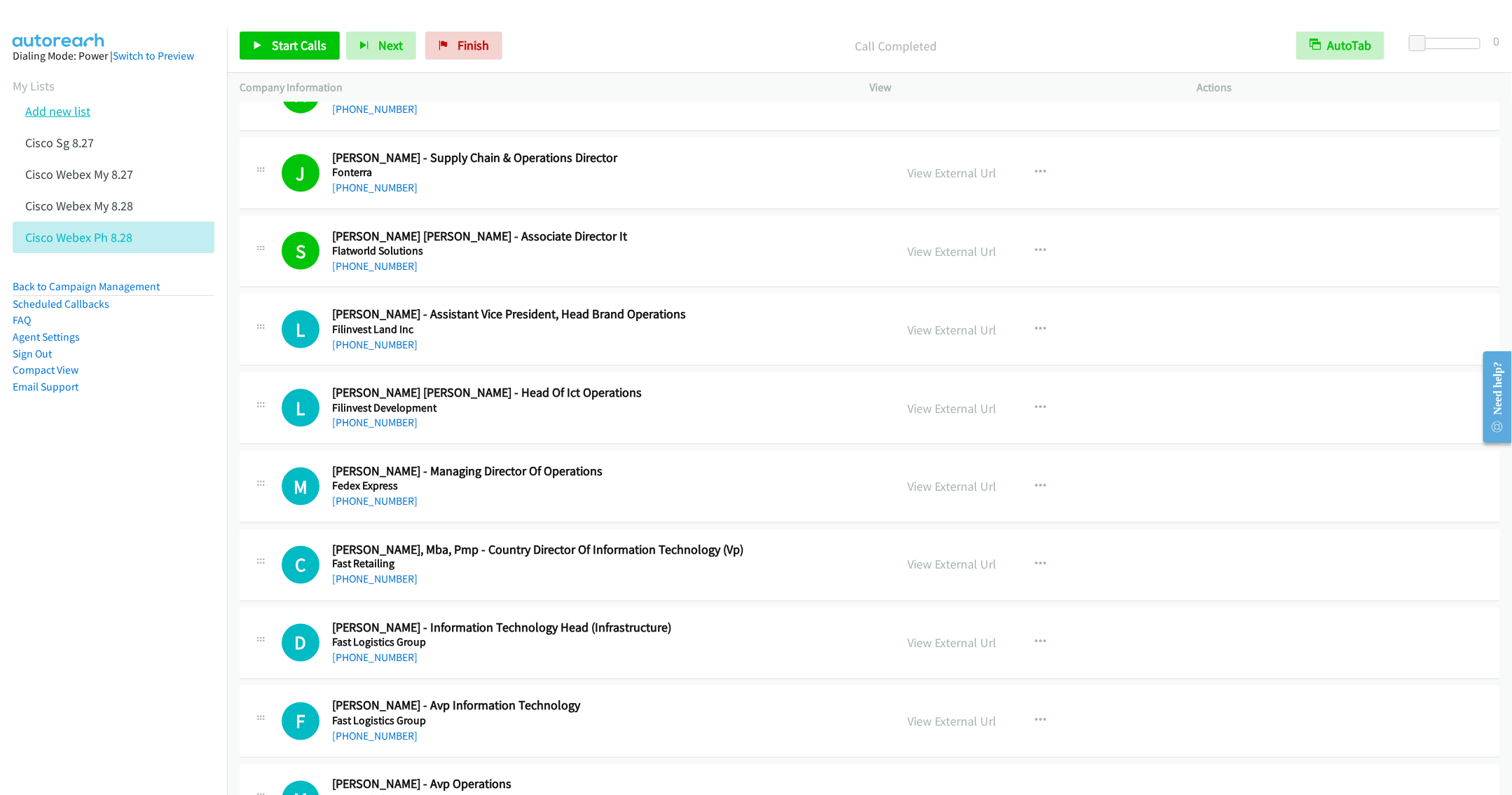
click at [78, 112] on link "Add new list" at bounding box center [57, 111] width 65 height 16
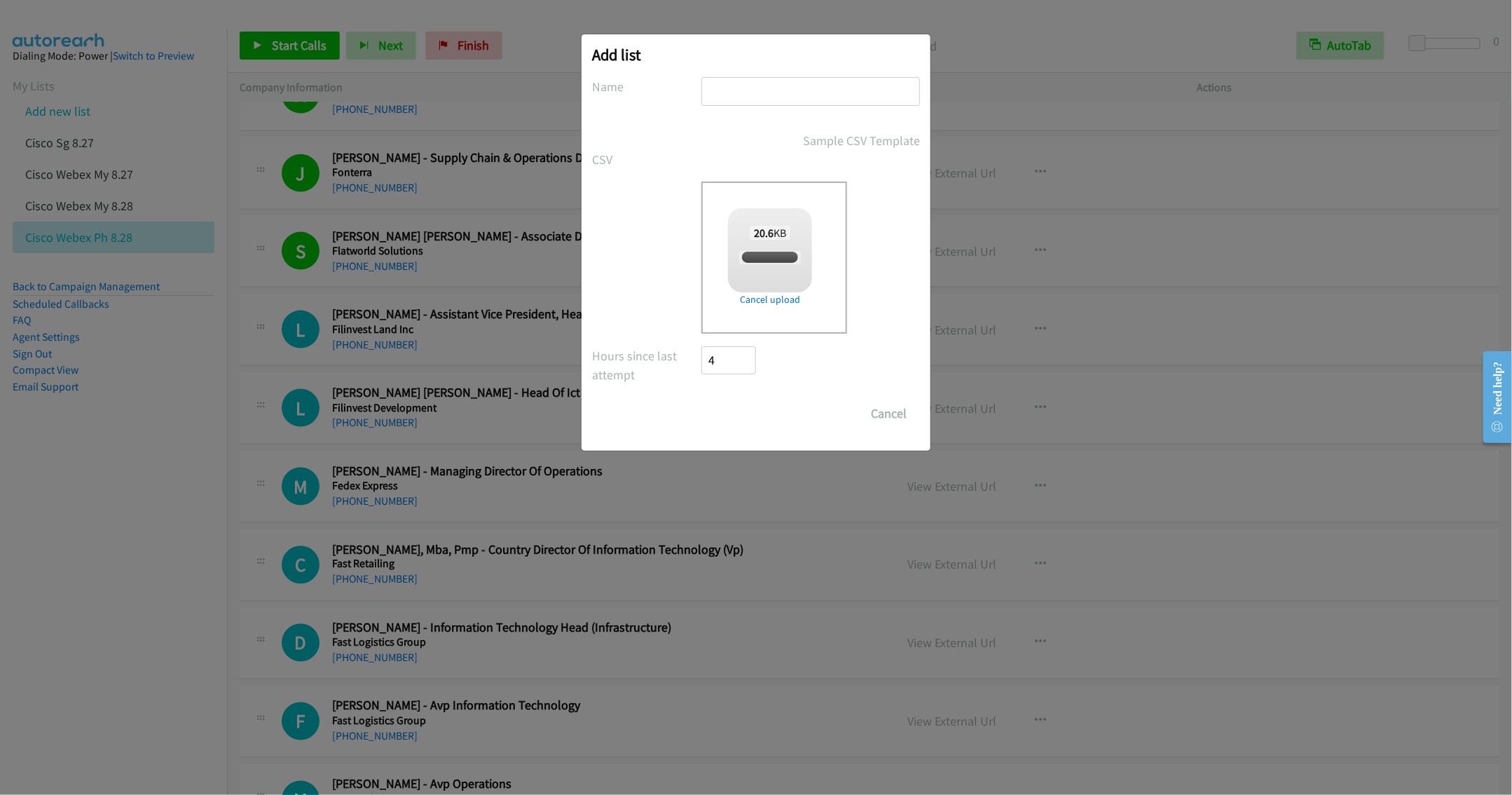
checkbox input "true"
click at [755, 92] on input "text" at bounding box center [810, 91] width 219 height 29
type input "Splunk PH 8.28"
click at [726, 412] on input "Save List" at bounding box center [738, 413] width 73 height 28
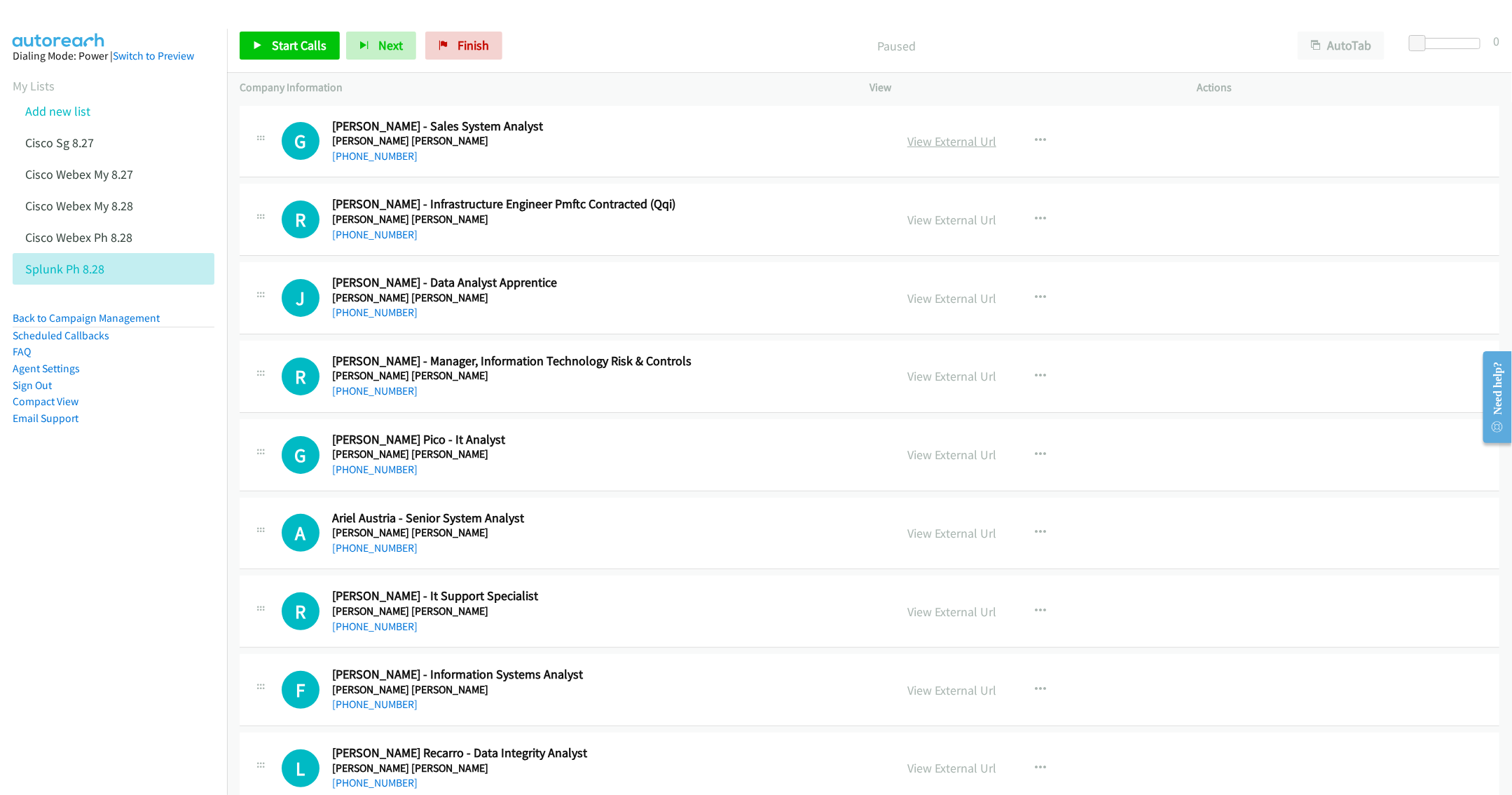
click at [928, 137] on link "View External Url" at bounding box center [952, 141] width 89 height 16
click at [593, 142] on h5 "[PERSON_NAME] [PERSON_NAME]" at bounding box center [593, 141] width 524 height 14
click at [589, 212] on h2 "[PERSON_NAME] - Infrastructure Engineer Pmftc Contracted (Qqi)" at bounding box center [593, 204] width 524 height 16
click at [1035, 215] on icon "button" at bounding box center [1040, 219] width 11 height 11
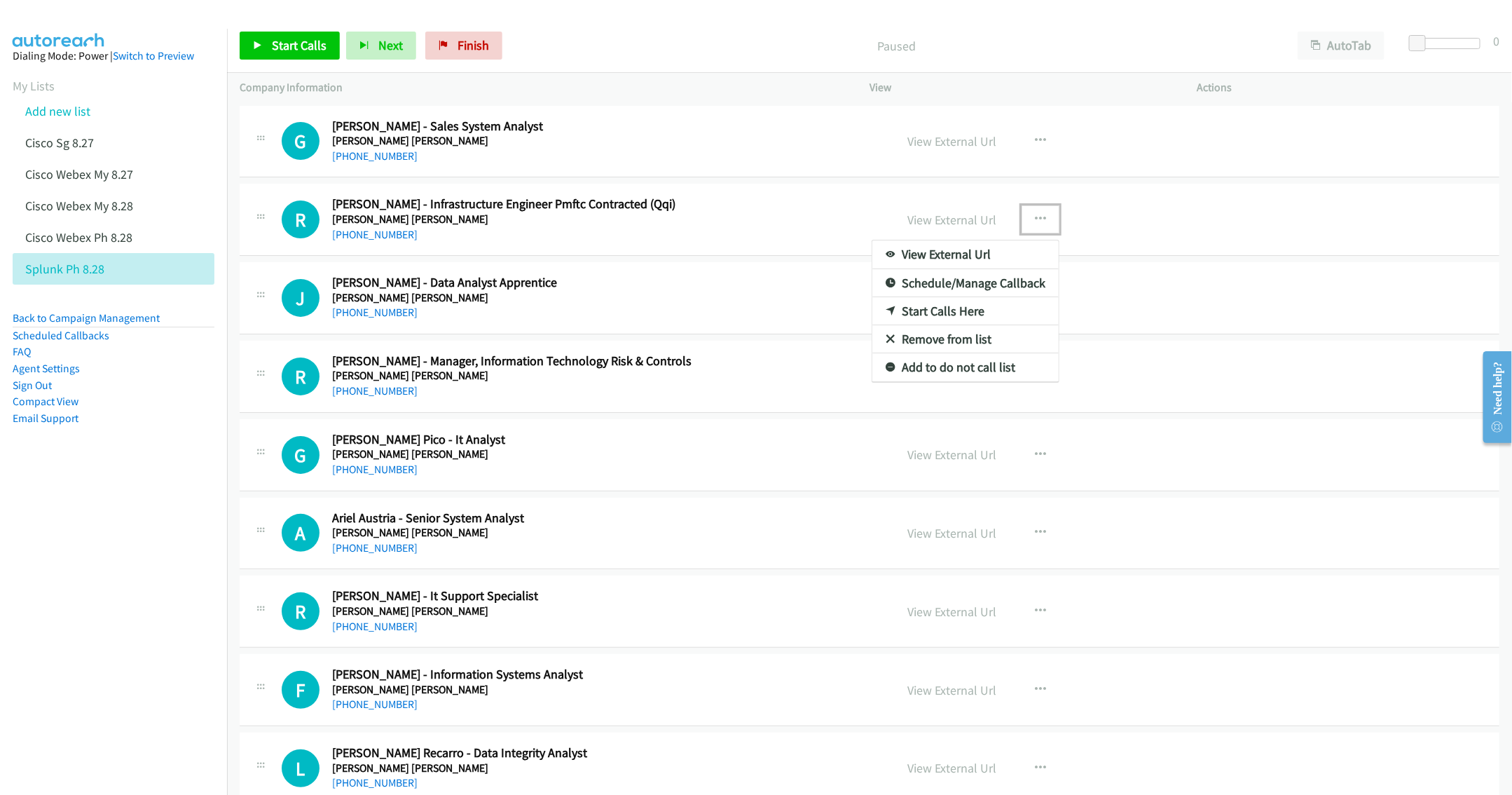
click at [962, 310] on link "Start Calls Here" at bounding box center [965, 311] width 186 height 28
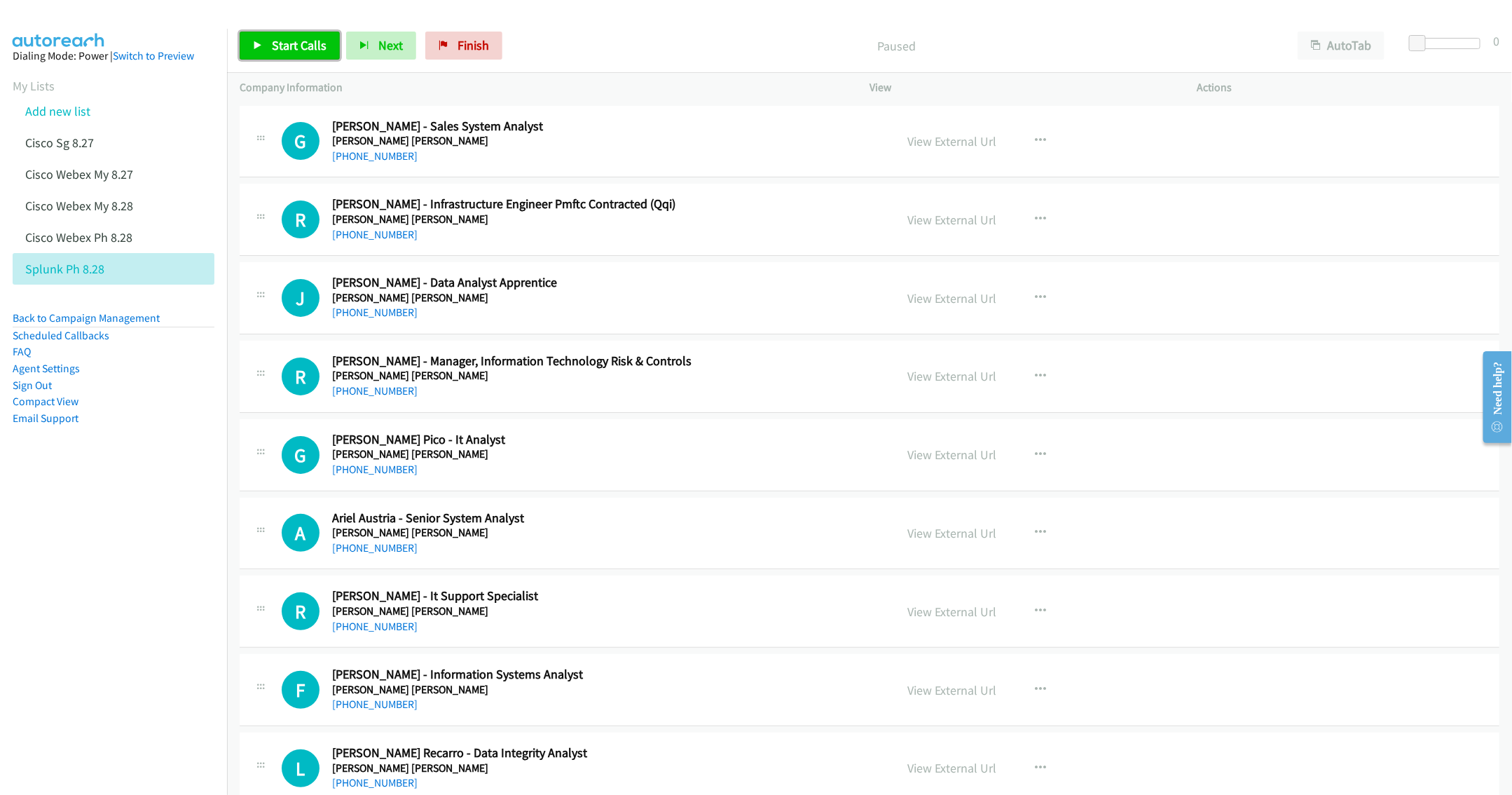
click at [269, 51] on link "Start Calls" at bounding box center [289, 46] width 100 height 28
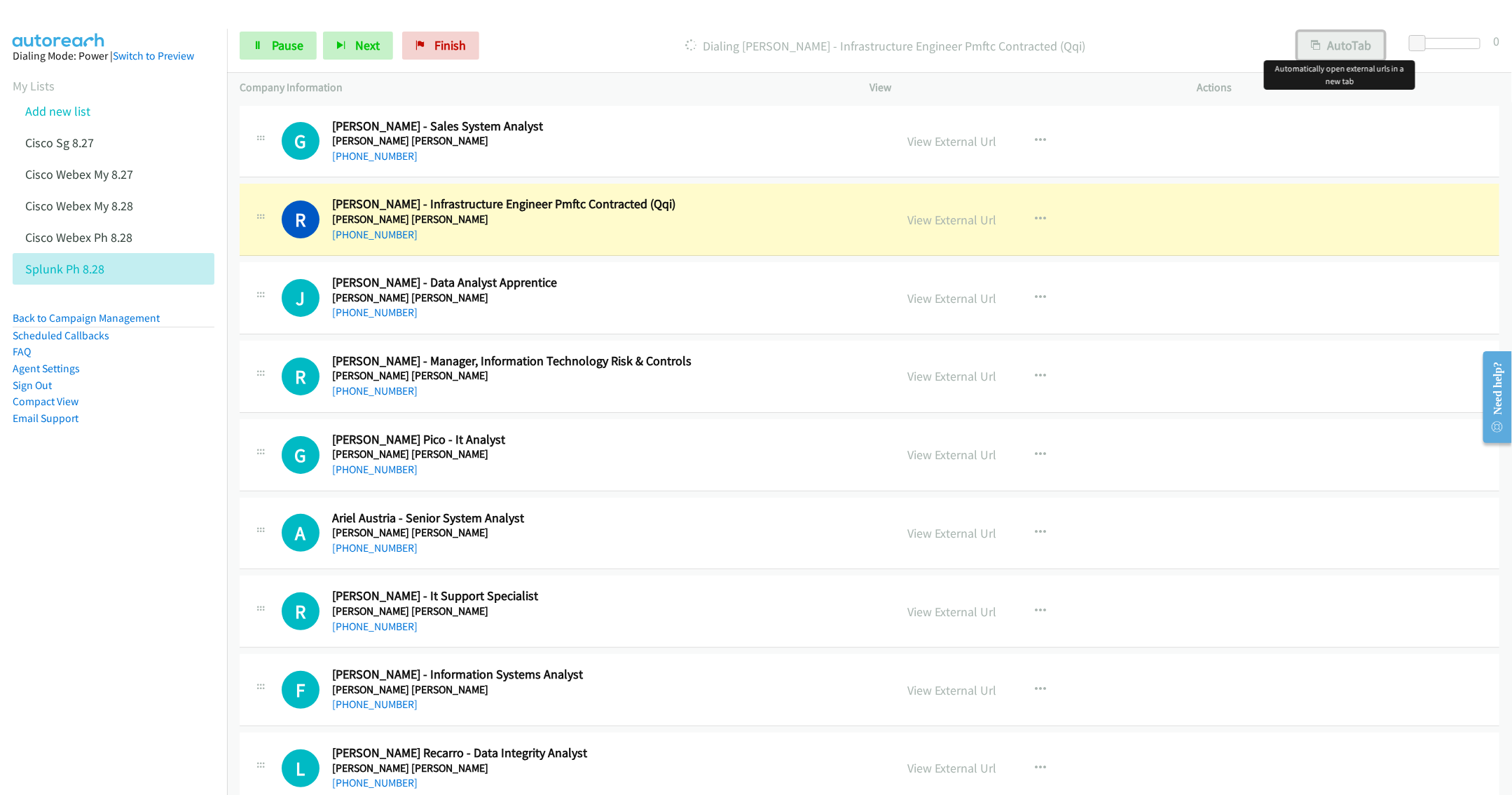
click at [1320, 45] on button "AutoTab" at bounding box center [1342, 46] width 87 height 28
click at [955, 217] on link "View External Url" at bounding box center [952, 220] width 89 height 16
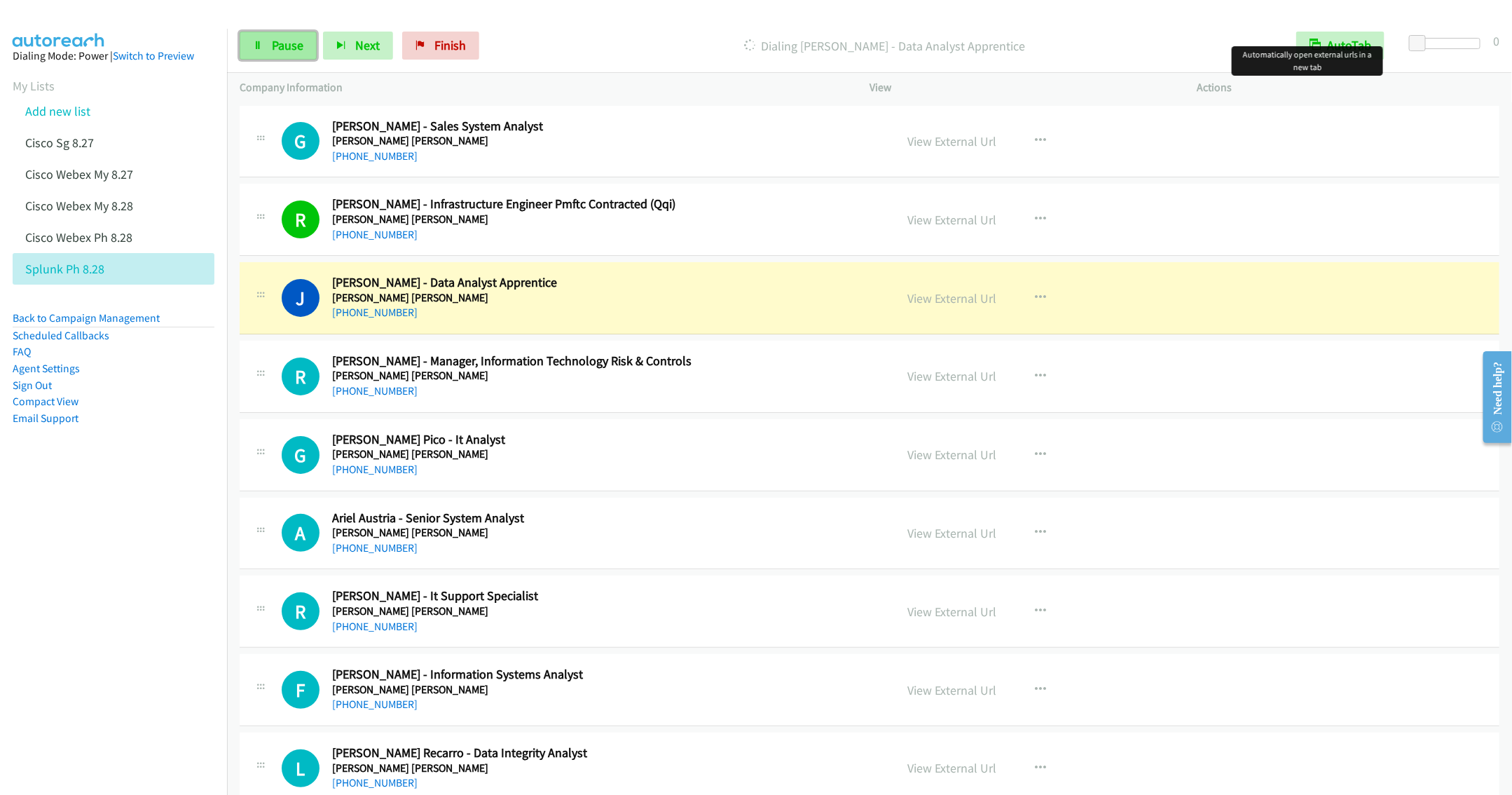
click at [273, 47] on span "Pause" at bounding box center [288, 46] width 32 height 16
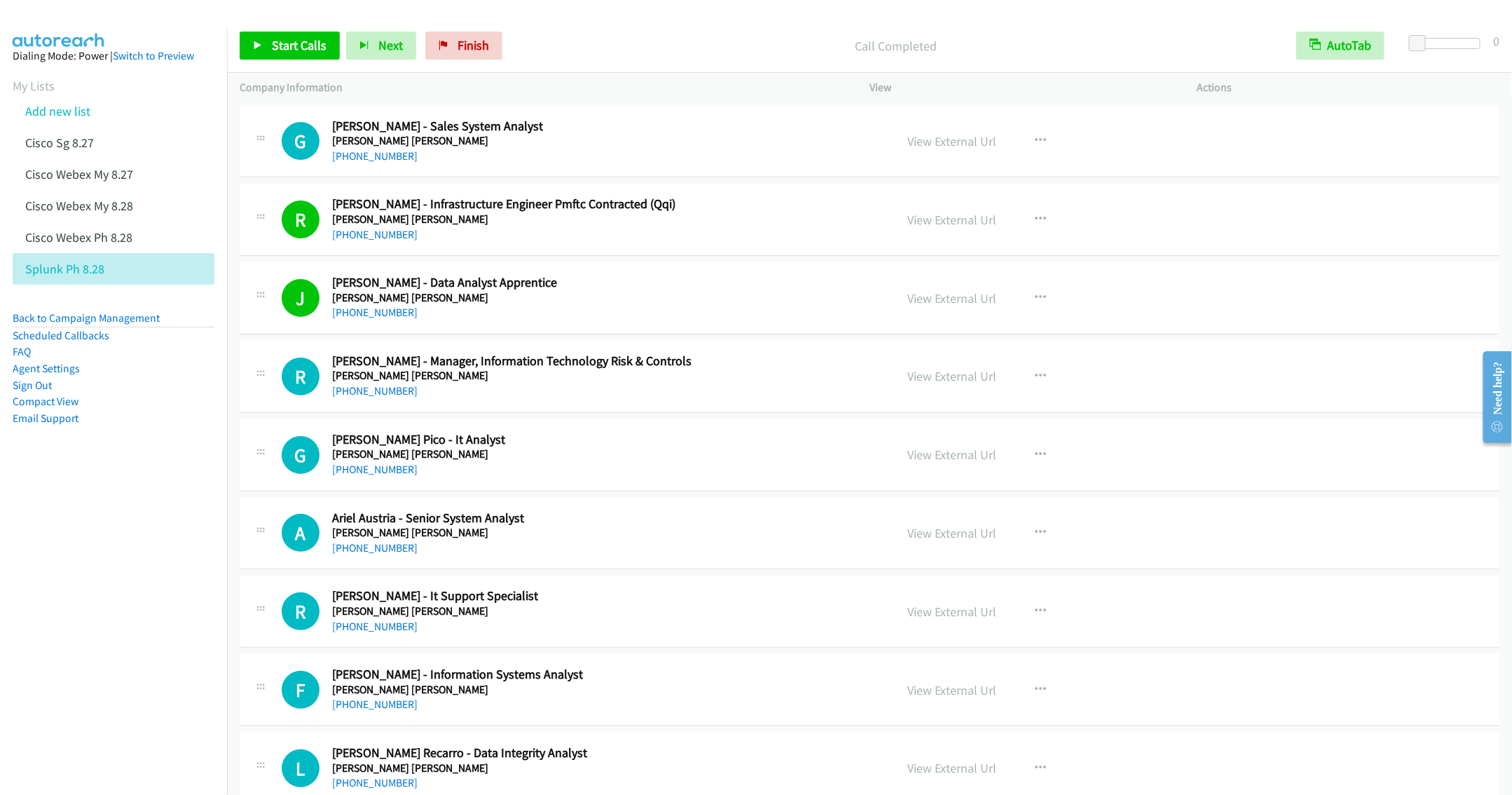
scroll to position [105, 0]
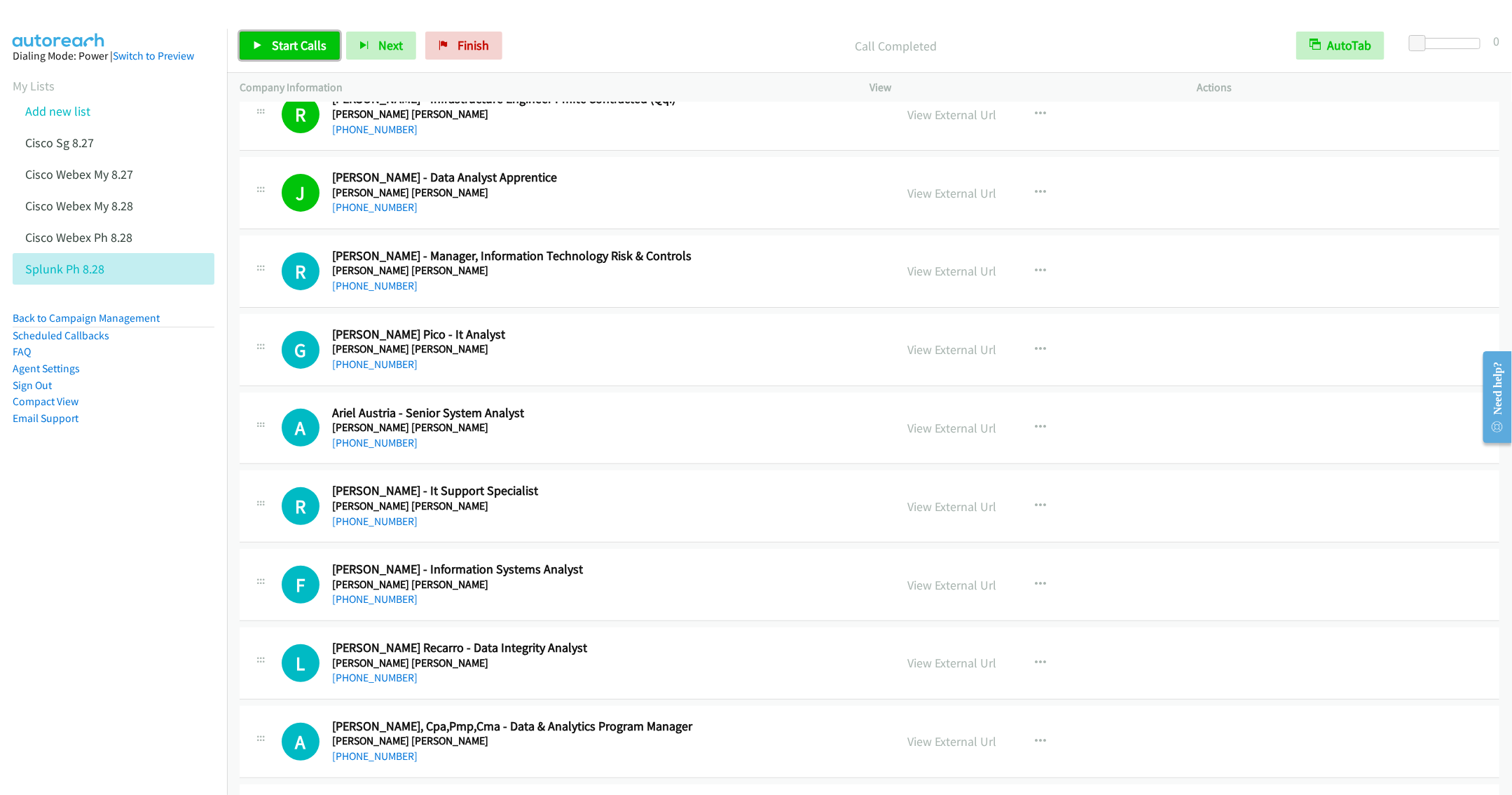
click at [282, 36] on link "Start Calls" at bounding box center [289, 46] width 100 height 28
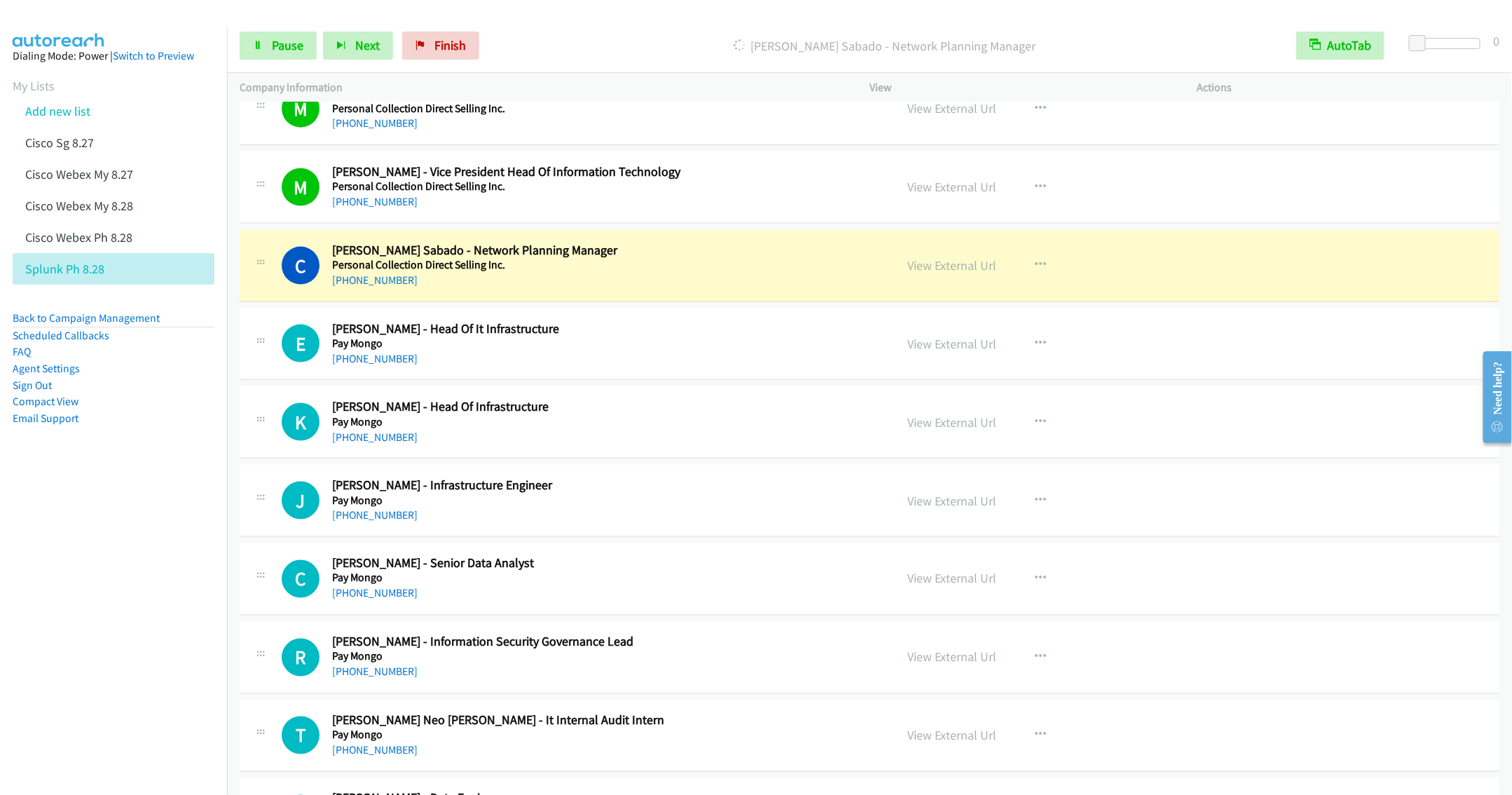
scroll to position [1156, 0]
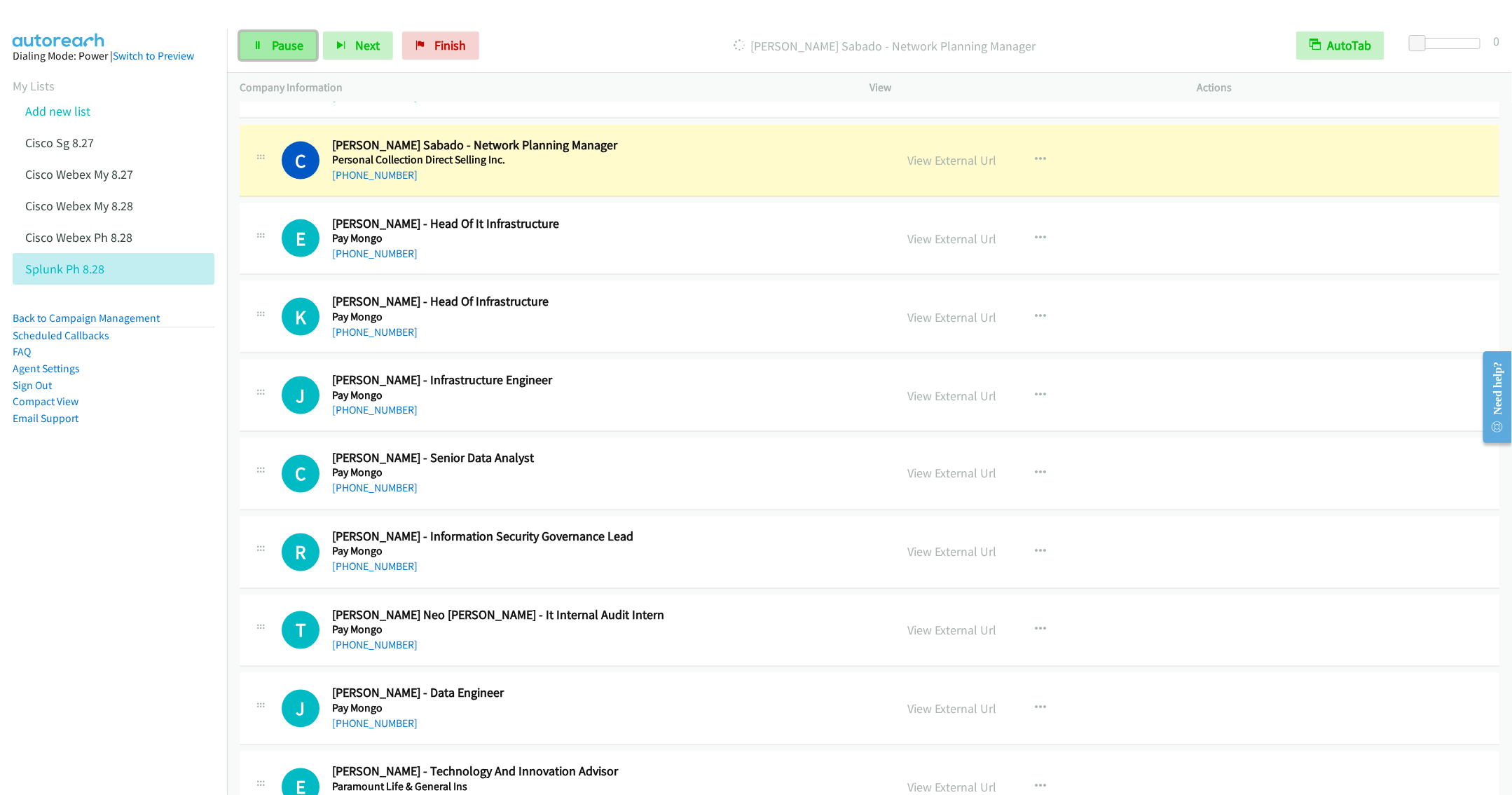
click at [269, 47] on link "Pause" at bounding box center [278, 46] width 77 height 28
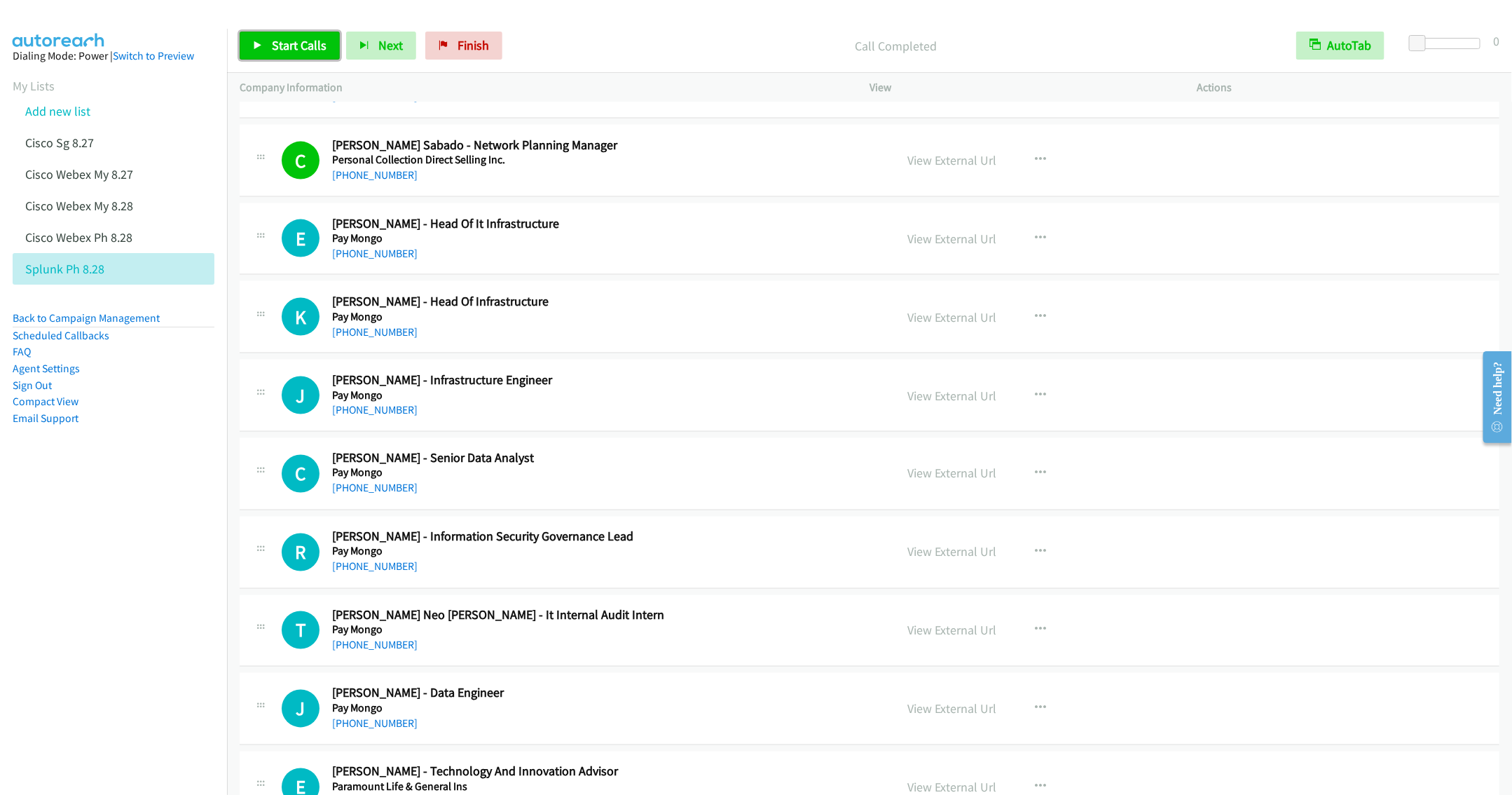
click at [284, 47] on span "Start Calls" at bounding box center [299, 46] width 54 height 16
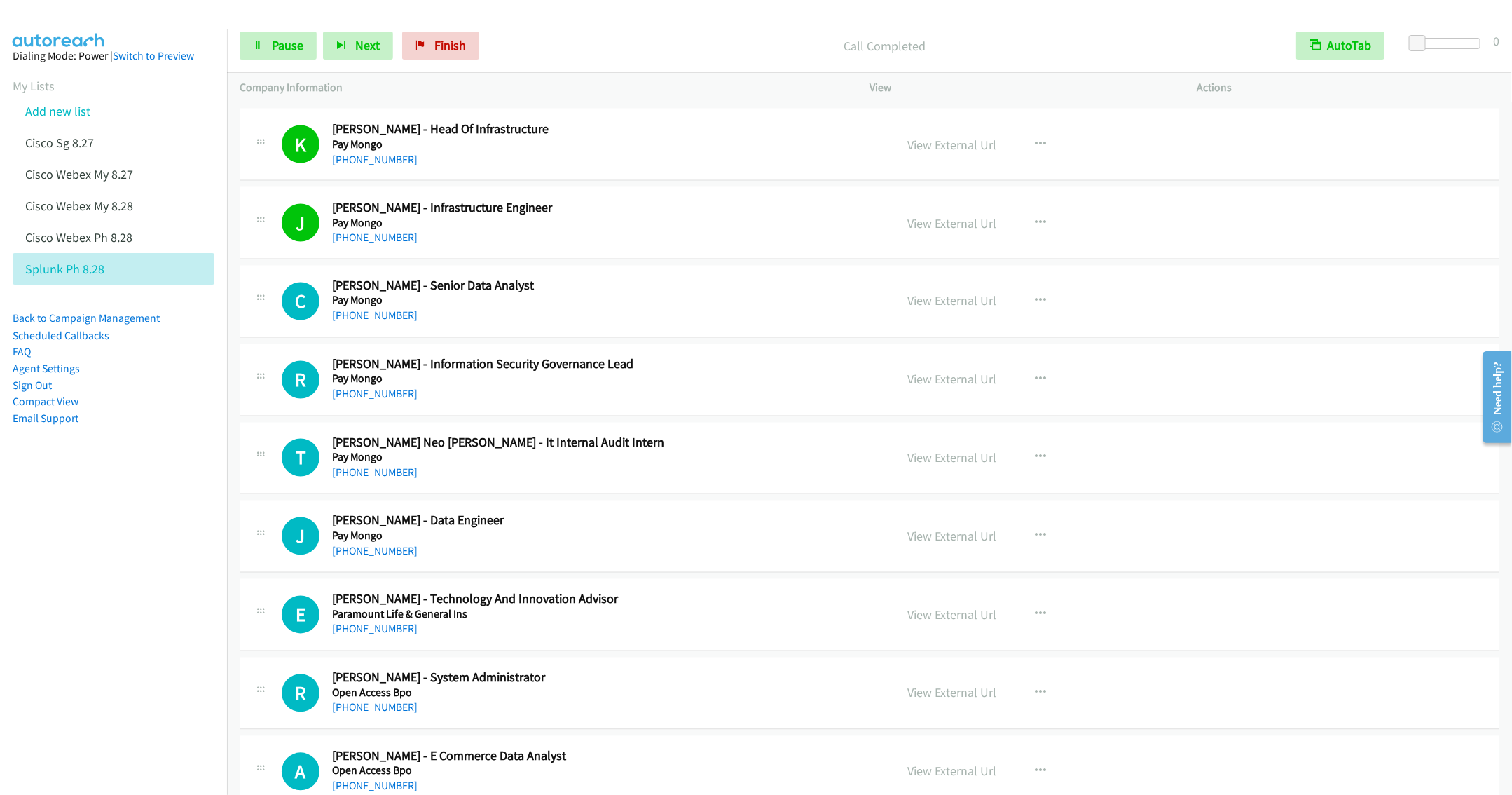
scroll to position [1366, 0]
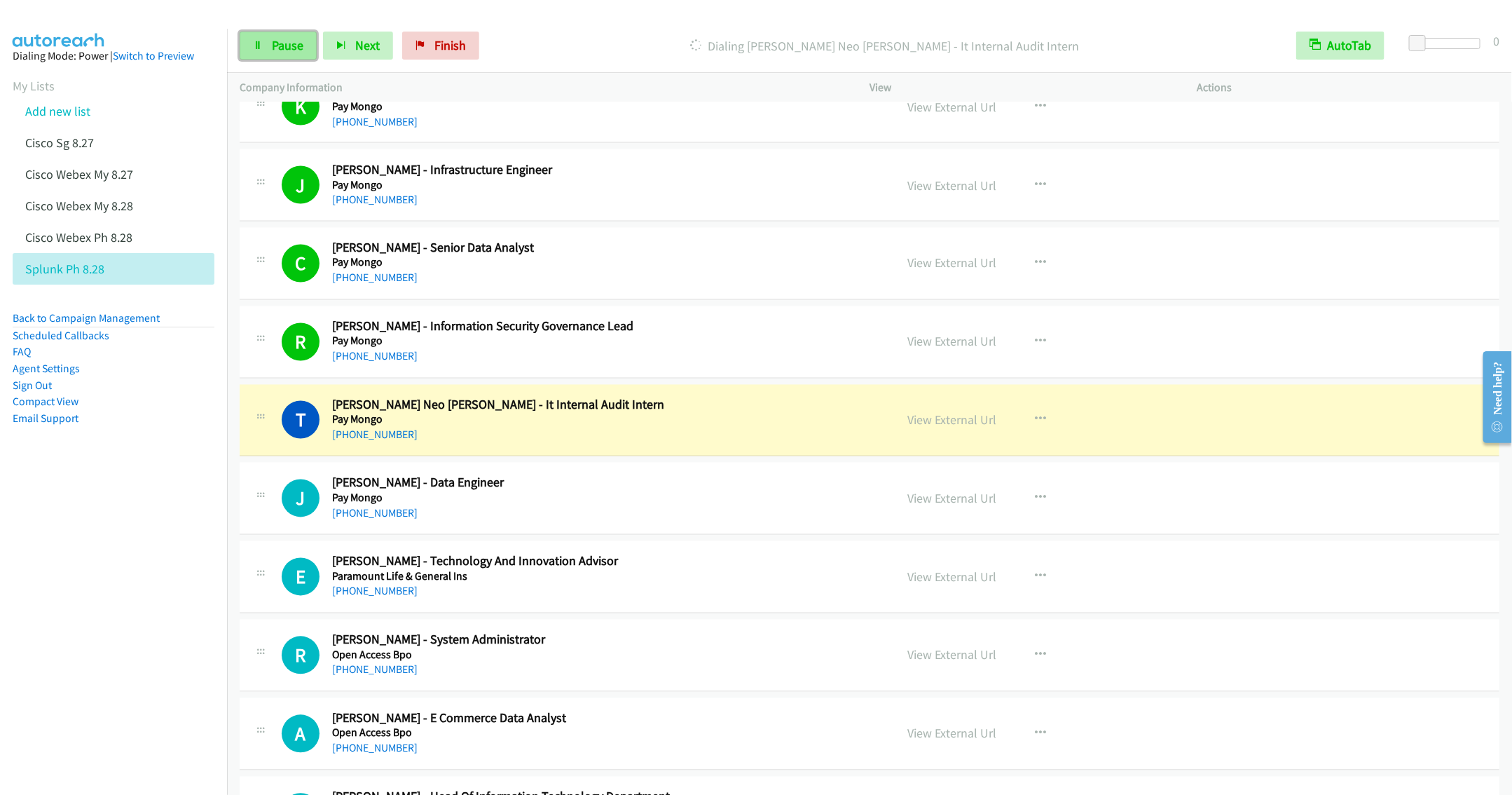
click at [277, 51] on span "Pause" at bounding box center [288, 46] width 32 height 16
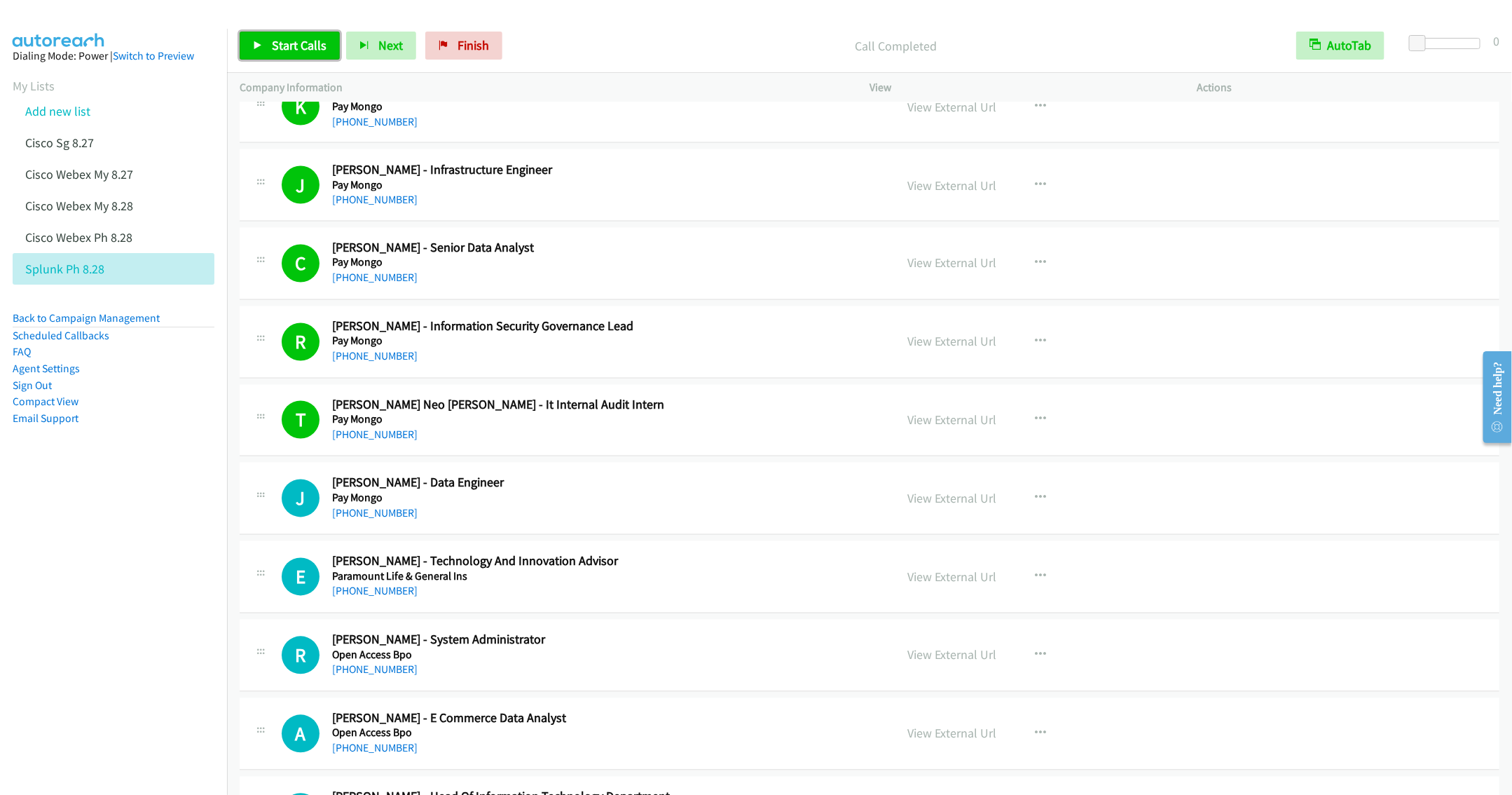
click at [298, 50] on span "Start Calls" at bounding box center [299, 46] width 54 height 16
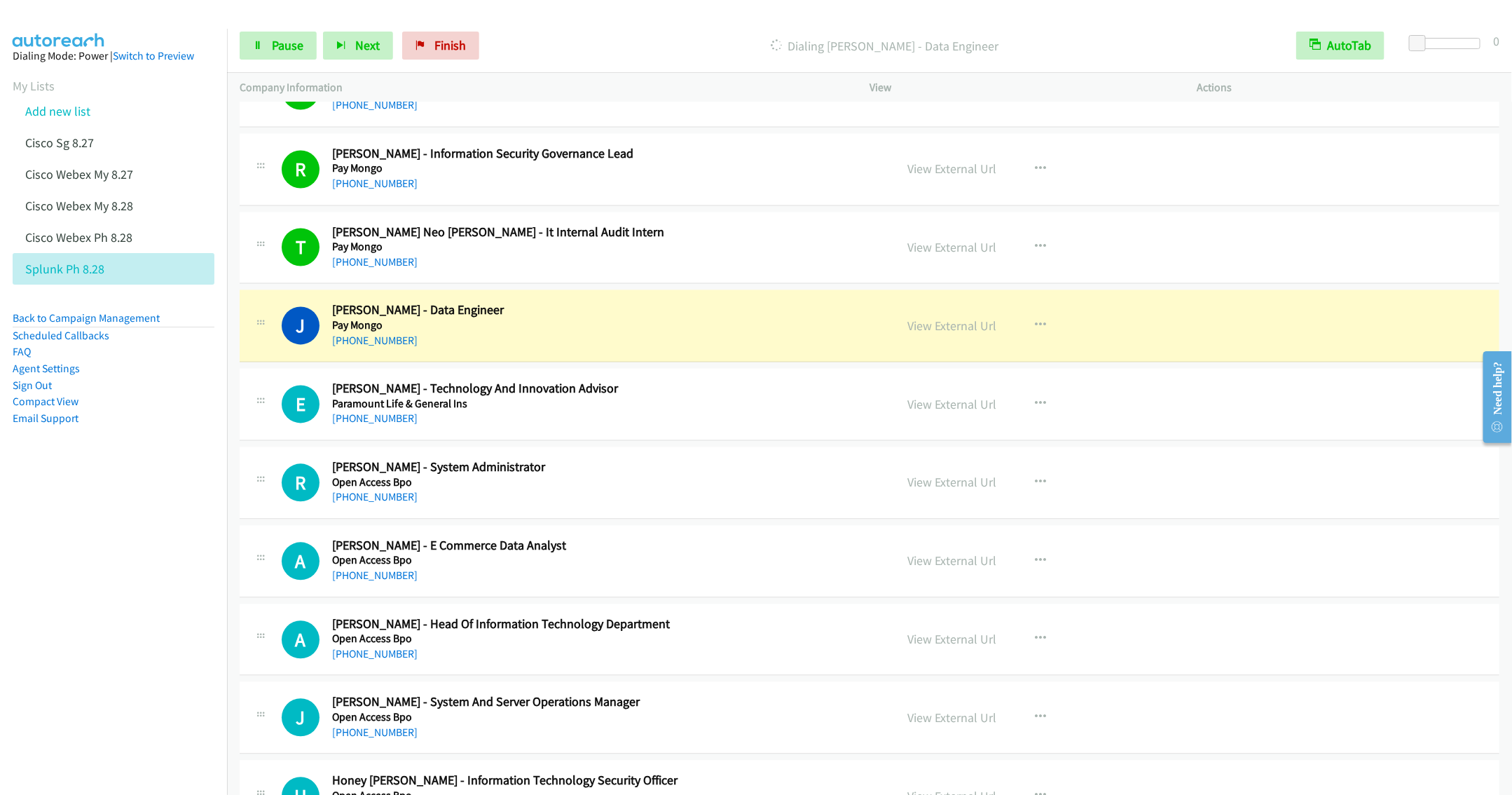
scroll to position [1576, 0]
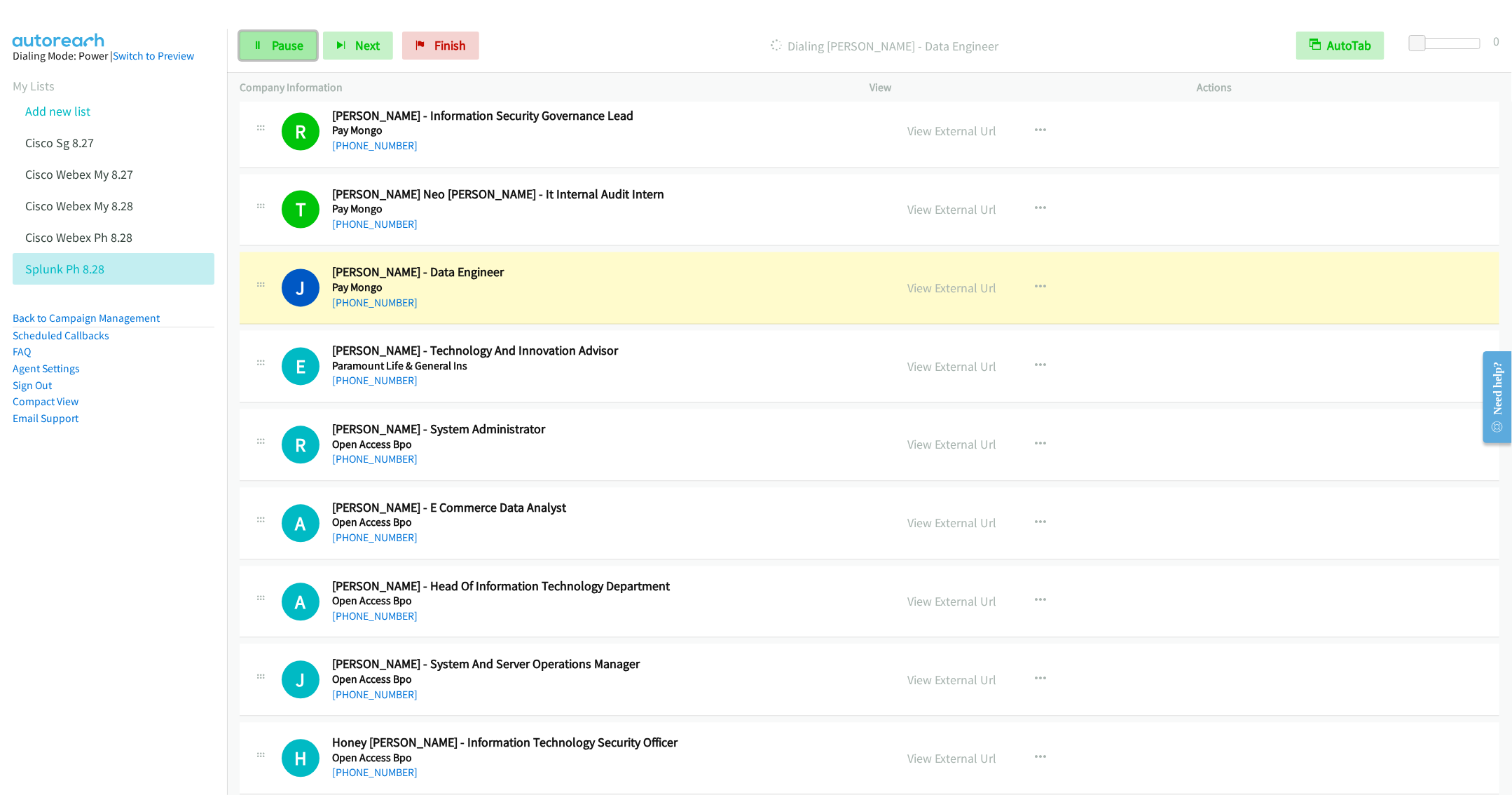
drag, startPoint x: 267, startPoint y: 39, endPoint x: 275, endPoint y: 39, distance: 8.0
click at [267, 39] on link "Pause" at bounding box center [278, 46] width 77 height 28
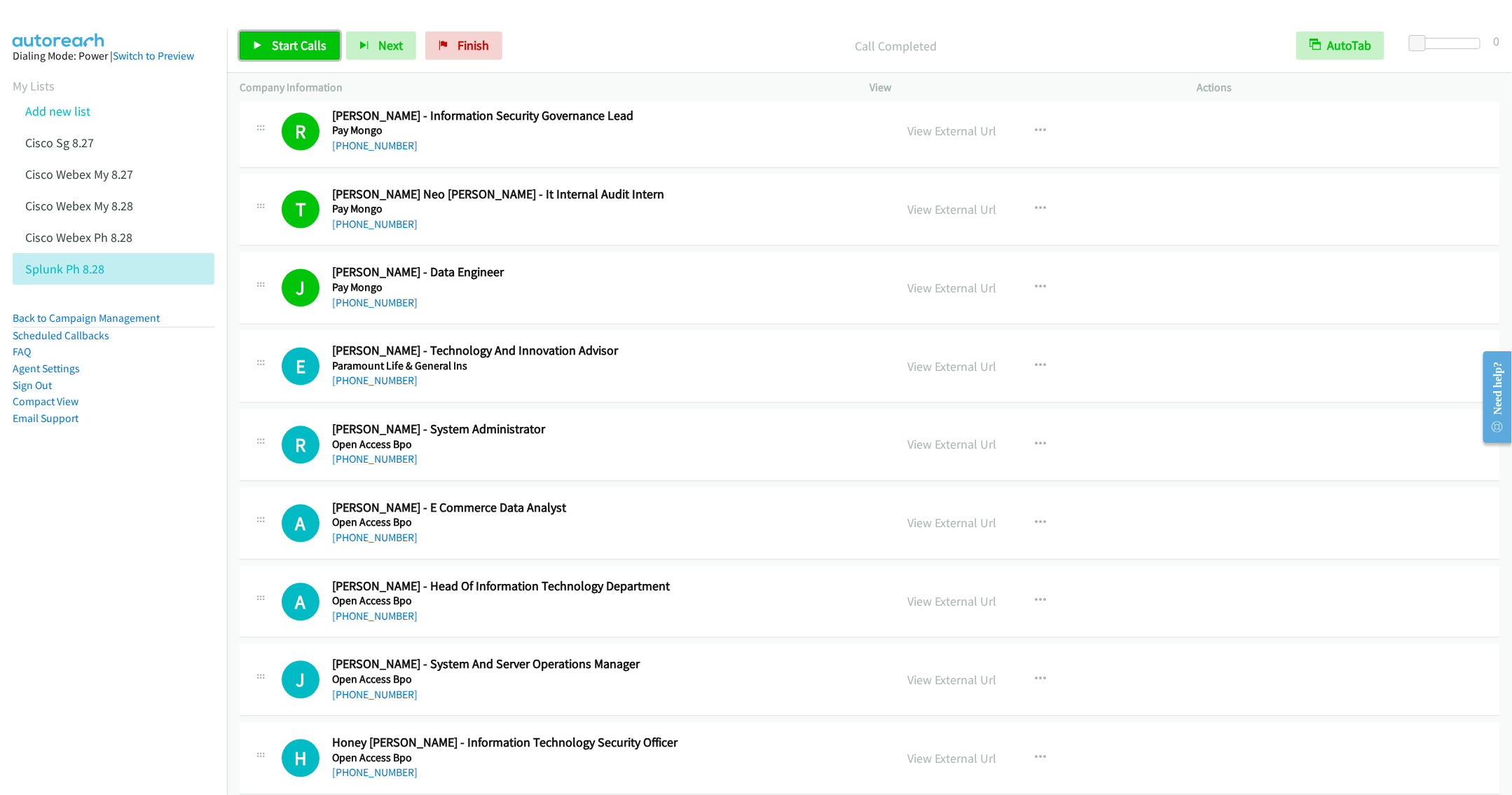
click at [279, 49] on span "Start Calls" at bounding box center [299, 46] width 54 height 16
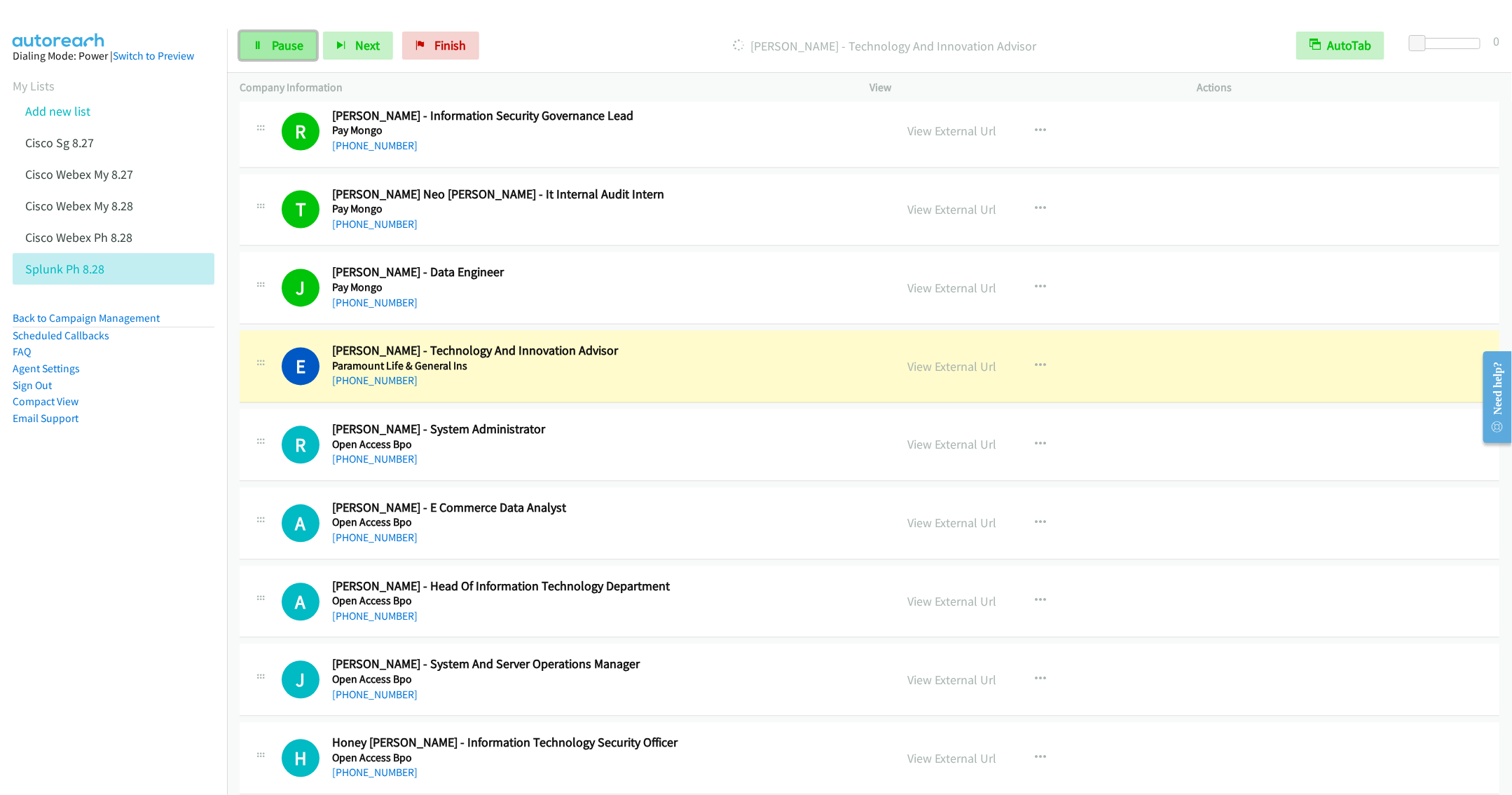
click at [281, 50] on span "Pause" at bounding box center [288, 46] width 32 height 16
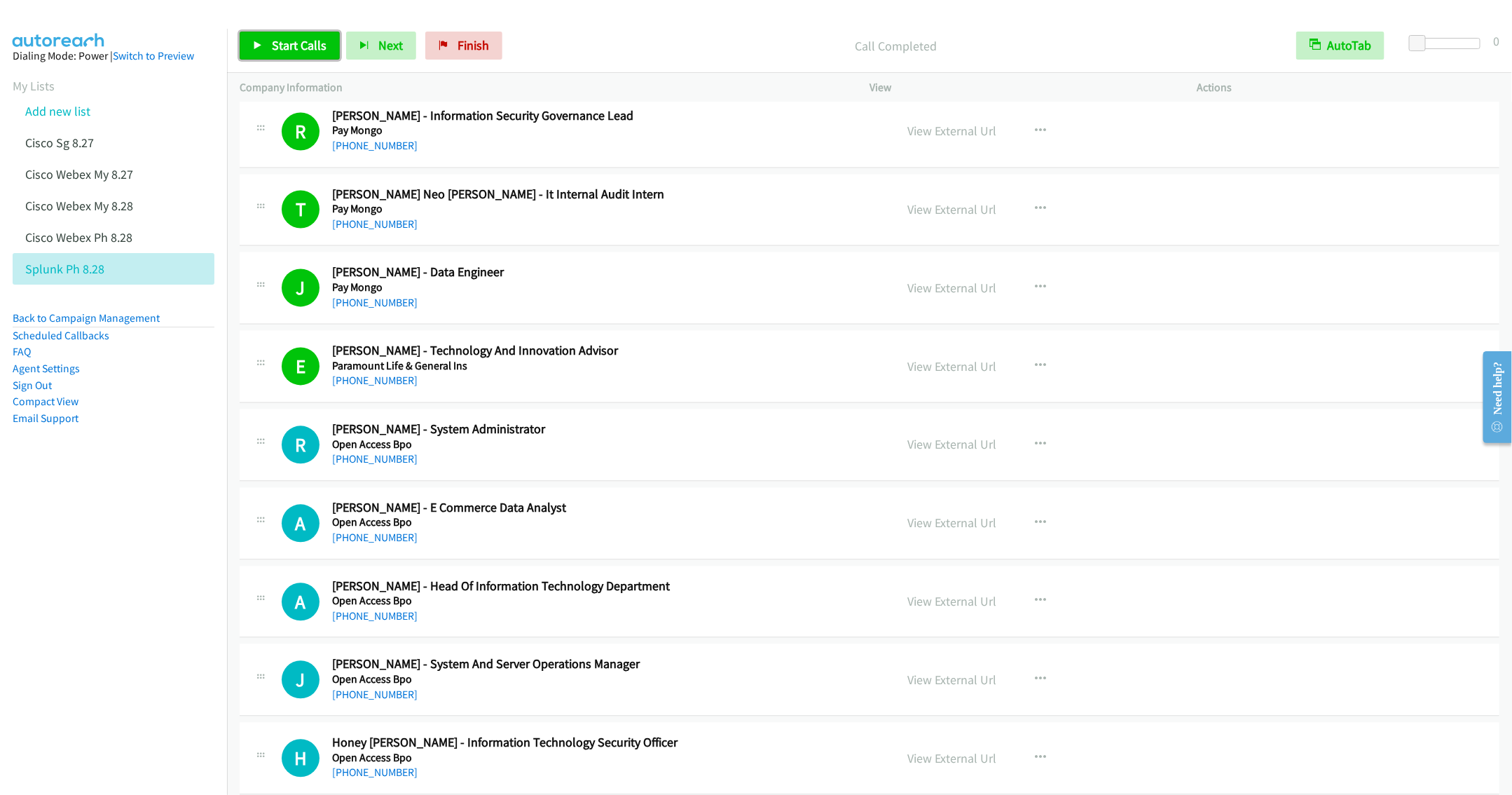
click at [288, 53] on link "Start Calls" at bounding box center [289, 46] width 100 height 28
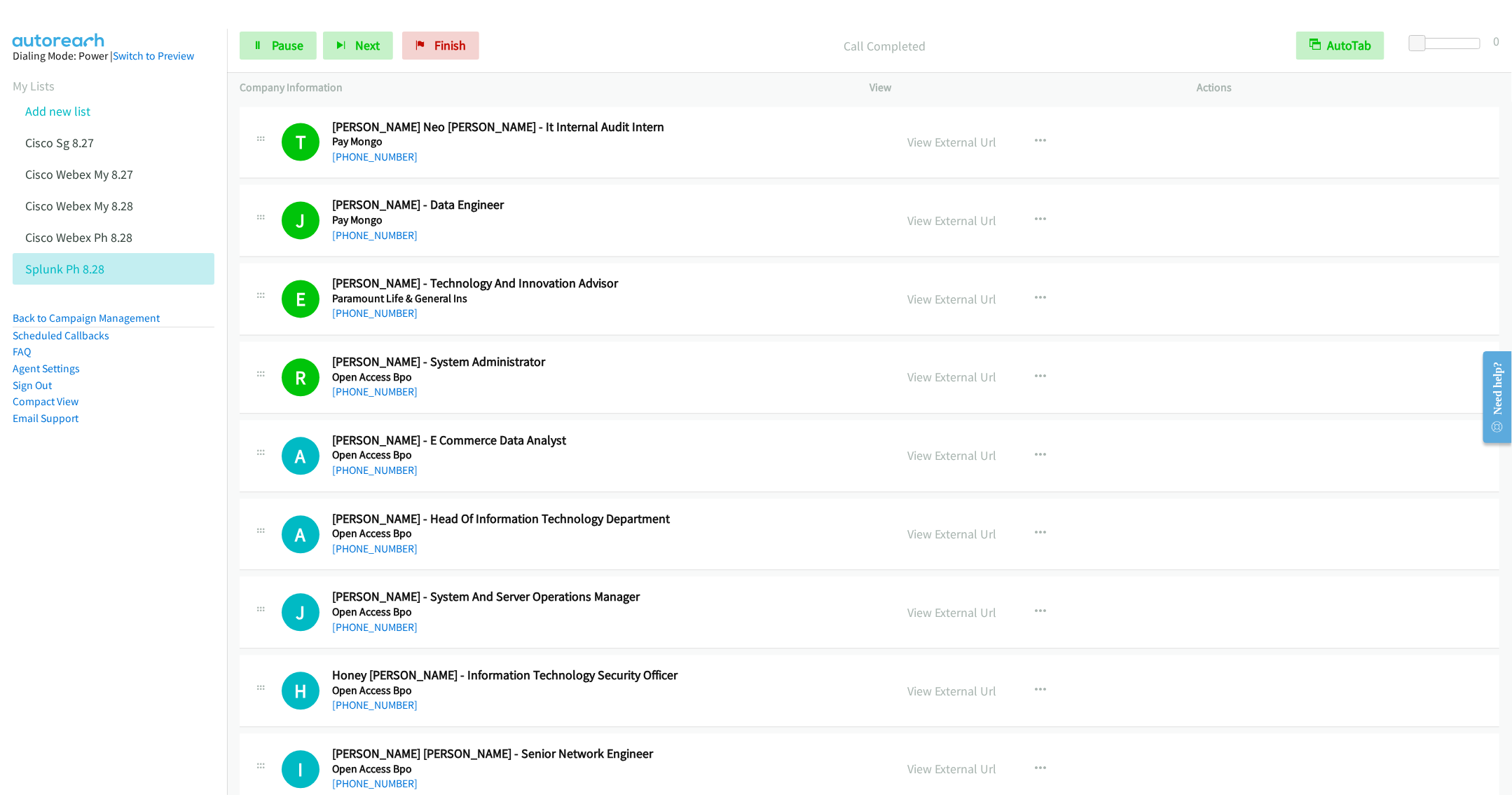
scroll to position [1681, 0]
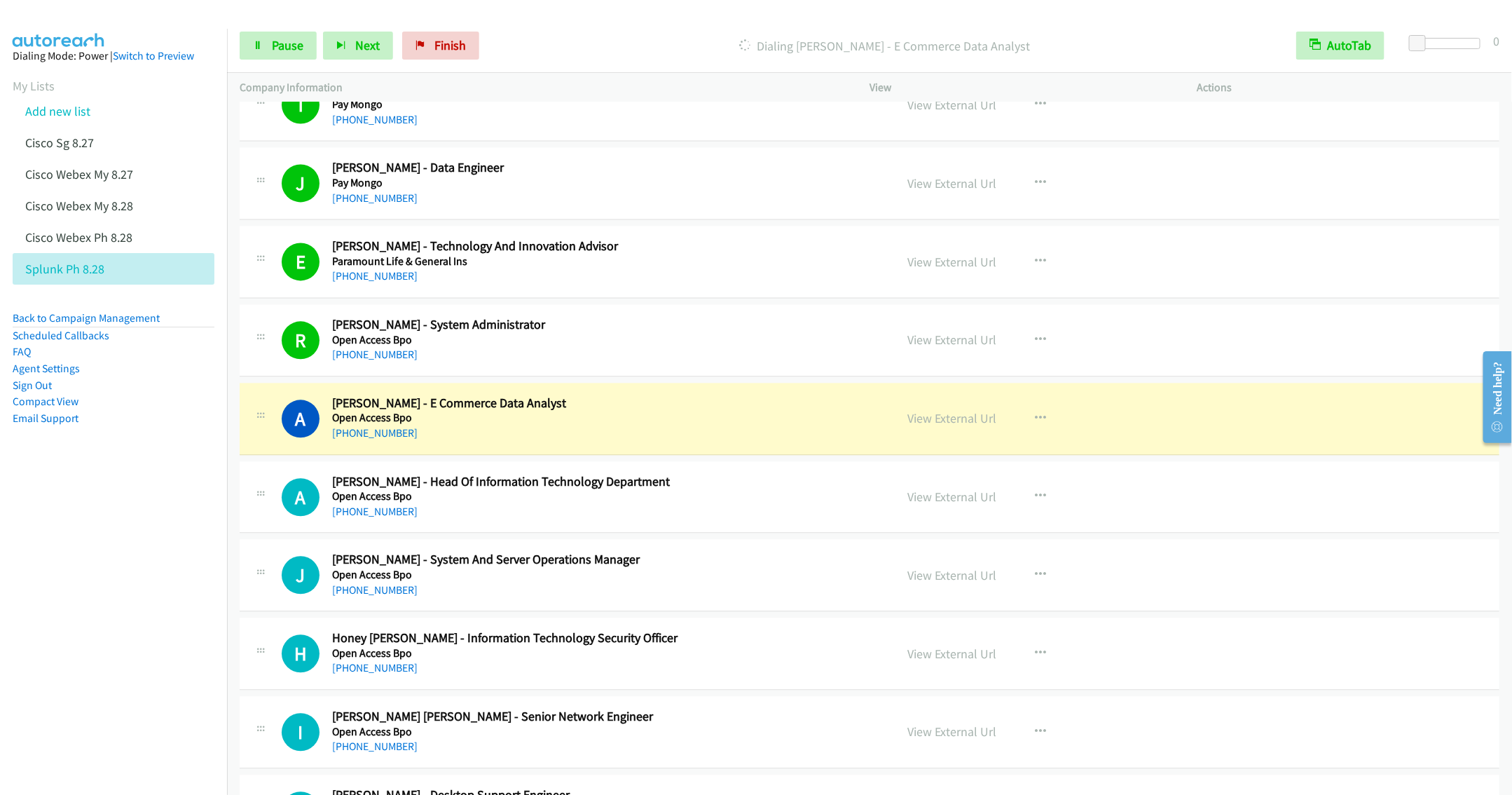
click at [129, 497] on nav "Dialing Mode: Power | Switch to Preview My Lists Add new list Cisco Sg 8.27 Cis…" at bounding box center [114, 426] width 228 height 795
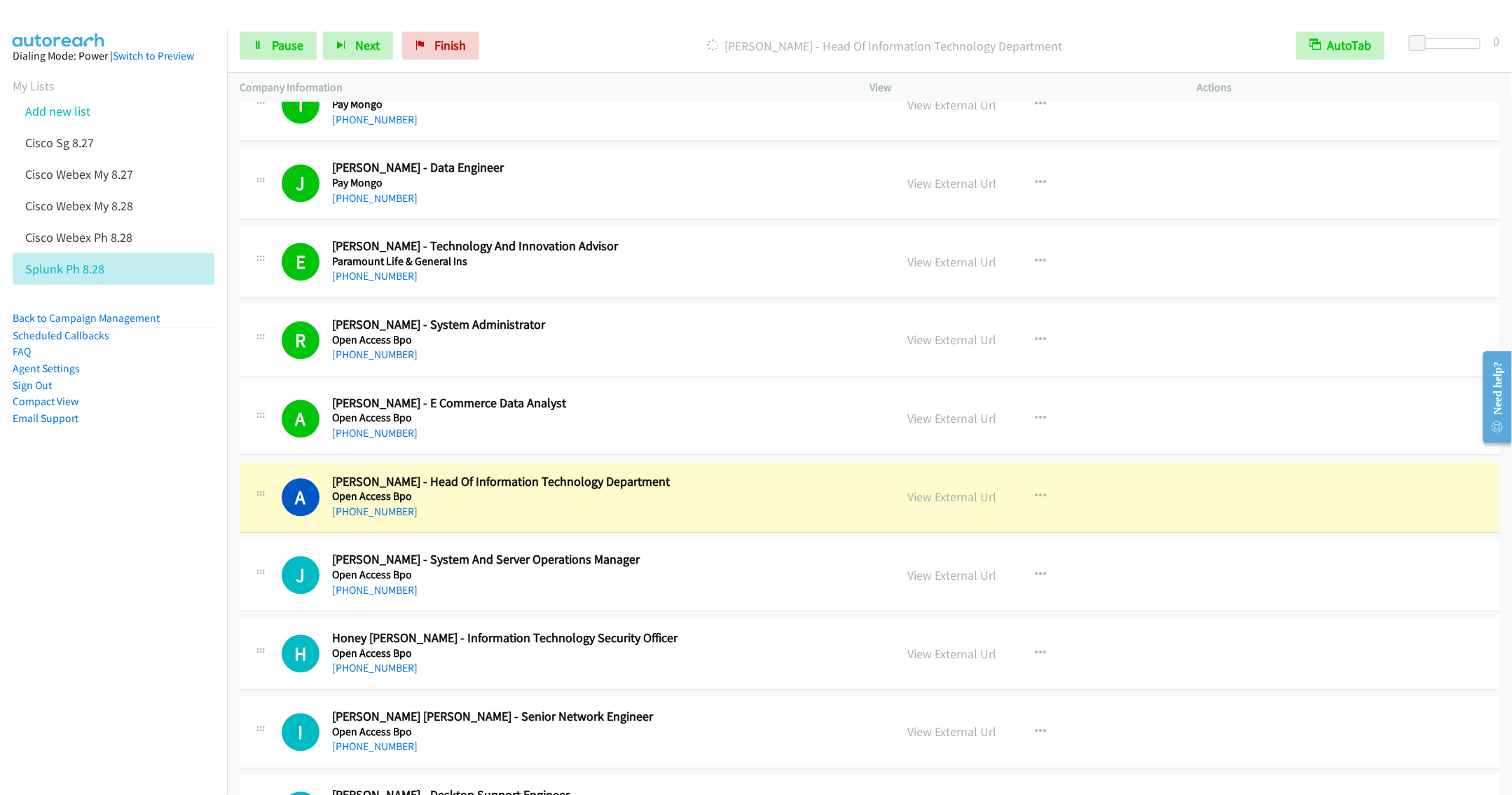
click at [647, 534] on div "A Callback Scheduled [PERSON_NAME] - Head Of Information Technology Department …" at bounding box center [869, 497] width 1260 height 72
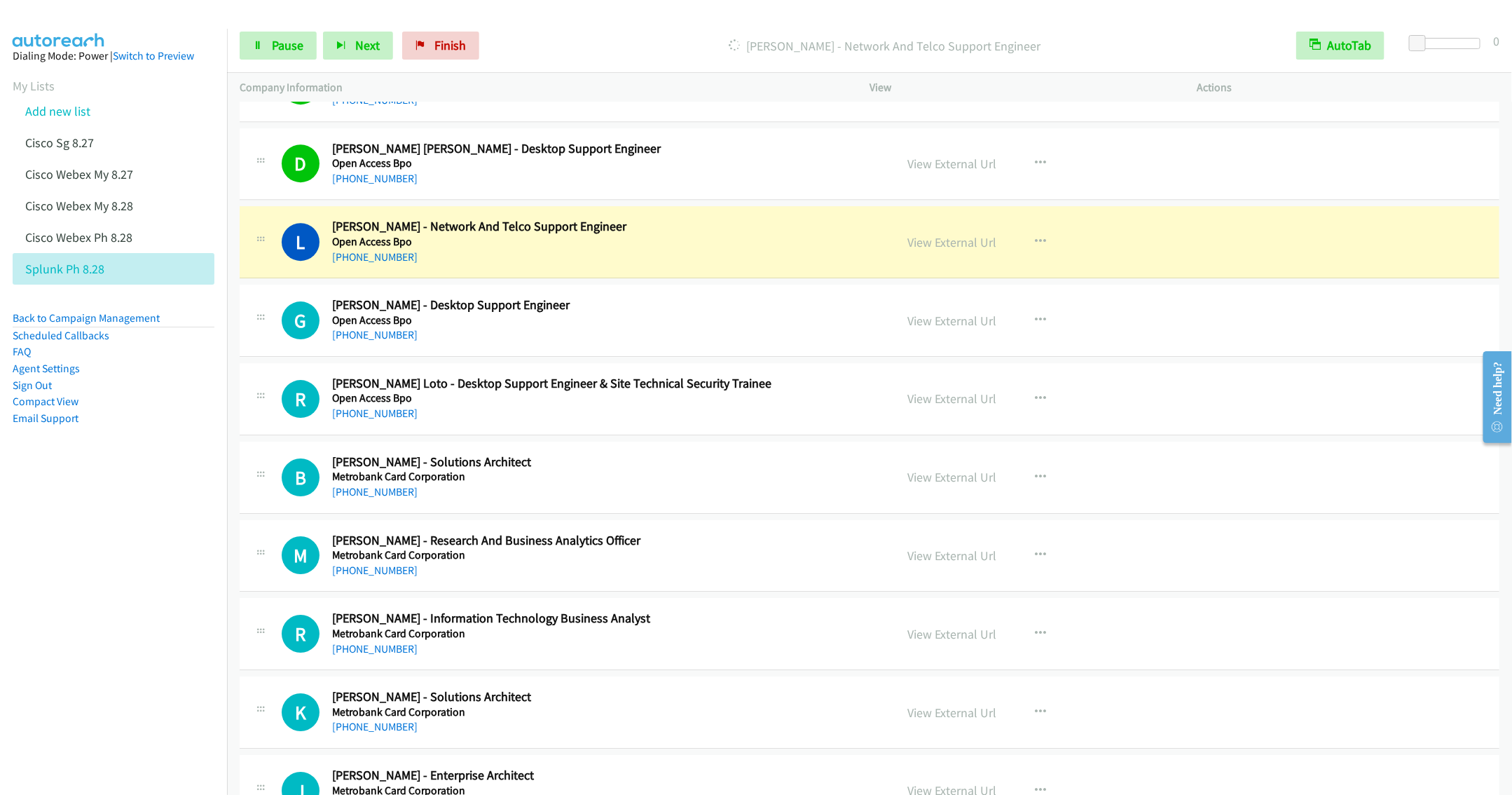
scroll to position [2523, 0]
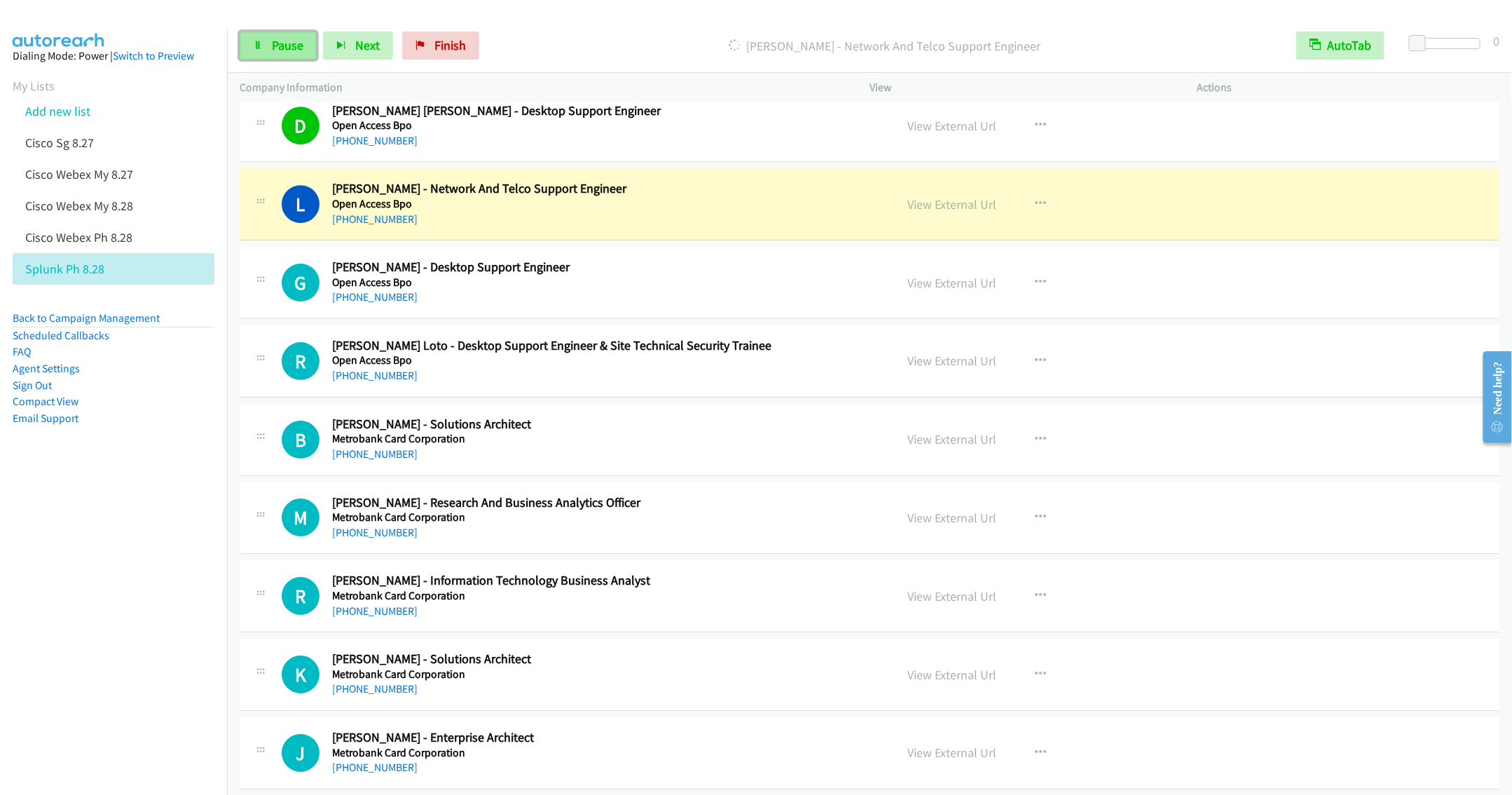
click at [272, 53] on link "Pause" at bounding box center [278, 46] width 77 height 28
